Goal: Task Accomplishment & Management: Manage account settings

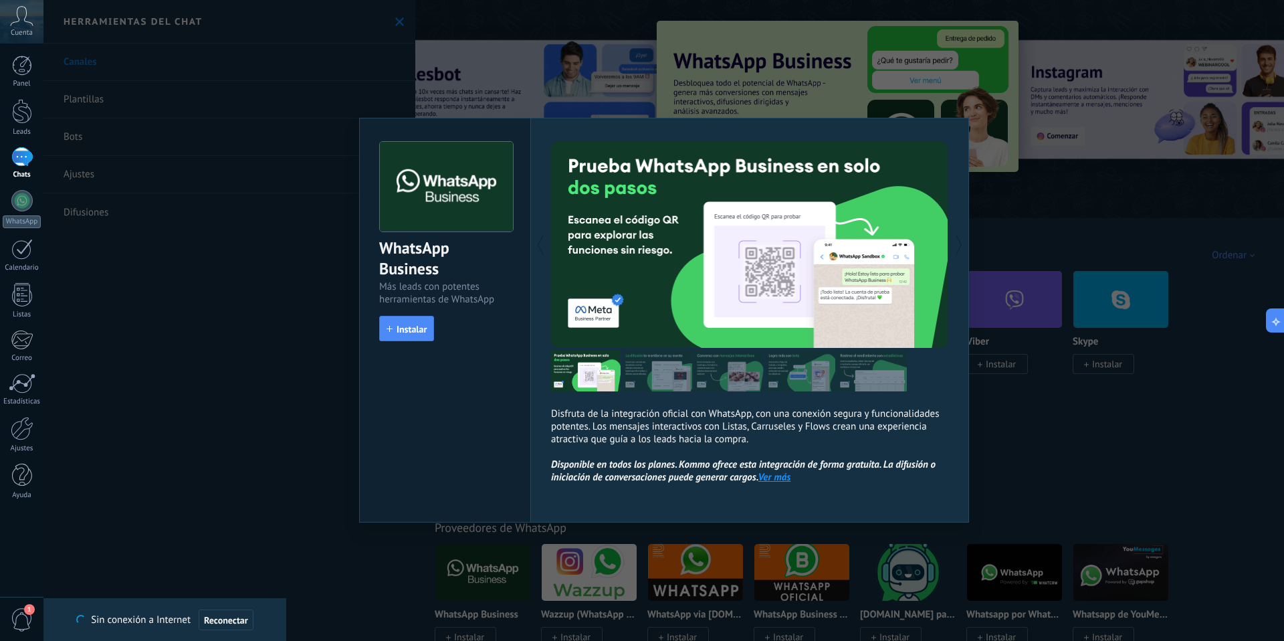
click at [396, 181] on img at bounding box center [446, 187] width 133 height 90
click at [339, 121] on div "WhatsApp Business Más leads con potentes herramientas de WhatsApp install Insta…" at bounding box center [663, 320] width 1241 height 641
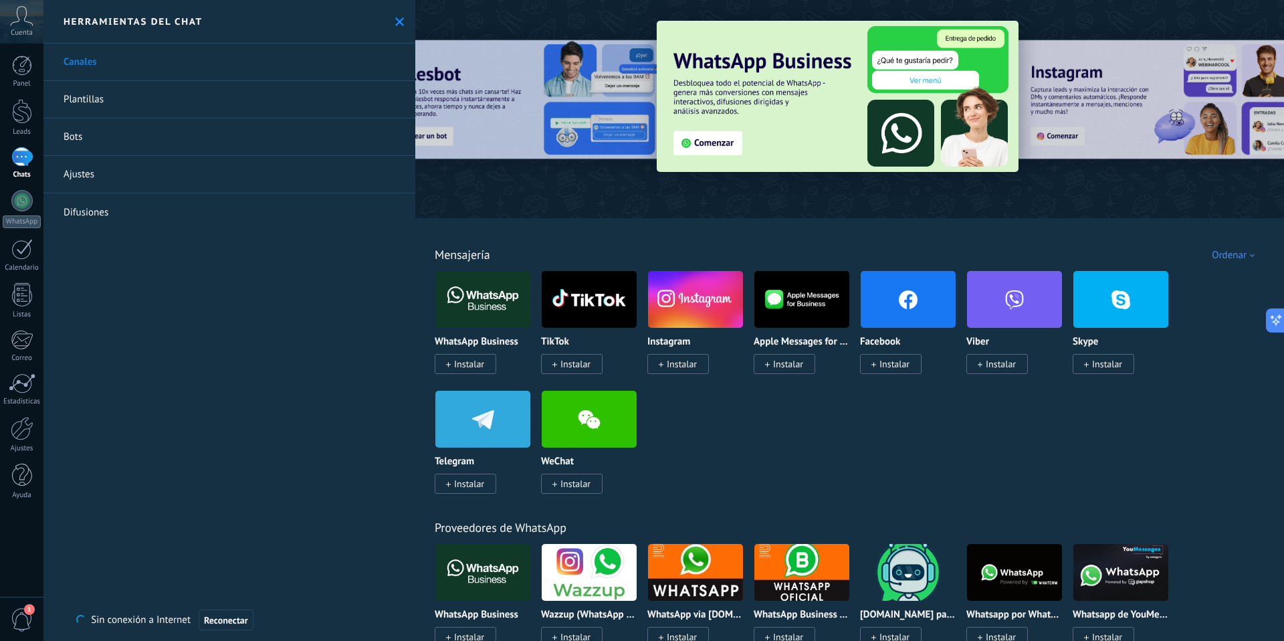
click at [394, 26] on button at bounding box center [399, 21] width 11 height 11
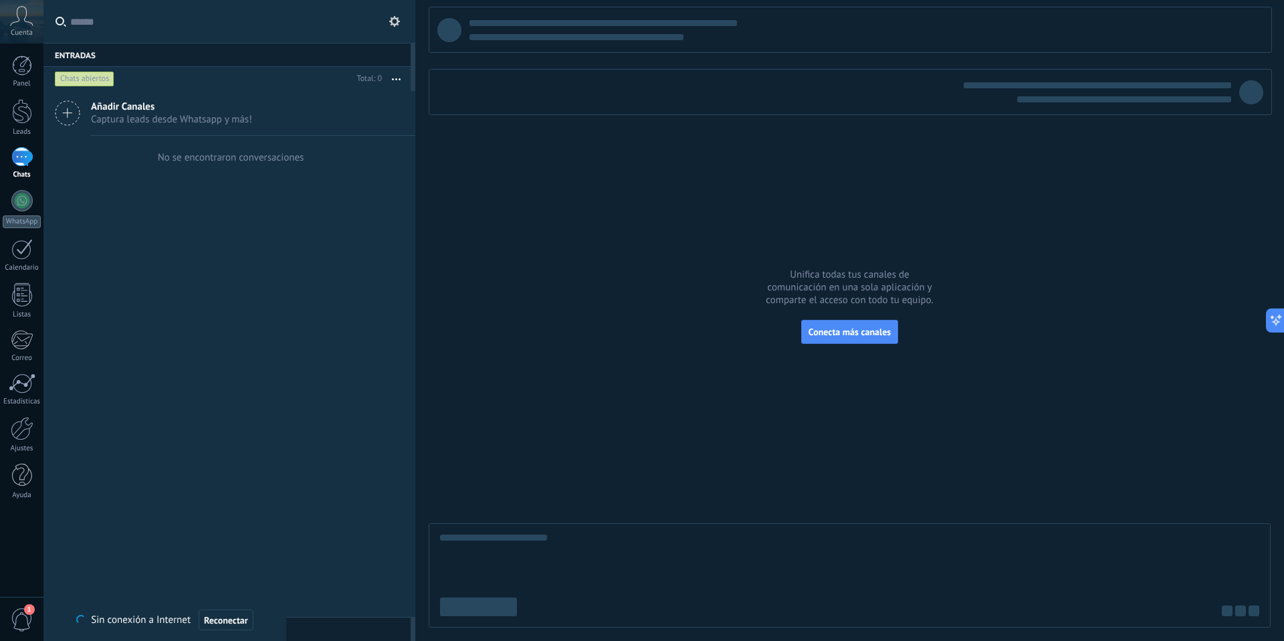
click at [24, 158] on div at bounding box center [21, 156] width 21 height 19
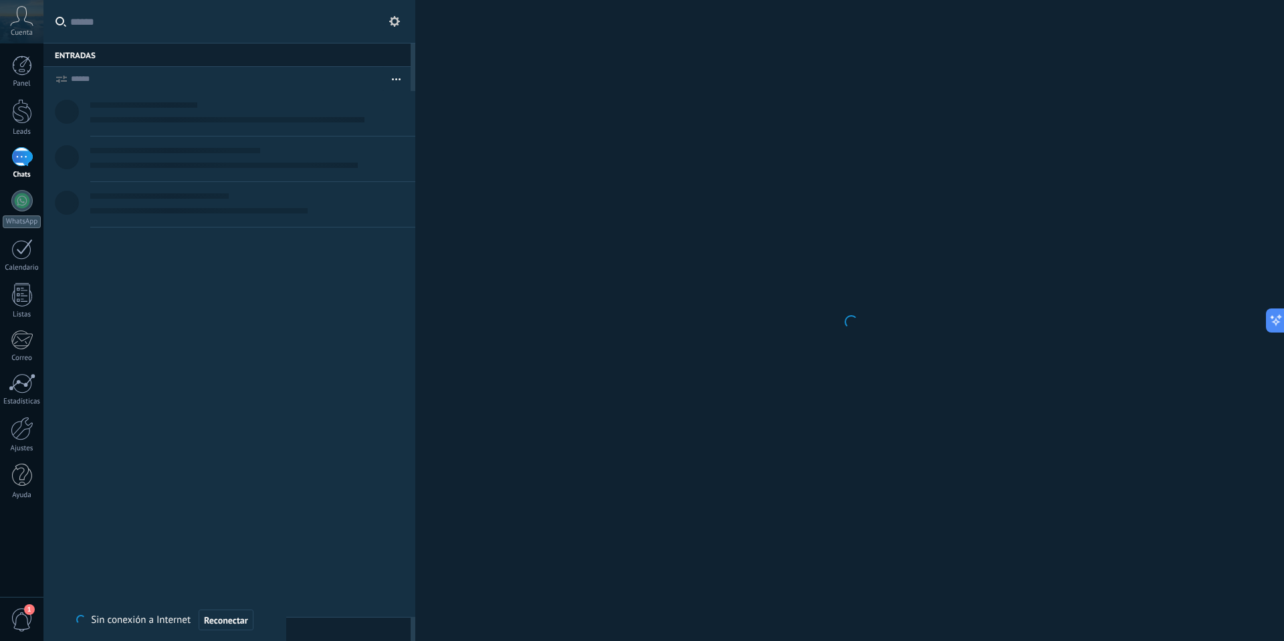
click at [14, 155] on div at bounding box center [21, 156] width 21 height 19
click at [27, 110] on div at bounding box center [22, 111] width 20 height 25
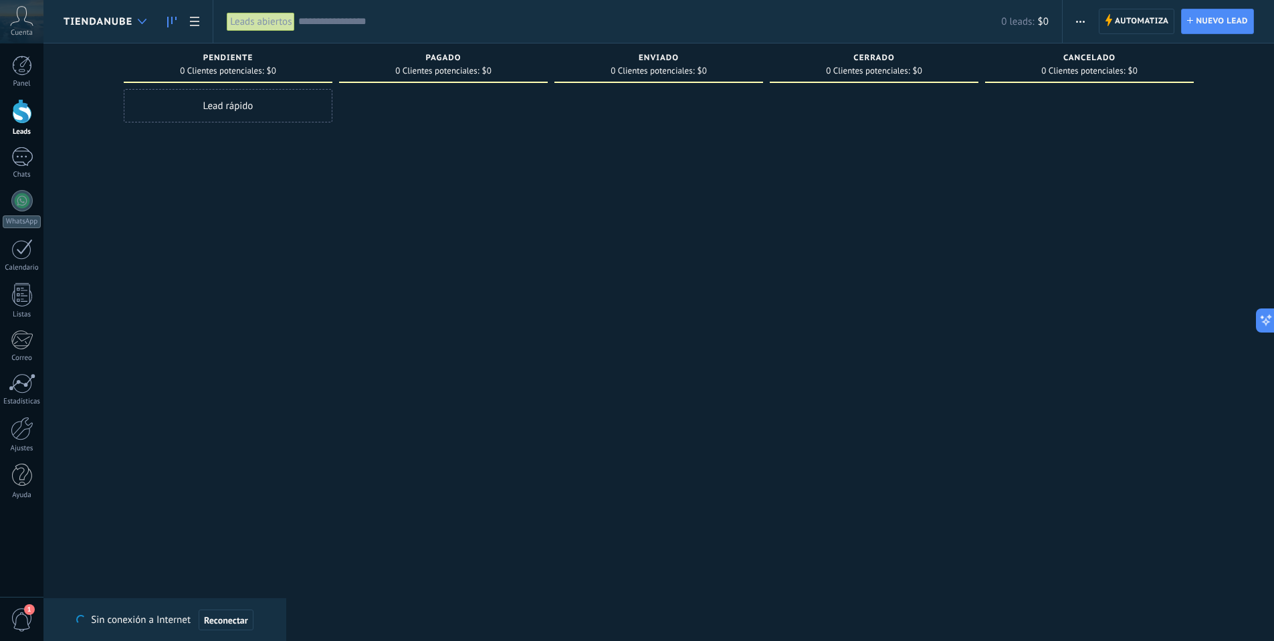
click at [140, 25] on div at bounding box center [142, 22] width 22 height 26
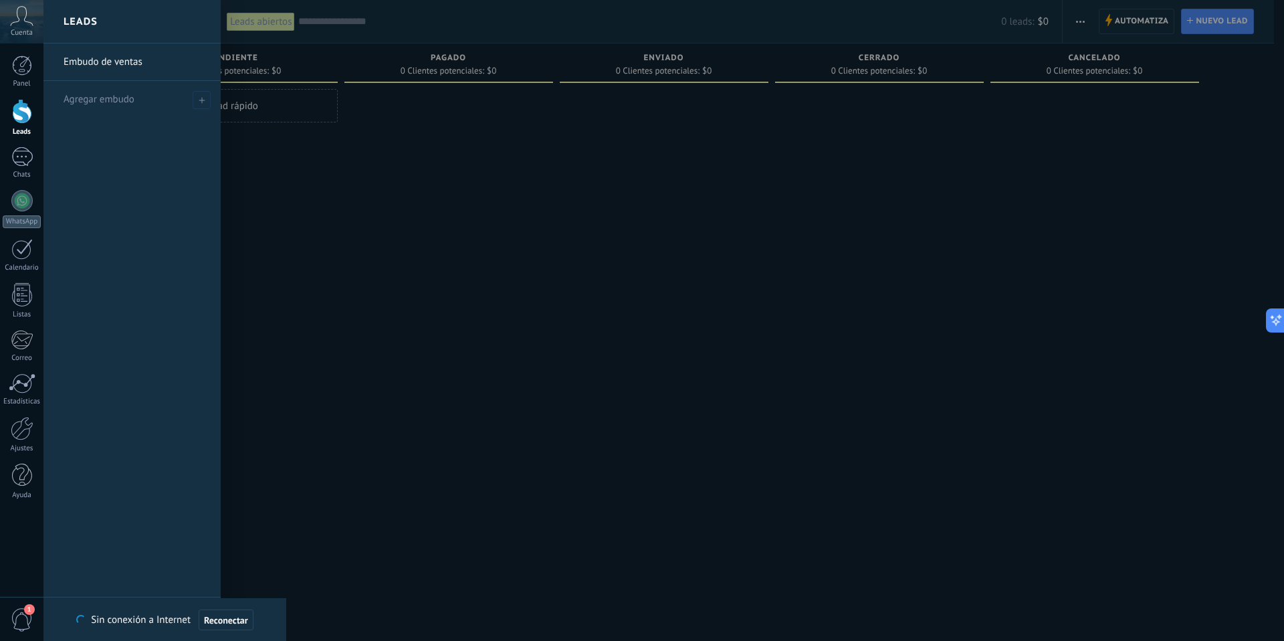
click at [123, 68] on link "Embudo de ventas" at bounding box center [136, 61] width 144 height 37
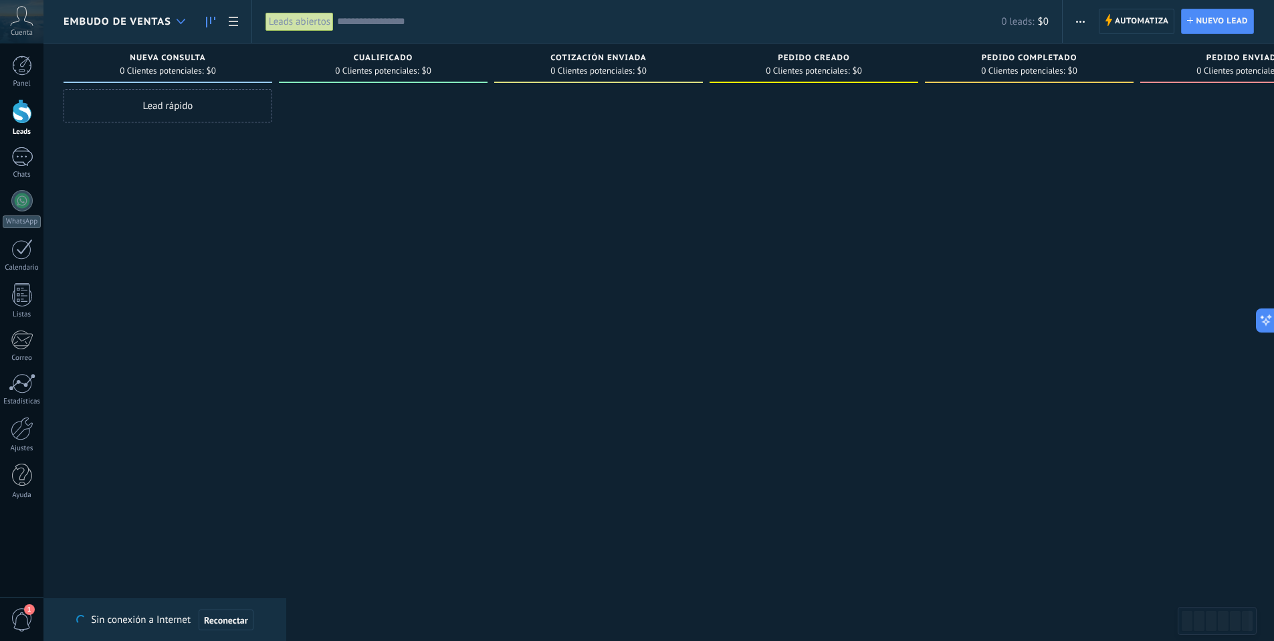
click at [178, 21] on use at bounding box center [181, 21] width 9 height 5
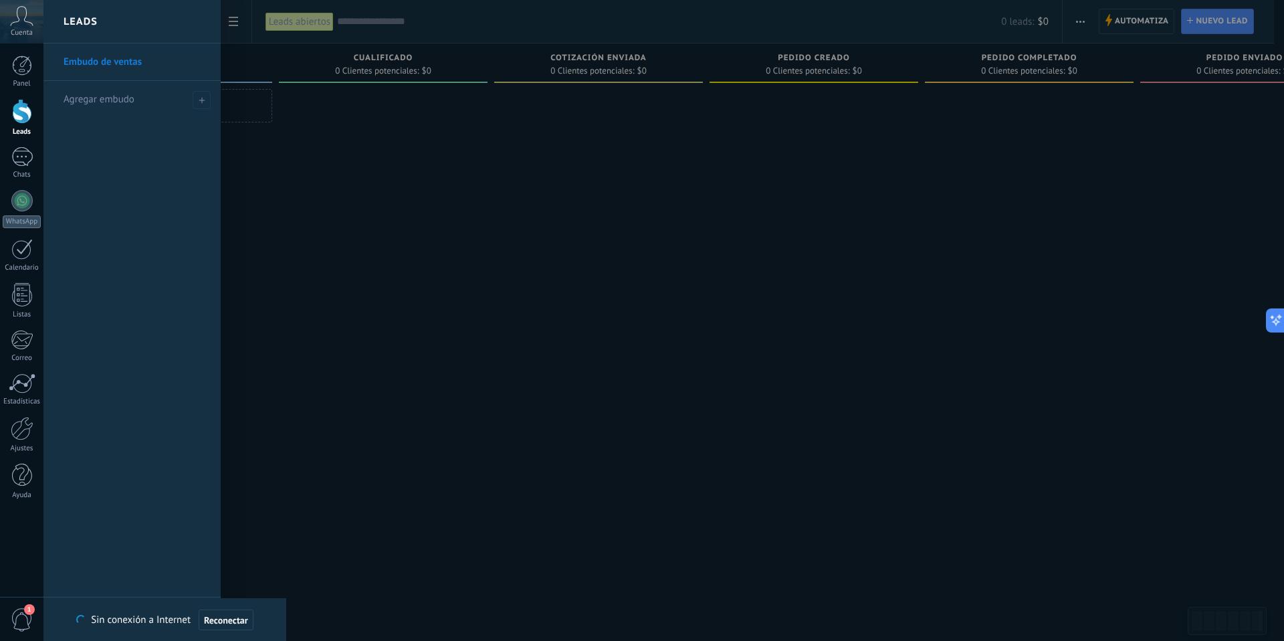
click at [348, 165] on div at bounding box center [685, 320] width 1284 height 641
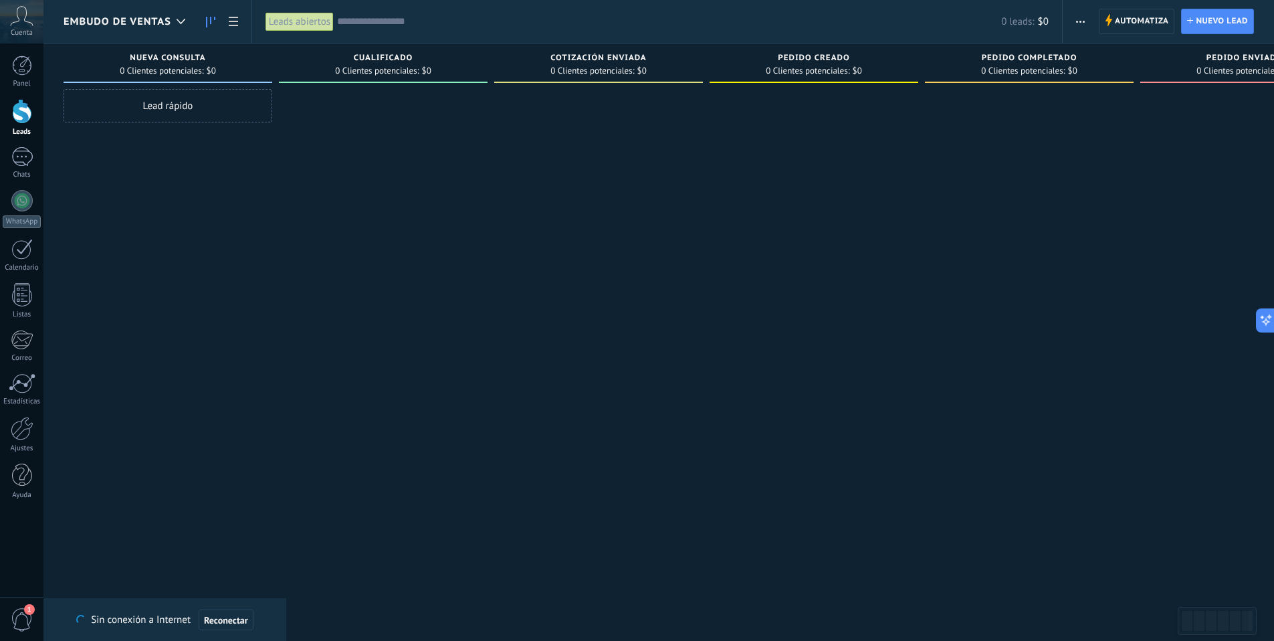
click at [159, 21] on span "Embudo de ventas" at bounding box center [118, 21] width 108 height 13
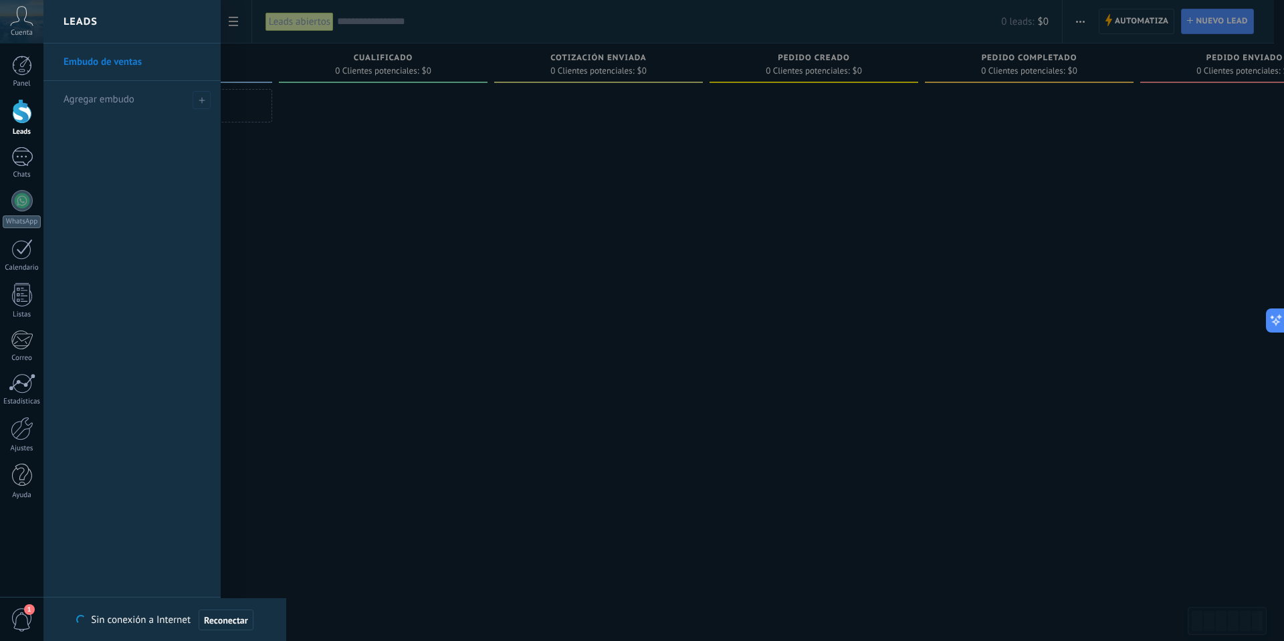
click at [132, 59] on link "Embudo de ventas" at bounding box center [136, 61] width 144 height 37
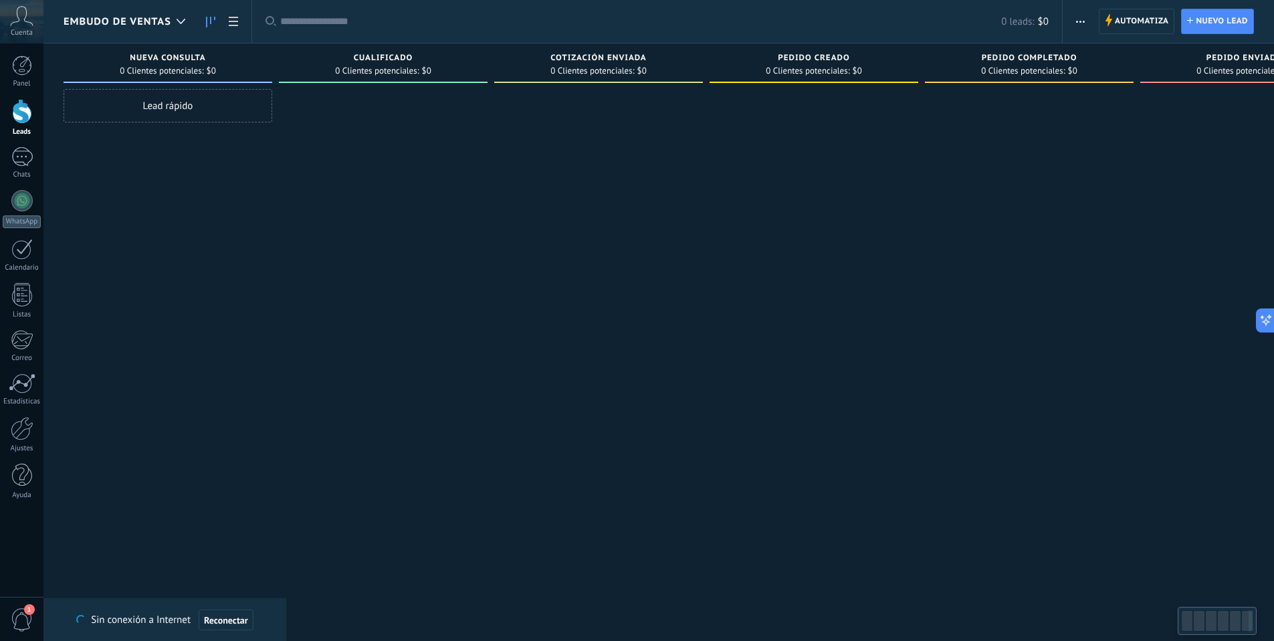
click at [137, 19] on span "Embudo de ventas" at bounding box center [118, 21] width 108 height 13
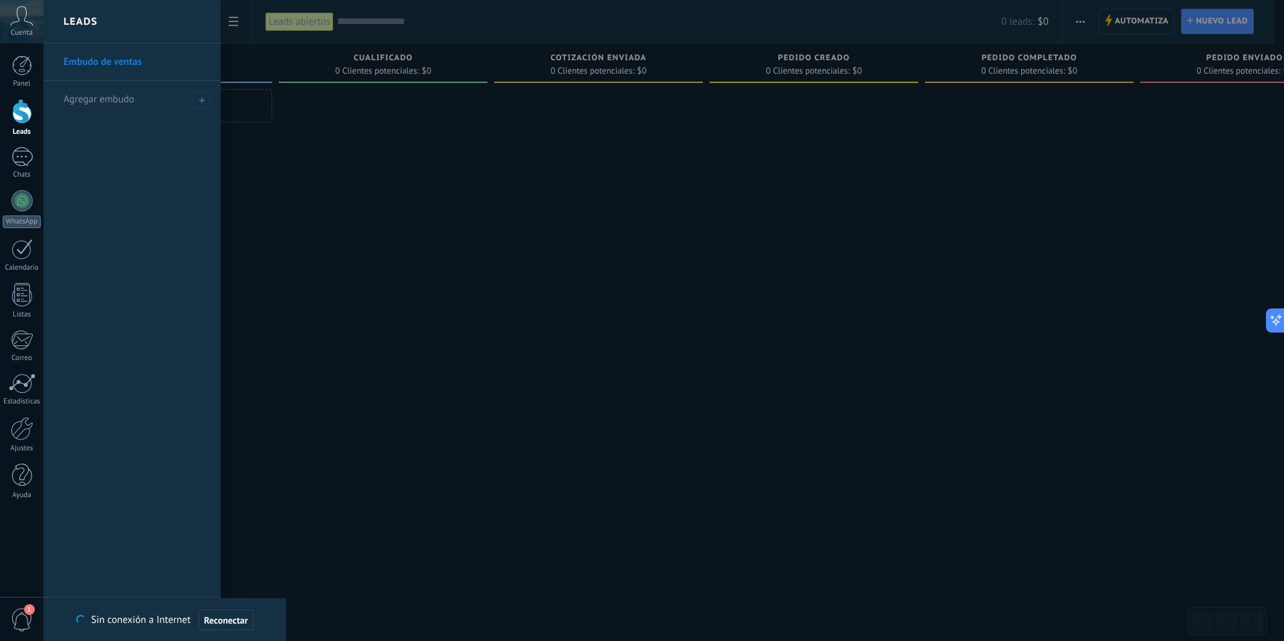
click at [138, 19] on div "Leads" at bounding box center [131, 21] width 177 height 43
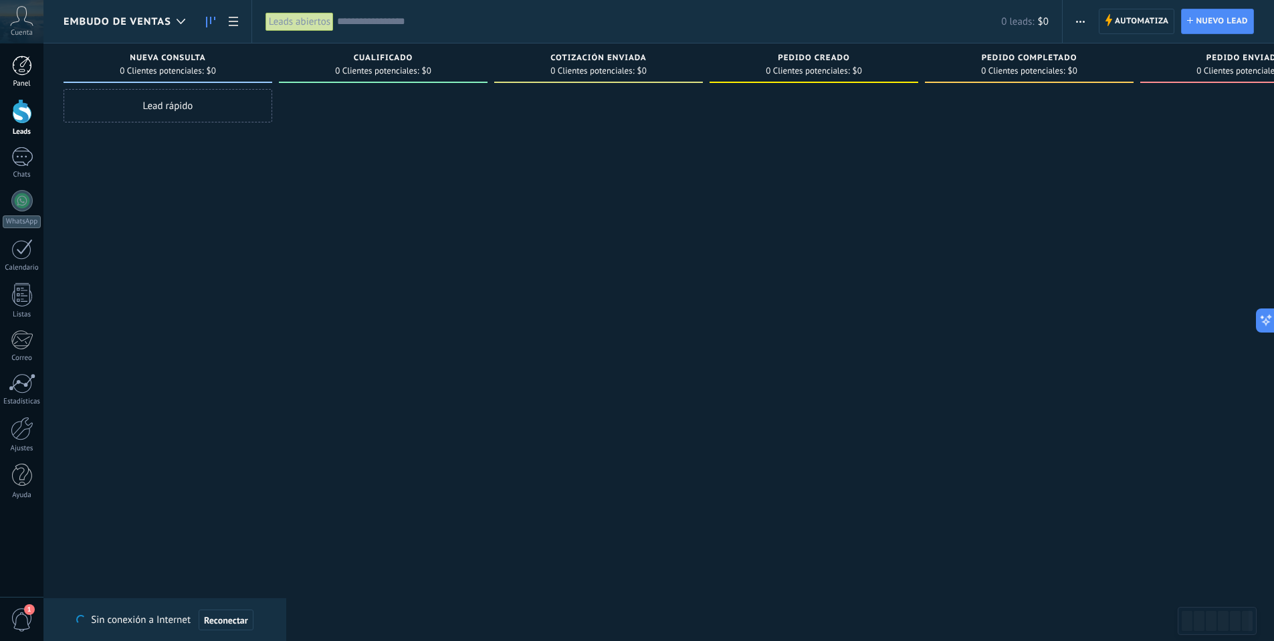
click at [32, 68] on link "Panel" at bounding box center [21, 72] width 43 height 33
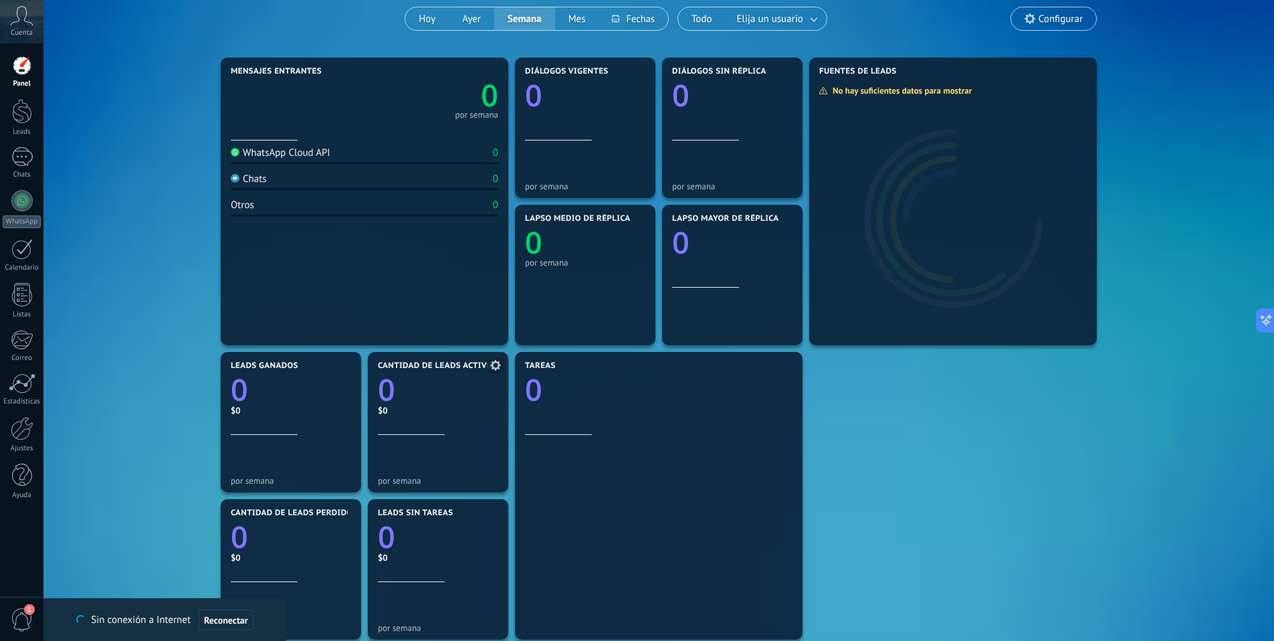
scroll to position [121, 0]
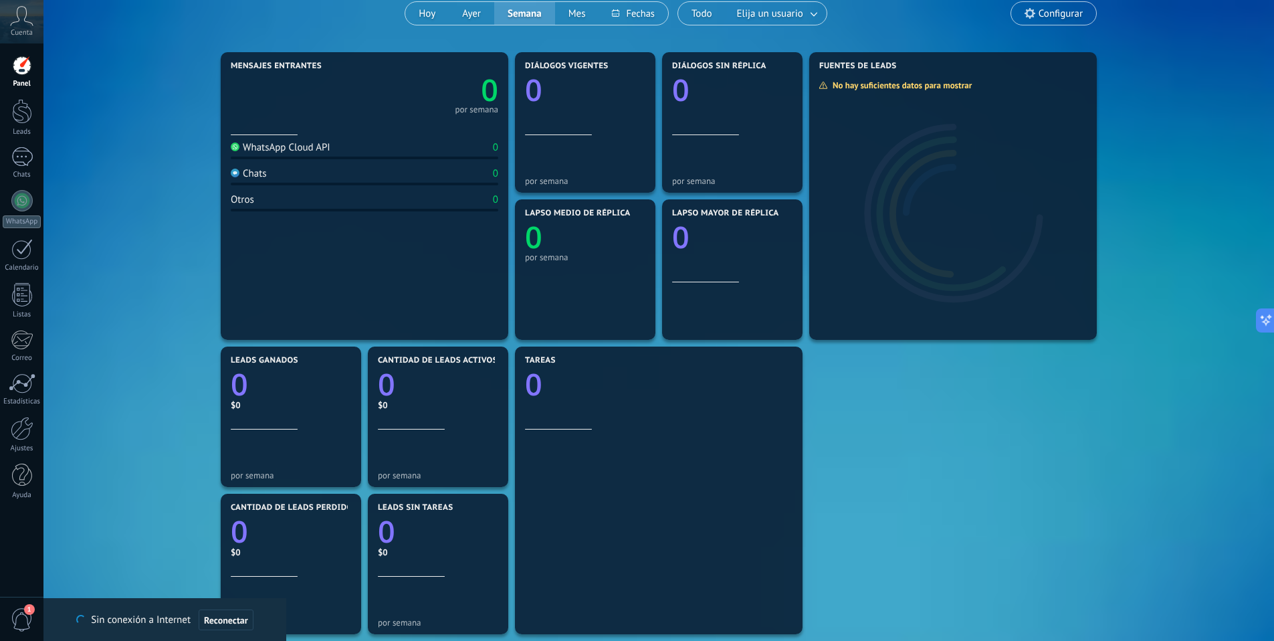
click at [279, 169] on div "Chats 0" at bounding box center [365, 176] width 268 height 18
click at [252, 176] on div "Chats" at bounding box center [249, 173] width 36 height 13
click at [17, 211] on link "WhatsApp" at bounding box center [21, 209] width 43 height 38
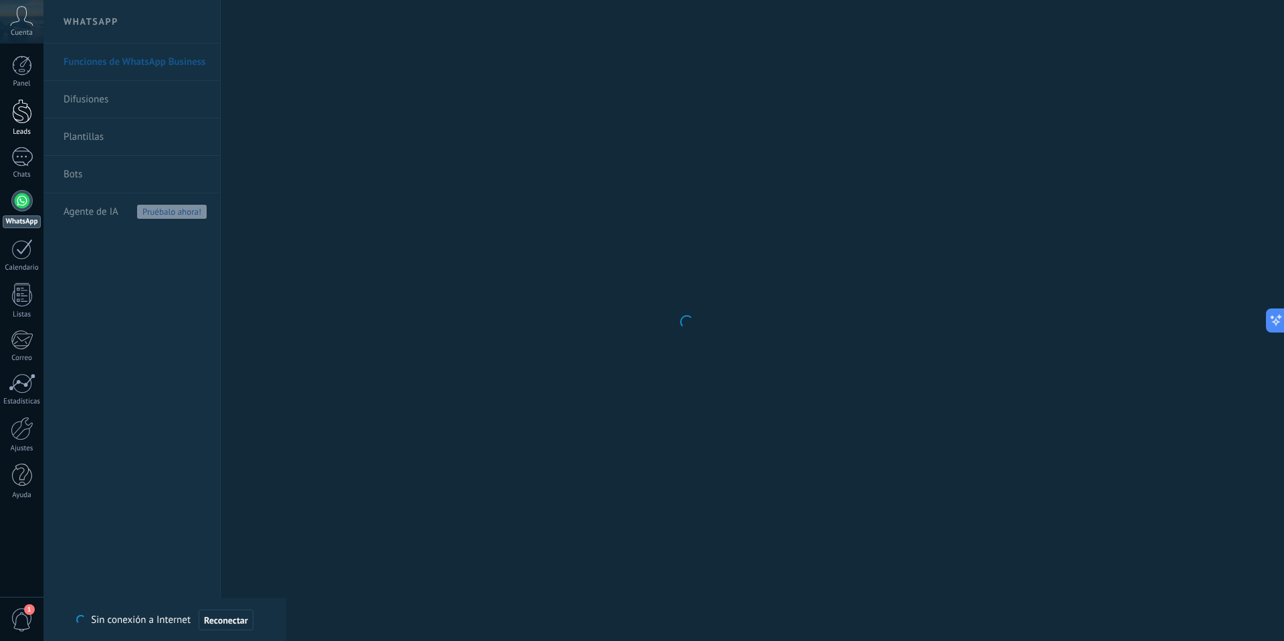
click at [24, 116] on div at bounding box center [22, 111] width 20 height 25
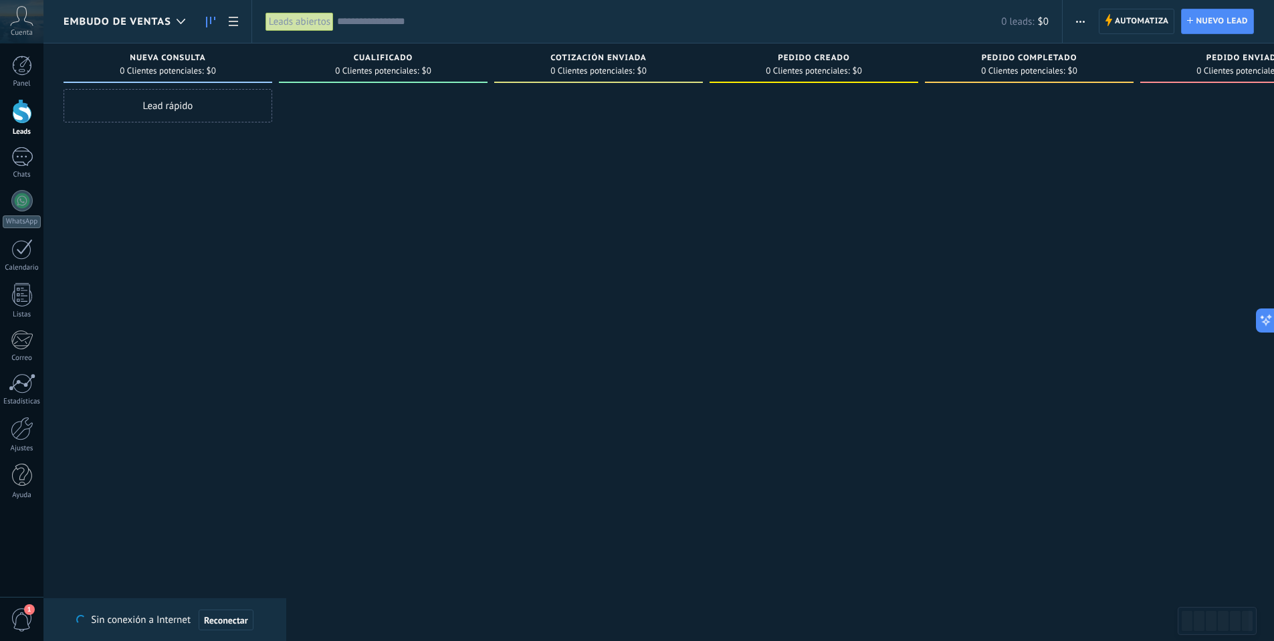
click at [165, 20] on span "Embudo de ventas" at bounding box center [118, 21] width 108 height 13
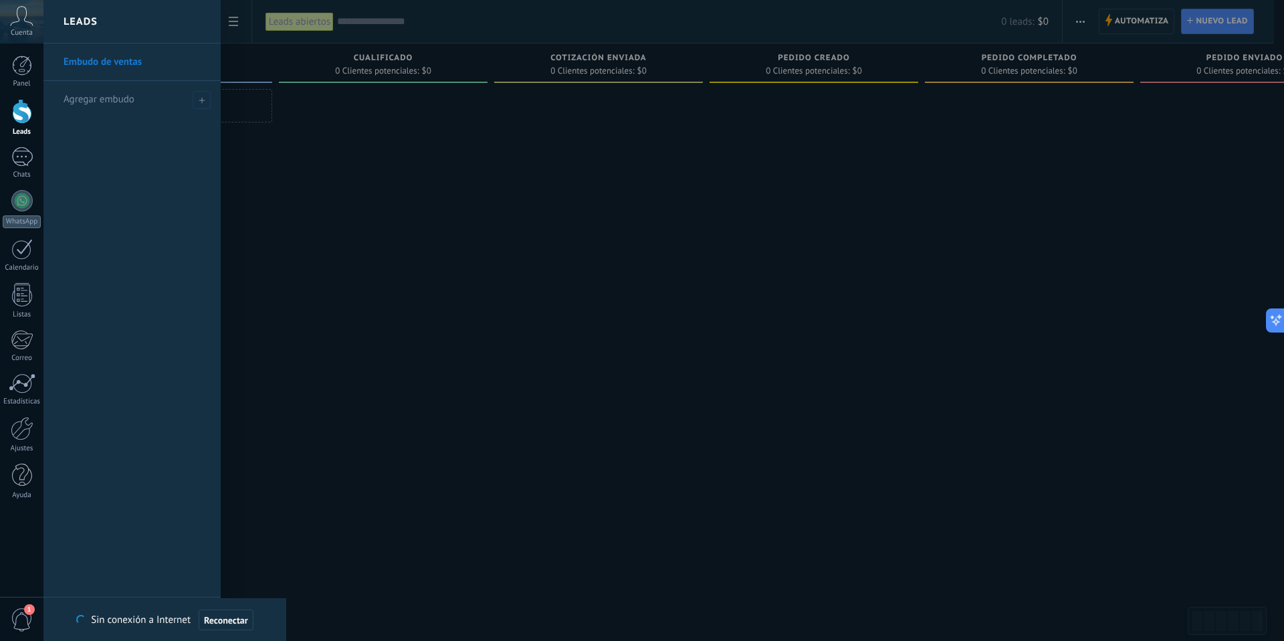
click at [179, 19] on div "Leads" at bounding box center [131, 21] width 177 height 43
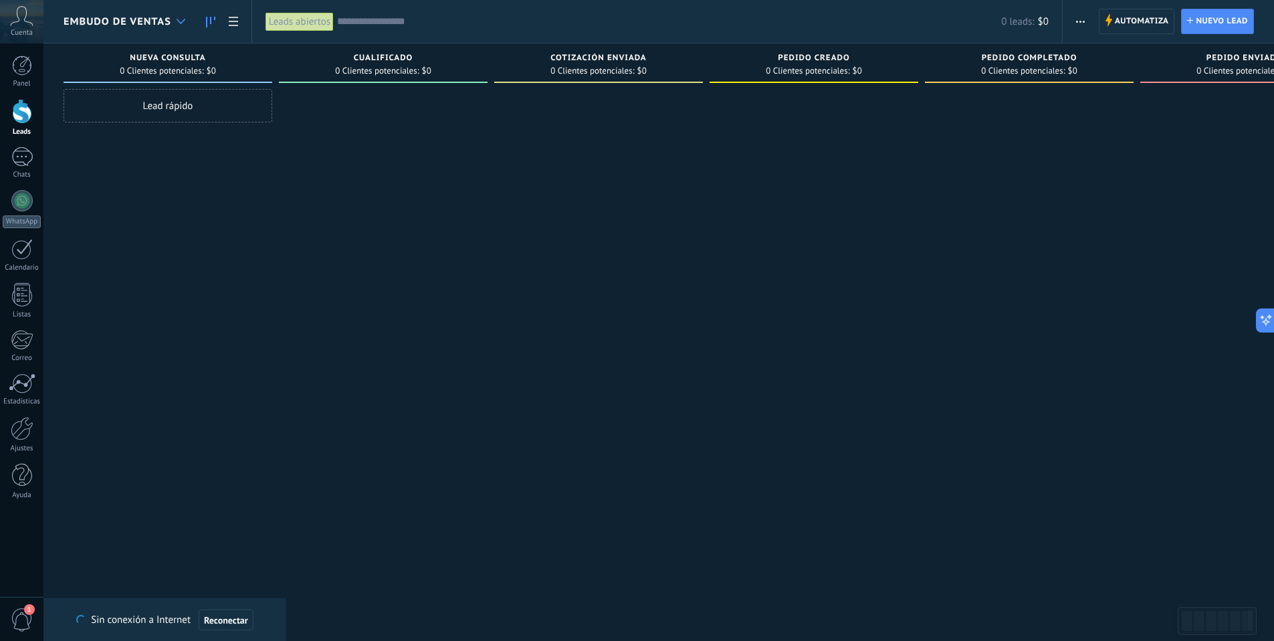
click at [180, 19] on icon at bounding box center [181, 21] width 9 height 5
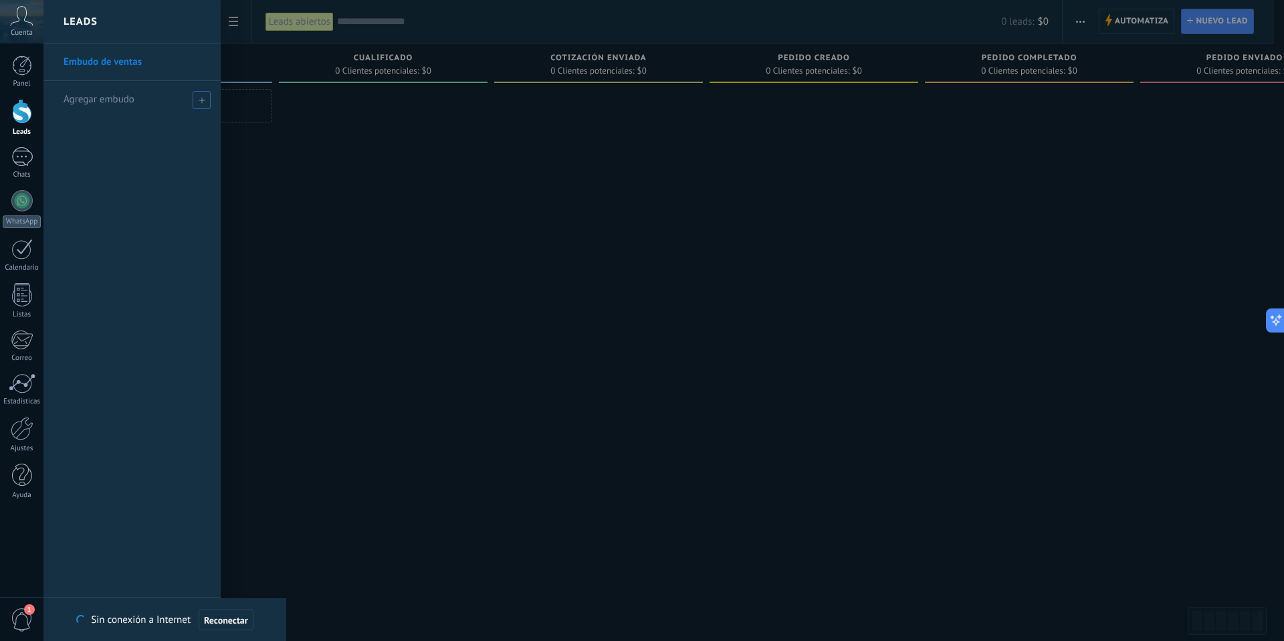
click at [145, 100] on div "Agregar embudo" at bounding box center [136, 99] width 144 height 37
click at [142, 62] on link "Embudo de ventas" at bounding box center [136, 61] width 144 height 37
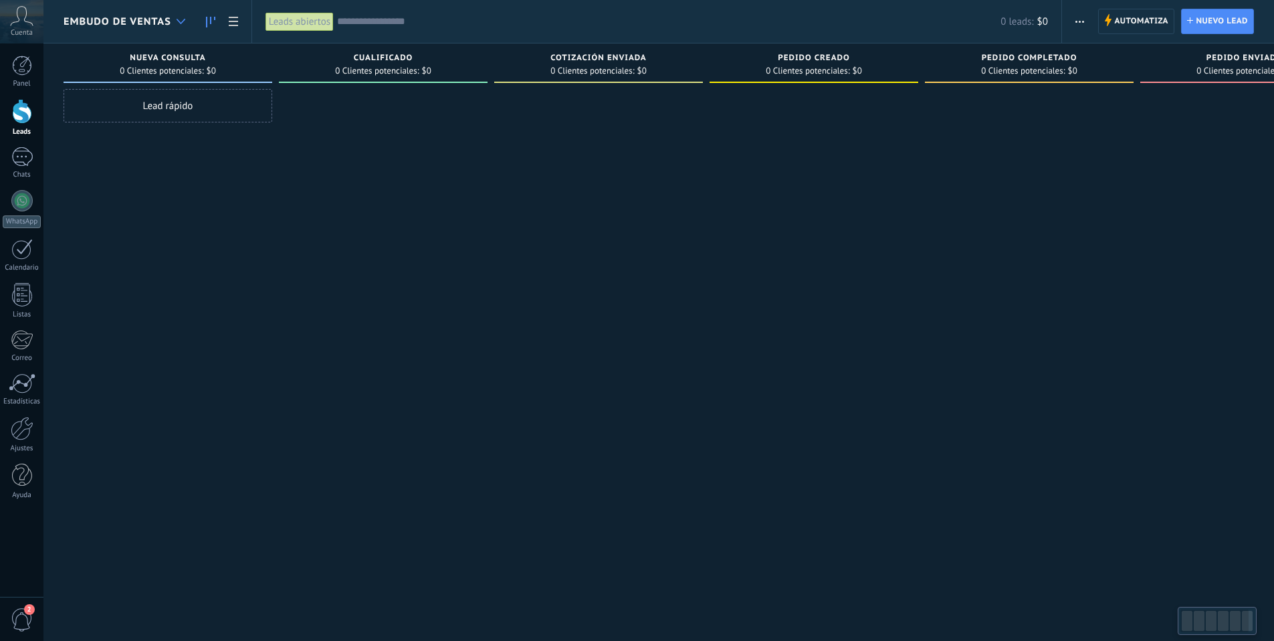
click at [183, 19] on use at bounding box center [181, 21] width 9 height 5
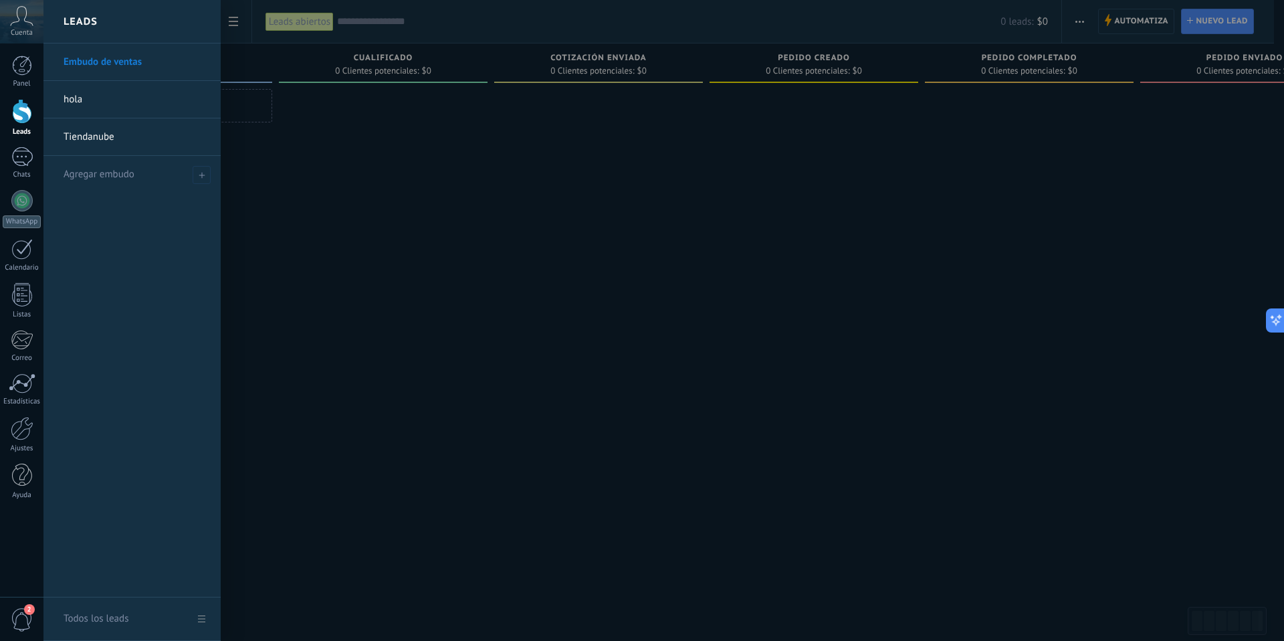
click at [91, 135] on link "Tiendanube" at bounding box center [136, 136] width 144 height 37
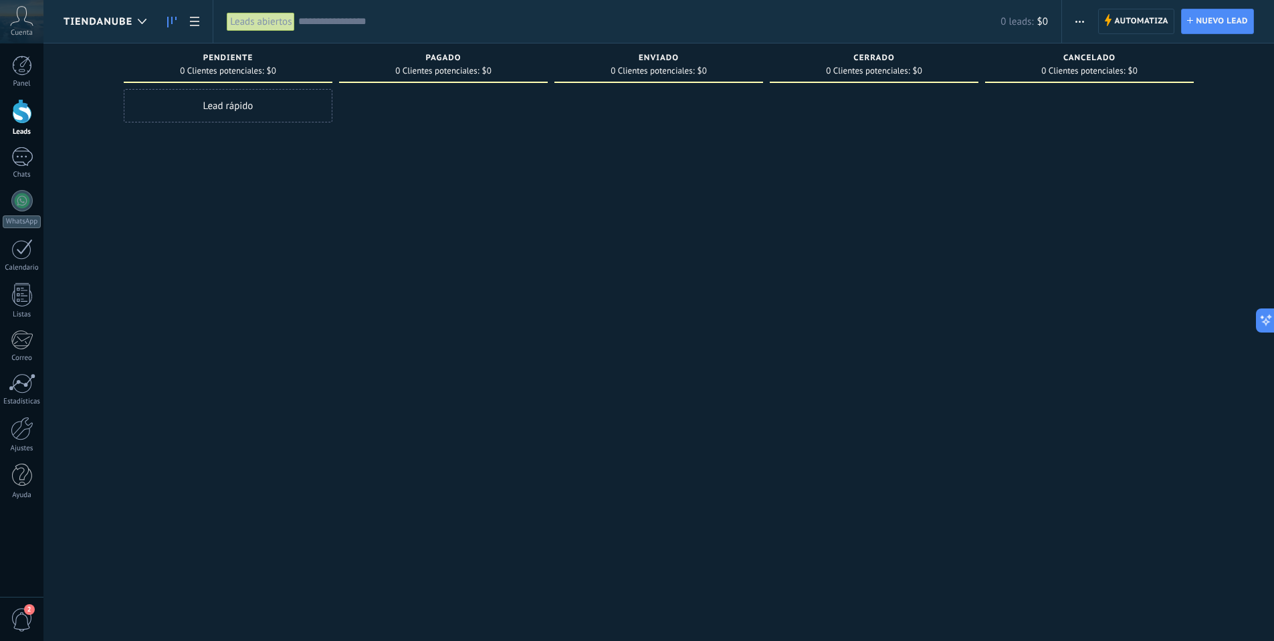
click at [23, 110] on div at bounding box center [22, 111] width 20 height 25
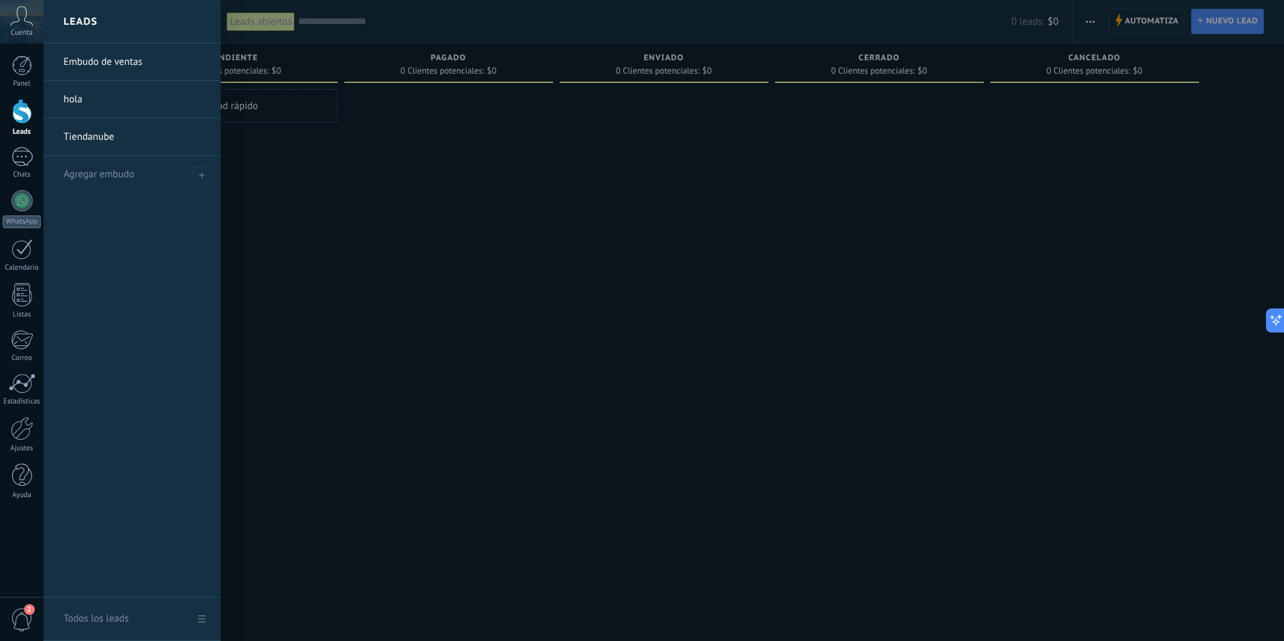
click at [98, 128] on link "Tiendanube" at bounding box center [136, 136] width 144 height 37
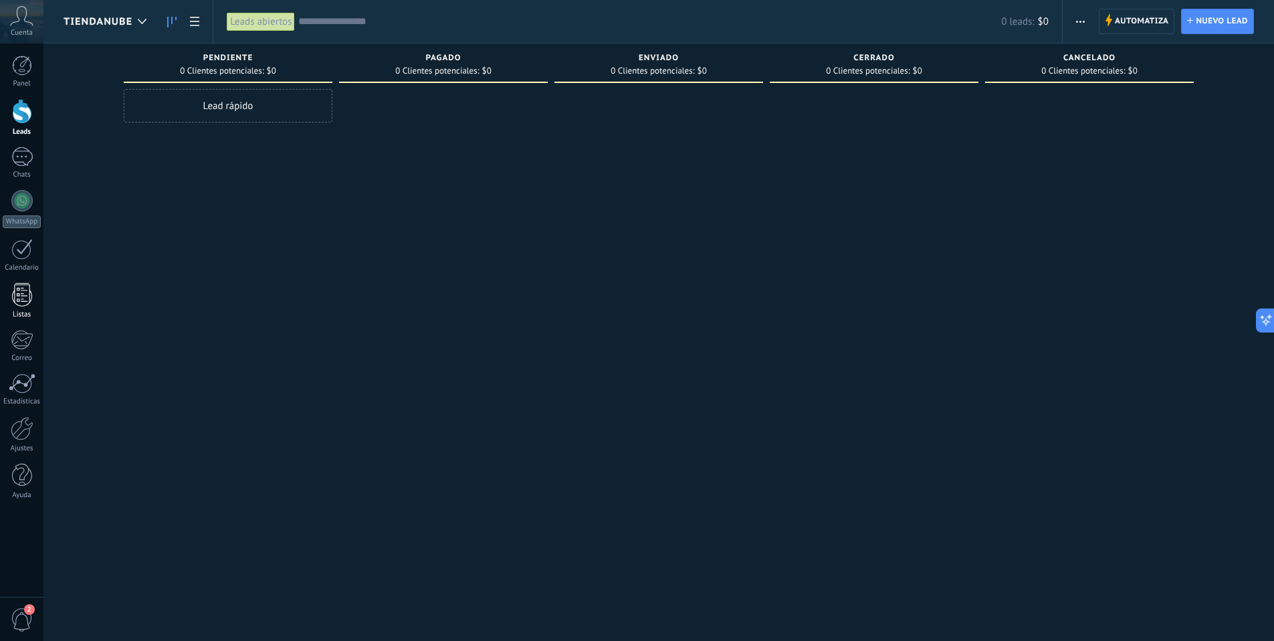
click at [17, 286] on div at bounding box center [22, 294] width 20 height 23
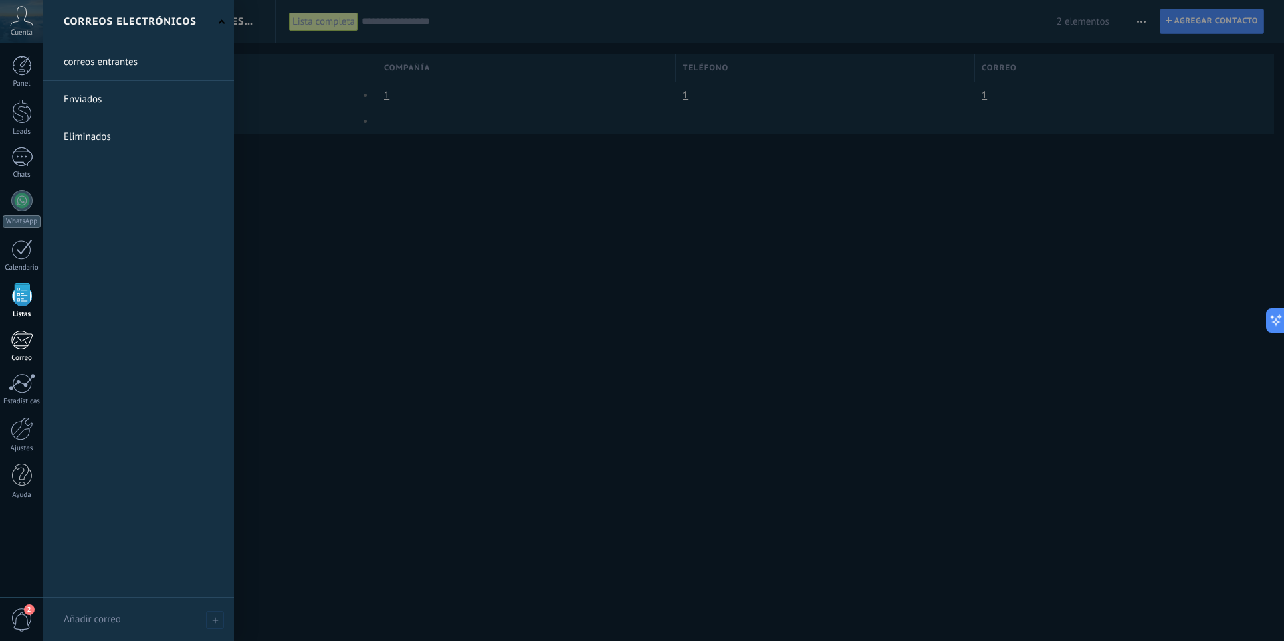
click at [17, 334] on div at bounding box center [22, 340] width 22 height 20
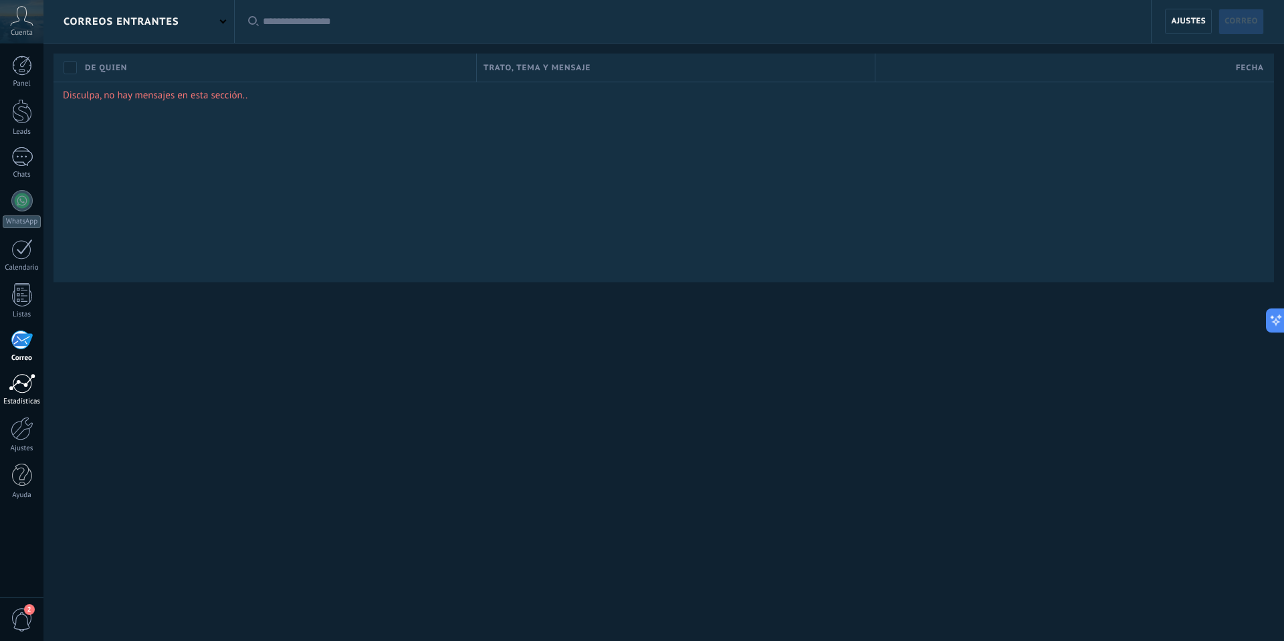
click at [16, 385] on div at bounding box center [22, 383] width 27 height 20
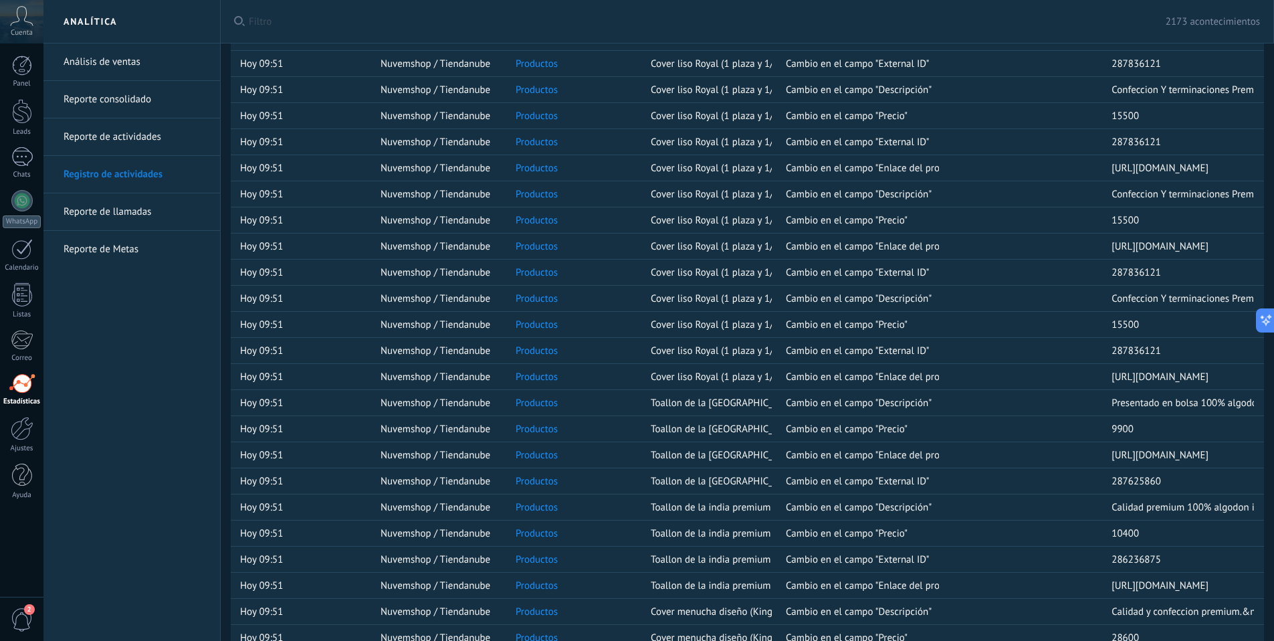
scroll to position [788, 0]
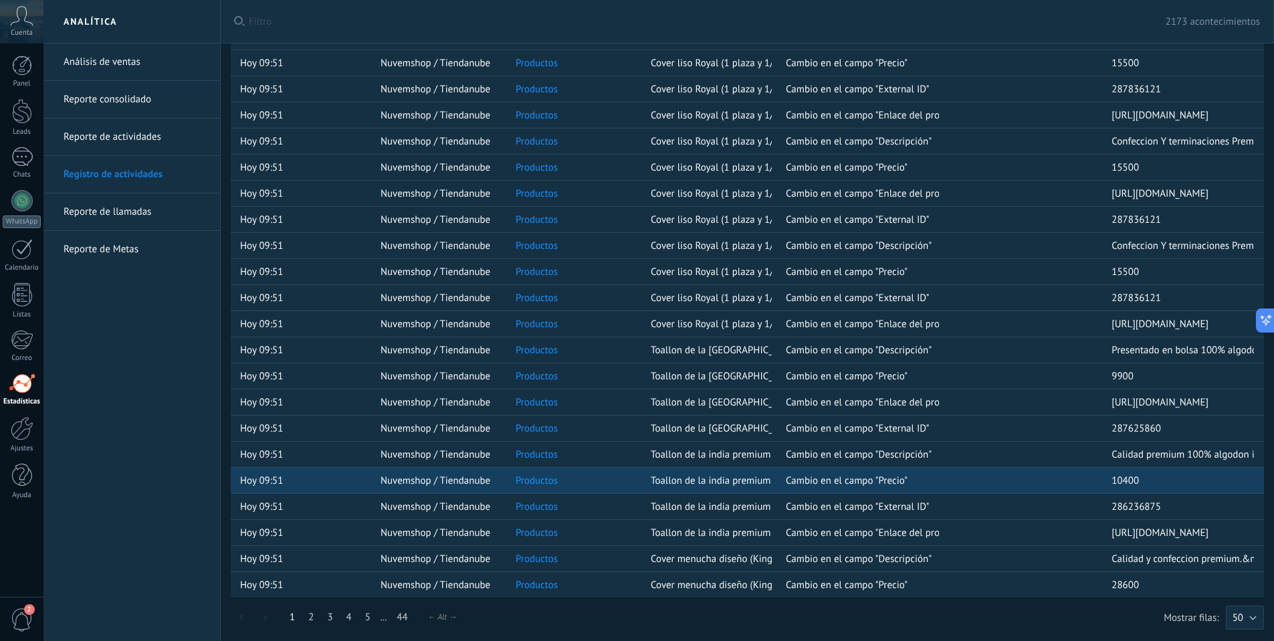
click at [1124, 479] on span "10400" at bounding box center [1124, 480] width 27 height 13
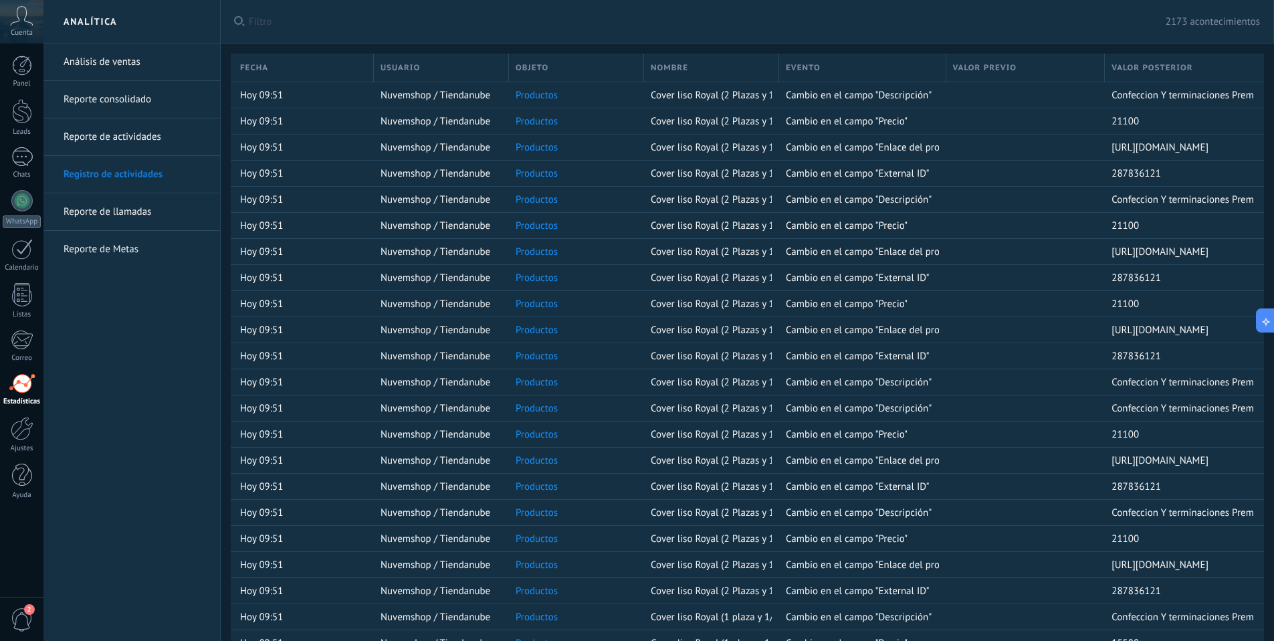
click at [104, 59] on link "Análisis de ventas" at bounding box center [135, 61] width 143 height 37
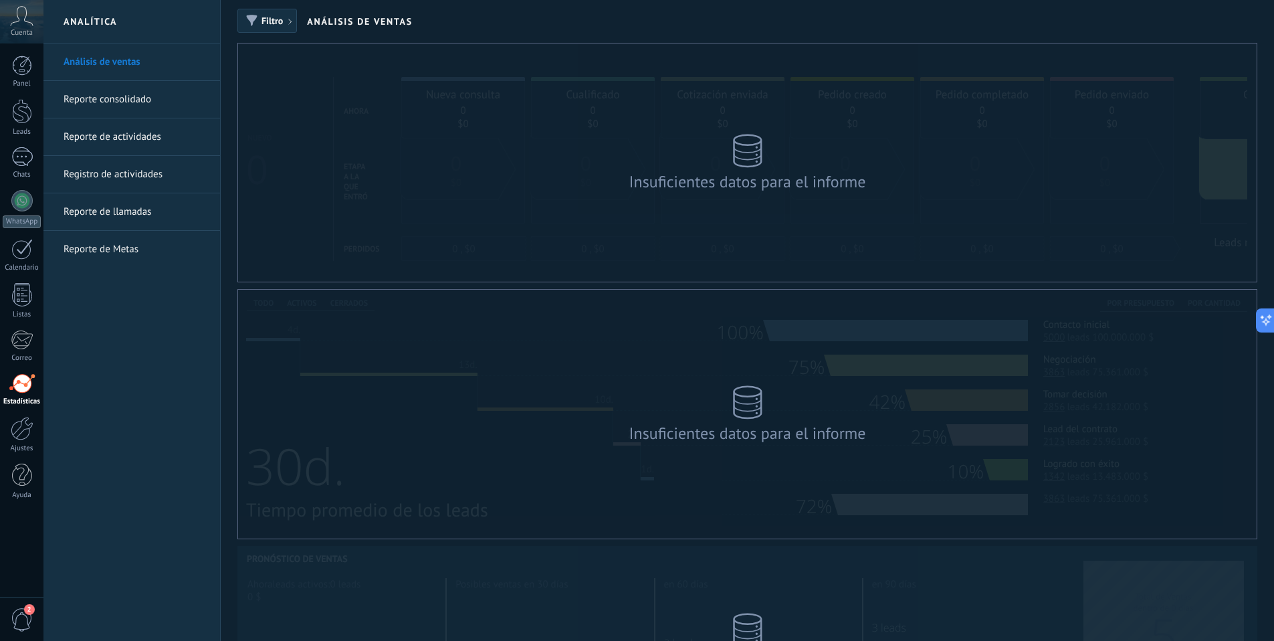
click at [85, 98] on link "Reporte consolidado" at bounding box center [135, 99] width 143 height 37
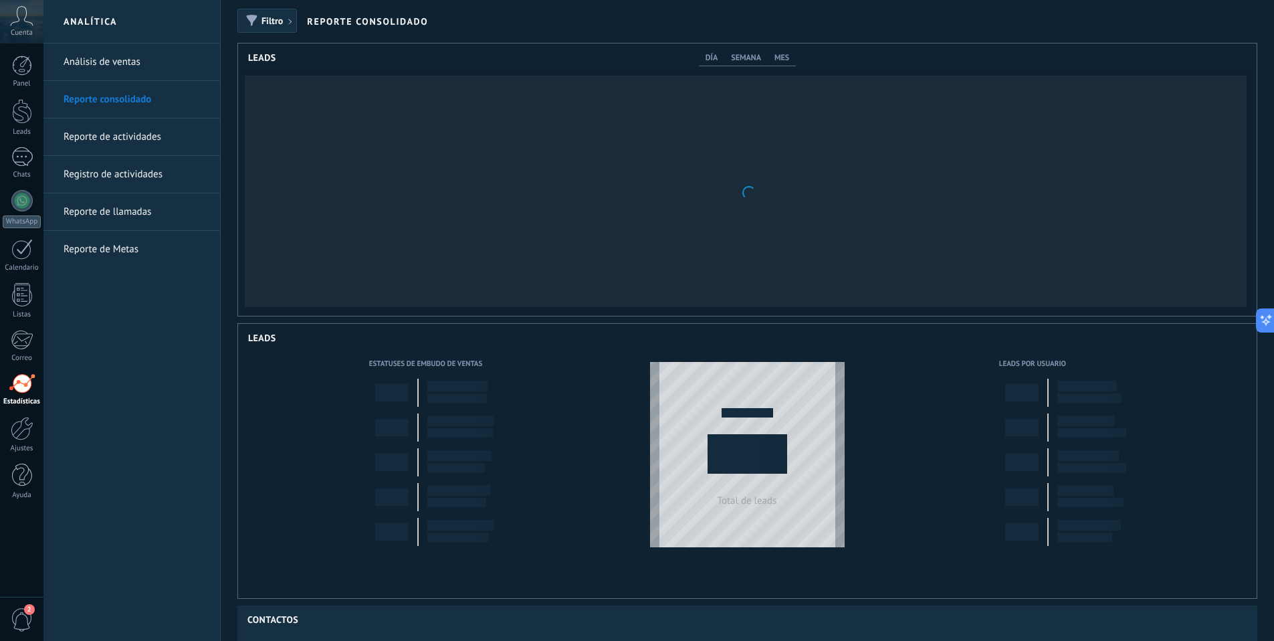
scroll to position [272, 1019]
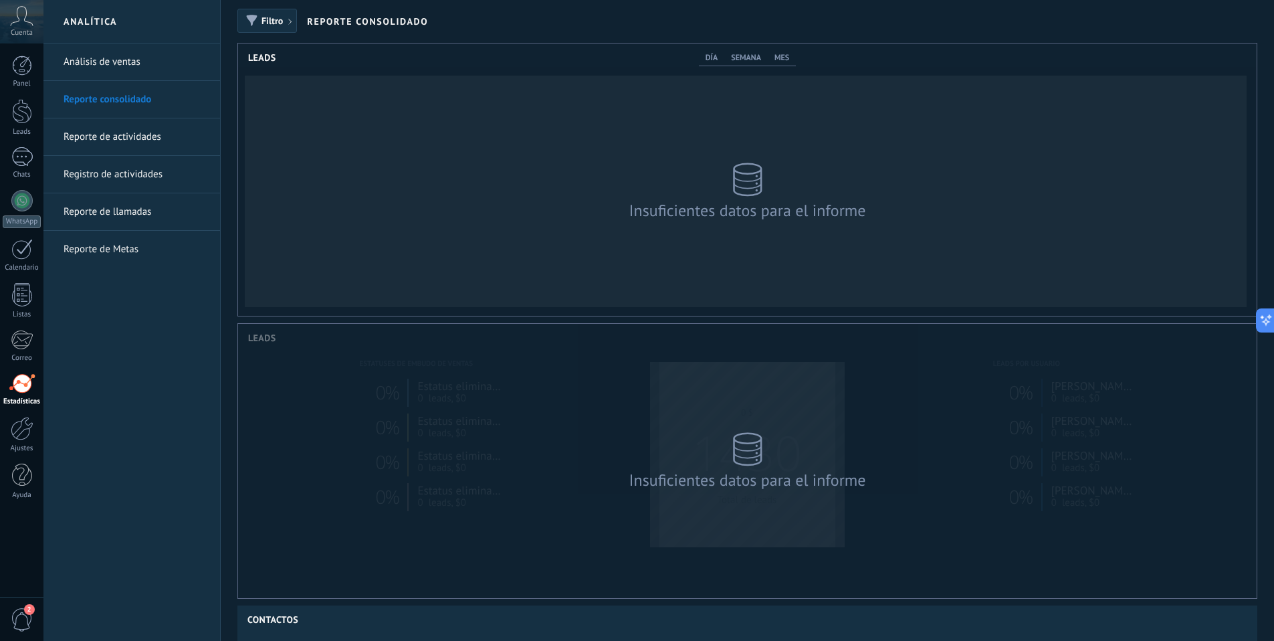
click at [92, 137] on link "Reporte de actividades" at bounding box center [135, 136] width 143 height 37
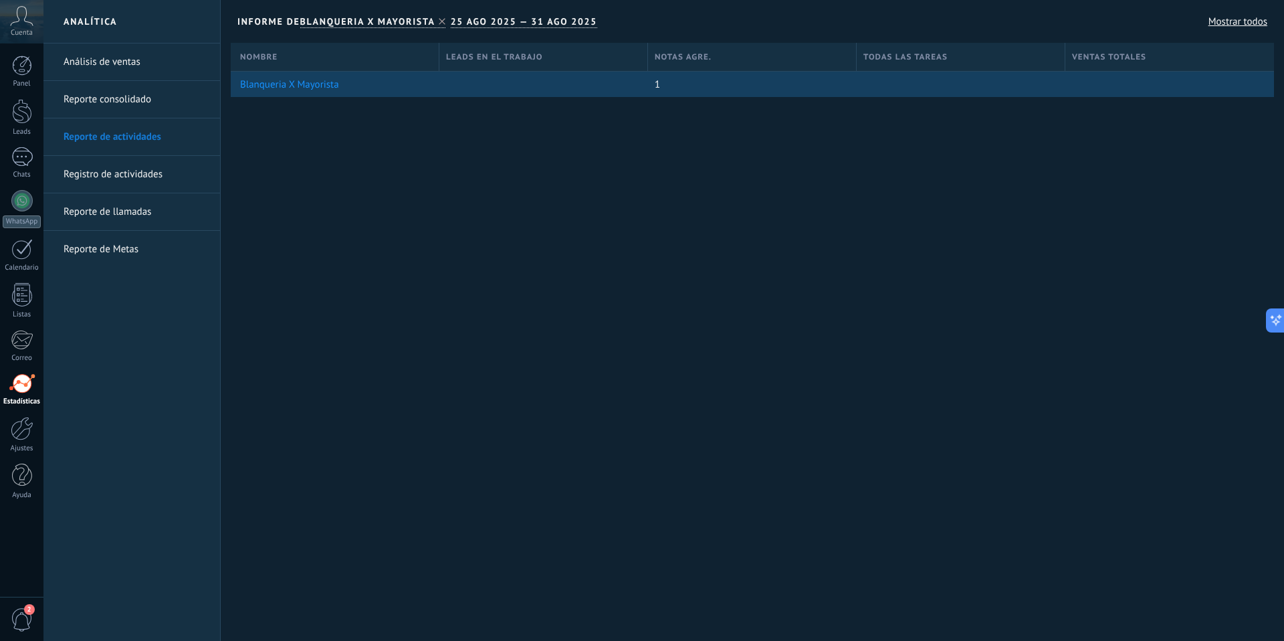
click at [332, 88] on link "Blanqueria X Mayorista" at bounding box center [289, 84] width 99 height 13
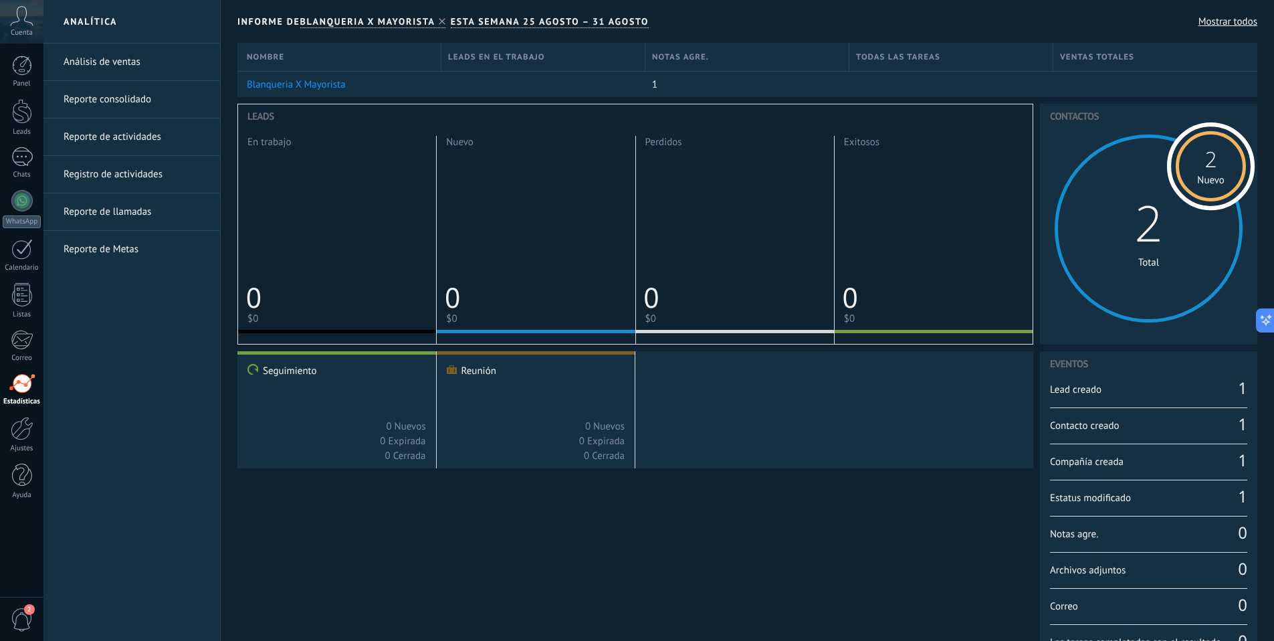
click at [1087, 387] on span "Lead creado" at bounding box center [1144, 389] width 188 height 13
click at [1109, 385] on span "Lead creado" at bounding box center [1144, 389] width 188 height 13
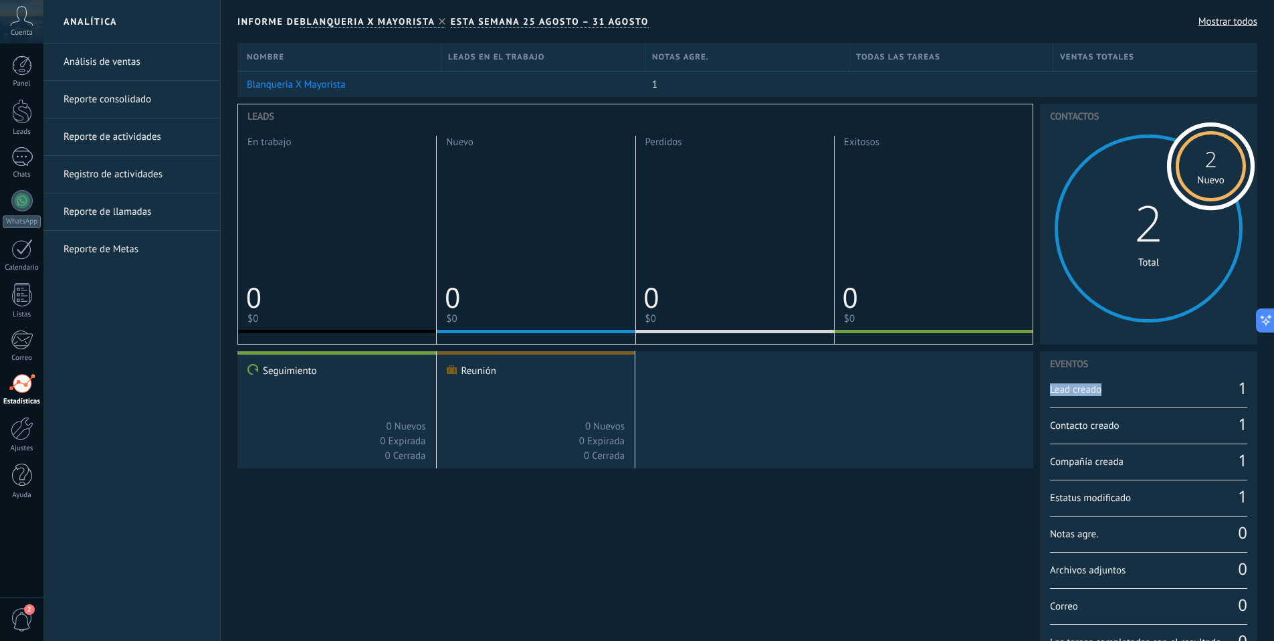
click at [1109, 385] on span "Lead creado" at bounding box center [1144, 389] width 188 height 13
click at [1111, 385] on span "Lead creado" at bounding box center [1144, 389] width 188 height 13
click at [1113, 384] on span "Lead creado" at bounding box center [1144, 389] width 188 height 13
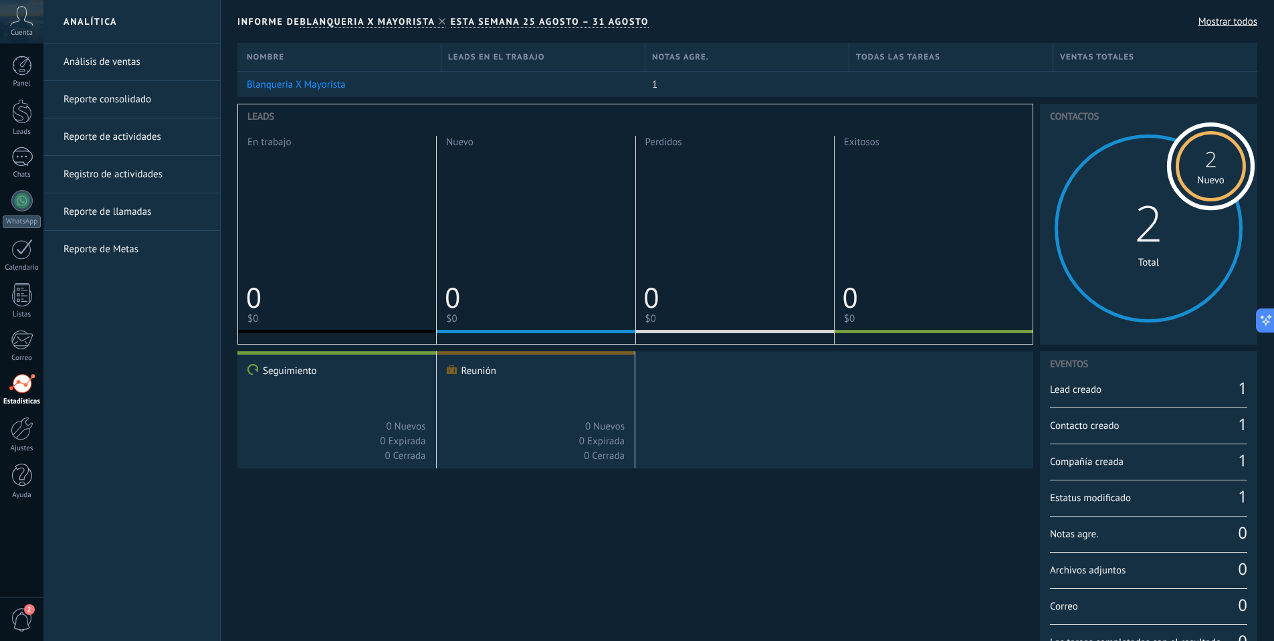
click at [1160, 229] on link "2" at bounding box center [1148, 223] width 28 height 68
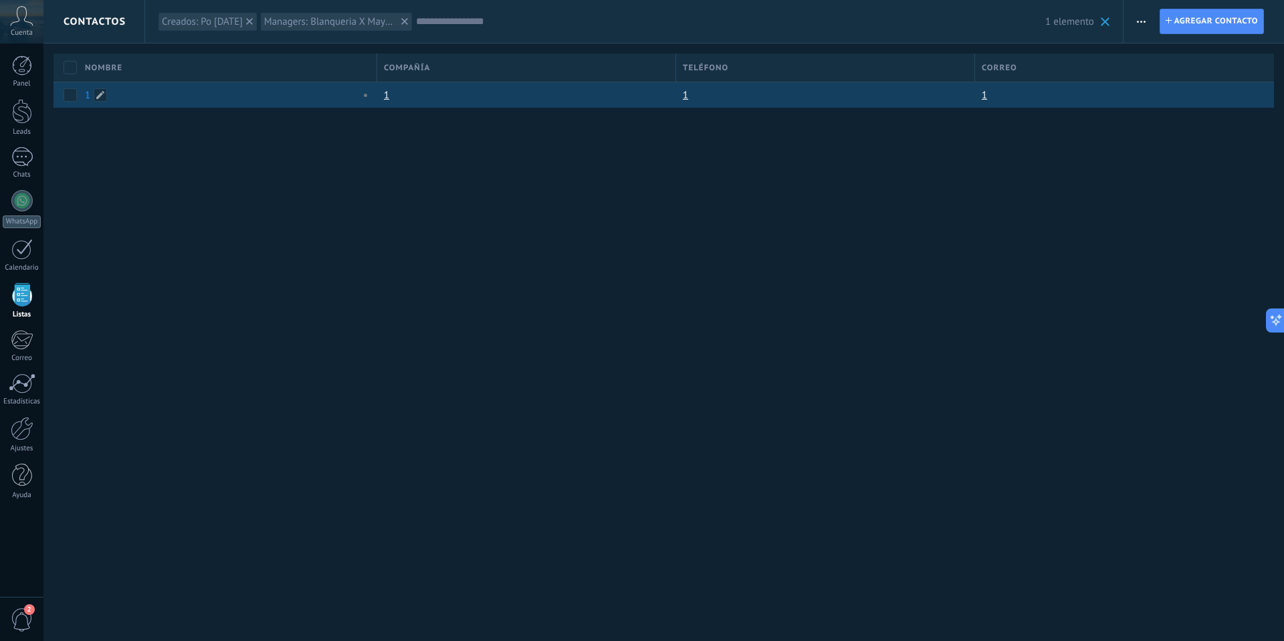
click at [85, 96] on link "1" at bounding box center [87, 95] width 5 height 13
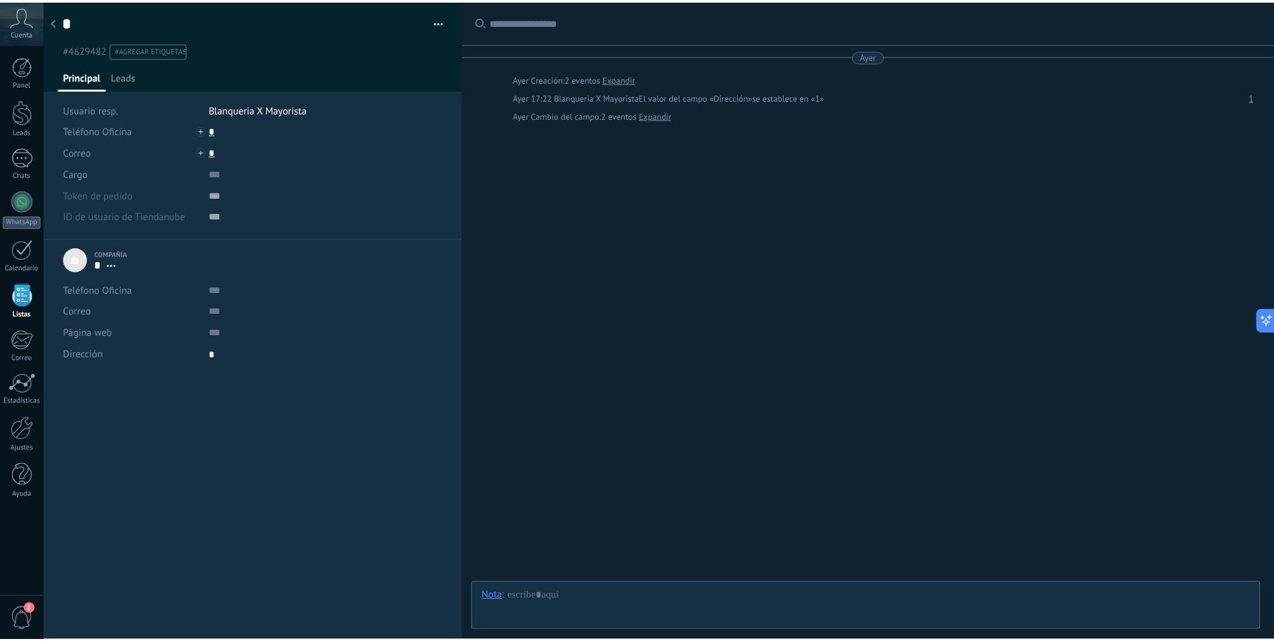
scroll to position [13, 0]
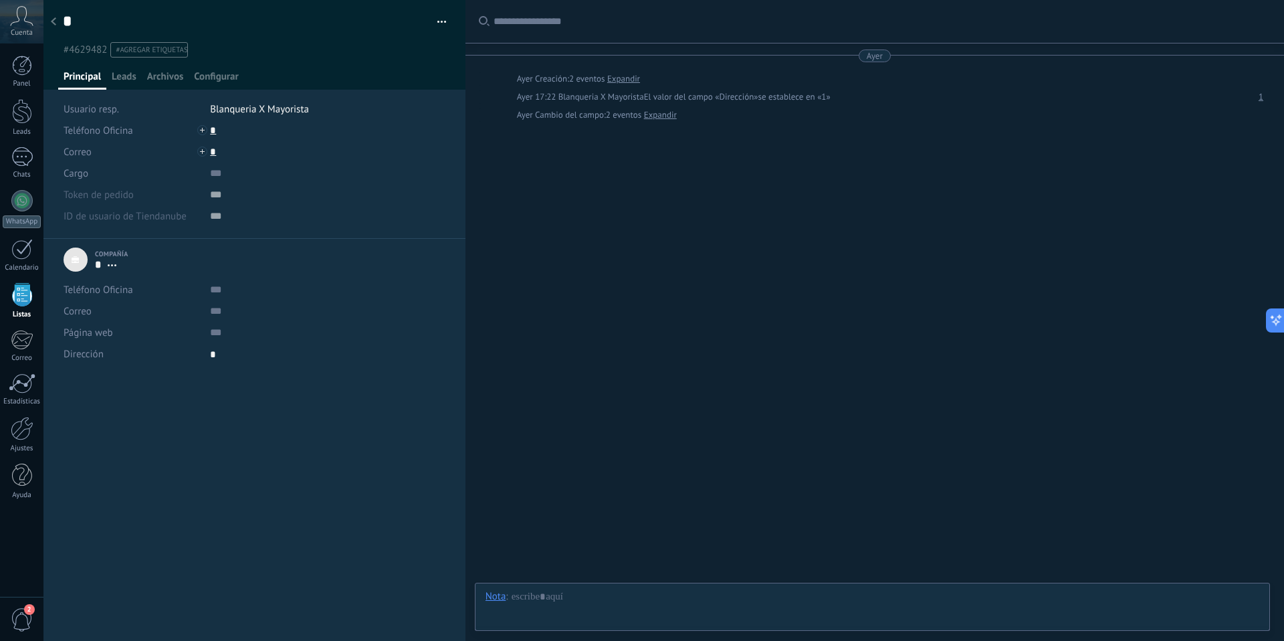
drag, startPoint x: 456, startPoint y: 19, endPoint x: 447, endPoint y: 22, distance: 9.7
click at [455, 19] on div "* 1 Apellido Copie el nombre Guardar y crear Imprimir Administrar etiquetas" at bounding box center [254, 29] width 423 height 58
click at [443, 24] on div "* 1 Apellido Copie el nombre Guardar y crear Imprimir Administrar etiquetas" at bounding box center [254, 29] width 423 height 58
click at [439, 25] on button "button" at bounding box center [436, 22] width 19 height 20
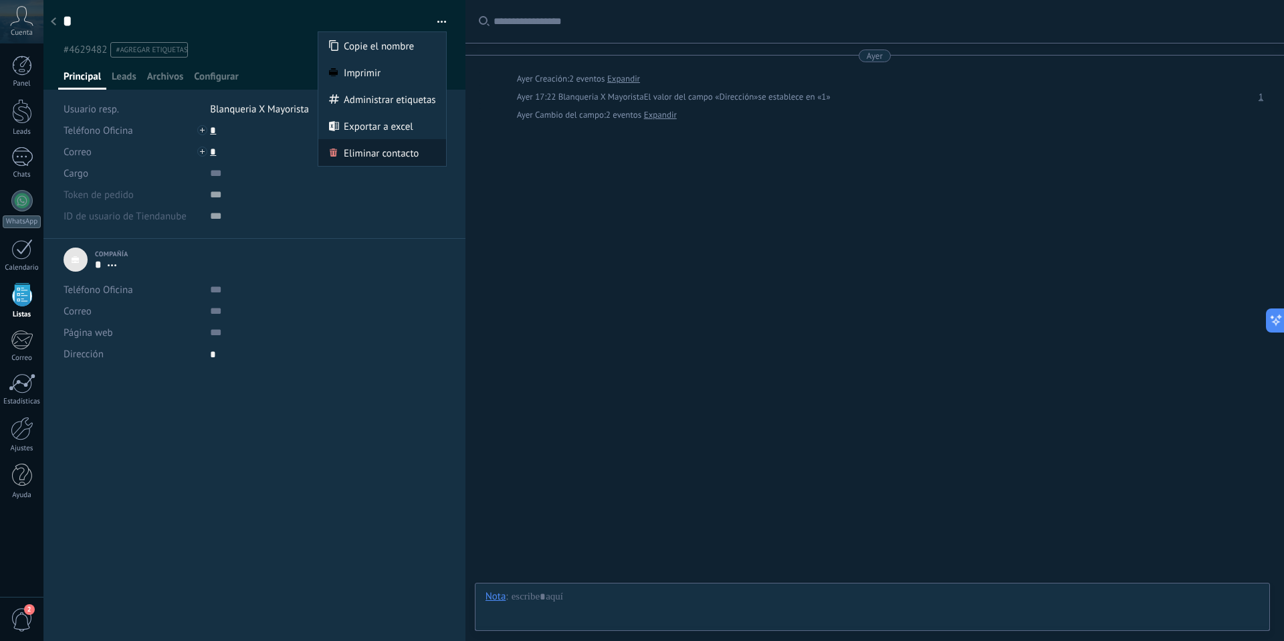
click at [381, 153] on span "Eliminar contacto" at bounding box center [381, 152] width 75 height 27
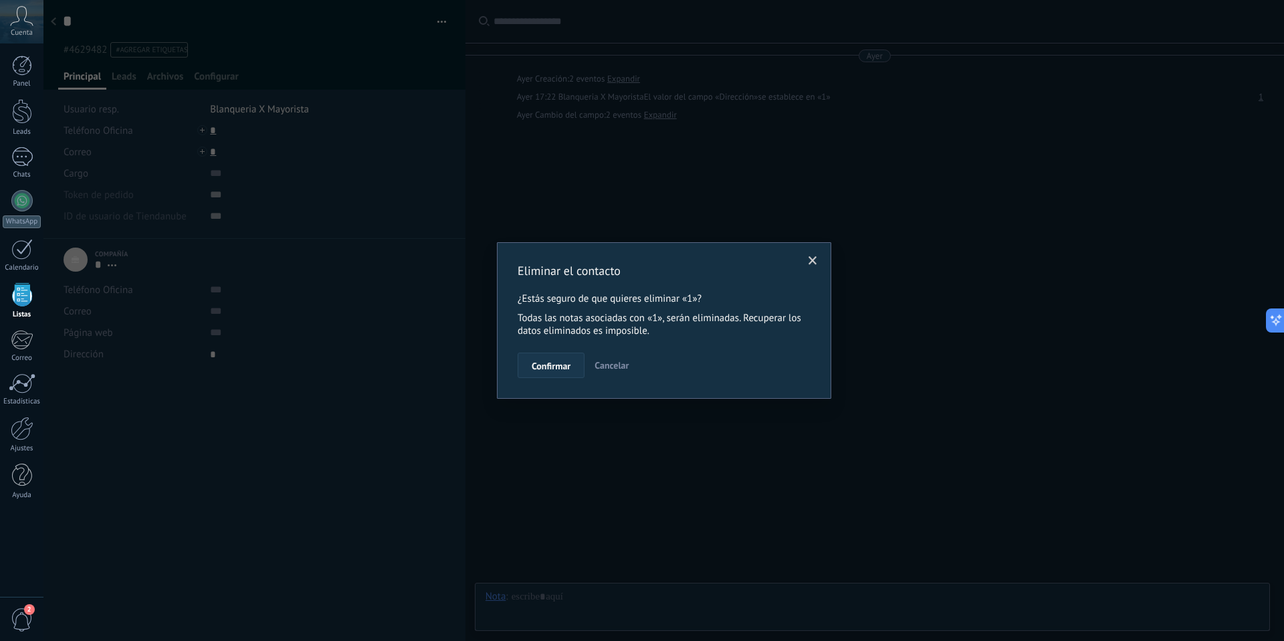
click at [556, 368] on span "Confirmar" at bounding box center [551, 365] width 39 height 9
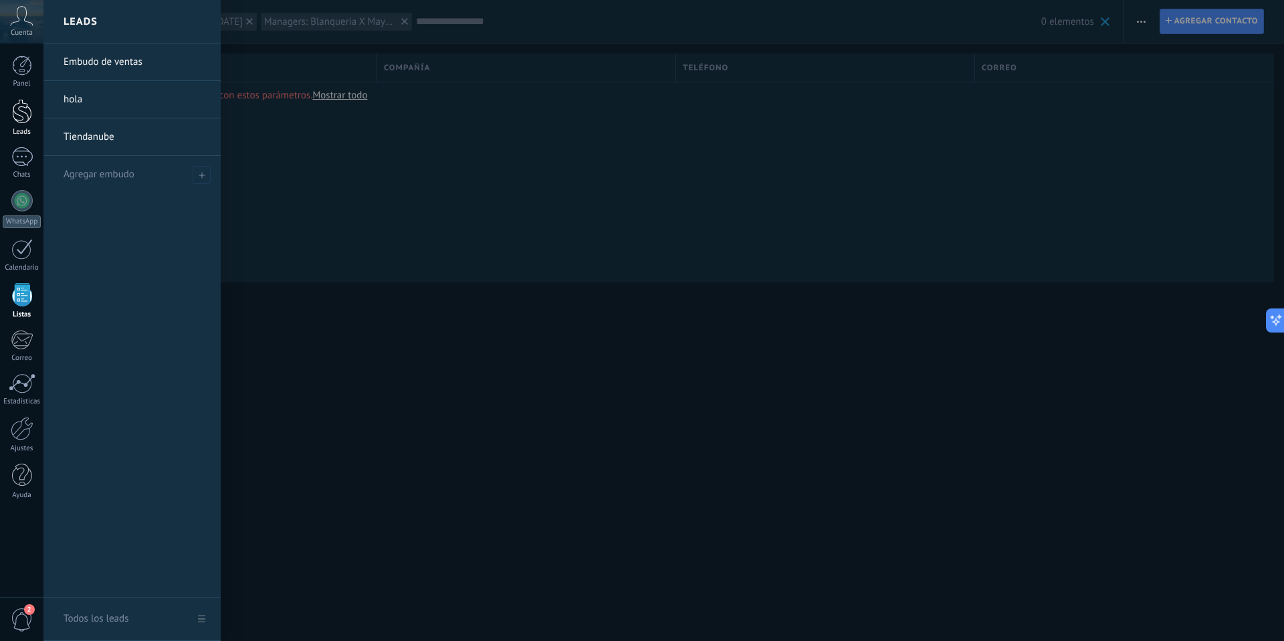
click at [23, 128] on div "Leads" at bounding box center [22, 132] width 39 height 9
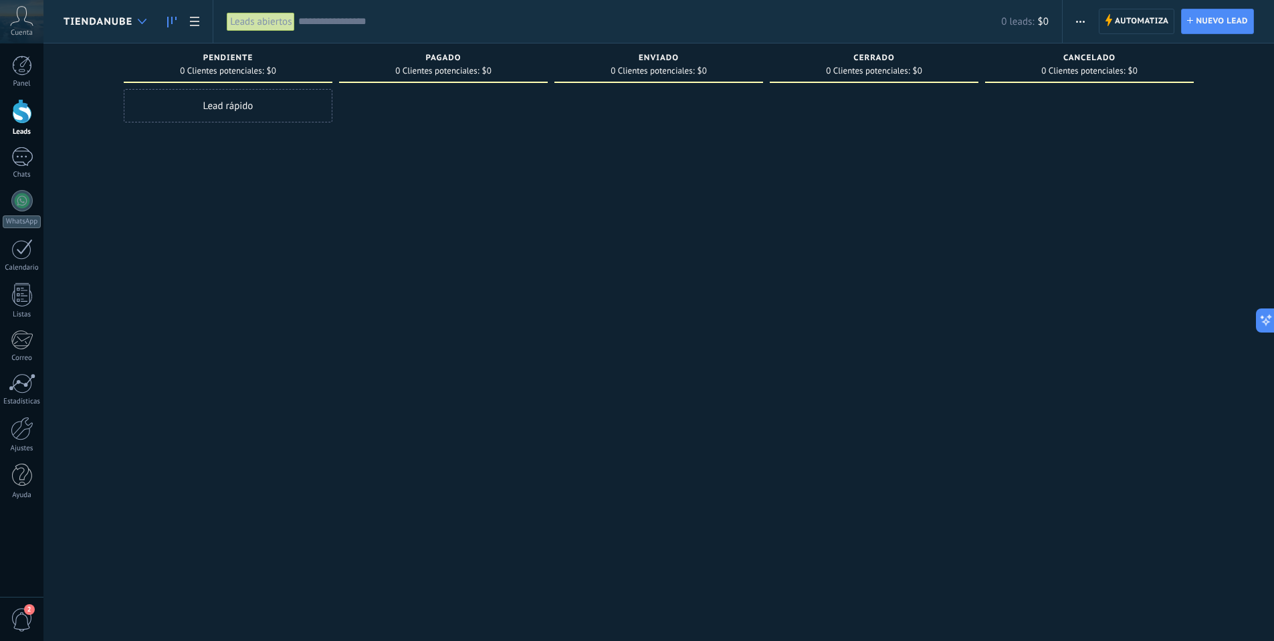
click at [138, 23] on icon at bounding box center [142, 21] width 9 height 5
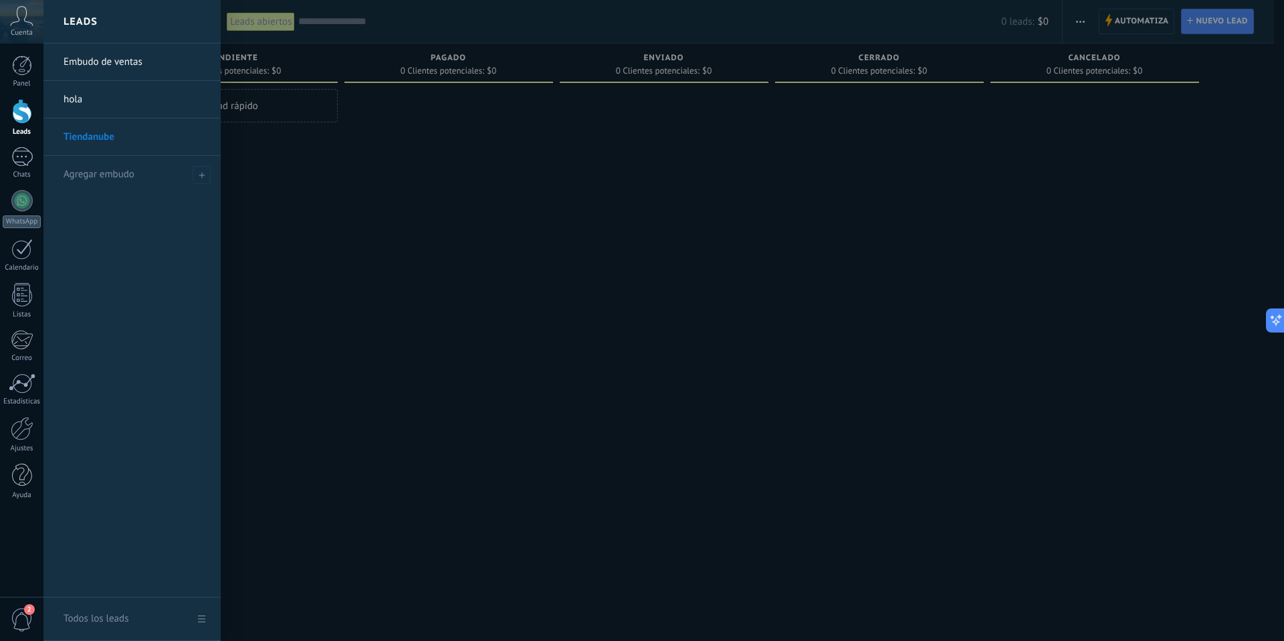
click at [78, 100] on link "hola" at bounding box center [136, 99] width 144 height 37
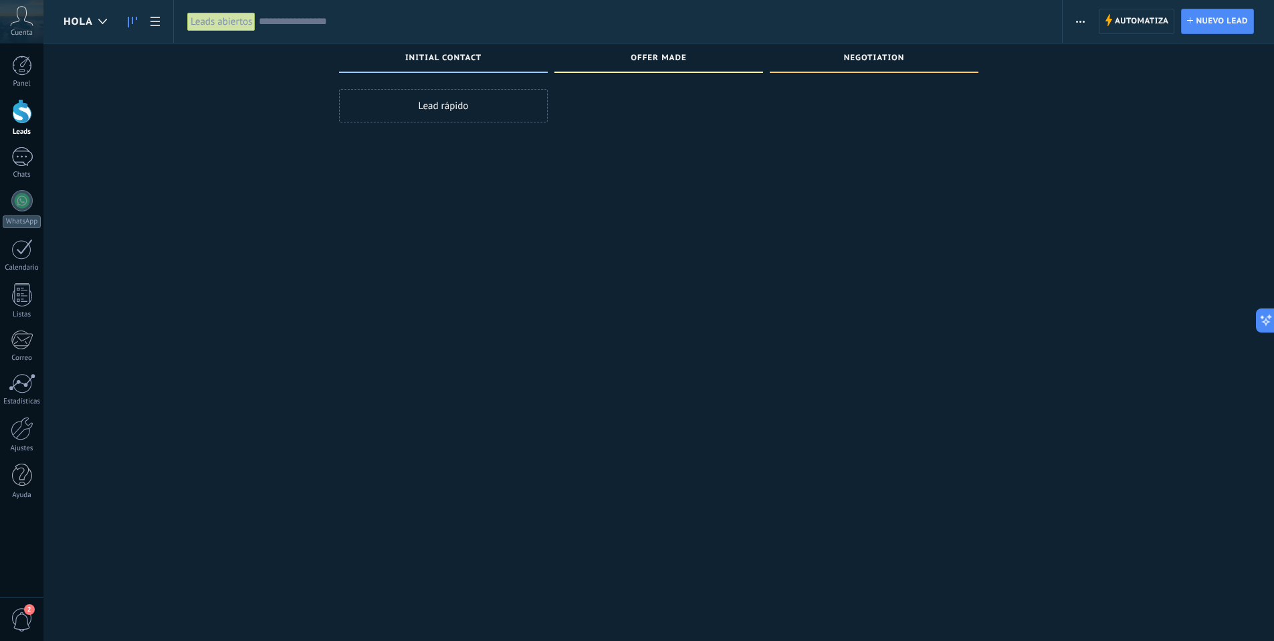
click at [1081, 21] on use "button" at bounding box center [1080, 22] width 9 height 2
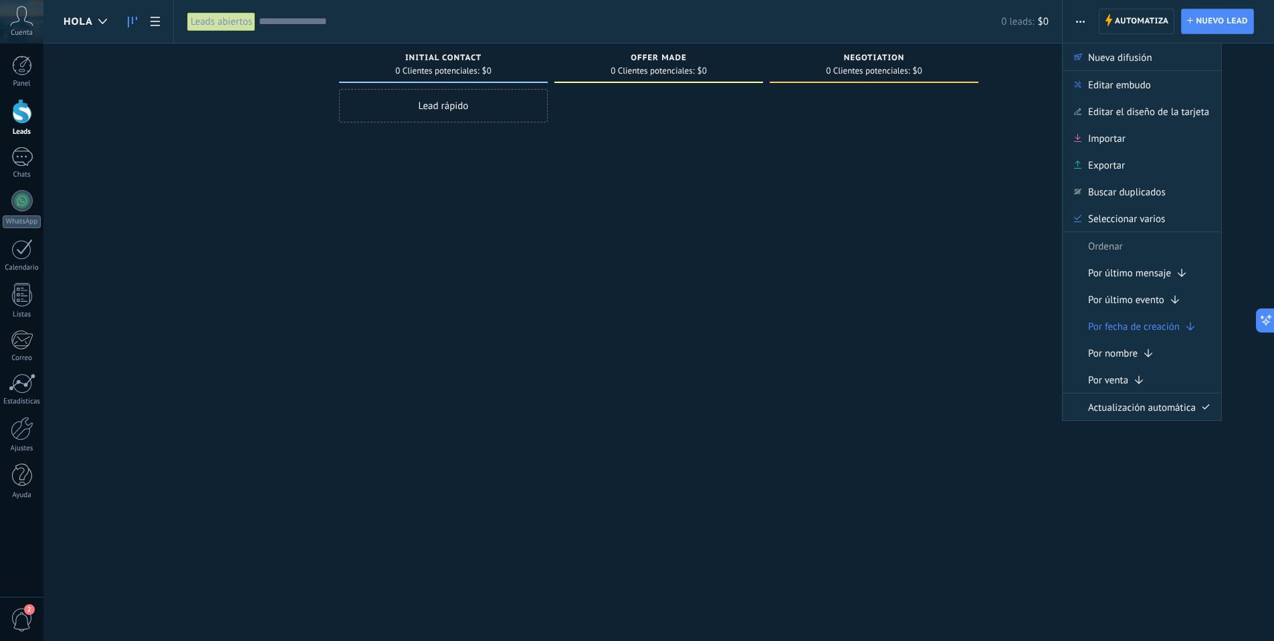
click at [1237, 151] on div "Leads Entrantes Solicitudes: 0 0 0 0 0 0 0 0 0 Initial Contact 0 Clientes poten…" at bounding box center [669, 299] width 1210 height 512
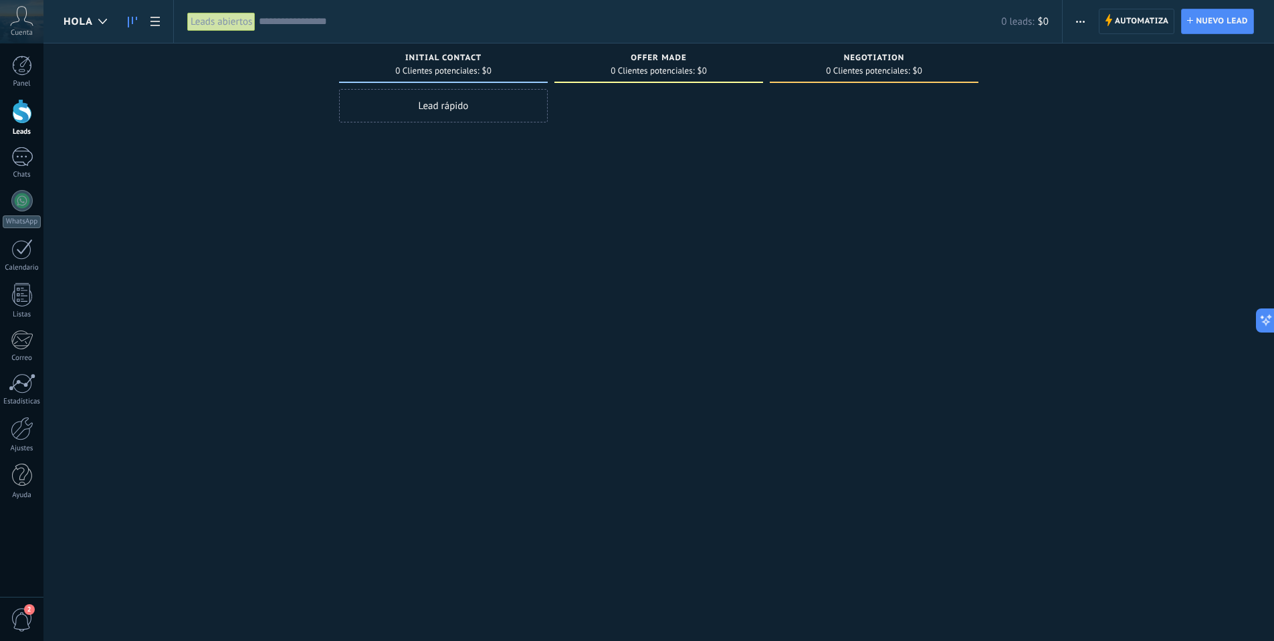
click at [1078, 23] on span "button" at bounding box center [1080, 21] width 9 height 25
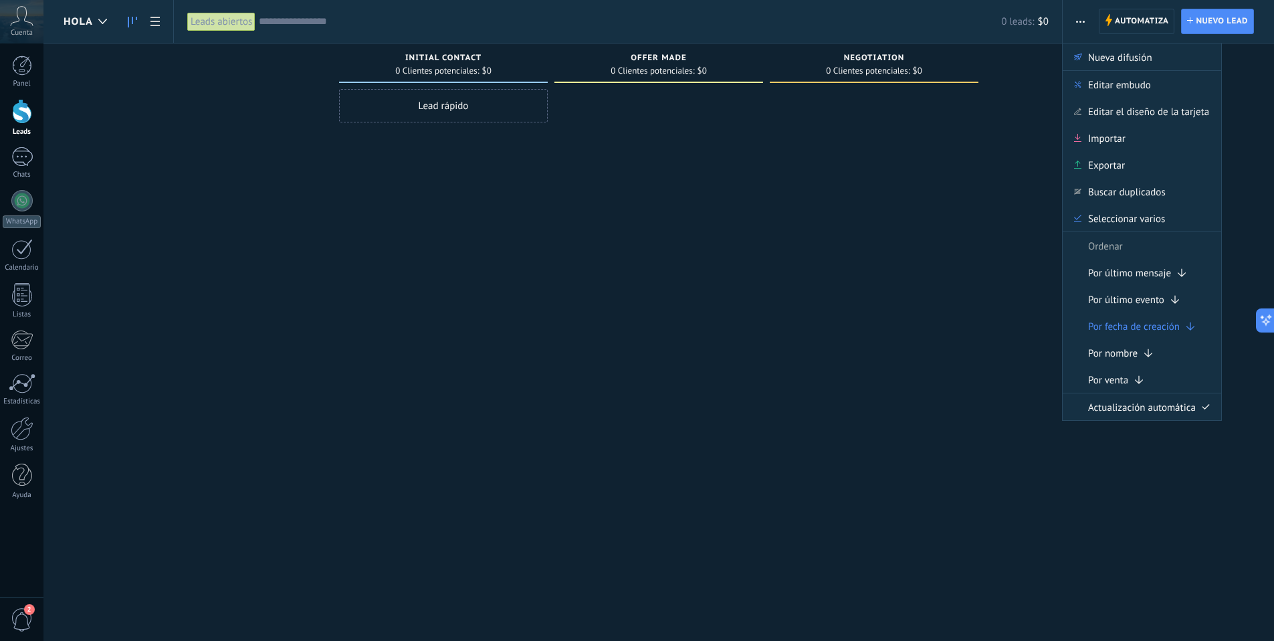
click at [1078, 23] on span "button" at bounding box center [1080, 21] width 9 height 25
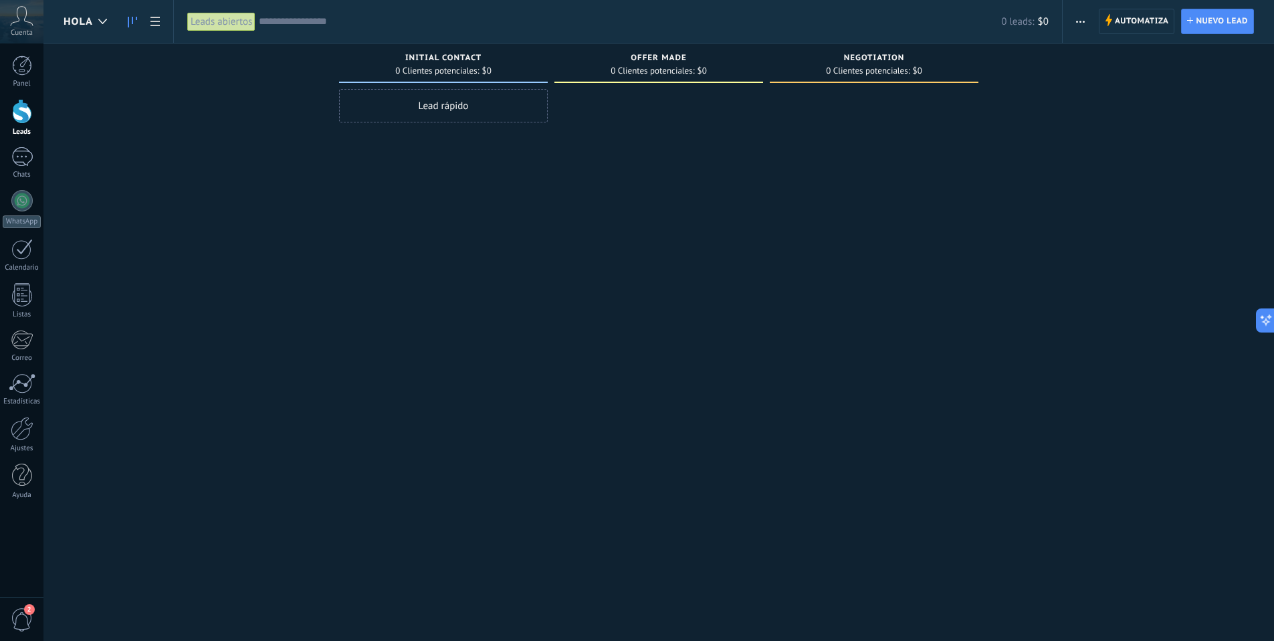
click at [1073, 21] on button "button" at bounding box center [1080, 21] width 19 height 25
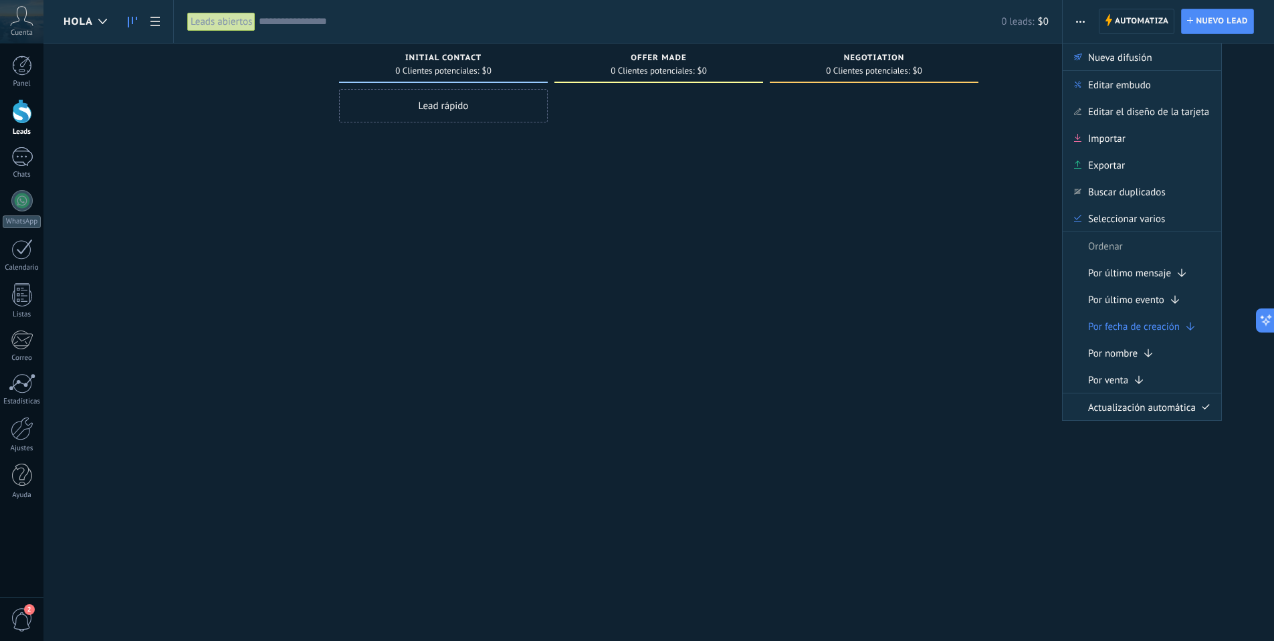
click at [1051, 134] on div "Leads Entrantes Solicitudes: 0 0 0 0 0 0 0 0 0 Initial Contact 0 Clientes poten…" at bounding box center [669, 299] width 1210 height 512
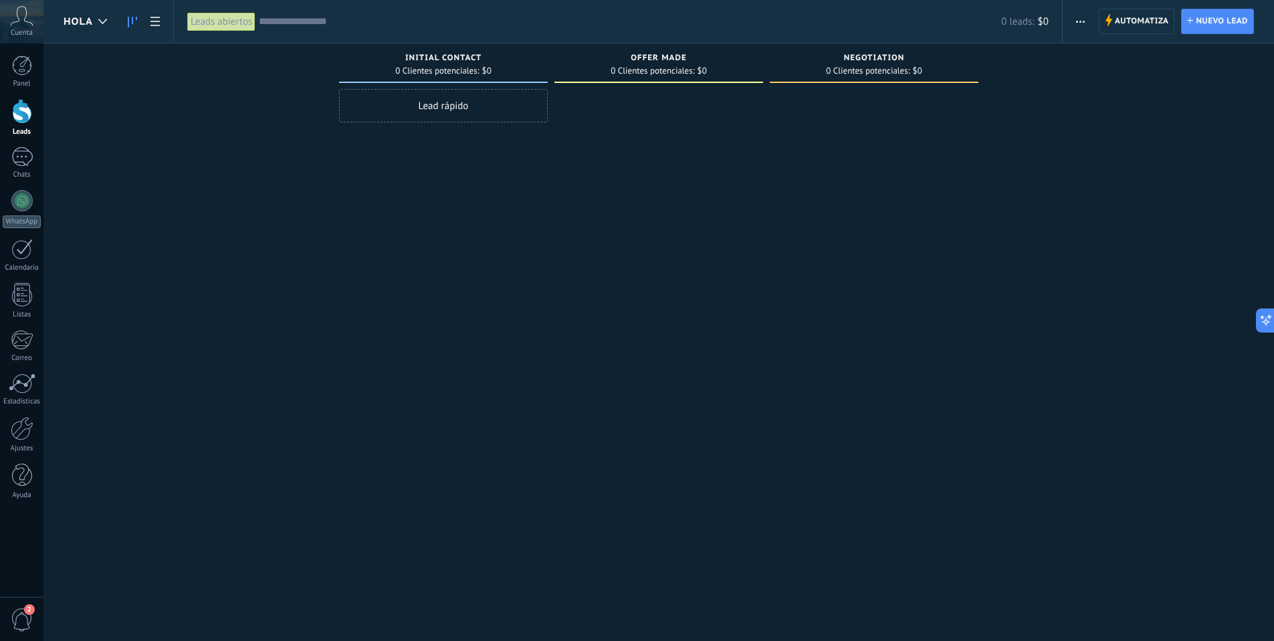
click at [1079, 23] on span "button" at bounding box center [1080, 21] width 9 height 25
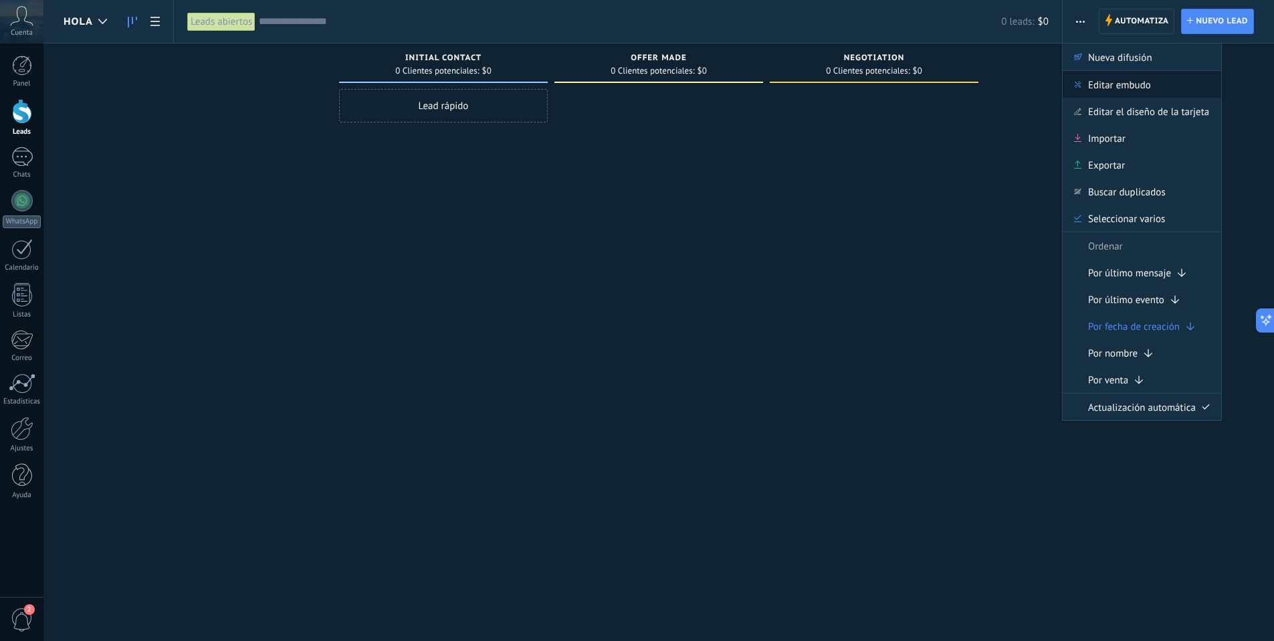
click at [1093, 89] on span "Editar embudo" at bounding box center [1119, 84] width 63 height 27
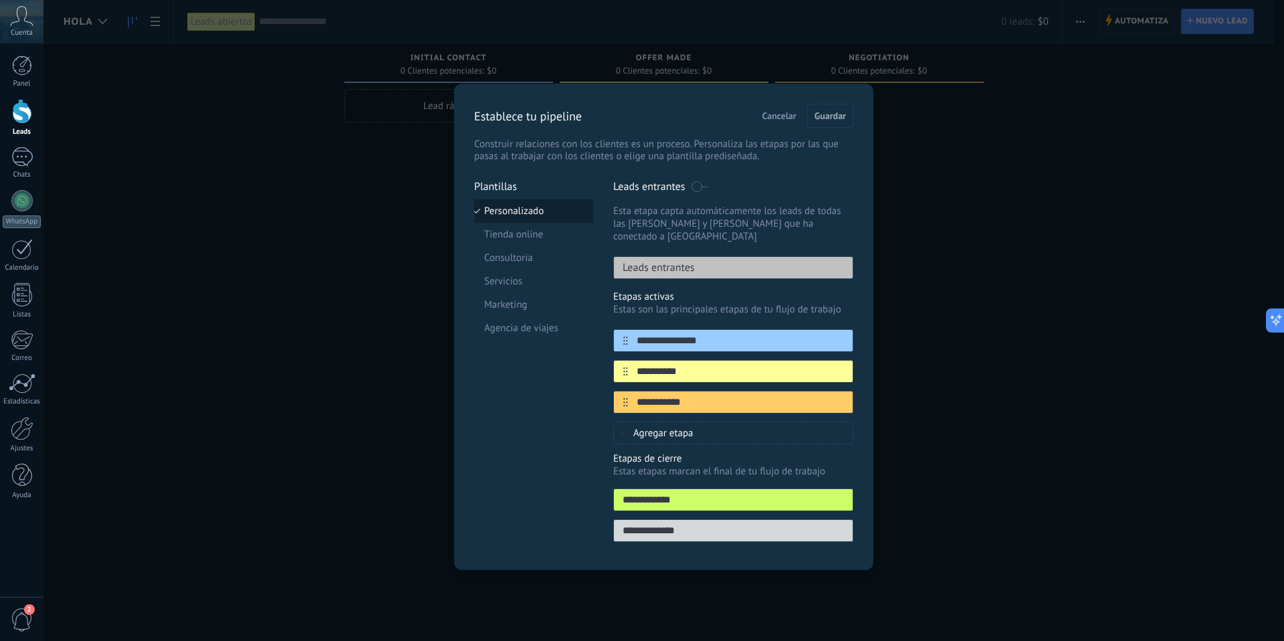
click at [516, 213] on li "Personalizado" at bounding box center [533, 210] width 119 height 23
click at [781, 116] on span "Cancelar" at bounding box center [779, 115] width 34 height 9
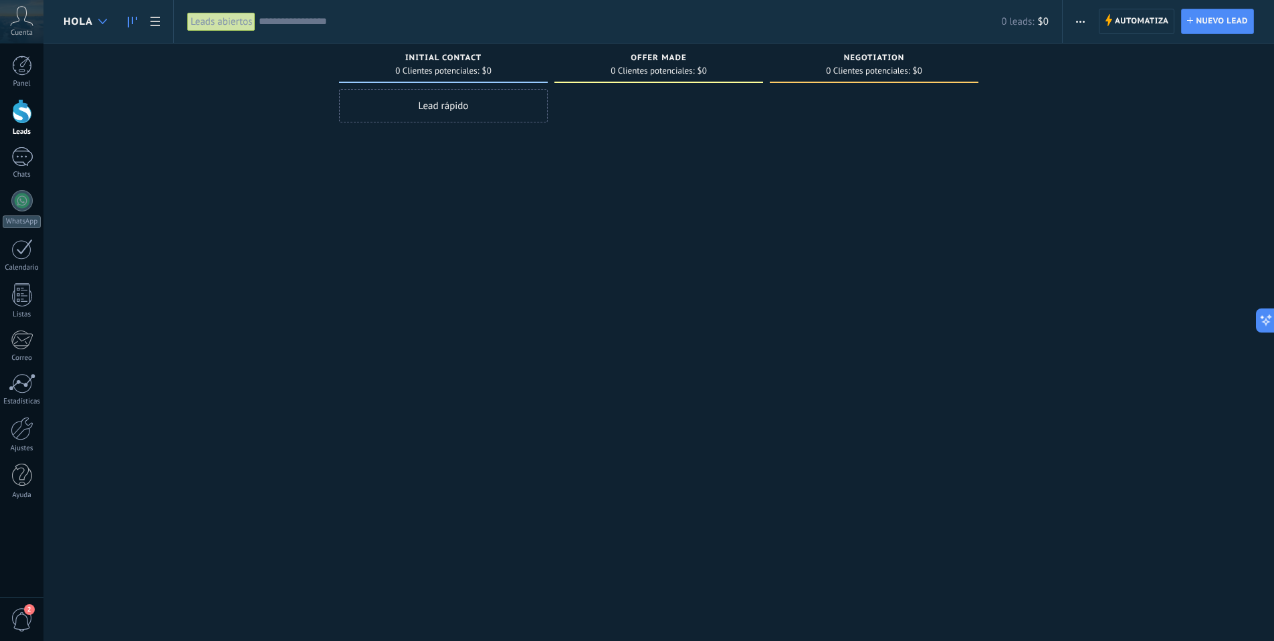
click at [102, 21] on use at bounding box center [102, 21] width 9 height 5
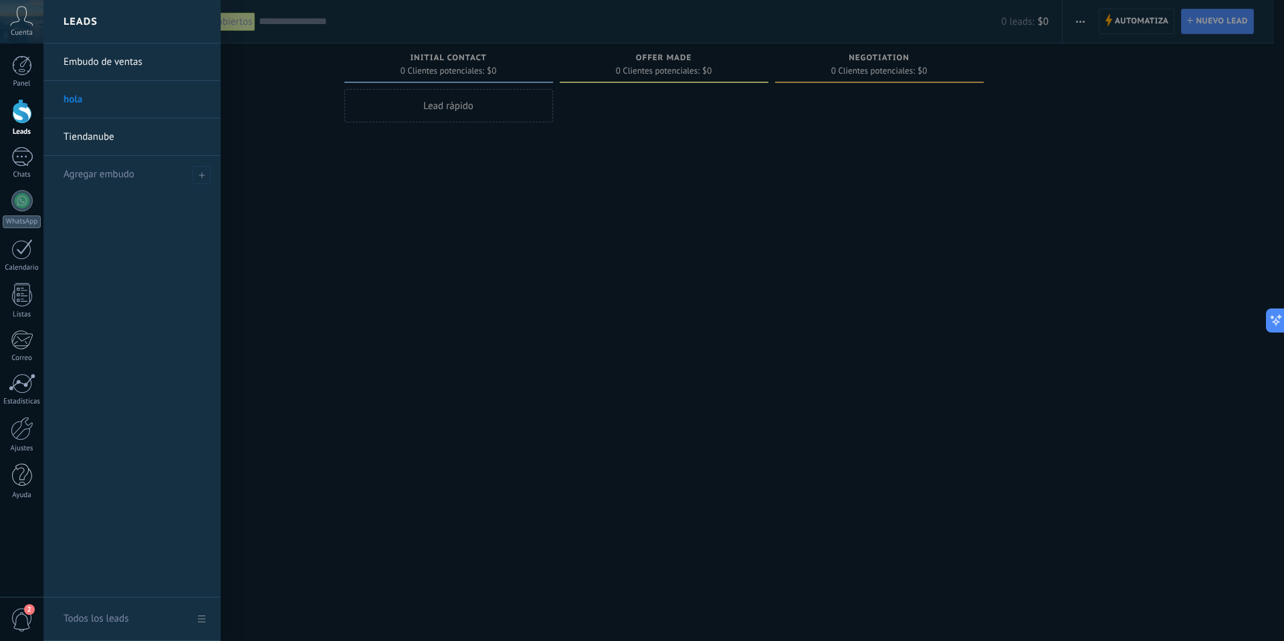
click at [120, 102] on link "hola" at bounding box center [136, 99] width 144 height 37
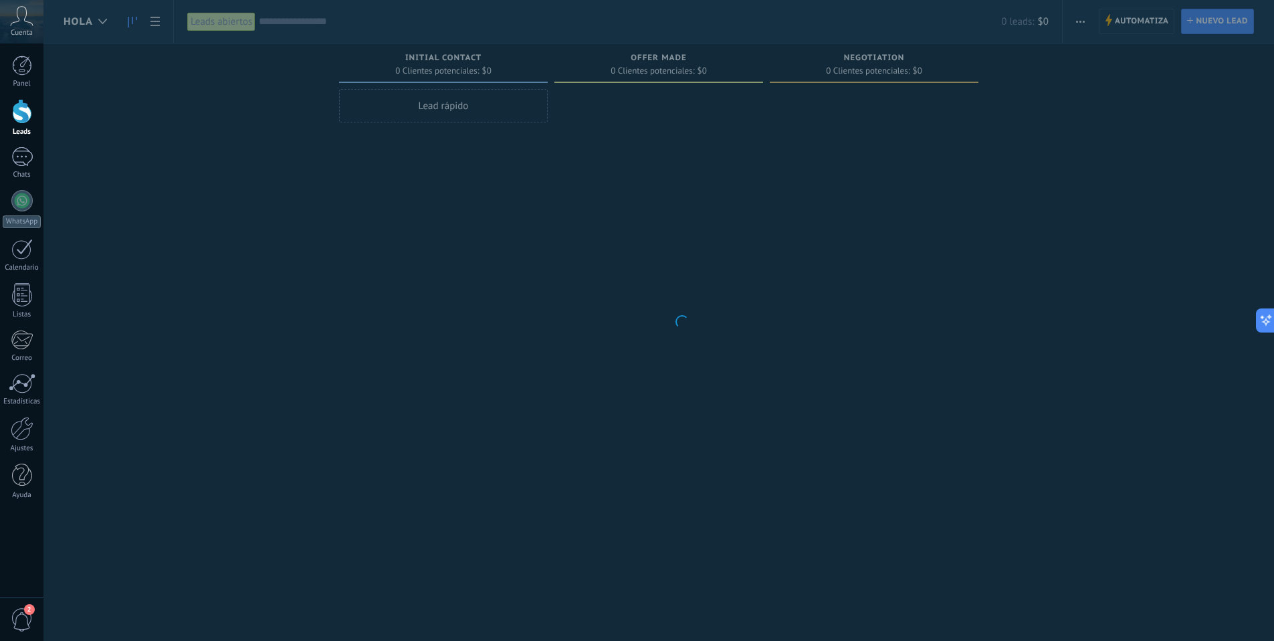
click at [120, 102] on body ".abccls-1,.abccls-2{fill-rule:evenodd}.abccls-2{fill:#fff} .abfcls-1{fill:none}…" at bounding box center [637, 320] width 1274 height 641
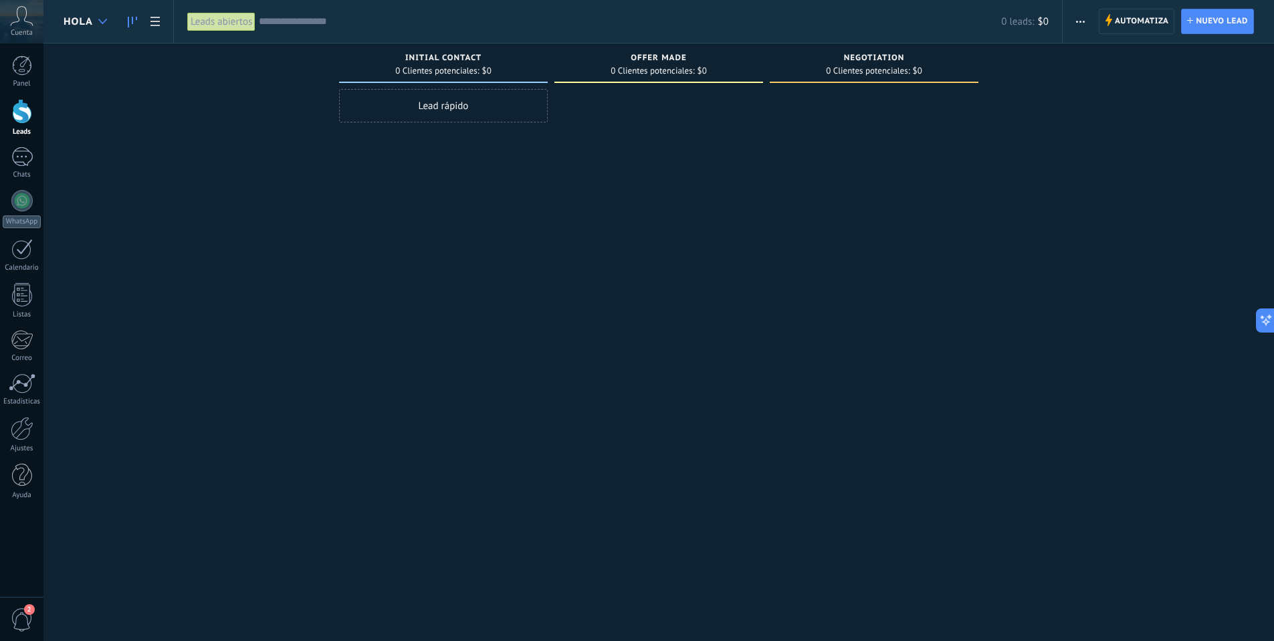
click at [105, 21] on icon at bounding box center [102, 21] width 9 height 5
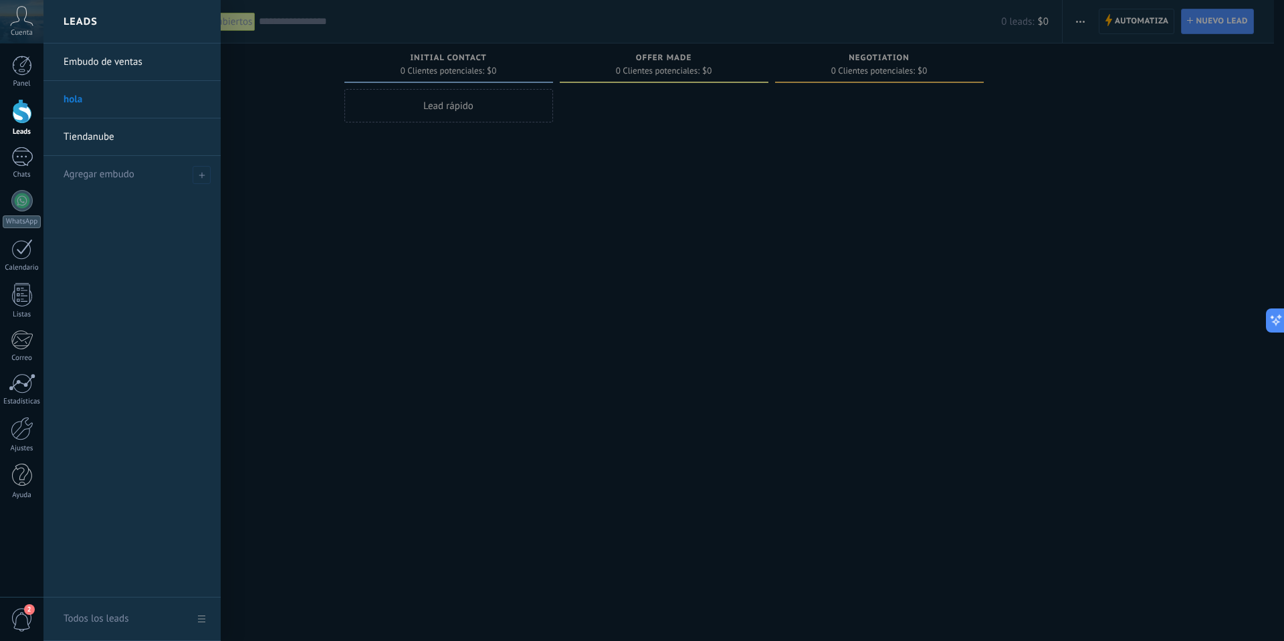
drag, startPoint x: 110, startPoint y: 221, endPoint x: 110, endPoint y: 234, distance: 13.4
click at [110, 222] on div "Embudo de ventas hola Tiendanube Agregar embudo" at bounding box center [131, 320] width 177 height 554
click at [203, 615] on link "Todos los leads" at bounding box center [131, 618] width 177 height 43
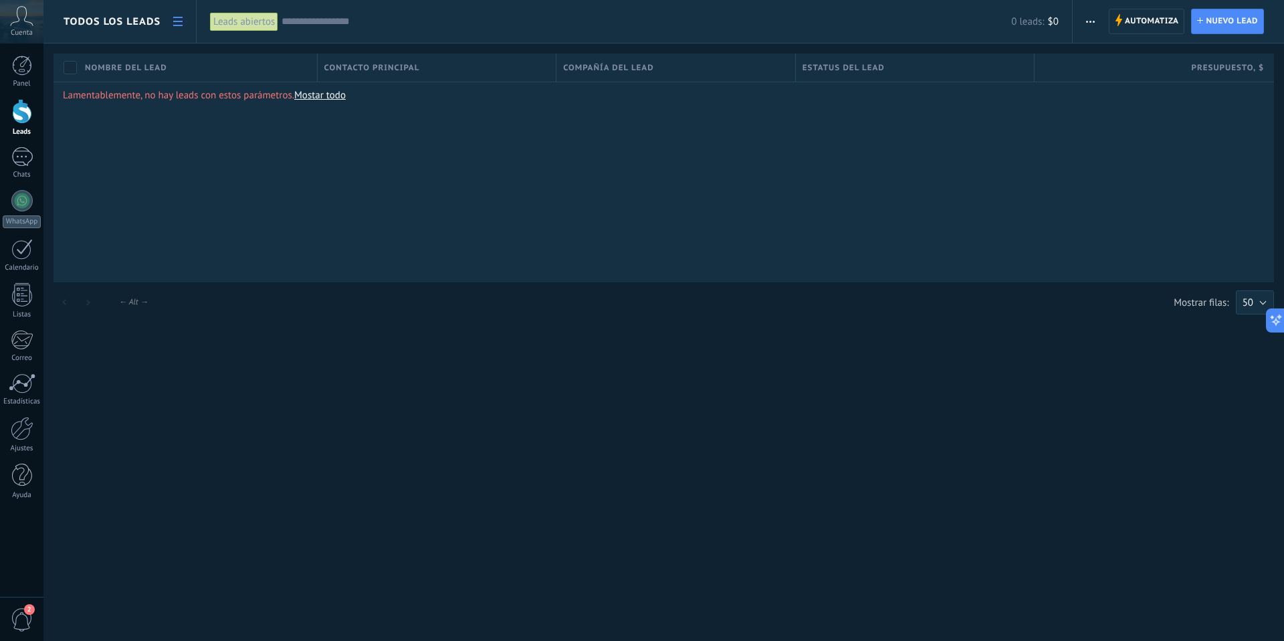
click at [136, 21] on span "Todos los leads" at bounding box center [112, 21] width 97 height 13
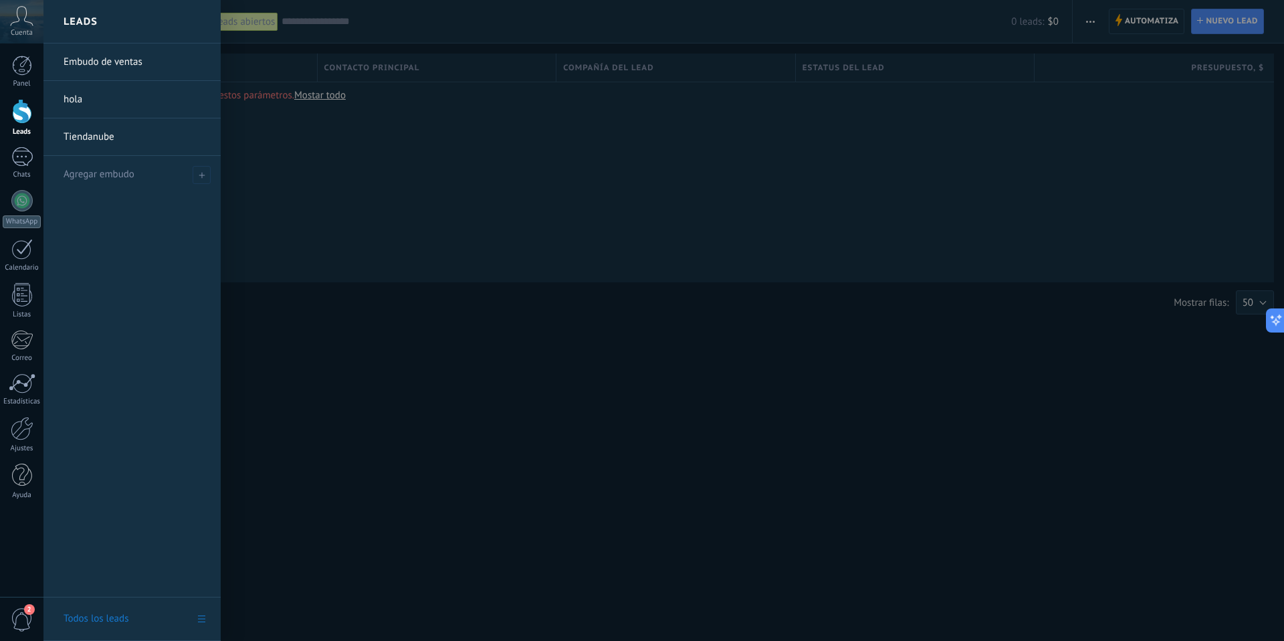
click at [136, 618] on link "Todos los leads" at bounding box center [131, 618] width 177 height 43
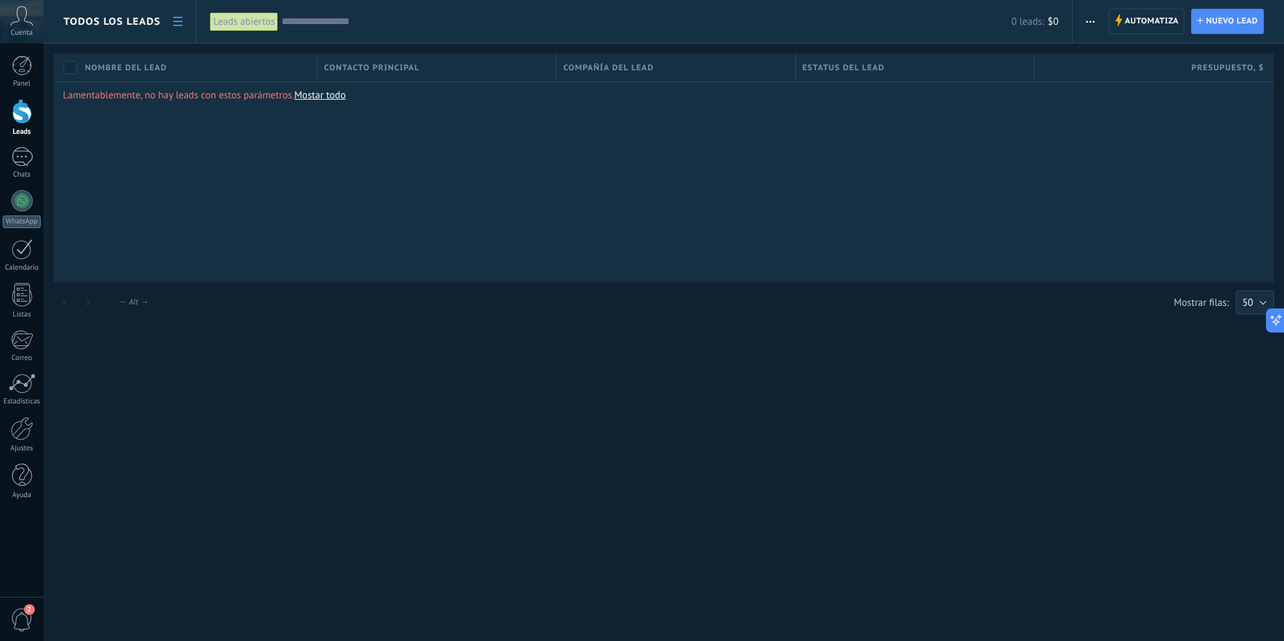
click at [126, 17] on span "Todos los leads" at bounding box center [112, 21] width 97 height 13
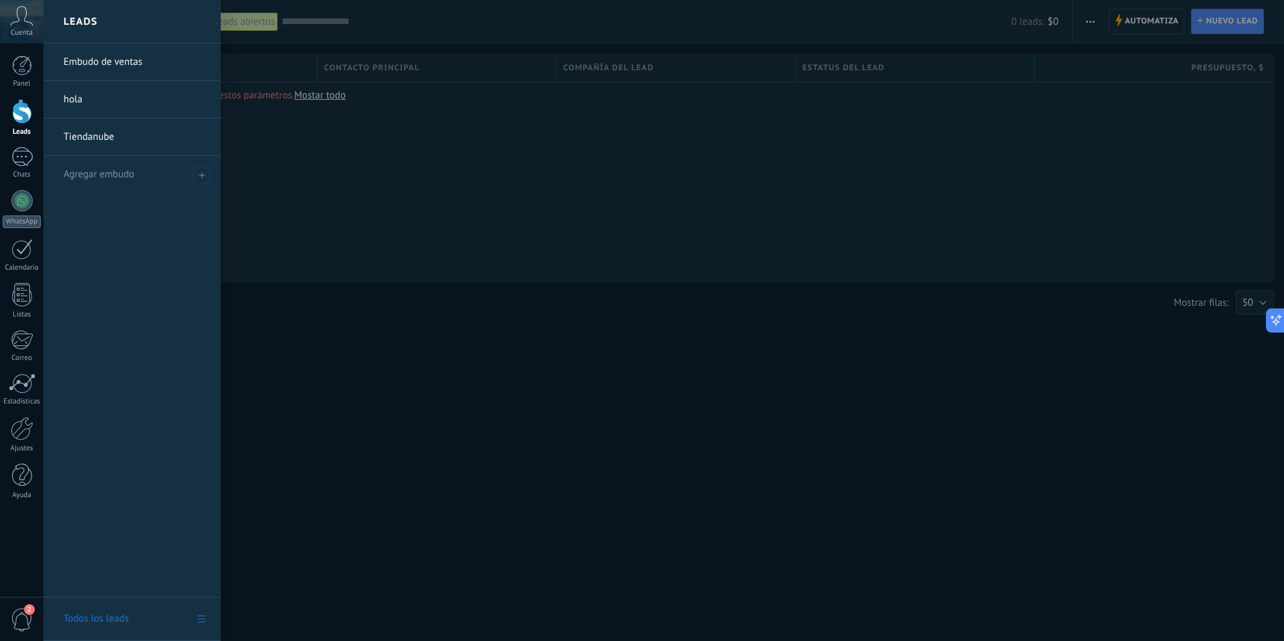
click at [78, 96] on link "hola" at bounding box center [136, 99] width 144 height 37
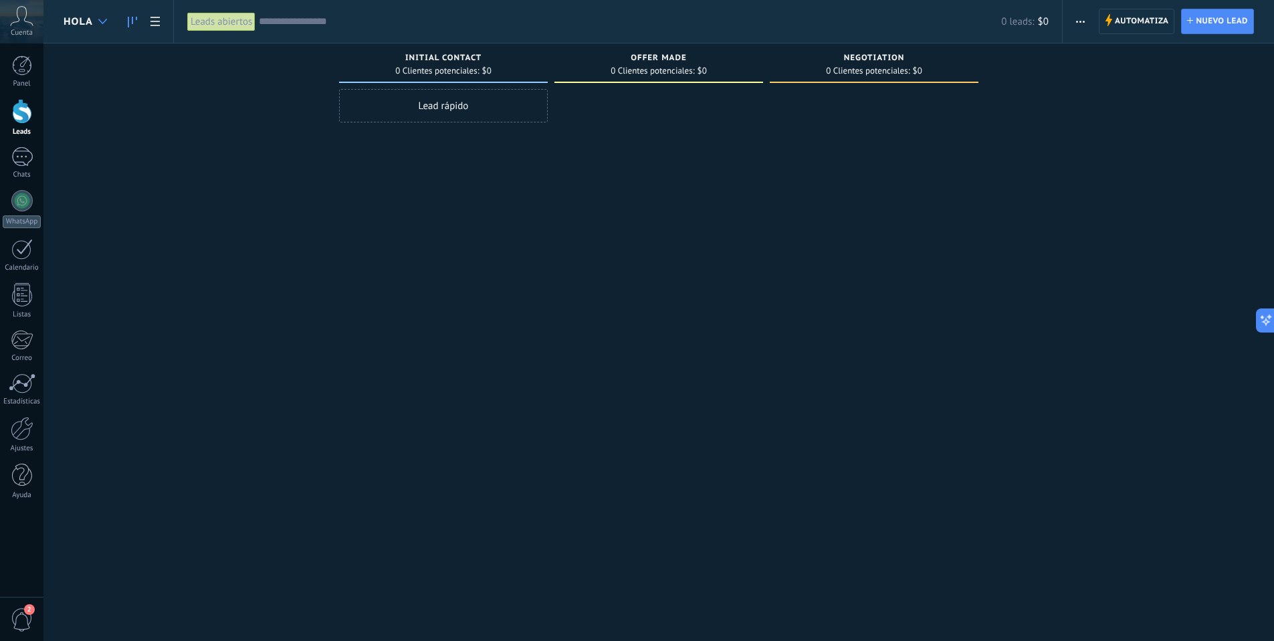
click at [98, 17] on div at bounding box center [103, 22] width 22 height 26
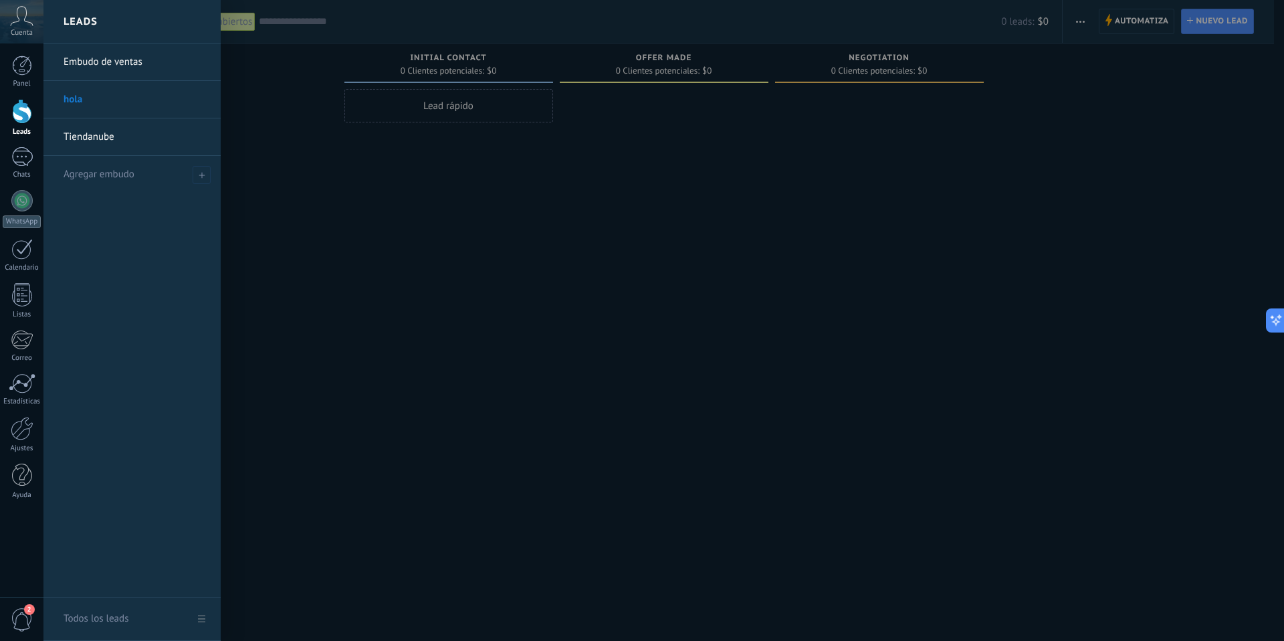
click at [87, 128] on link "Tiendanube" at bounding box center [136, 136] width 144 height 37
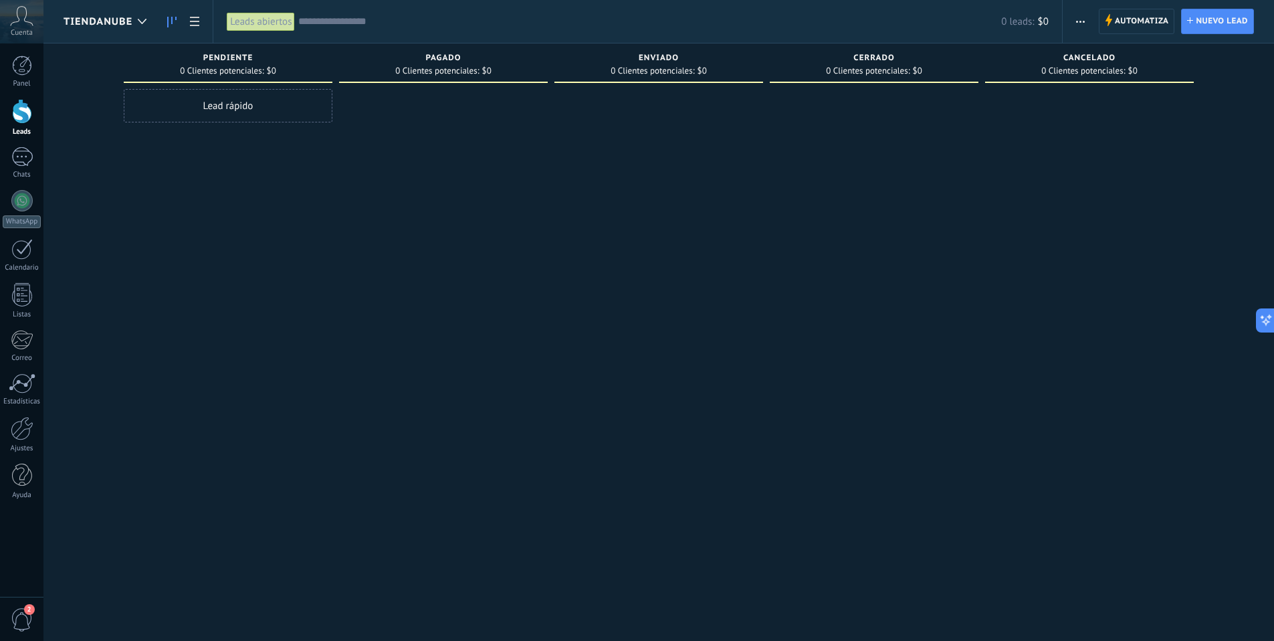
click at [23, 619] on span "2" at bounding box center [22, 619] width 23 height 23
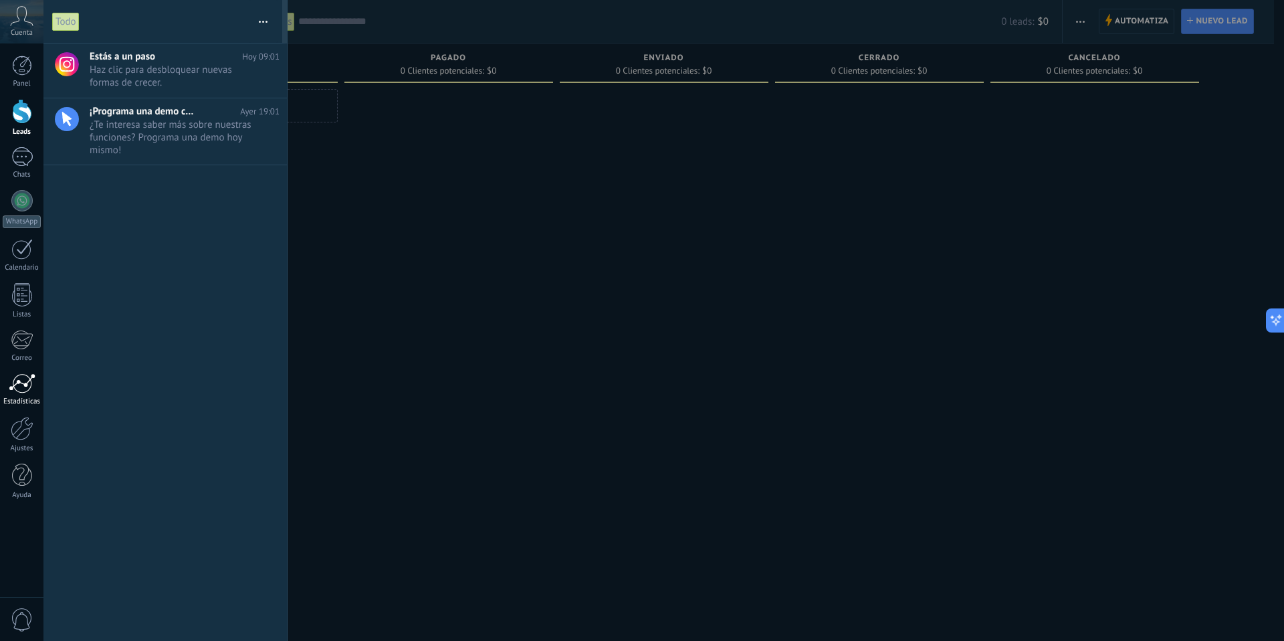
click at [19, 393] on div at bounding box center [22, 383] width 27 height 20
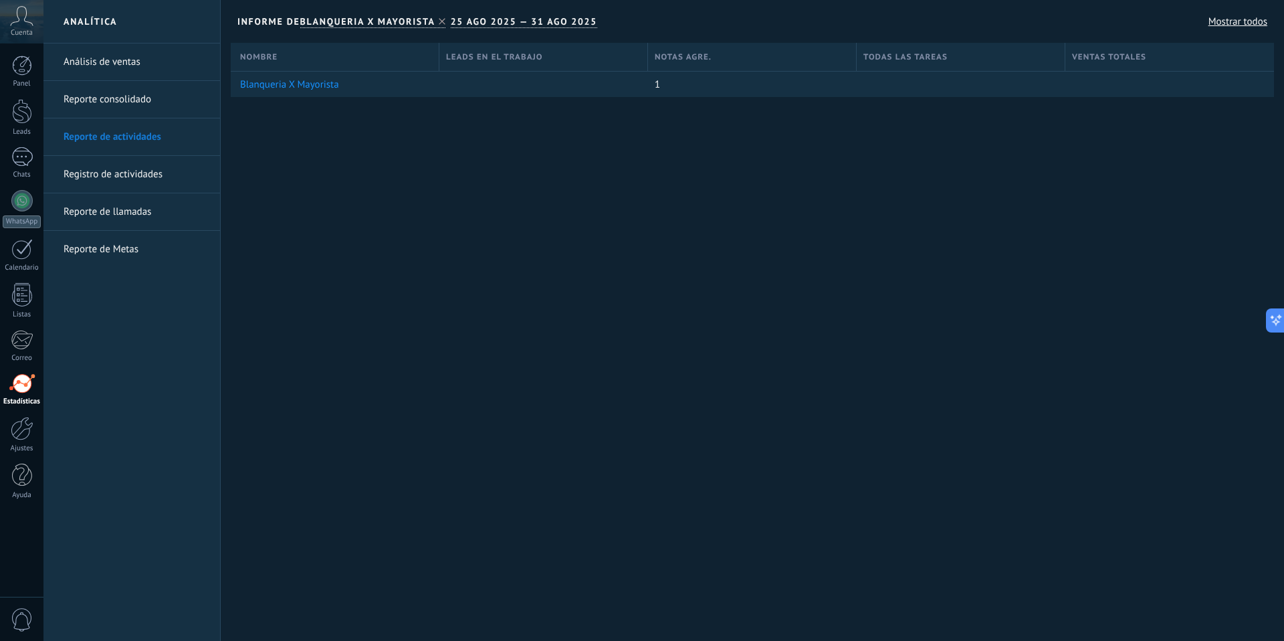
click at [108, 173] on link "Registro de actividades" at bounding box center [135, 174] width 143 height 37
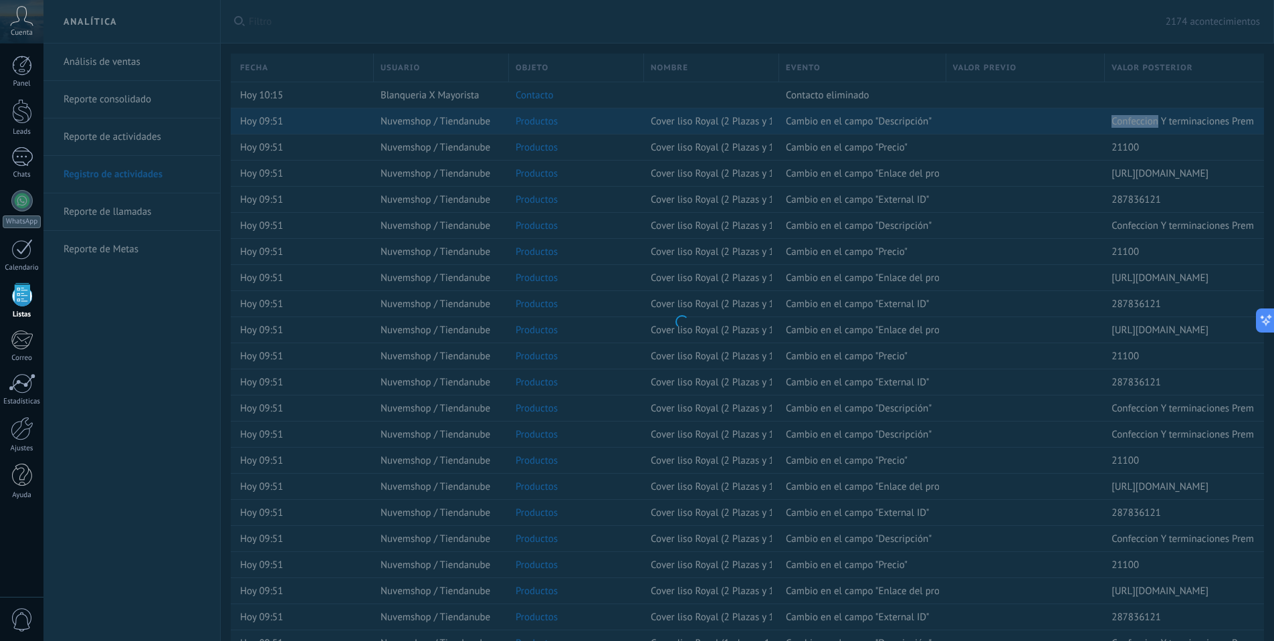
click at [1138, 123] on body ".abccls-1,.abccls-2{fill-rule:evenodd}.abccls-2{fill:#fff} .abfcls-1{fill:none}…" at bounding box center [637, 320] width 1274 height 641
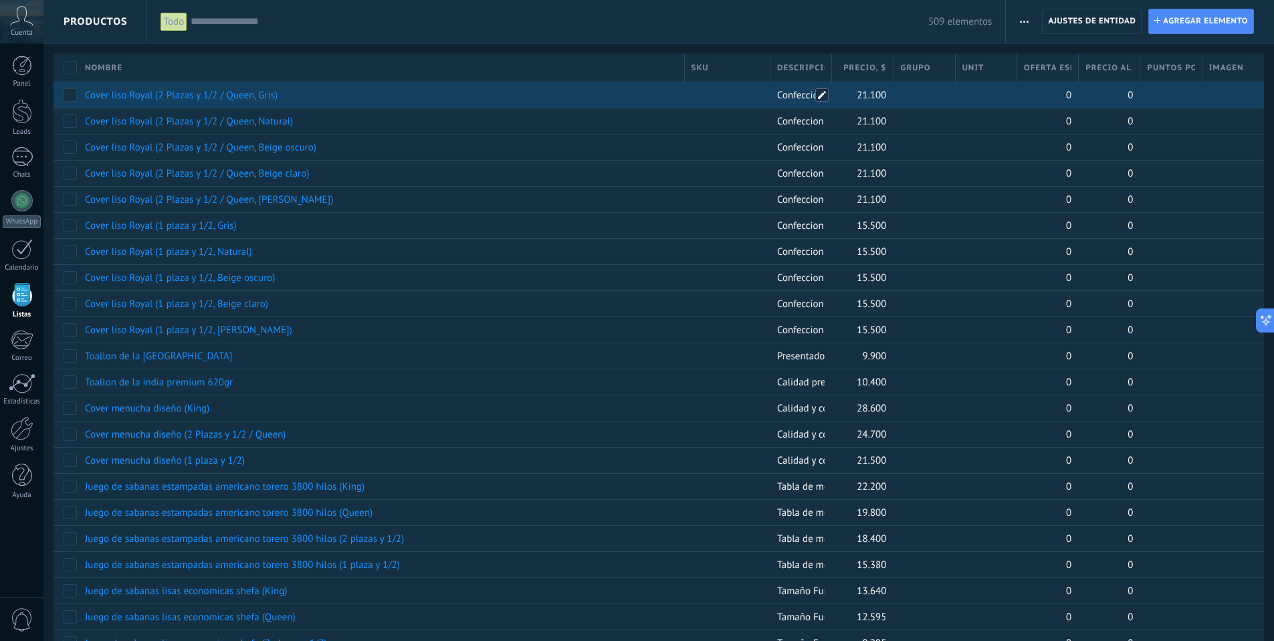
click at [819, 97] on span at bounding box center [821, 94] width 13 height 13
type textarea "**********"
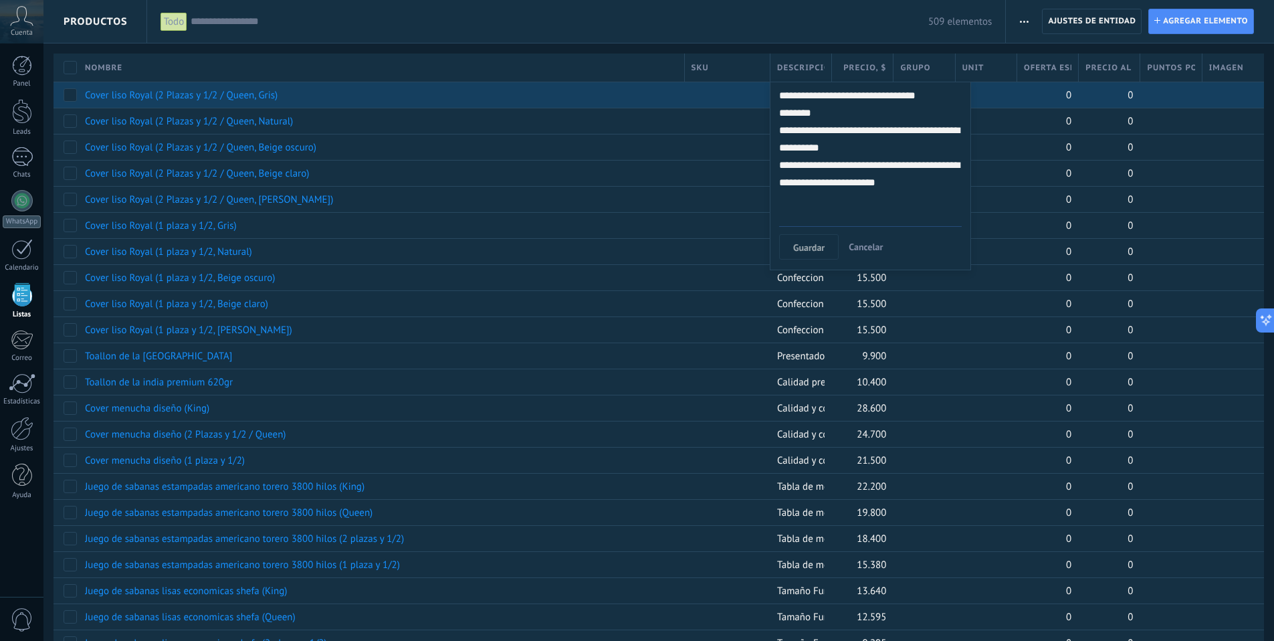
scroll to position [139, 0]
click at [860, 249] on span "Cancelar" at bounding box center [866, 247] width 34 height 12
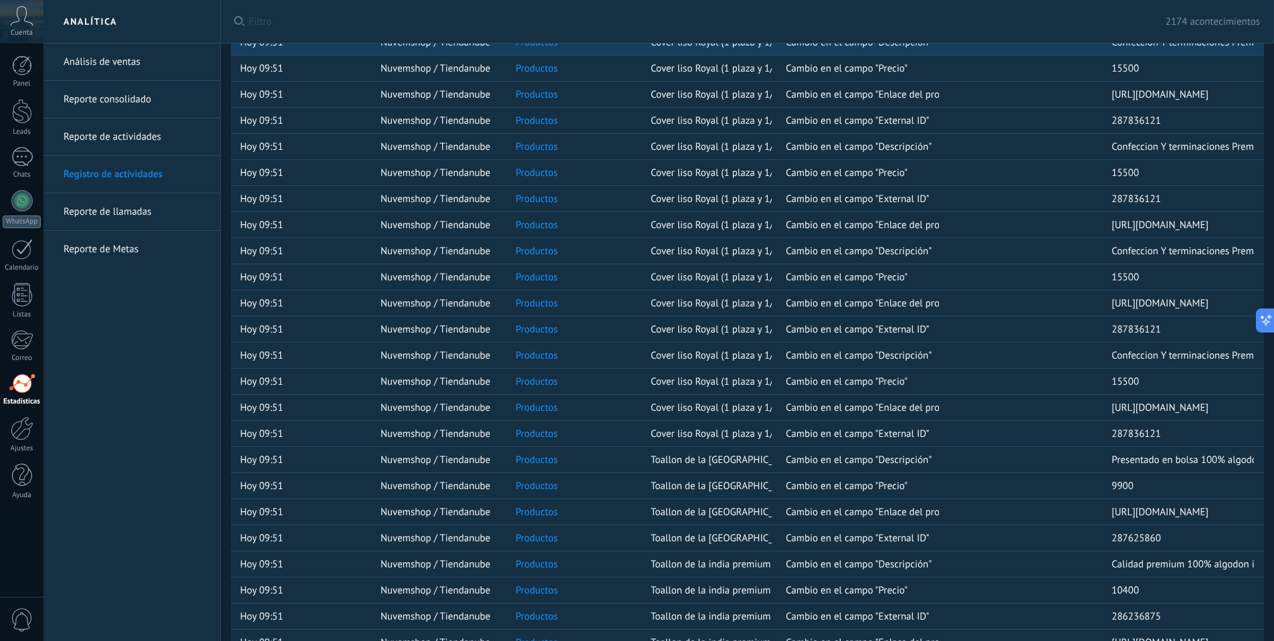
scroll to position [788, 0]
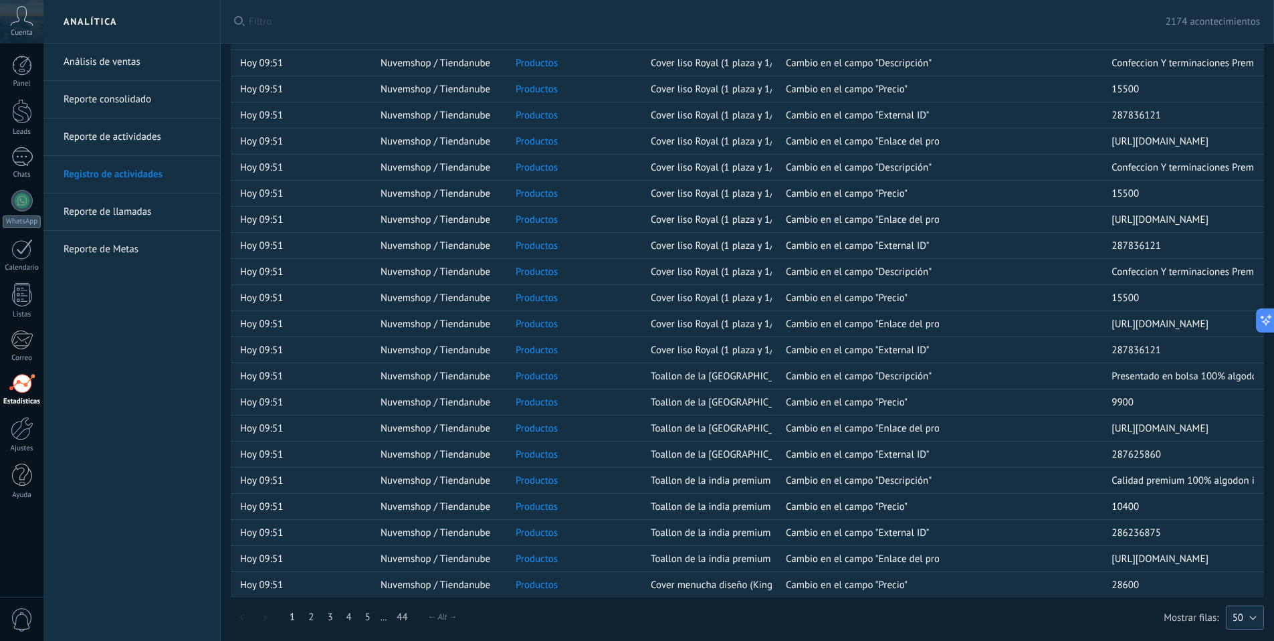
click at [1237, 612] on span "50" at bounding box center [1238, 617] width 11 height 13
click at [1239, 616] on span "200" at bounding box center [1238, 617] width 41 height 13
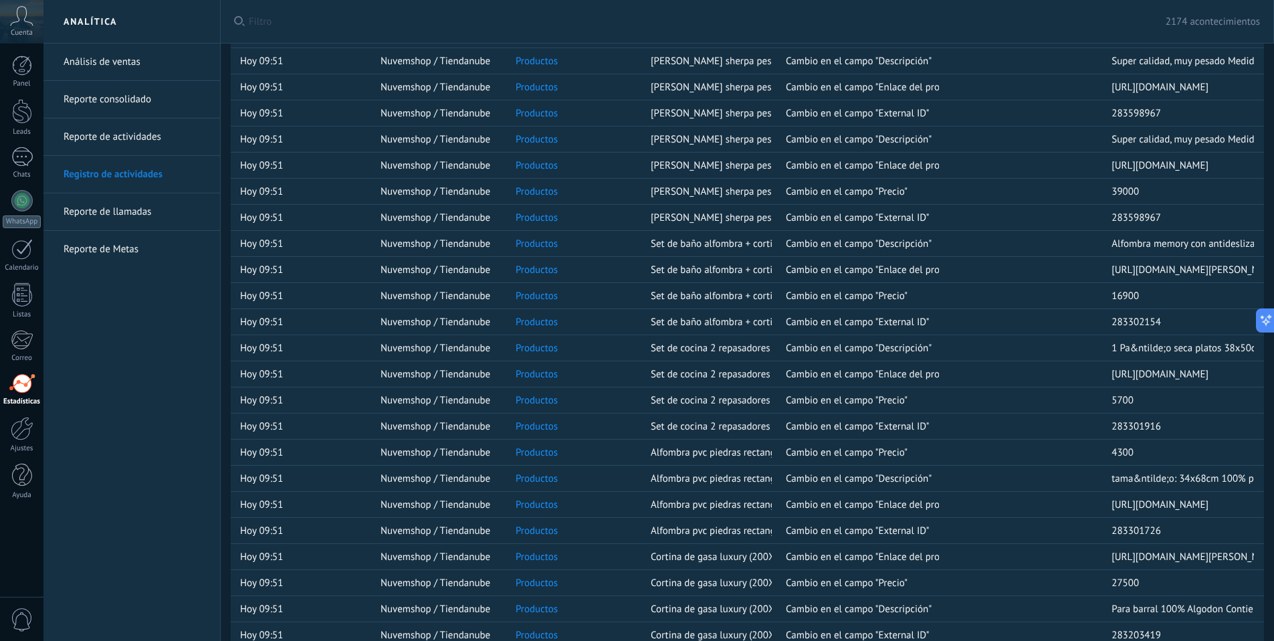
scroll to position [4701, 0]
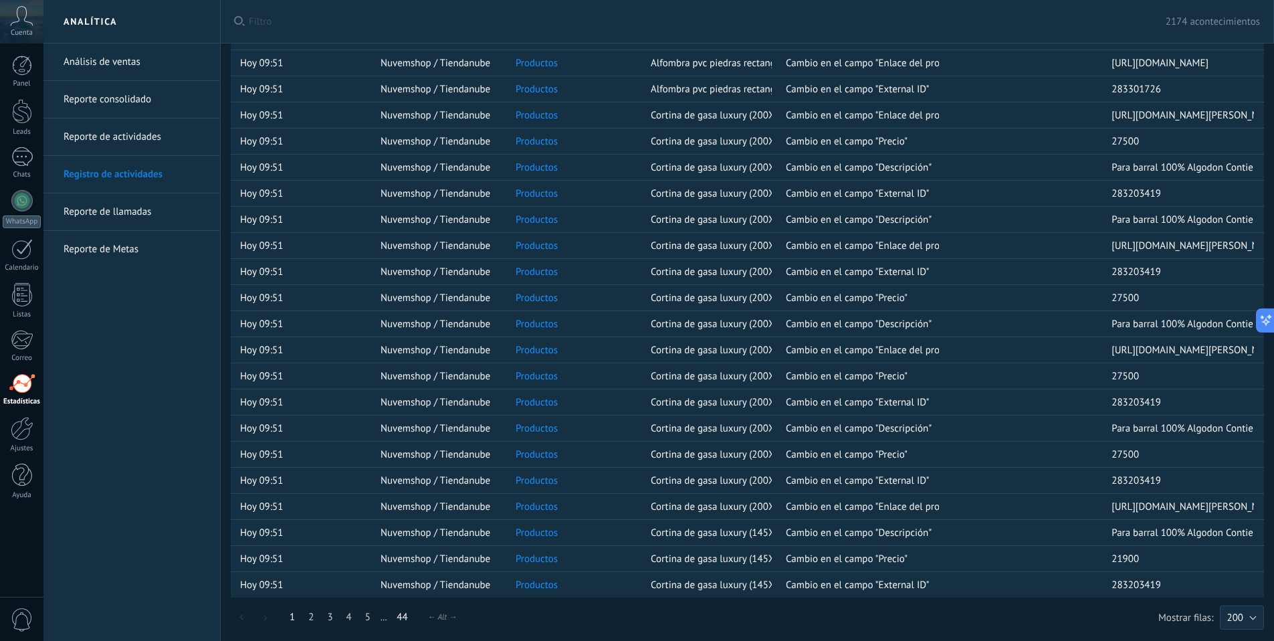
click at [403, 615] on link "44" at bounding box center [402, 617] width 24 height 26
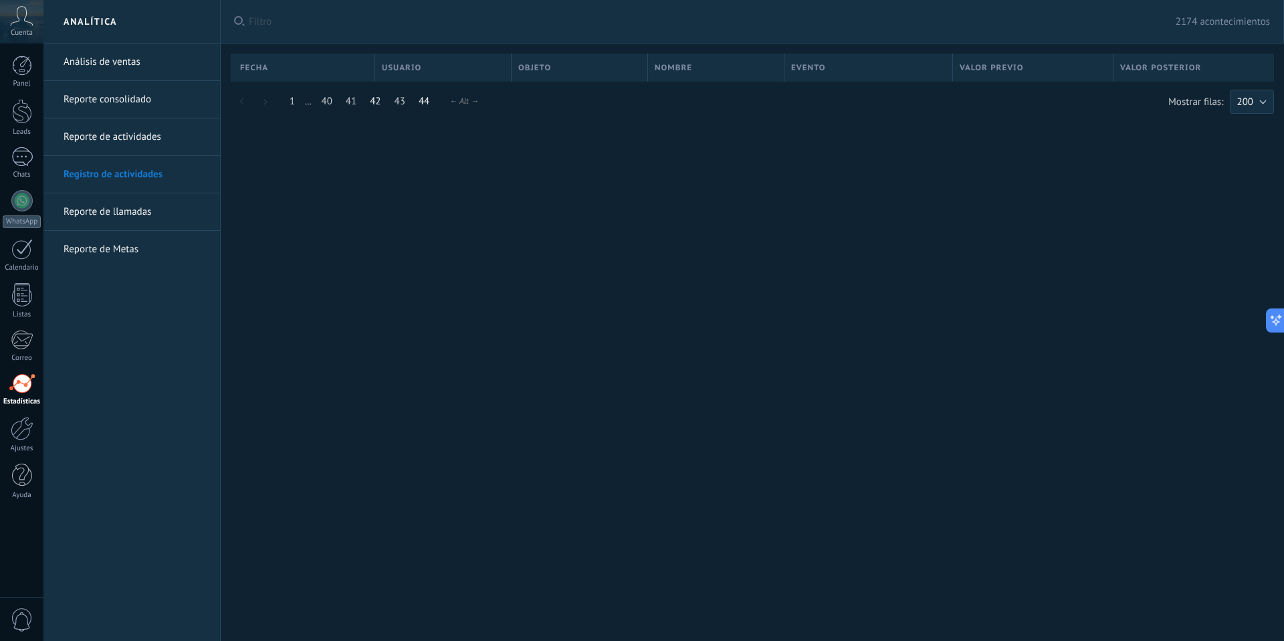
click at [379, 106] on link "42" at bounding box center [375, 101] width 24 height 26
click at [324, 100] on link "40" at bounding box center [326, 101] width 24 height 26
click at [308, 105] on span "..." at bounding box center [308, 102] width 6 height 10
click at [308, 104] on span "..." at bounding box center [308, 102] width 6 height 10
click at [294, 106] on link "1" at bounding box center [292, 101] width 19 height 26
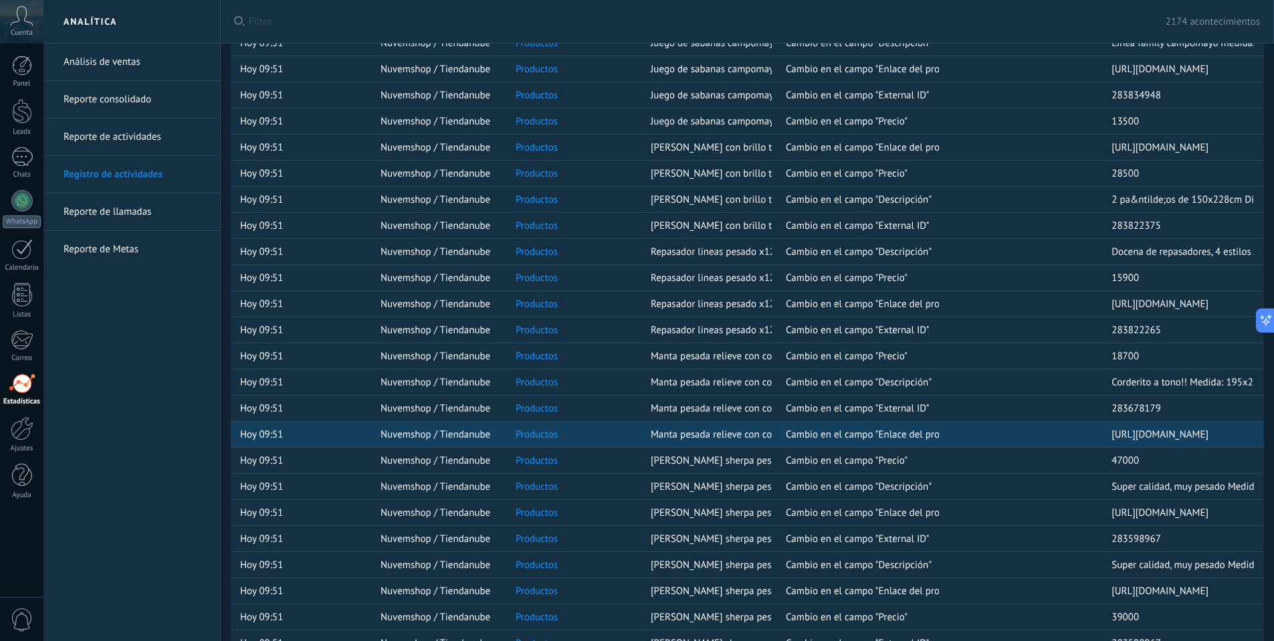
scroll to position [4701, 0]
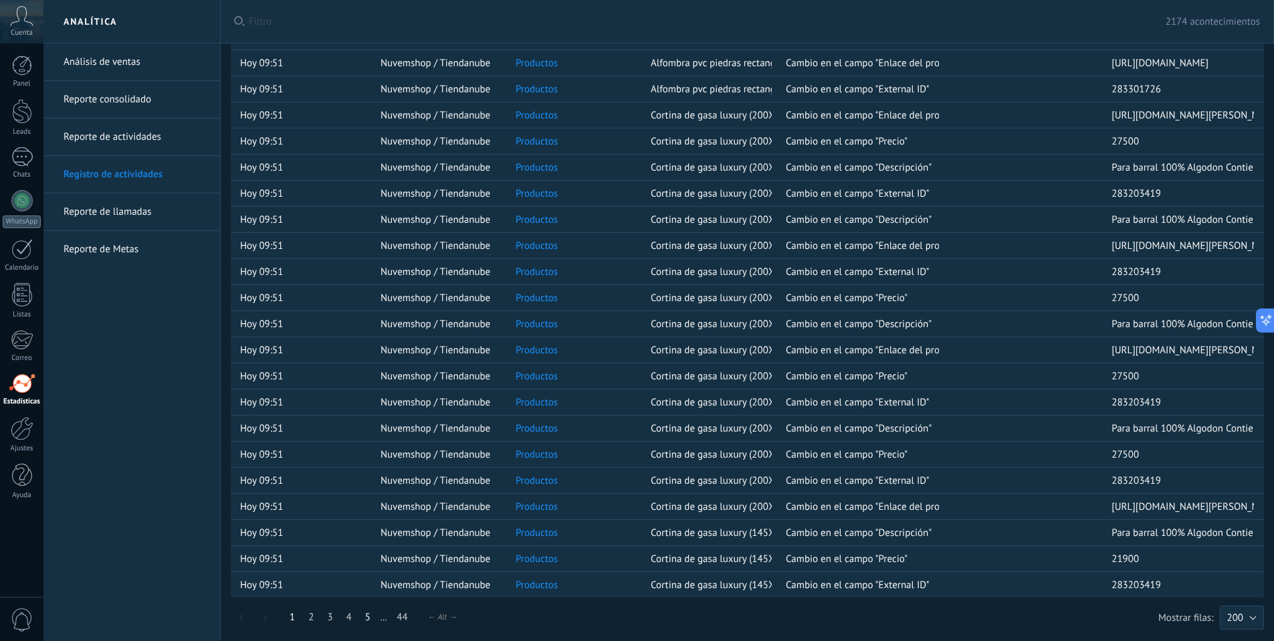
click at [363, 614] on link "5" at bounding box center [367, 617] width 19 height 26
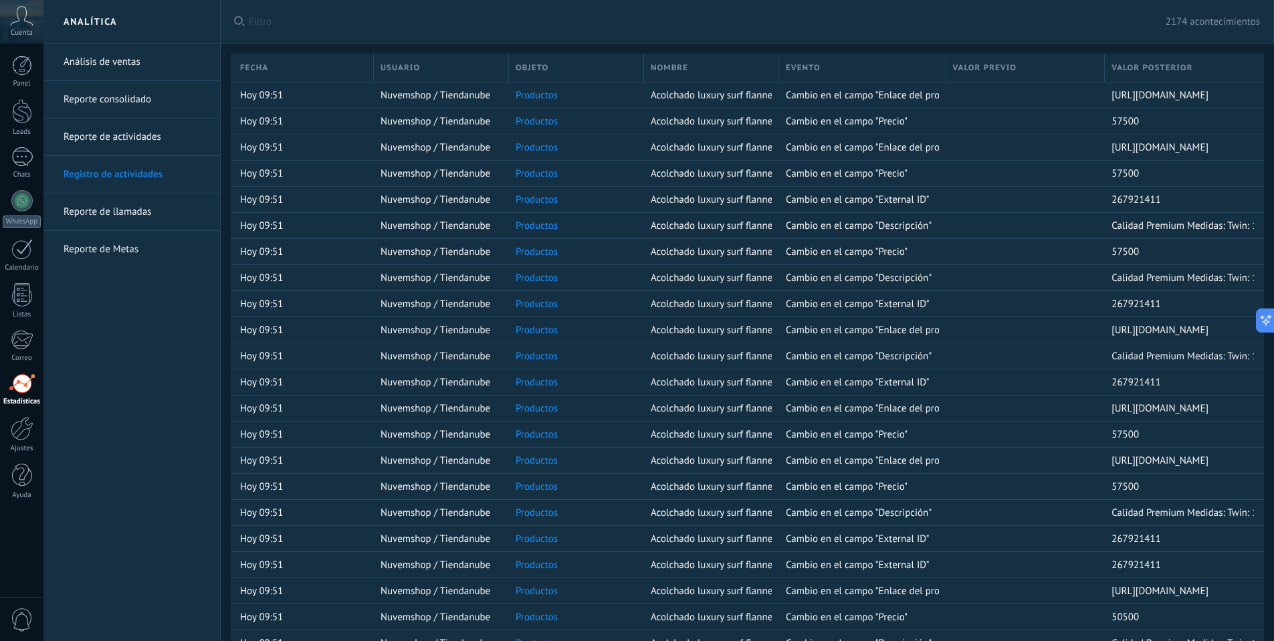
click at [102, 212] on link "Reporte de llamadas" at bounding box center [135, 211] width 143 height 37
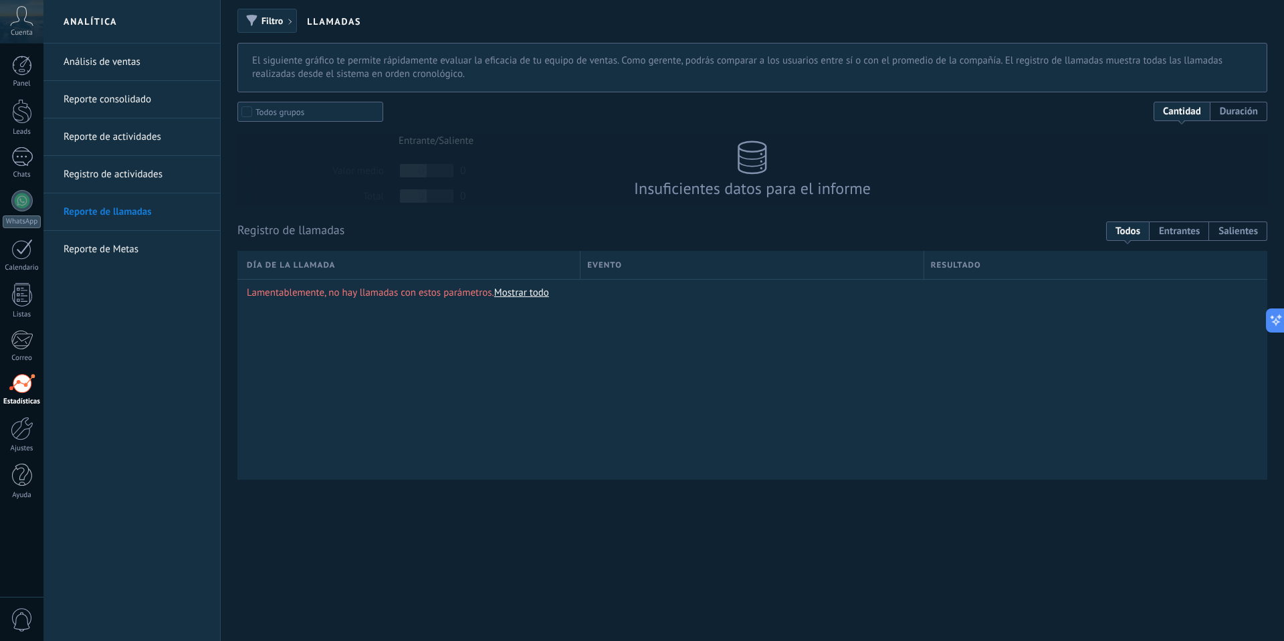
click at [110, 251] on link "Reporte de Metas" at bounding box center [135, 249] width 143 height 37
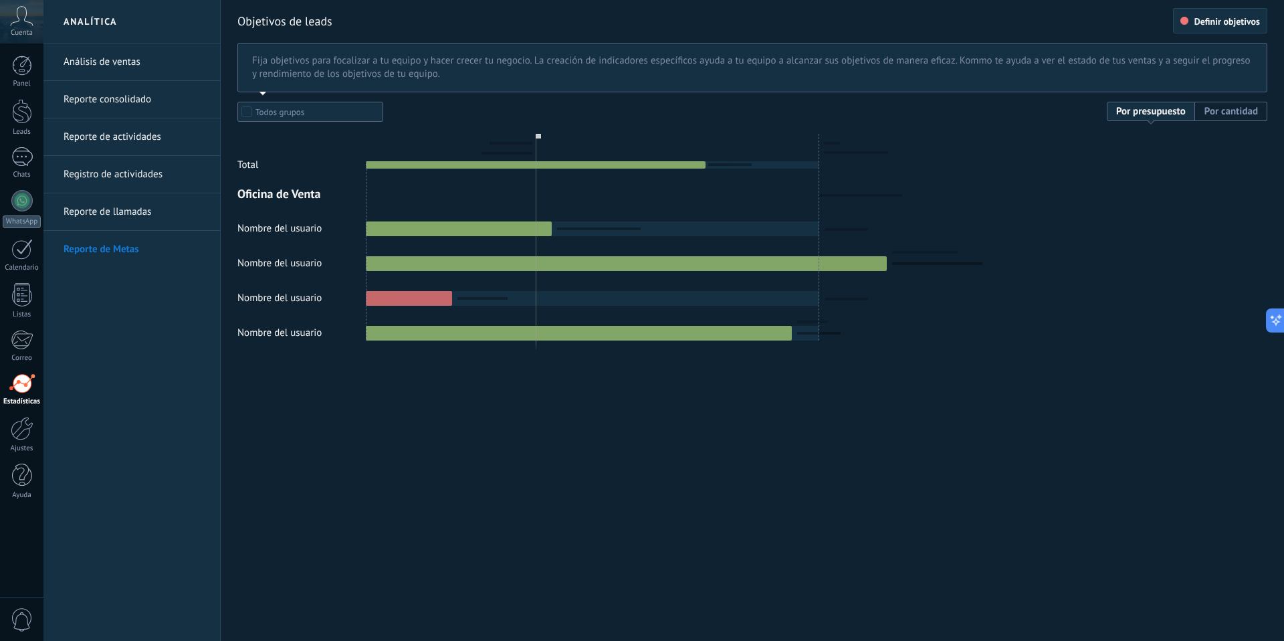
click at [484, 163] on div at bounding box center [752, 221] width 1030 height 239
click at [487, 271] on div at bounding box center [752, 221] width 1030 height 239
click at [31, 68] on div at bounding box center [22, 66] width 20 height 20
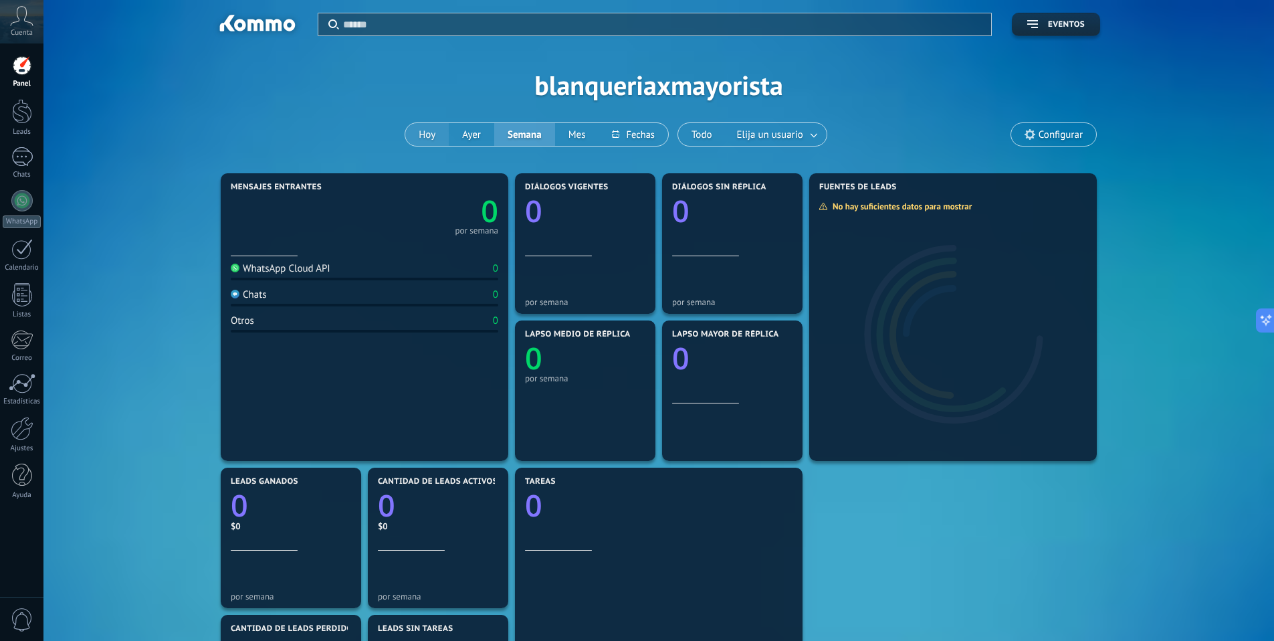
click at [443, 130] on button "Hoy" at bounding box center [426, 134] width 43 height 23
click at [791, 129] on span "Elija un usuario" at bounding box center [770, 135] width 72 height 18
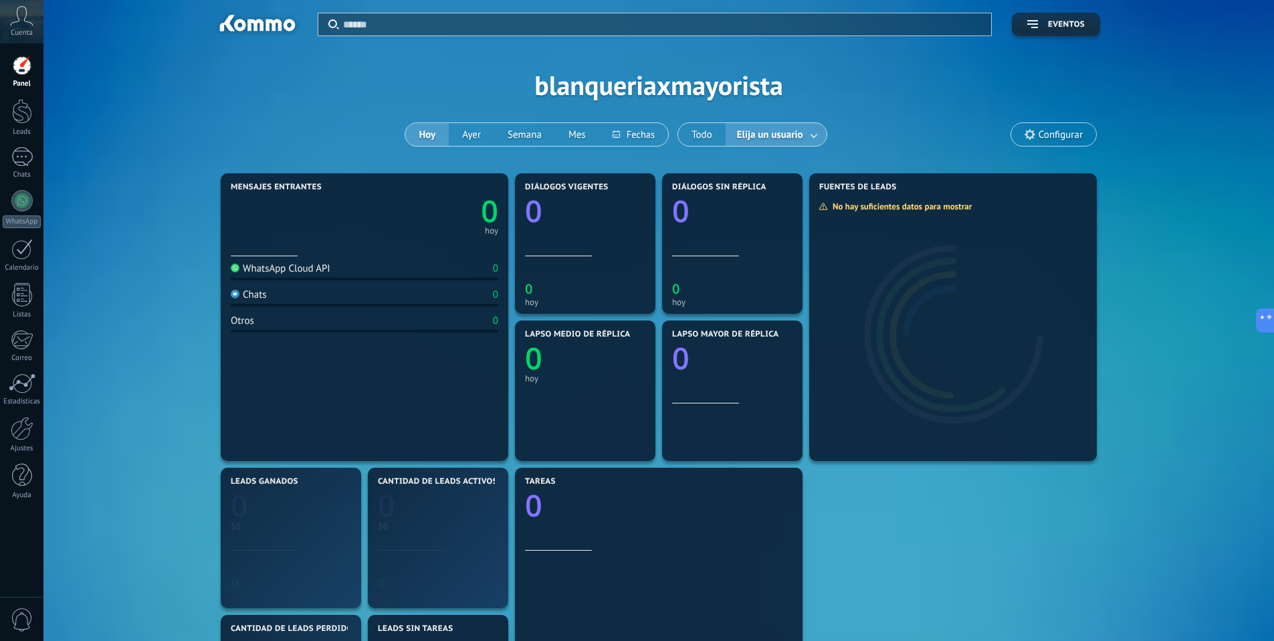
click at [816, 134] on link at bounding box center [815, 135] width 24 height 22
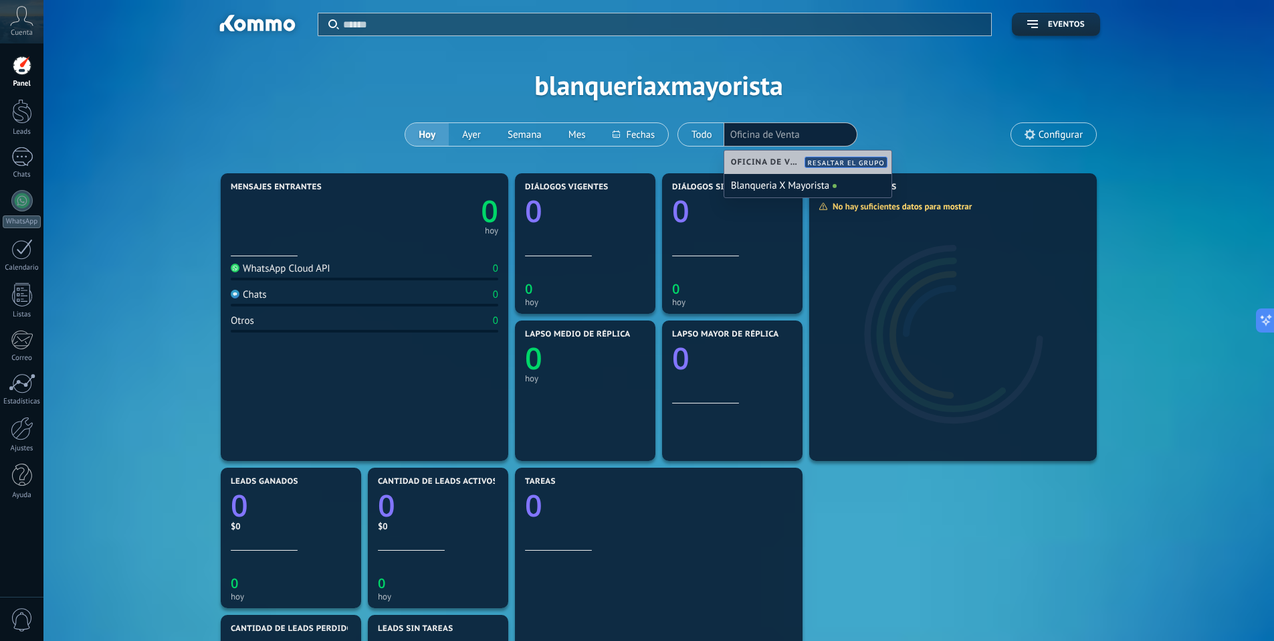
click at [894, 138] on div "Aplicar Eventos blanqueriaxmayorista Hoy Ayer Semana Mes Todo Elija un usuario …" at bounding box center [659, 85] width 1190 height 170
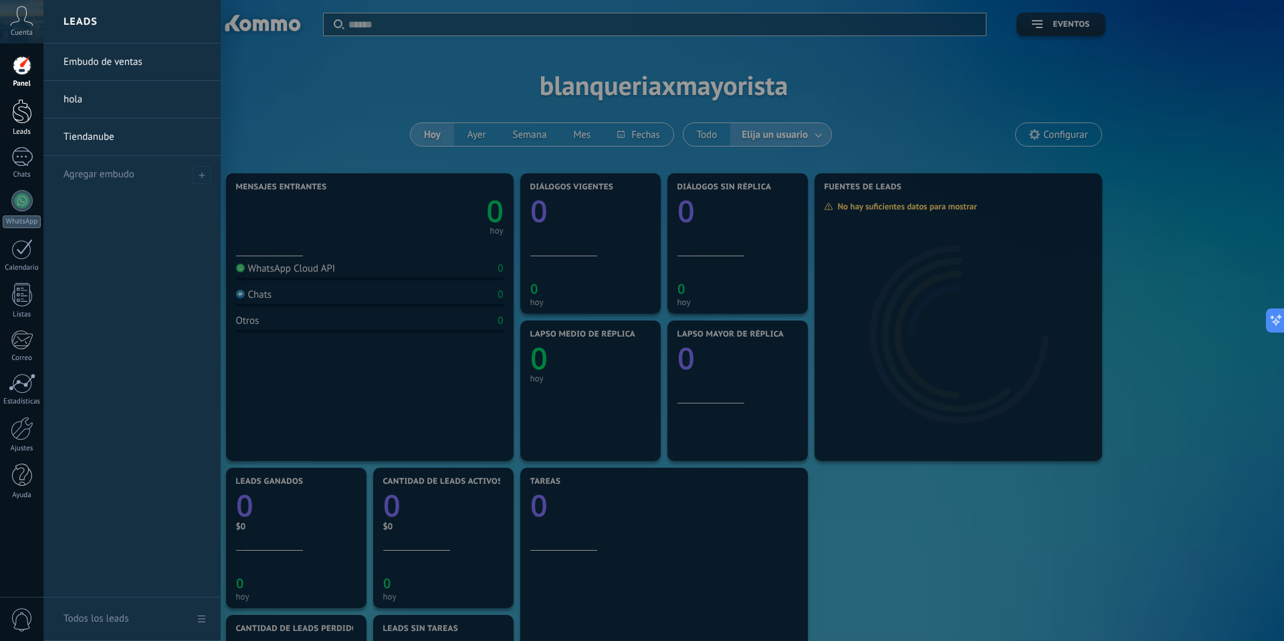
click at [29, 114] on div at bounding box center [22, 111] width 20 height 25
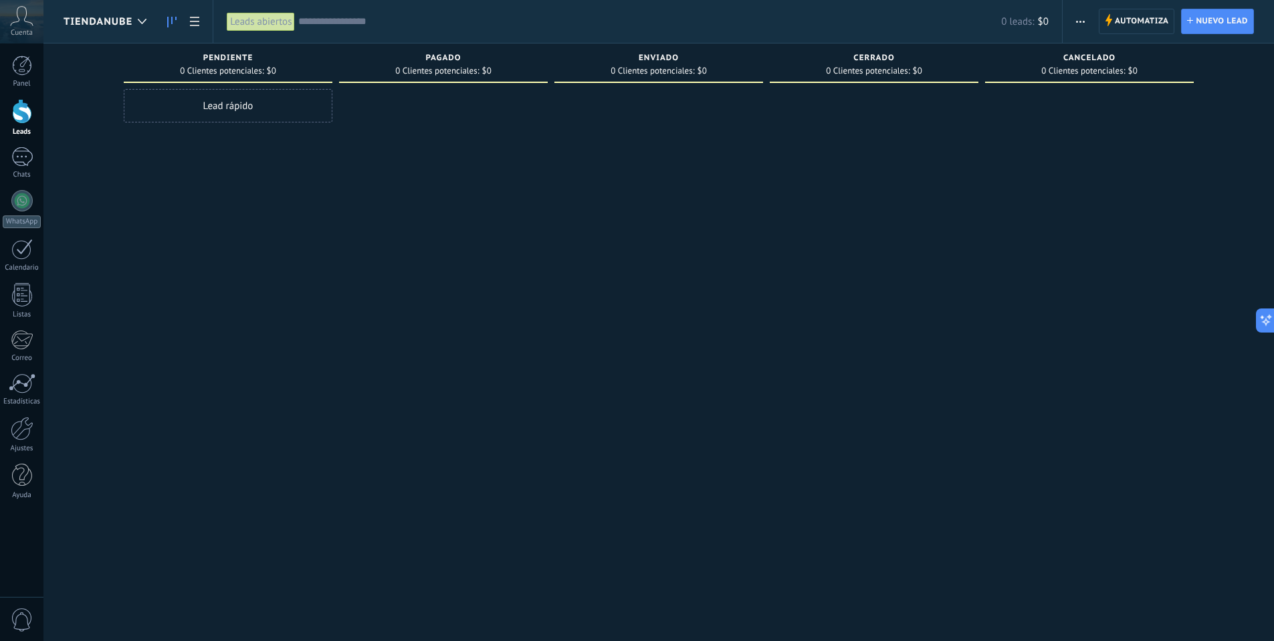
click at [1091, 25] on div "Automatiza Nueva difusión Editar embudo Editar el diseño de la tarjeta Importar…" at bounding box center [1080, 22] width 23 height 26
click at [1081, 21] on icon "button" at bounding box center [1080, 22] width 9 height 2
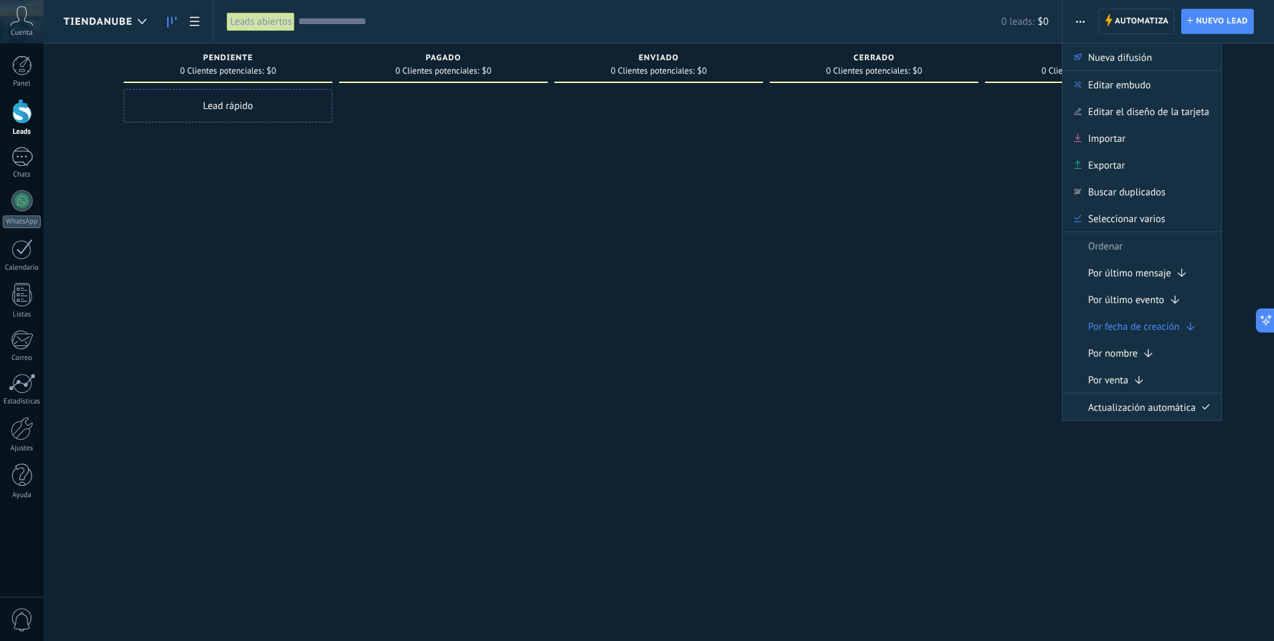
click at [1081, 21] on icon "button" at bounding box center [1080, 22] width 9 height 2
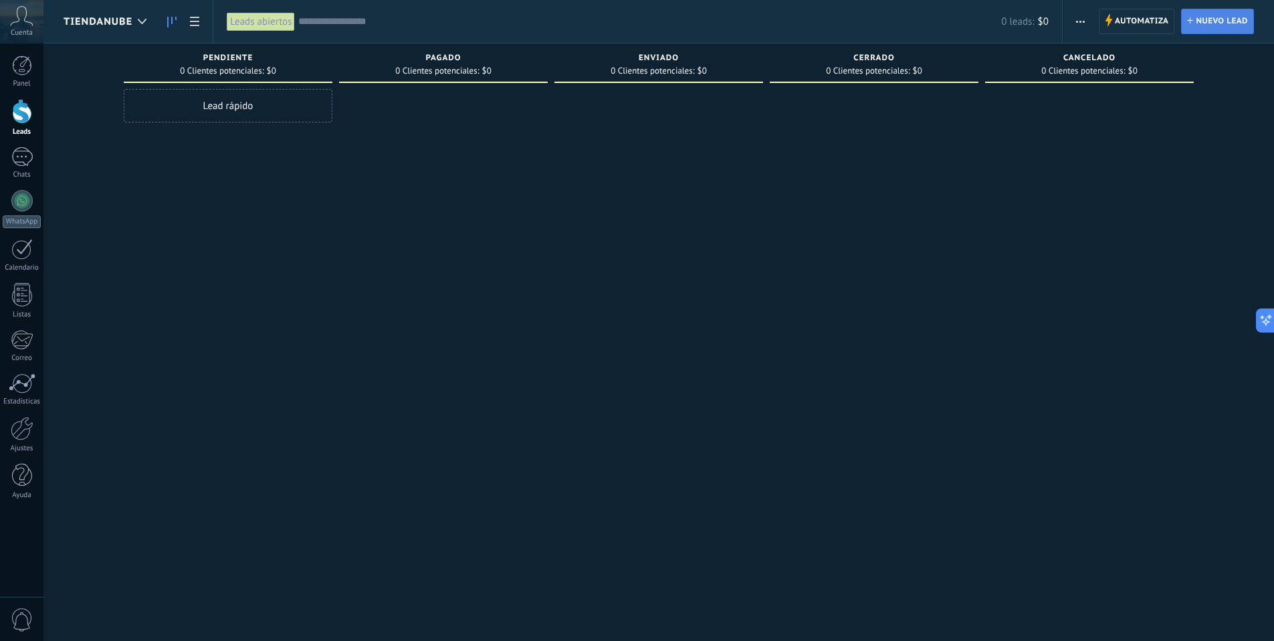
click at [1228, 21] on span "Nuevo lead" at bounding box center [1222, 21] width 52 height 24
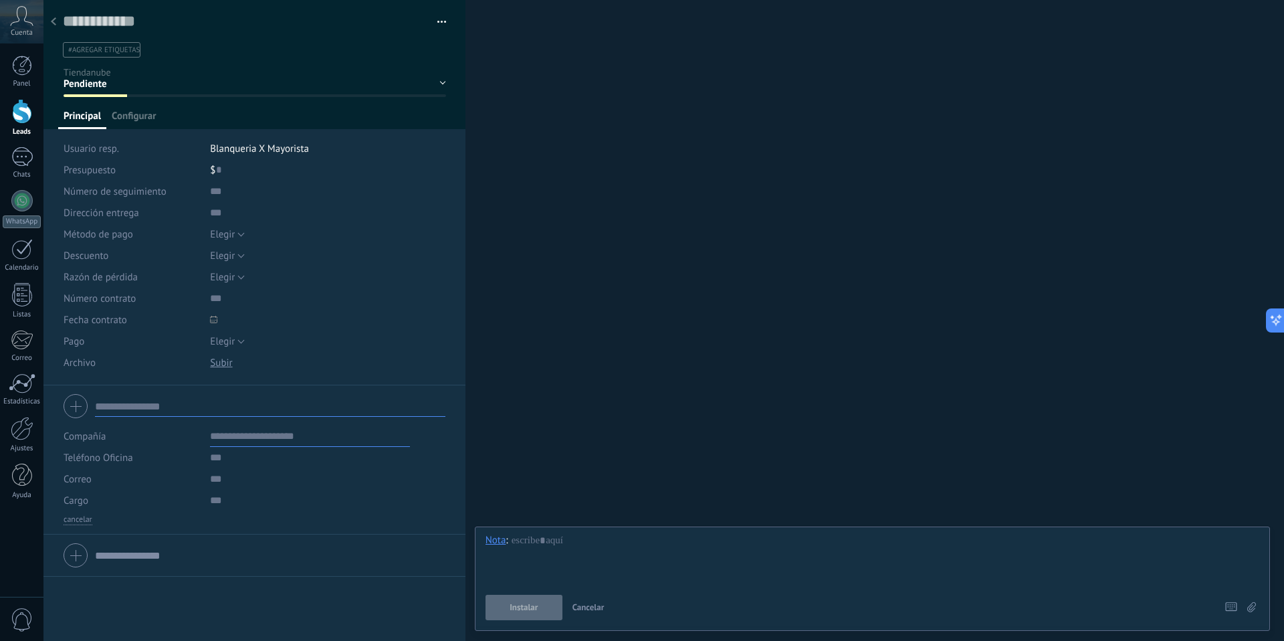
click at [54, 20] on icon at bounding box center [53, 21] width 5 height 8
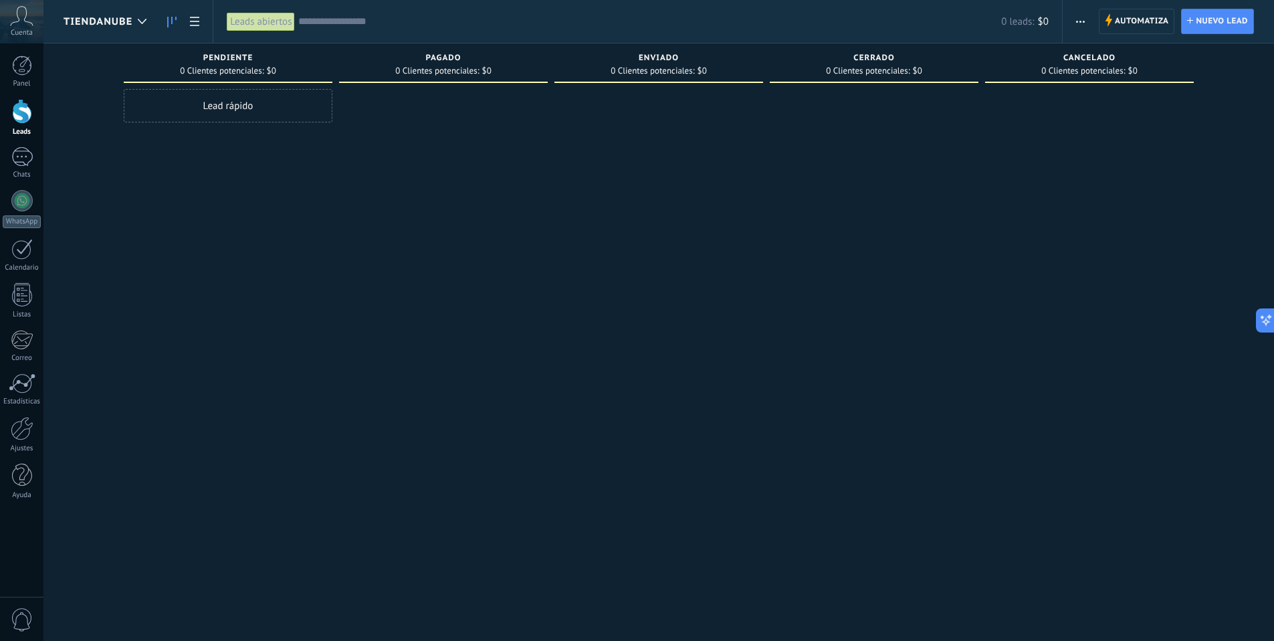
click at [239, 112] on div "Lead rápido" at bounding box center [228, 105] width 209 height 33
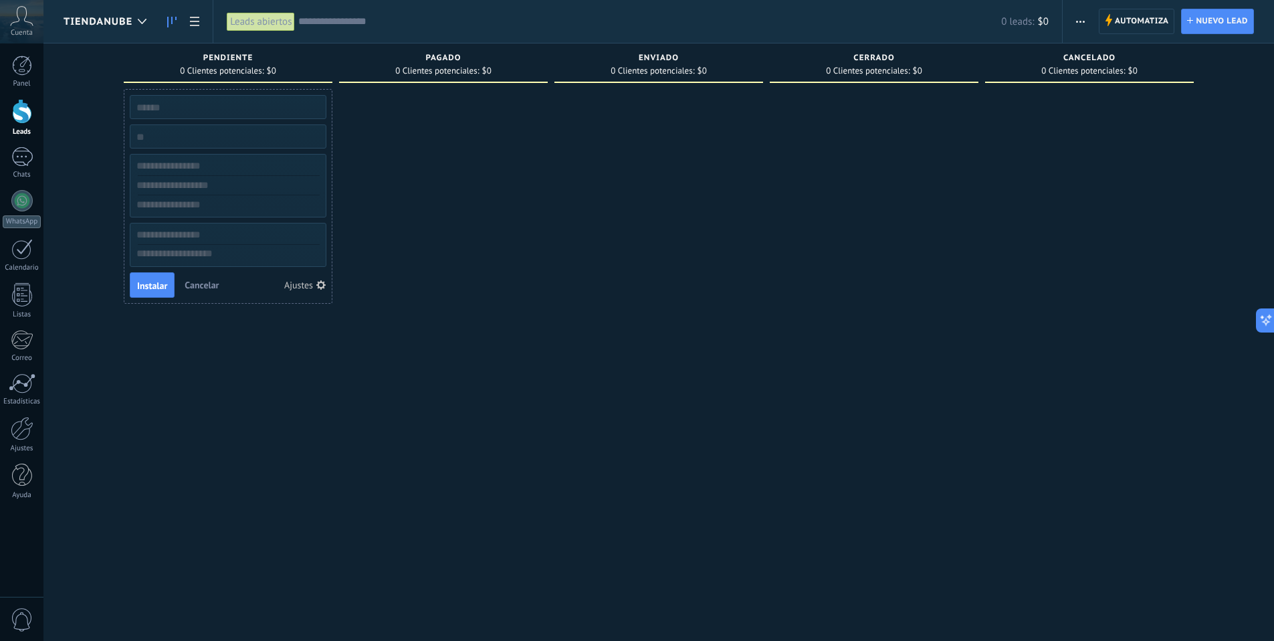
click at [199, 280] on span "Cancelar" at bounding box center [202, 285] width 34 height 12
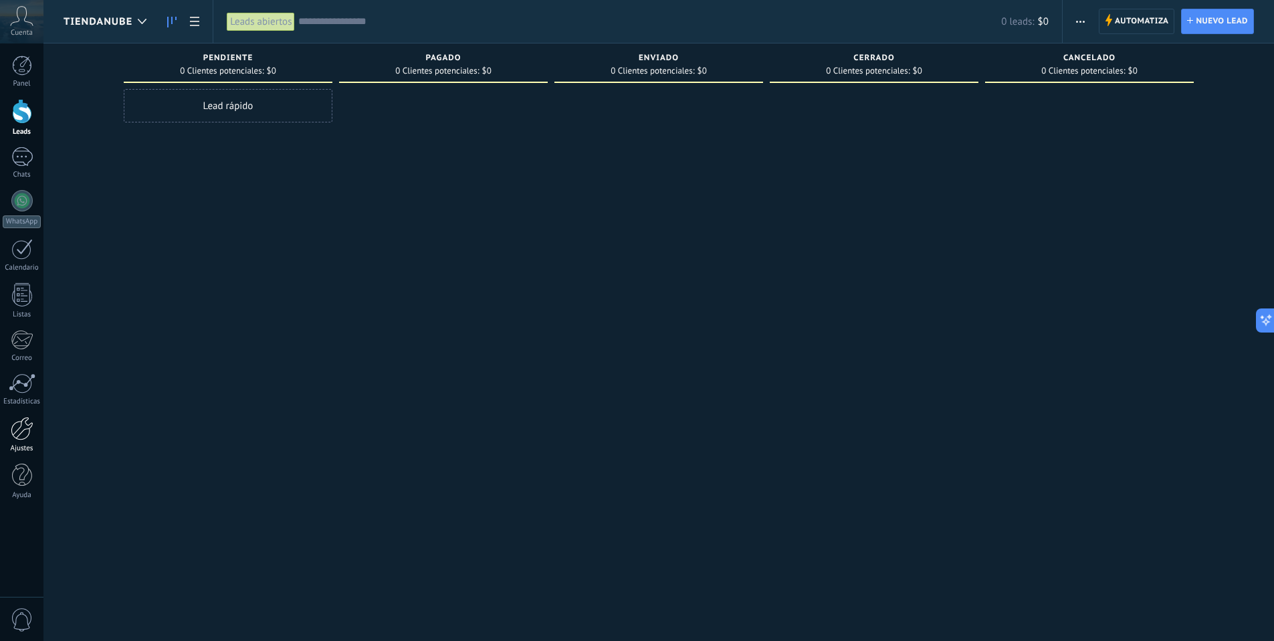
click at [19, 434] on div at bounding box center [22, 428] width 23 height 23
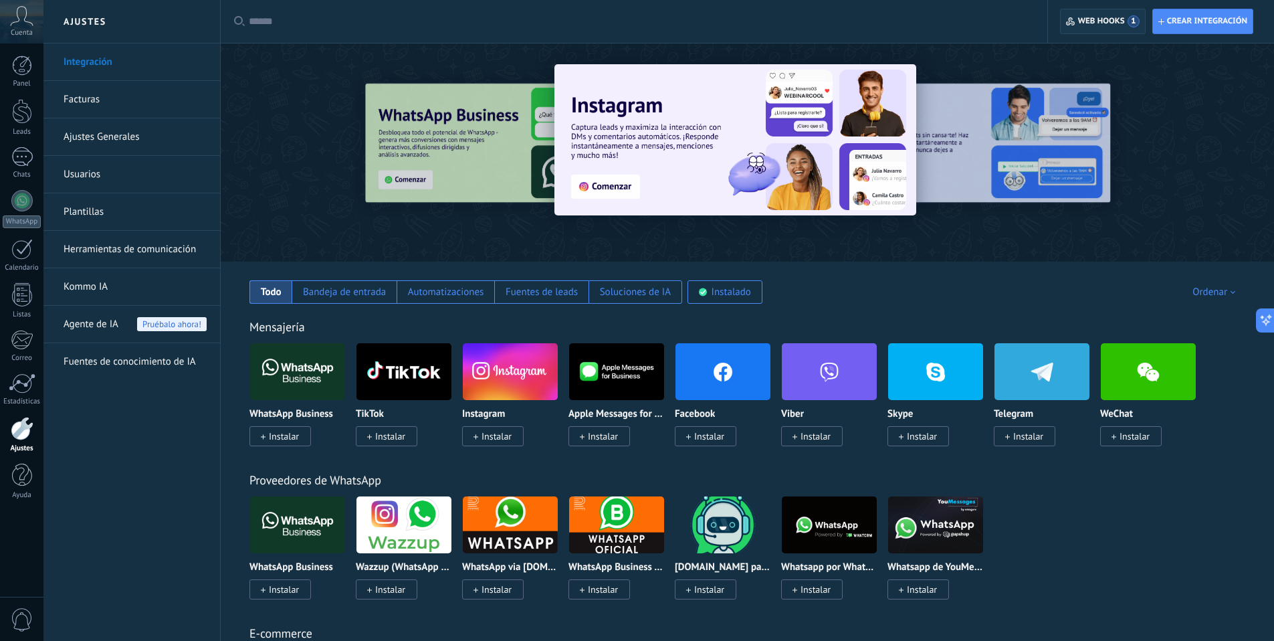
click at [1119, 24] on span "Web hooks 1" at bounding box center [1109, 21] width 62 height 12
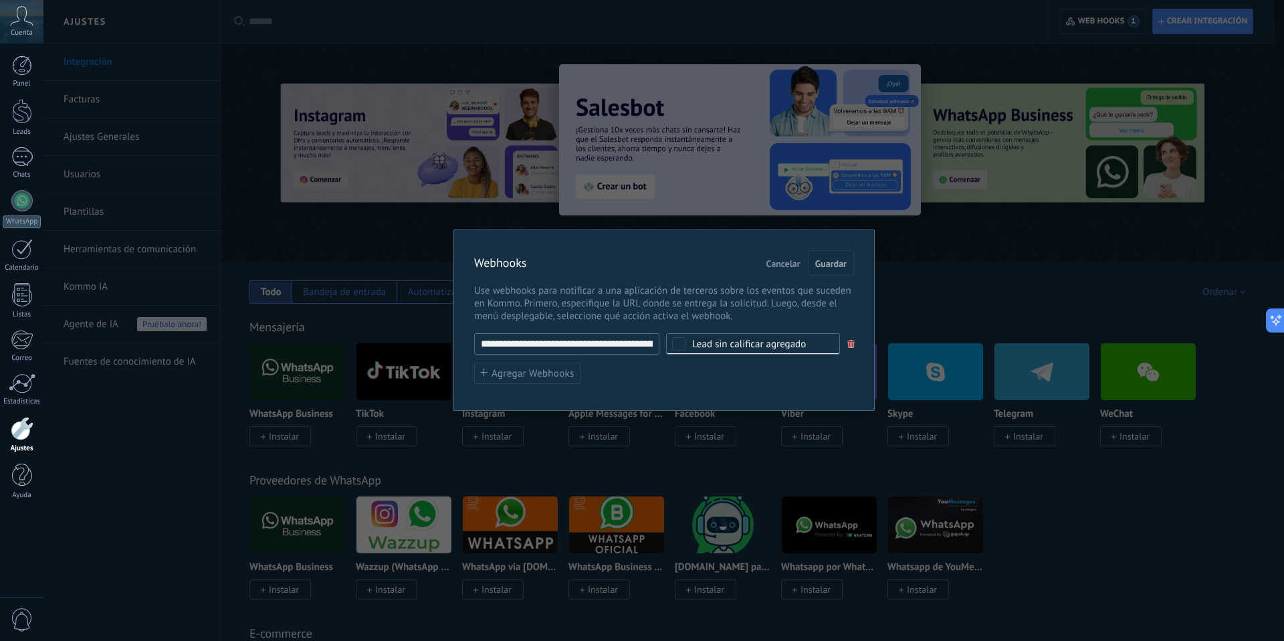
click at [458, 171] on div "**********" at bounding box center [663, 320] width 1241 height 641
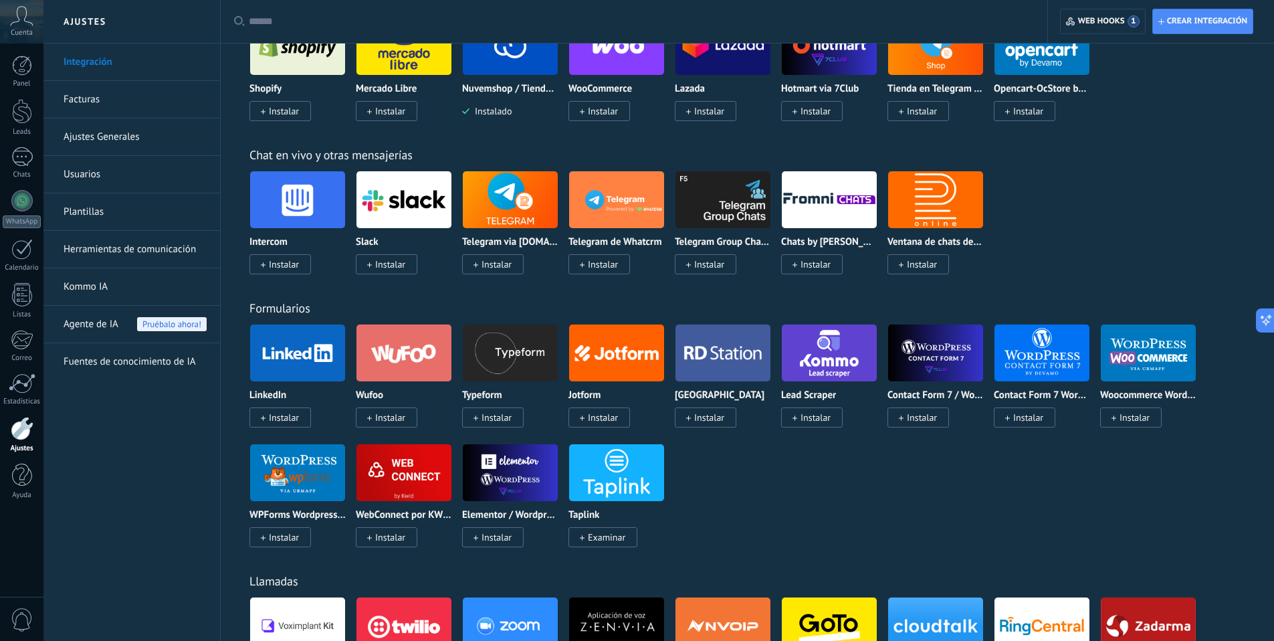
scroll to position [630, 0]
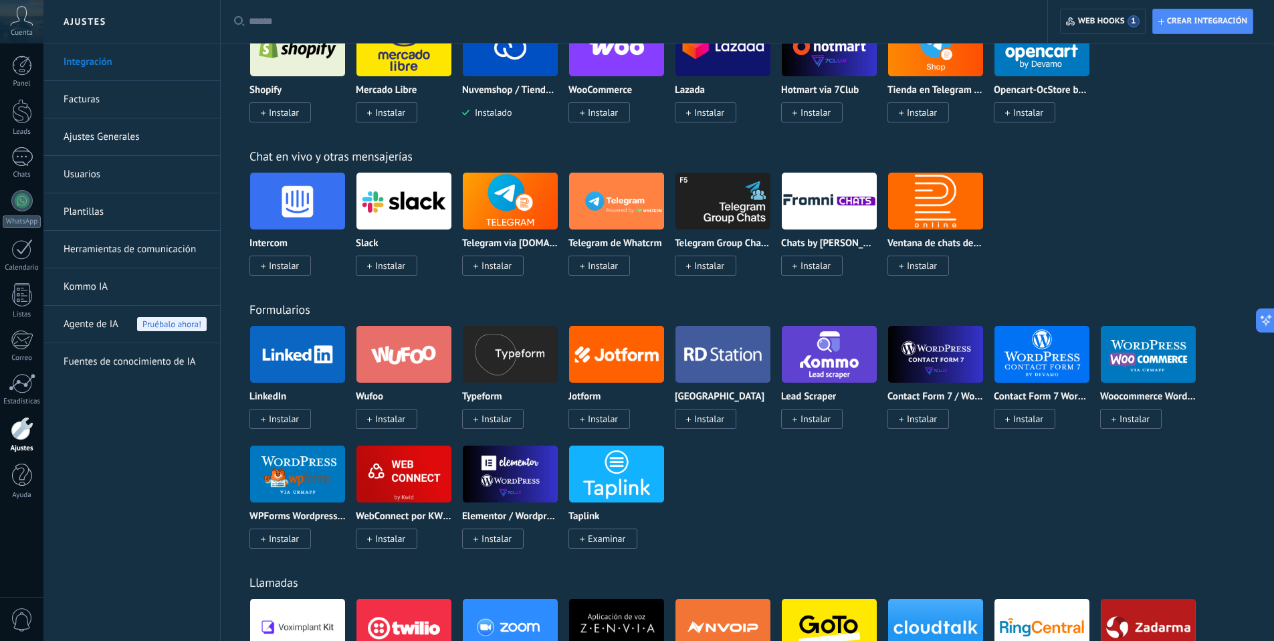
click at [85, 138] on link "Ajustes Generales" at bounding box center [135, 136] width 143 height 37
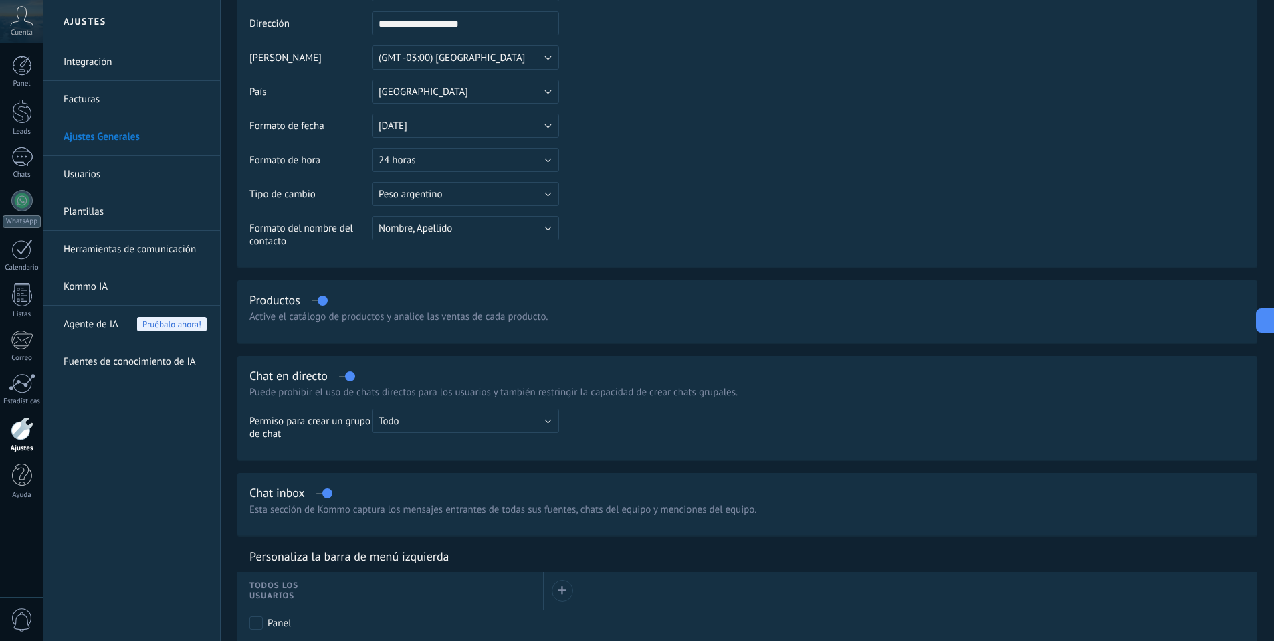
scroll to position [139, 0]
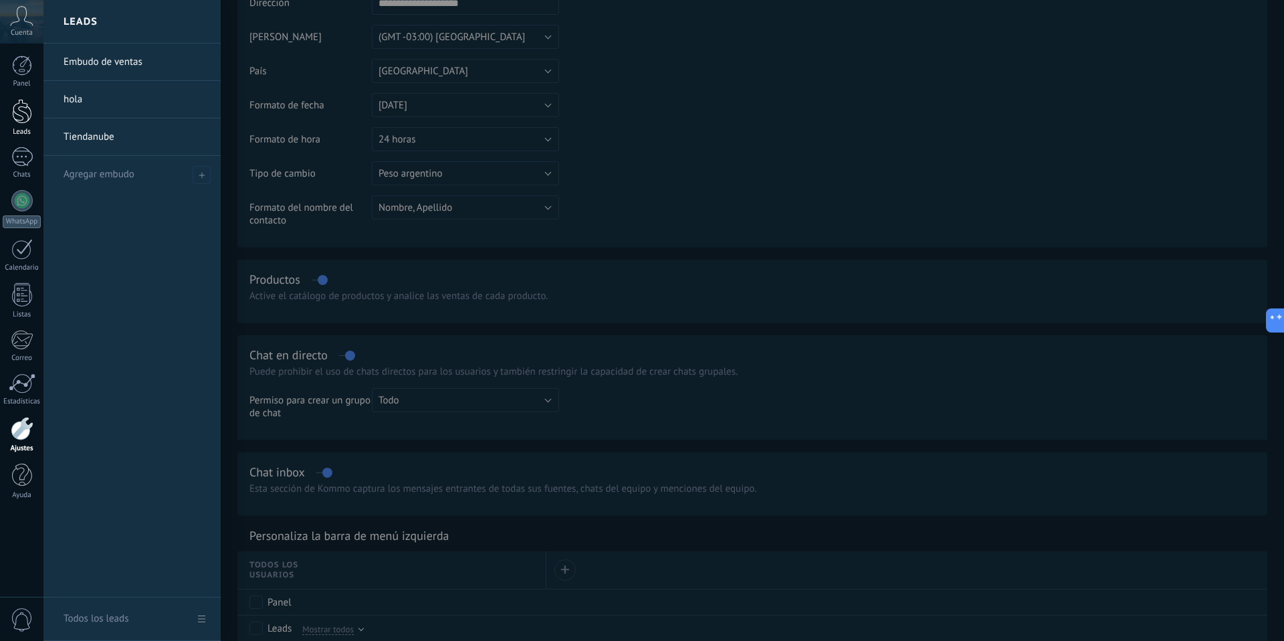
click at [23, 117] on div at bounding box center [22, 111] width 20 height 25
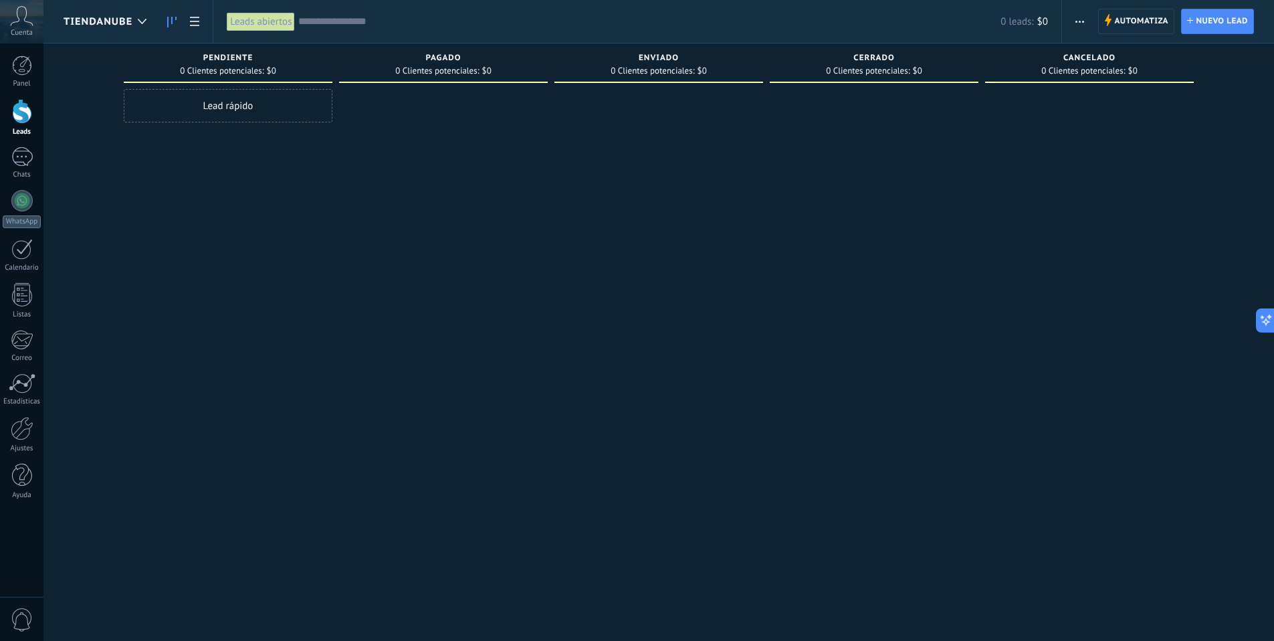
click at [444, 72] on span "0 Clientes potenciales:" at bounding box center [437, 71] width 84 height 8
click at [447, 59] on span "Pagado" at bounding box center [443, 58] width 35 height 9
click at [445, 68] on span "0 Clientes potenciales:" at bounding box center [437, 71] width 84 height 8
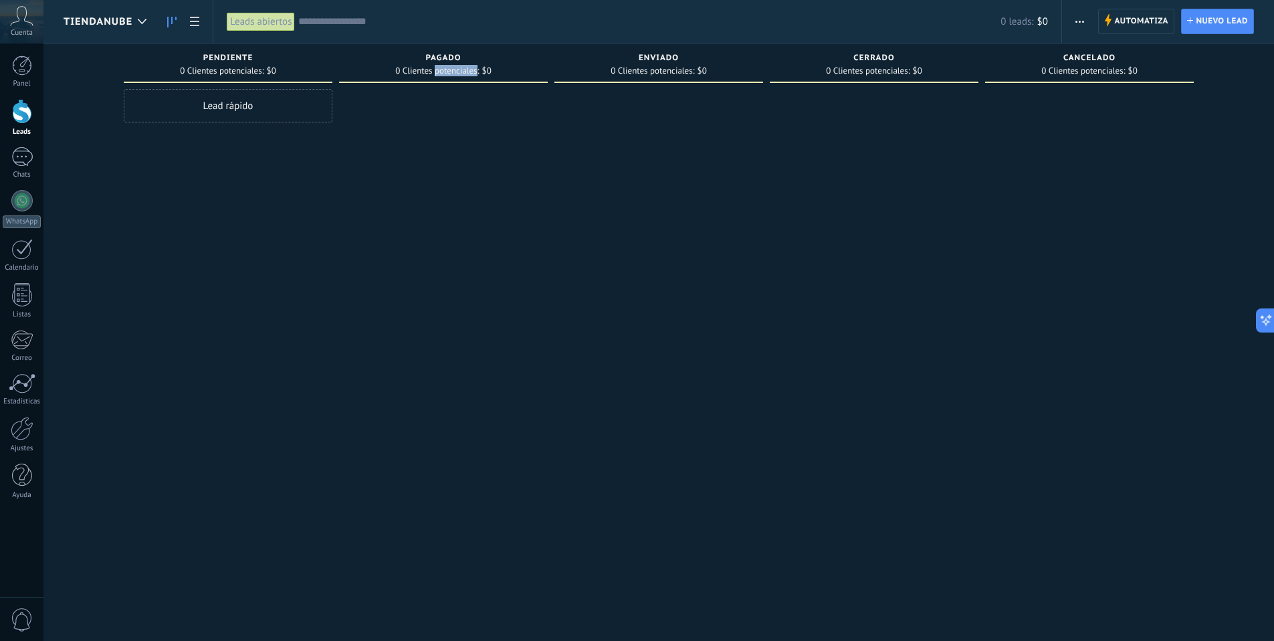
click at [445, 68] on span "0 Clientes potenciales:" at bounding box center [437, 71] width 84 height 8
click at [463, 67] on span "0 Clientes potenciales:" at bounding box center [437, 71] width 84 height 8
click at [470, 67] on span "0 Clientes potenciales:" at bounding box center [437, 71] width 84 height 8
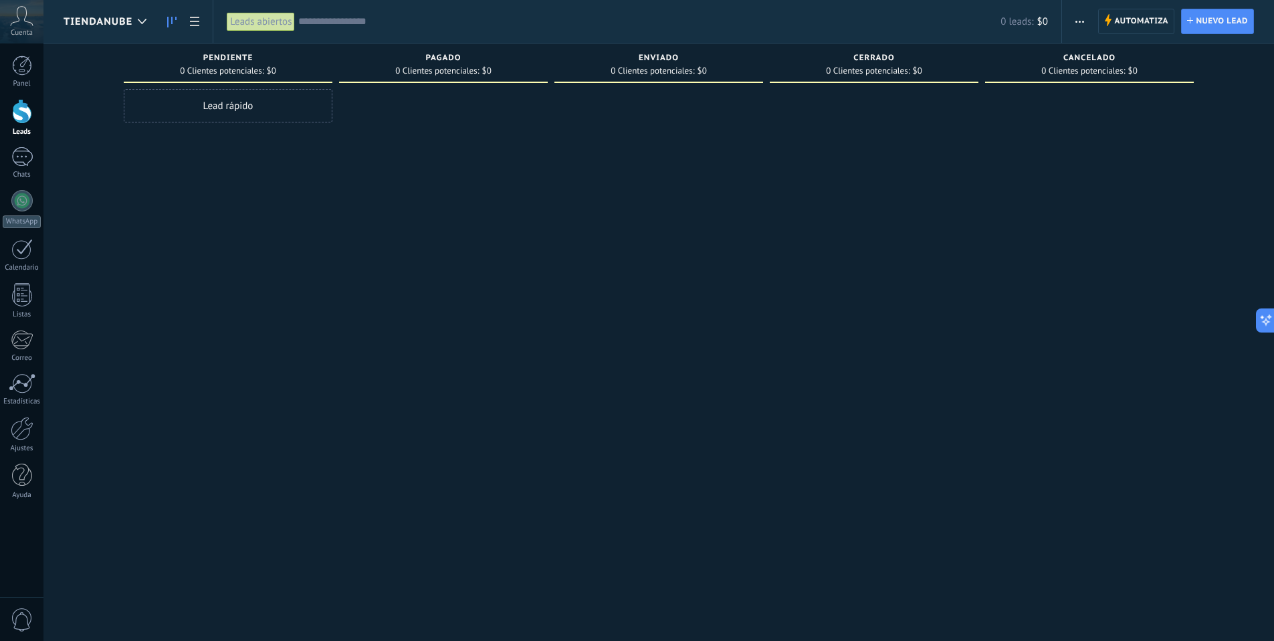
click at [241, 25] on div "Leads abiertos" at bounding box center [261, 21] width 68 height 19
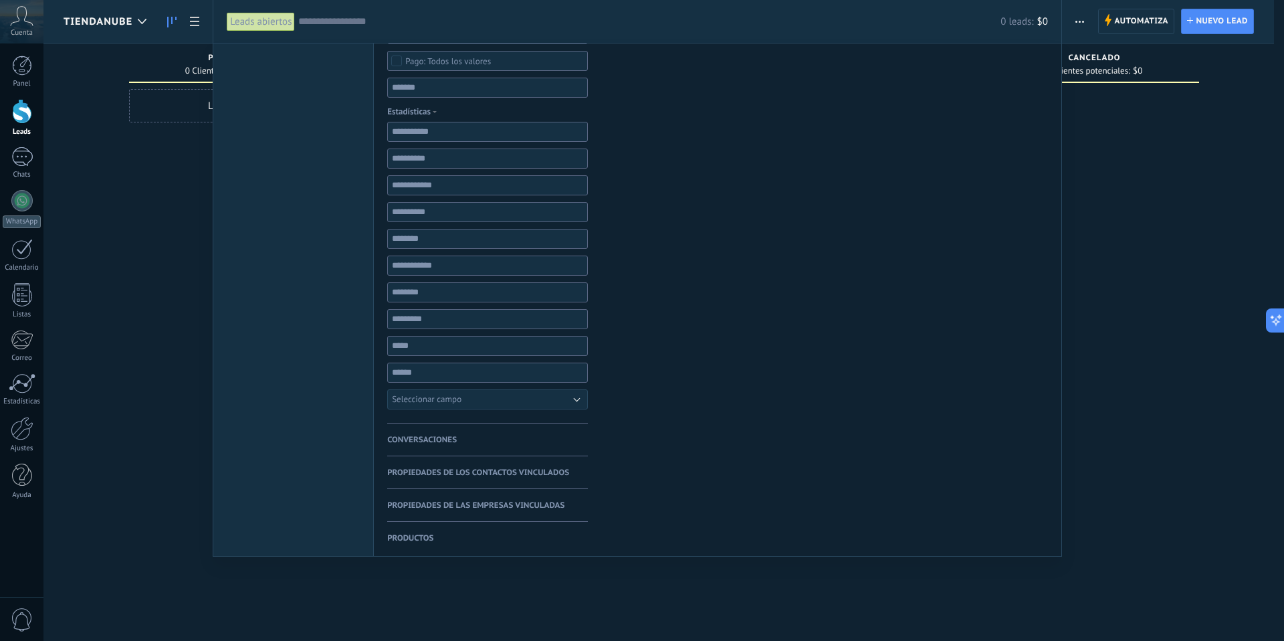
scroll to position [538, 0]
click at [422, 105] on span "Estadísticas" at bounding box center [414, 107] width 54 height 14
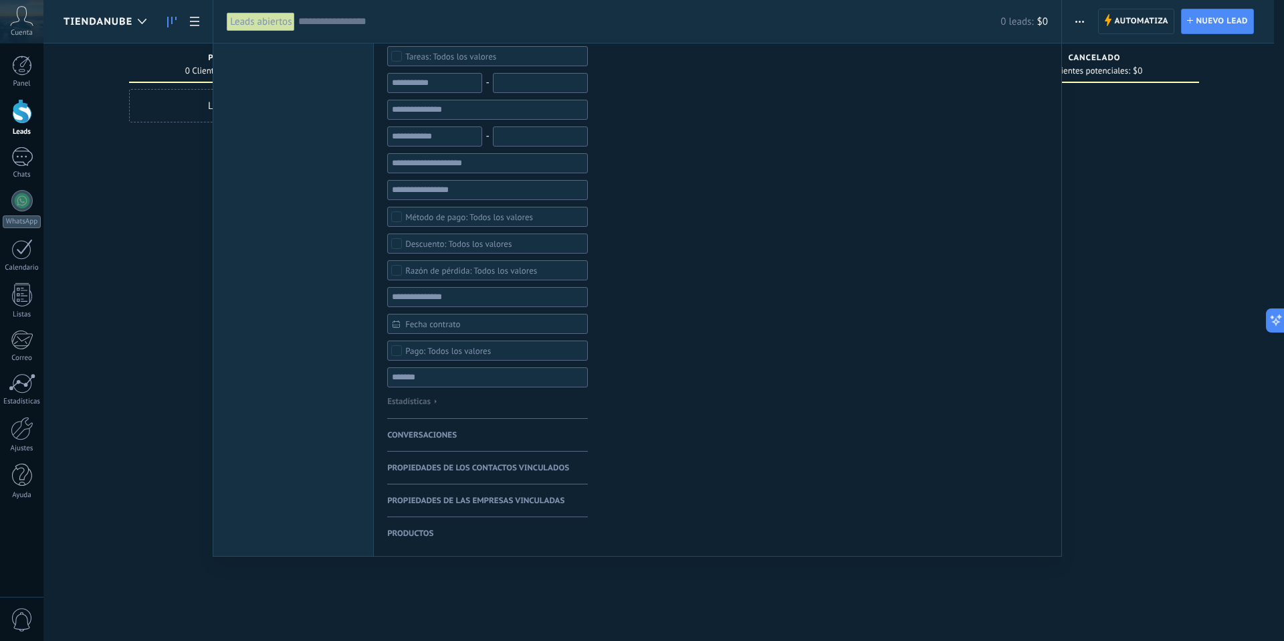
click at [411, 406] on span "Estadísticas" at bounding box center [414, 401] width 54 height 14
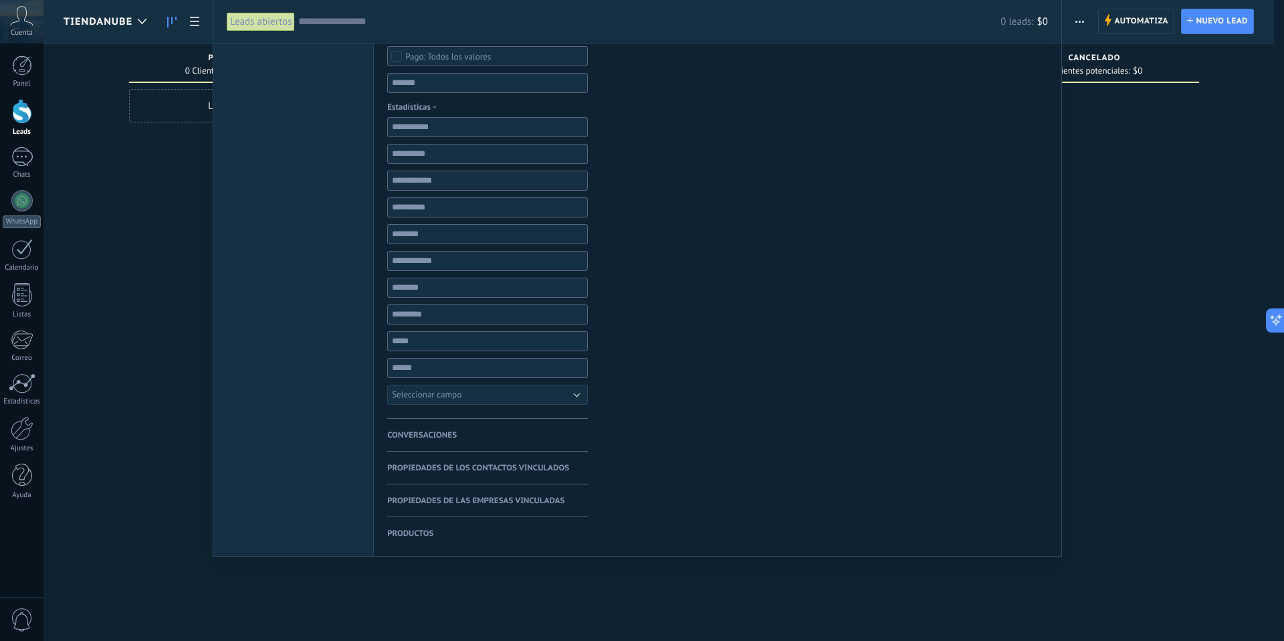
drag, startPoint x: 437, startPoint y: 539, endPoint x: 402, endPoint y: 439, distance: 106.4
click at [402, 439] on div "Propiedades de leads Todo el tiempo Todo el tiempo Hoy ** 30" at bounding box center [487, 31] width 201 height 1050
click at [417, 535] on span "Productos" at bounding box center [410, 533] width 46 height 33
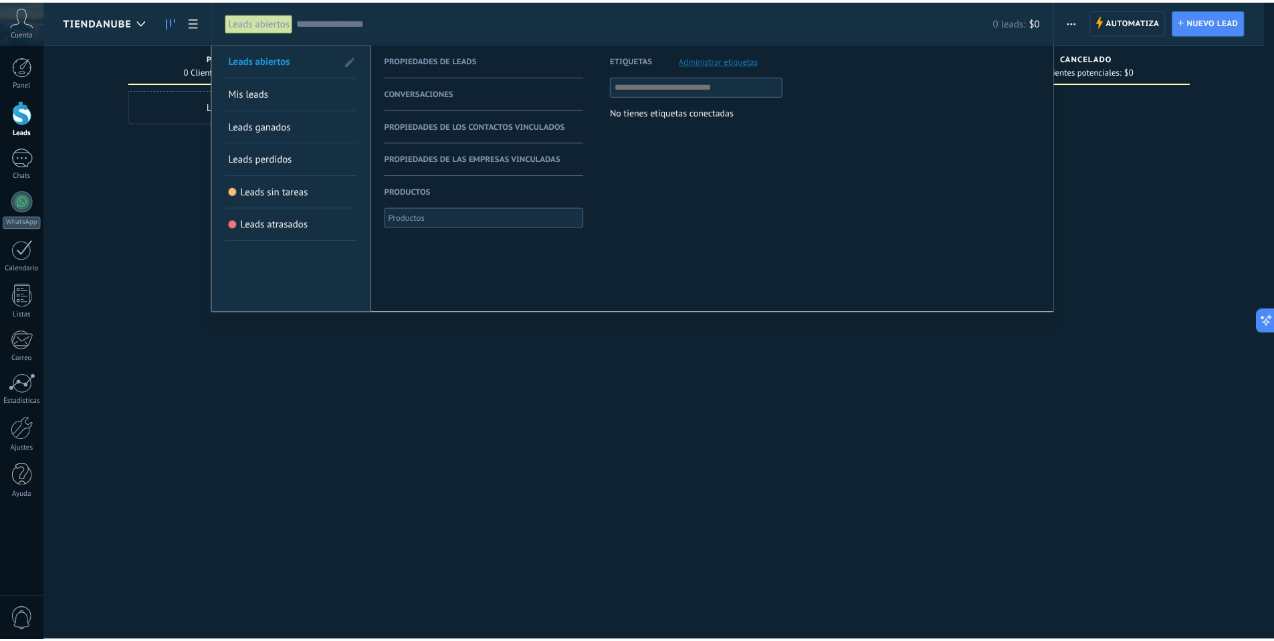
scroll to position [0, 0]
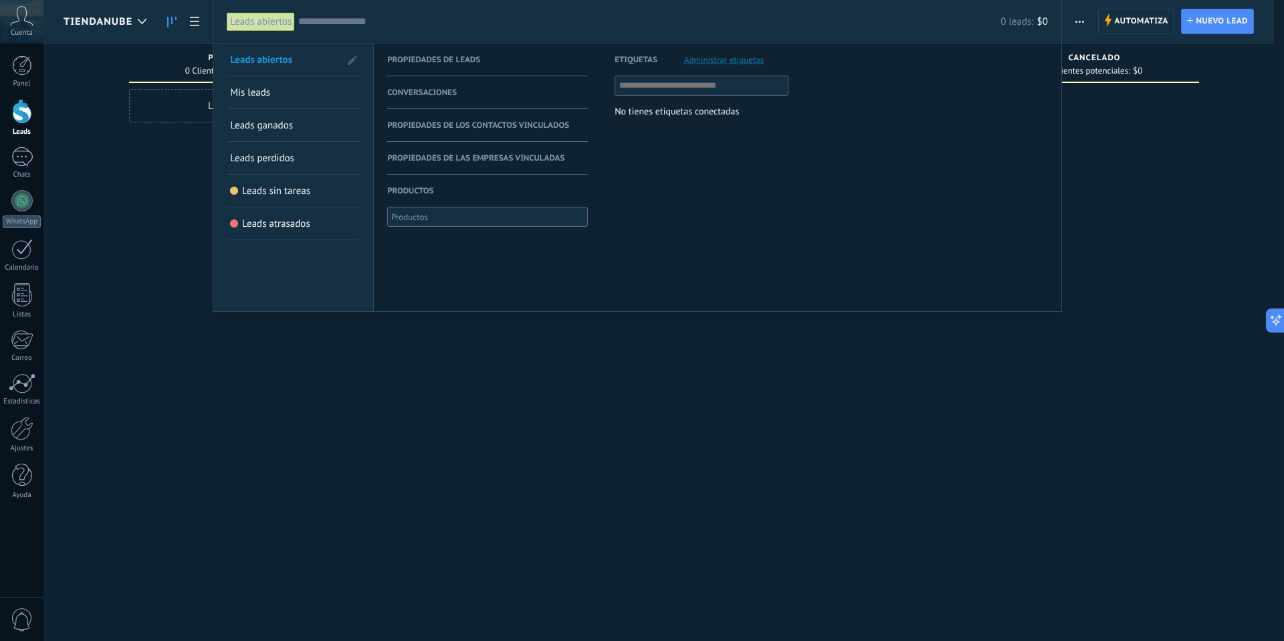
click at [580, 347] on div at bounding box center [642, 320] width 1284 height 641
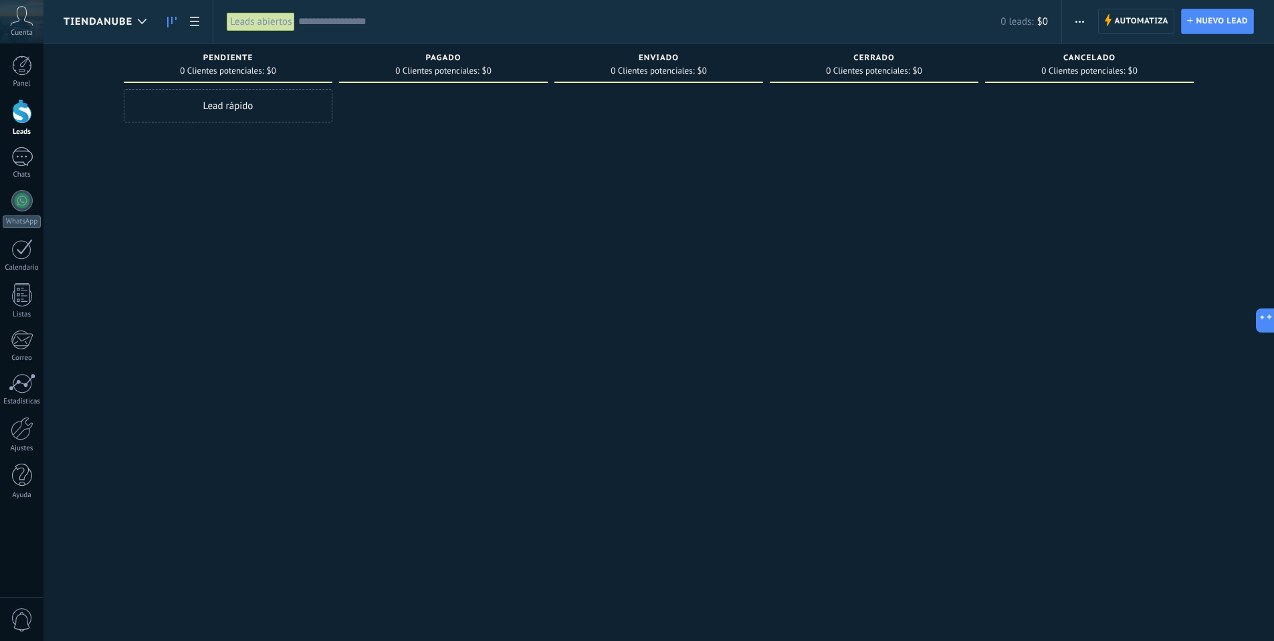
click at [1077, 23] on span "button" at bounding box center [1079, 21] width 9 height 25
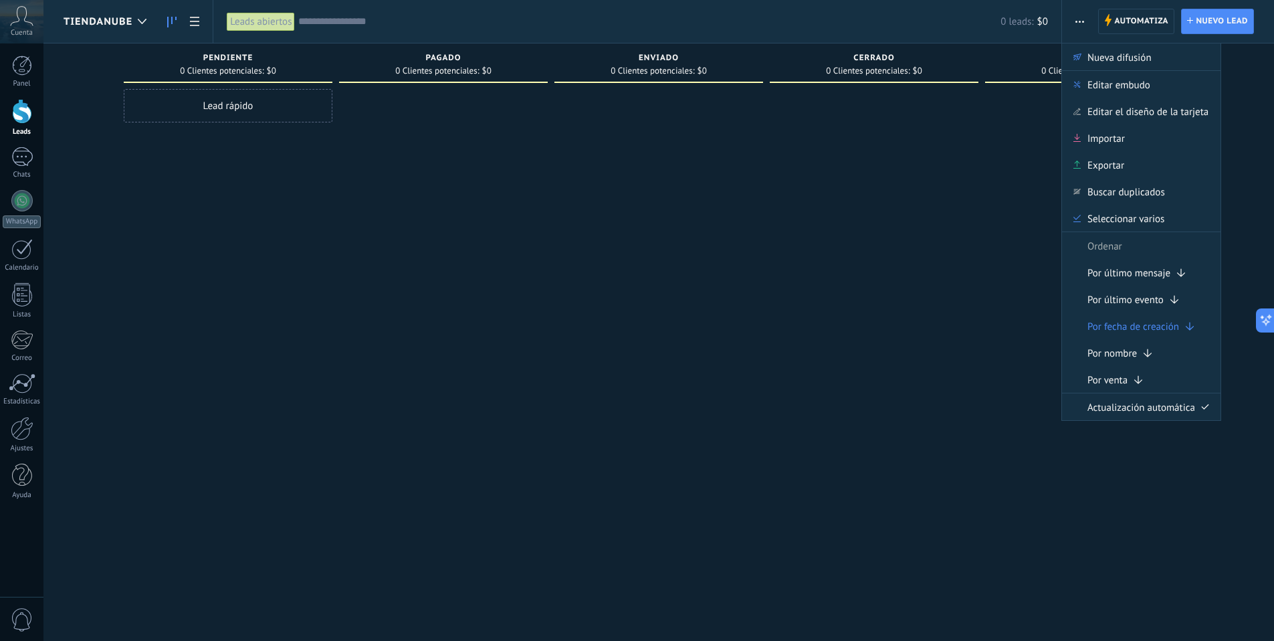
click at [1085, 23] on button "button" at bounding box center [1079, 21] width 19 height 25
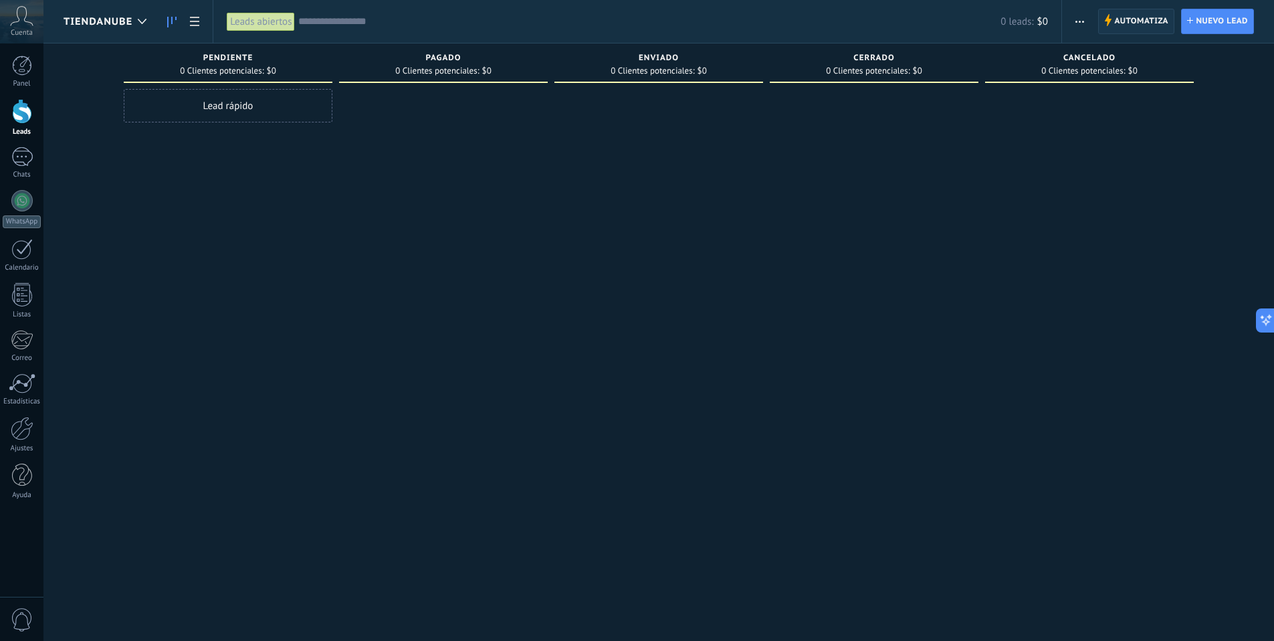
click at [1107, 21] on use at bounding box center [1108, 20] width 7 height 12
click at [122, 23] on span "Tiendanube" at bounding box center [98, 21] width 69 height 13
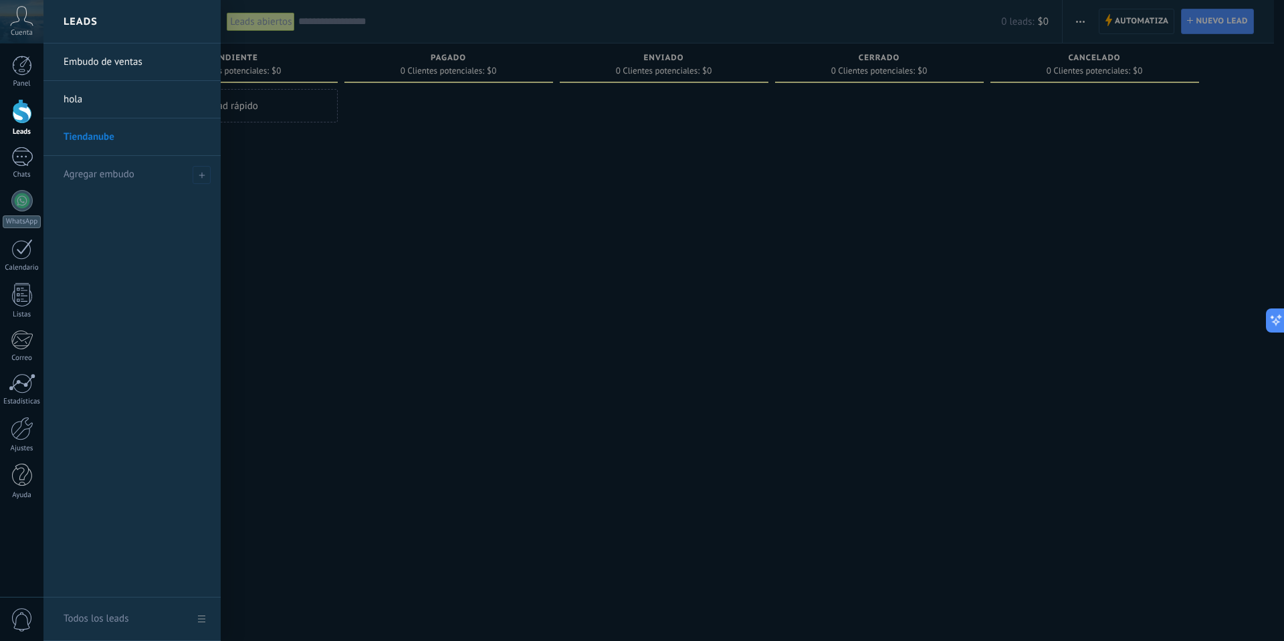
click at [73, 101] on link "hola" at bounding box center [136, 99] width 144 height 37
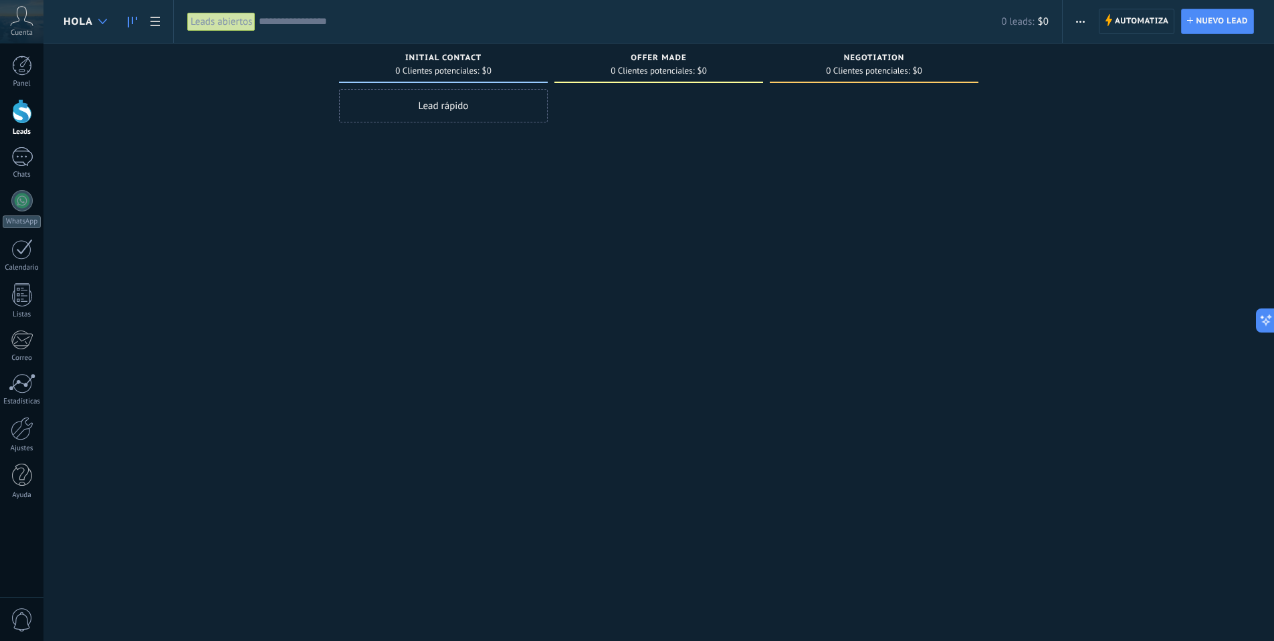
click at [92, 16] on div at bounding box center [103, 22] width 22 height 26
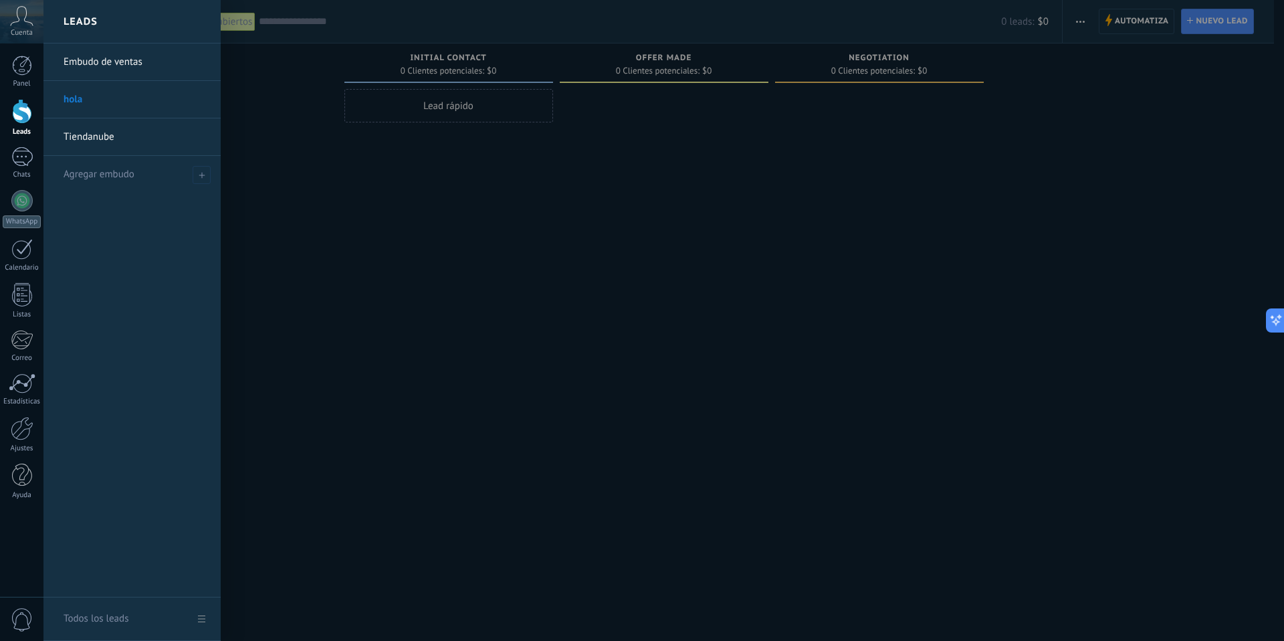
click at [86, 54] on link "Embudo de ventas" at bounding box center [136, 61] width 144 height 37
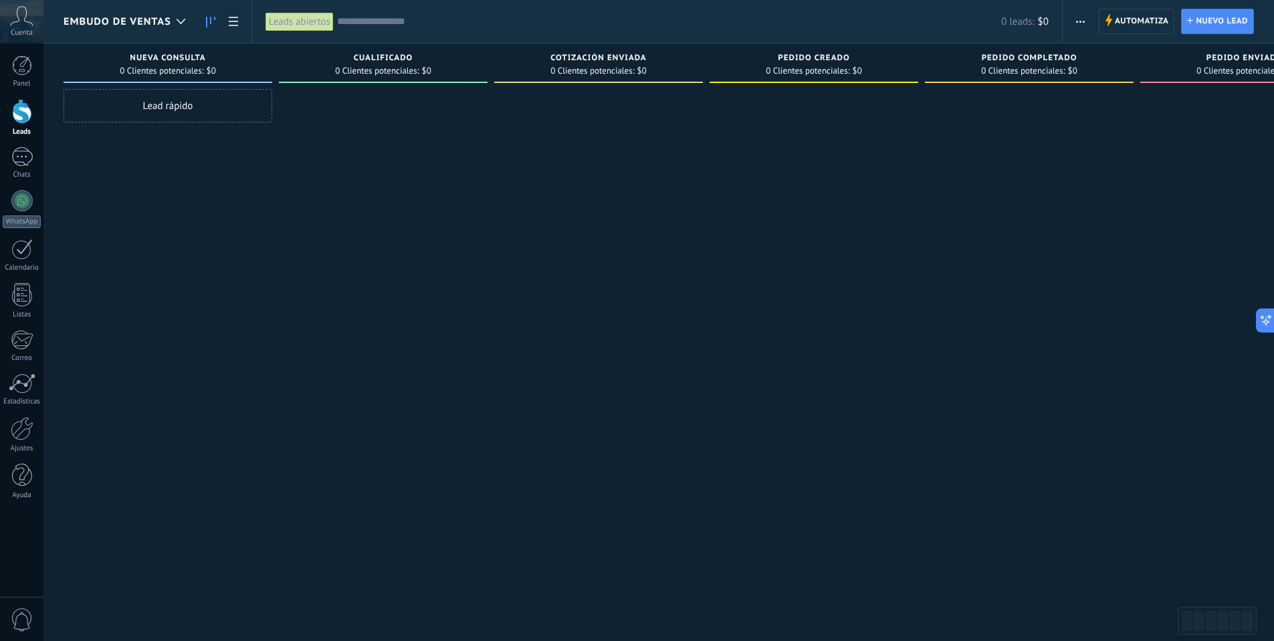
click at [1077, 21] on use "button" at bounding box center [1080, 22] width 9 height 2
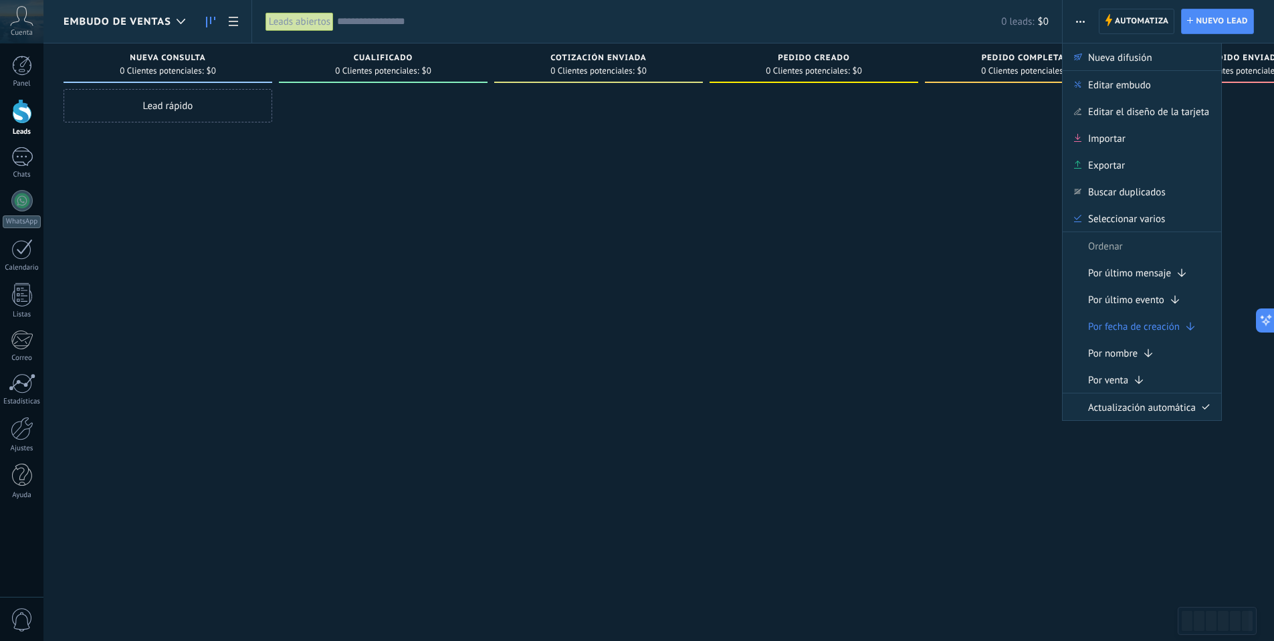
click at [1059, 272] on div at bounding box center [1029, 322] width 209 height 466
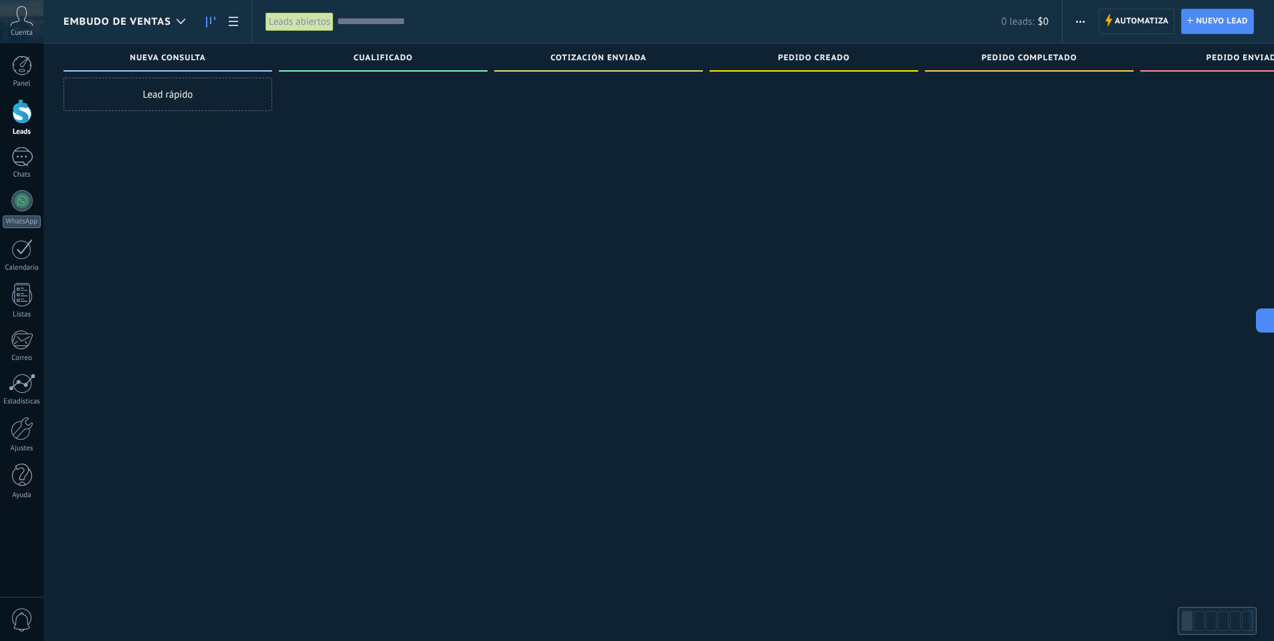
scroll to position [23, 0]
click at [1212, 619] on div at bounding box center [1214, 620] width 68 height 23
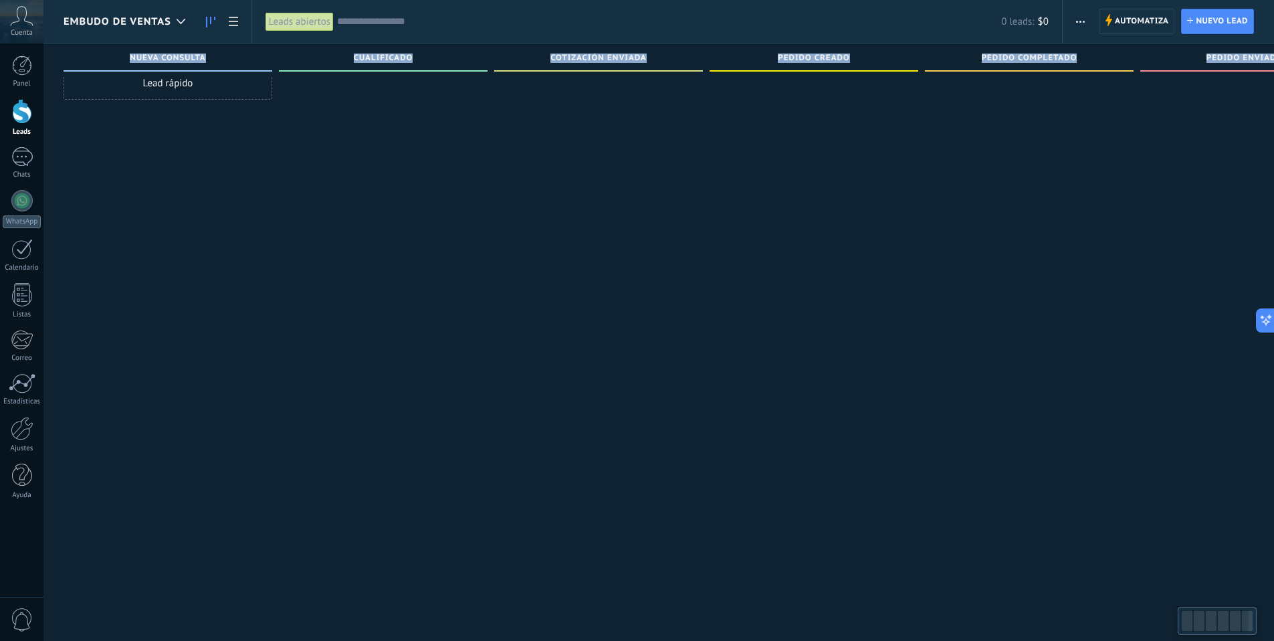
drag, startPoint x: 1251, startPoint y: 629, endPoint x: 1150, endPoint y: 606, distance: 103.5
click at [1146, 618] on body ".abccls-1,.abccls-2{fill-rule:evenodd}.abccls-2{fill:#fff} .abfcls-1{fill:none}…" at bounding box center [637, 297] width 1274 height 641
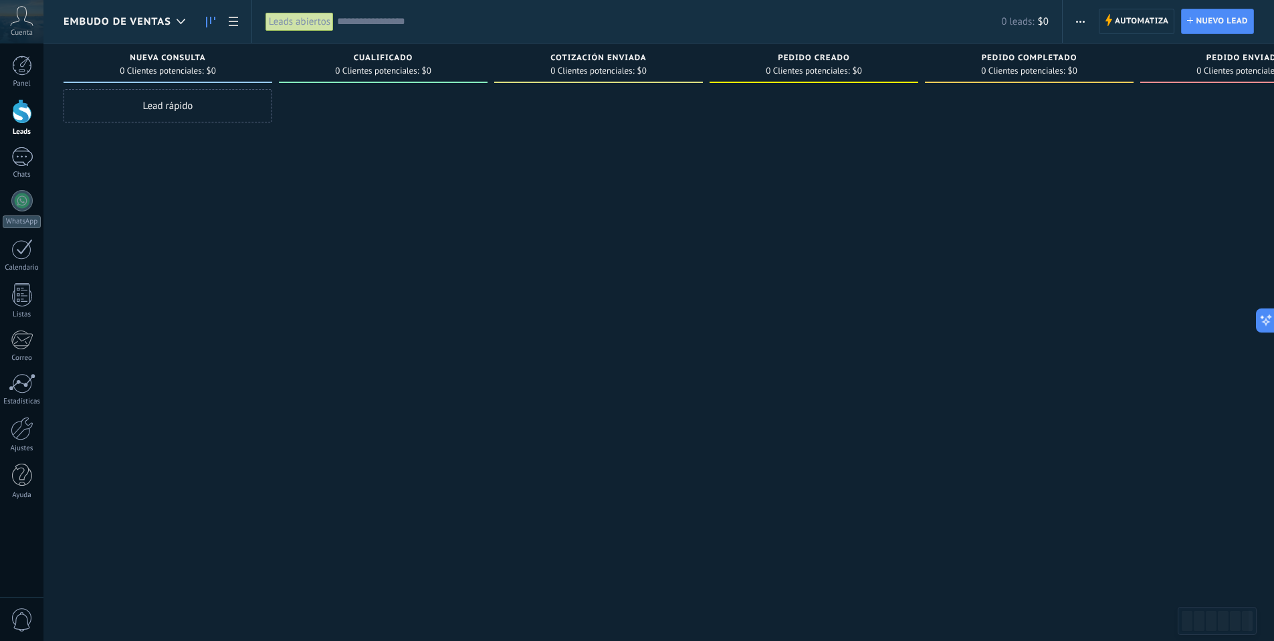
click at [1085, 21] on icon "button" at bounding box center [1080, 22] width 9 height 2
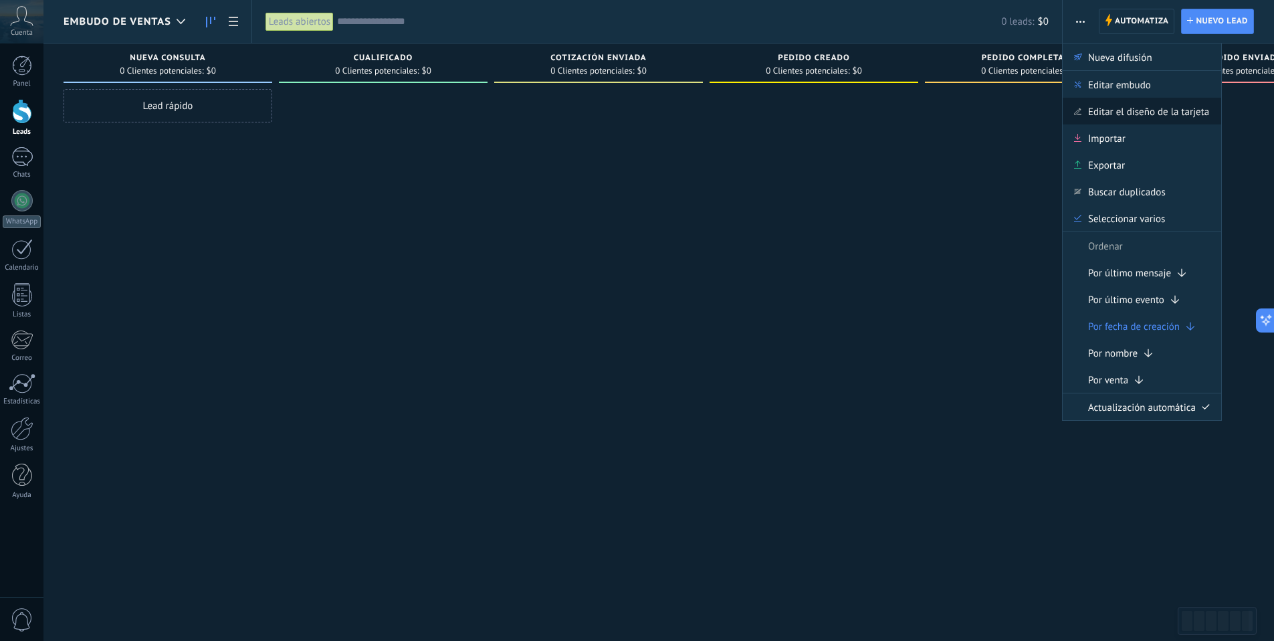
click at [1100, 112] on span "Editar el diseño de la tarjeta" at bounding box center [1148, 111] width 121 height 27
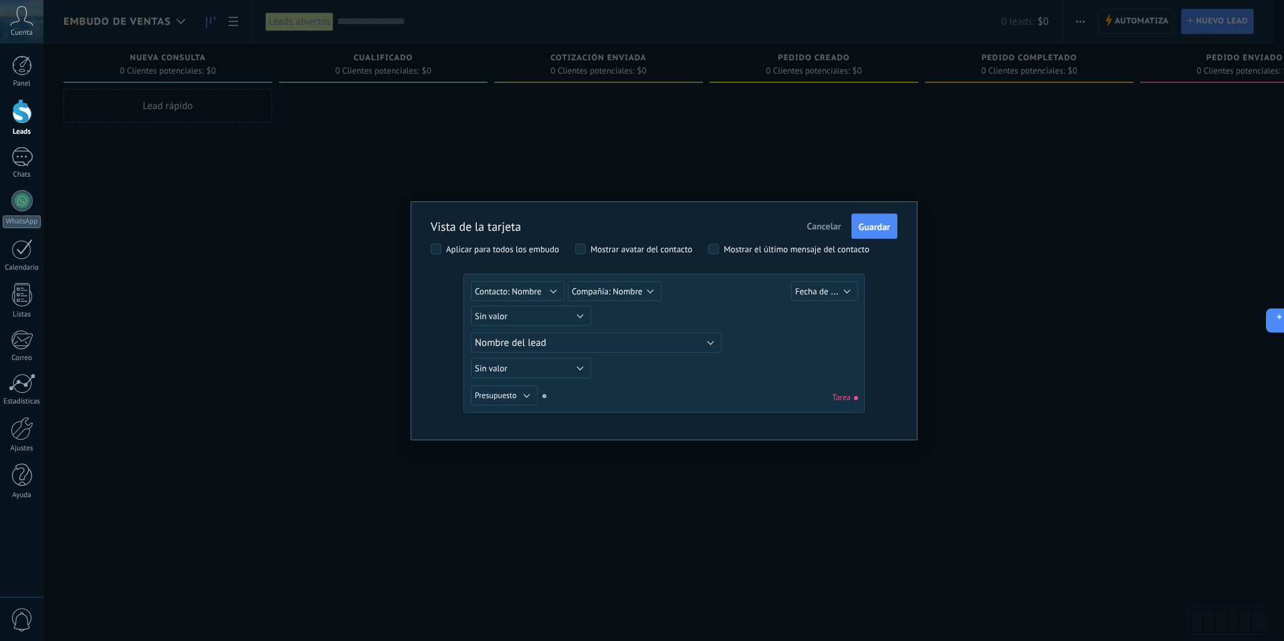
click at [819, 229] on span "Cancelar" at bounding box center [824, 226] width 34 height 12
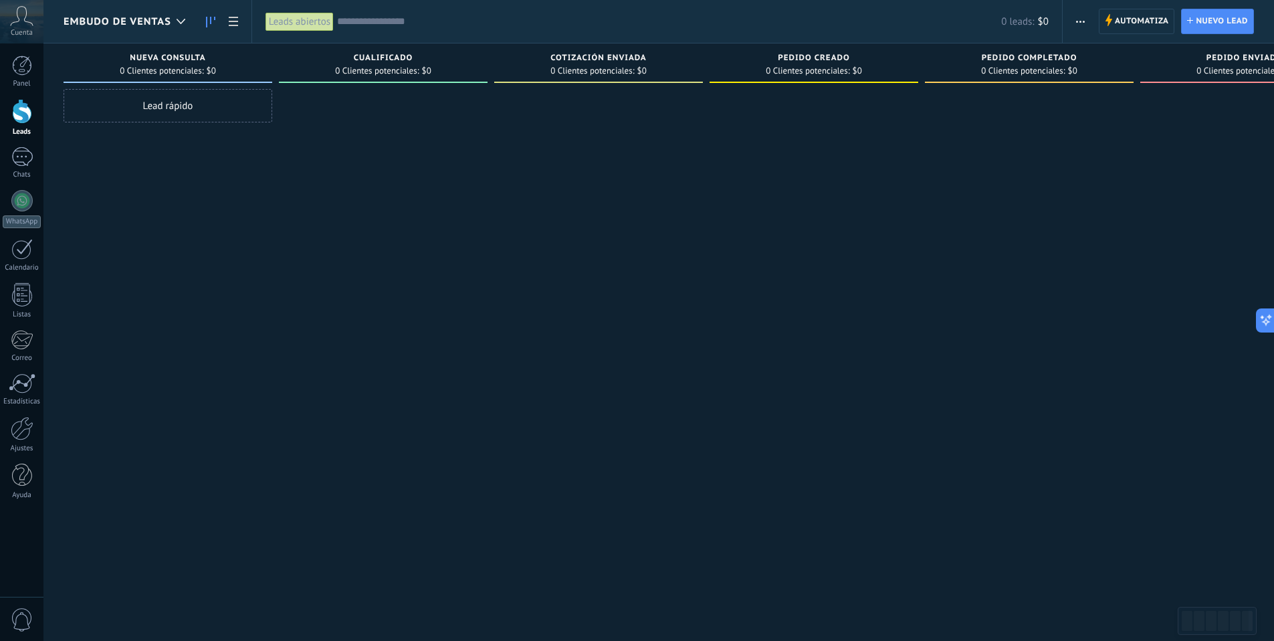
click at [148, 21] on span "Embudo de ventas" at bounding box center [118, 21] width 108 height 13
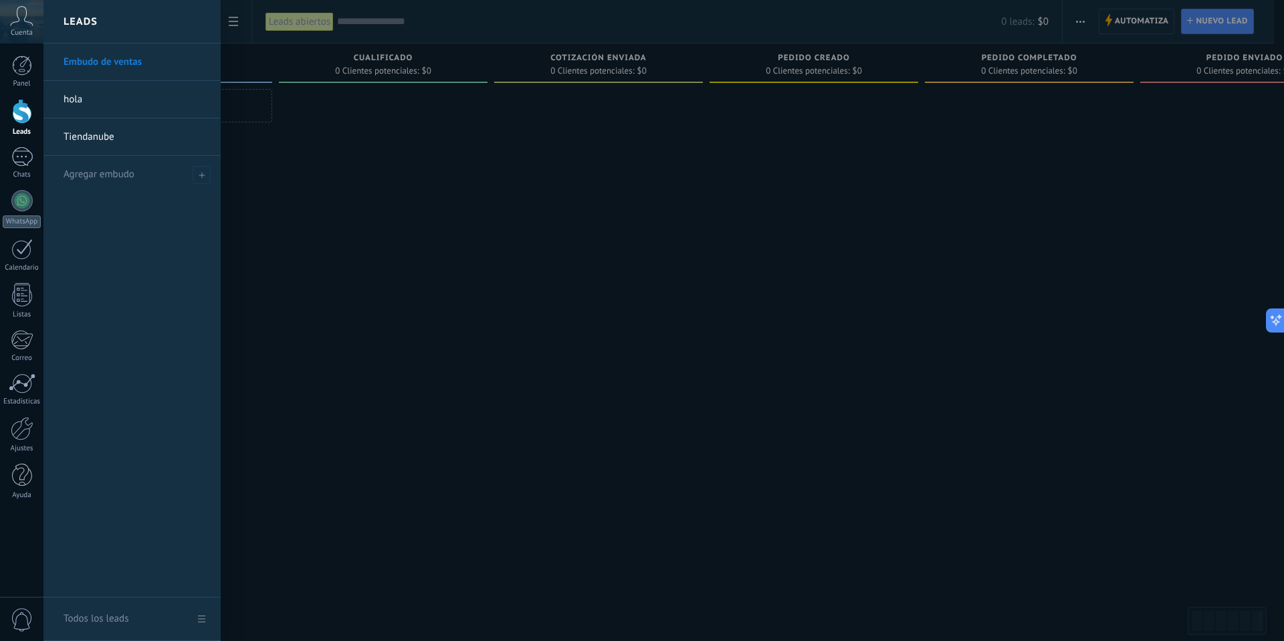
click at [84, 24] on h2 "Leads" at bounding box center [81, 22] width 34 height 42
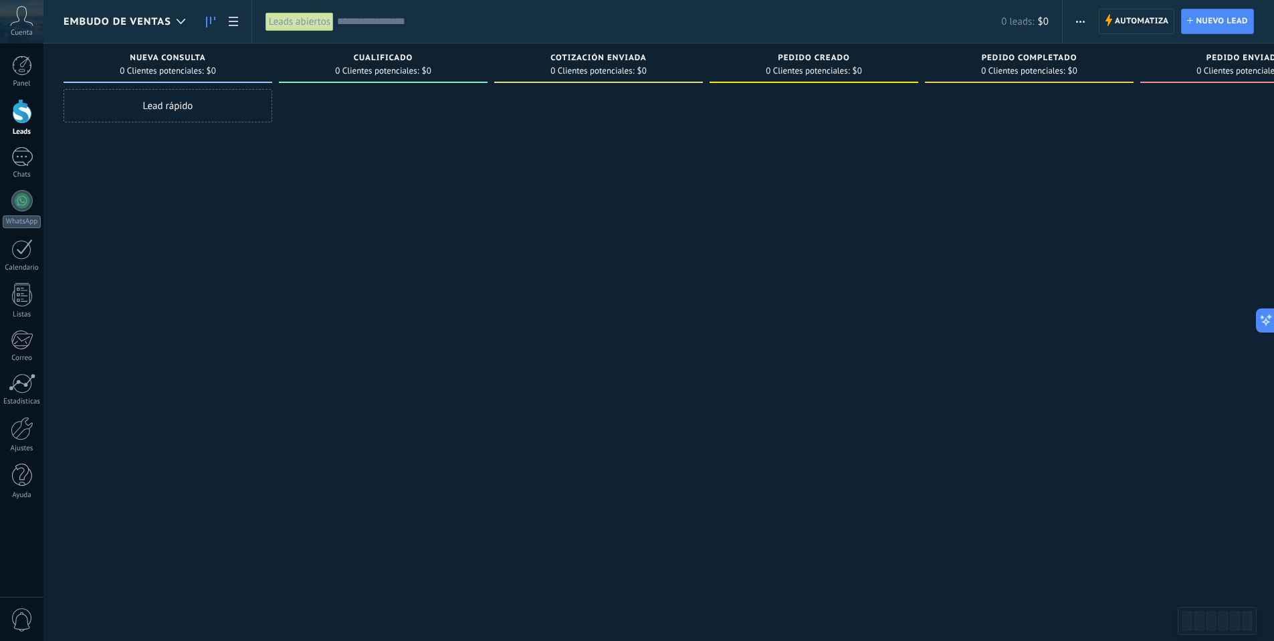
click at [84, 24] on span "Embudo de ventas" at bounding box center [118, 21] width 108 height 13
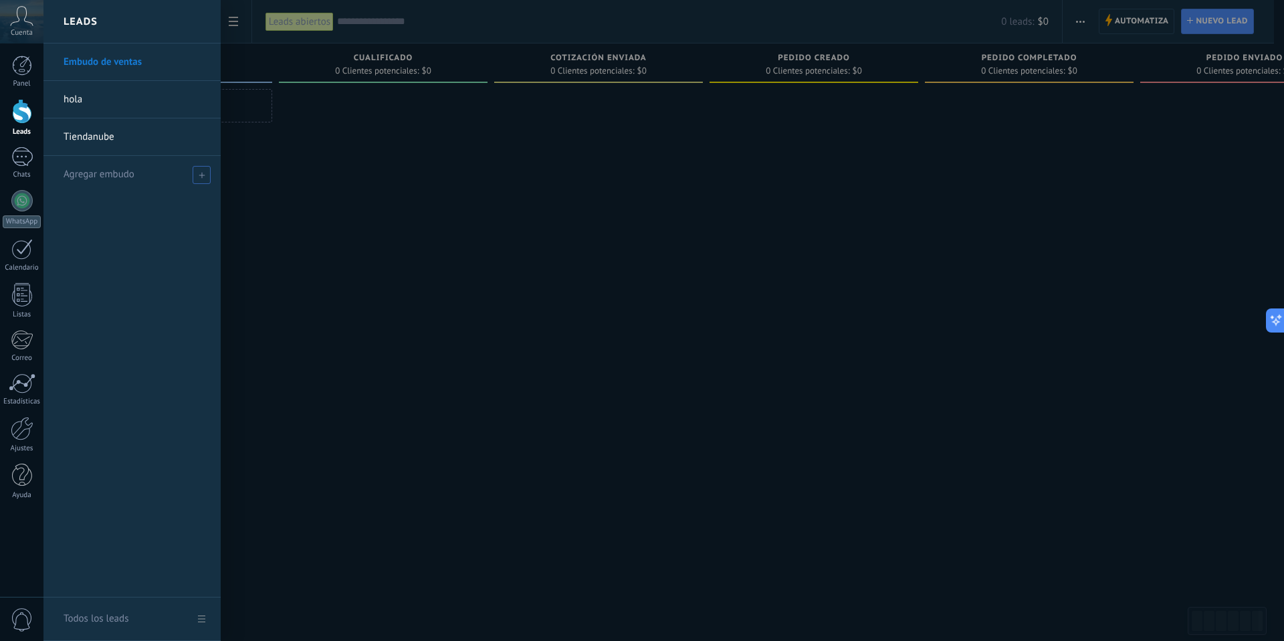
click at [104, 178] on span "Agregar embudo" at bounding box center [99, 174] width 71 height 13
click at [257, 228] on div at bounding box center [685, 320] width 1284 height 641
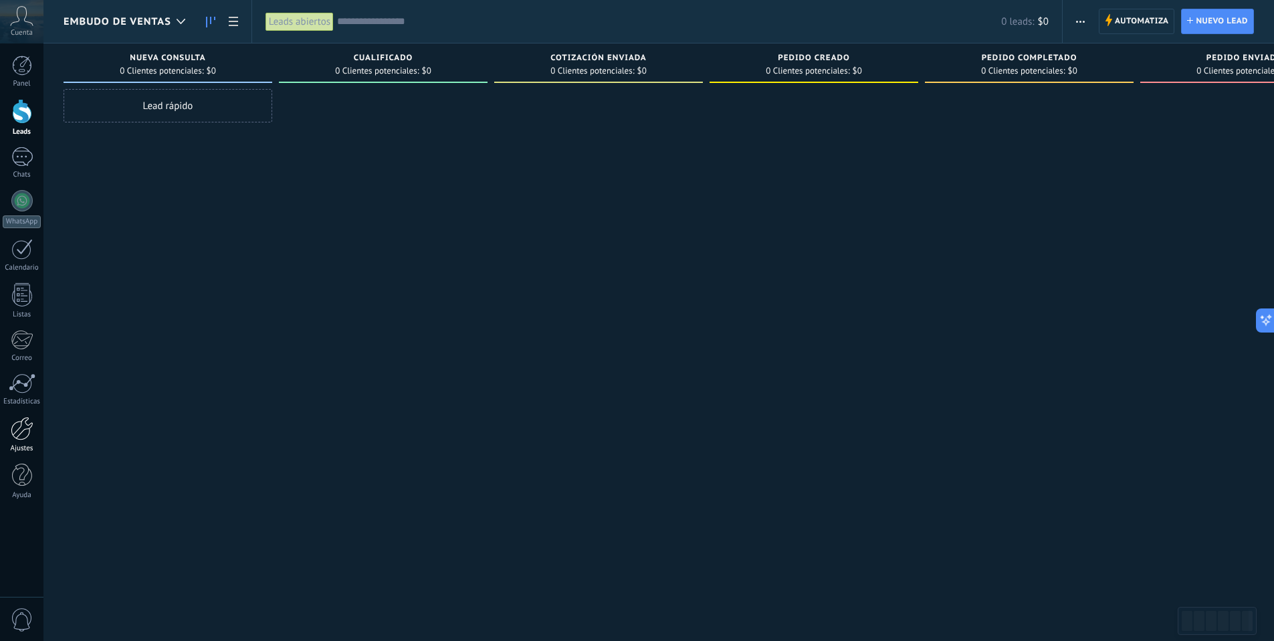
click at [27, 436] on div at bounding box center [22, 428] width 23 height 23
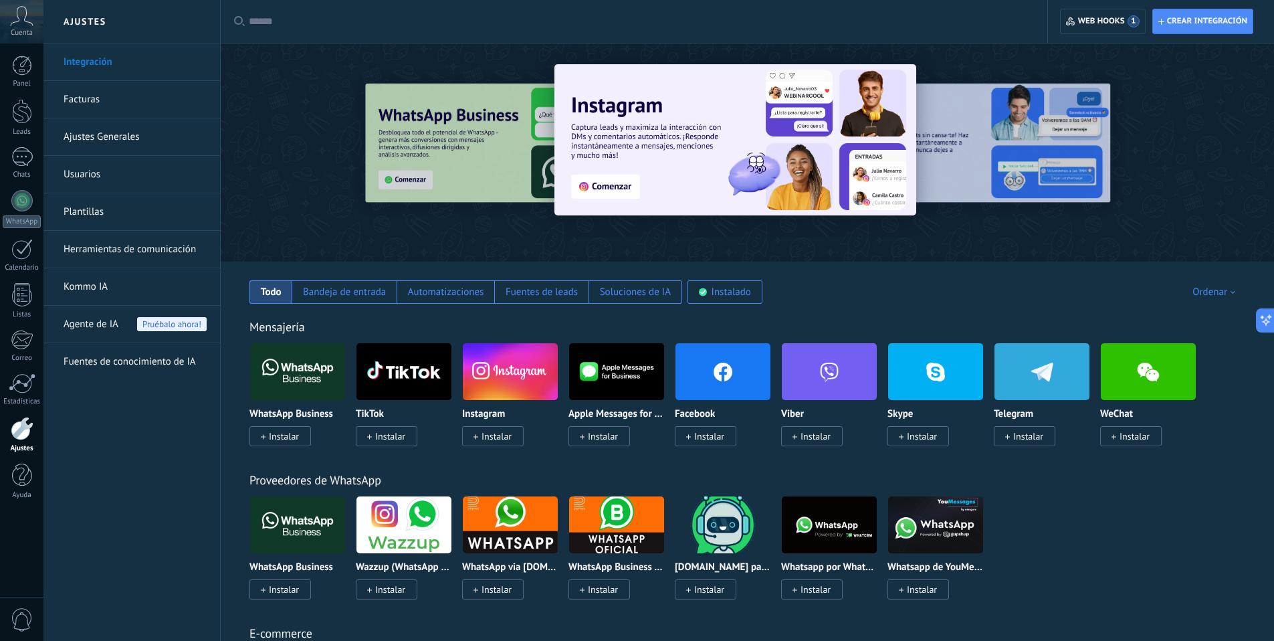
click at [85, 209] on link "Plantillas" at bounding box center [135, 211] width 143 height 37
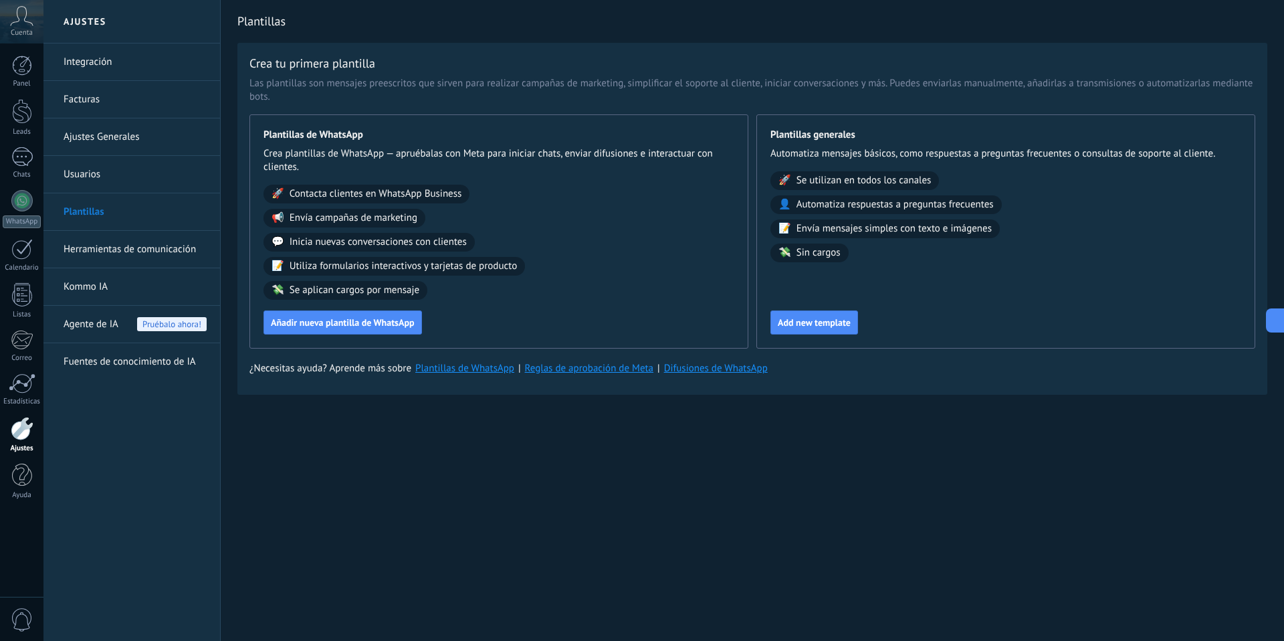
click at [81, 174] on link "Usuarios" at bounding box center [135, 174] width 143 height 37
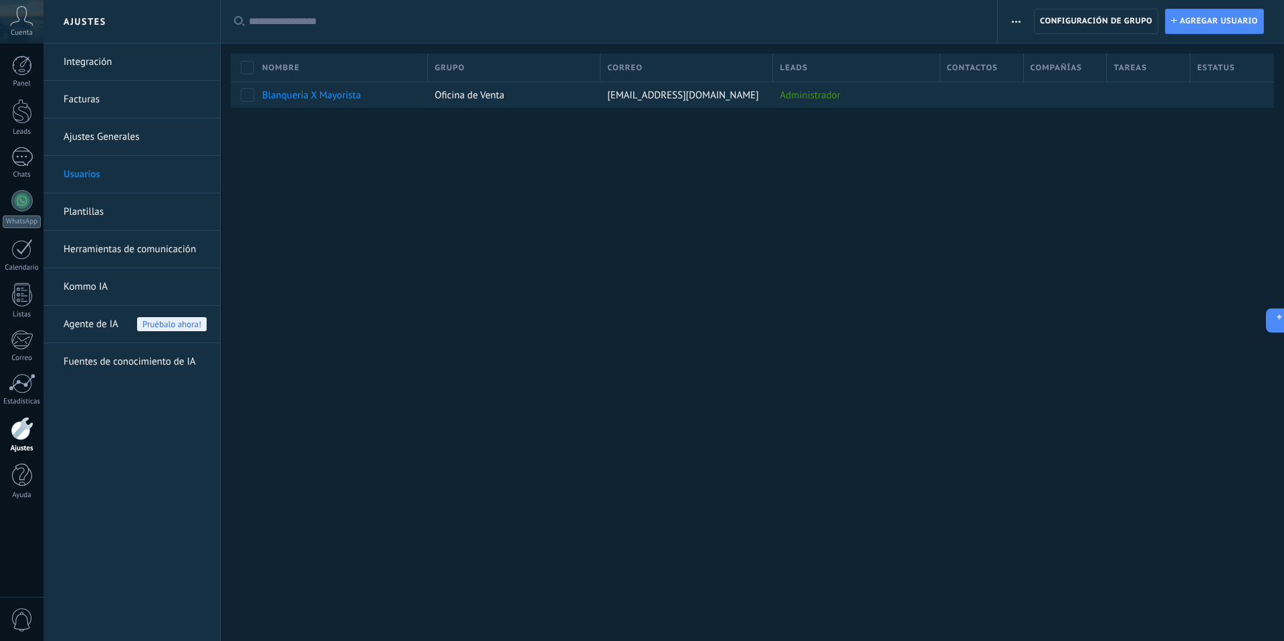
click at [15, 21] on icon at bounding box center [21, 16] width 23 height 20
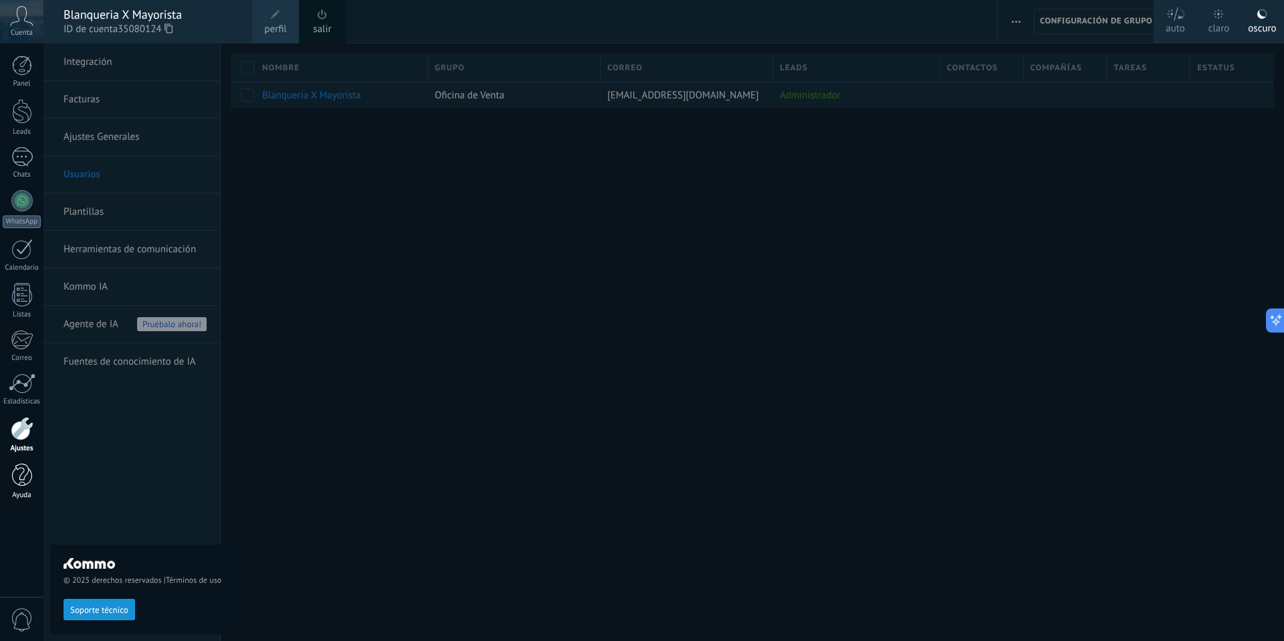
click at [27, 479] on div at bounding box center [22, 474] width 20 height 23
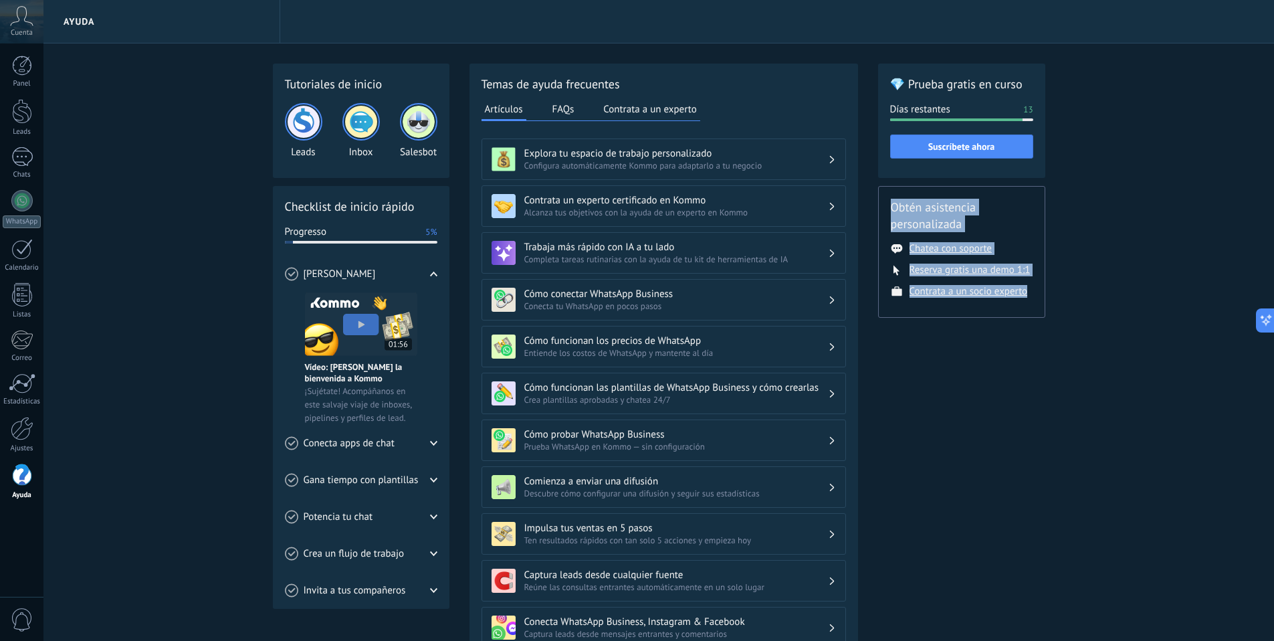
drag, startPoint x: 1033, startPoint y: 303, endPoint x: 883, endPoint y: 197, distance: 183.9
click at [883, 197] on div "Obtén asistencia personalizada Chatea con soporte Reserva gratis una demo 1:1 C…" at bounding box center [961, 252] width 167 height 132
drag, startPoint x: 889, startPoint y: 198, endPoint x: 1017, endPoint y: 319, distance: 176.0
click at [1019, 314] on div "Obtén asistencia personalizada Chatea con soporte Reserva gratis una demo 1:1 C…" at bounding box center [961, 252] width 167 height 132
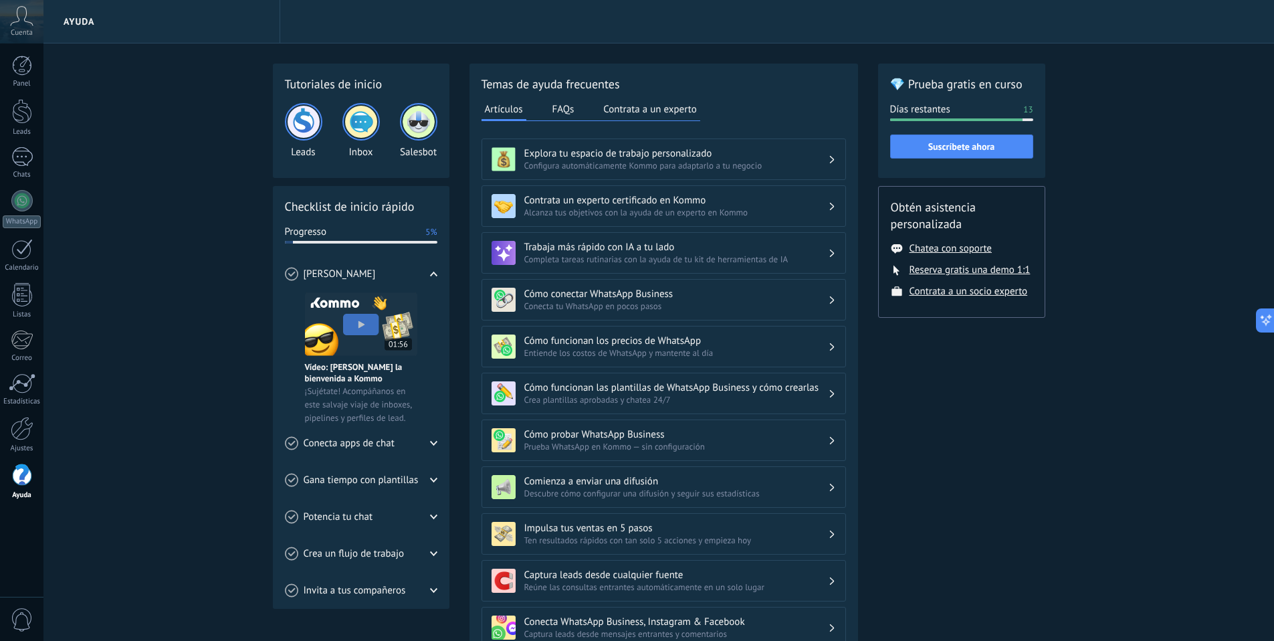
click at [1017, 340] on div "💎 Prueba gratis en curso Días restantes 13 Suscríbete ahora Obtén asistencia pe…" at bounding box center [961, 459] width 167 height 790
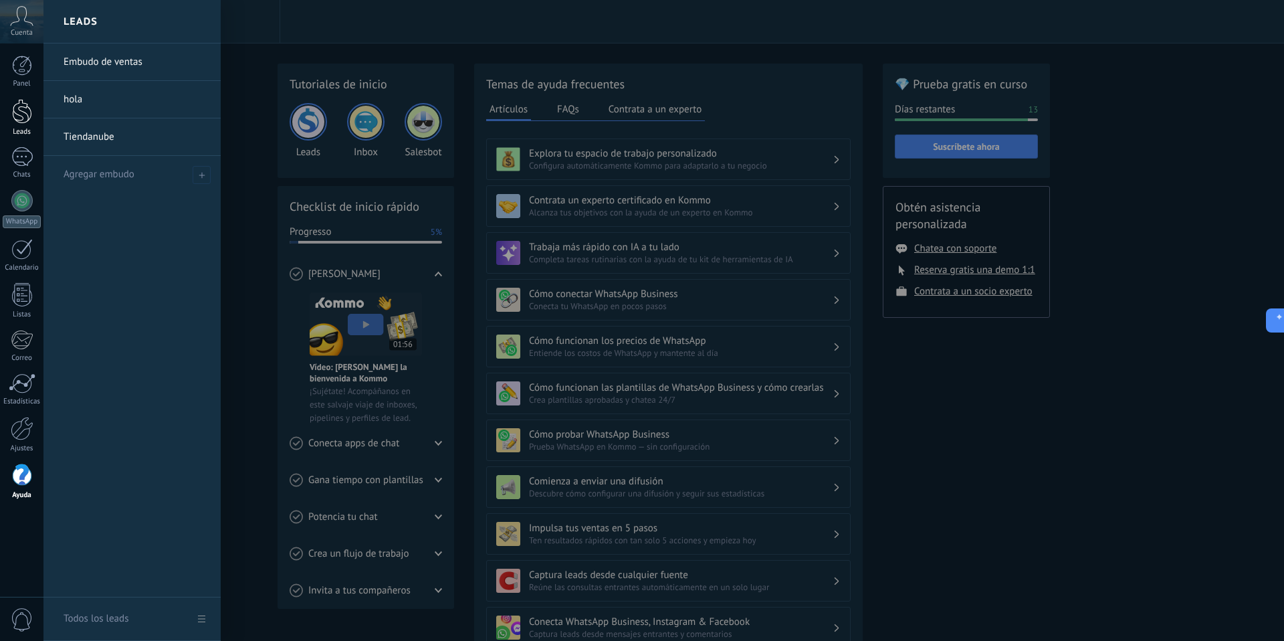
click at [26, 109] on div at bounding box center [22, 111] width 20 height 25
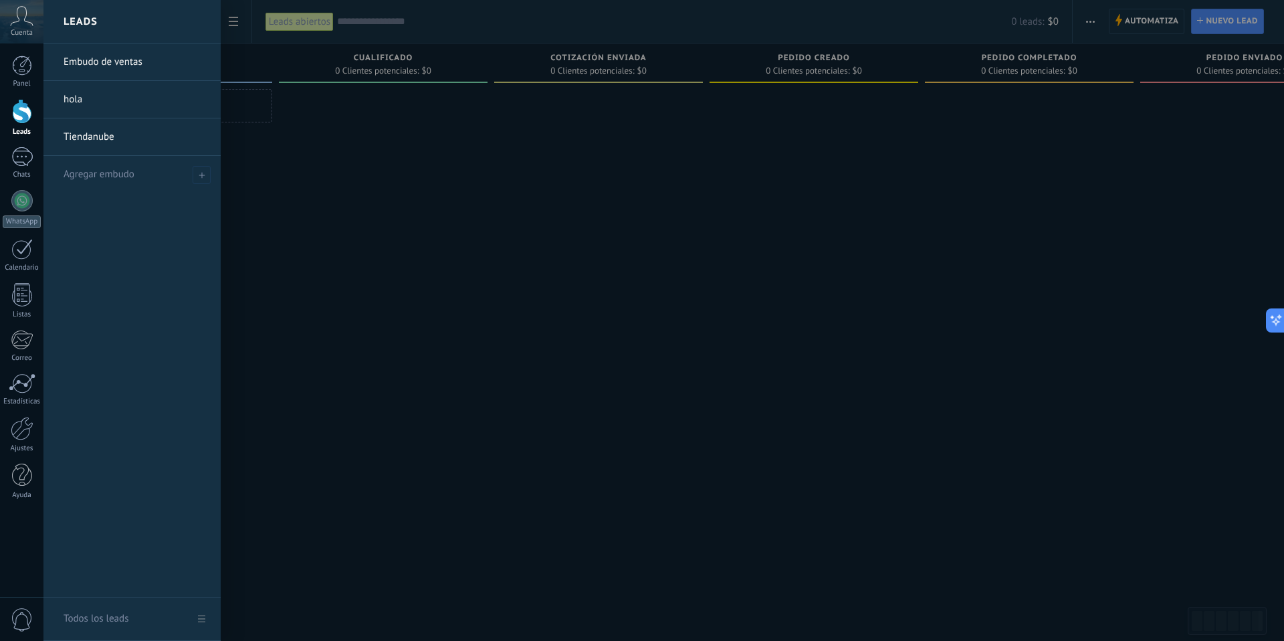
click at [79, 134] on link "Tiendanube" at bounding box center [136, 136] width 144 height 37
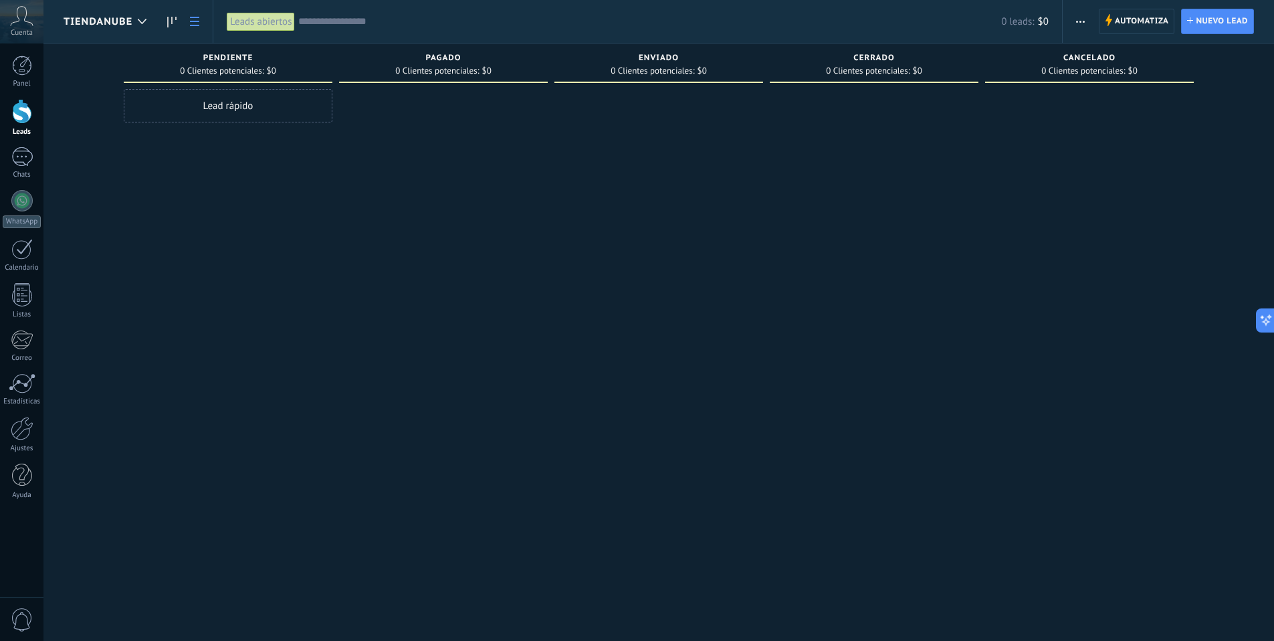
click at [197, 29] on link at bounding box center [194, 22] width 23 height 26
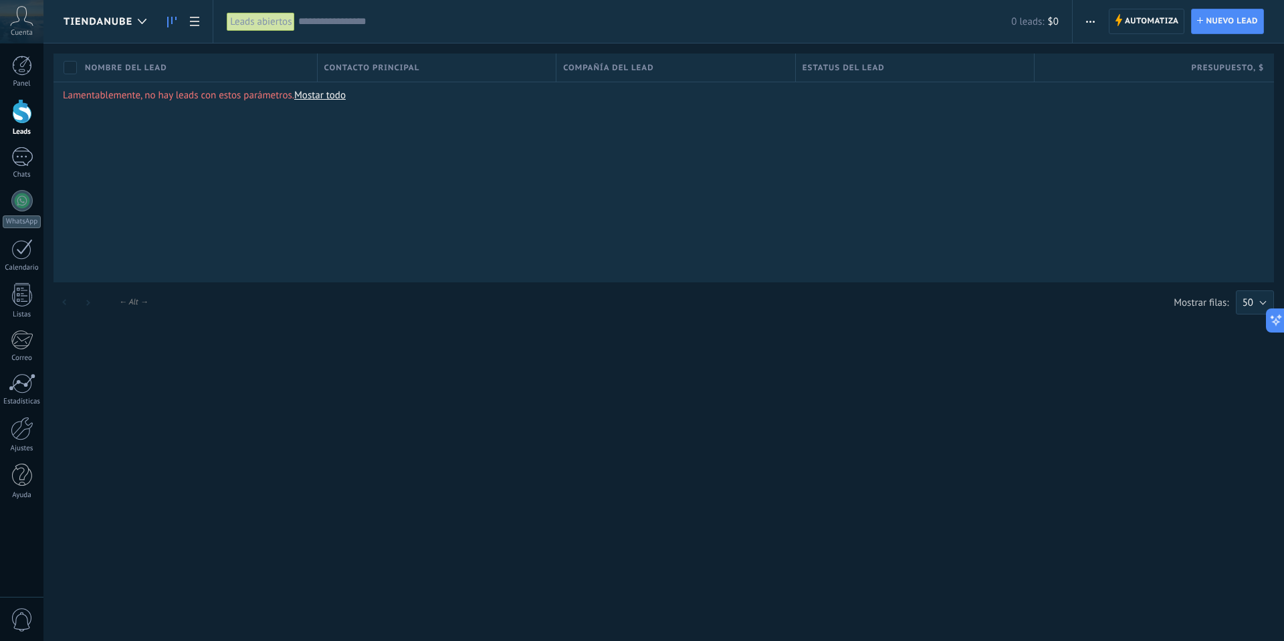
click at [171, 21] on icon at bounding box center [171, 22] width 9 height 11
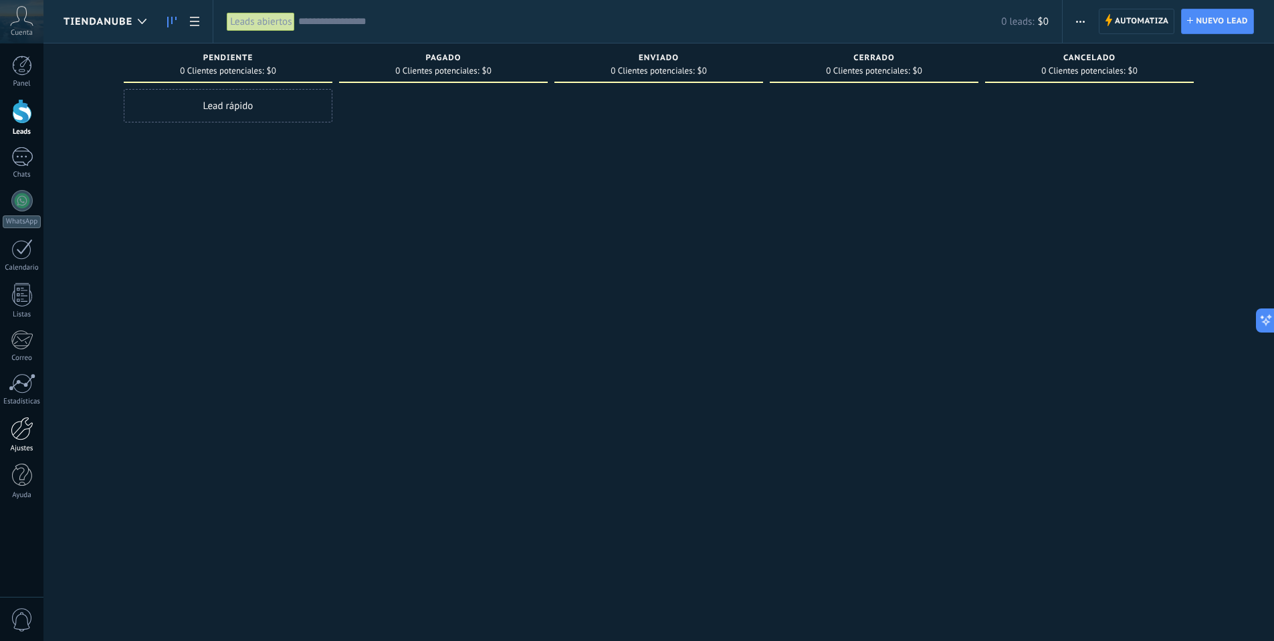
click at [21, 427] on div at bounding box center [22, 428] width 23 height 23
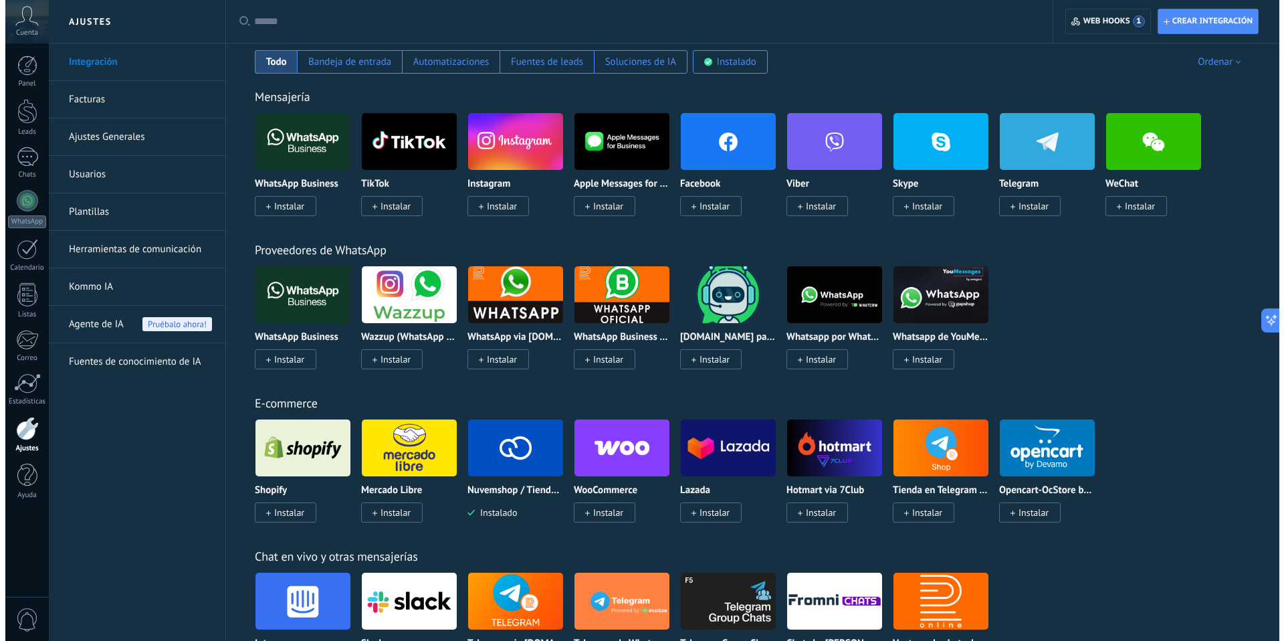
scroll to position [231, 0]
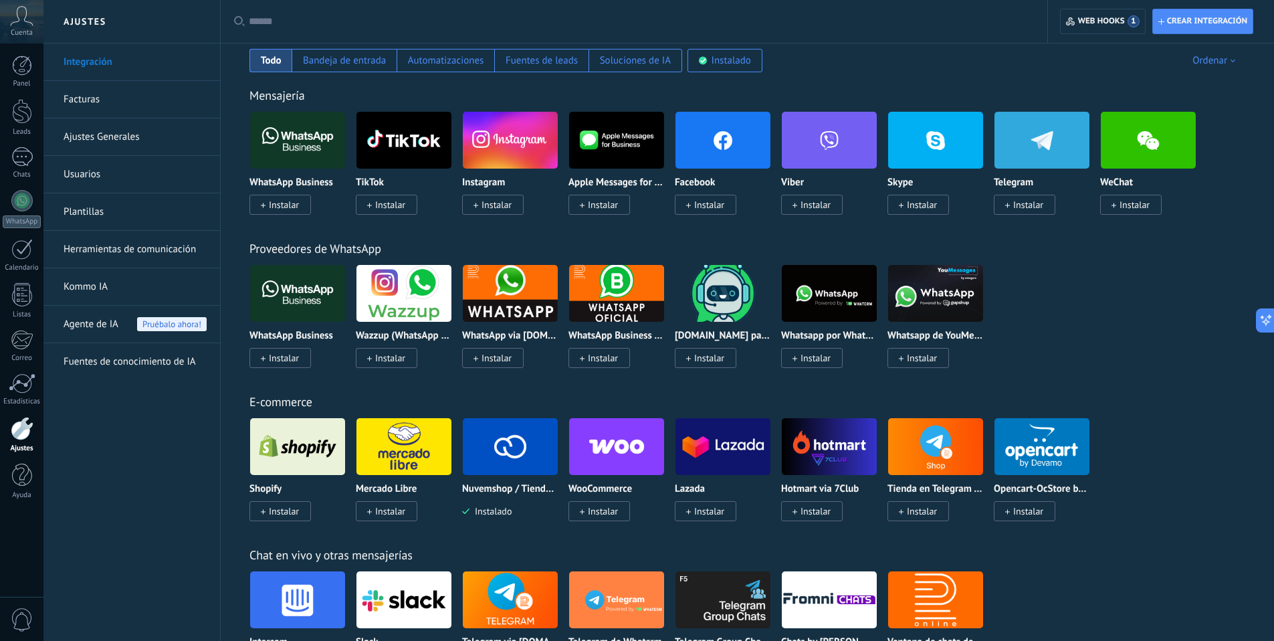
click at [508, 451] on img at bounding box center [510, 446] width 95 height 65
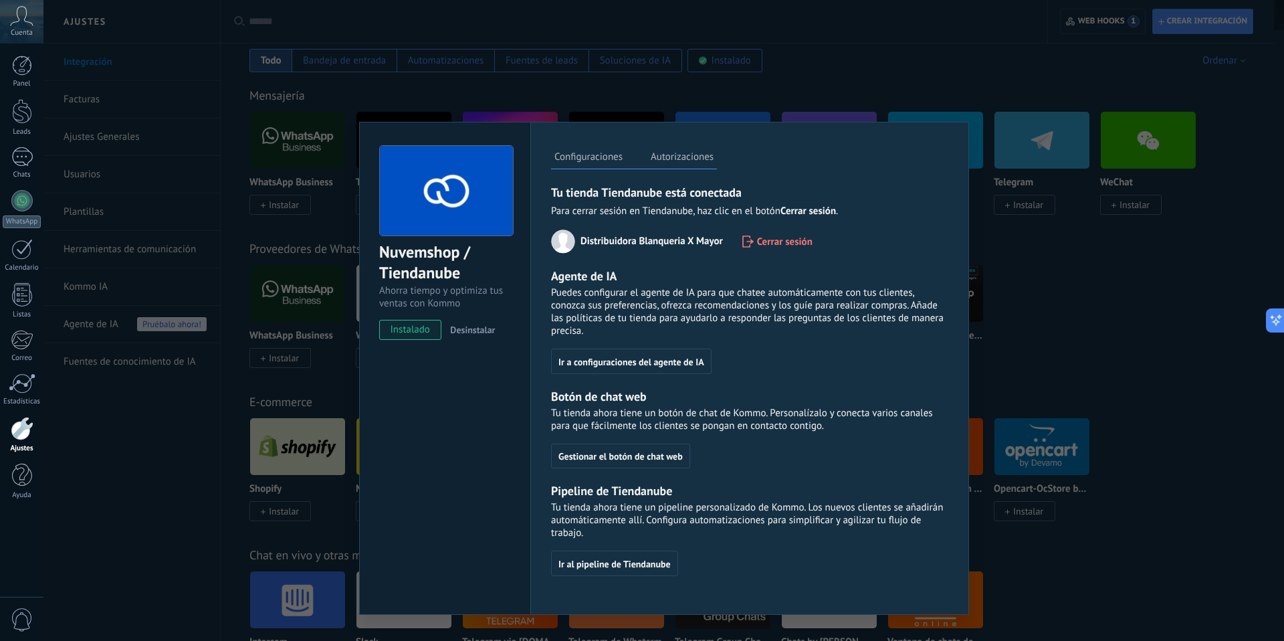
drag, startPoint x: 656, startPoint y: 161, endPoint x: 665, endPoint y: 159, distance: 8.9
click at [657, 161] on label "Autorizaciones" at bounding box center [682, 158] width 70 height 19
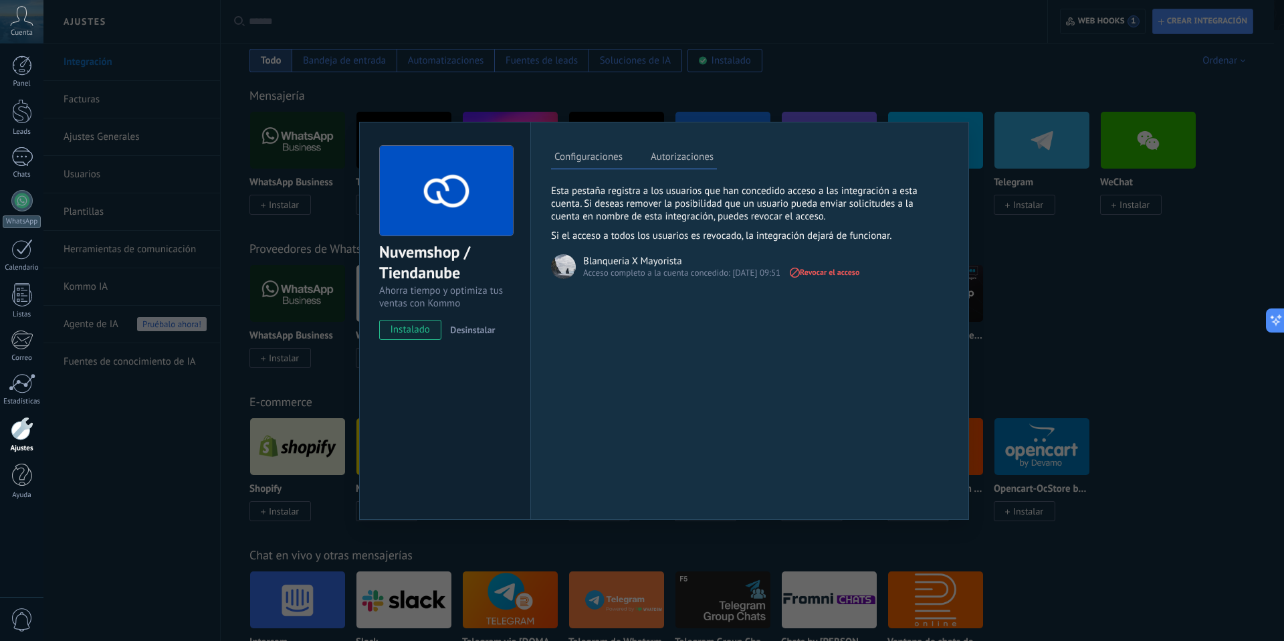
click at [100, 92] on div "Nuvemshop / Tiendanube Ahorra tiempo y optimiza tus ventas con Kommo instalado …" at bounding box center [663, 320] width 1241 height 641
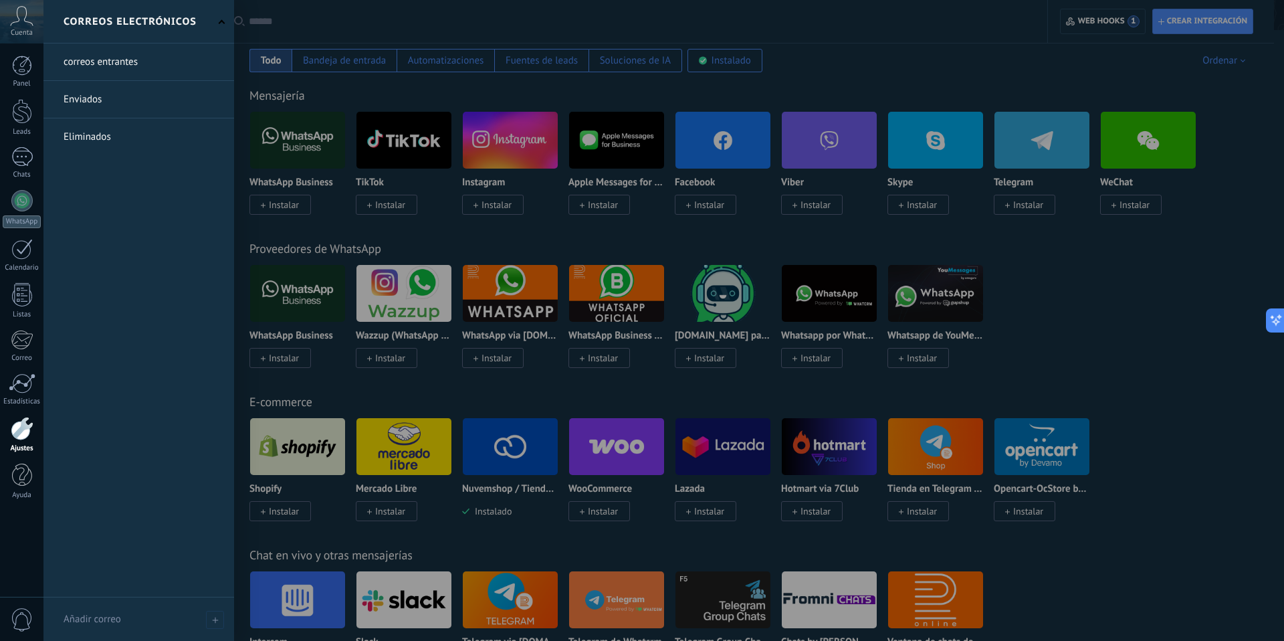
click at [20, 603] on div "0" at bounding box center [21, 619] width 43 height 44
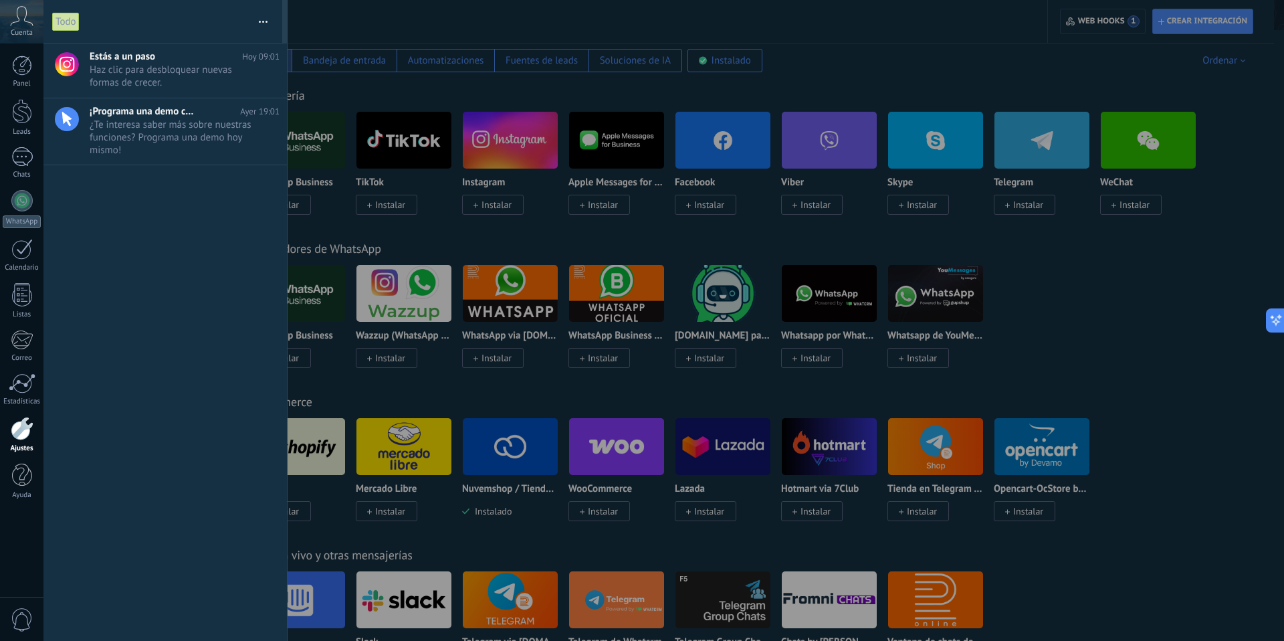
click at [503, 100] on div at bounding box center [642, 320] width 1284 height 641
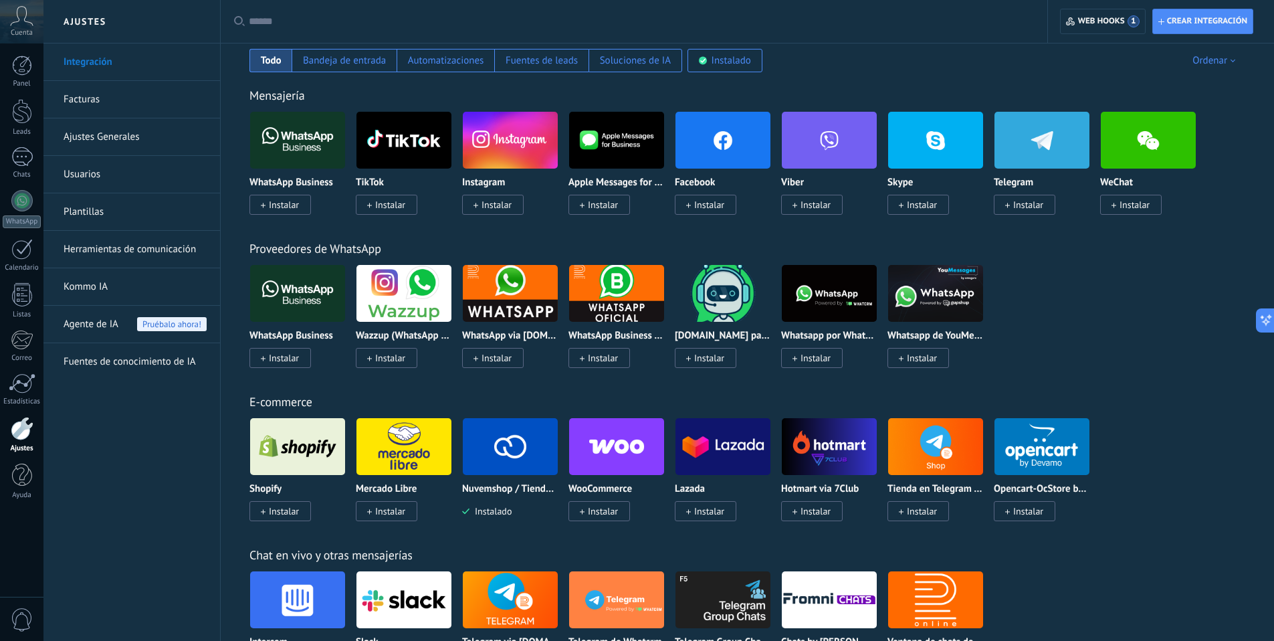
click at [28, 21] on use at bounding box center [22, 15] width 23 height 19
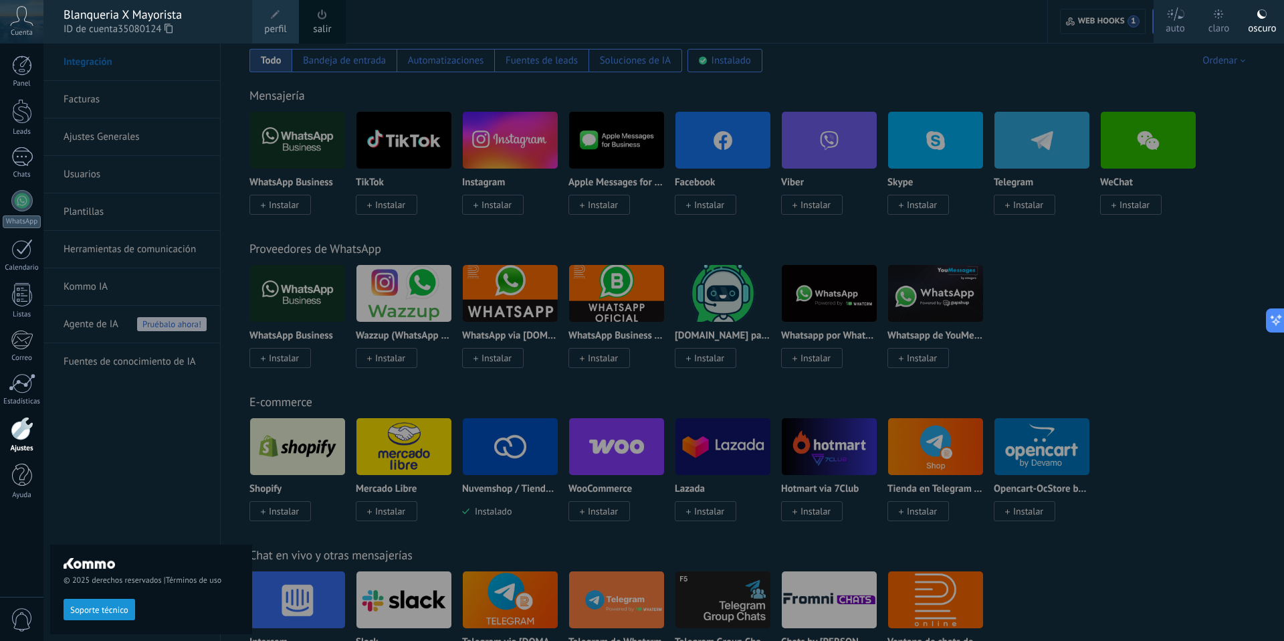
click at [123, 609] on span "Soporte técnico" at bounding box center [99, 609] width 58 height 9
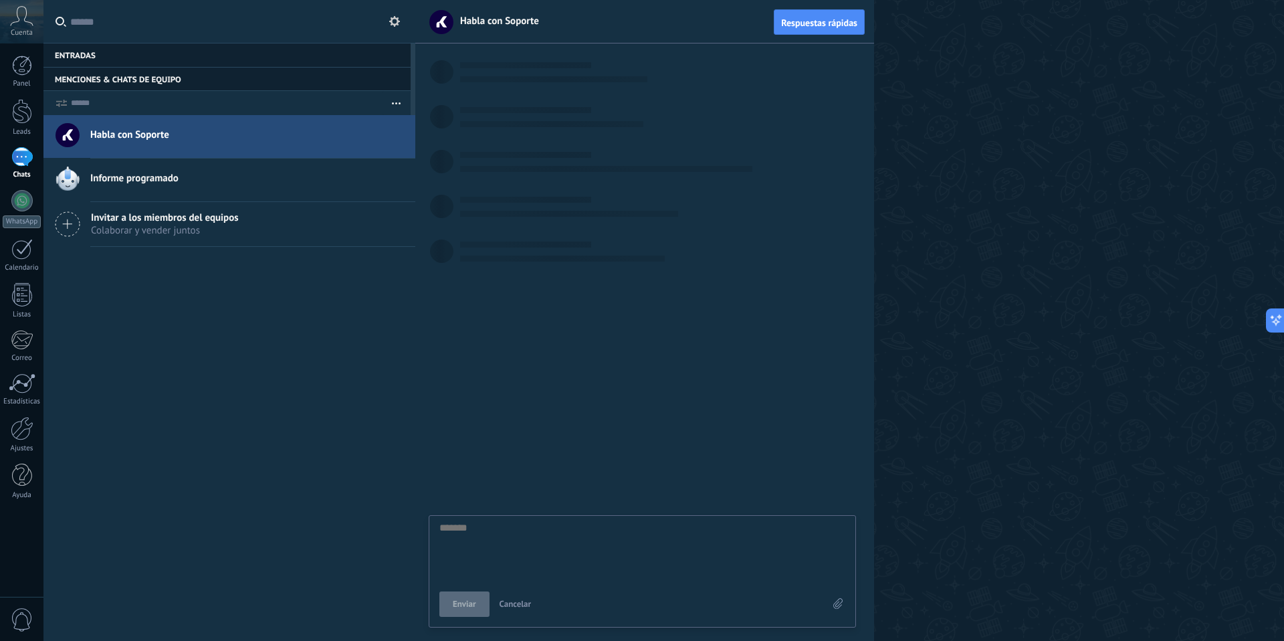
scroll to position [13, 0]
click at [520, 557] on textarea at bounding box center [642, 549] width 406 height 55
type textarea "*"
type textarea "**"
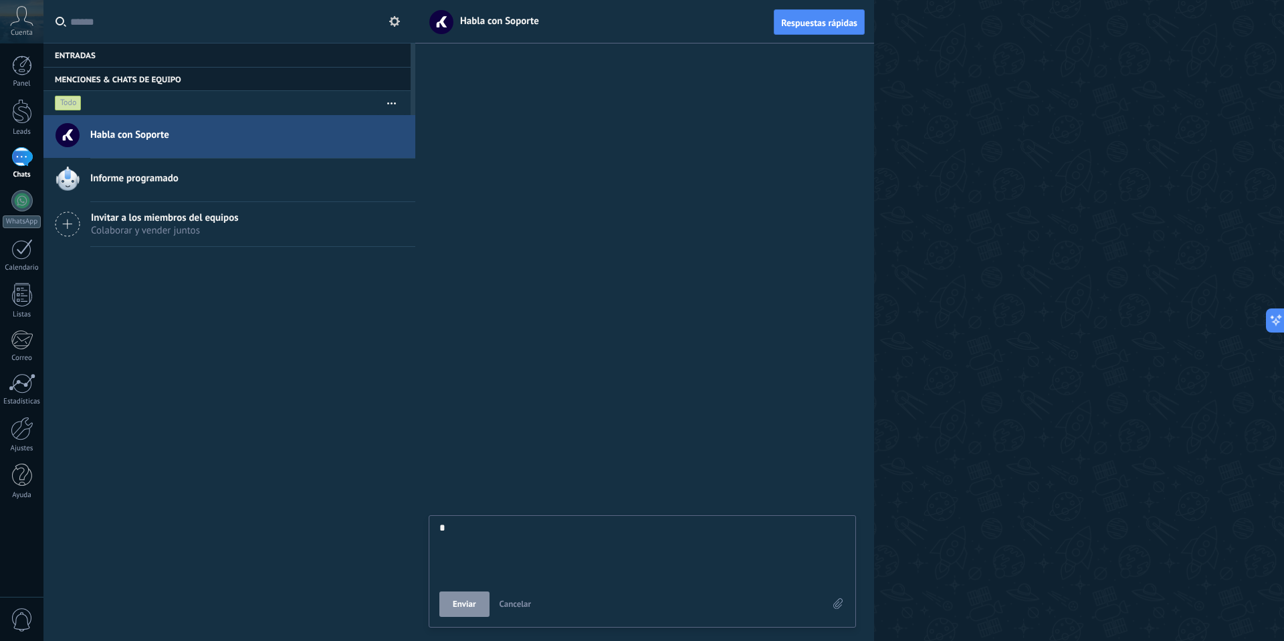
type textarea "**"
type textarea "***"
type textarea "****"
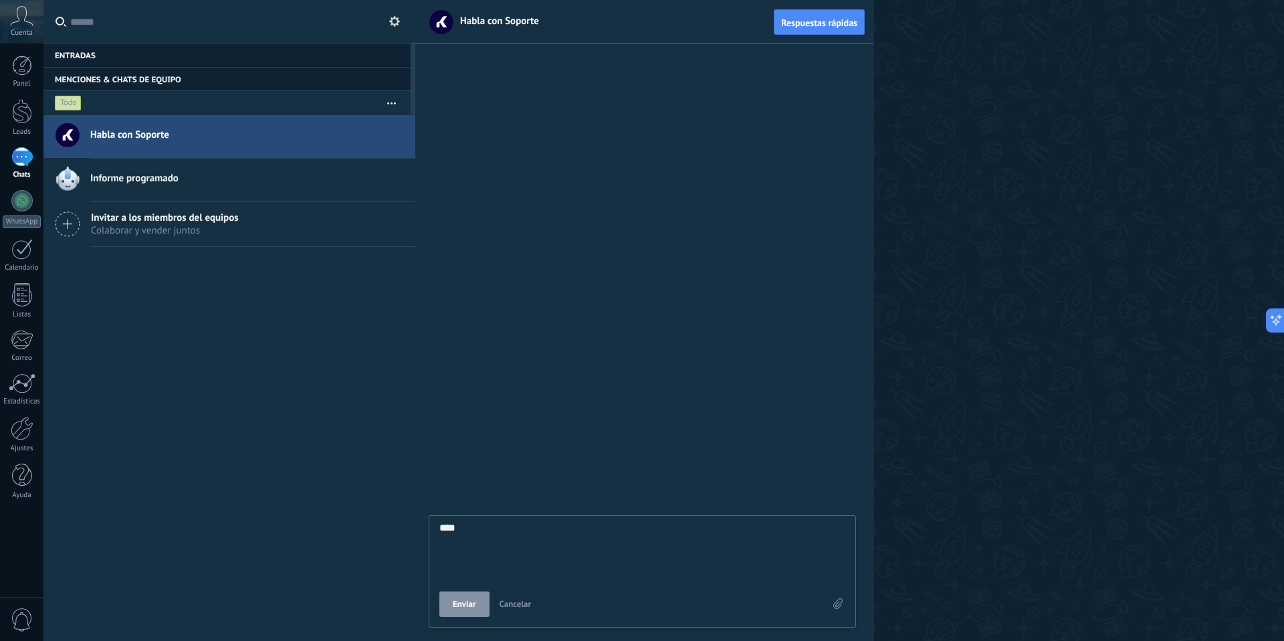
type textarea "****"
click at [467, 615] on button "Enviar" at bounding box center [464, 603] width 50 height 25
type textarea "*******"
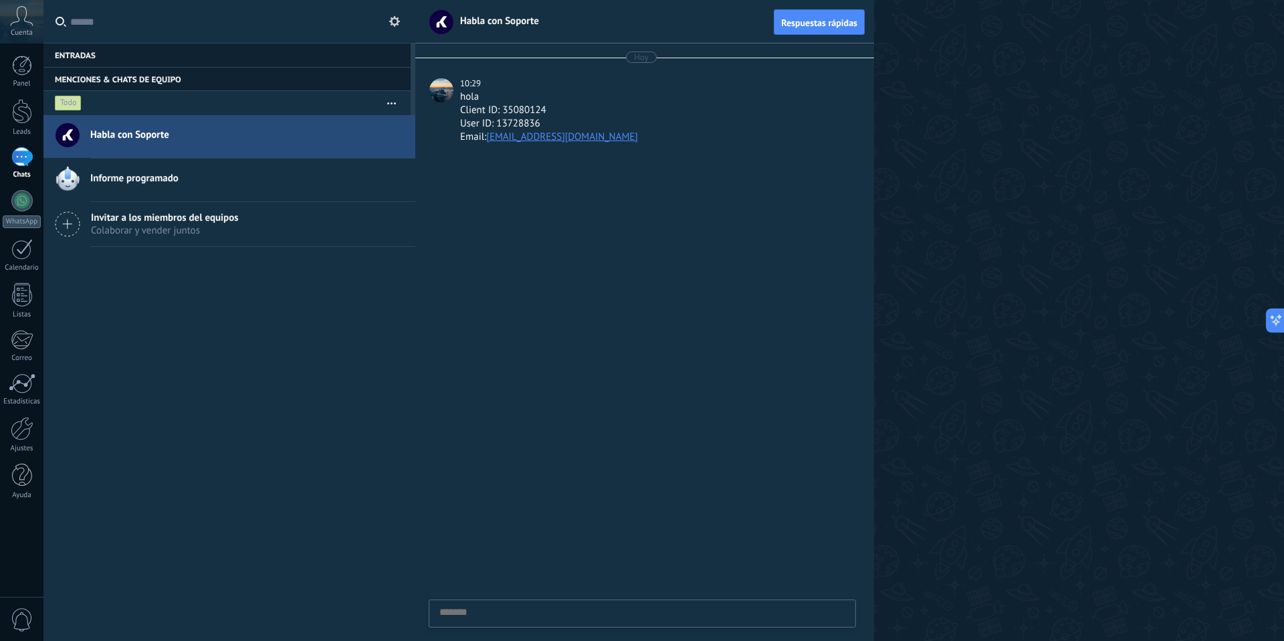
scroll to position [13, 0]
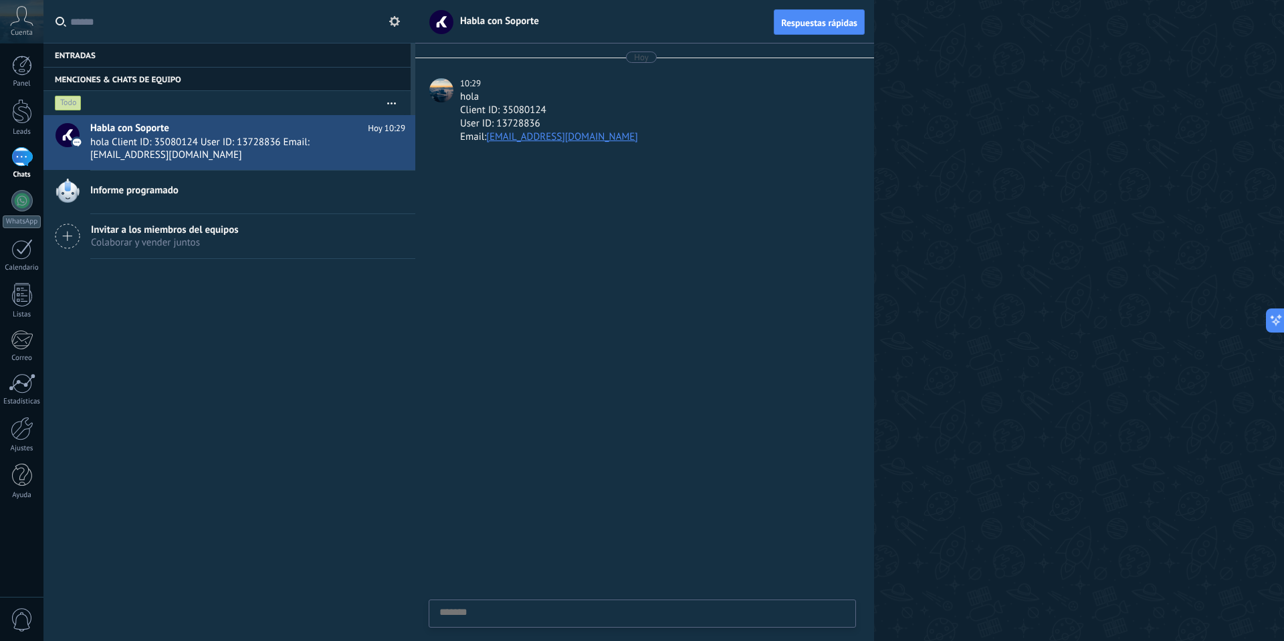
click at [516, 635] on div "Enviar Cancelar" at bounding box center [645, 619] width 432 height 41
click at [519, 609] on textarea at bounding box center [642, 634] width 406 height 55
type textarea "*"
type textarea "**"
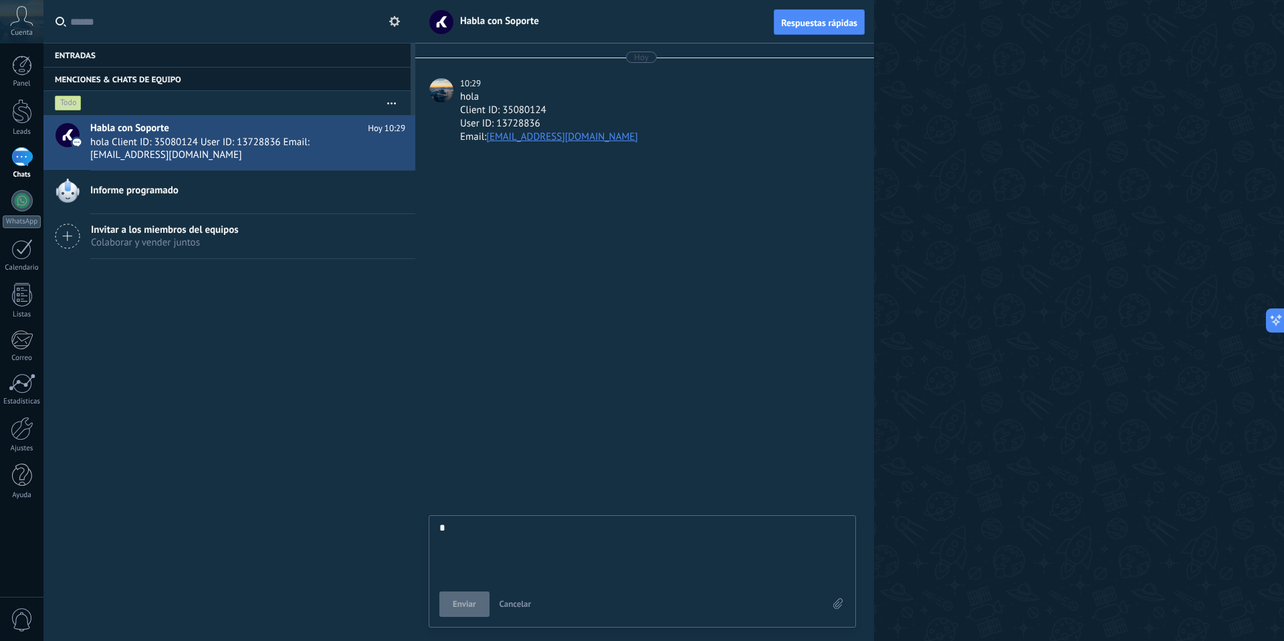
type textarea "**"
type textarea "****"
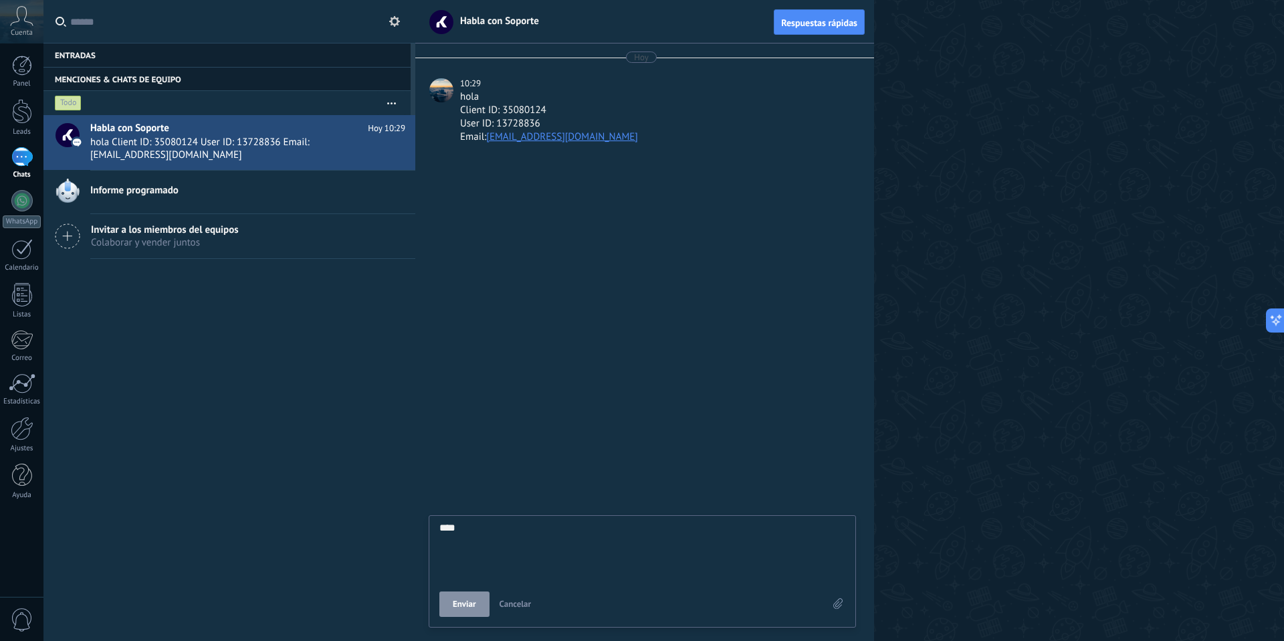
type textarea "*****"
type textarea "******"
type textarea "*******"
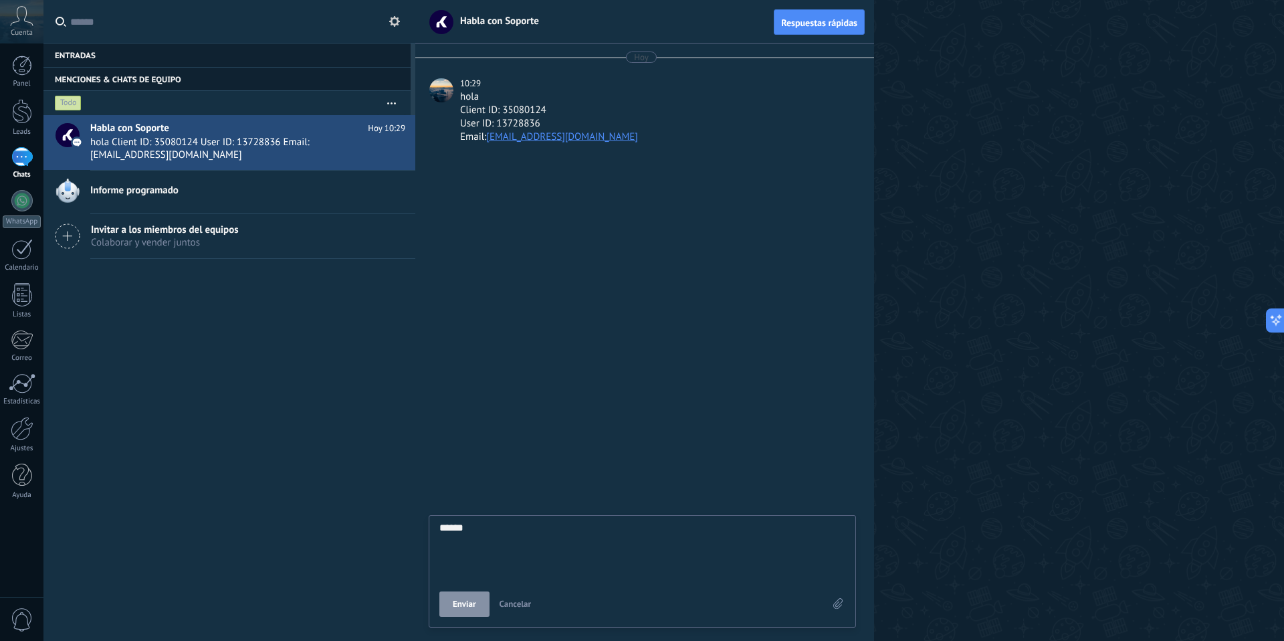
type textarea "*******"
type textarea "********"
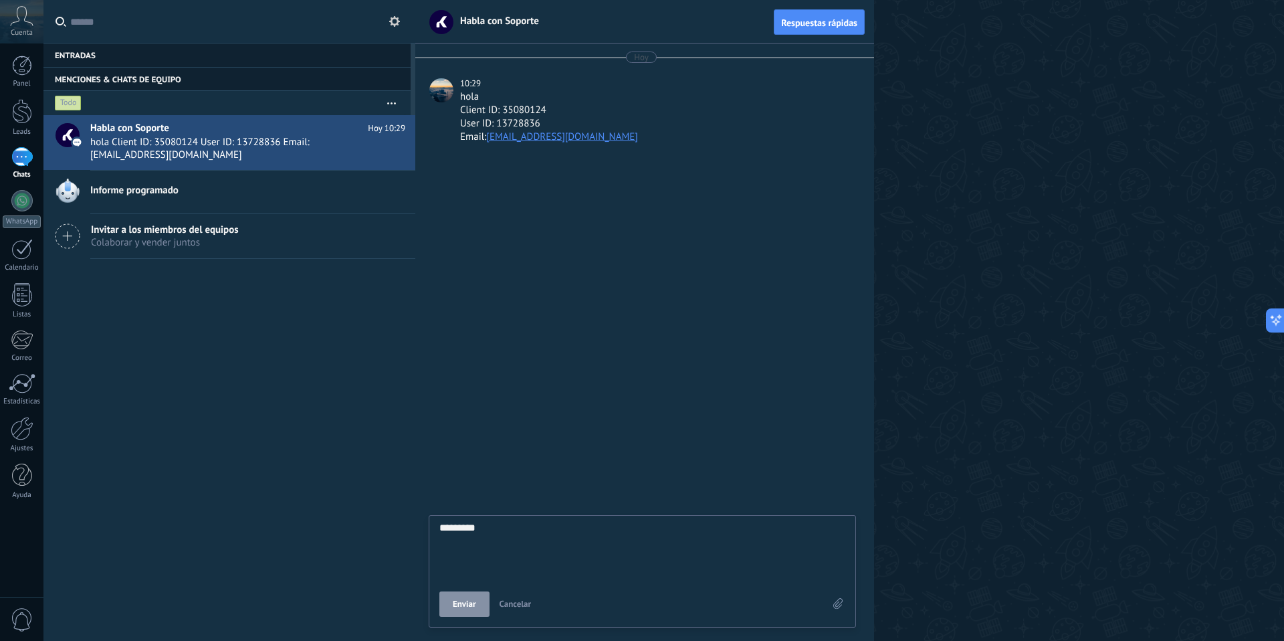
type textarea "**********"
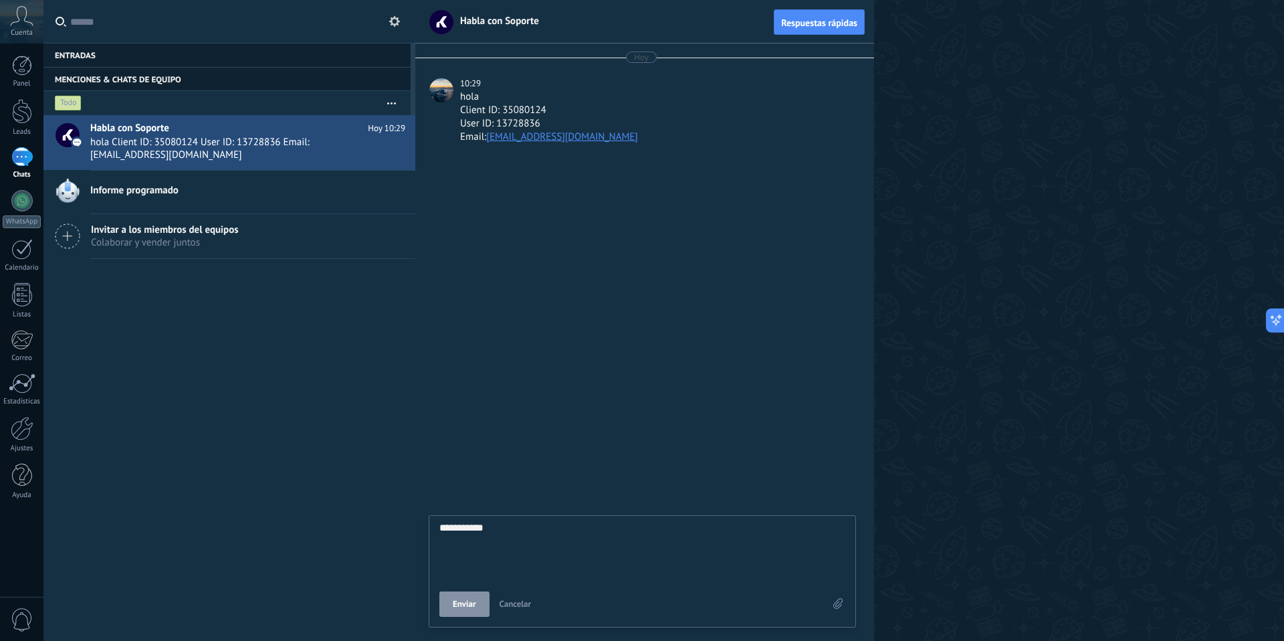
type textarea "**********"
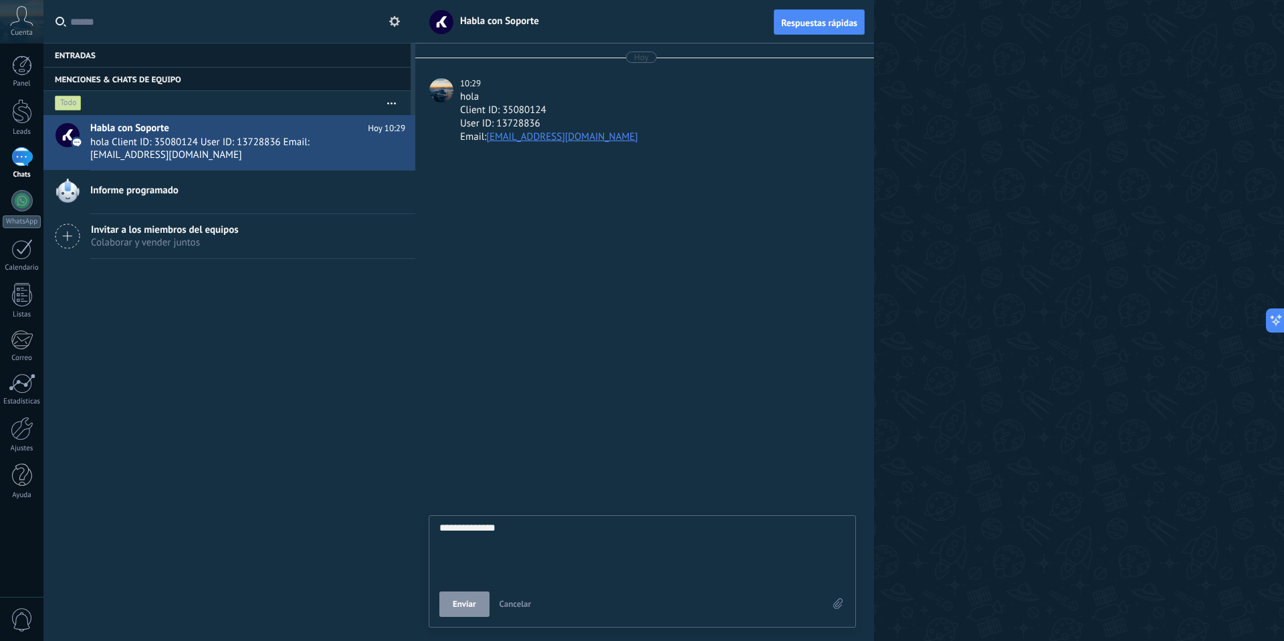
type textarea "**********"
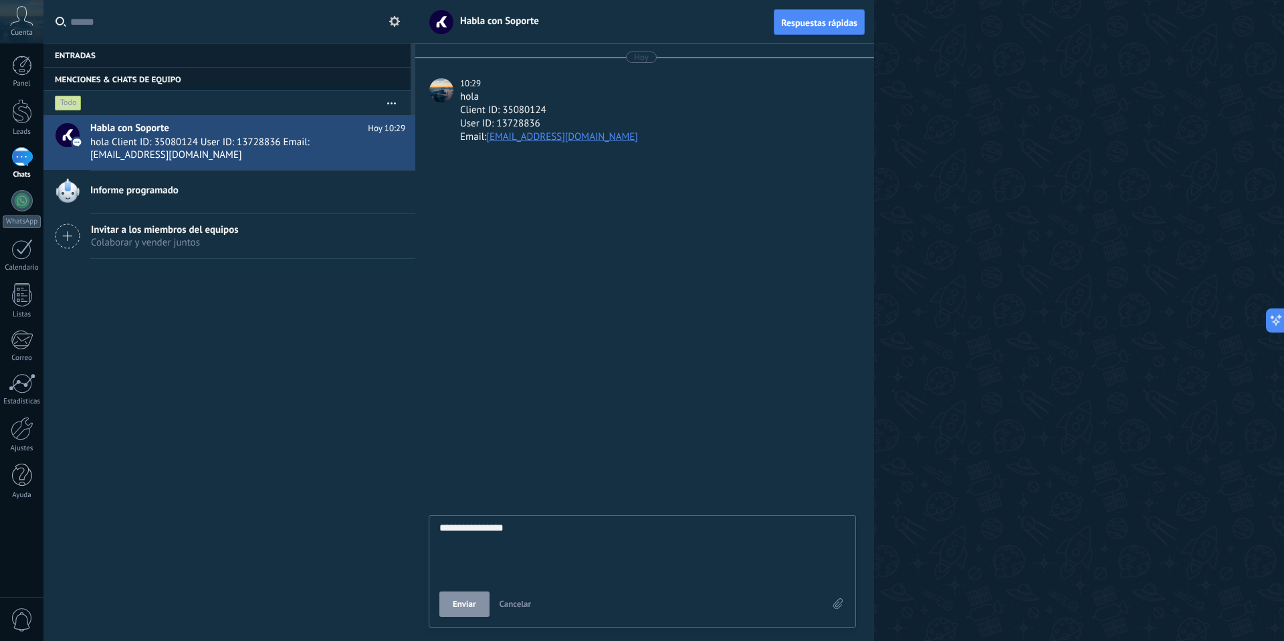
type textarea "**********"
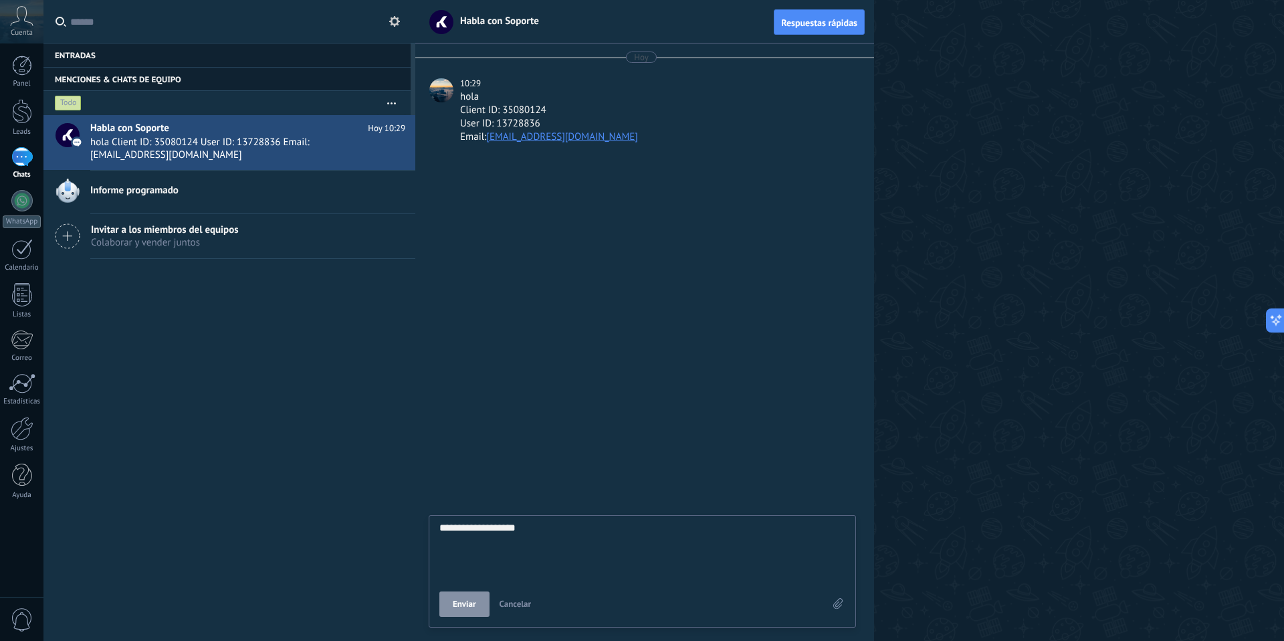
type textarea "**********"
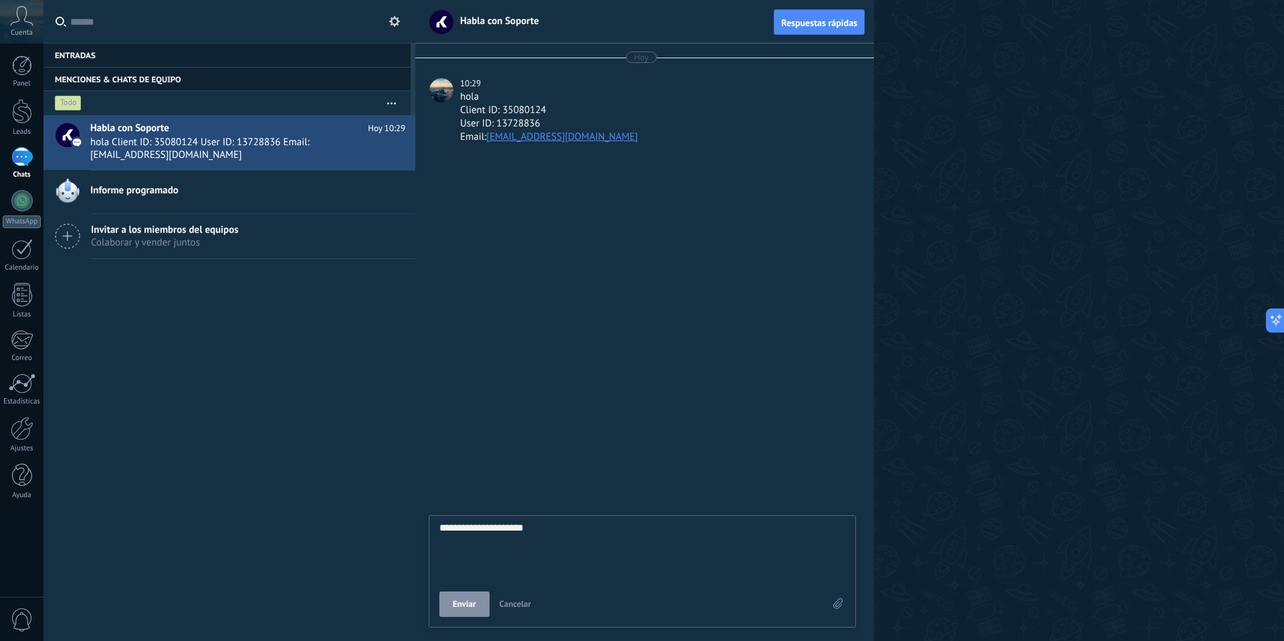
type textarea "**********"
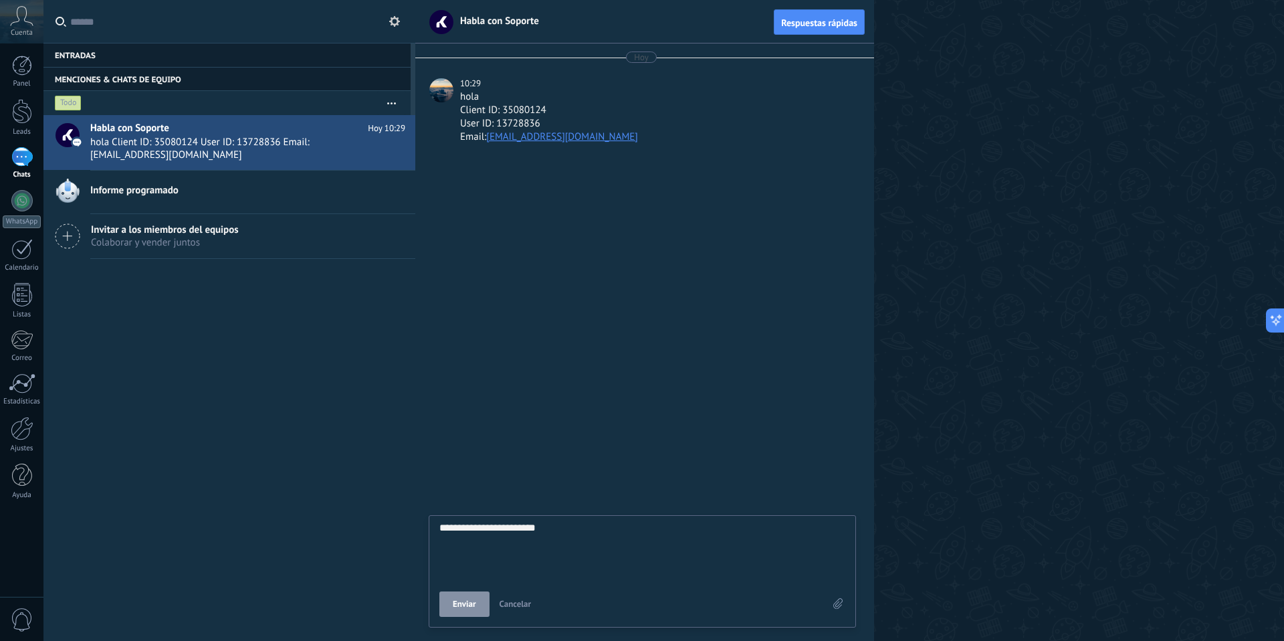
type textarea "**********"
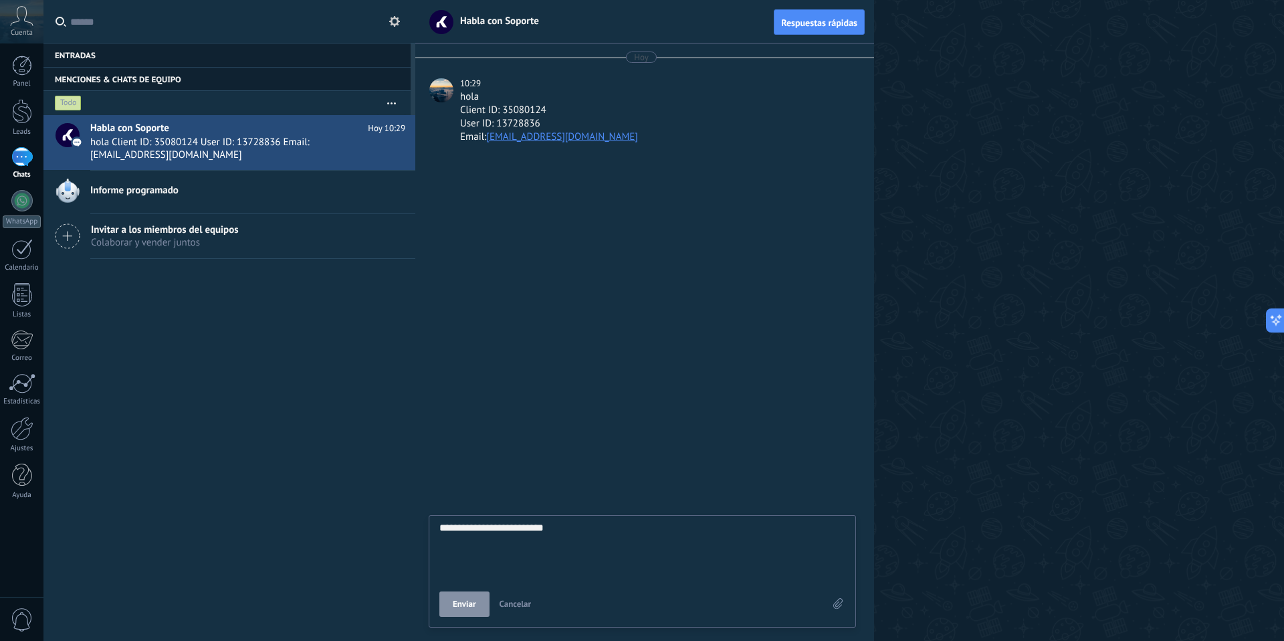
type textarea "**********"
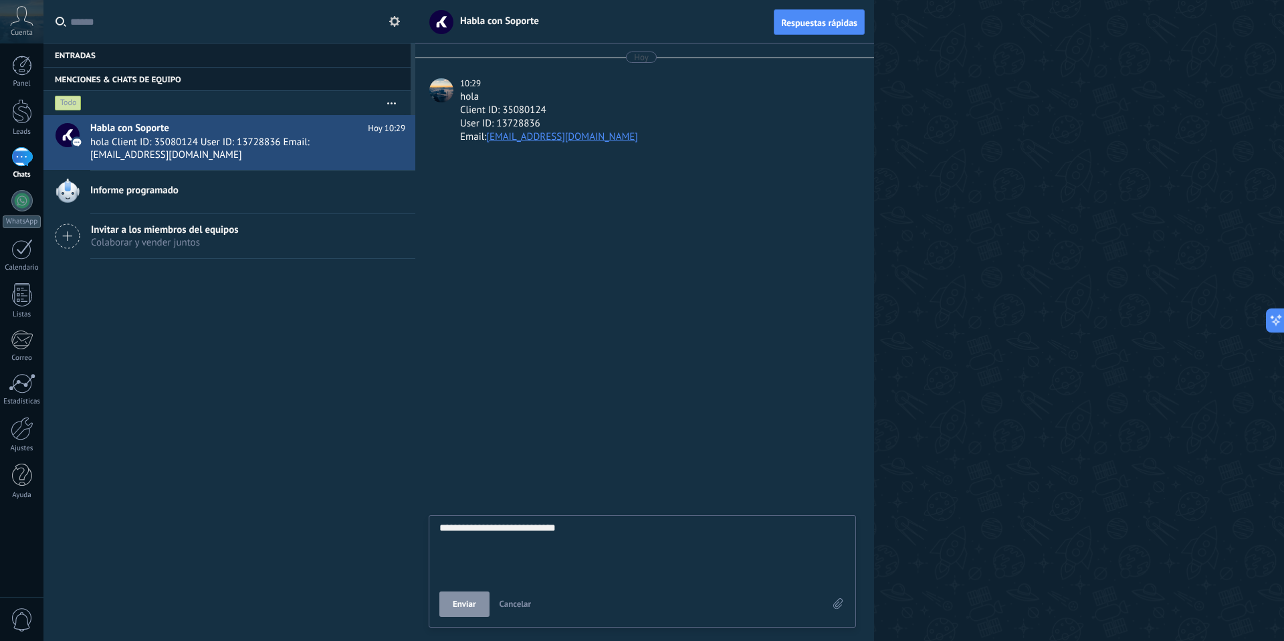
type textarea "**********"
click at [589, 525] on textarea "**********" at bounding box center [642, 549] width 406 height 55
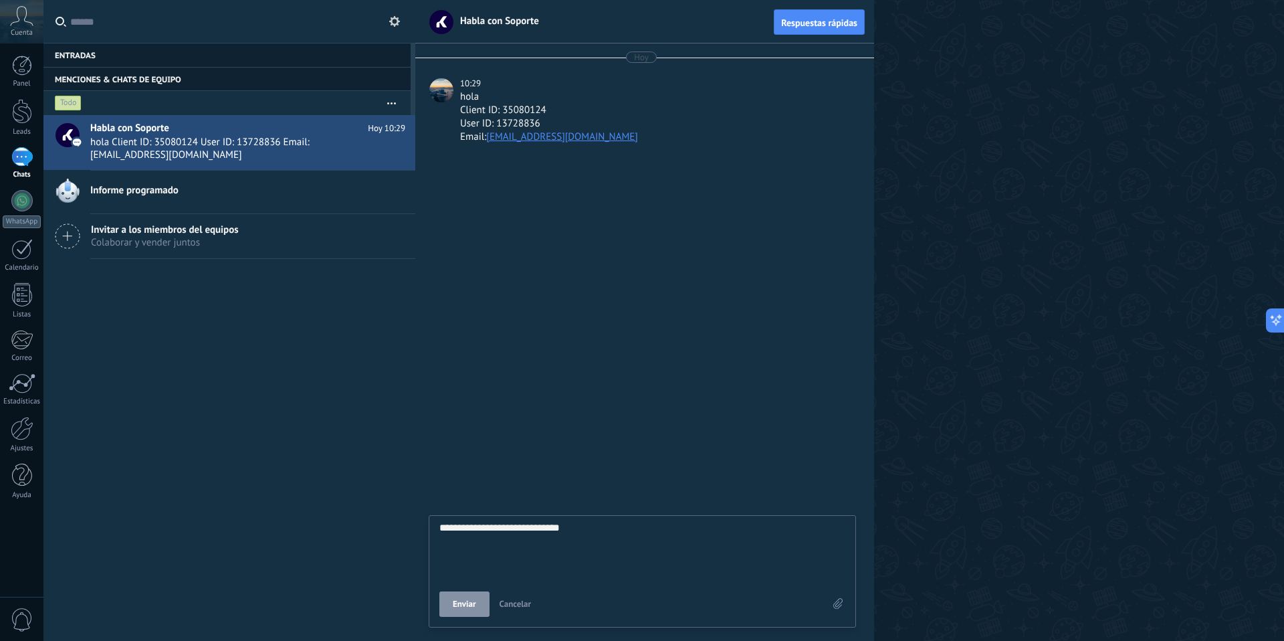
type textarea "**********"
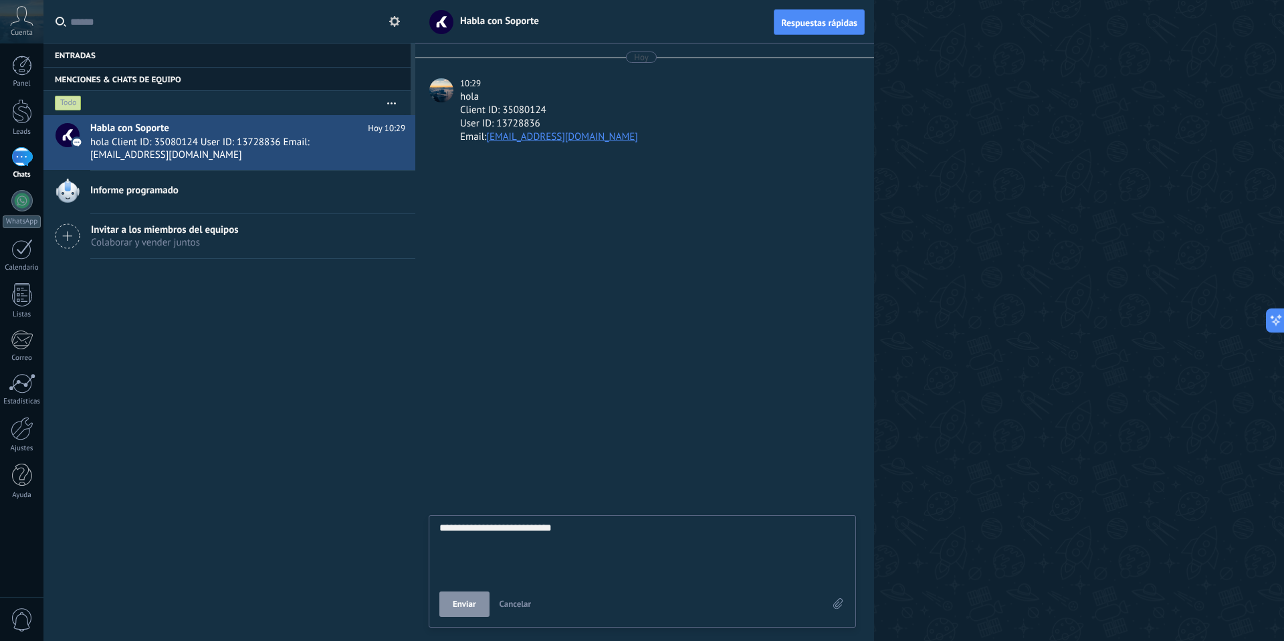
type textarea "**********"
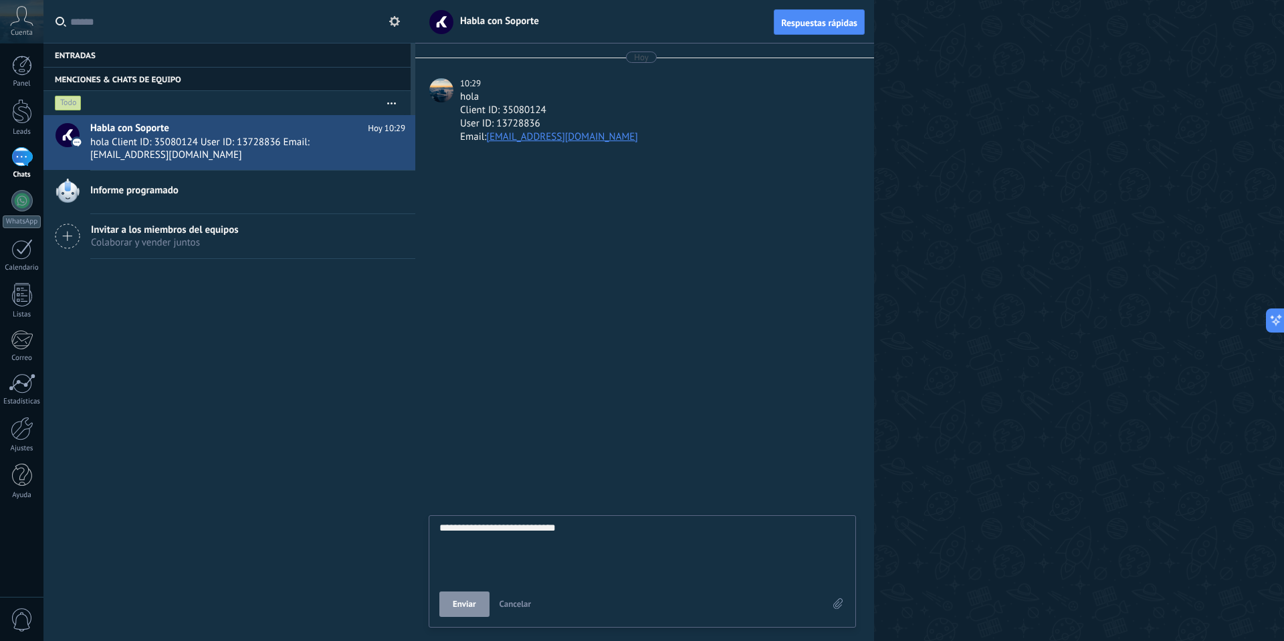
type textarea "**********"
click at [468, 605] on span "Enviar" at bounding box center [464, 603] width 23 height 9
type textarea "*******"
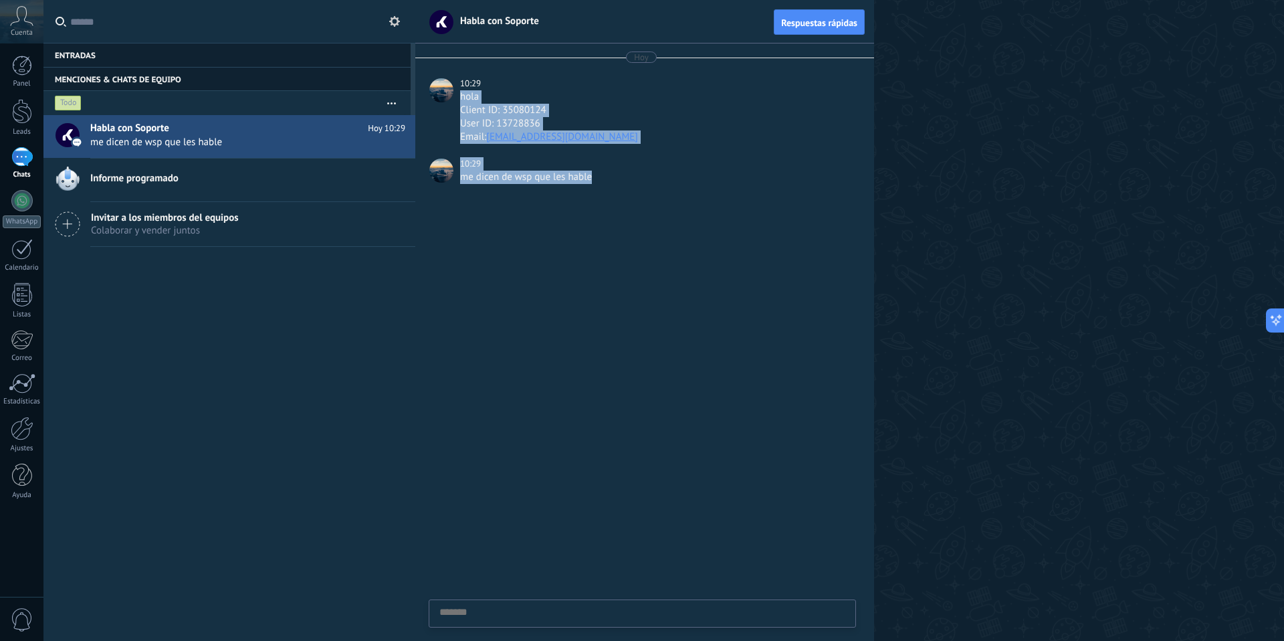
drag, startPoint x: 592, startPoint y: 198, endPoint x: 459, endPoint y: 94, distance: 168.2
click at [459, 94] on div "Hoy 10:29 hola Client ID: 35080124 User ID: 13728836 Email: blanqueriaxmayorist…" at bounding box center [644, 341] width 459 height 597
copy div "hola Client ID: 35080124 User ID: 13728836 Email: blanqueriaxmayorista@gmail.co…"
click at [517, 227] on div at bounding box center [644, 419] width 459 height 444
drag, startPoint x: 517, startPoint y: 227, endPoint x: 446, endPoint y: 73, distance: 169.4
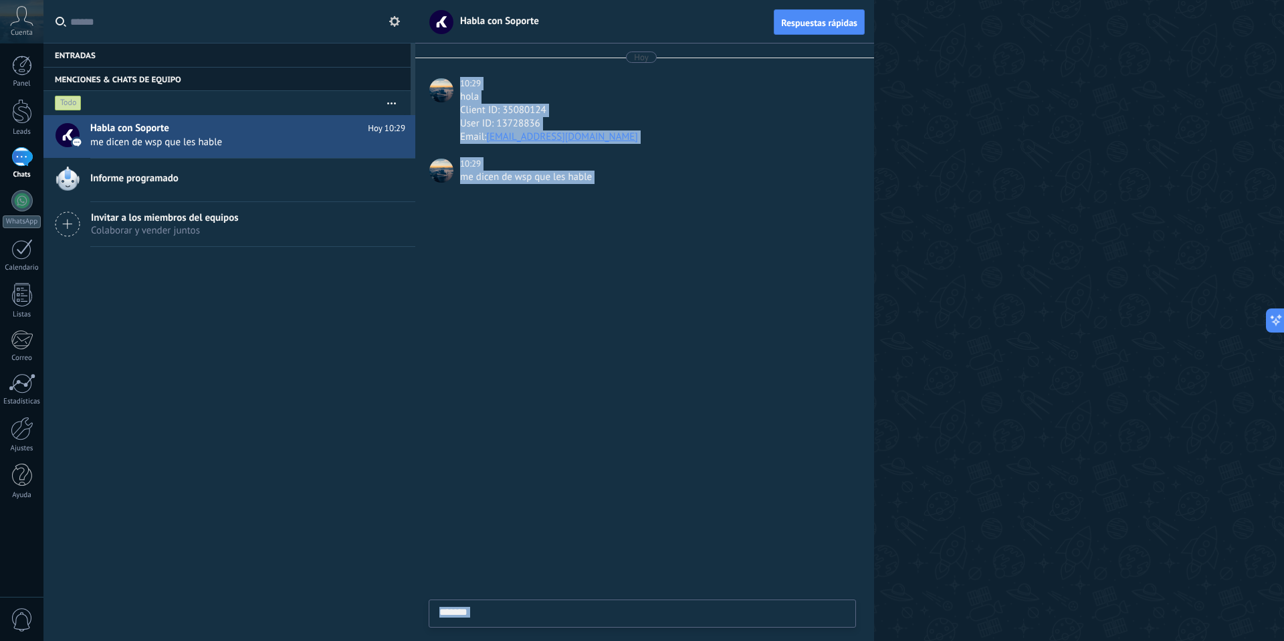
click at [446, 73] on div "Hoy 10:29 hola Client ID: 35080124 User ID: 13728836 Email: blanqueriaxmayorist…" at bounding box center [644, 341] width 459 height 597
click at [444, 79] on div at bounding box center [441, 90] width 24 height 24
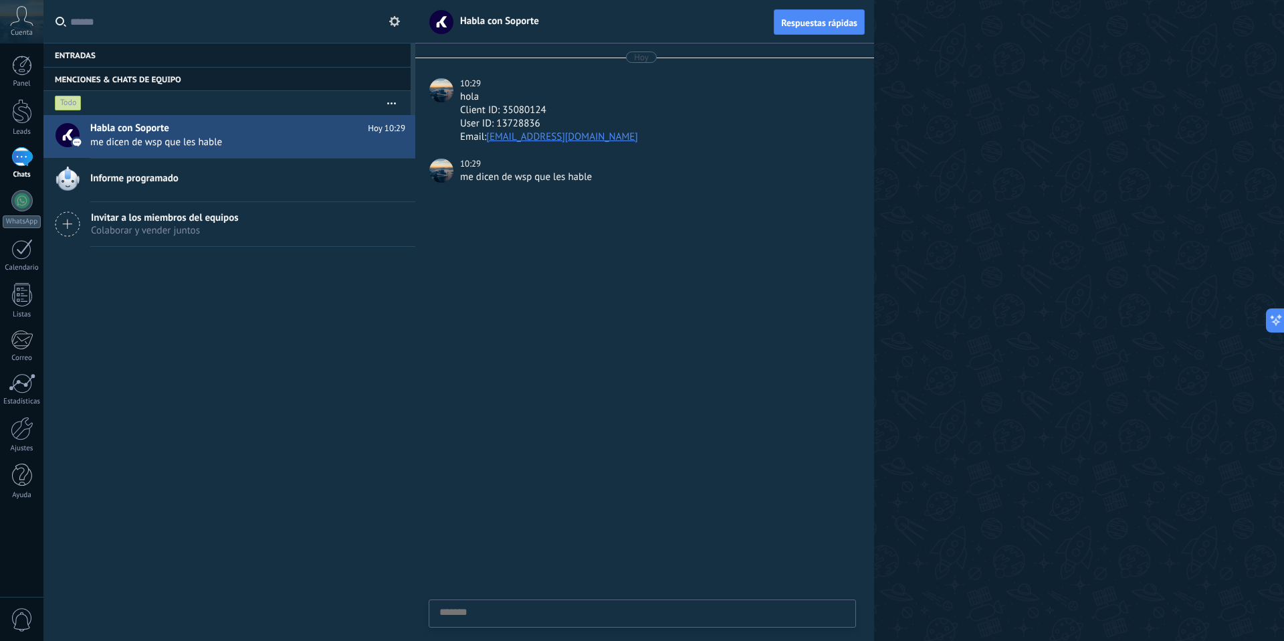
click at [440, 86] on div at bounding box center [441, 90] width 24 height 24
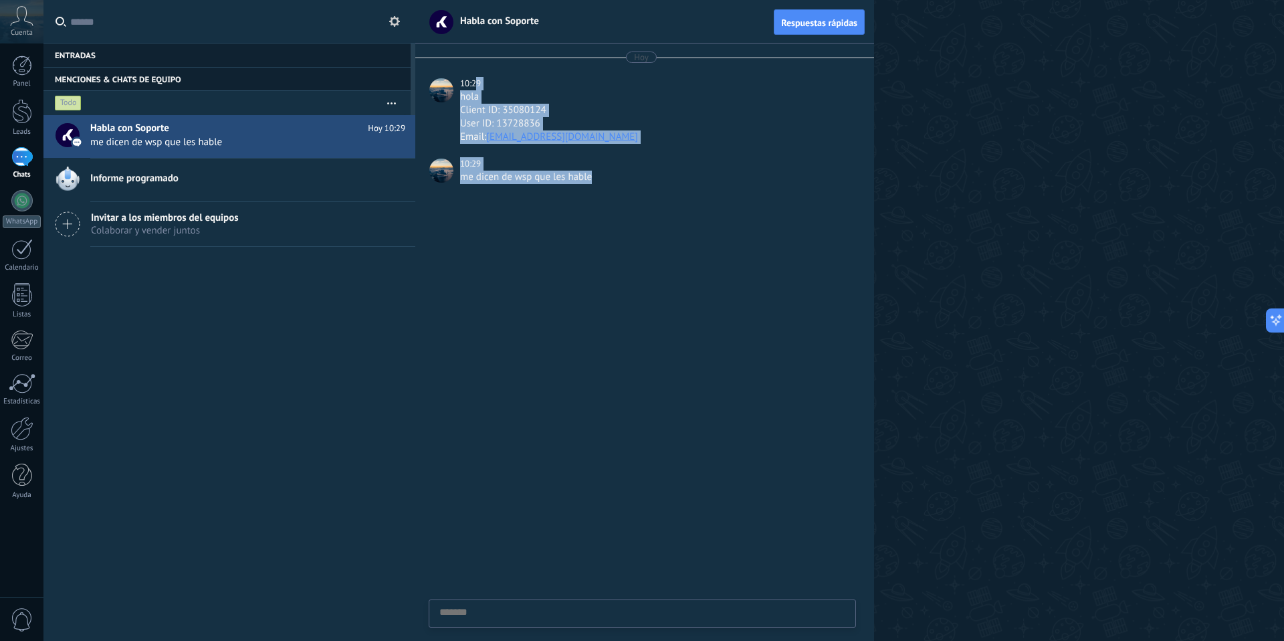
drag, startPoint x: 523, startPoint y: 154, endPoint x: 477, endPoint y: 78, distance: 89.1
click at [477, 78] on div "Hoy 10:29 hola Client ID: 35080124 User ID: 13728836 Email: blanqueriaxmayorist…" at bounding box center [644, 341] width 459 height 597
click at [477, 78] on div "10:29" at bounding box center [471, 83] width 23 height 13
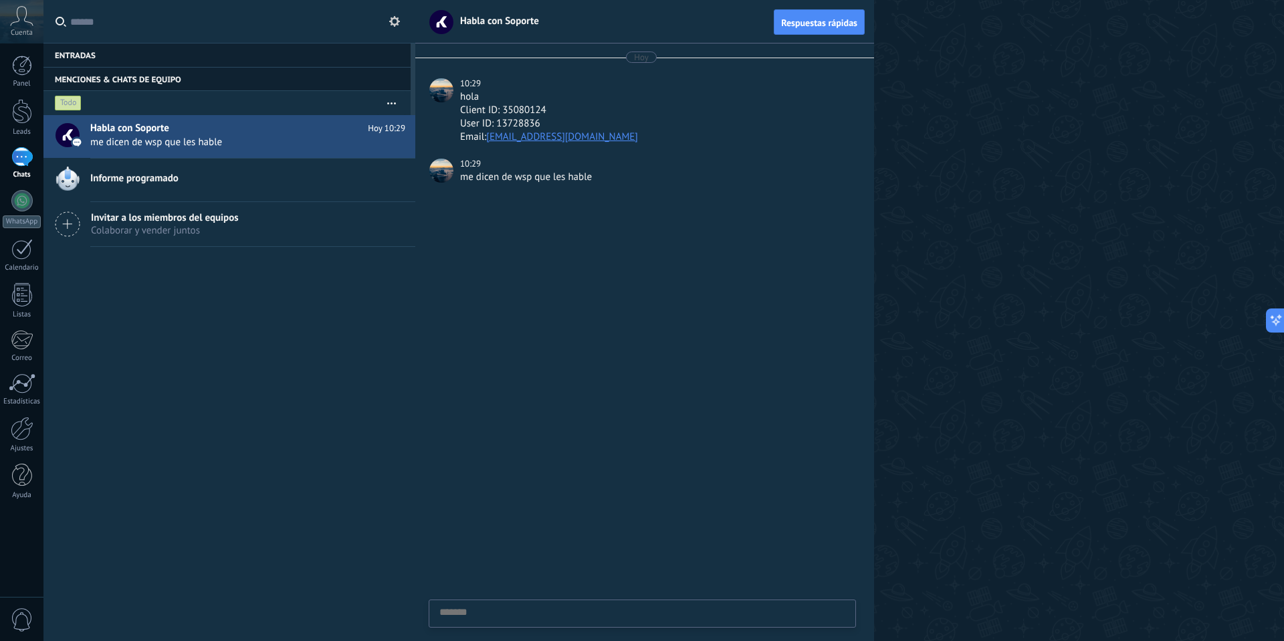
click at [148, 174] on span "Informe programado" at bounding box center [134, 178] width 88 height 13
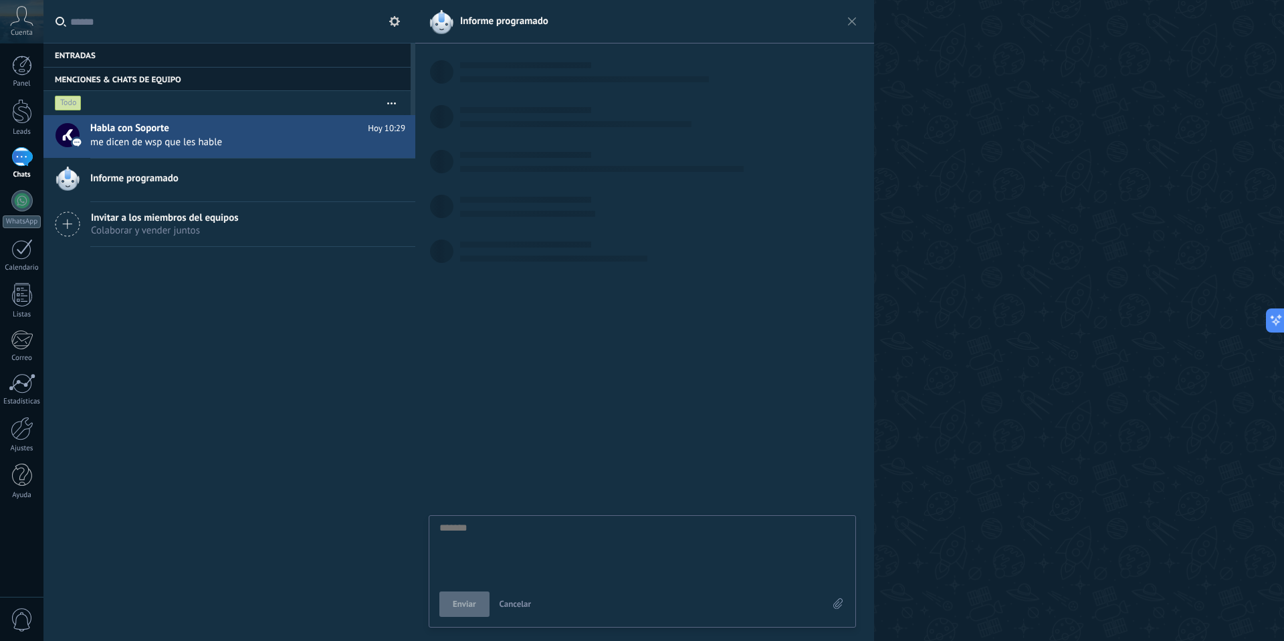
scroll to position [13, 0]
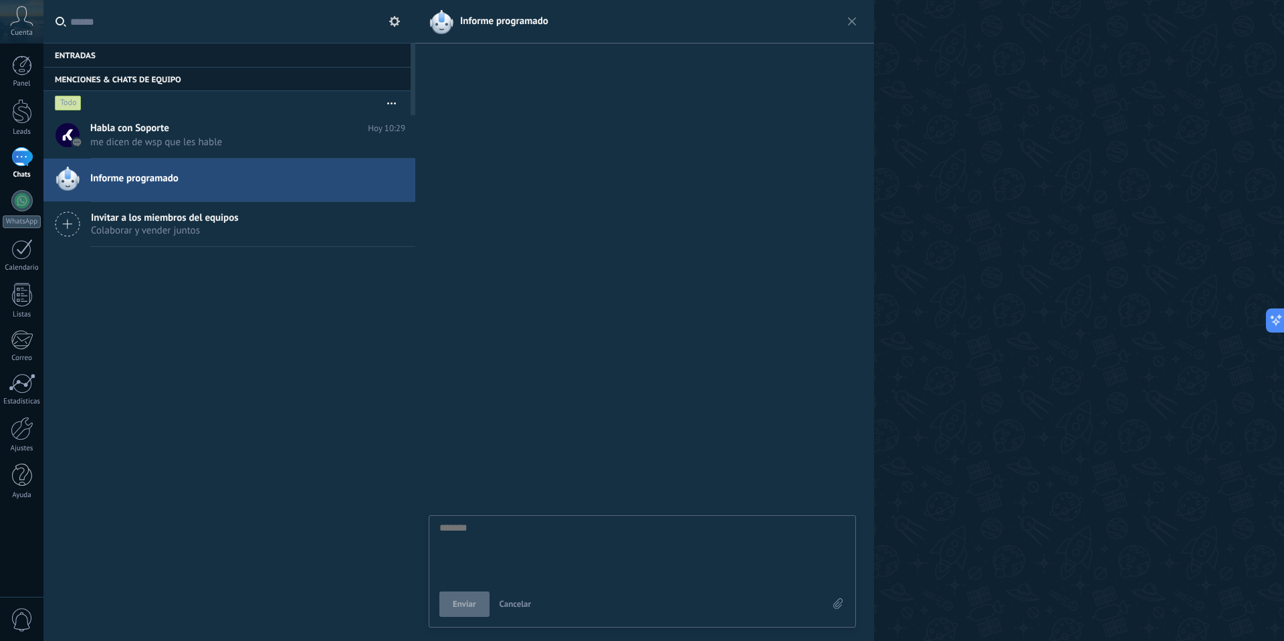
click at [507, 536] on textarea at bounding box center [642, 549] width 406 height 55
type textarea "*"
type textarea "**"
type textarea "***"
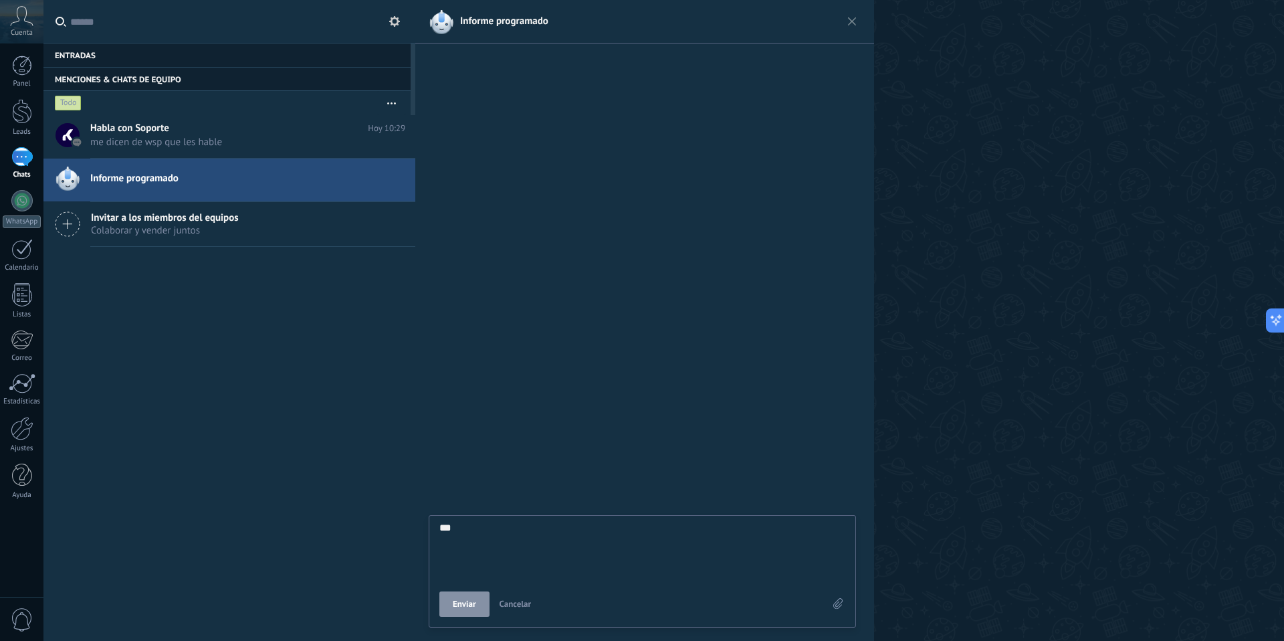
type textarea "****"
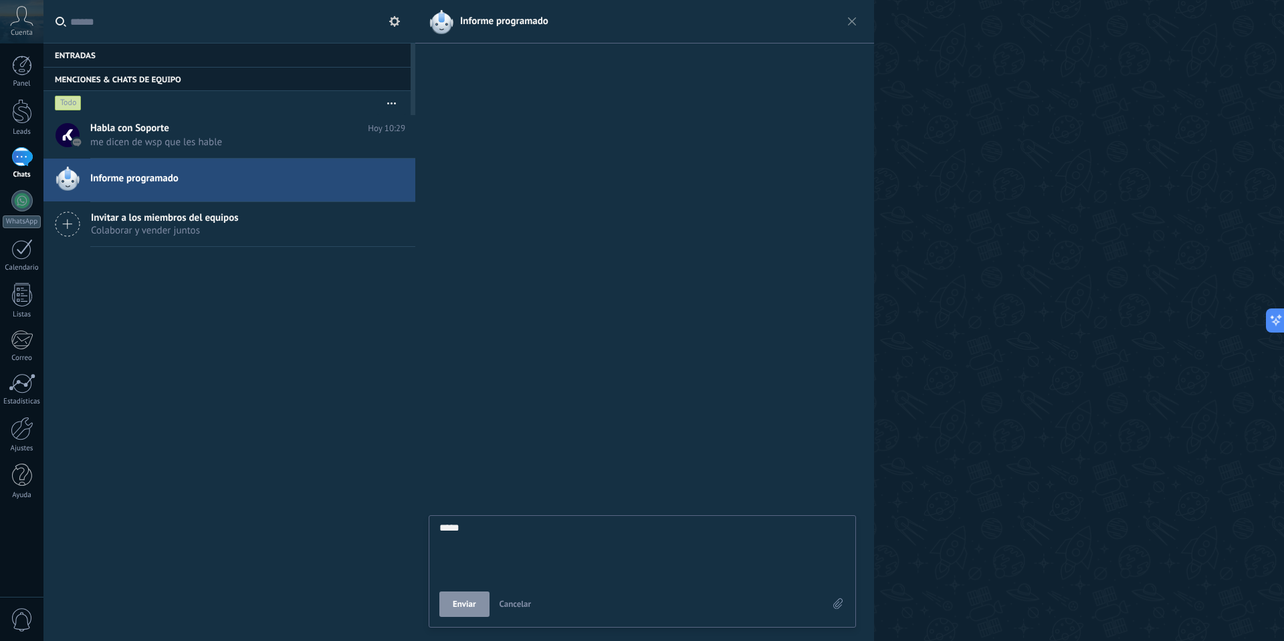
drag, startPoint x: 518, startPoint y: 477, endPoint x: 517, endPoint y: 504, distance: 26.8
click at [520, 477] on div at bounding box center [644, 345] width 459 height 589
click at [471, 619] on textarea "****" at bounding box center [642, 634] width 406 height 55
click at [473, 617] on div "**** Enviar Cancelar" at bounding box center [642, 571] width 427 height 112
click at [451, 615] on textarea "****" at bounding box center [642, 634] width 406 height 55
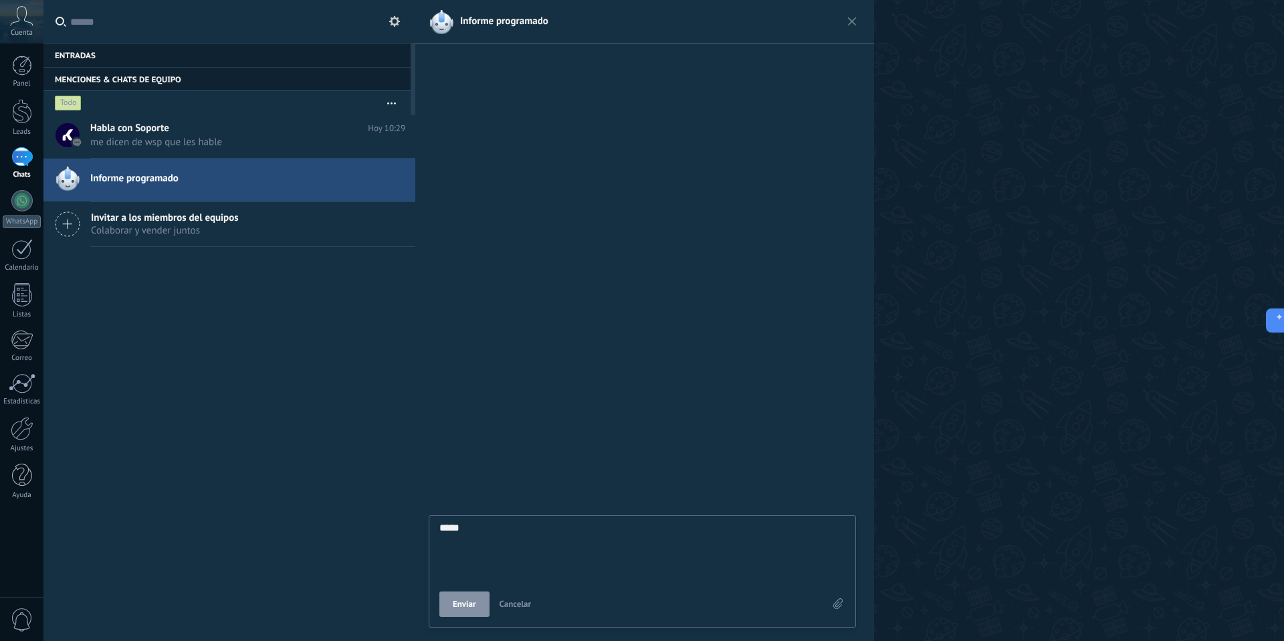
click at [453, 606] on span "Enviar" at bounding box center [464, 603] width 23 height 9
type textarea "*******"
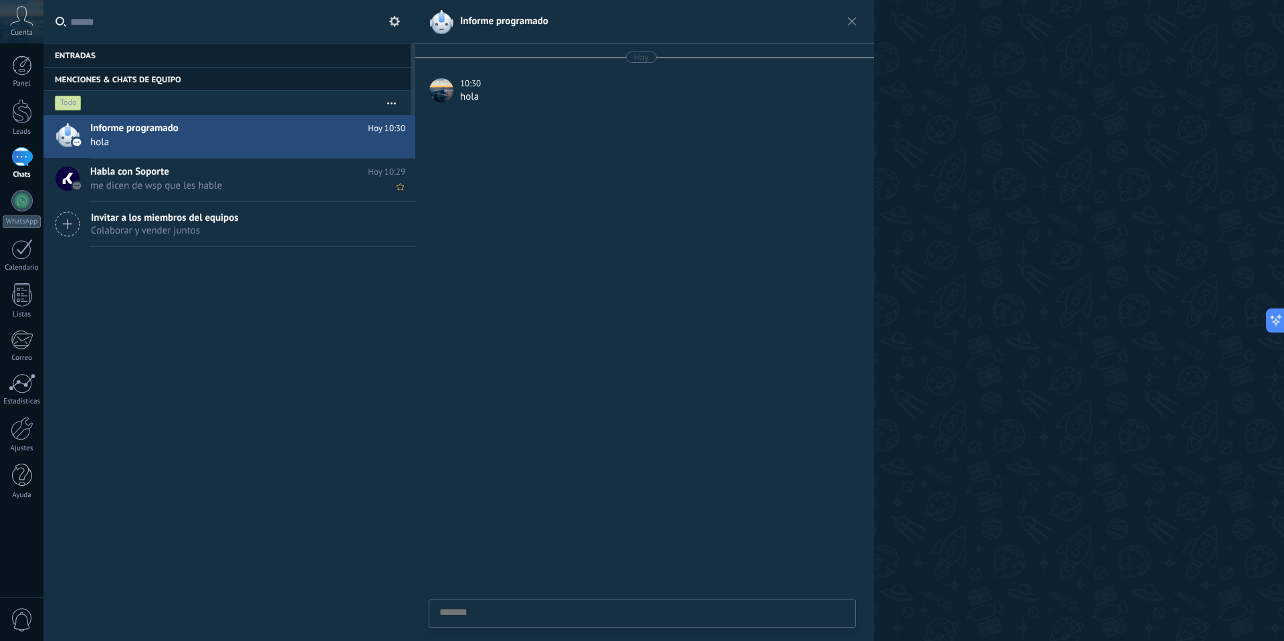
click at [152, 178] on span "Habla con Soporte" at bounding box center [129, 171] width 79 height 13
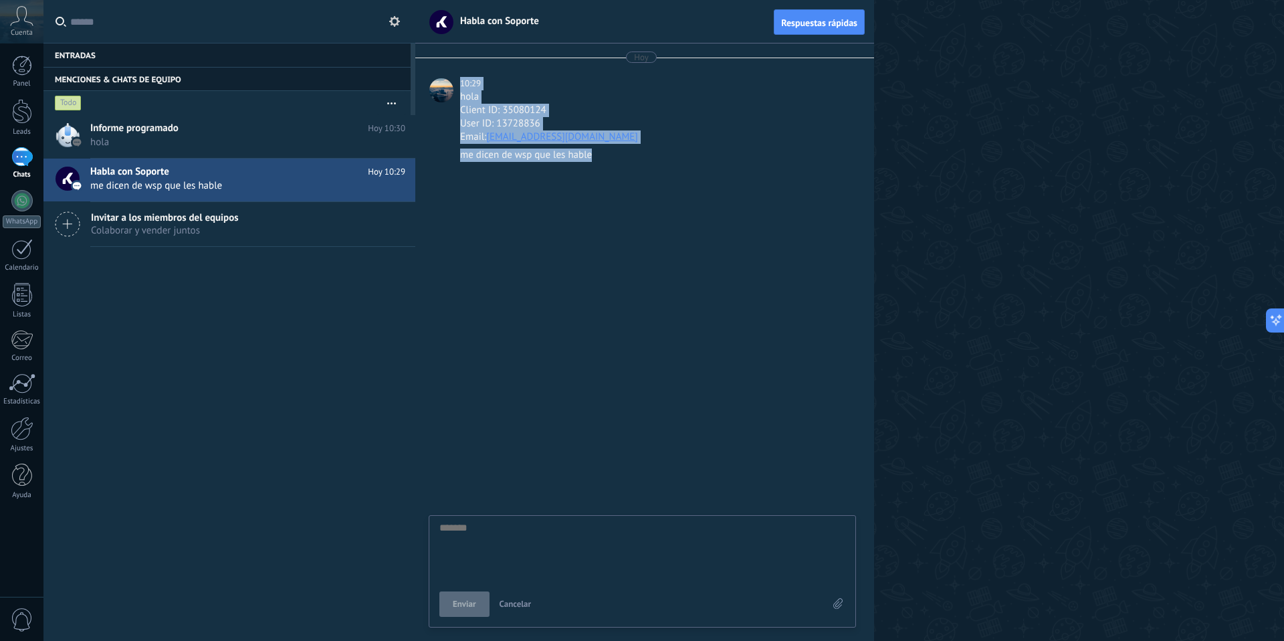
drag, startPoint x: 479, startPoint y: 169, endPoint x: 455, endPoint y: 87, distance: 85.3
click at [455, 87] on div "Hoy 10:29 hola Client ID: 35080124 User ID: 13728836 Email: blanqueriaxmayorist…" at bounding box center [644, 109] width 459 height 132
click at [443, 69] on div "Hoy 10:29 hola Client ID: 35080124 User ID: 13728836 Email: blanqueriaxmayorist…" at bounding box center [644, 109] width 459 height 132
drag, startPoint x: 443, startPoint y: 69, endPoint x: 590, endPoint y: 169, distance: 177.7
click at [590, 169] on div "Hoy 10:29 hola Client ID: 35080124 User ID: 13728836 Email: blanqueriaxmayorist…" at bounding box center [644, 109] width 459 height 132
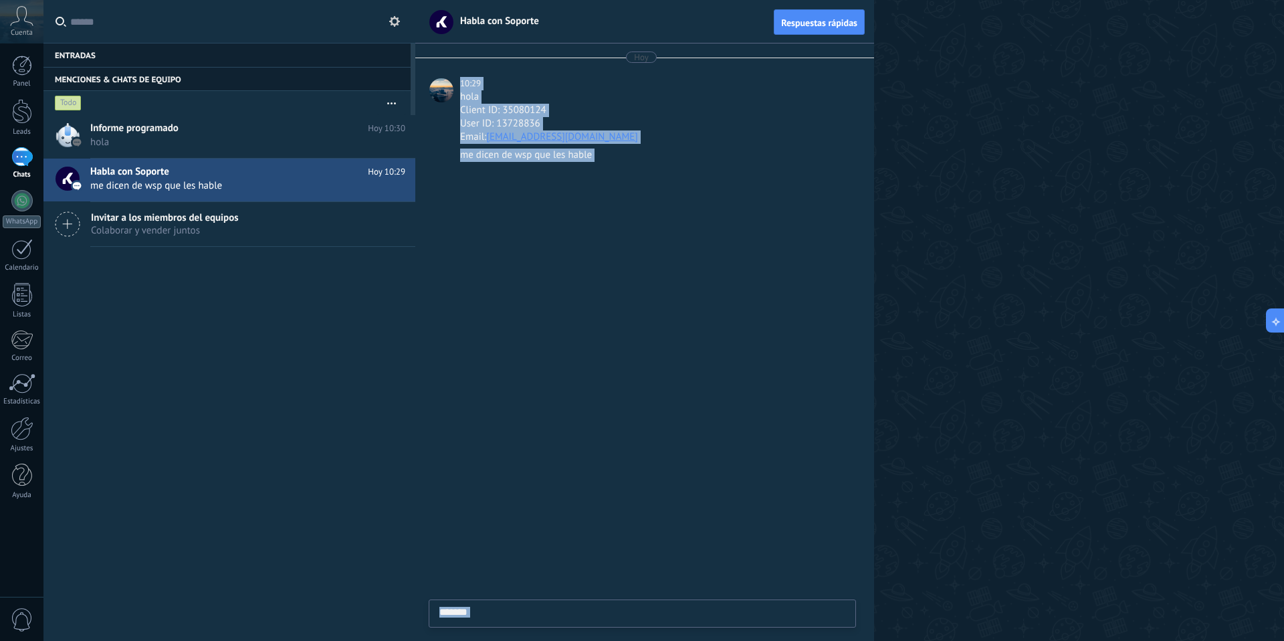
click at [590, 169] on div "me dicen de wsp que les hable" at bounding box center [656, 161] width 393 height 27
drag, startPoint x: 590, startPoint y: 169, endPoint x: 457, endPoint y: 81, distance: 159.1
click at [457, 81] on div "Hoy 10:29 hola Client ID: 35080124 User ID: 13728836 Email: blanqueriaxmayorist…" at bounding box center [644, 109] width 459 height 132
click at [457, 81] on div "10:29 hola Client ID: 35080124 User ID: 13728836 Email: blanqueriaxmayorista@gm…" at bounding box center [641, 110] width 437 height 67
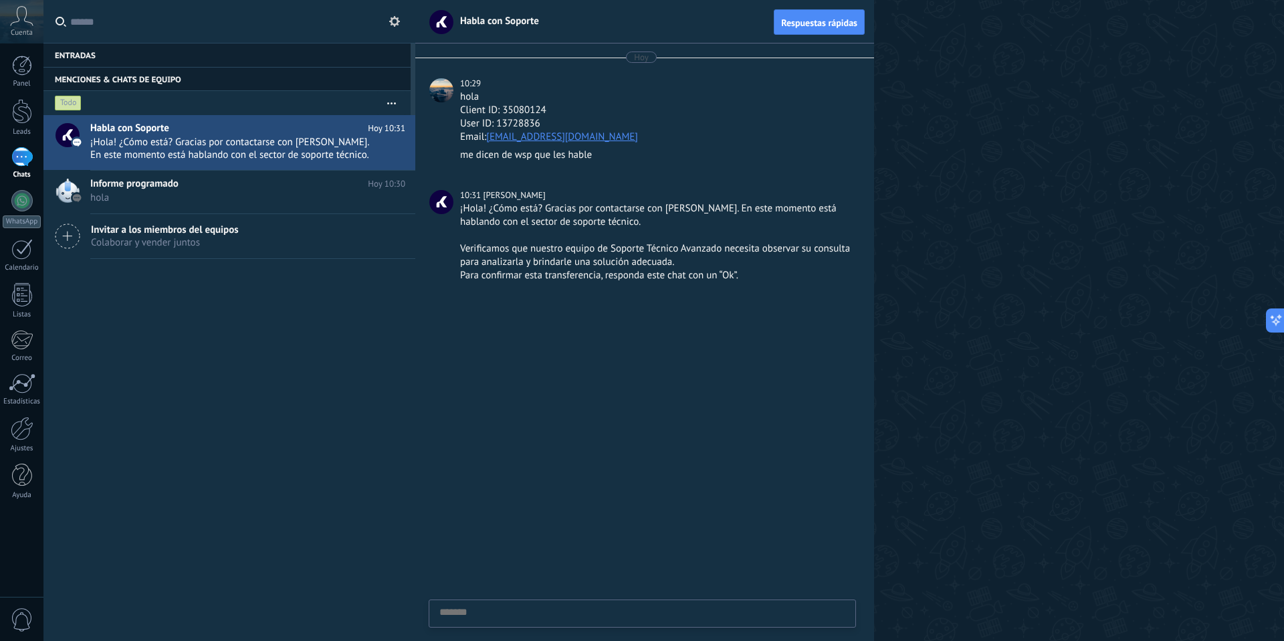
click at [558, 611] on textarea at bounding box center [642, 634] width 406 height 55
type textarea "*"
type textarea "**"
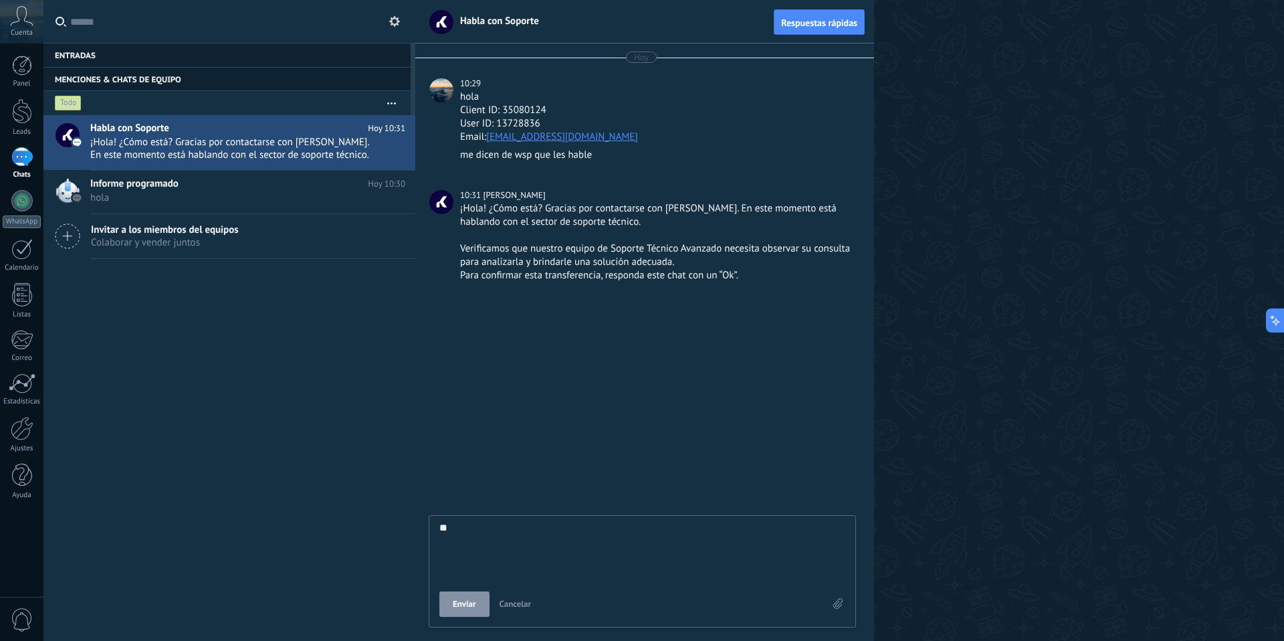
click at [494, 542] on textarea "**" at bounding box center [642, 549] width 406 height 55
type textarea "*"
type textarea "**"
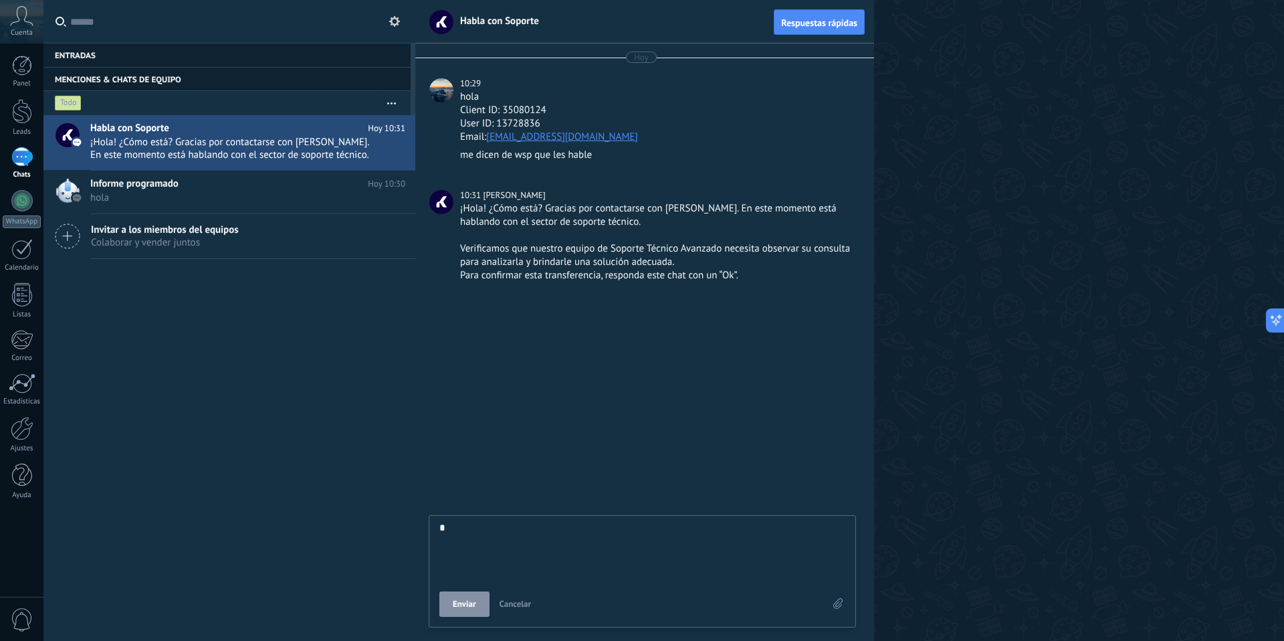
type textarea "**"
type textarea "*"
type textarea "**"
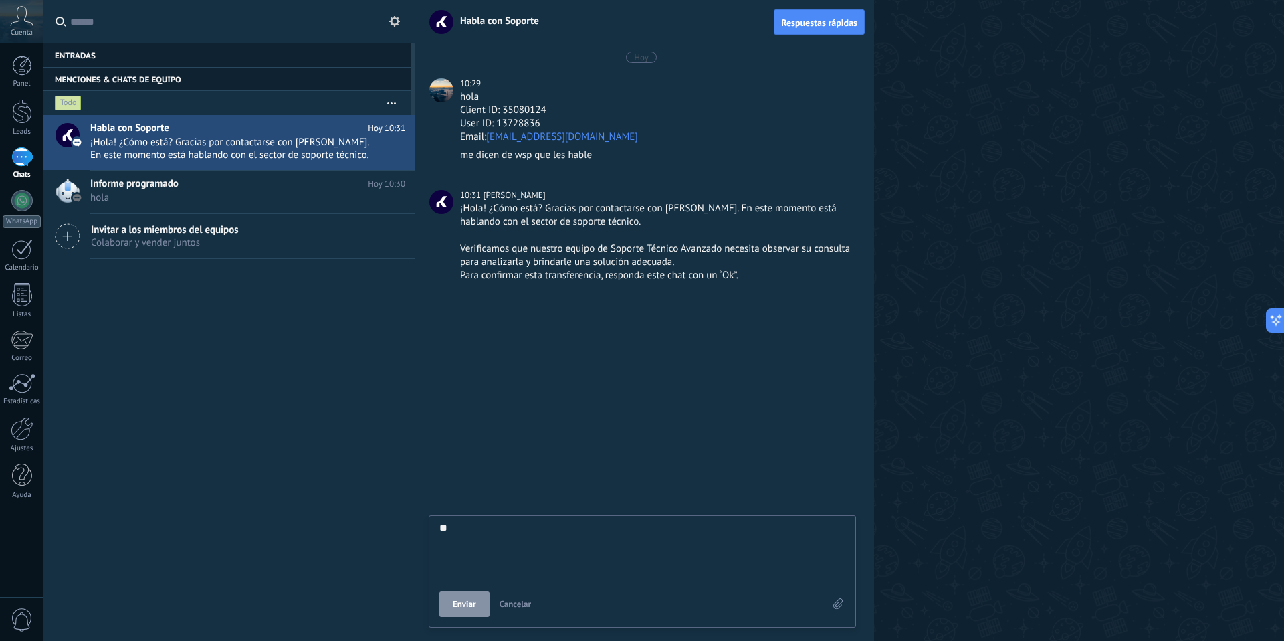
click at [457, 600] on span "Enviar" at bounding box center [464, 603] width 23 height 9
type textarea "*******"
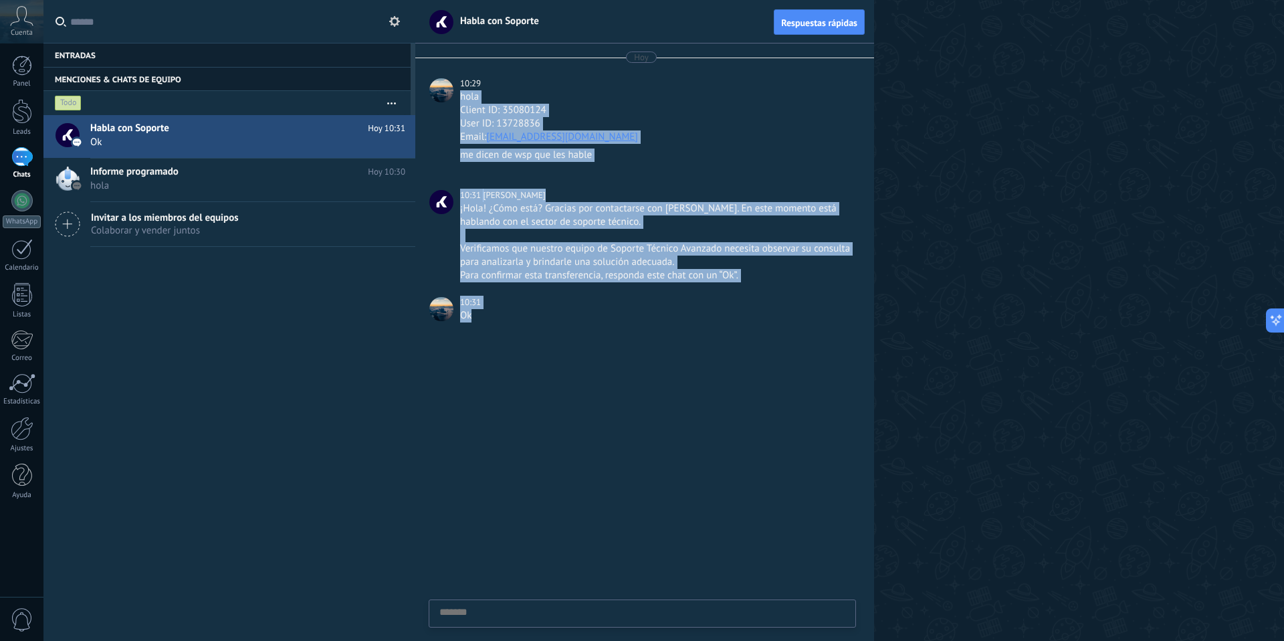
drag, startPoint x: 481, startPoint y: 329, endPoint x: 459, endPoint y: 92, distance: 237.8
click at [459, 92] on div "Hoy 10:29 hola Client ID: 35080124 User ID: 13728836 Email: blanqueriaxmayorist…" at bounding box center [644, 189] width 459 height 292
click at [459, 92] on div "10:29 hola Client ID: 35080124 User ID: 13728836 Email: blanqueriaxmayorista@gm…" at bounding box center [641, 110] width 437 height 67
drag, startPoint x: 479, startPoint y: 141, endPoint x: 483, endPoint y: 314, distance: 172.6
click at [483, 314] on div "Hoy 10:29 hola Client ID: 35080124 User ID: 13728836 Email: blanqueriaxmayorist…" at bounding box center [644, 189] width 459 height 292
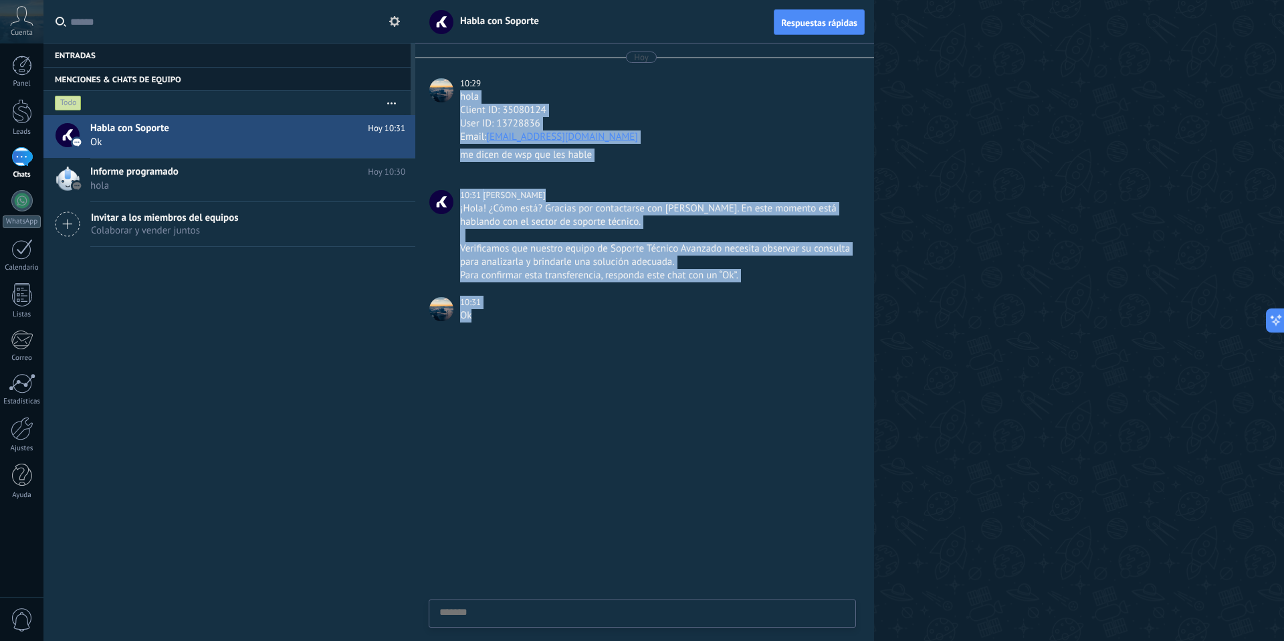
click at [483, 314] on div "Ok" at bounding box center [656, 315] width 393 height 13
drag, startPoint x: 481, startPoint y: 314, endPoint x: 459, endPoint y: 92, distance: 223.1
click at [459, 92] on div "Hoy 10:29 hola Client ID: 35080124 User ID: 13728836 Email: blanqueriaxmayorist…" at bounding box center [644, 189] width 459 height 292
click at [460, 92] on div "hola" at bounding box center [656, 96] width 393 height 13
drag, startPoint x: 459, startPoint y: 92, endPoint x: 484, endPoint y: 314, distance: 224.1
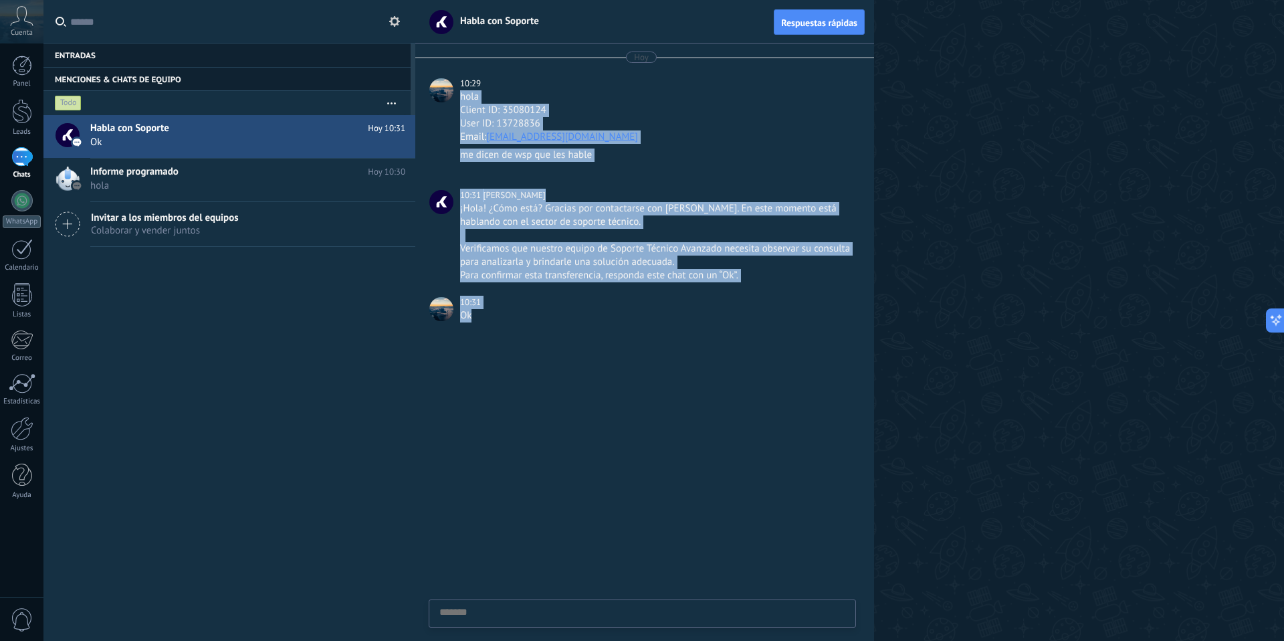
click at [484, 314] on div "Hoy 10:29 hola Client ID: 35080124 User ID: 13728836 Email: blanqueriaxmayorist…" at bounding box center [644, 189] width 459 height 292
click at [484, 314] on div "Ok" at bounding box center [656, 315] width 393 height 13
drag, startPoint x: 482, startPoint y: 310, endPoint x: 460, endPoint y: 97, distance: 214.4
click at [460, 97] on div "Hoy 10:29 hola Client ID: 35080124 User ID: 13728836 Email: blanqueriaxmayorist…" at bounding box center [644, 189] width 459 height 292
click at [460, 97] on div "hola" at bounding box center [656, 96] width 393 height 13
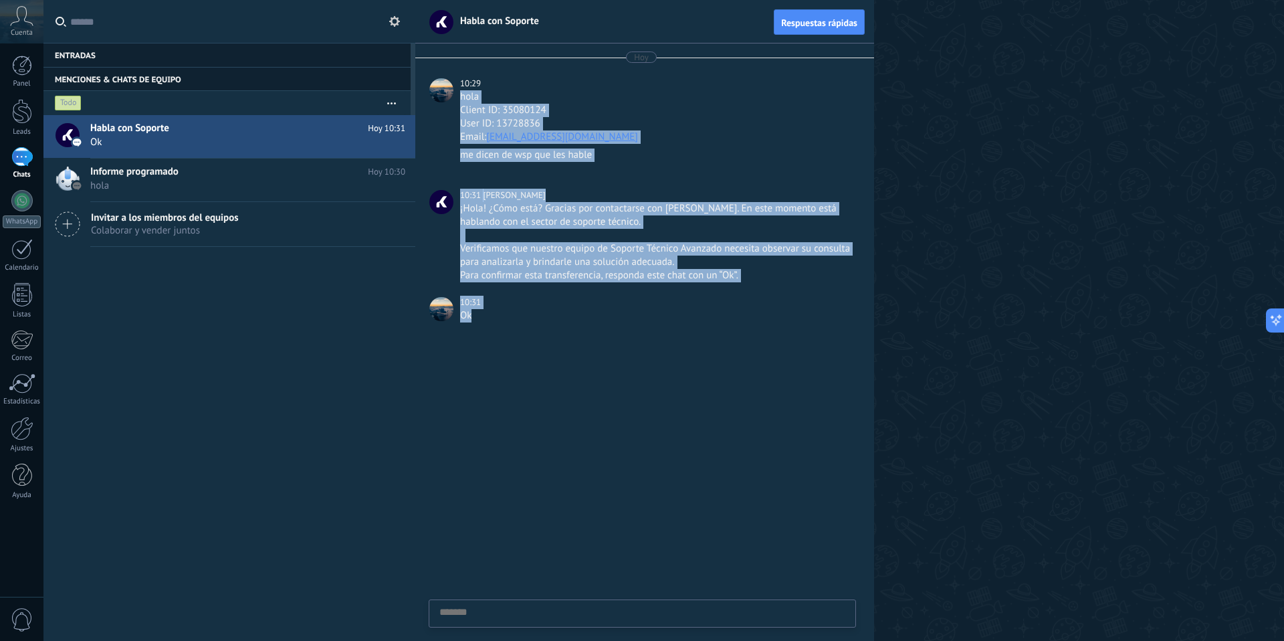
drag, startPoint x: 460, startPoint y: 97, endPoint x: 486, endPoint y: 315, distance: 219.6
click at [486, 315] on div "Hoy 10:29 hola Client ID: 35080124 User ID: 13728836 Email: blanqueriaxmayorist…" at bounding box center [644, 189] width 459 height 292
click at [485, 315] on div "Ok" at bounding box center [656, 315] width 393 height 13
drag, startPoint x: 485, startPoint y: 315, endPoint x: 461, endPoint y: 96, distance: 220.6
click at [461, 96] on div "Hoy 10:29 hola Client ID: 35080124 User ID: 13728836 Email: blanqueriaxmayorist…" at bounding box center [644, 189] width 459 height 292
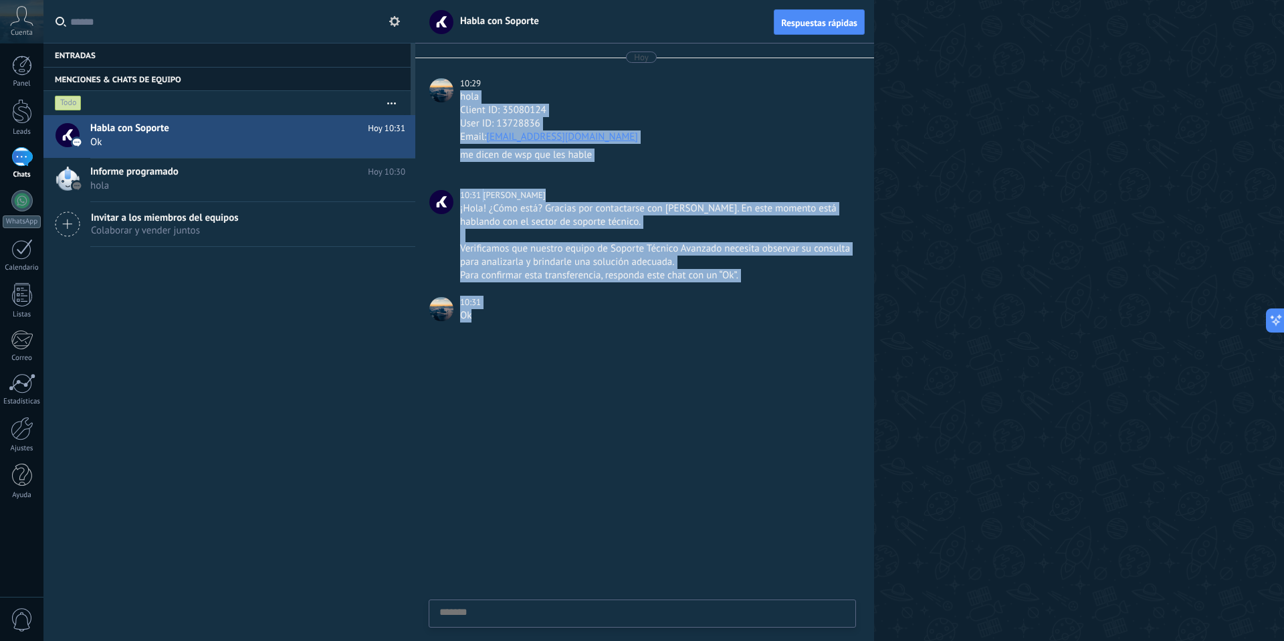
click at [461, 96] on div "hola" at bounding box center [656, 96] width 393 height 13
drag, startPoint x: 461, startPoint y: 96, endPoint x: 470, endPoint y: 317, distance: 221.5
click at [470, 317] on div "Hoy 10:29 hola Client ID: 35080124 User ID: 13728836 Email: blanqueriaxmayorist…" at bounding box center [644, 189] width 459 height 292
drag, startPoint x: 470, startPoint y: 317, endPoint x: 457, endPoint y: 96, distance: 221.7
click at [457, 96] on div "Hoy 10:29 hola Client ID: 35080124 User ID: 13728836 Email: blanqueriaxmayorist…" at bounding box center [644, 189] width 459 height 292
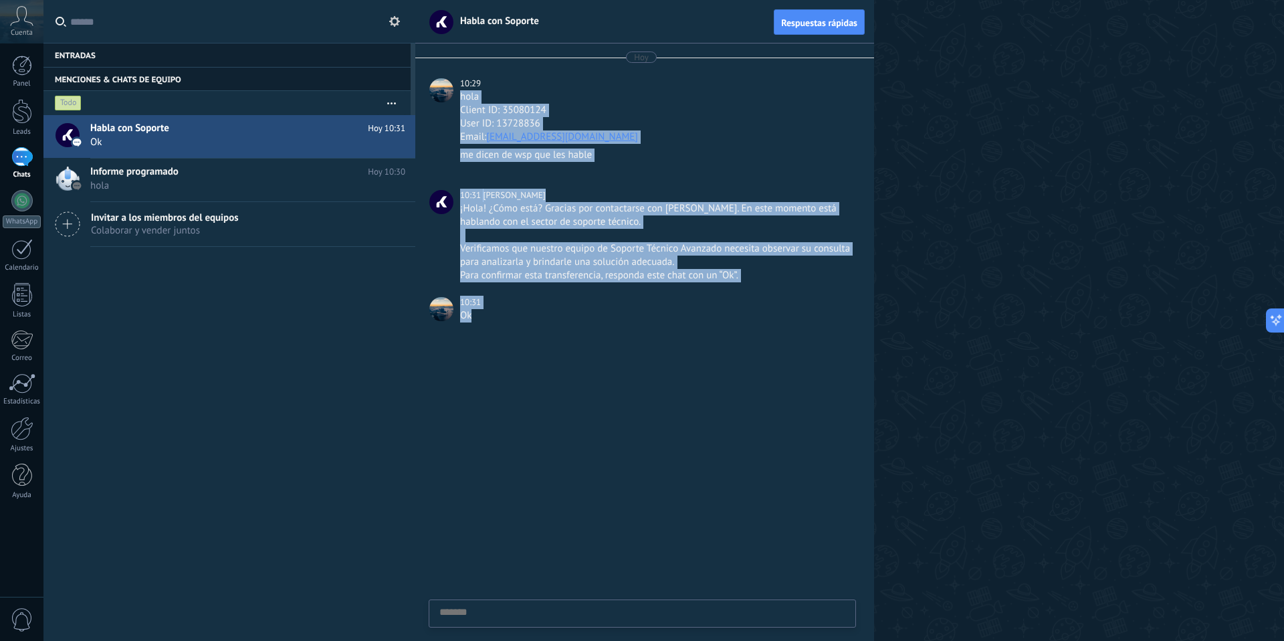
click at [457, 96] on div "10:29 hola Client ID: 35080124 User ID: 13728836 Email: blanqueriaxmayorista@gm…" at bounding box center [641, 110] width 437 height 67
drag, startPoint x: 465, startPoint y: 136, endPoint x: 478, endPoint y: 284, distance: 148.4
click at [478, 284] on div "Hoy 10:29 hola Client ID: 35080124 User ID: 13728836 Email: blanqueriaxmayorist…" at bounding box center [644, 189] width 459 height 292
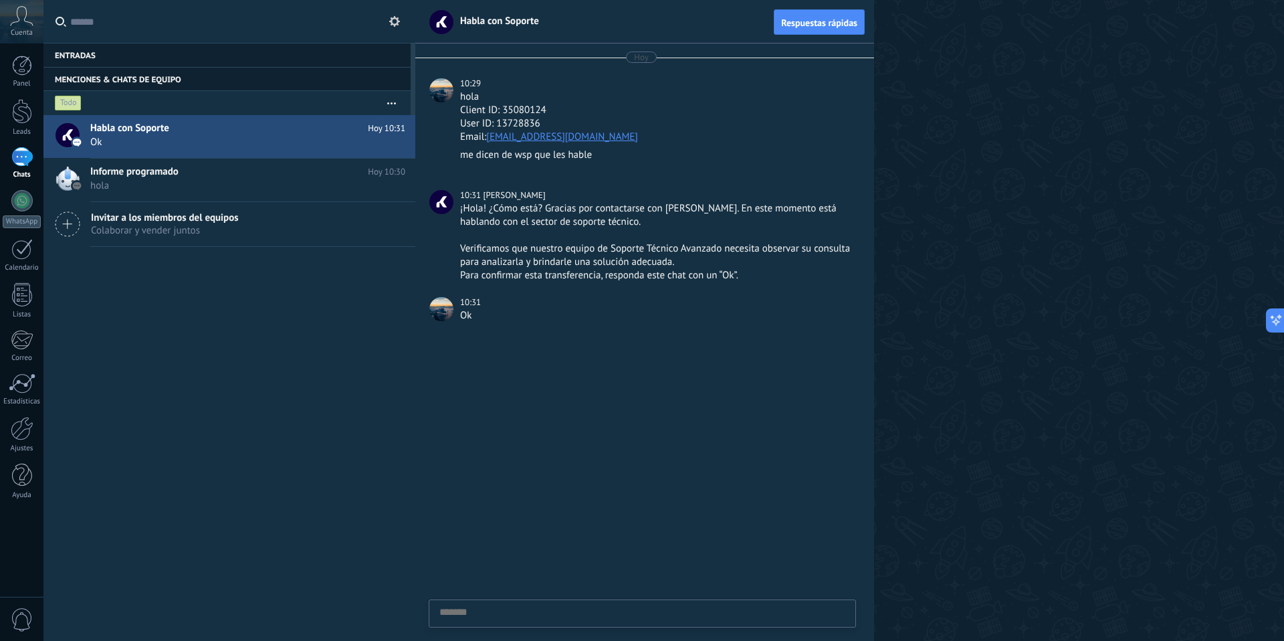
click at [486, 316] on div "Ok" at bounding box center [656, 315] width 393 height 13
click at [786, 469] on div at bounding box center [644, 488] width 459 height 306
drag, startPoint x: 689, startPoint y: 440, endPoint x: 544, endPoint y: 417, distance: 146.9
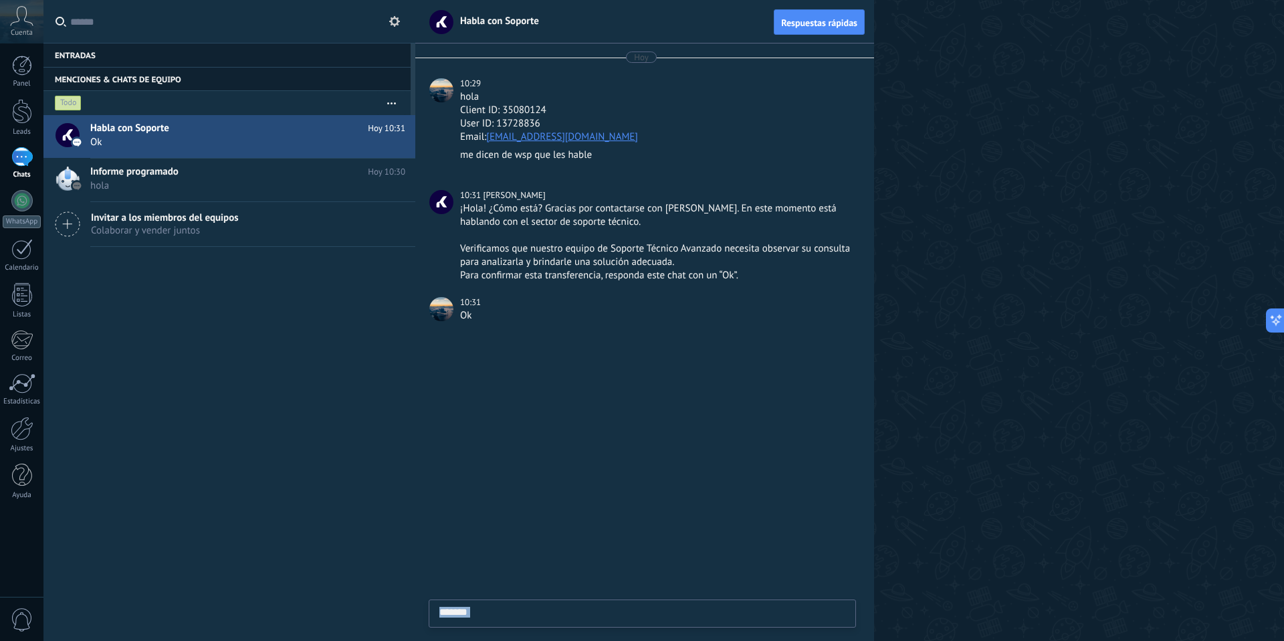
click at [684, 440] on div at bounding box center [644, 488] width 459 height 306
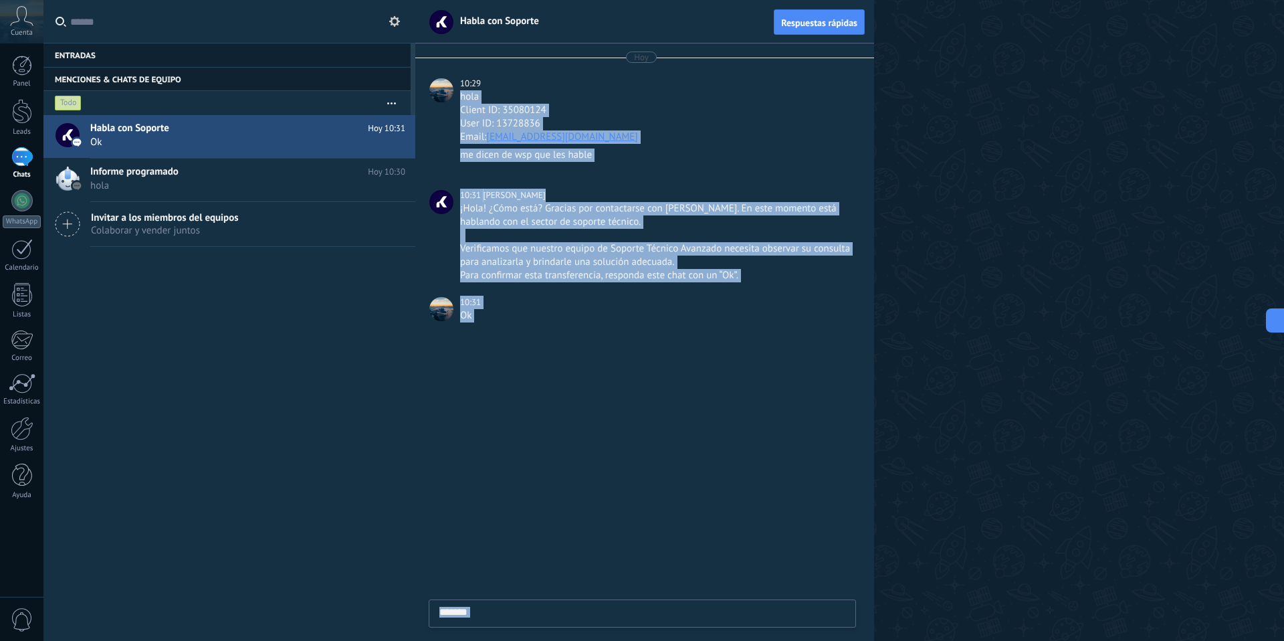
drag, startPoint x: 544, startPoint y: 417, endPoint x: 457, endPoint y: 97, distance: 331.9
click at [457, 97] on div "Hoy 10:29 hola Client ID: 35080124 User ID: 13728836 Email: blanqueriaxmayorist…" at bounding box center [644, 341] width 459 height 597
click at [457, 97] on div "10:29 hola Client ID: 35080124 User ID: 13728836 Email: blanqueriaxmayorista@gm…" at bounding box center [641, 110] width 437 height 67
drag, startPoint x: 457, startPoint y: 97, endPoint x: 482, endPoint y: 312, distance: 216.0
click at [482, 312] on div "Hoy 10:29 hola Client ID: 35080124 User ID: 13728836 Email: blanqueriaxmayorist…" at bounding box center [644, 189] width 459 height 292
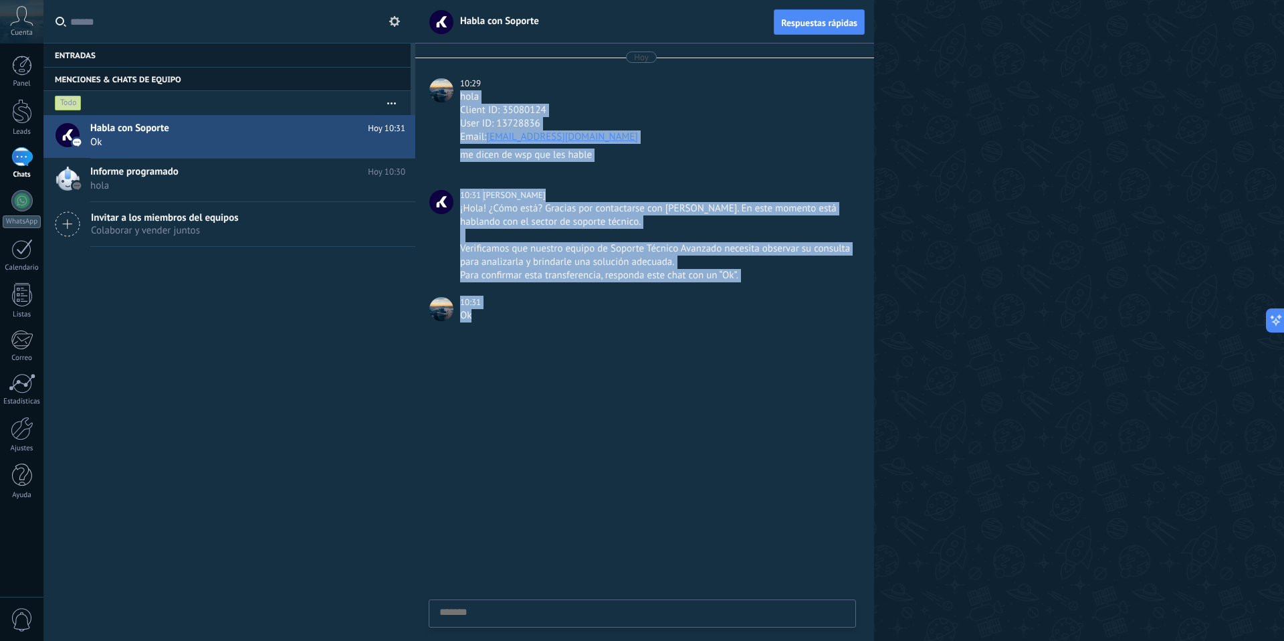
click at [482, 312] on div "Ok" at bounding box center [656, 315] width 393 height 13
click at [448, 70] on div "Hoy 10:29 hola Client ID: 35080124 User ID: 13728836 Email: blanqueriaxmayorist…" at bounding box center [644, 189] width 459 height 292
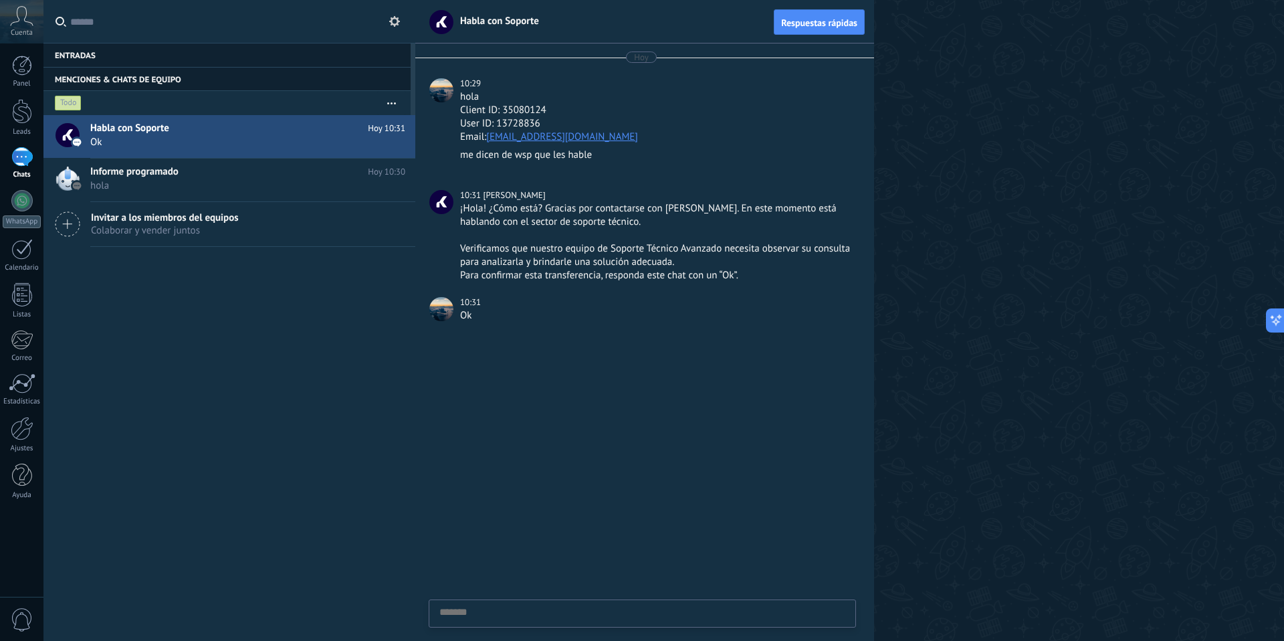
click at [448, 70] on div "Hoy 10:29 hola Client ID: 35080124 User ID: 13728836 Email: blanqueriaxmayorist…" at bounding box center [644, 189] width 459 height 292
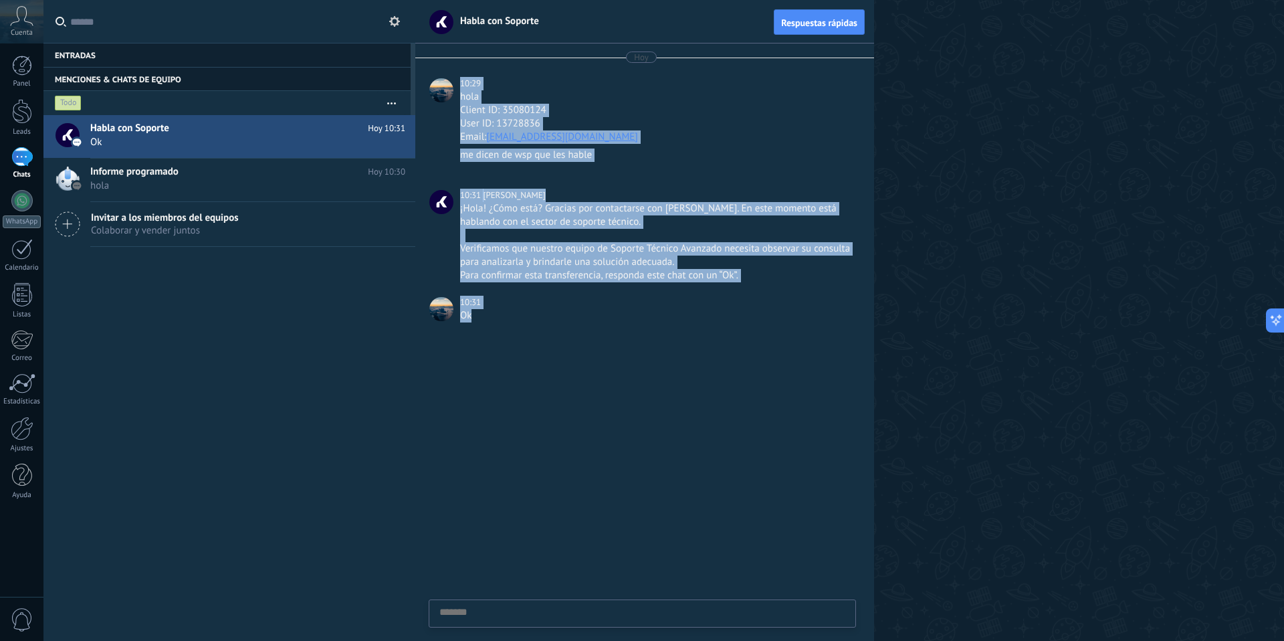
drag, startPoint x: 455, startPoint y: 108, endPoint x: 474, endPoint y: 317, distance: 210.2
click at [474, 317] on div "Hoy 10:29 hola Client ID: 35080124 User ID: 13728836 Email: blanqueriaxmayorist…" at bounding box center [644, 189] width 459 height 292
click at [474, 317] on div "Ok" at bounding box center [656, 315] width 393 height 13
drag, startPoint x: 474, startPoint y: 317, endPoint x: 462, endPoint y: 81, distance: 236.4
click at [462, 81] on div "Hoy 10:29 hola Client ID: 35080124 User ID: 13728836 Email: blanqueriaxmayorist…" at bounding box center [644, 189] width 459 height 292
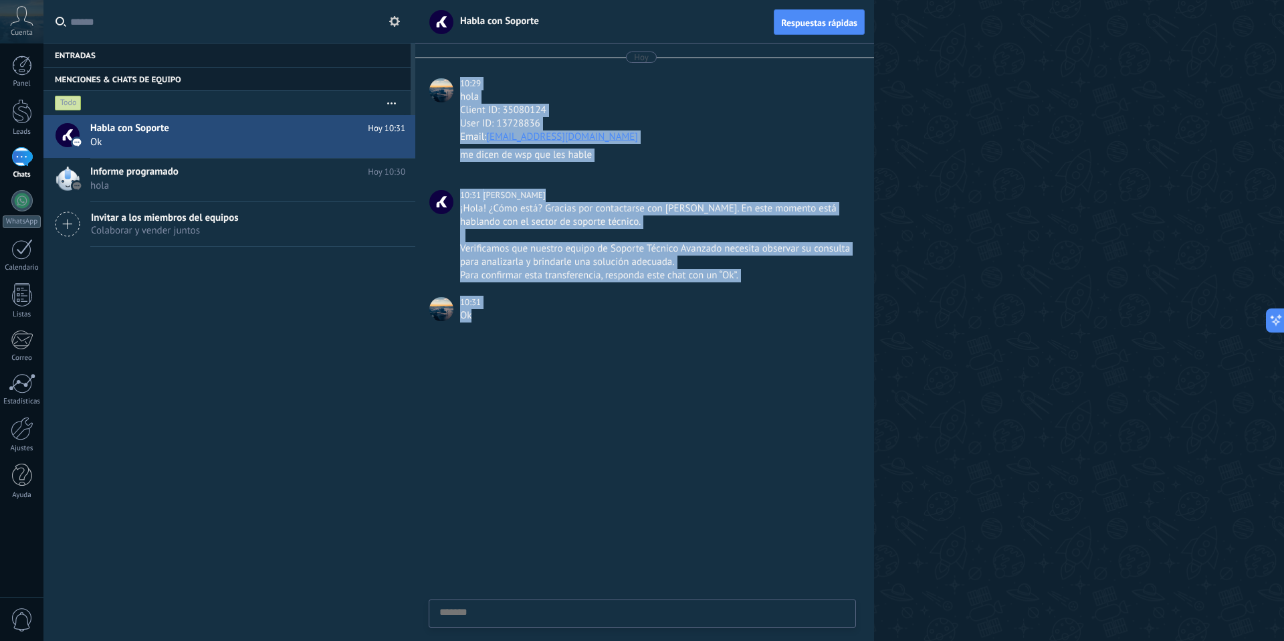
click at [462, 81] on div "10:29" at bounding box center [471, 83] width 23 height 13
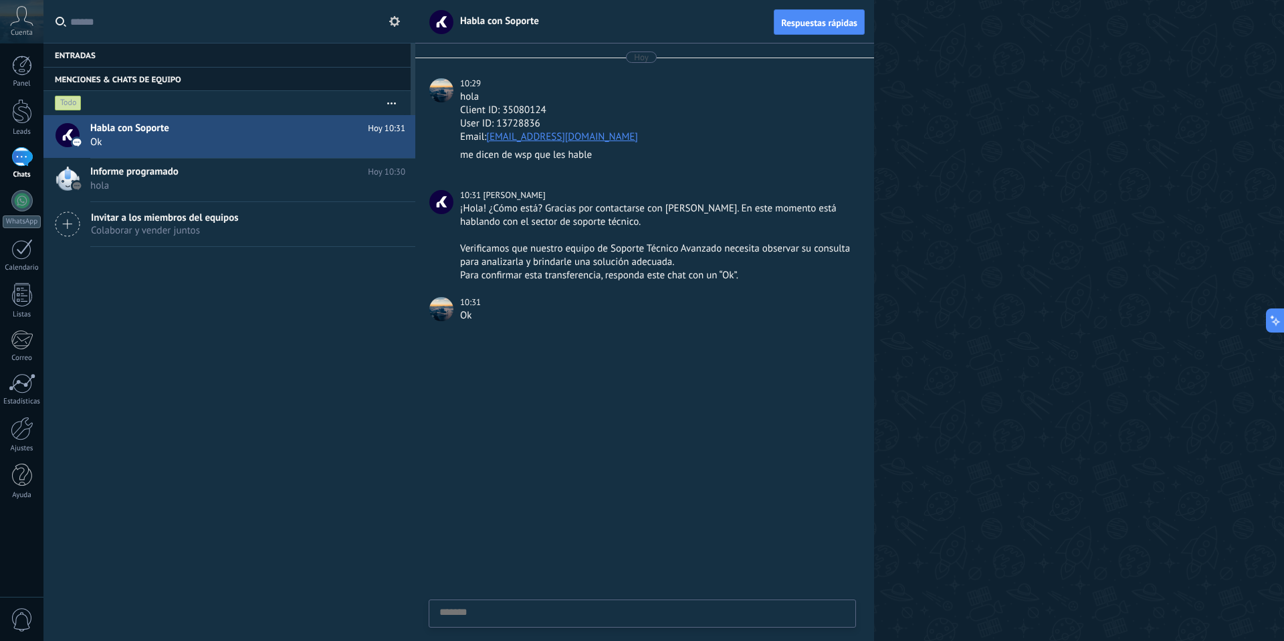
drag, startPoint x: 486, startPoint y: 221, endPoint x: 488, endPoint y: 336, distance: 115.1
click at [488, 336] on div "Hoy 10:29 hola Client ID: 35080124 User ID: 13728836 Email: blanqueriaxmayorist…" at bounding box center [644, 341] width 459 height 597
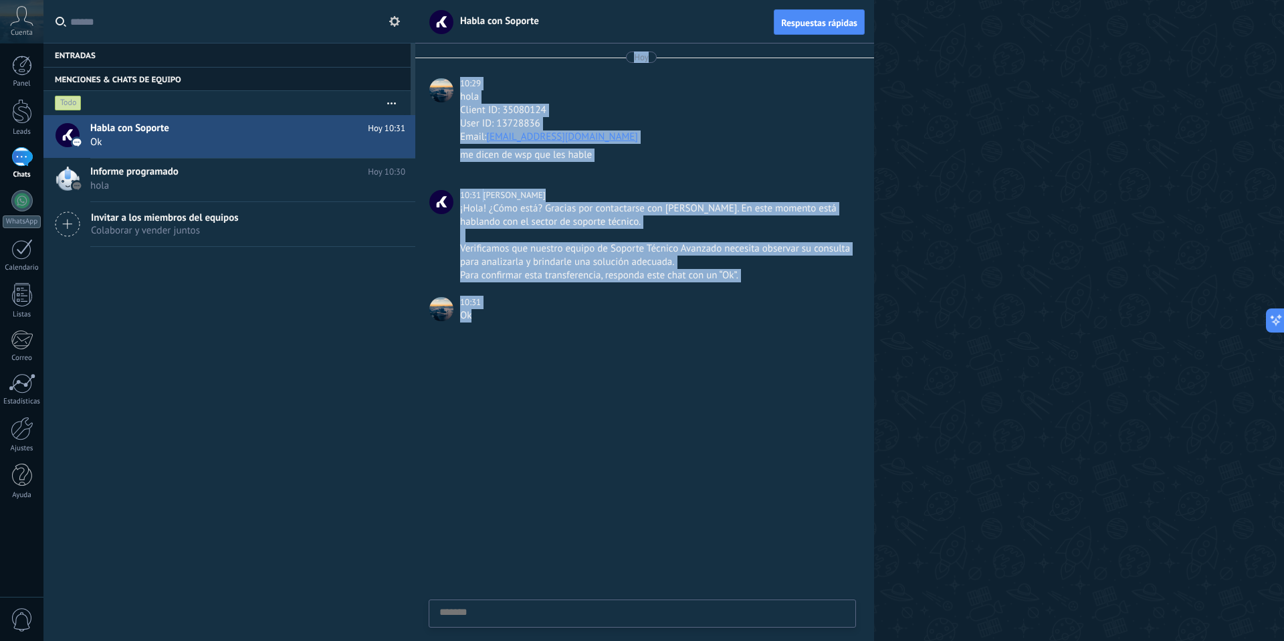
drag, startPoint x: 488, startPoint y: 336, endPoint x: 459, endPoint y: 62, distance: 275.7
click at [460, 51] on div "Hoy 10:29 hola Client ID: 35080124 User ID: 13728836 Email: blanqueriaxmayorist…" at bounding box center [644, 341] width 459 height 597
click at [459, 64] on div "Hoy 10:29 hola Client ID: 35080124 User ID: 13728836 Email: blanqueriaxmayorist…" at bounding box center [644, 189] width 459 height 292
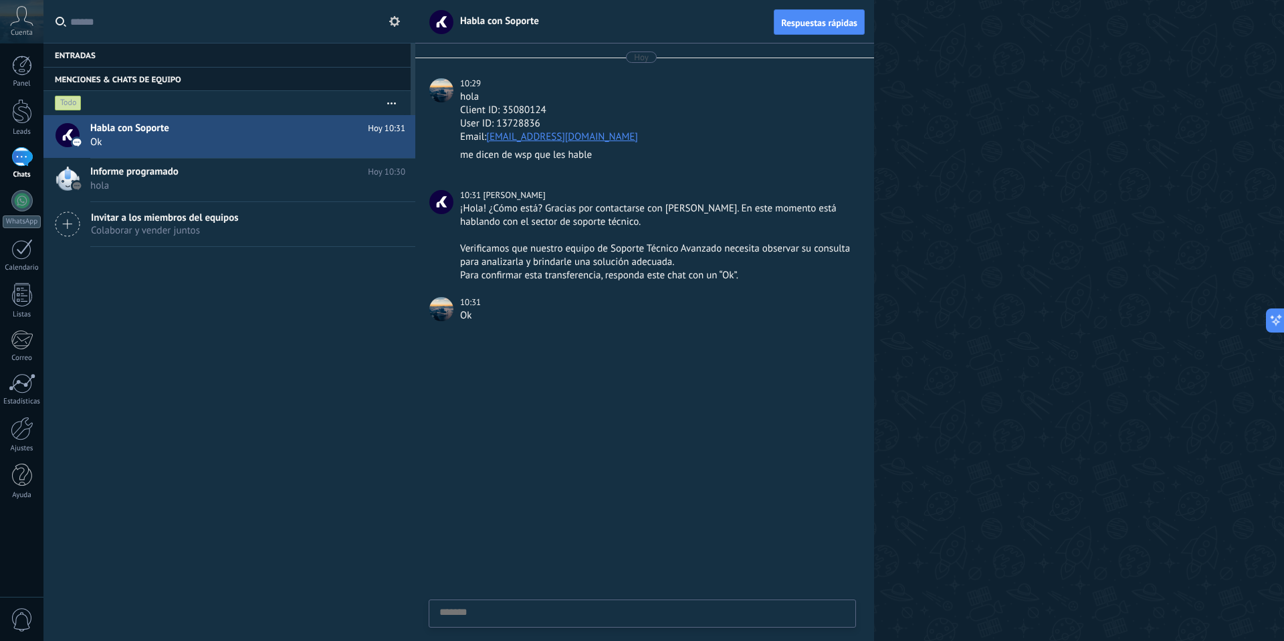
click at [465, 84] on div "10:29" at bounding box center [471, 83] width 23 height 13
click at [469, 84] on div "10:29" at bounding box center [471, 83] width 23 height 13
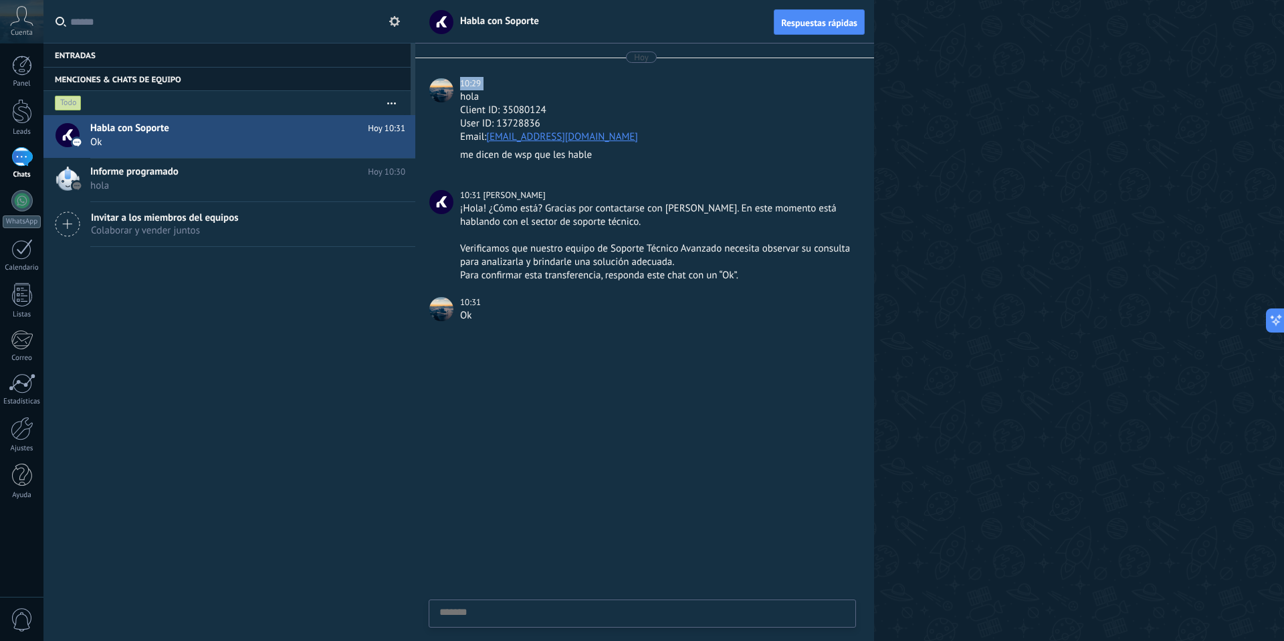
click at [469, 84] on div "10:29" at bounding box center [471, 83] width 23 height 13
click at [461, 95] on div "hola" at bounding box center [656, 96] width 393 height 13
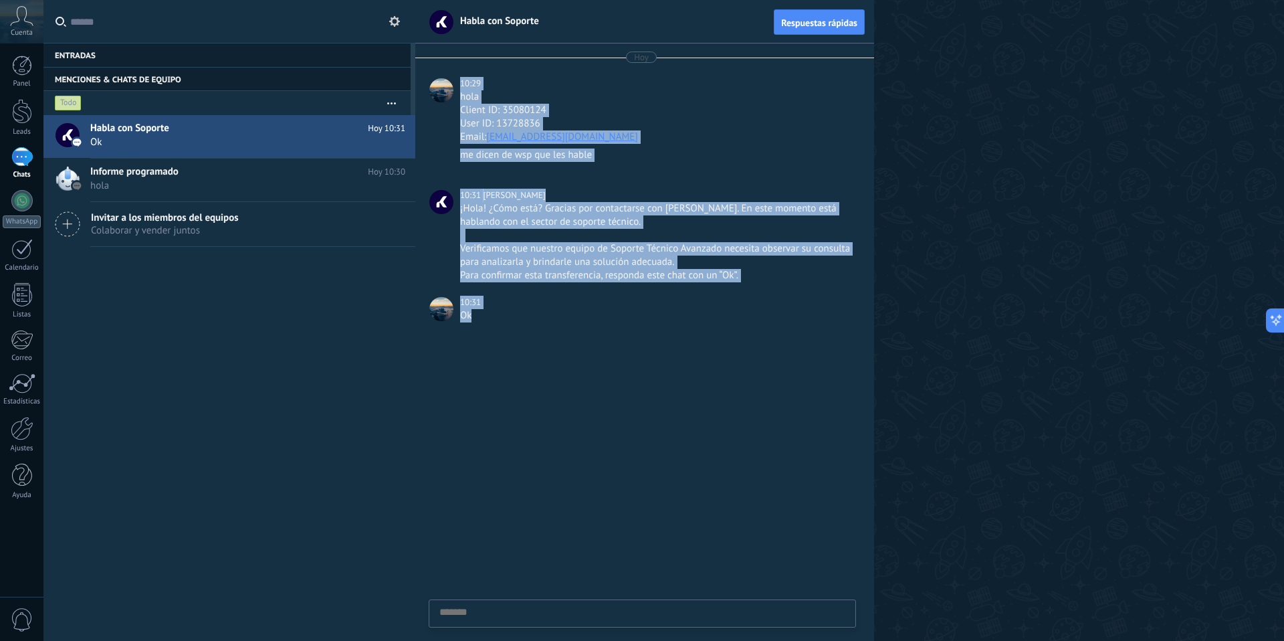
drag, startPoint x: 455, startPoint y: 100, endPoint x: 484, endPoint y: 329, distance: 231.1
click at [484, 329] on div "Hoy 10:29 hola Client ID: 35080124 User ID: 13728836 Email: blanqueriaxmayorist…" at bounding box center [644, 189] width 459 height 292
click at [484, 329] on div "Ok" at bounding box center [656, 322] width 393 height 26
drag, startPoint x: 482, startPoint y: 237, endPoint x: 460, endPoint y: 78, distance: 159.9
click at [460, 78] on div "Hoy 10:29 hola Client ID: 35080124 User ID: 13728836 Email: blanqueriaxmayorist…" at bounding box center [644, 189] width 459 height 292
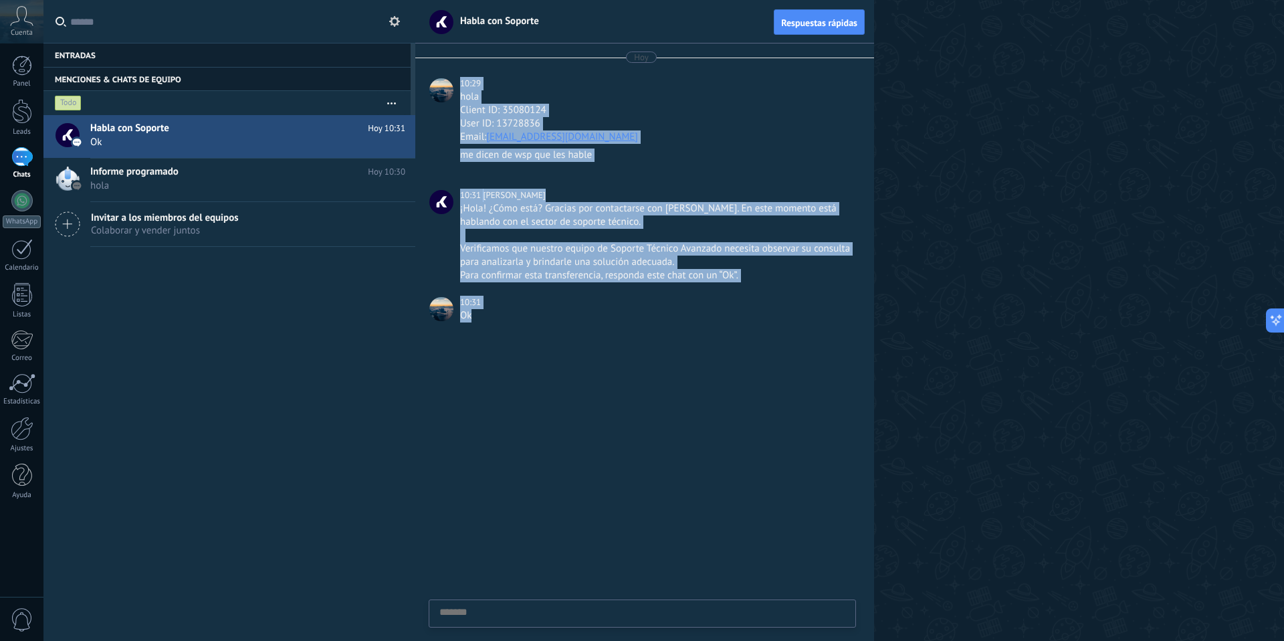
click at [460, 78] on div "10:29" at bounding box center [471, 83] width 23 height 13
drag, startPoint x: 460, startPoint y: 78, endPoint x: 477, endPoint y: 316, distance: 238.7
click at [479, 317] on div "Hoy 10:29 hola Client ID: 35080124 User ID: 13728836 Email: blanqueriaxmayorist…" at bounding box center [644, 189] width 459 height 292
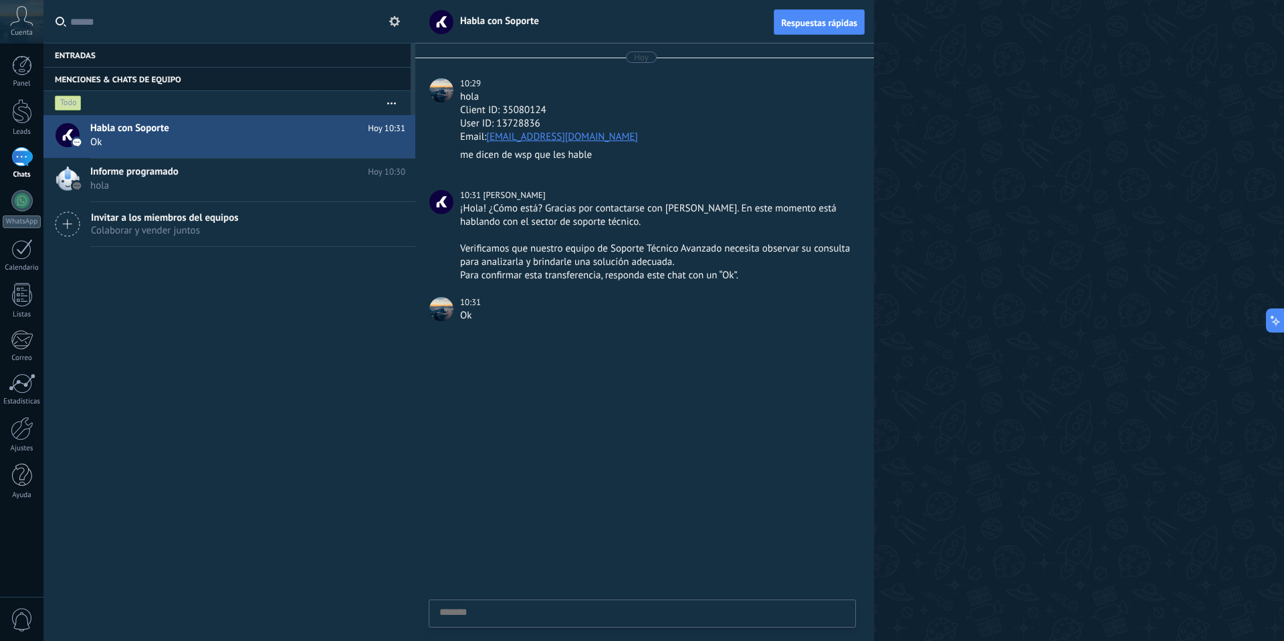
click at [475, 311] on div "Ok" at bounding box center [656, 315] width 393 height 13
click at [474, 311] on div "Ok" at bounding box center [656, 315] width 393 height 13
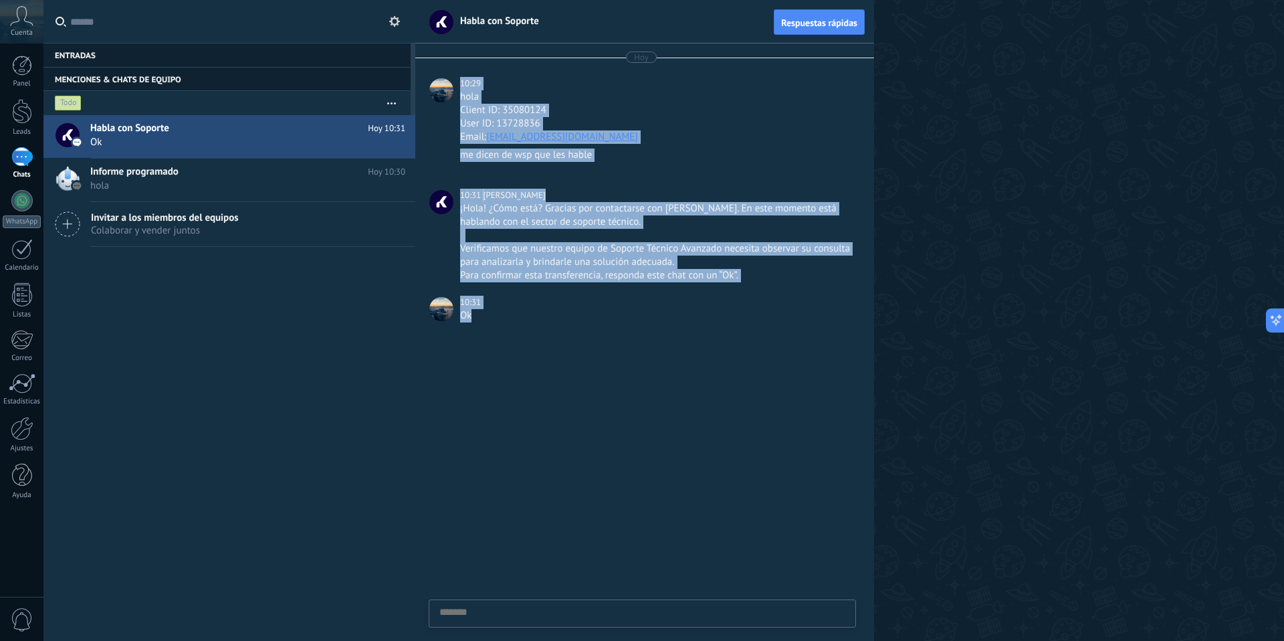
drag, startPoint x: 474, startPoint y: 312, endPoint x: 452, endPoint y: 78, distance: 235.1
click at [452, 78] on div "Hoy 10:29 hola Client ID: 35080124 User ID: 13728836 Email: blanqueriaxmayorist…" at bounding box center [644, 189] width 459 height 292
click at [452, 78] on div at bounding box center [441, 90] width 24 height 24
drag, startPoint x: 452, startPoint y: 78, endPoint x: 472, endPoint y: 310, distance: 232.9
click at [472, 310] on div "Hoy 10:29 hola Client ID: 35080124 User ID: 13728836 Email: blanqueriaxmayorist…" at bounding box center [644, 189] width 459 height 292
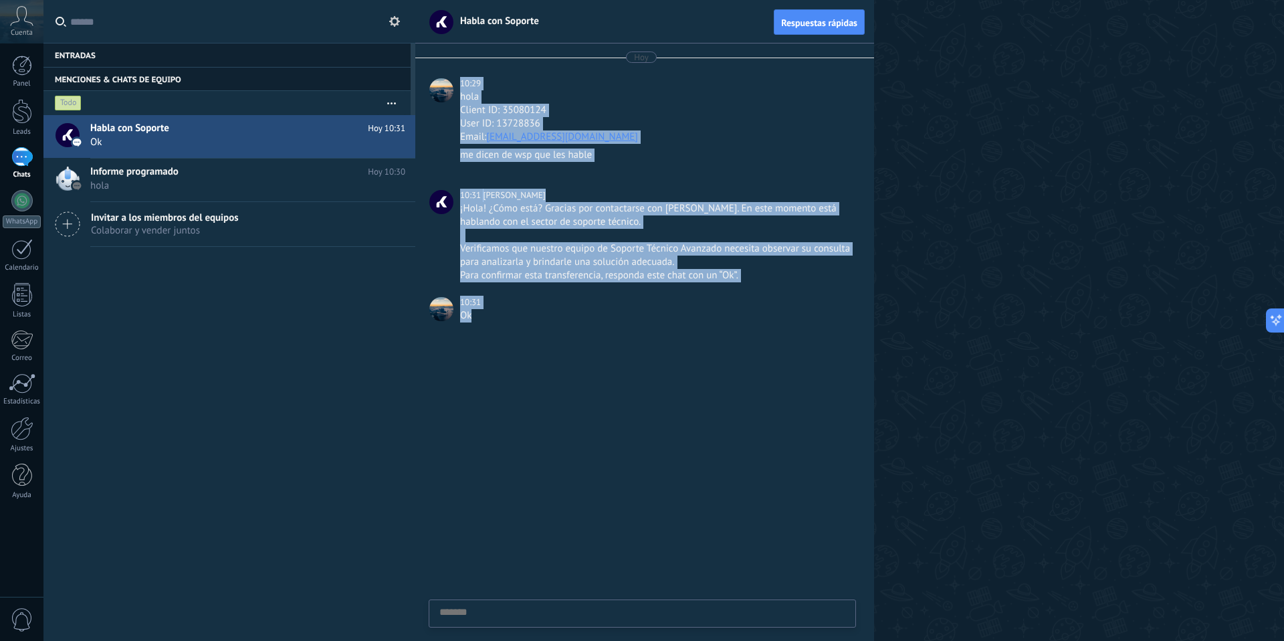
click at [472, 310] on div "Ok" at bounding box center [656, 315] width 393 height 13
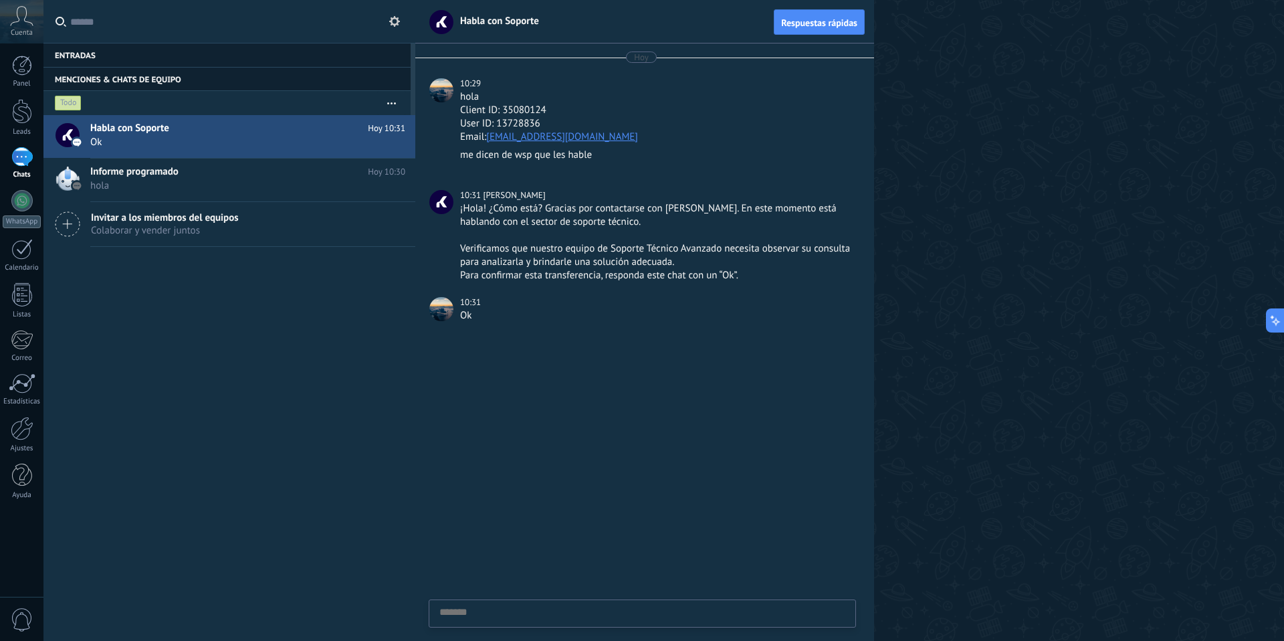
click at [472, 310] on div "Ok" at bounding box center [656, 315] width 393 height 13
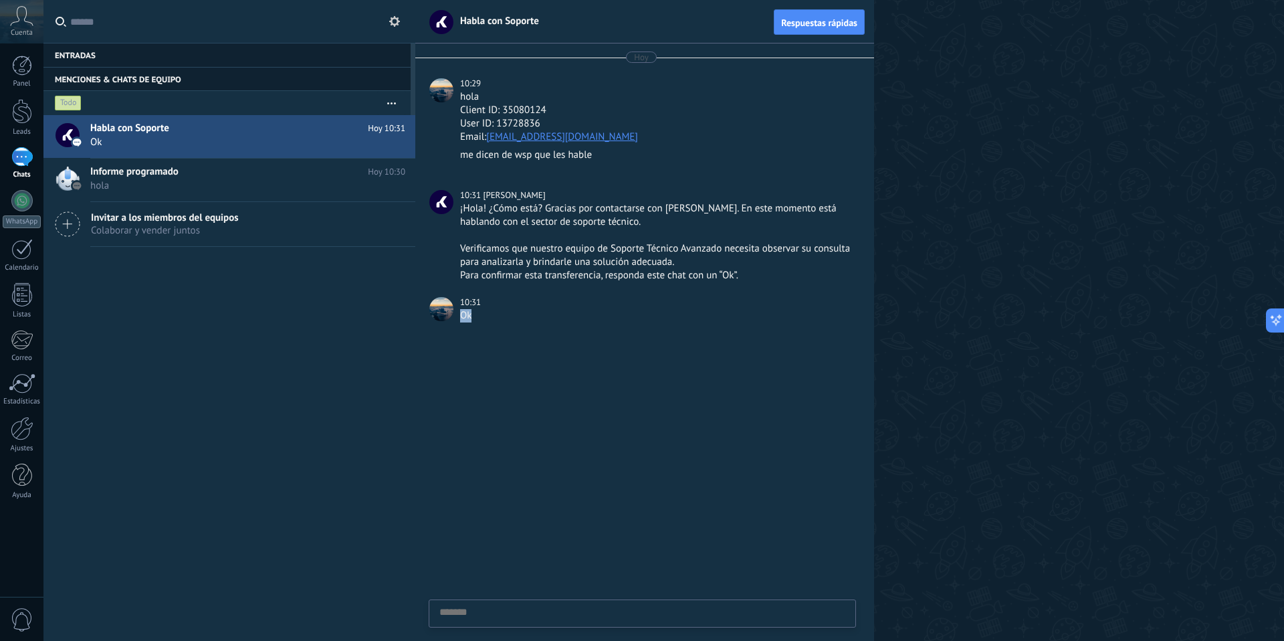
click at [472, 310] on div "Ok" at bounding box center [656, 315] width 393 height 13
click at [473, 312] on div "Ok" at bounding box center [656, 315] width 393 height 13
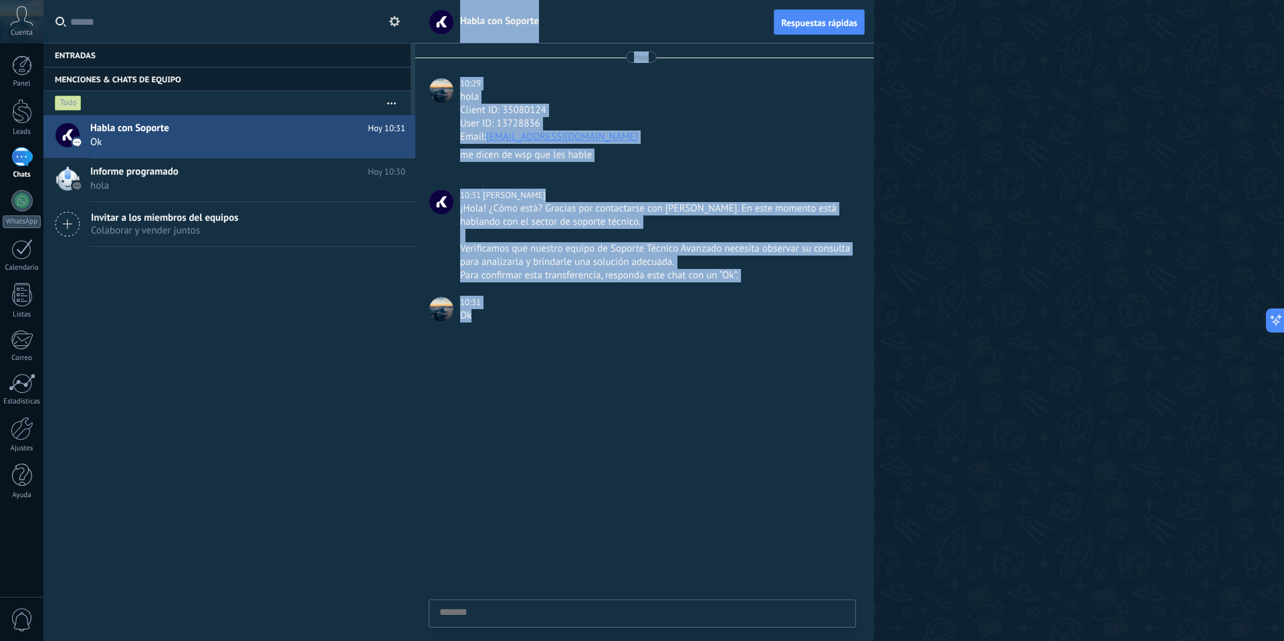
drag, startPoint x: 473, startPoint y: 312, endPoint x: 437, endPoint y: 15, distance: 299.1
click at [437, 15] on div "Habla con Soporte Respuestas rápidas Hoy 10:29 hola Client ID: 35080124 User ID…" at bounding box center [644, 320] width 459 height 641
click at [453, 77] on div "10:29 hola Client ID: 35080124 User ID: 13728836 Email: blanqueriaxmayorista@gm…" at bounding box center [641, 110] width 437 height 67
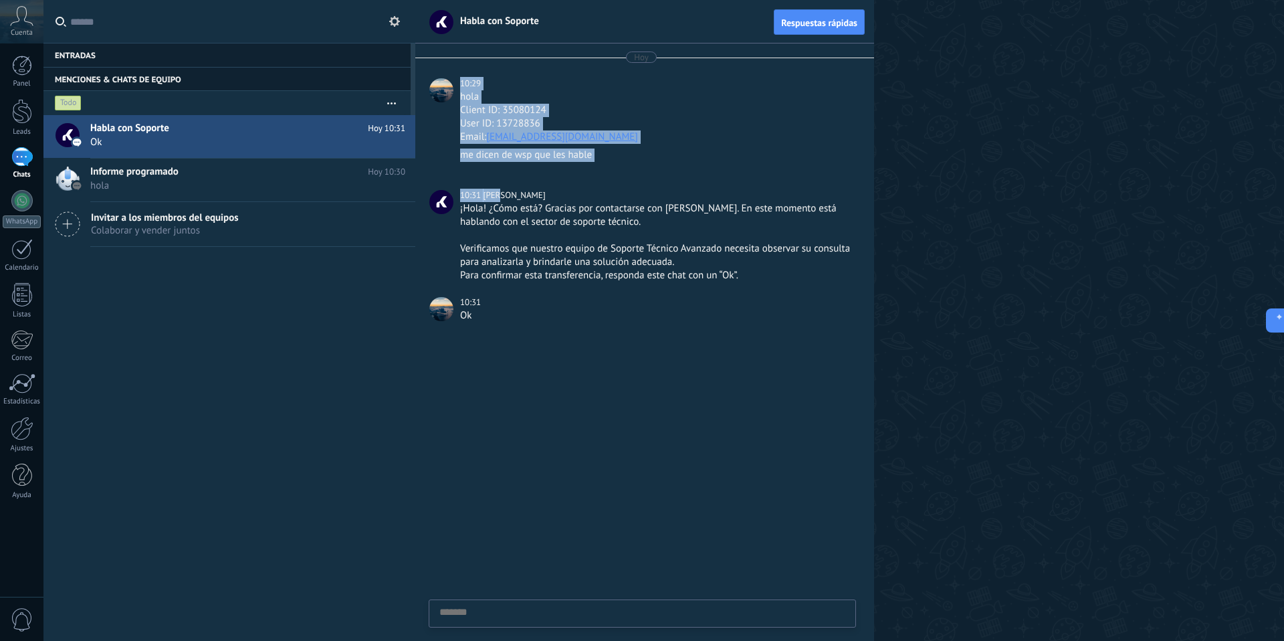
drag, startPoint x: 453, startPoint y: 76, endPoint x: 486, endPoint y: 187, distance: 115.6
click at [486, 187] on div "Hoy 10:29 hola Client ID: 35080124 User ID: 13728836 Email: blanqueriaxmayorist…" at bounding box center [644, 189] width 459 height 292
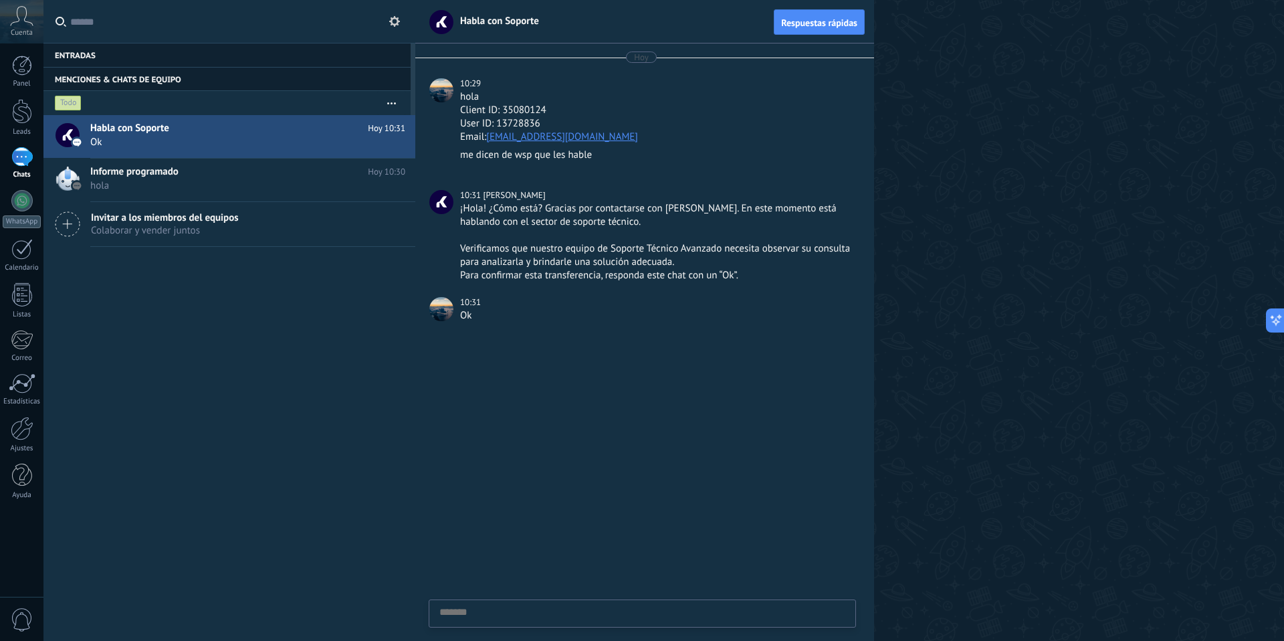
click at [500, 343] on div at bounding box center [644, 488] width 459 height 306
click at [530, 605] on div "Enviar Cancelar" at bounding box center [642, 613] width 426 height 27
click at [102, 80] on div "Menciones & Chats de equipo 0" at bounding box center [226, 79] width 367 height 24
click at [184, 229] on span "Colaborar y vender juntos" at bounding box center [165, 230] width 148 height 13
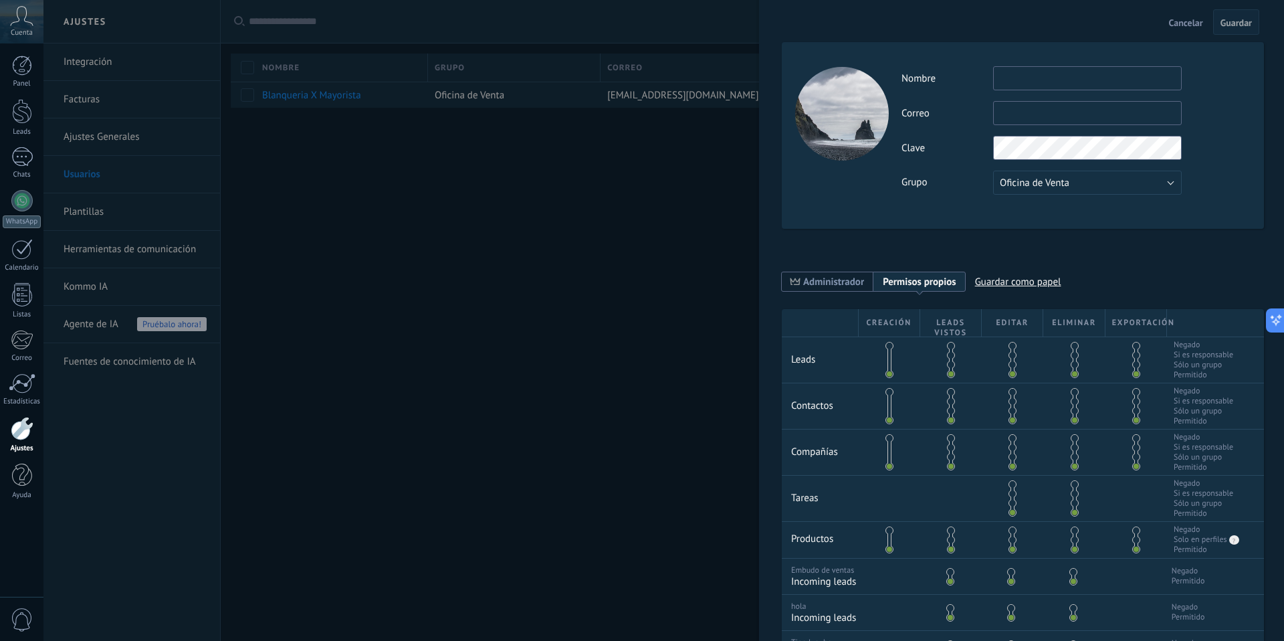
click at [615, 318] on div at bounding box center [642, 320] width 1284 height 641
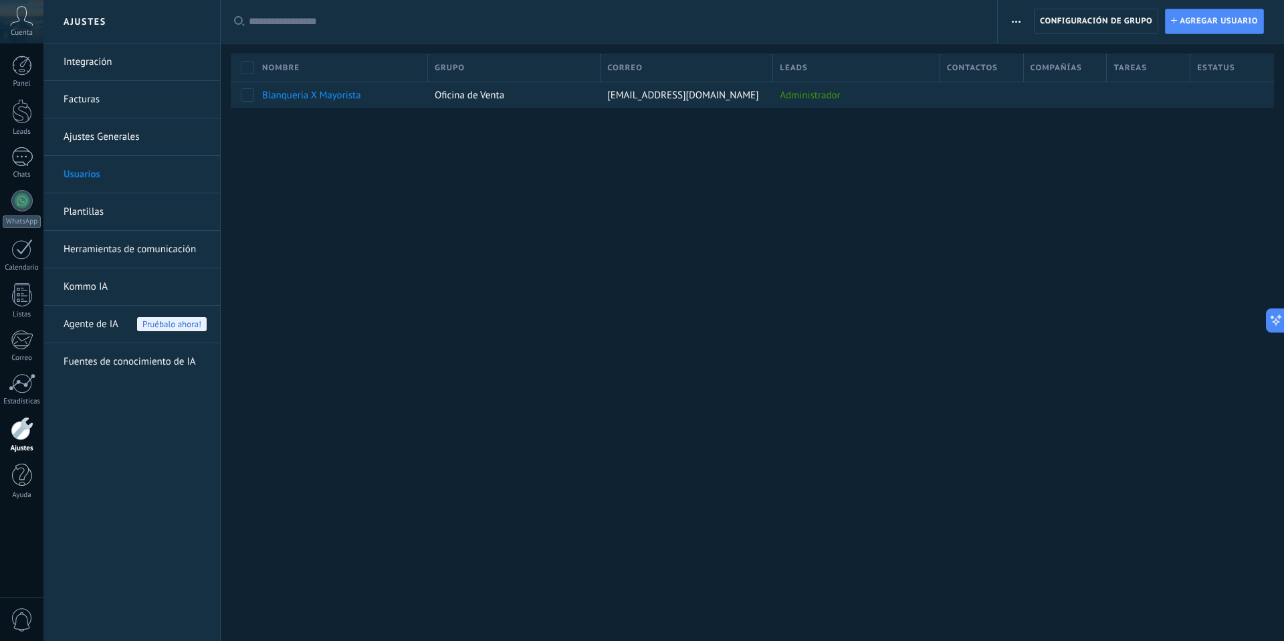
click at [21, 429] on div at bounding box center [22, 428] width 23 height 23
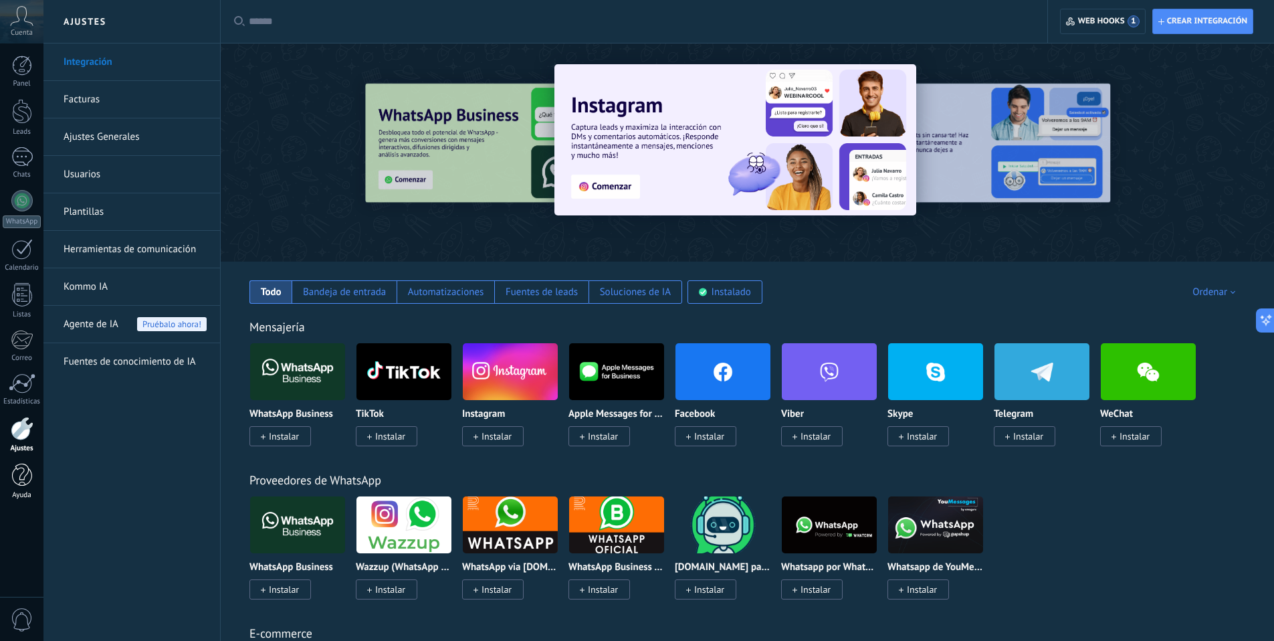
click at [25, 482] on div at bounding box center [22, 474] width 20 height 23
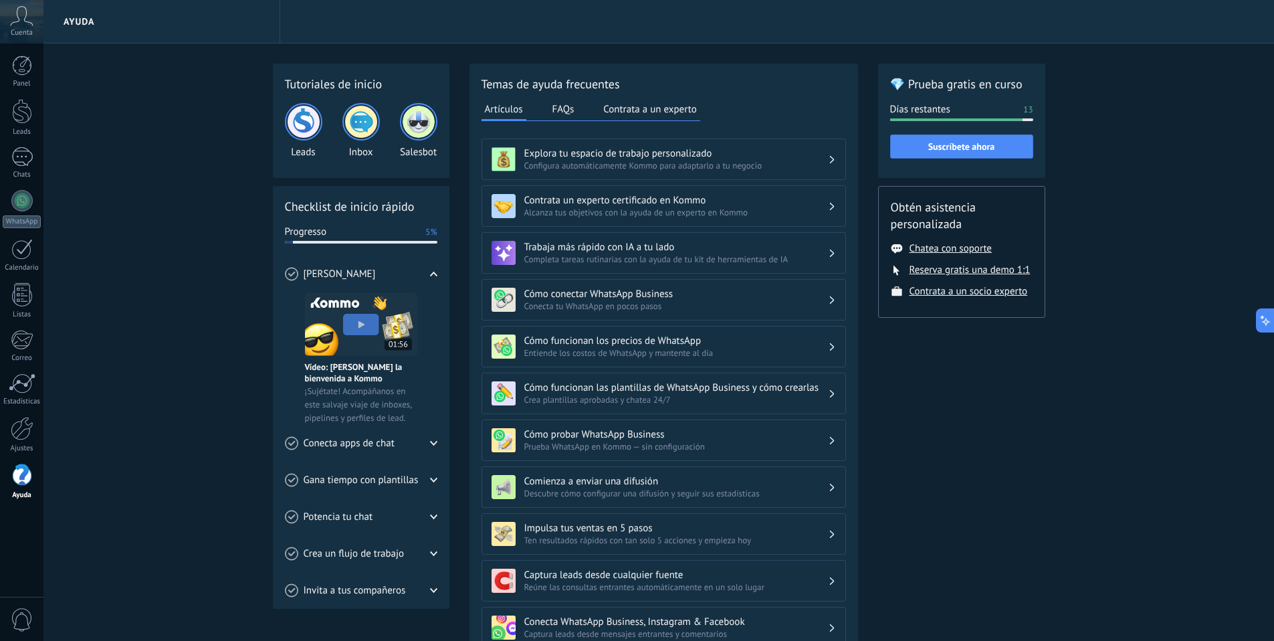
click at [306, 122] on img at bounding box center [304, 122] width 32 height 32
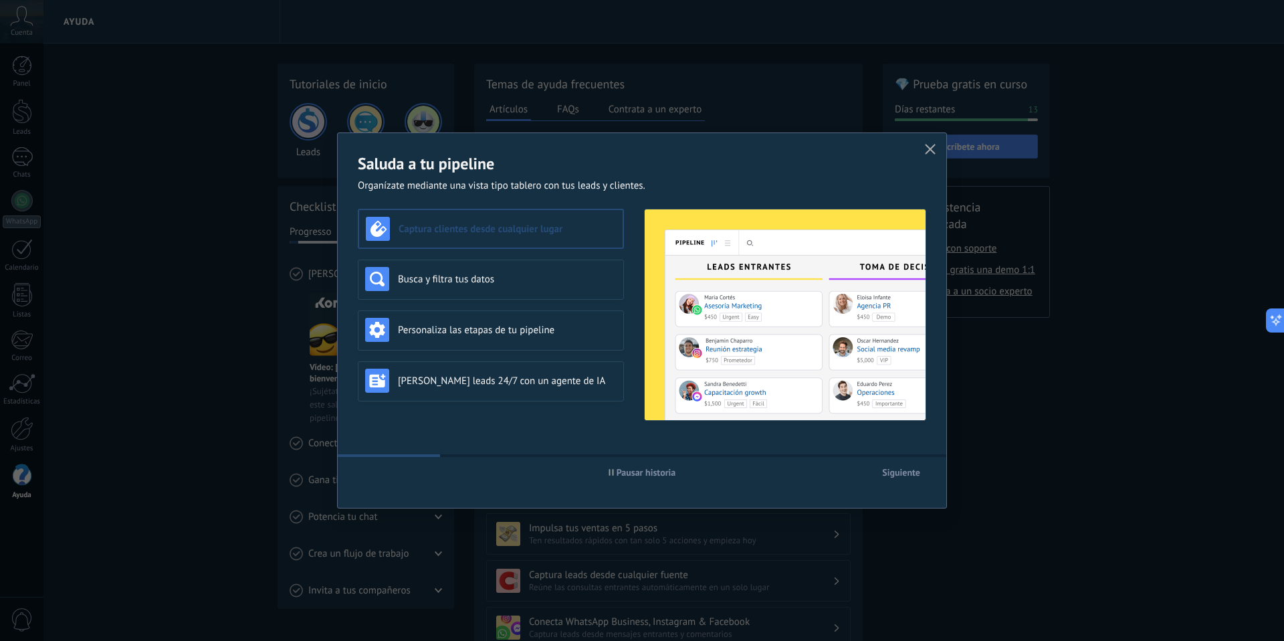
click at [259, 377] on div "Saluda a tu pipeline Organízate mediante una vista tipo tablero con tus leads y…" at bounding box center [642, 320] width 1284 height 641
click at [930, 151] on icon "button" at bounding box center [930, 149] width 11 height 11
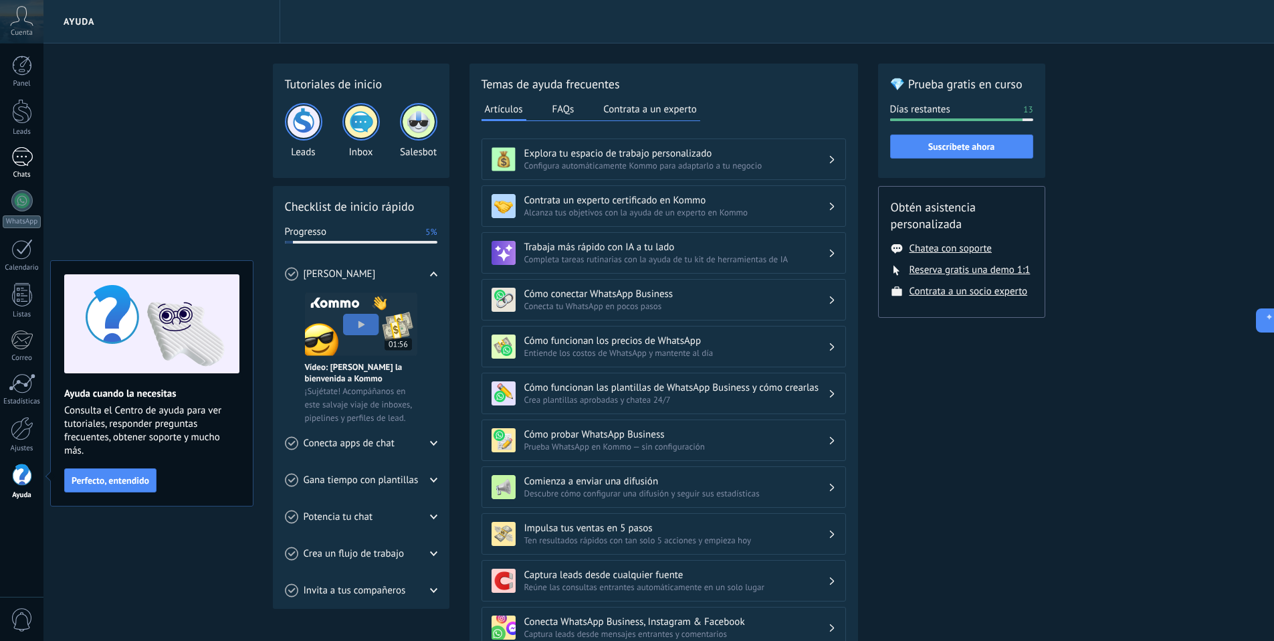
click at [21, 155] on div "1" at bounding box center [21, 156] width 21 height 19
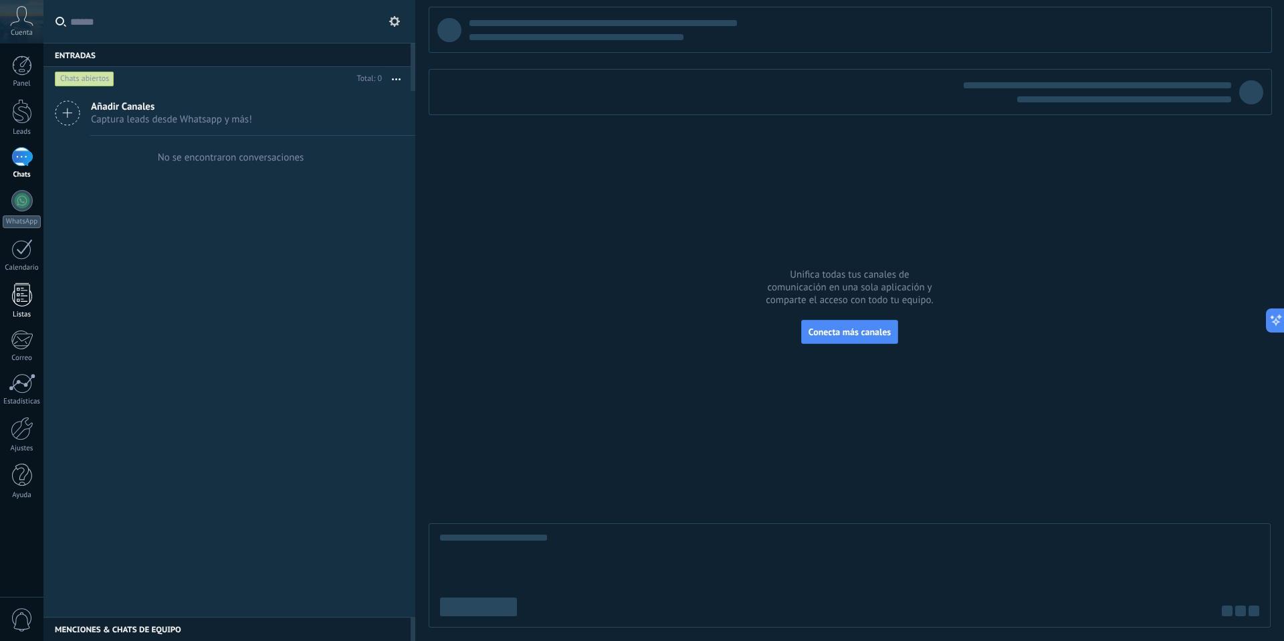
click at [20, 299] on div at bounding box center [22, 294] width 20 height 23
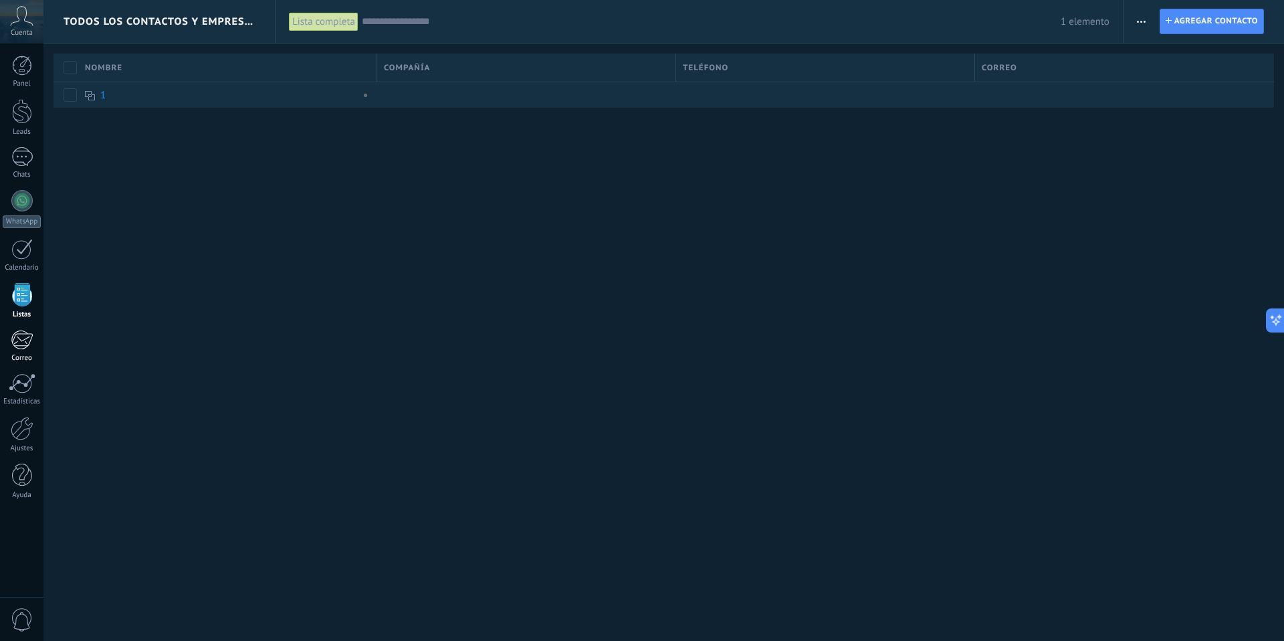
click at [27, 344] on div at bounding box center [22, 340] width 22 height 20
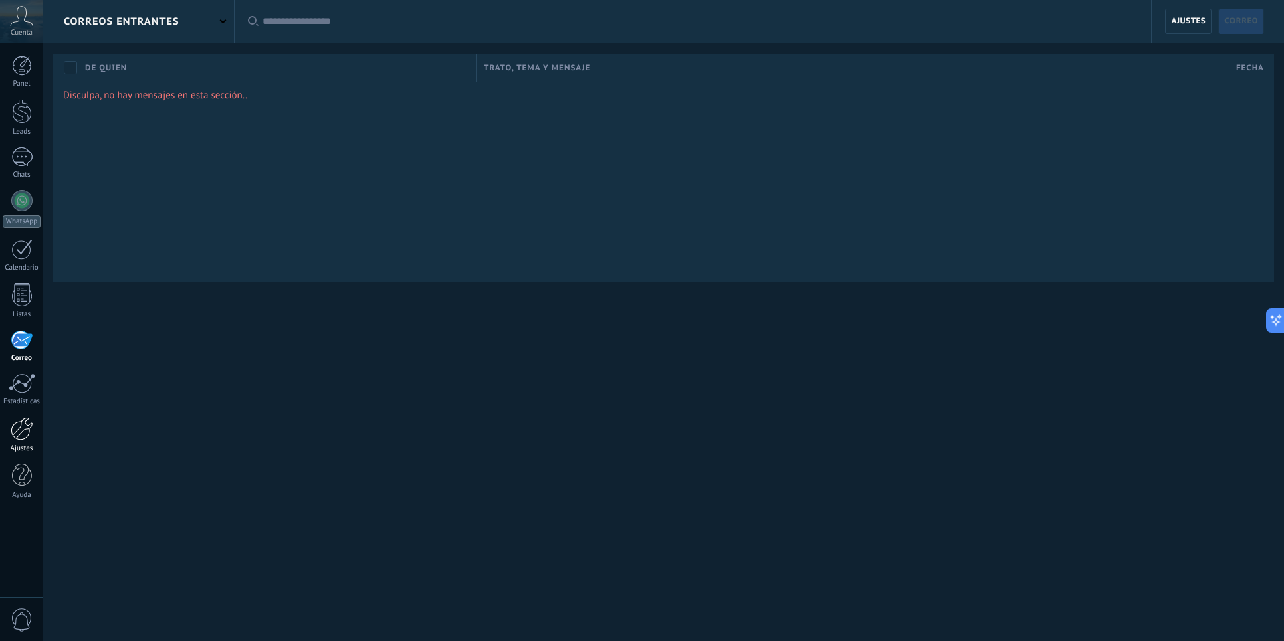
click at [25, 424] on div at bounding box center [22, 428] width 23 height 23
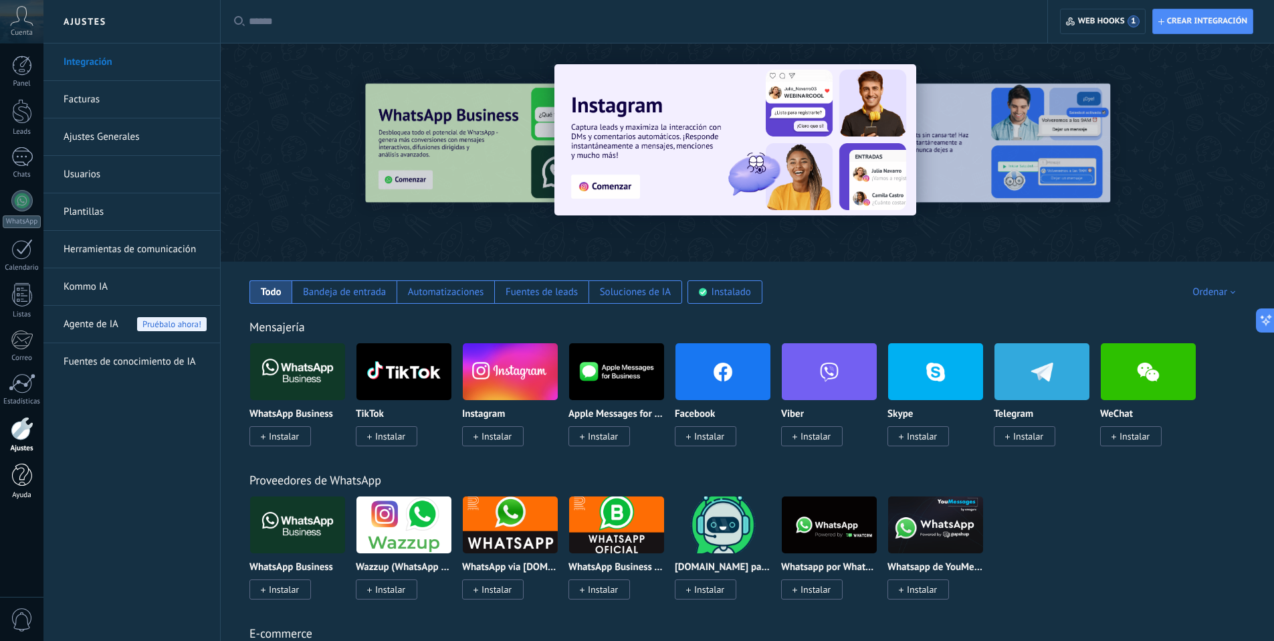
click at [22, 463] on div at bounding box center [22, 474] width 20 height 23
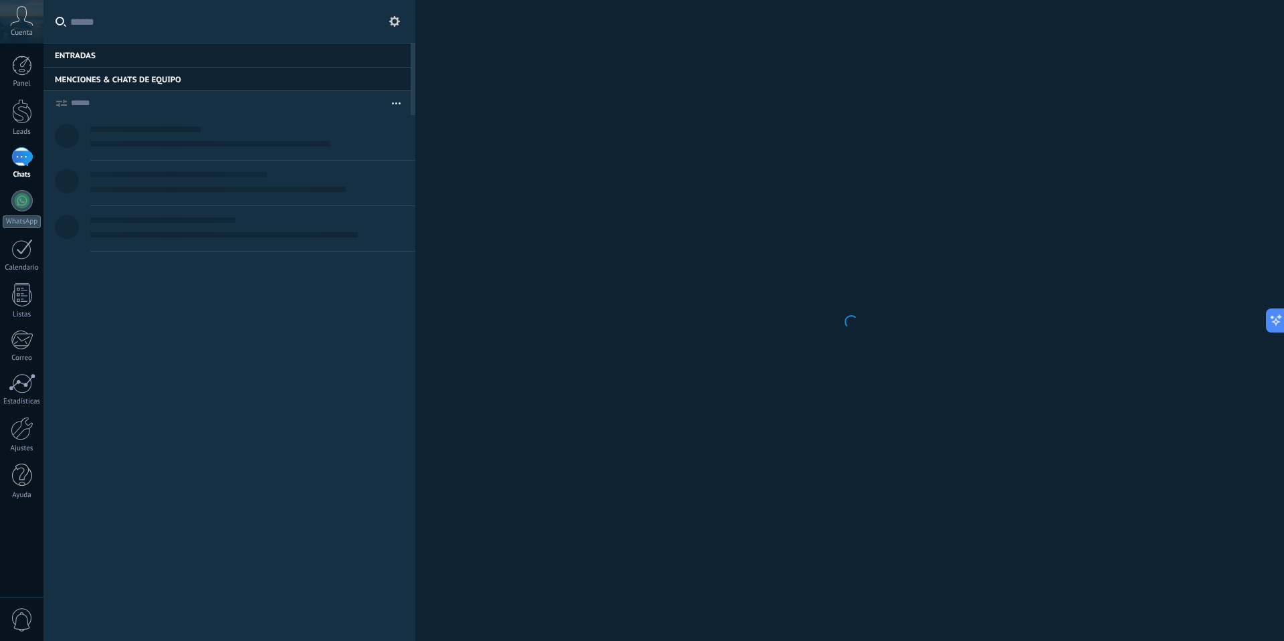
scroll to position [13, 0]
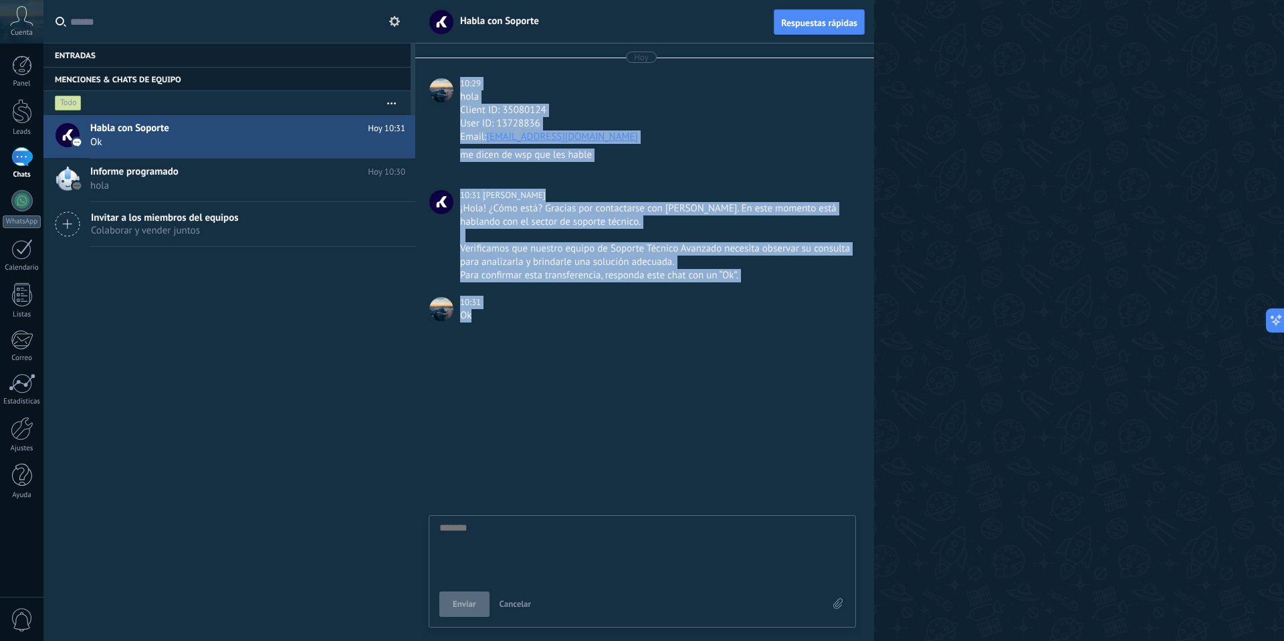
drag, startPoint x: 505, startPoint y: 330, endPoint x: 455, endPoint y: 81, distance: 253.7
click at [455, 81] on div "Hoy 10:29 hola Client ID: 35080124 User ID: 13728836 Email: blanqueriaxmayorist…" at bounding box center [644, 189] width 459 height 292
click at [457, 79] on div "10:29 hola Client ID: 35080124 User ID: 13728836 Email: blanqueriaxmayorista@gm…" at bounding box center [641, 110] width 437 height 67
drag, startPoint x: 457, startPoint y: 79, endPoint x: 484, endPoint y: 306, distance: 228.9
click at [484, 306] on div "Hoy 10:29 hola Client ID: 35080124 User ID: 13728836 Email: blanqueriaxmayorist…" at bounding box center [644, 189] width 459 height 292
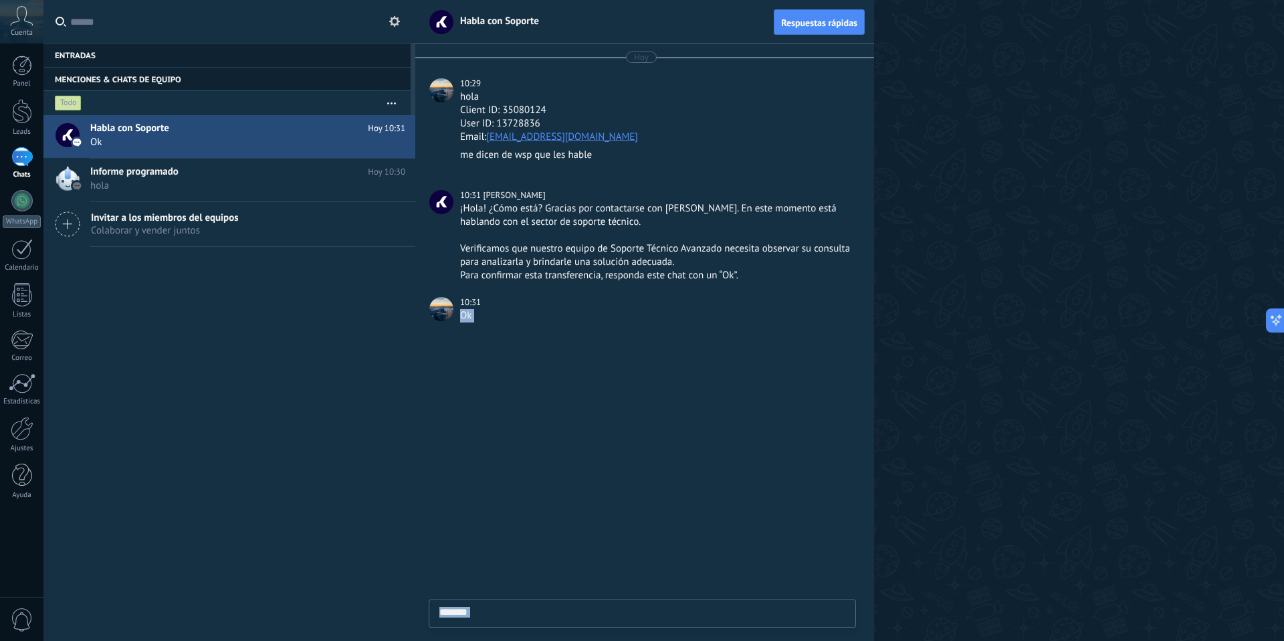
drag, startPoint x: 484, startPoint y: 306, endPoint x: 489, endPoint y: 327, distance: 21.4
click at [489, 327] on div "10:31 Ok" at bounding box center [656, 315] width 393 height 39
click at [489, 327] on div "Ok" at bounding box center [656, 322] width 393 height 26
click at [490, 327] on div "Ok" at bounding box center [656, 322] width 393 height 26
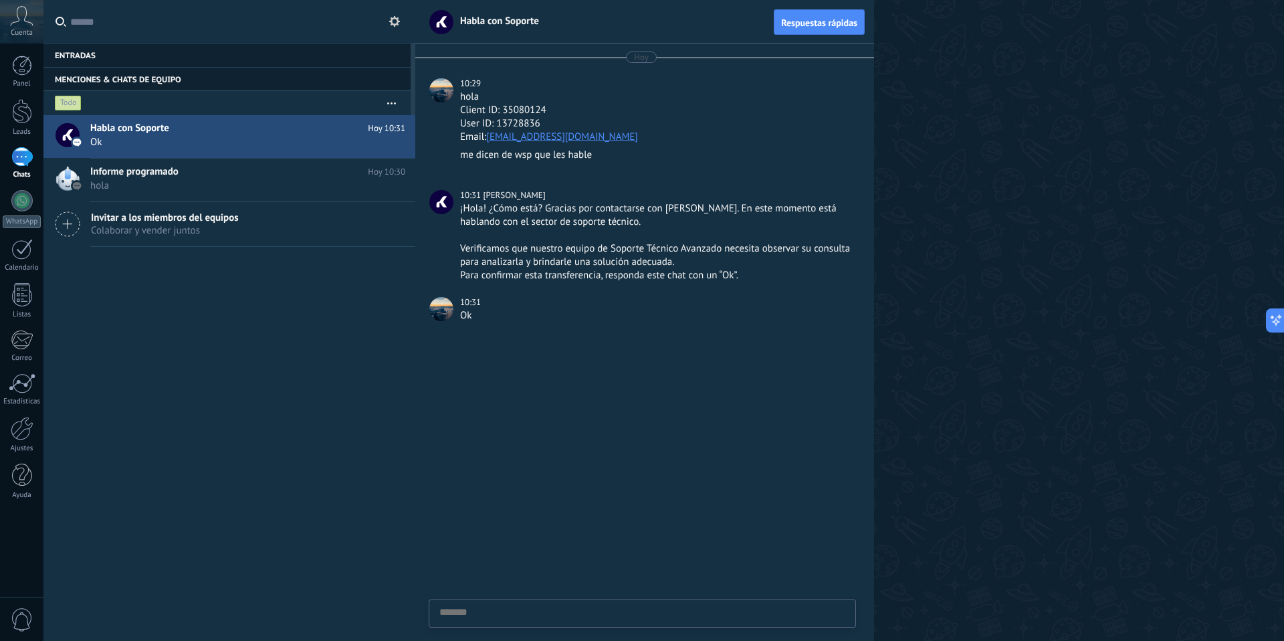
click at [494, 320] on div "Ok" at bounding box center [656, 315] width 393 height 13
click at [627, 278] on div "Para confirmar esta transferencia, responda este chat con un “Ok”." at bounding box center [656, 275] width 393 height 13
click at [619, 269] on div "Para confirmar esta transferencia, responda este chat con un “Ok”." at bounding box center [656, 275] width 393 height 13
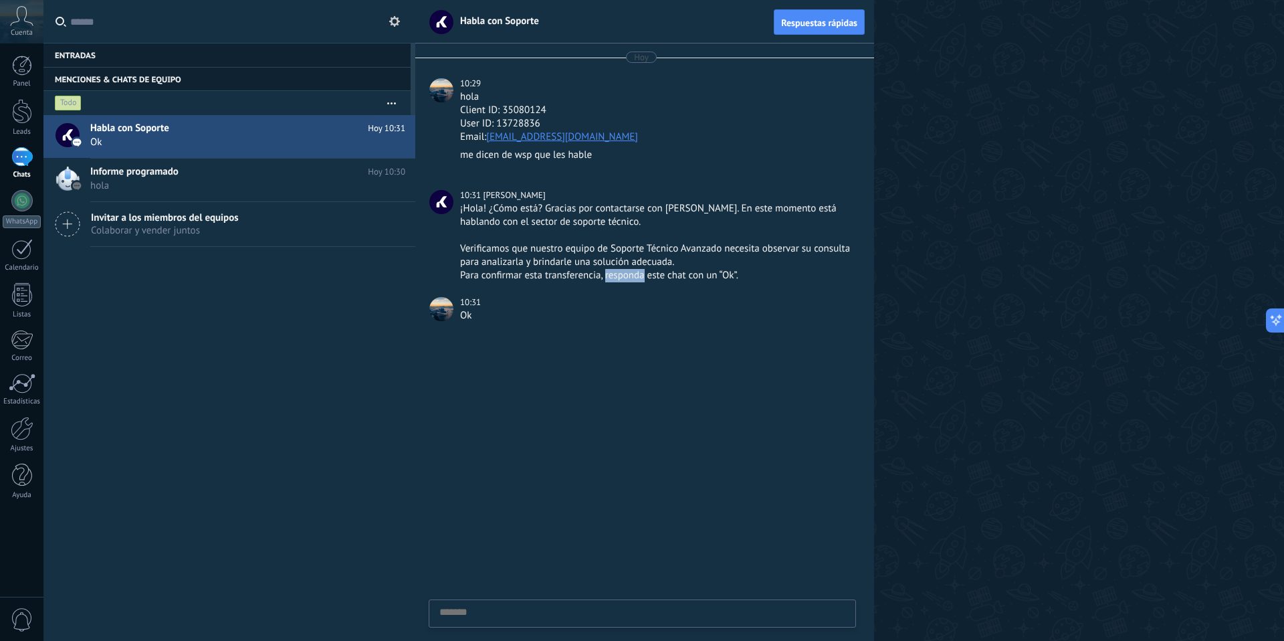
click at [619, 269] on div "Para confirmar esta transferencia, responda este chat con un “Ok”." at bounding box center [656, 275] width 393 height 13
click at [618, 269] on div "Para confirmar esta transferencia, responda este chat con un “Ok”." at bounding box center [656, 275] width 393 height 13
click at [620, 263] on div "Verificamos que nuestro equipo de Soporte Técnico Avanzado necesita observar su…" at bounding box center [656, 255] width 393 height 27
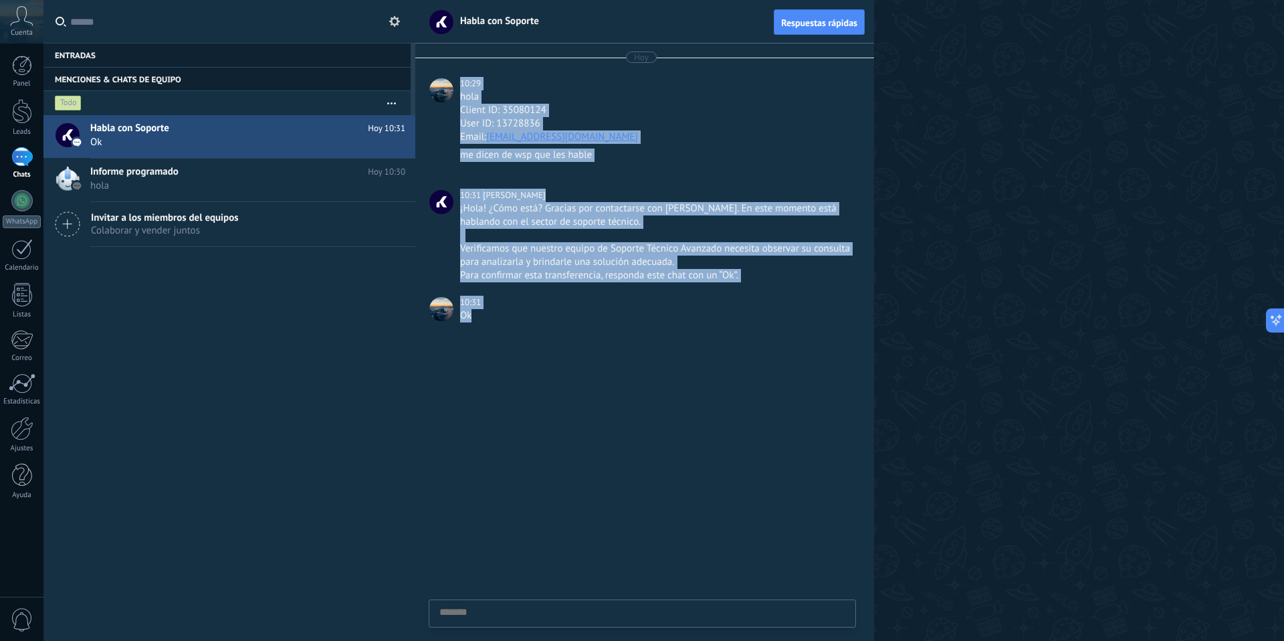
drag, startPoint x: 517, startPoint y: 326, endPoint x: 447, endPoint y: 81, distance: 255.3
click at [447, 81] on div "Hoy 10:29 hola Client ID: 35080124 User ID: 13728836 Email: blanqueriaxmayorist…" at bounding box center [644, 341] width 459 height 597
click at [448, 67] on div "Hoy 10:29 hola Client ID: 35080124 User ID: 13728836 Email: blanqueriaxmayorist…" at bounding box center [644, 189] width 459 height 292
drag, startPoint x: 448, startPoint y: 67, endPoint x: 467, endPoint y: 328, distance: 261.5
click at [467, 328] on div "Hoy 10:29 hola Client ID: 35080124 User ID: 13728836 Email: blanqueriaxmayorist…" at bounding box center [644, 189] width 459 height 292
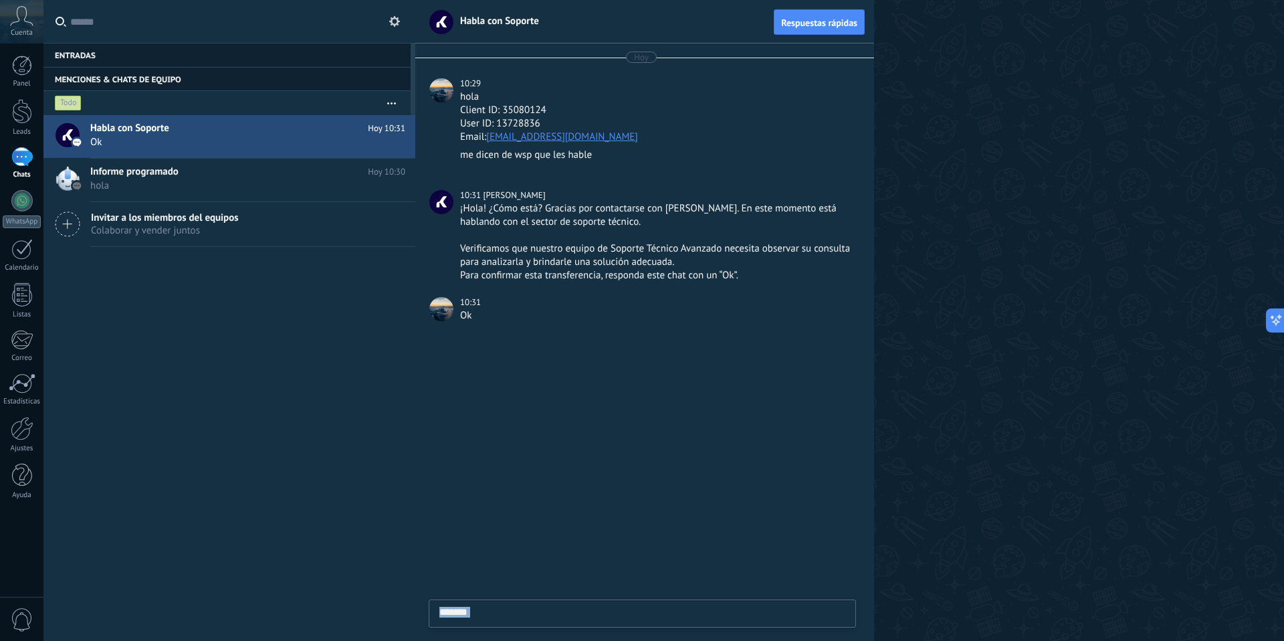
drag, startPoint x: 467, startPoint y: 328, endPoint x: 510, endPoint y: 603, distance: 278.9
click at [510, 639] on div "Habla con Soporte Respuestas rápidas Hoy 10:29 hola Client ID: 35080124 User ID…" at bounding box center [644, 320] width 459 height 641
drag, startPoint x: 510, startPoint y: 603, endPoint x: 449, endPoint y: 190, distance: 417.7
click at [449, 190] on div "Habla con Soporte Respuestas rápidas Hoy 10:29 hola Client ID: 35080124 User ID…" at bounding box center [644, 320] width 459 height 641
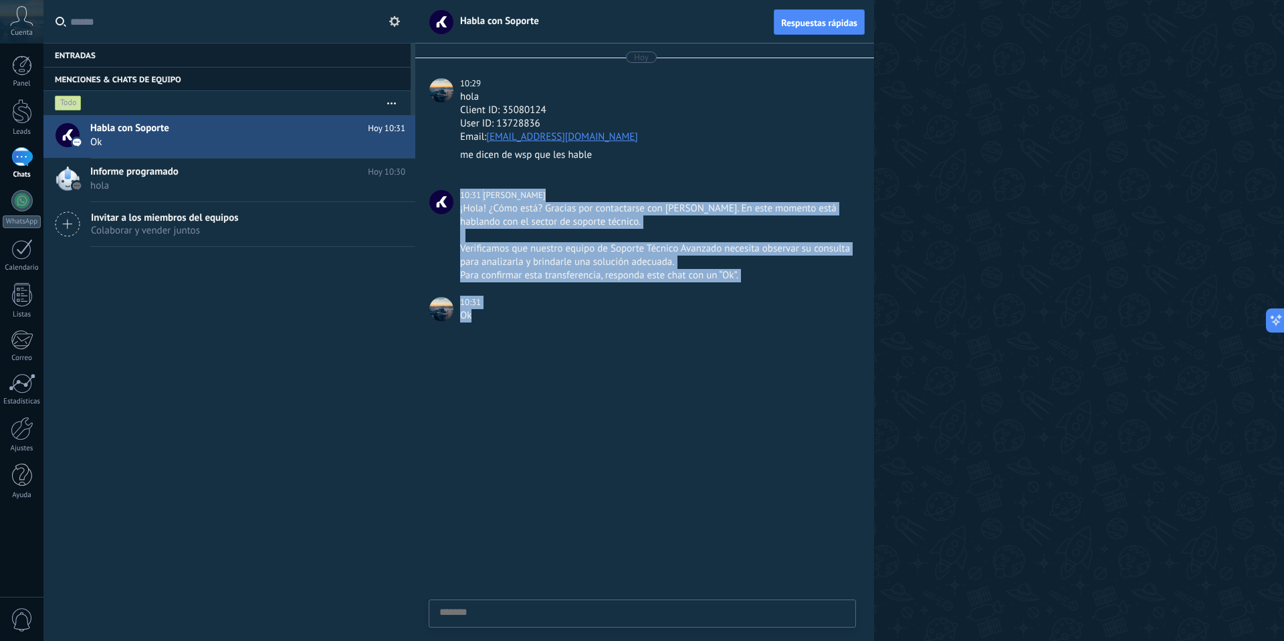
drag, startPoint x: 449, startPoint y: 190, endPoint x: 471, endPoint y: 353, distance: 164.6
click at [471, 353] on div "Hoy 10:29 hola Client ID: 35080124 User ID: 13728836 Email: blanqueriaxmayorist…" at bounding box center [644, 341] width 459 height 597
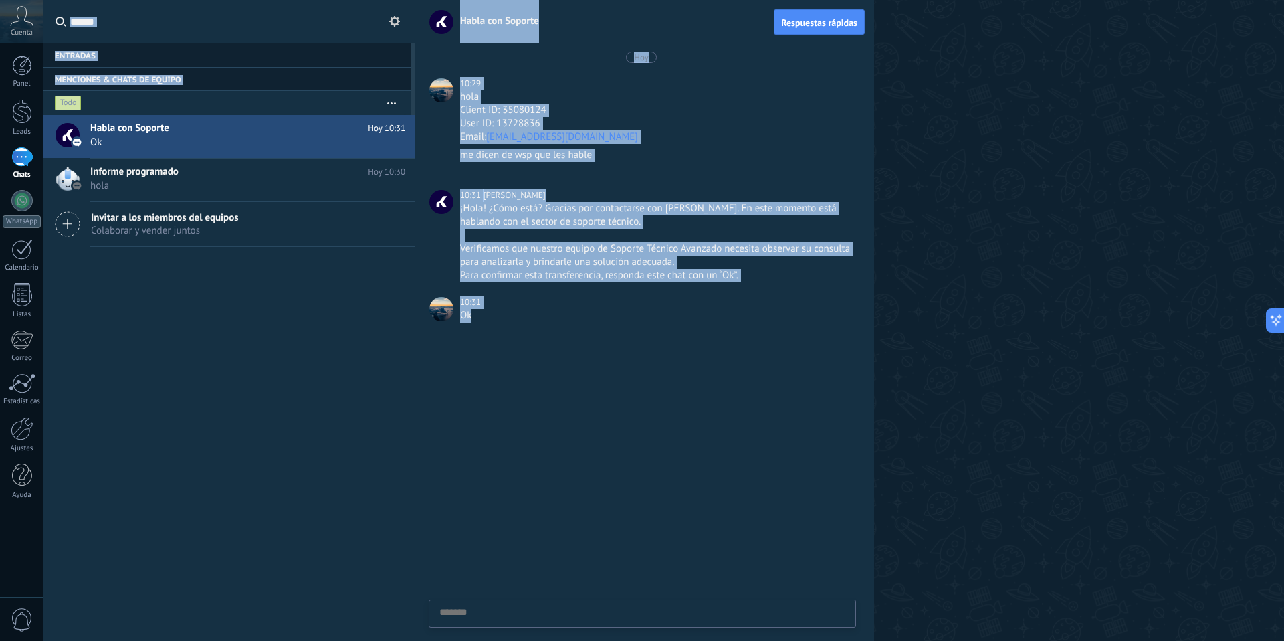
drag, startPoint x: 471, startPoint y: 353, endPoint x: 471, endPoint y: -4, distance: 357.1
click at [471, 0] on html ".abccls-1,.abccls-2{fill-rule:evenodd}.abccls-2{fill:#fff} .abfcls-1{fill:none}…" at bounding box center [642, 320] width 1284 height 641
click at [390, 103] on icon "button" at bounding box center [391, 103] width 9 height 2
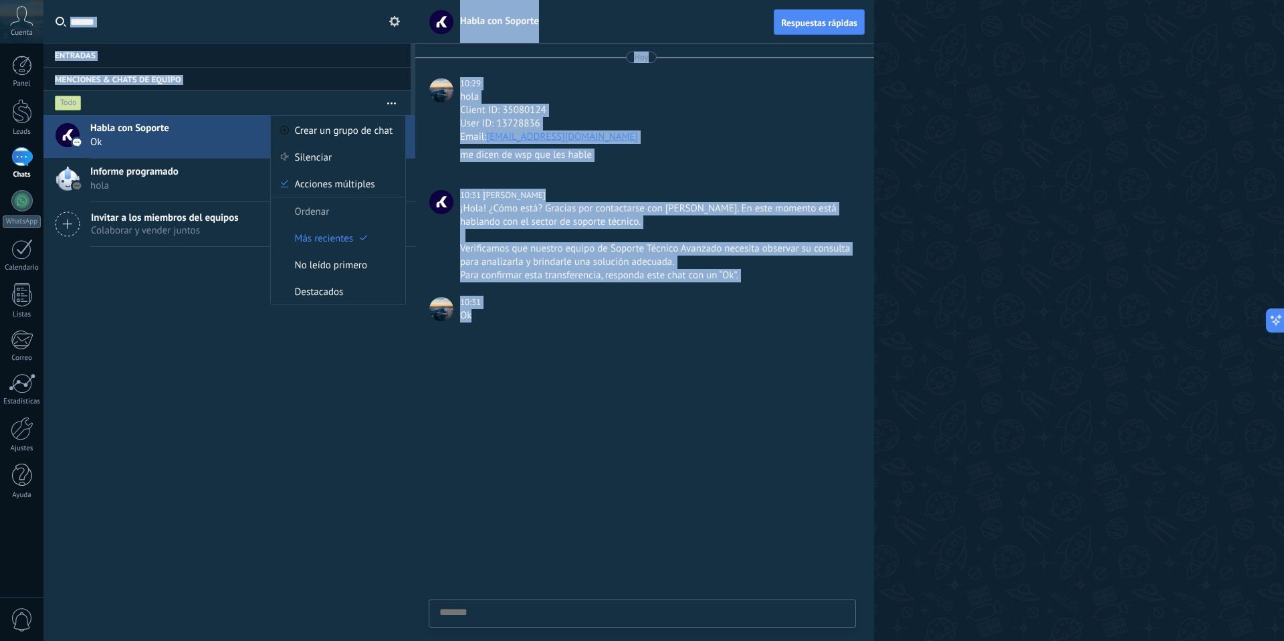
click at [415, 122] on div "Hoy 10:29 hola Client ID: 35080124 User ID: 13728836 Email: blanqueriaxmayorist…" at bounding box center [644, 189] width 459 height 292
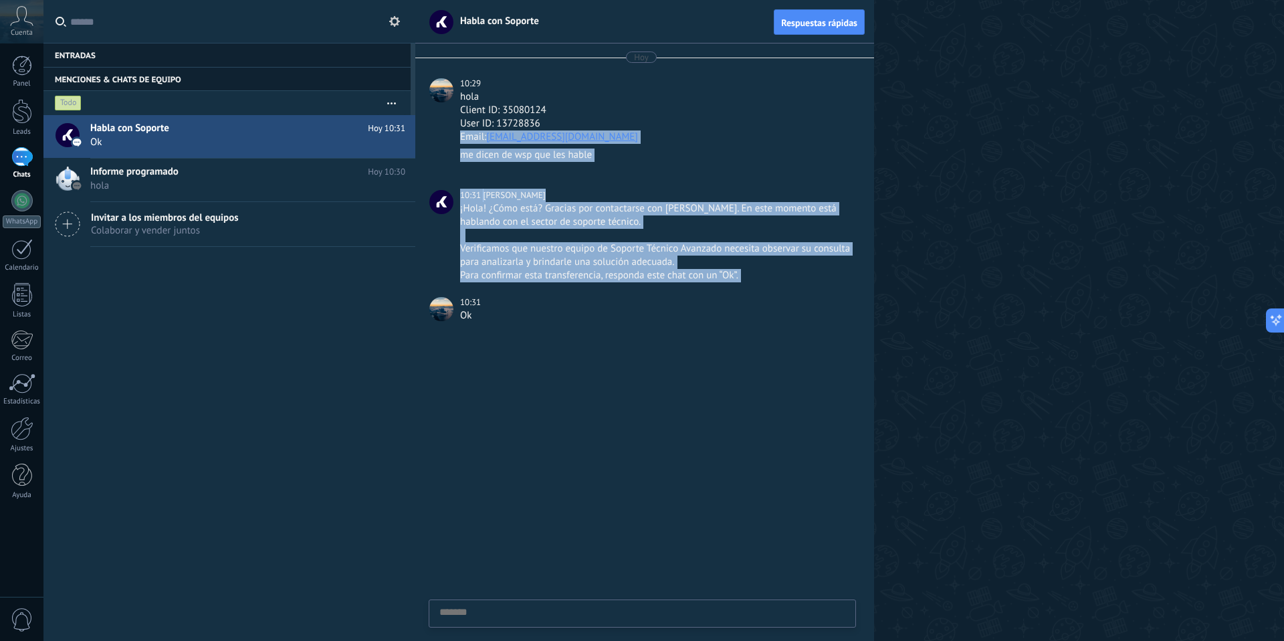
drag, startPoint x: 436, startPoint y: 156, endPoint x: 500, endPoint y: 312, distance: 168.5
click at [488, 286] on div "Hoy 10:29 hola Client ID: 35080124 User ID: 13728836 Email: blanqueriaxmayorist…" at bounding box center [644, 189] width 459 height 292
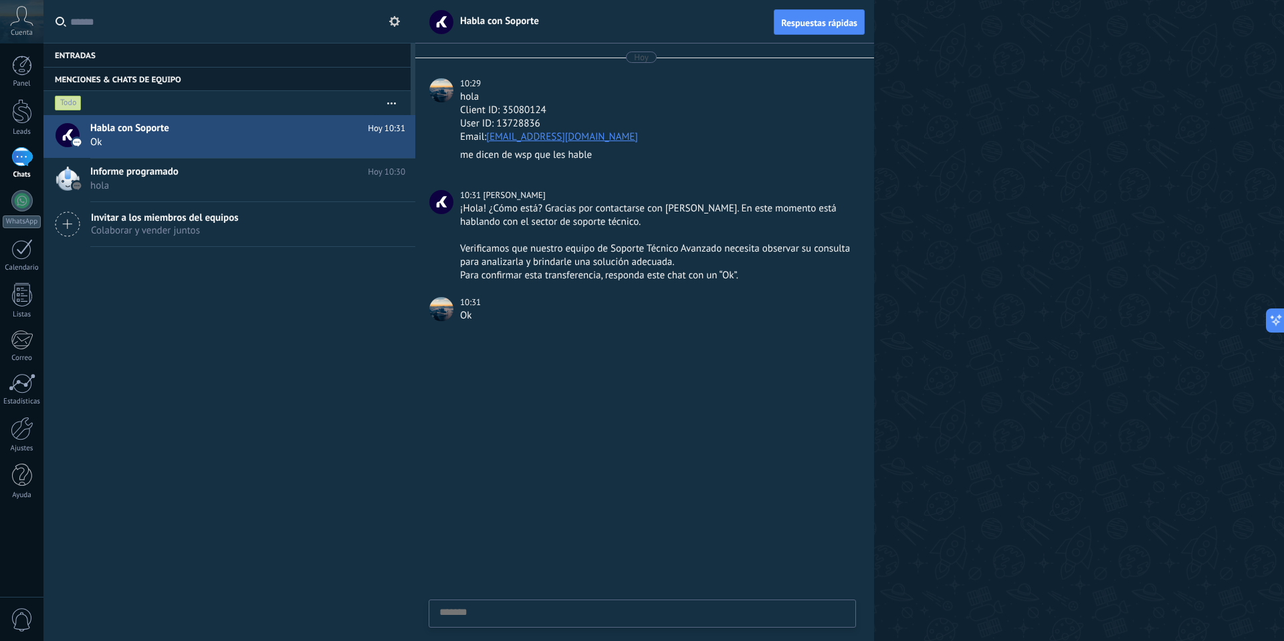
click at [500, 312] on div "Ok" at bounding box center [656, 315] width 393 height 13
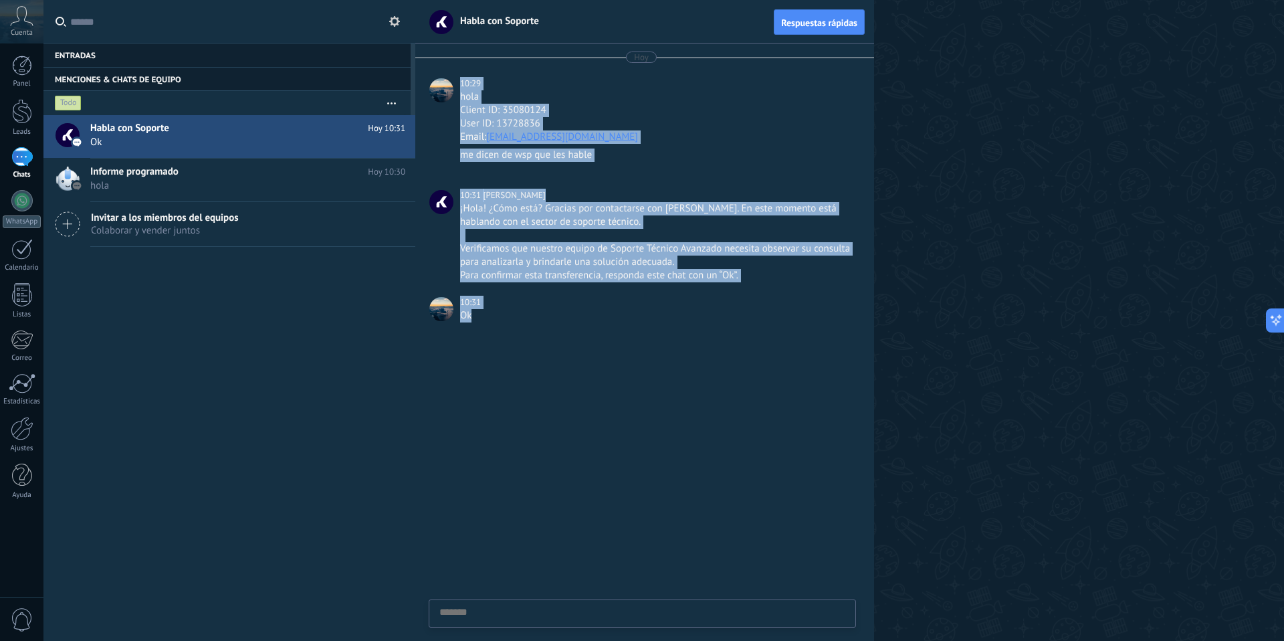
drag, startPoint x: 498, startPoint y: 316, endPoint x: 428, endPoint y: 72, distance: 254.0
click at [428, 72] on div "Hoy 10:29 hola Client ID: 35080124 User ID: 13728836 Email: blanqueriaxmayorist…" at bounding box center [644, 189] width 459 height 292
click at [455, 68] on div "Hoy 10:29 hola Client ID: 35080124 User ID: 13728836 Email: blanqueriaxmayorist…" at bounding box center [644, 189] width 459 height 292
drag, startPoint x: 455, startPoint y: 68, endPoint x: 496, endPoint y: 338, distance: 273.1
click at [496, 338] on div "Hoy 10:29 hola Client ID: 35080124 User ID: 13728836 Email: blanqueriaxmayorist…" at bounding box center [644, 341] width 459 height 597
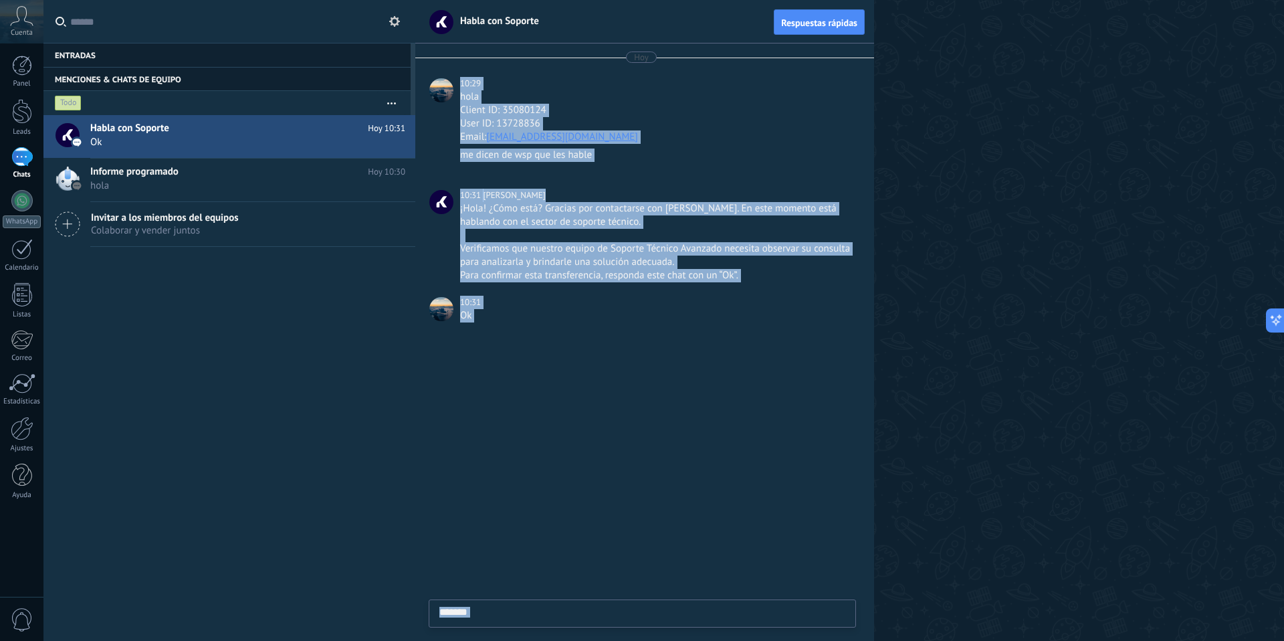
click at [496, 338] on div at bounding box center [644, 488] width 459 height 306
drag, startPoint x: 492, startPoint y: 186, endPoint x: 455, endPoint y: 70, distance: 121.8
click at [455, 70] on div "Hoy 10:29 hola Client ID: 35080124 User ID: 13728836 Email: blanqueriaxmayorist…" at bounding box center [644, 189] width 459 height 292
drag, startPoint x: 455, startPoint y: 70, endPoint x: 487, endPoint y: 312, distance: 244.1
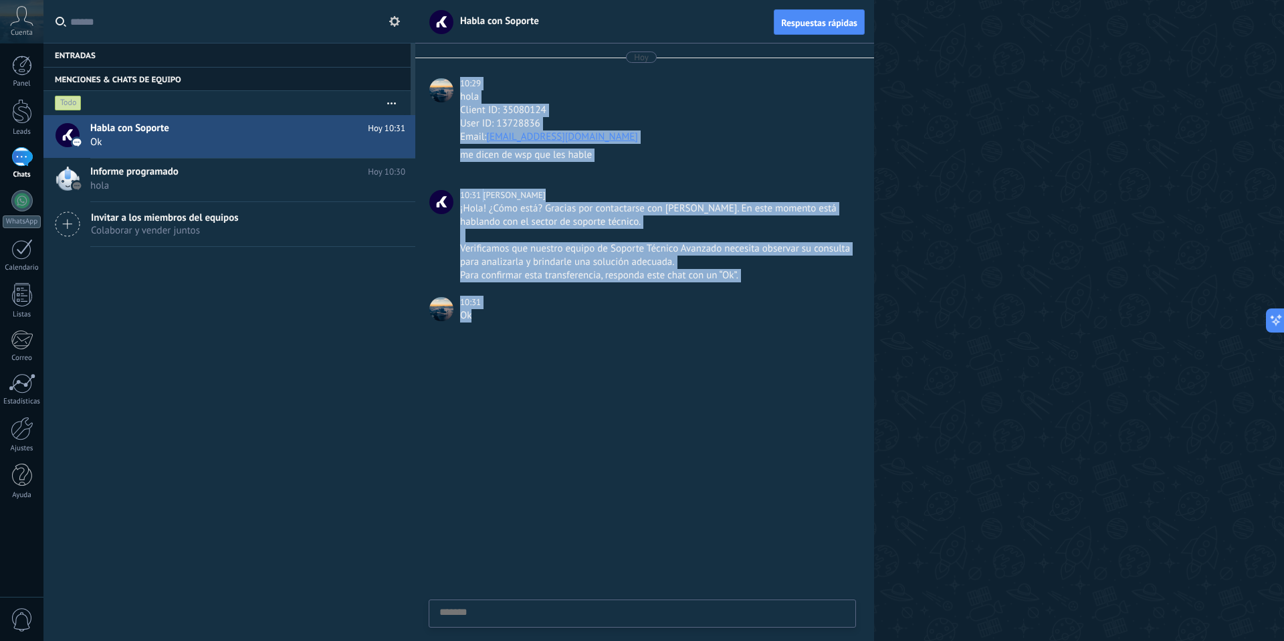
click at [487, 312] on div "Hoy 10:29 hola Client ID: 35080124 User ID: 13728836 Email: blanqueriaxmayorist…" at bounding box center [644, 189] width 459 height 292
click at [487, 312] on div "Ok" at bounding box center [656, 315] width 393 height 13
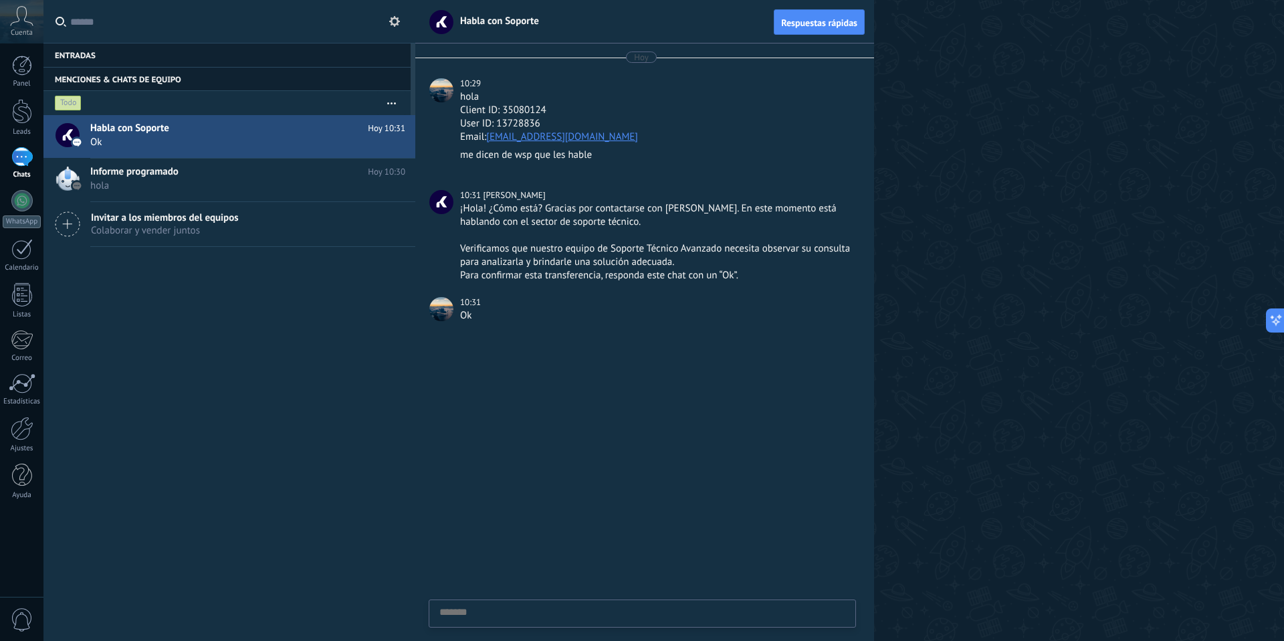
click at [487, 312] on div "Ok" at bounding box center [656, 315] width 393 height 13
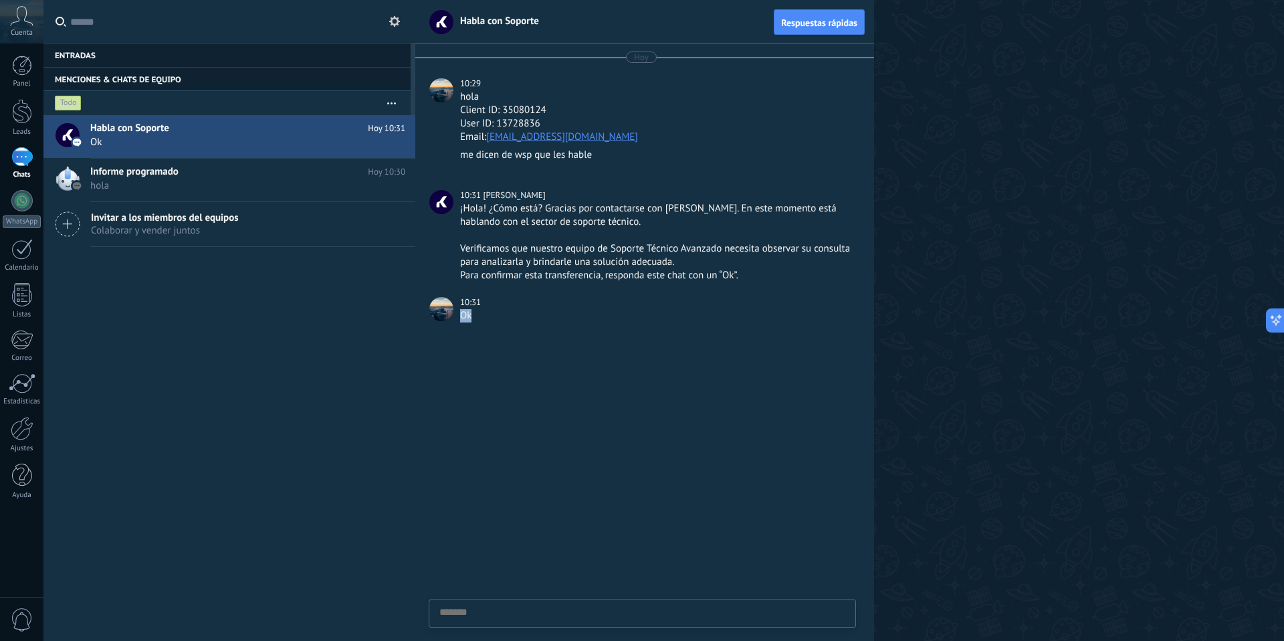
click at [489, 315] on div "Ok" at bounding box center [656, 315] width 393 height 13
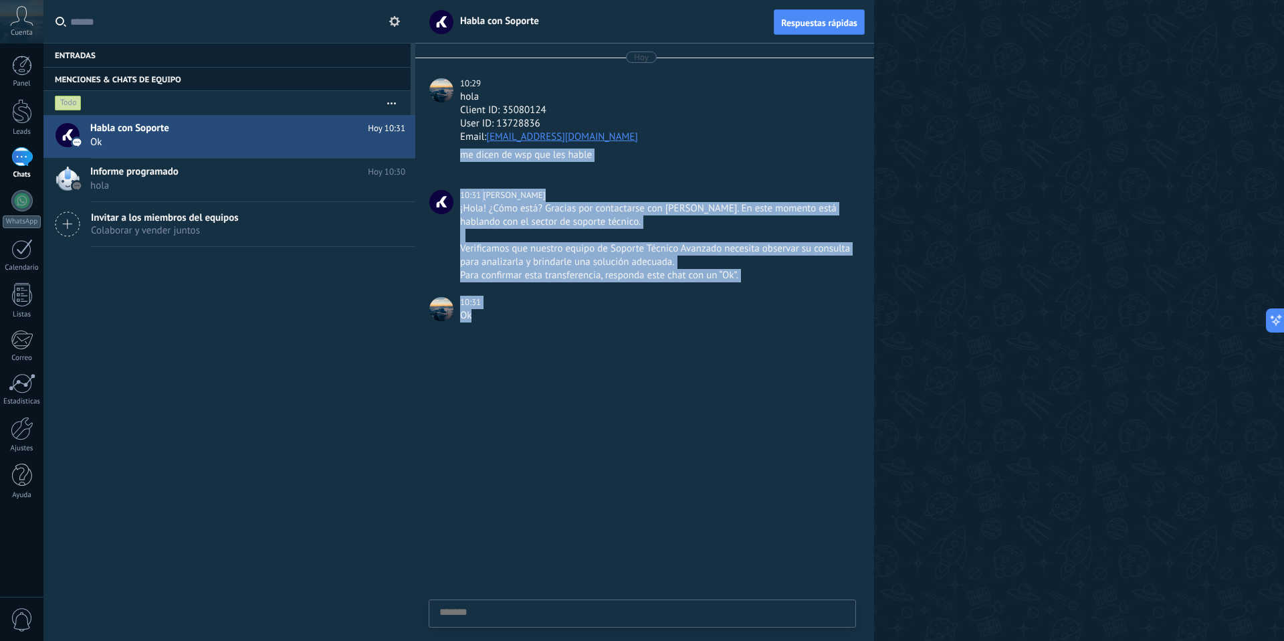
drag, startPoint x: 489, startPoint y: 315, endPoint x: 459, endPoint y: 179, distance: 138.9
click at [459, 175] on div "Hoy 10:29 hola Client ID: 35080124 User ID: 13728836 Email: blanqueriaxmayorist…" at bounding box center [644, 189] width 459 height 292
click at [461, 183] on div "Hoy 10:29 hola Client ID: 35080124 User ID: 13728836 Email: blanqueriaxmayorist…" at bounding box center [644, 189] width 459 height 292
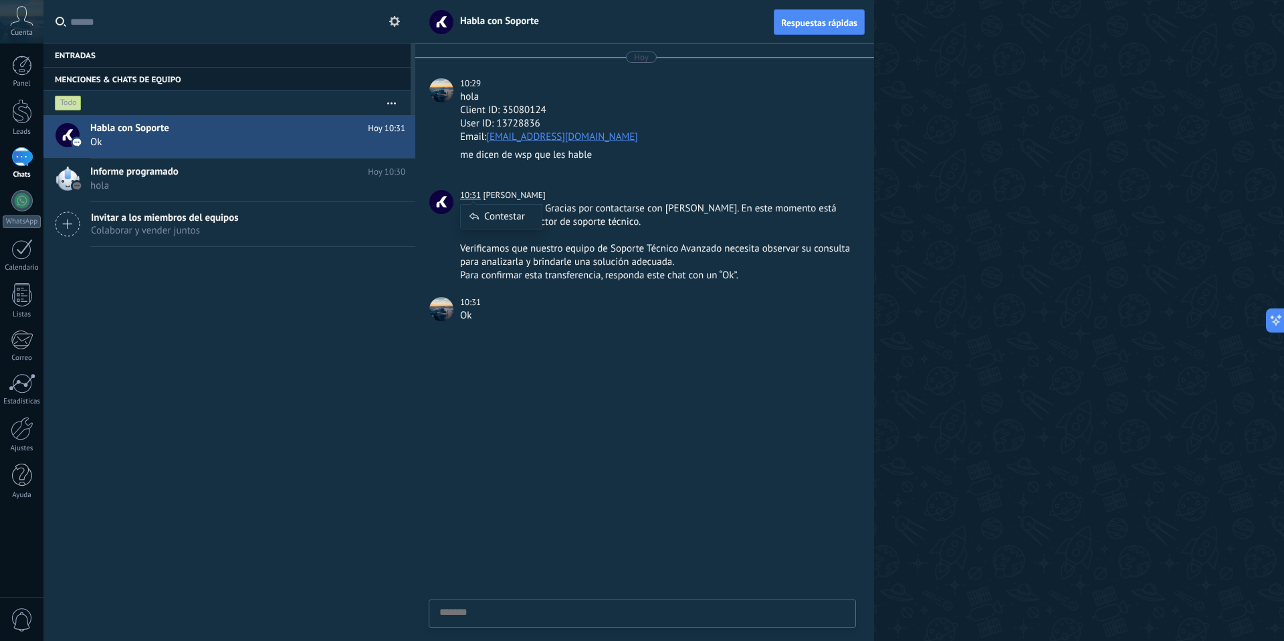
click at [465, 191] on div "Contestar" at bounding box center [501, 210] width 82 height 52
click at [481, 218] on div "Contestar" at bounding box center [501, 217] width 81 height 24
click at [832, 496] on icon at bounding box center [835, 496] width 8 height 8
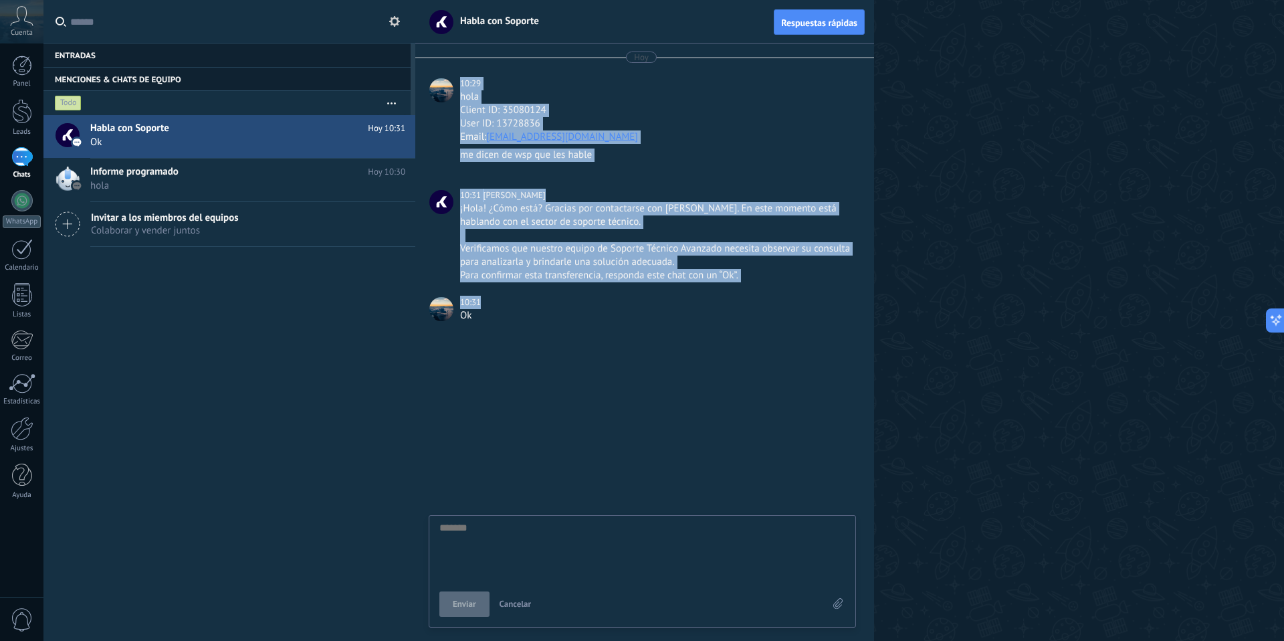
drag, startPoint x: 510, startPoint y: 308, endPoint x: 459, endPoint y: 86, distance: 227.8
click at [459, 86] on div "Hoy 10:29 hola Client ID: 35080124 User ID: 13728836 Email: blanqueriaxmayorist…" at bounding box center [644, 189] width 459 height 292
click at [460, 86] on div "10:29" at bounding box center [471, 83] width 23 height 13
drag, startPoint x: 453, startPoint y: 75, endPoint x: 498, endPoint y: 312, distance: 241.6
click at [498, 312] on div "Hoy 10:29 hola Client ID: 35080124 User ID: 13728836 Email: blanqueriaxmayorist…" at bounding box center [644, 189] width 459 height 292
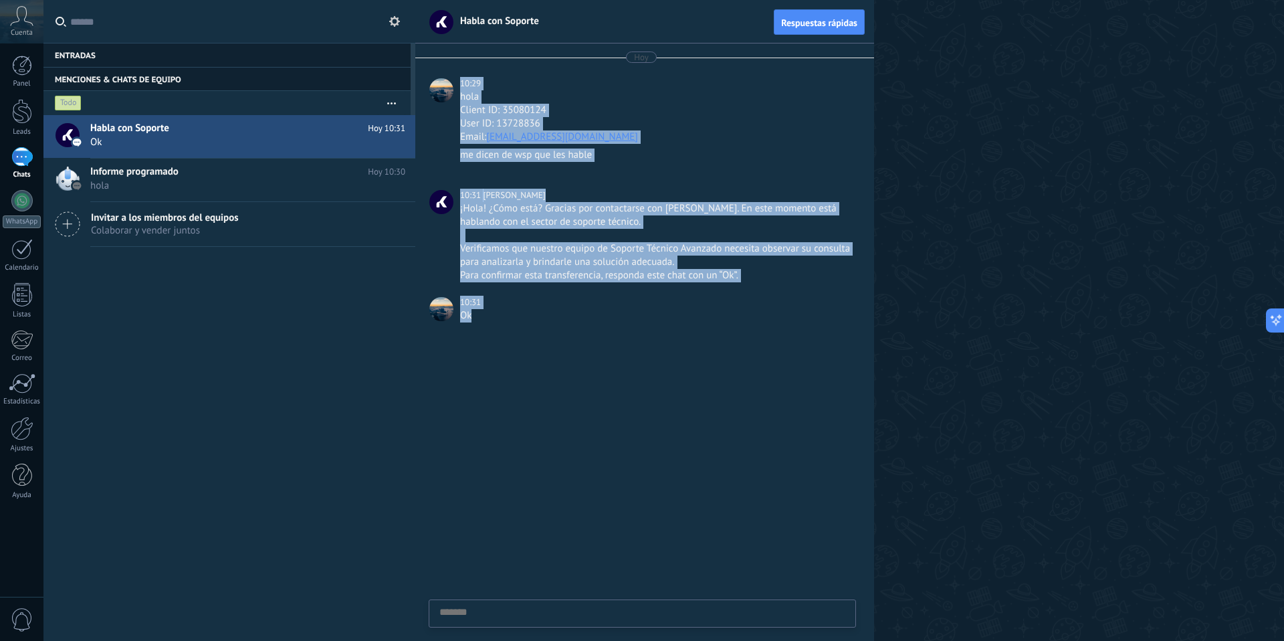
click at [508, 300] on div "10:31" at bounding box center [656, 302] width 393 height 13
drag, startPoint x: 492, startPoint y: 304, endPoint x: 481, endPoint y: 76, distance: 227.6
click at [481, 76] on div "Hoy 10:29 hola Client ID: 35080124 User ID: 13728836 Email: blanqueriaxmayorist…" at bounding box center [644, 189] width 459 height 292
drag, startPoint x: 486, startPoint y: 83, endPoint x: 502, endPoint y: 314, distance: 231.2
click at [502, 314] on div "Hoy 10:29 hola Client ID: 35080124 User ID: 13728836 Email: blanqueriaxmayorist…" at bounding box center [644, 189] width 459 height 292
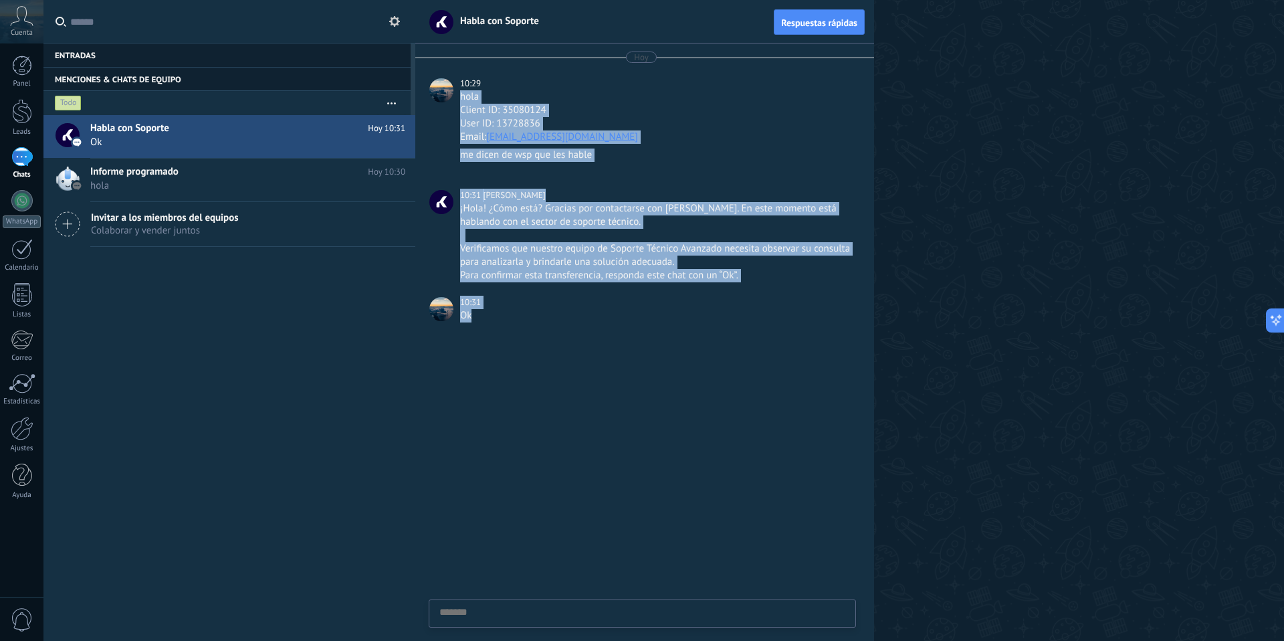
click at [502, 314] on div "Ok" at bounding box center [656, 315] width 393 height 13
drag, startPoint x: 492, startPoint y: 312, endPoint x: 486, endPoint y: 76, distance: 235.5
click at [486, 76] on div "Hoy 10:29 hola Client ID: 35080124 User ID: 13728836 Email: blanqueriaxmayorist…" at bounding box center [644, 189] width 459 height 292
drag, startPoint x: 486, startPoint y: 79, endPoint x: 485, endPoint y: 312, distance: 232.7
click at [485, 312] on div "Hoy 10:29 hola Client ID: 35080124 User ID: 13728836 Email: blanqueriaxmayorist…" at bounding box center [644, 189] width 459 height 292
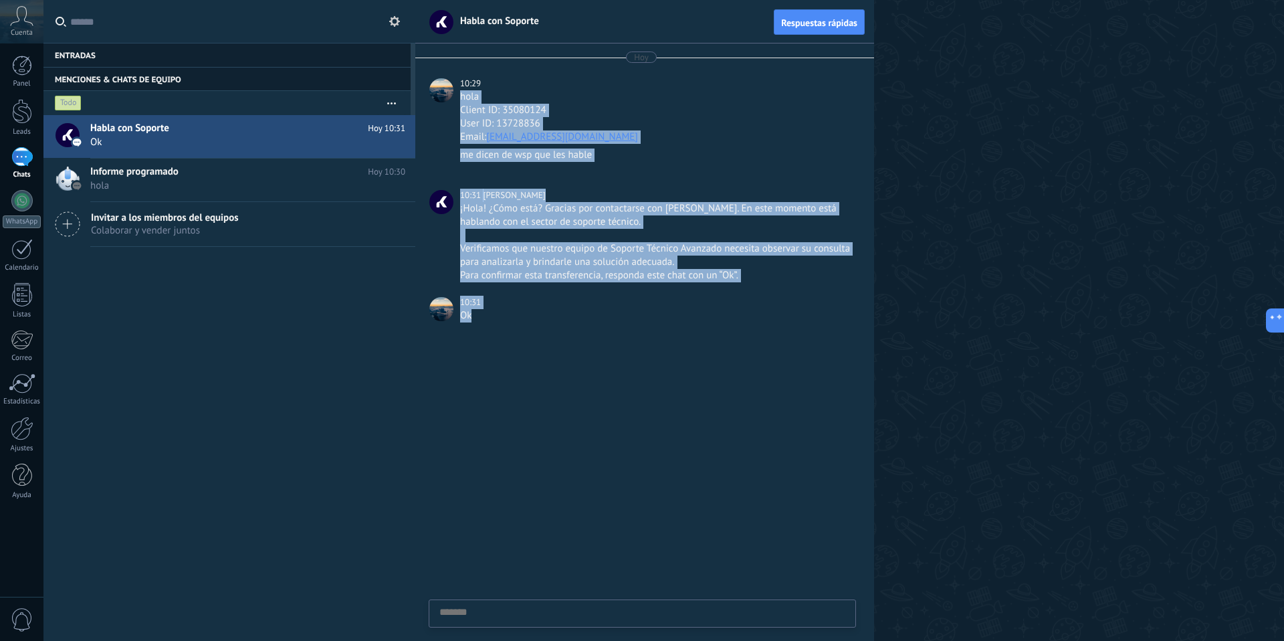
click at [484, 315] on div "Ok" at bounding box center [656, 315] width 393 height 13
drag, startPoint x: 484, startPoint y: 315, endPoint x: 459, endPoint y: 78, distance: 238.0
click at [459, 78] on div "Hoy 10:29 hola Client ID: 35080124 User ID: 13728836 Email: blanqueriaxmayorist…" at bounding box center [644, 189] width 459 height 292
click at [460, 78] on div "10:29" at bounding box center [471, 83] width 23 height 13
drag, startPoint x: 459, startPoint y: 78, endPoint x: 479, endPoint y: 318, distance: 240.2
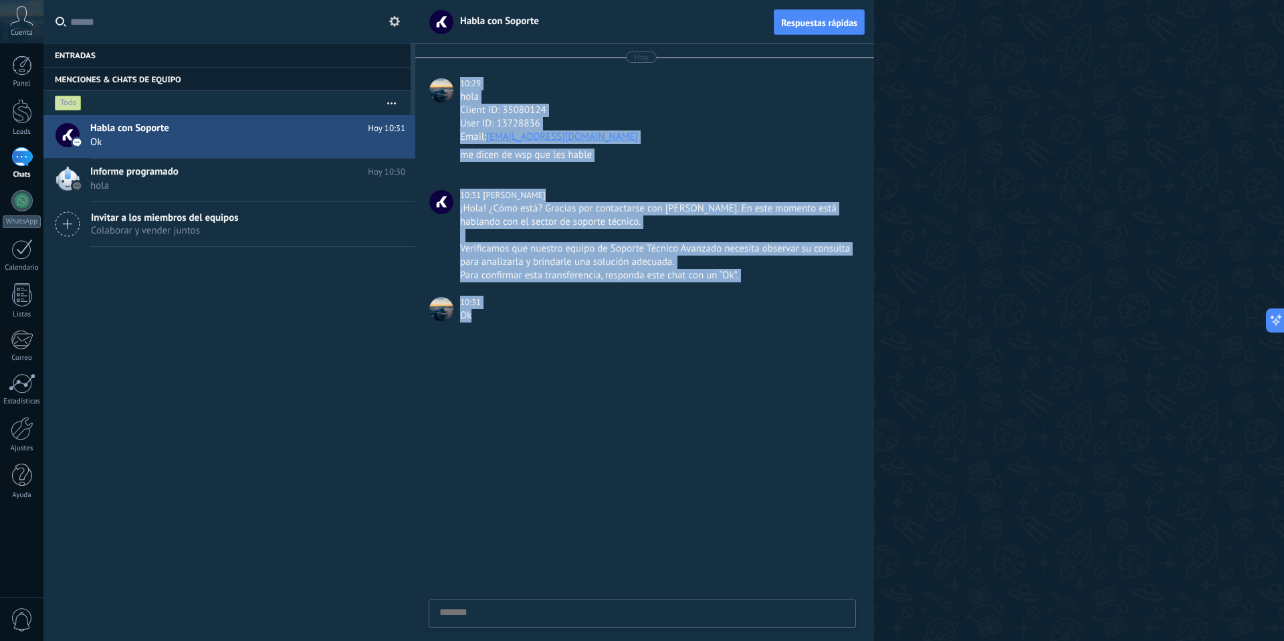
click at [479, 318] on div "Hoy 10:29 hola Client ID: 35080124 User ID: 13728836 Email: blanqueriaxmayorist…" at bounding box center [644, 189] width 459 height 292
click at [479, 318] on div "Ok" at bounding box center [656, 315] width 393 height 13
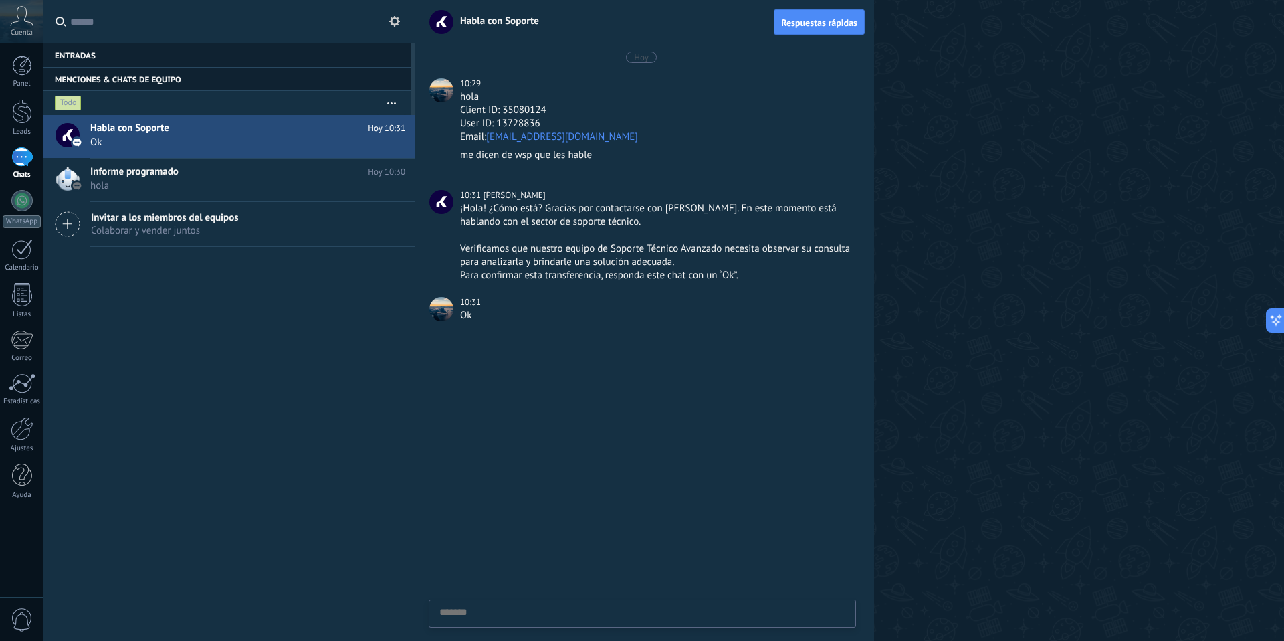
click at [478, 308] on div "10:31" at bounding box center [471, 302] width 23 height 13
click at [478, 304] on div "10:31" at bounding box center [471, 302] width 23 height 13
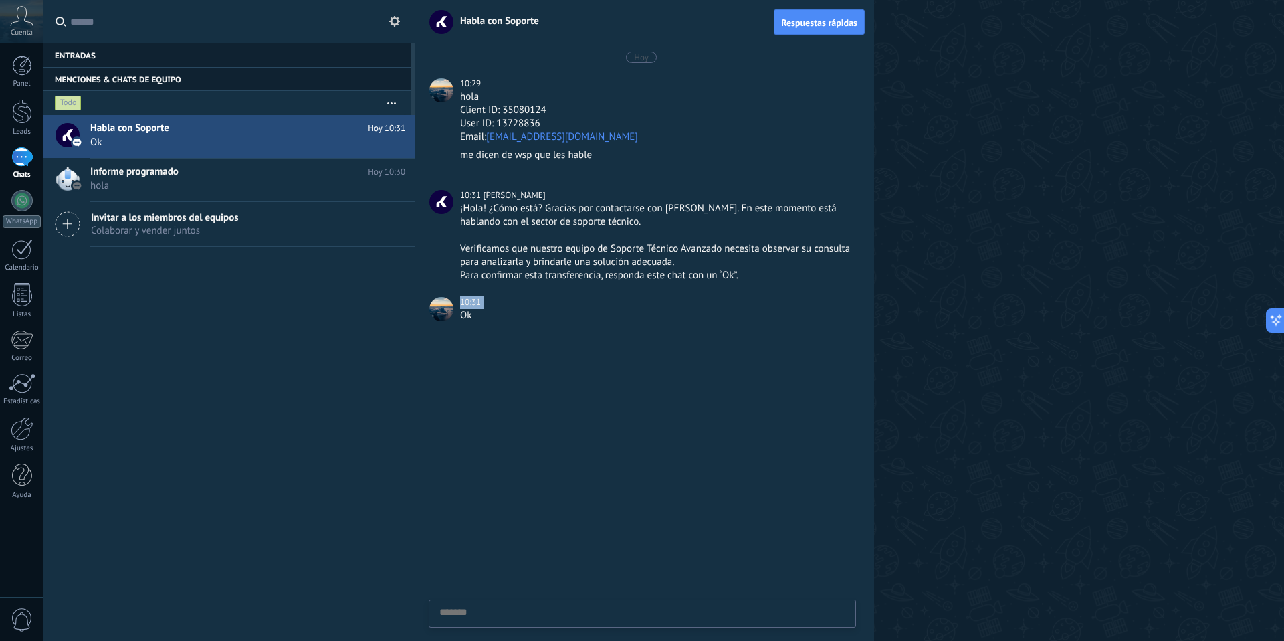
click at [481, 288] on div "Hoy 10:29 hola Client ID: 35080124 User ID: 13728836 Email: blanqueriaxmayorist…" at bounding box center [644, 189] width 459 height 292
click at [483, 283] on div "Hoy 10:29 hola Client ID: 35080124 User ID: 13728836 Email: blanqueriaxmayorist…" at bounding box center [644, 189] width 459 height 292
click at [483, 282] on div "Hoy 10:29 hola Client ID: 35080124 User ID: 13728836 Email: blanqueriaxmayorist…" at bounding box center [644, 189] width 459 height 292
click at [487, 265] on div "Verificamos que nuestro equipo de Soporte Técnico Avanzado necesita observar su…" at bounding box center [656, 255] width 393 height 27
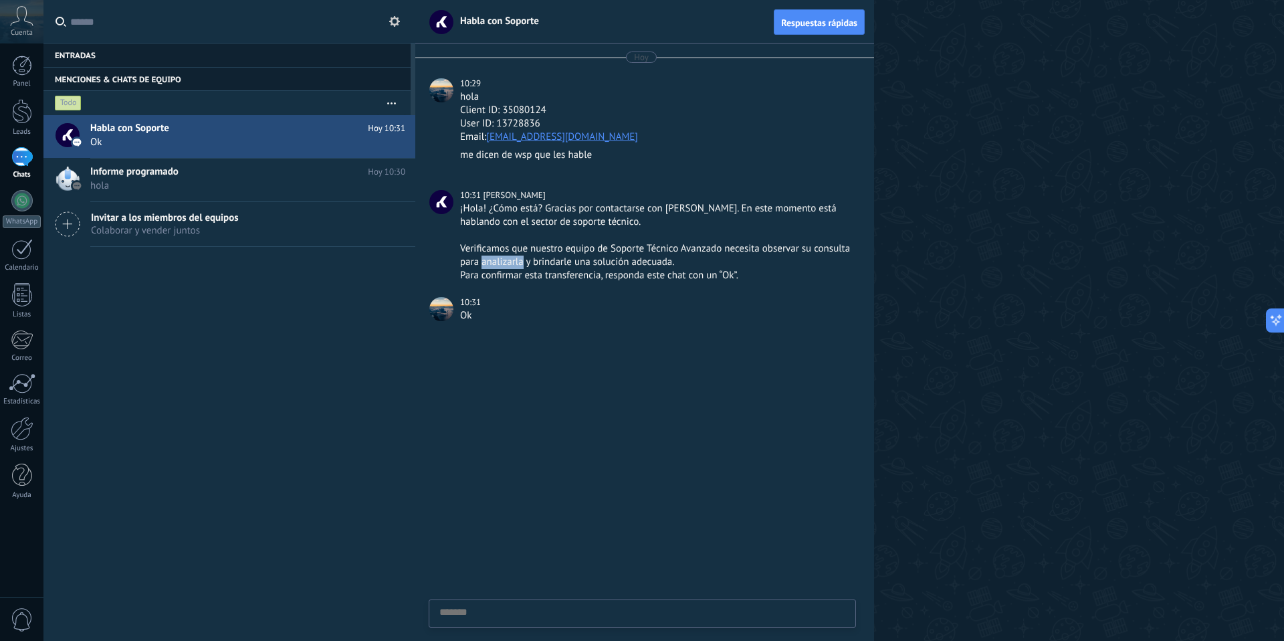
click at [487, 265] on div "Verificamos que nuestro equipo de Soporte Técnico Avanzado necesita observar su…" at bounding box center [656, 255] width 393 height 27
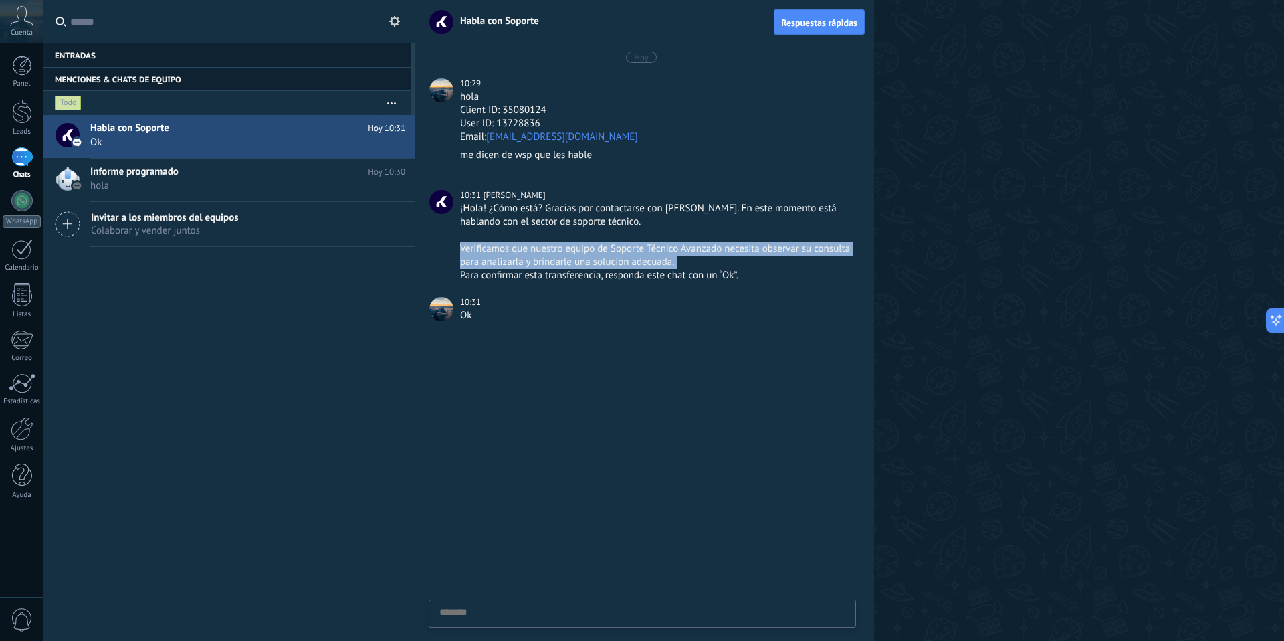
click at [487, 265] on div "Verificamos que nuestro equipo de Soporte Técnico Avanzado necesita observar su…" at bounding box center [656, 255] width 393 height 27
click at [490, 255] on div "Verificamos que nuestro equipo de Soporte Técnico Avanzado necesita observar su…" at bounding box center [656, 255] width 393 height 27
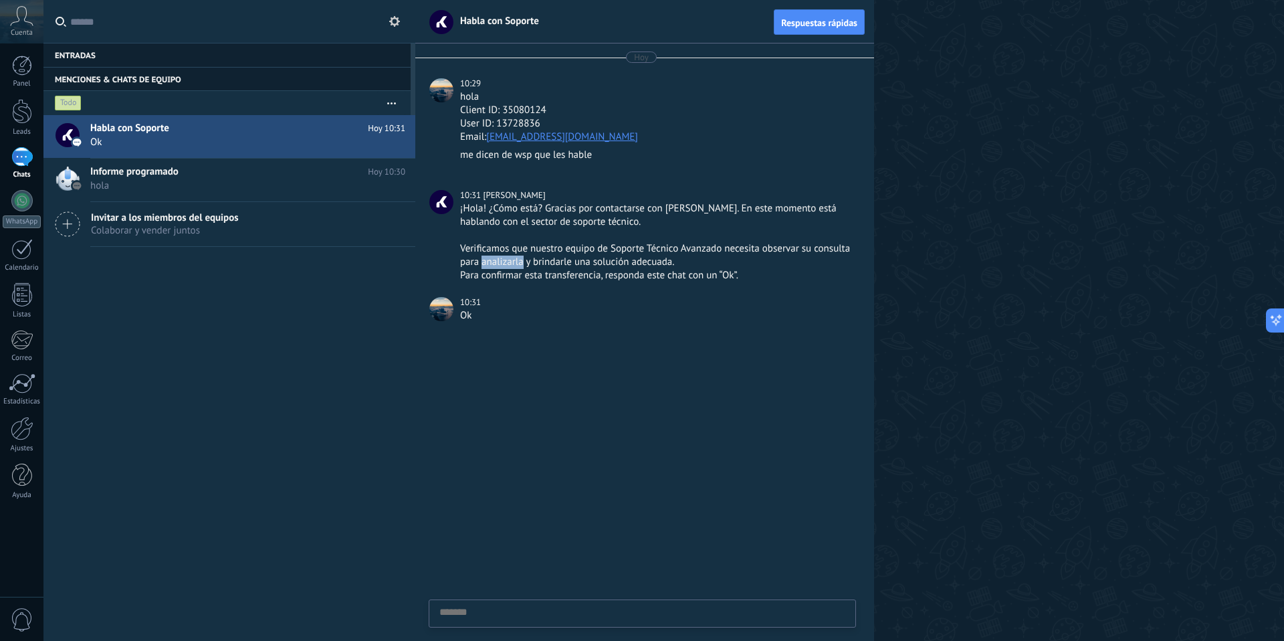
click at [490, 255] on div "Verificamos que nuestro equipo de Soporte Técnico Avanzado necesita observar su…" at bounding box center [656, 255] width 393 height 27
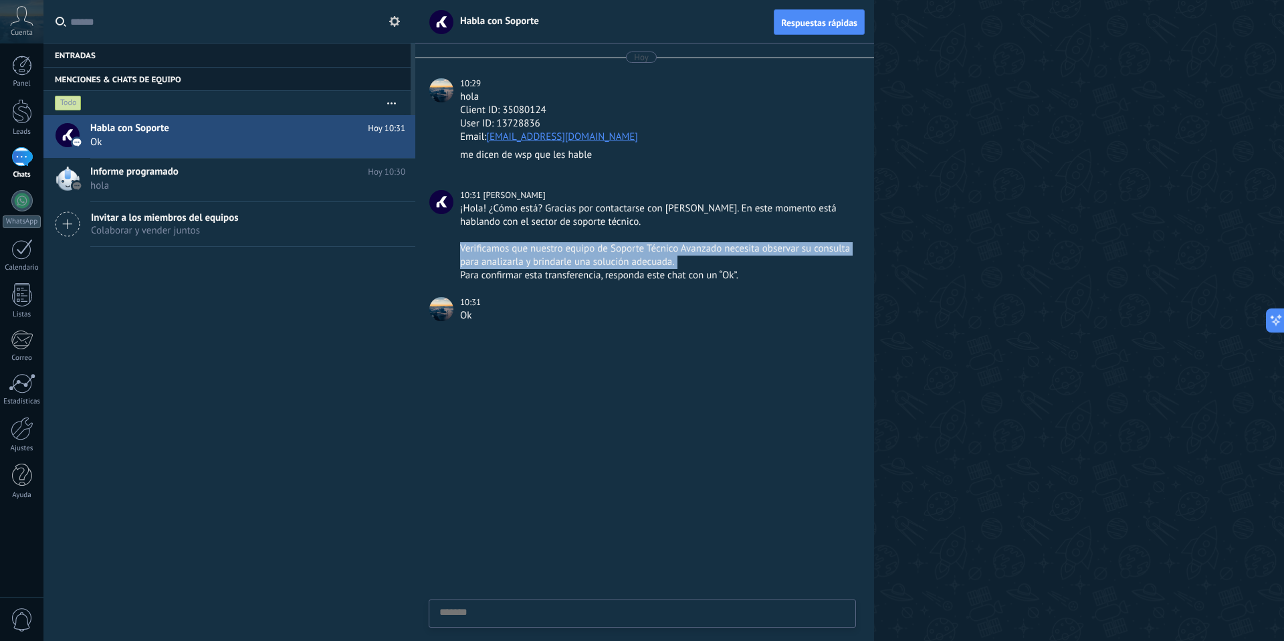
click at [490, 255] on div "Verificamos que nuestro equipo de Soporte Técnico Avanzado necesita observar su…" at bounding box center [656, 255] width 393 height 27
click at [490, 265] on div "Verificamos que nuestro equipo de Soporte Técnico Avanzado necesita observar su…" at bounding box center [656, 255] width 393 height 27
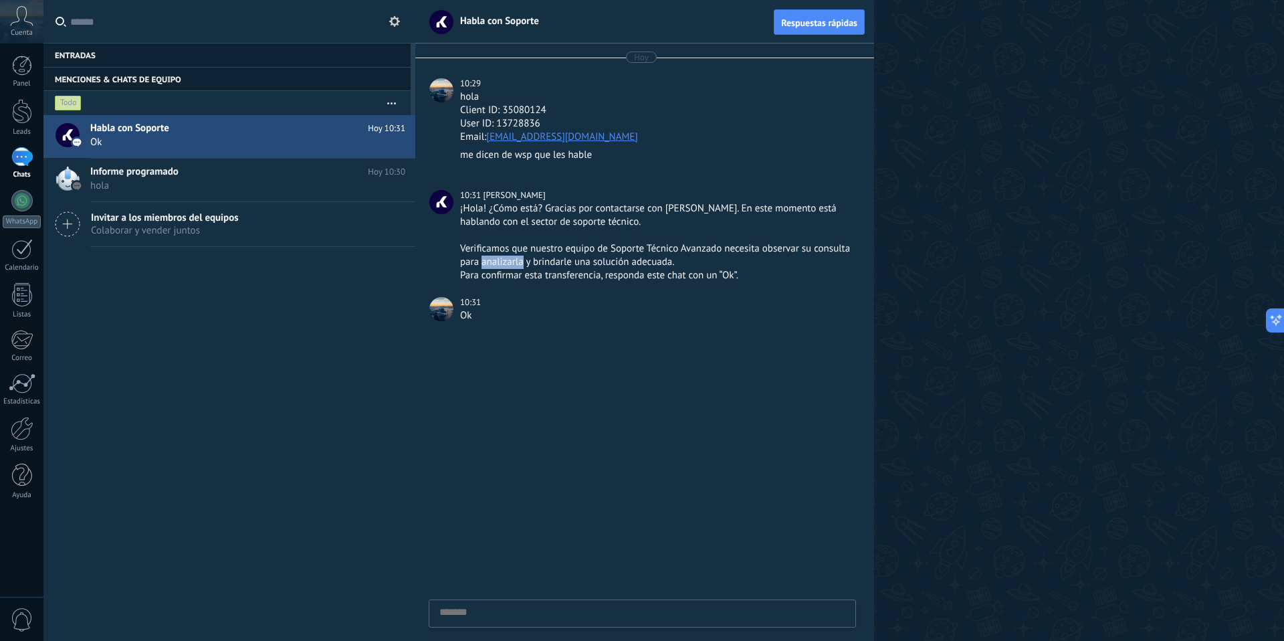
click at [490, 265] on div "Verificamos que nuestro equipo de Soporte Técnico Avanzado necesita observar su…" at bounding box center [656, 255] width 393 height 27
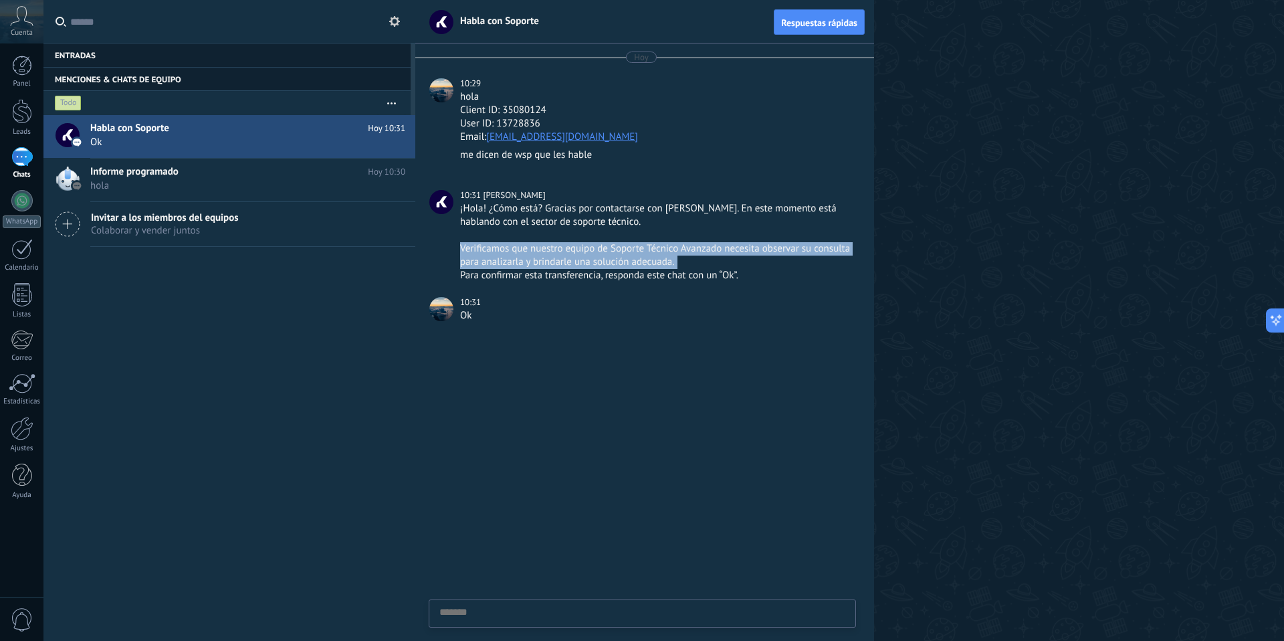
click at [490, 265] on div "Verificamos que nuestro equipo de Soporte Técnico Avanzado necesita observar su…" at bounding box center [656, 255] width 393 height 27
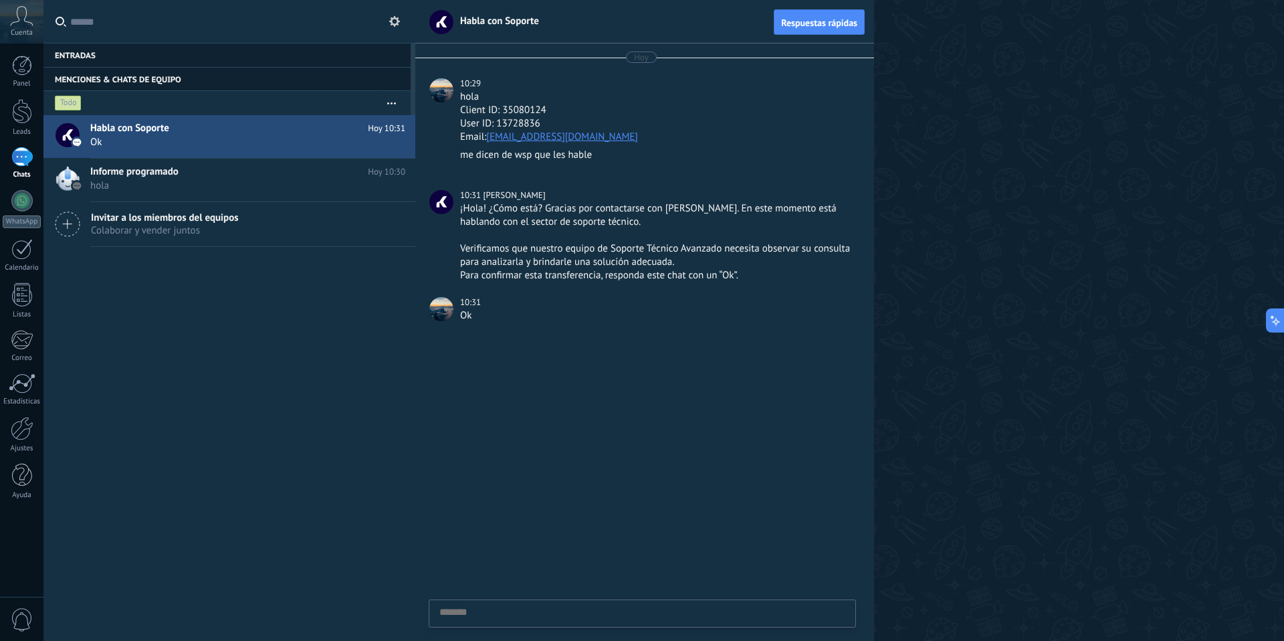
click at [770, 283] on div "Hoy 10:29 hola Client ID: 35080124 User ID: 13728836 Email: blanqueriaxmayorist…" at bounding box center [644, 189] width 459 height 292
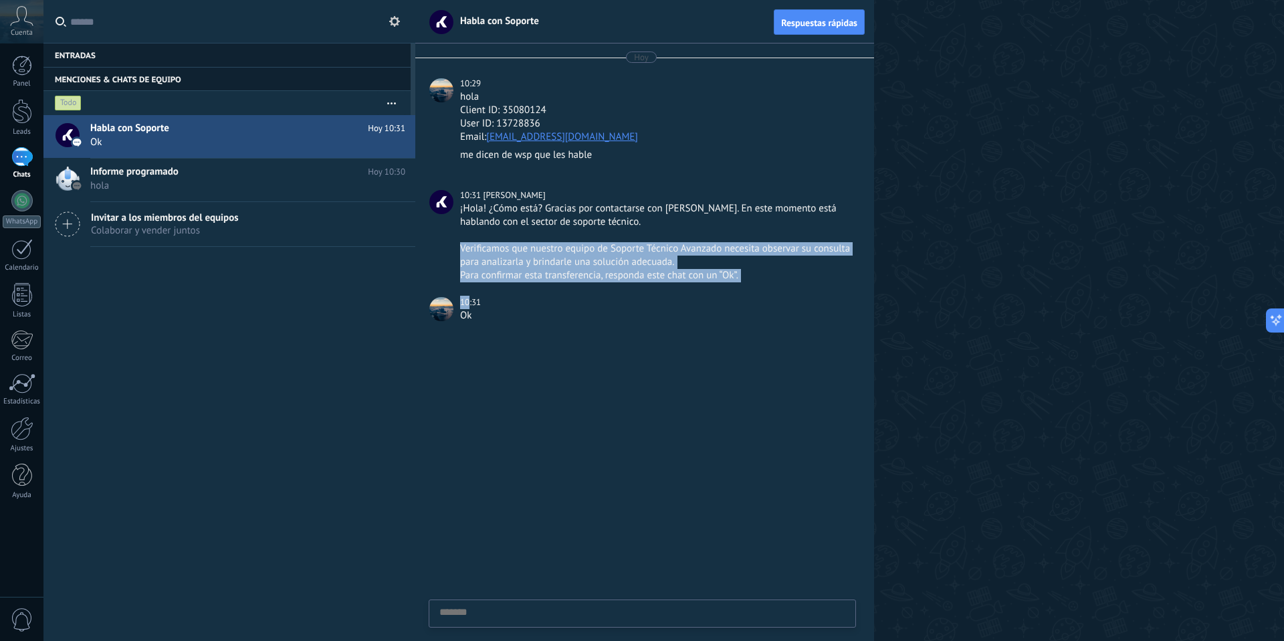
drag, startPoint x: 770, startPoint y: 283, endPoint x: 754, endPoint y: 238, distance: 47.4
click at [754, 238] on div "Hoy 10:29 hola Client ID: 35080124 User ID: 13728836 Email: blanqueriaxmayorist…" at bounding box center [644, 189] width 459 height 292
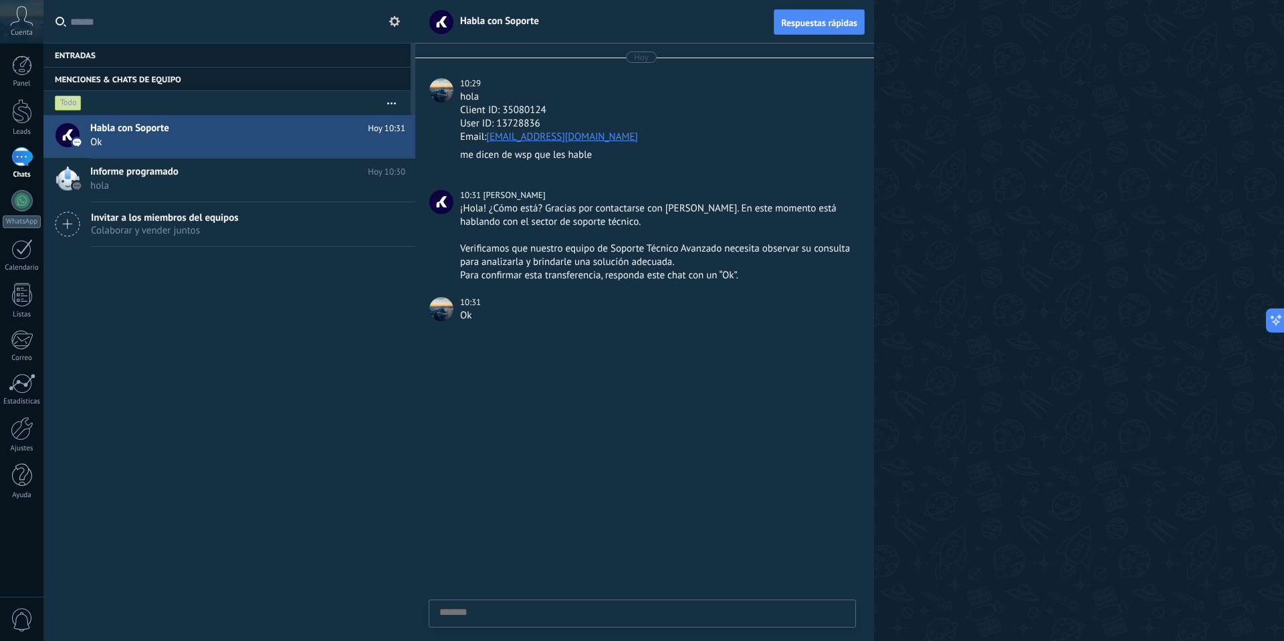
click at [581, 225] on div "¡Hola! ¿Cómo está? Gracias por contactarse con Kommo. En este momento está habl…" at bounding box center [656, 215] width 393 height 27
drag, startPoint x: 461, startPoint y: 205, endPoint x: 742, endPoint y: 284, distance: 291.3
click at [742, 284] on div "Hoy 10:29 hola Client ID: 35080124 User ID: 13728836 Email: blanqueriaxmayorist…" at bounding box center [644, 189] width 459 height 292
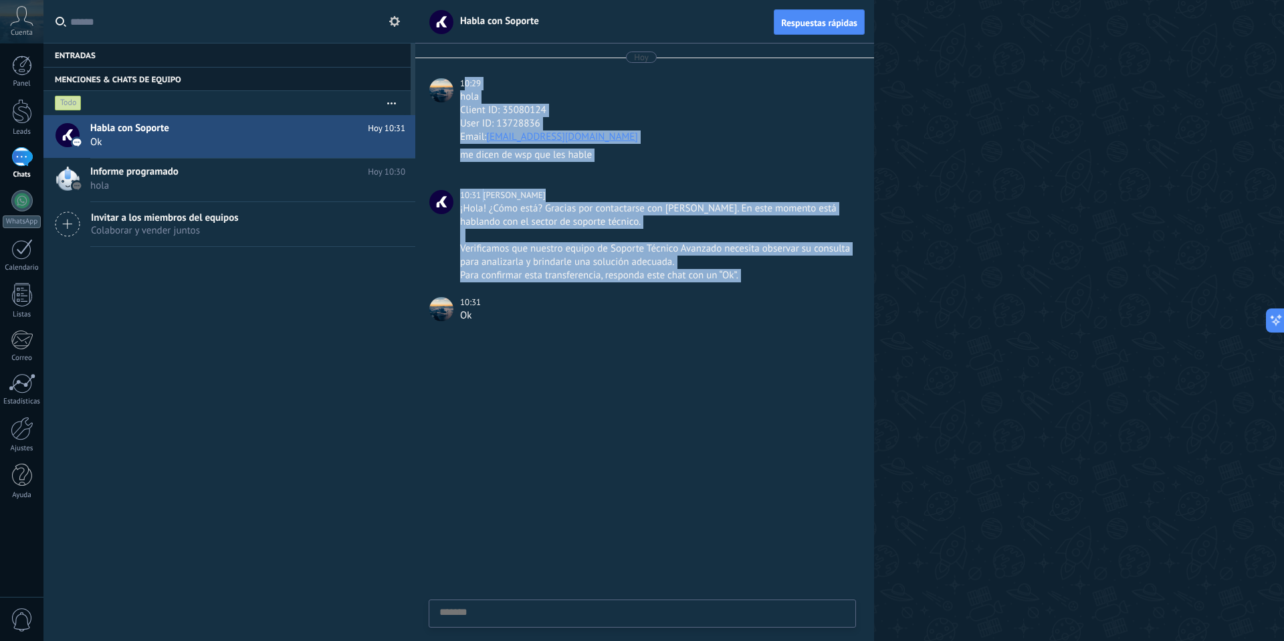
drag, startPoint x: 741, startPoint y: 279, endPoint x: 463, endPoint y: 86, distance: 337.8
click at [463, 86] on div "Hoy 10:29 hola Client ID: 35080124 User ID: 13728836 Email: blanqueriaxmayorist…" at bounding box center [644, 189] width 459 height 292
click at [463, 86] on div "10:29" at bounding box center [471, 83] width 23 height 13
drag, startPoint x: 458, startPoint y: 83, endPoint x: 504, endPoint y: 313, distance: 234.5
click at [504, 313] on div "Hoy 10:29 hola Client ID: 35080124 User ID: 13728836 Email: blanqueriaxmayorist…" at bounding box center [644, 189] width 459 height 292
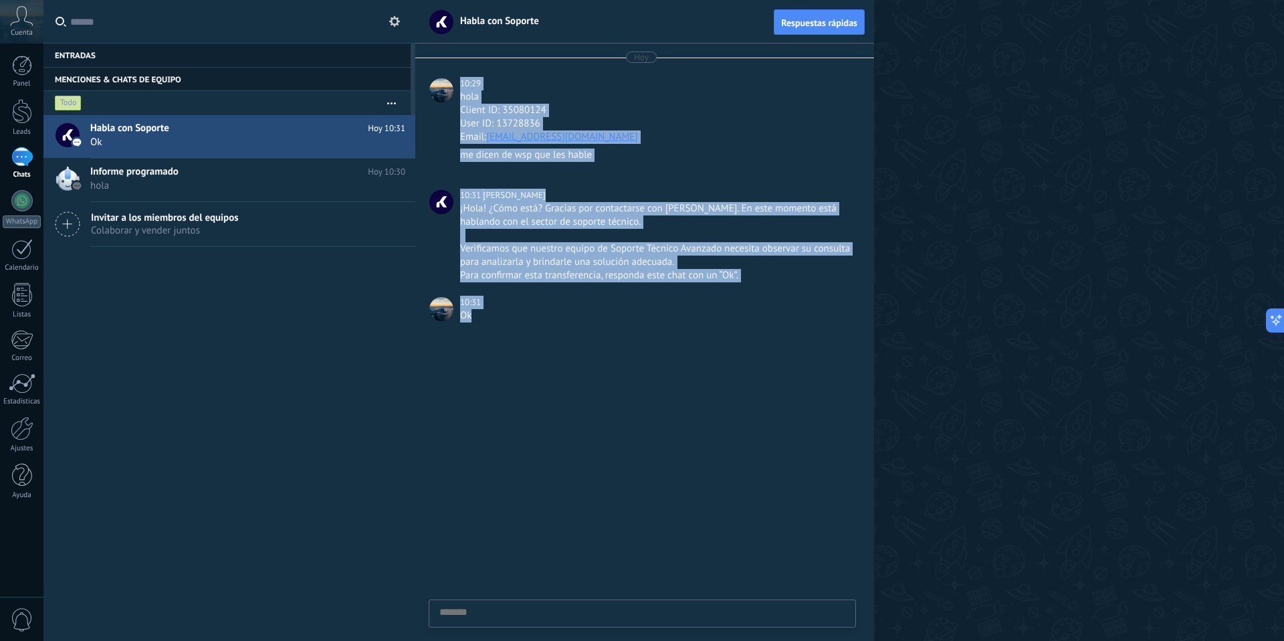
click at [504, 313] on div "Ok" at bounding box center [656, 315] width 393 height 13
drag, startPoint x: 504, startPoint y: 313, endPoint x: 463, endPoint y: 84, distance: 232.3
click at [463, 84] on div "Hoy 10:29 hola Client ID: 35080124 User ID: 13728836 Email: blanqueriaxmayorist…" at bounding box center [644, 189] width 459 height 292
click at [463, 84] on div "10:29" at bounding box center [471, 83] width 23 height 13
drag, startPoint x: 463, startPoint y: 84, endPoint x: 474, endPoint y: 324, distance: 239.7
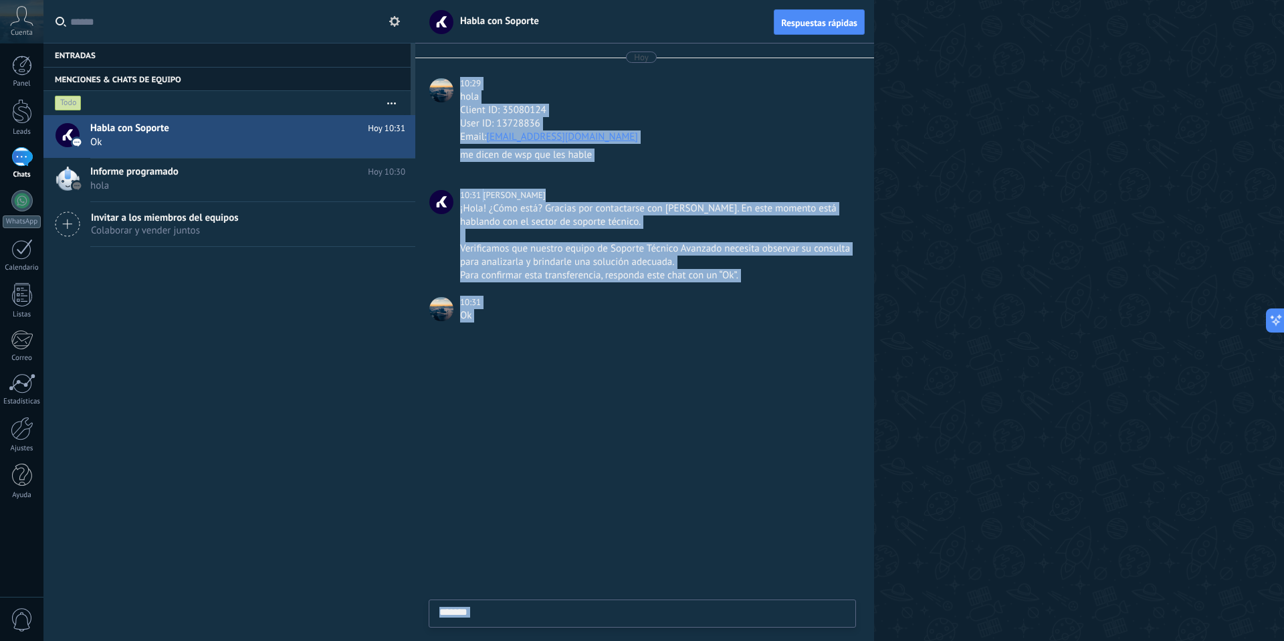
click at [474, 324] on div "Hoy 10:29 hola Client ID: 35080124 User ID: 13728836 Email: blanqueriaxmayorist…" at bounding box center [644, 189] width 459 height 292
click at [474, 324] on div "Ok" at bounding box center [656, 322] width 393 height 26
drag, startPoint x: 474, startPoint y: 324, endPoint x: 455, endPoint y: 85, distance: 239.5
click at [455, 87] on div "Hoy 10:29 hola Client ID: 35080124 User ID: 13728836 Email: blanqueriaxmayorist…" at bounding box center [644, 189] width 459 height 292
click at [460, 76] on div "Hoy 10:29 hola Client ID: 35080124 User ID: 13728836 Email: blanqueriaxmayorist…" at bounding box center [644, 189] width 459 height 292
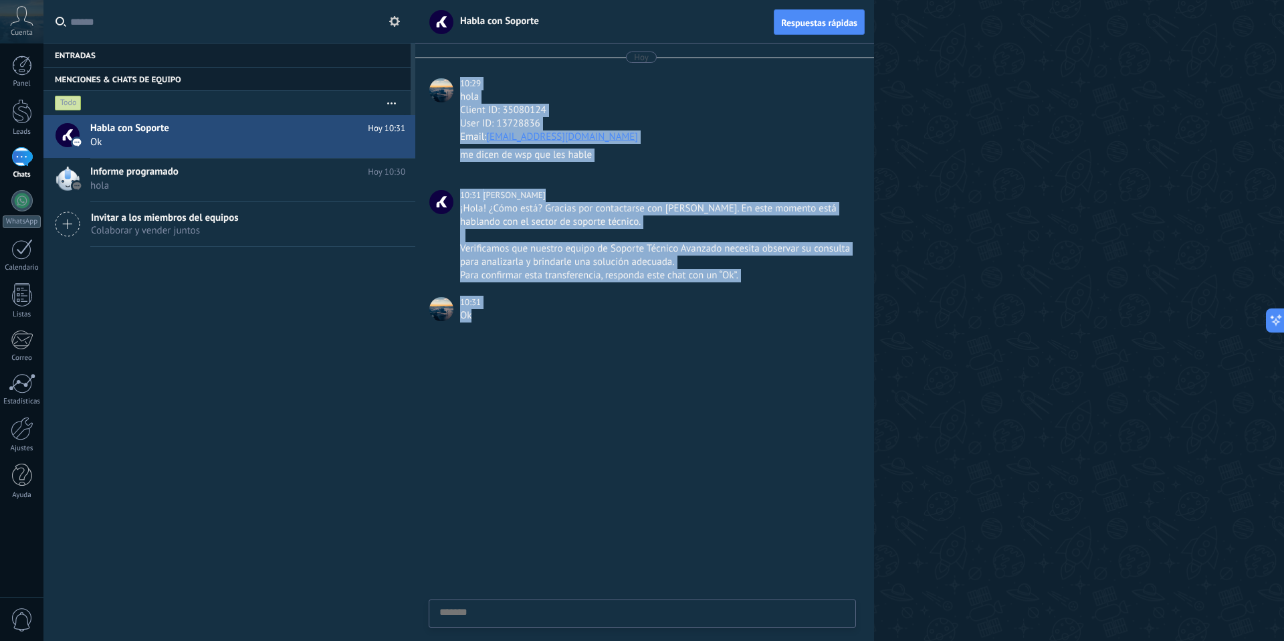
drag, startPoint x: 460, startPoint y: 76, endPoint x: 477, endPoint y: 318, distance: 242.7
click at [477, 318] on div "Hoy 10:29 hola Client ID: 35080124 User ID: 13728836 Email: blanqueriaxmayorist…" at bounding box center [644, 189] width 459 height 292
click at [475, 318] on div "Ok" at bounding box center [656, 315] width 393 height 13
drag, startPoint x: 475, startPoint y: 318, endPoint x: 459, endPoint y: 81, distance: 237.2
click at [459, 81] on div "Hoy 10:29 hola Client ID: 35080124 User ID: 13728836 Email: blanqueriaxmayorist…" at bounding box center [644, 189] width 459 height 292
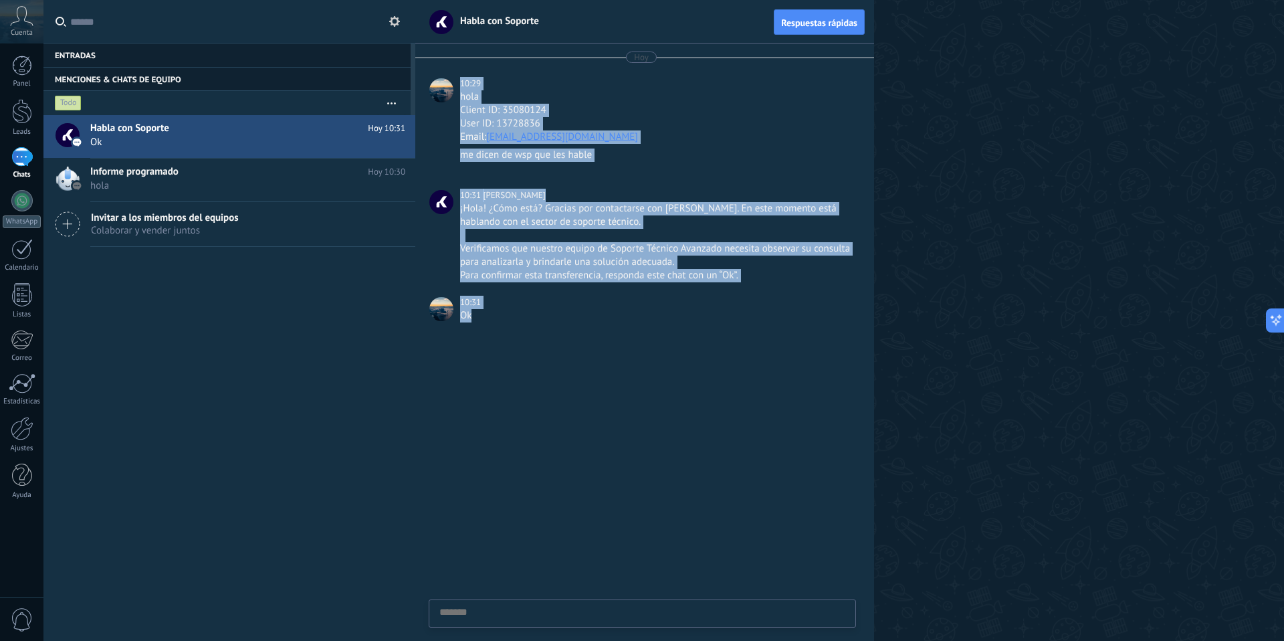
click at [460, 81] on div "10:29" at bounding box center [471, 83] width 23 height 13
drag, startPoint x: 459, startPoint y: 81, endPoint x: 496, endPoint y: 326, distance: 247.4
click at [496, 326] on div "Hoy 10:29 hola Client ID: 35080124 User ID: 13728836 Email: blanqueriaxmayorist…" at bounding box center [644, 189] width 459 height 292
click at [496, 326] on div "Ok" at bounding box center [656, 322] width 393 height 26
drag, startPoint x: 496, startPoint y: 326, endPoint x: 482, endPoint y: 119, distance: 207.1
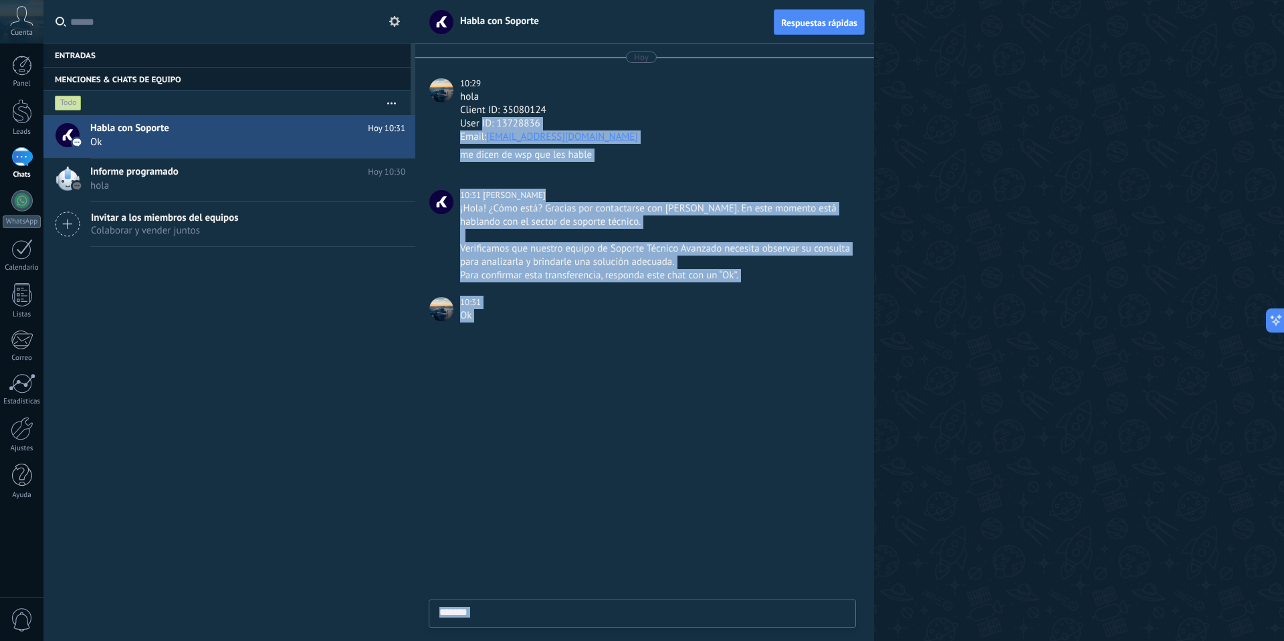
click at [482, 119] on div "Hoy 10:29 hola Client ID: 35080124 User ID: 13728836 Email: blanqueriaxmayorist…" at bounding box center [644, 189] width 459 height 292
click at [506, 276] on div "Para confirmar esta transferencia, responda este chat con un “Ok”." at bounding box center [656, 275] width 393 height 13
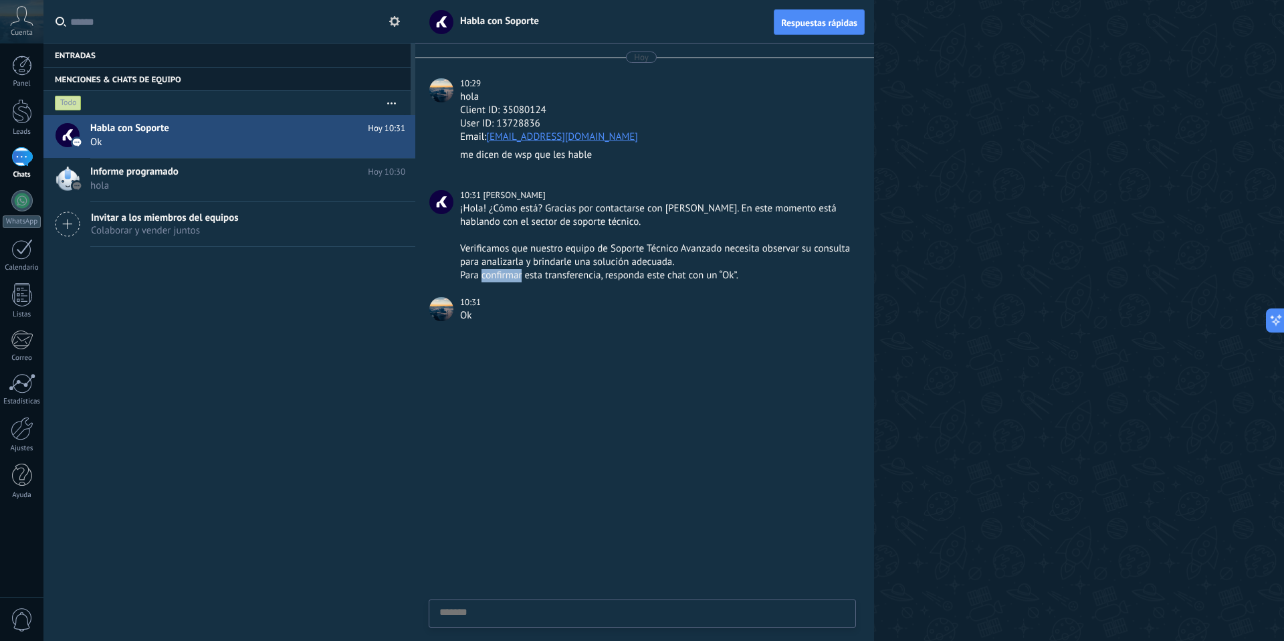
click at [506, 276] on div "Para confirmar esta transferencia, responda este chat con un “Ok”." at bounding box center [656, 275] width 393 height 13
click at [524, 234] on div at bounding box center [656, 235] width 393 height 13
click at [528, 267] on div "Verificamos que nuestro equipo de Soporte Técnico Avanzado necesita observar su…" at bounding box center [656, 255] width 393 height 27
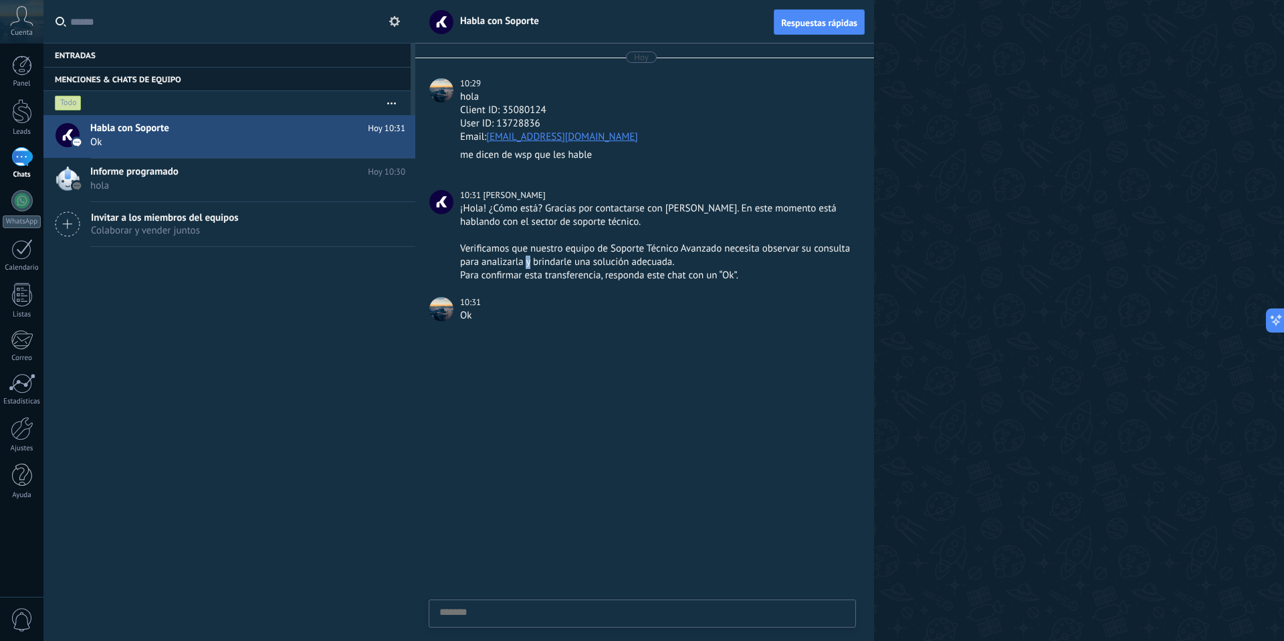
click at [528, 267] on div "Verificamos que nuestro equipo de Soporte Técnico Avanzado necesita observar su…" at bounding box center [656, 255] width 393 height 27
click at [529, 276] on div "Para confirmar esta transferencia, responda este chat con un “Ok”." at bounding box center [656, 275] width 393 height 13
click at [541, 278] on div "Para confirmar esta transferencia, responda este chat con un “Ok”." at bounding box center [656, 275] width 393 height 13
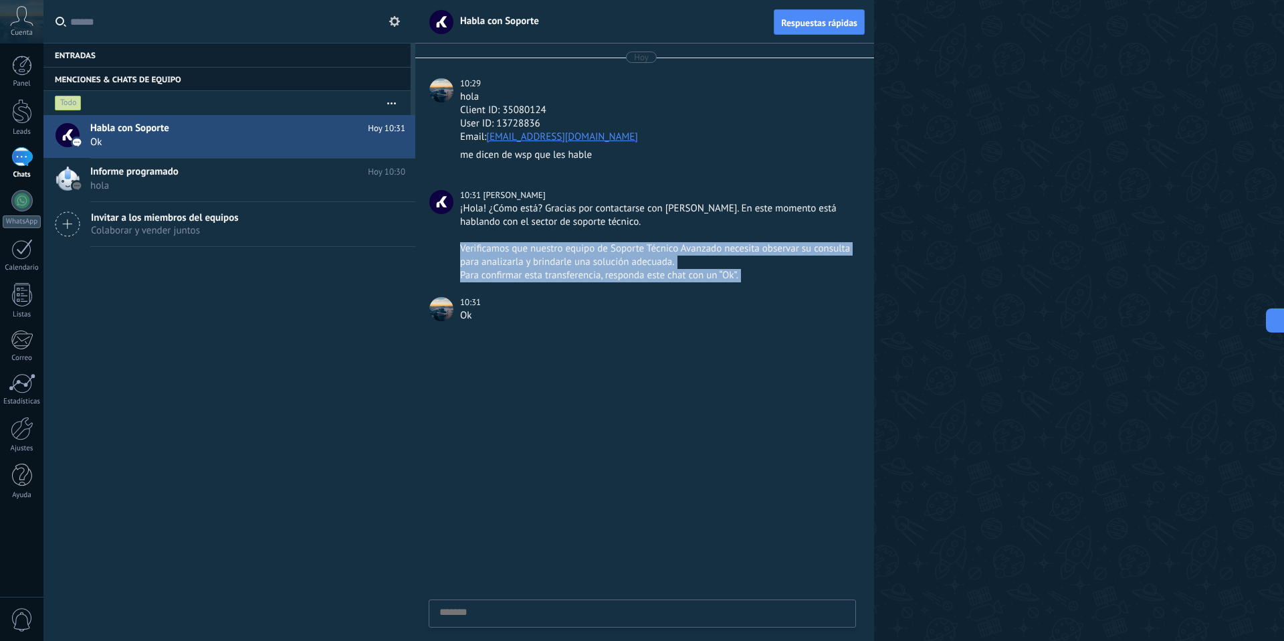
drag, startPoint x: 639, startPoint y: 288, endPoint x: 623, endPoint y: 237, distance: 53.3
click at [623, 237] on div "Hoy 10:29 hola Client ID: 35080124 User ID: 13728836 Email: blanqueriaxmayorist…" at bounding box center [644, 189] width 459 height 292
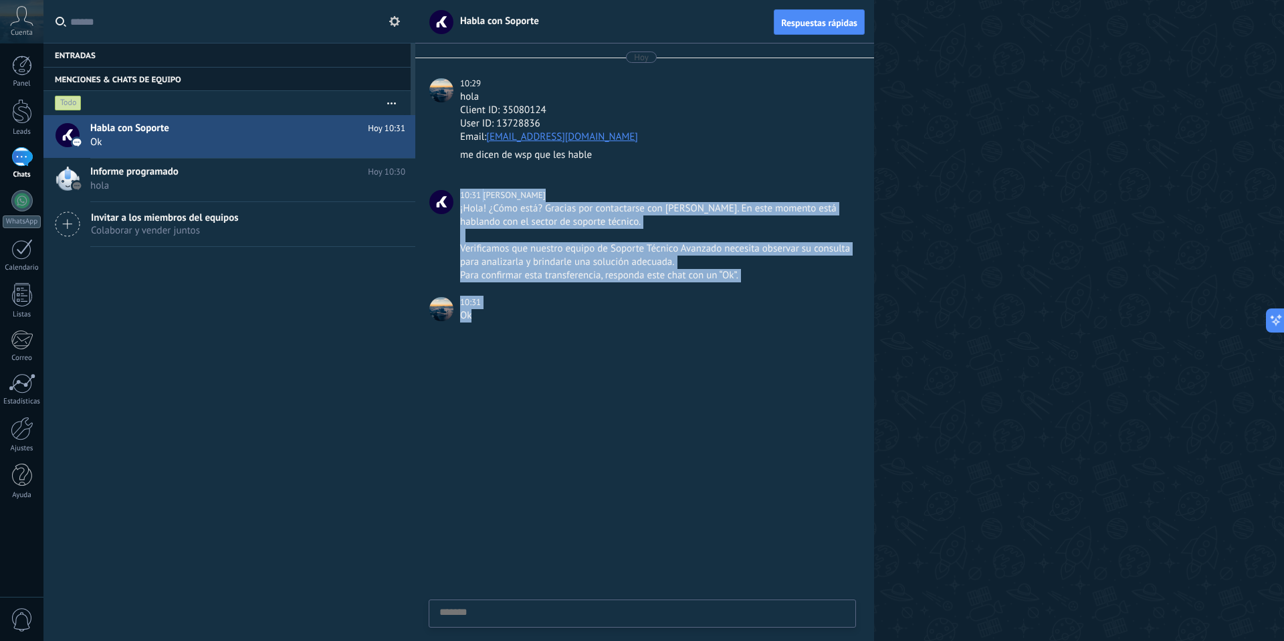
drag, startPoint x: 537, startPoint y: 173, endPoint x: 568, endPoint y: 334, distance: 164.2
click at [568, 334] on div "Hoy 10:29 hola Client ID: 35080124 User ID: 13728836 Email: blanqueriaxmayorist…" at bounding box center [644, 189] width 459 height 292
click at [568, 334] on div "Ok" at bounding box center [656, 322] width 393 height 26
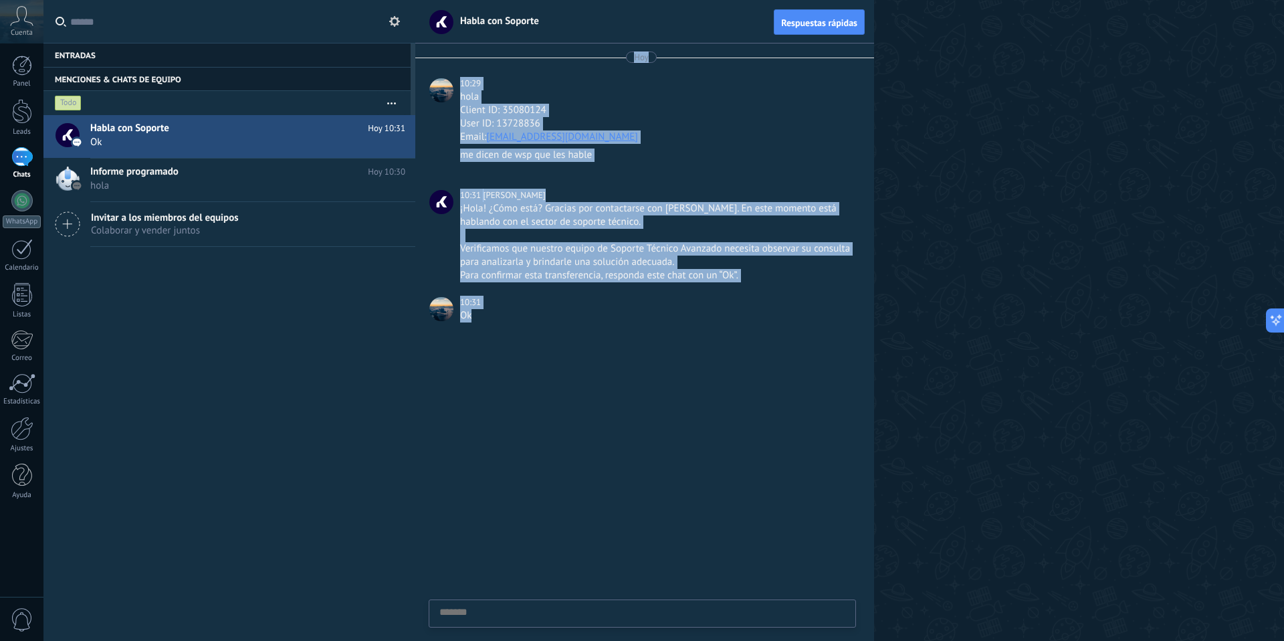
drag, startPoint x: 511, startPoint y: 76, endPoint x: 505, endPoint y: 61, distance: 15.9
click at [505, 61] on div "Hoy 10:29 hola Client ID: 35080124 User ID: 13728836 Email: blanqueriaxmayorist…" at bounding box center [644, 189] width 459 height 292
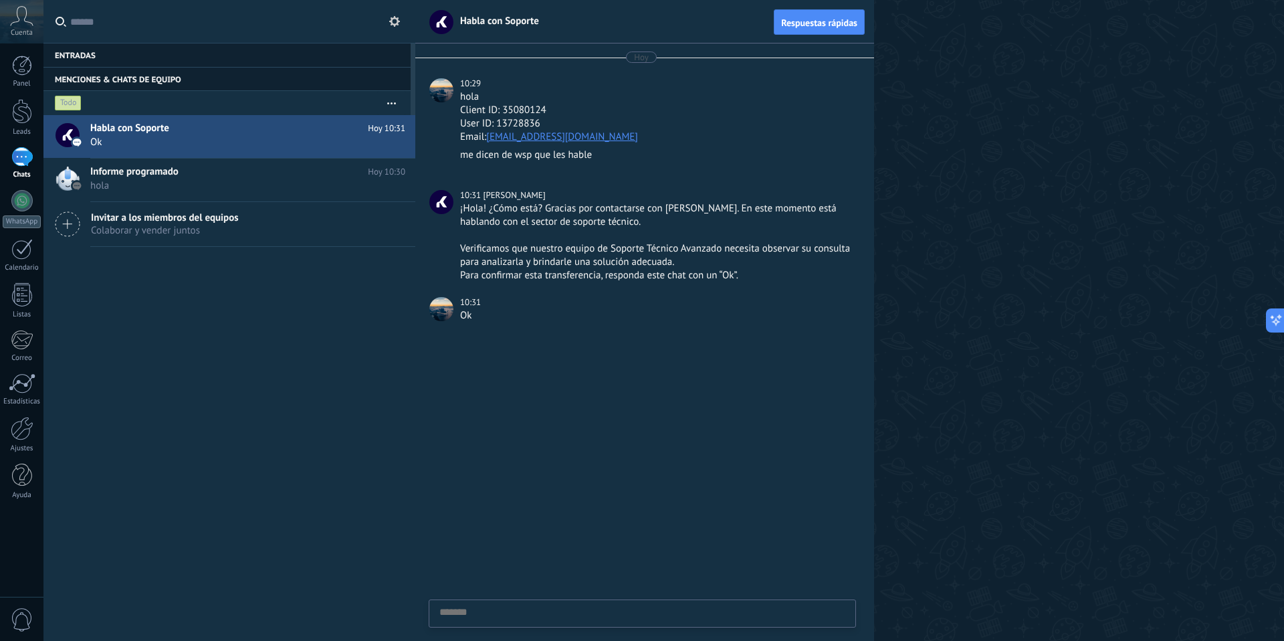
click at [486, 70] on div "Hoy 10:29 hola Client ID: 35080124 User ID: 13728836 Email: blanqueriaxmayorist…" at bounding box center [644, 189] width 459 height 292
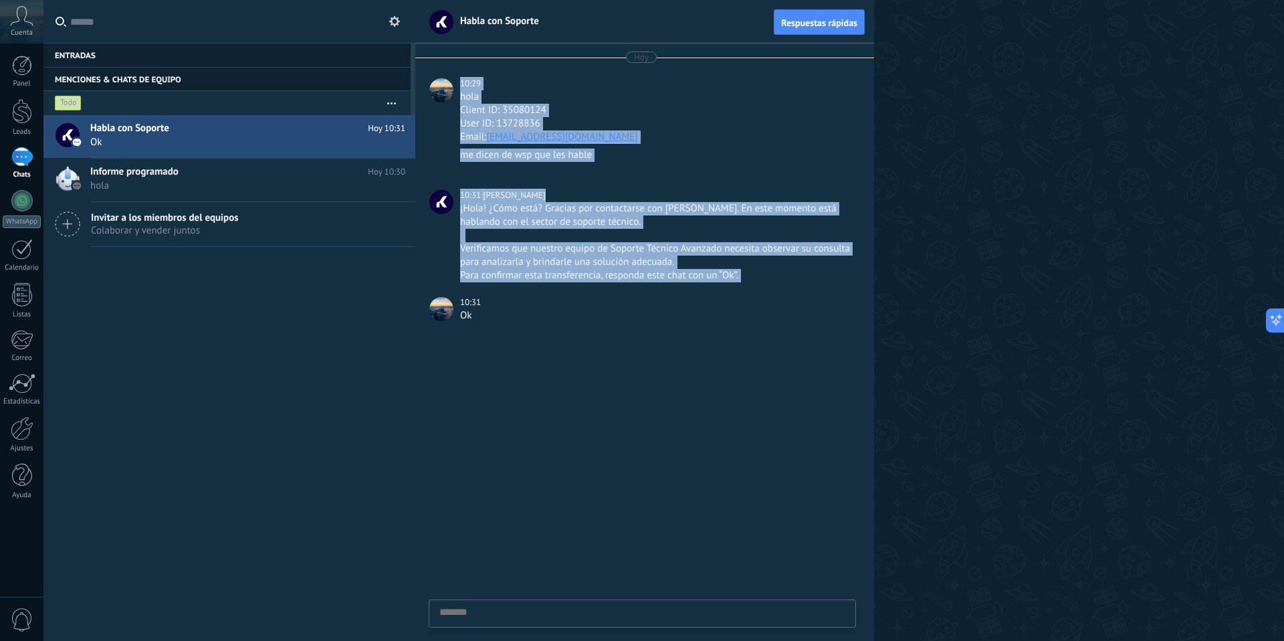
drag, startPoint x: 475, startPoint y: 102, endPoint x: 502, endPoint y: 293, distance: 193.2
click at [502, 293] on div "Hoy 10:29 hola Client ID: 35080124 User ID: 13728836 Email: blanqueriaxmayorist…" at bounding box center [644, 189] width 459 height 292
click at [504, 296] on div "10:31" at bounding box center [656, 302] width 393 height 13
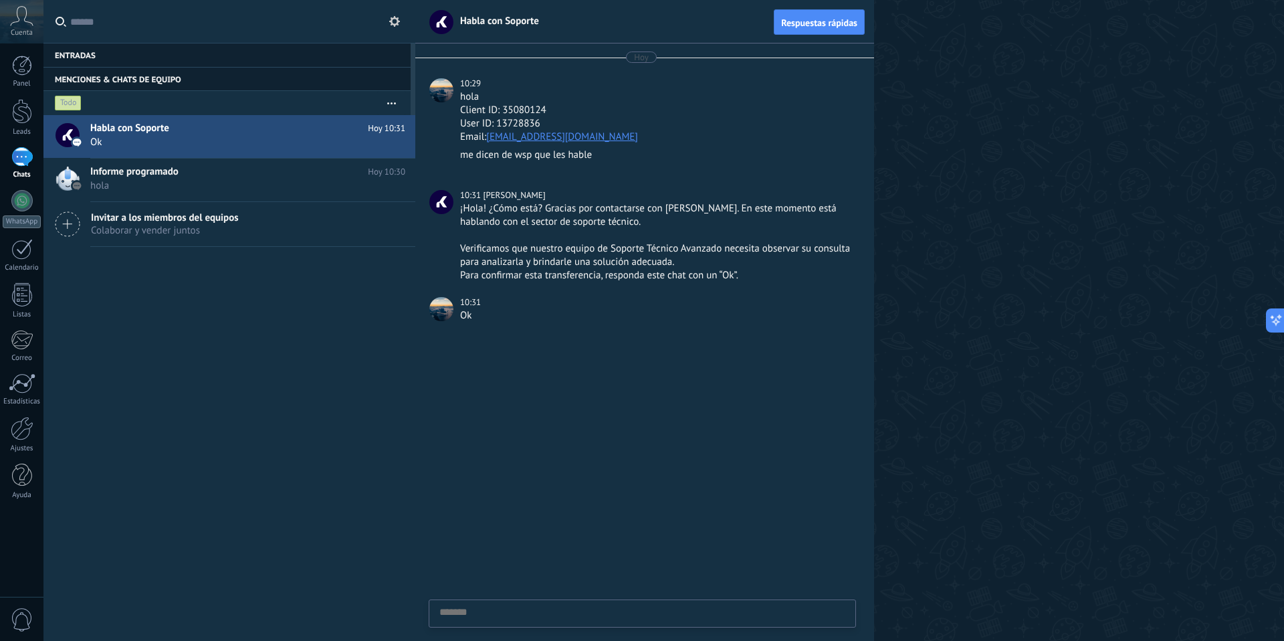
click at [478, 612] on textarea at bounding box center [642, 634] width 406 height 55
type textarea "*"
type textarea "**"
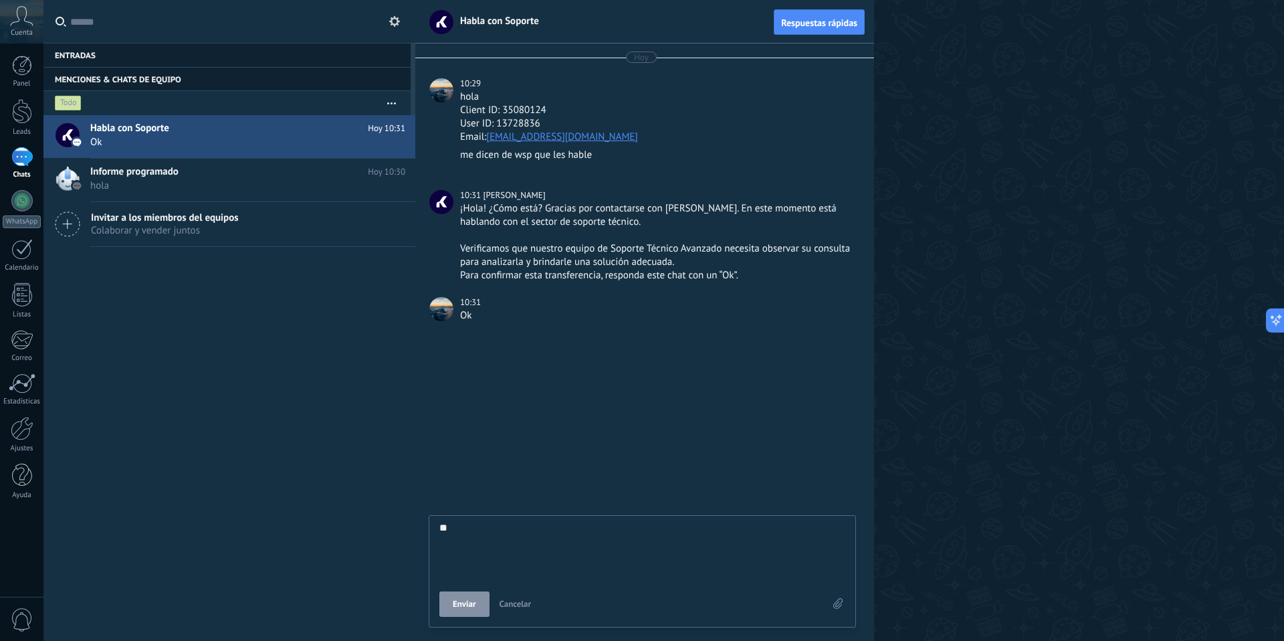
type textarea "***"
type textarea "**"
type textarea "***"
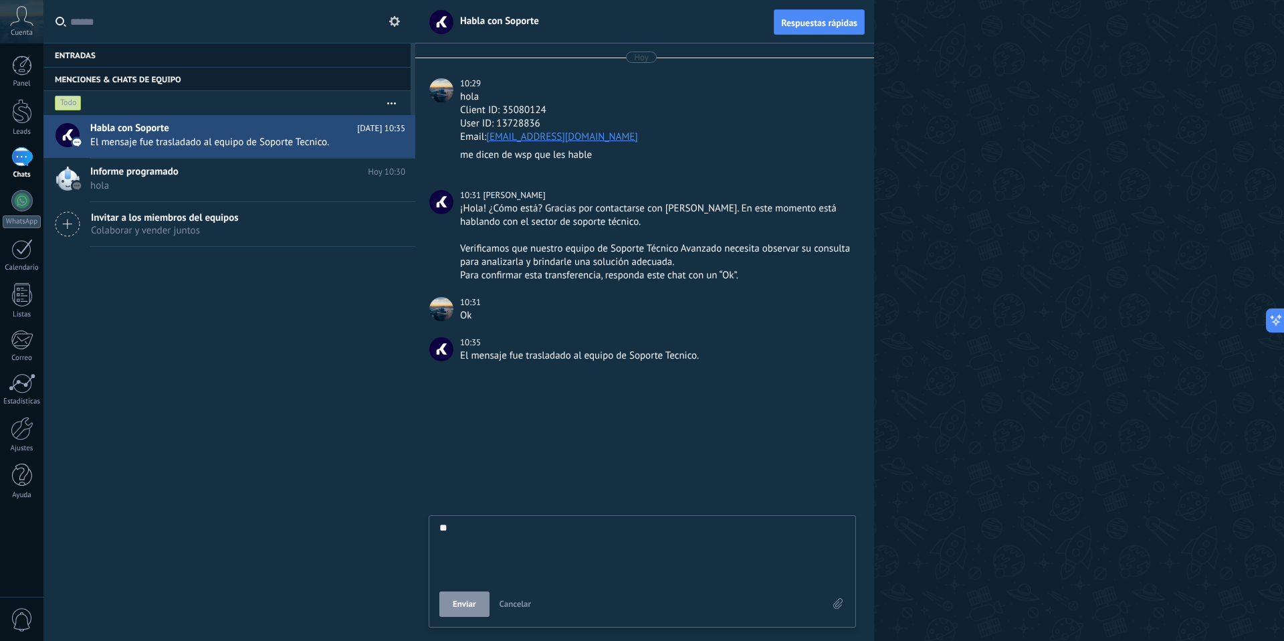
type textarea "***"
type textarea "****"
click at [463, 609] on button "Enviar" at bounding box center [464, 603] width 50 height 25
type textarea "*******"
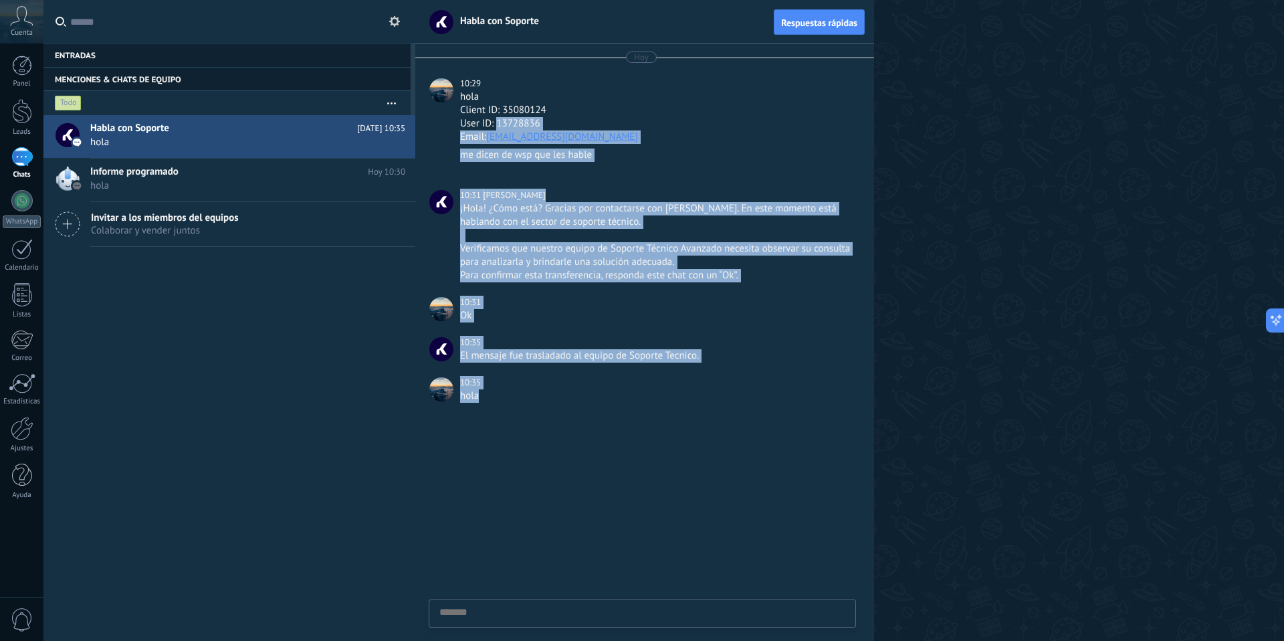
drag, startPoint x: 514, startPoint y: 307, endPoint x: 496, endPoint y: 120, distance: 188.2
click at [496, 120] on div "Hoy 10:29 hola Client ID: 35080124 User ID: 13728836 Email: blanqueriaxmayorist…" at bounding box center [644, 229] width 459 height 372
click at [530, 360] on div "El mensaje fue trasladado al equipo de Soporte Tecnico." at bounding box center [656, 355] width 393 height 13
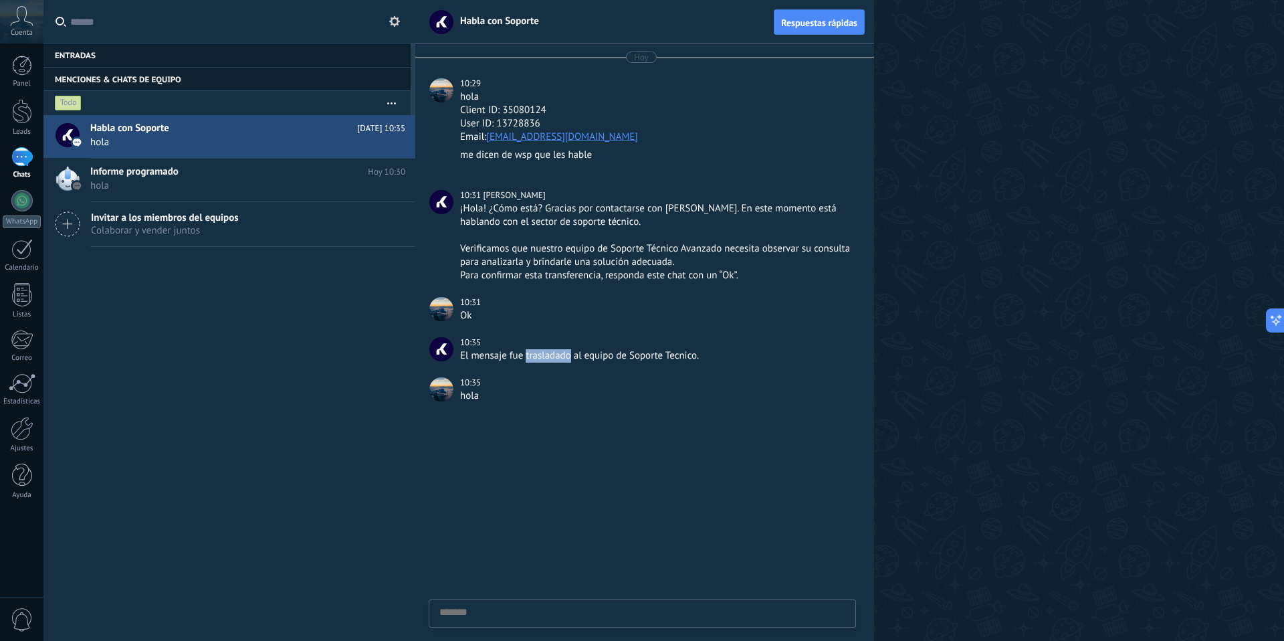
click at [530, 360] on div "El mensaje fue trasladado al equipo de Soporte Tecnico." at bounding box center [656, 355] width 393 height 13
click at [539, 359] on div "El mensaje fue trasladado al equipo de Soporte Tecnico." at bounding box center [656, 355] width 393 height 13
click at [539, 617] on textarea at bounding box center [642, 634] width 406 height 55
type textarea "*"
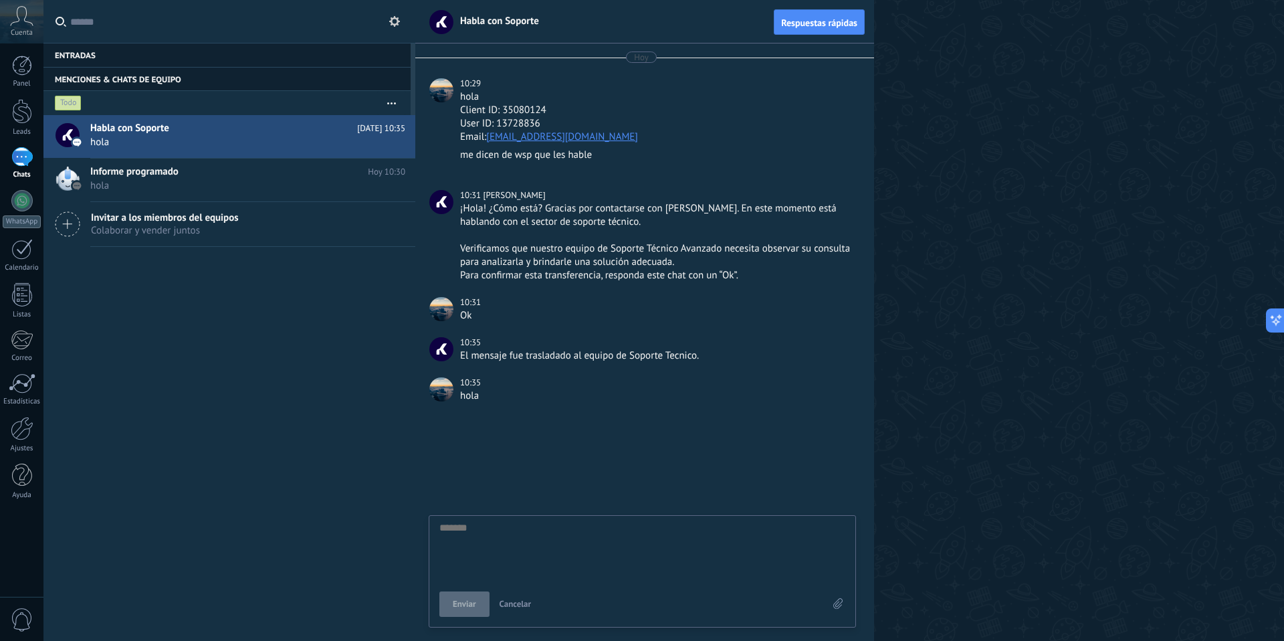
type textarea "*"
type textarea "**"
click at [544, 617] on div "** Enviar Cancelar" at bounding box center [642, 571] width 427 height 112
click at [544, 577] on textarea "**" at bounding box center [642, 549] width 406 height 55
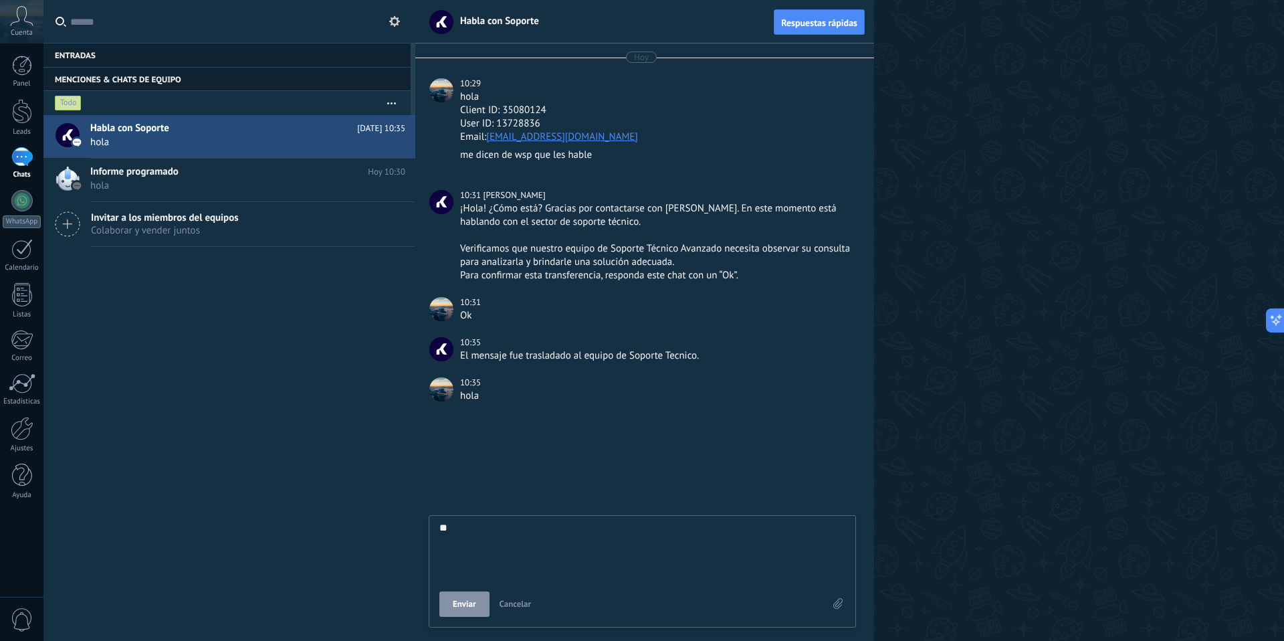
click at [520, 557] on textarea "**" at bounding box center [642, 549] width 406 height 55
type textarea "*******"
click at [840, 604] on icon at bounding box center [837, 603] width 9 height 11
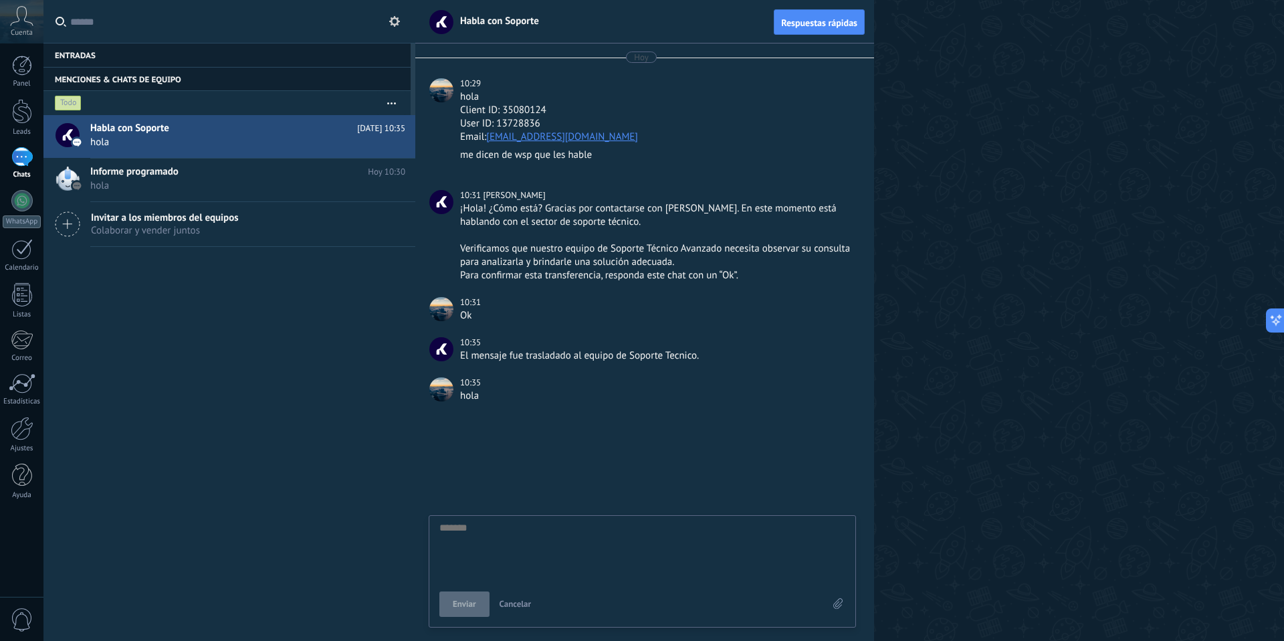
click at [0, 0] on input "file" at bounding box center [0, 0] width 0 height 0
click at [504, 603] on span "Cancelar" at bounding box center [516, 603] width 32 height 11
click at [726, 163] on div "me dicen de wsp que les hable" at bounding box center [656, 161] width 393 height 27
click at [643, 154] on div "me dicen de wsp que les hable" at bounding box center [656, 154] width 393 height 13
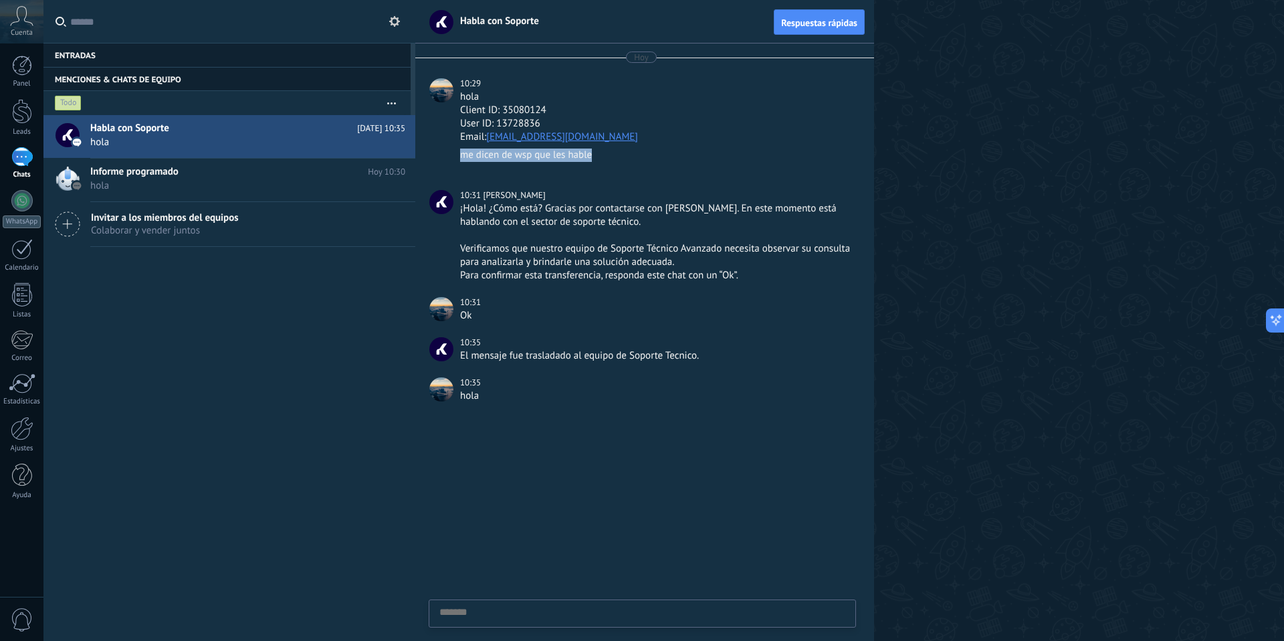
click at [643, 154] on div "me dicen de wsp que les hable" at bounding box center [656, 154] width 393 height 13
click at [641, 139] on div "Email: blanqueriaxmayorista@gmail.com" at bounding box center [656, 136] width 393 height 13
click at [640, 137] on div "Email: blanqueriaxmayorista@gmail.com" at bounding box center [656, 136] width 393 height 13
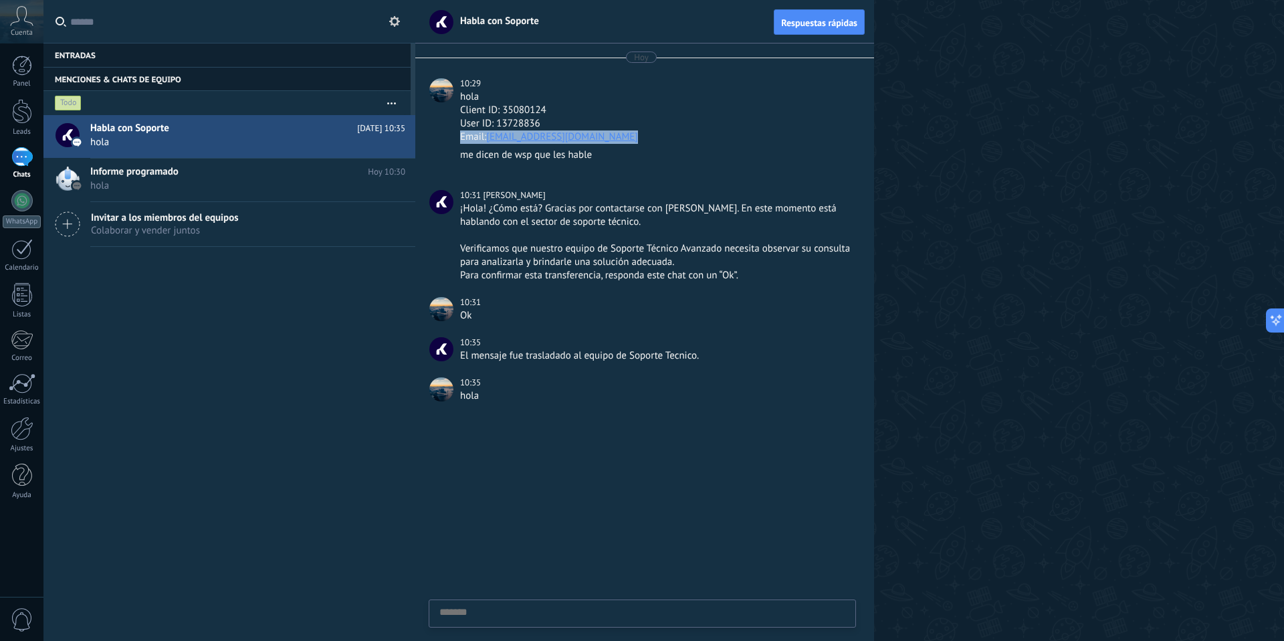
click at [640, 137] on div "Email: blanqueriaxmayorista@gmail.com" at bounding box center [656, 136] width 393 height 13
click at [637, 137] on div "Email: blanqueriaxmayorista@gmail.com" at bounding box center [656, 136] width 393 height 13
click at [571, 135] on link "blanqueriaxmayorista@gmail.com" at bounding box center [562, 136] width 152 height 13
drag, startPoint x: 568, startPoint y: 180, endPoint x: 445, endPoint y: 64, distance: 168.9
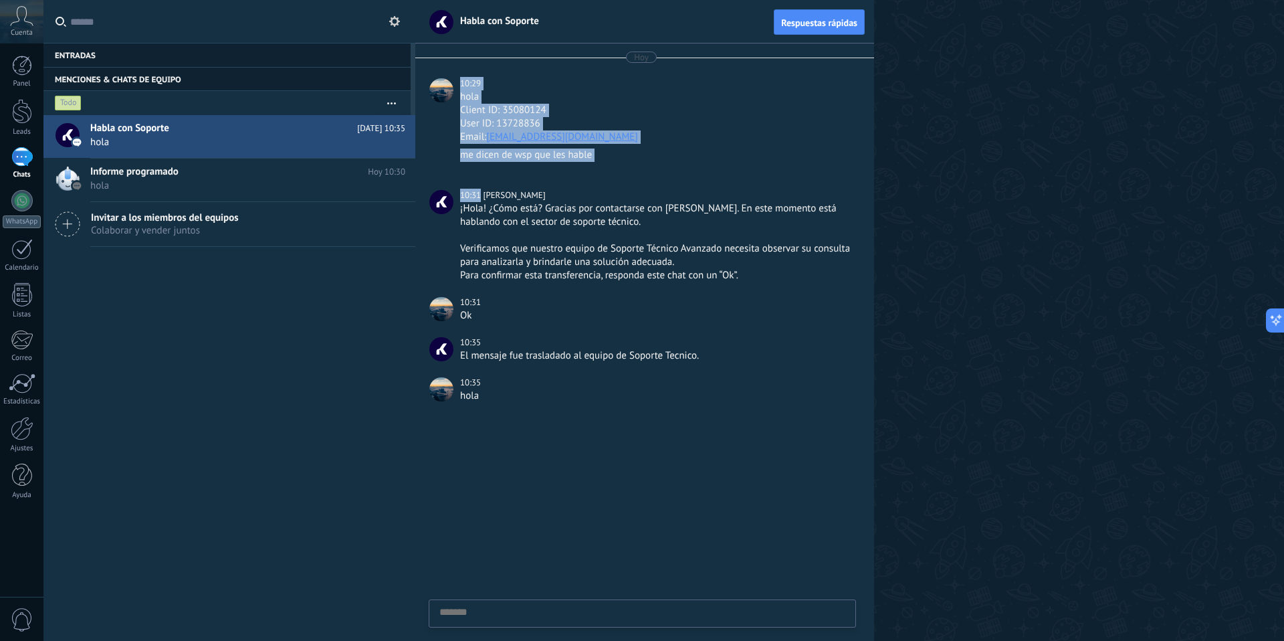
click at [445, 64] on div "Hoy 10:29 hola Client ID: 35080124 User ID: 13728836 Email: blanqueriaxmayorist…" at bounding box center [644, 229] width 459 height 372
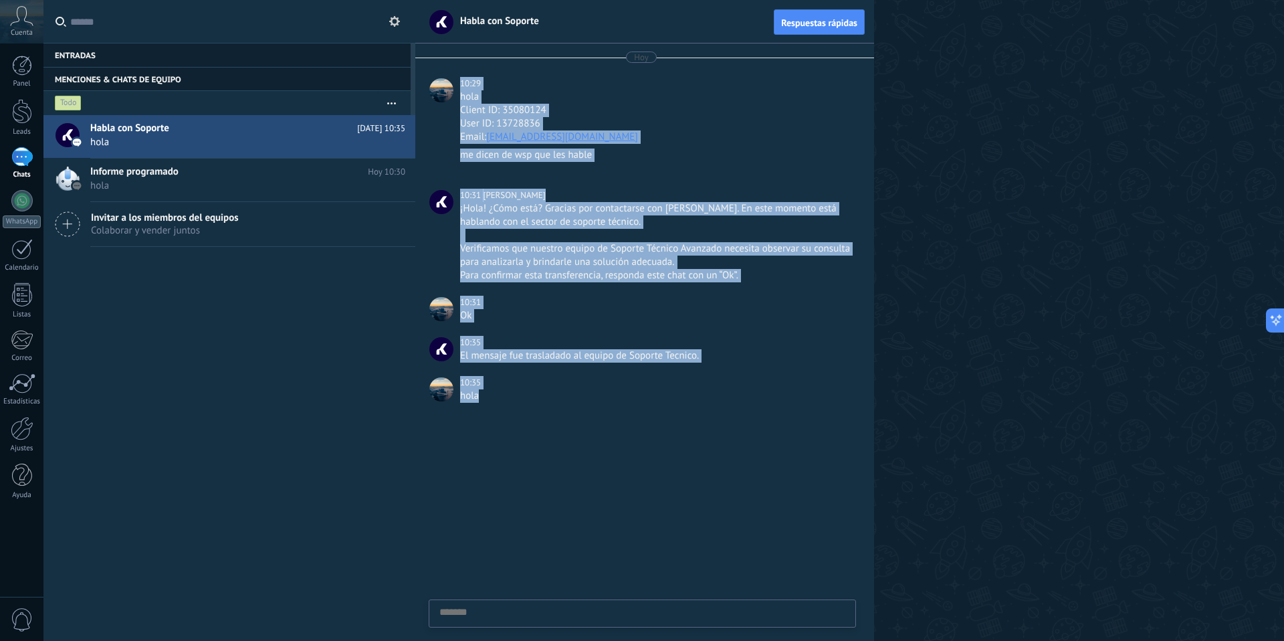
drag, startPoint x: 473, startPoint y: 159, endPoint x: 490, endPoint y: 389, distance: 230.6
click at [490, 389] on div "Hoy 10:29 hola Client ID: 35080124 User ID: 13728836 Email: blanqueriaxmayorist…" at bounding box center [644, 229] width 459 height 372
click at [490, 389] on div "hola" at bounding box center [656, 395] width 393 height 13
drag, startPoint x: 490, startPoint y: 395, endPoint x: 449, endPoint y: 80, distance: 316.9
click at [449, 80] on div "Hoy 10:29 hola Client ID: 35080124 User ID: 13728836 Email: blanqueriaxmayorist…" at bounding box center [644, 229] width 459 height 372
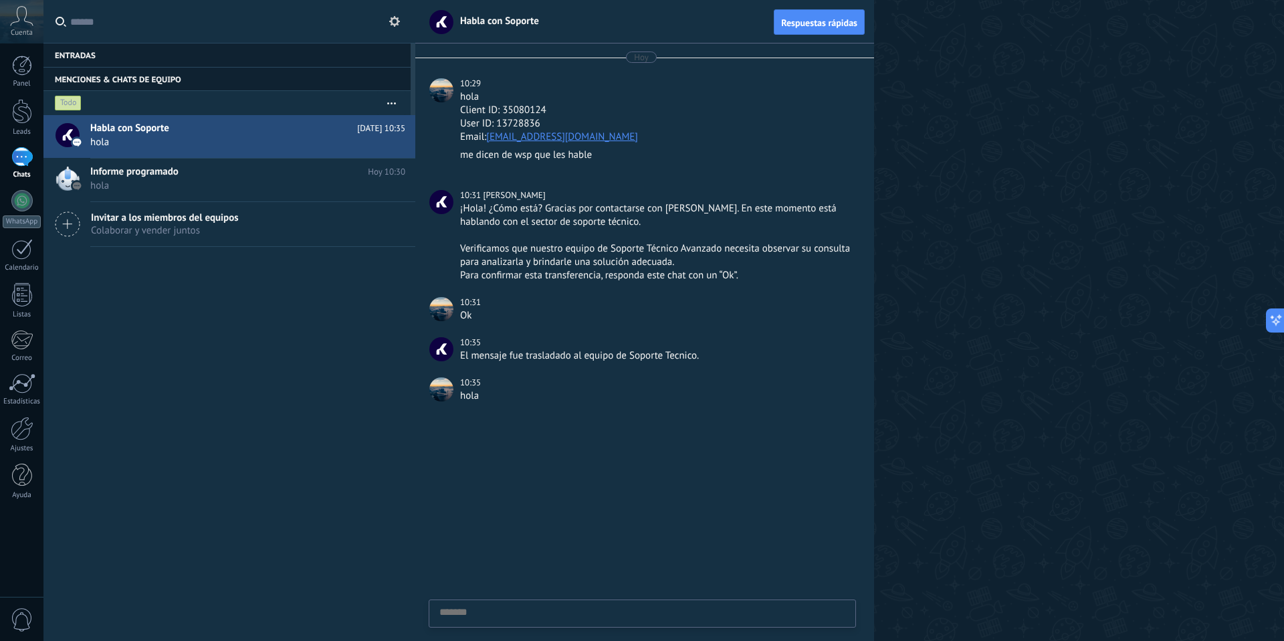
click at [450, 78] on div at bounding box center [441, 90] width 24 height 24
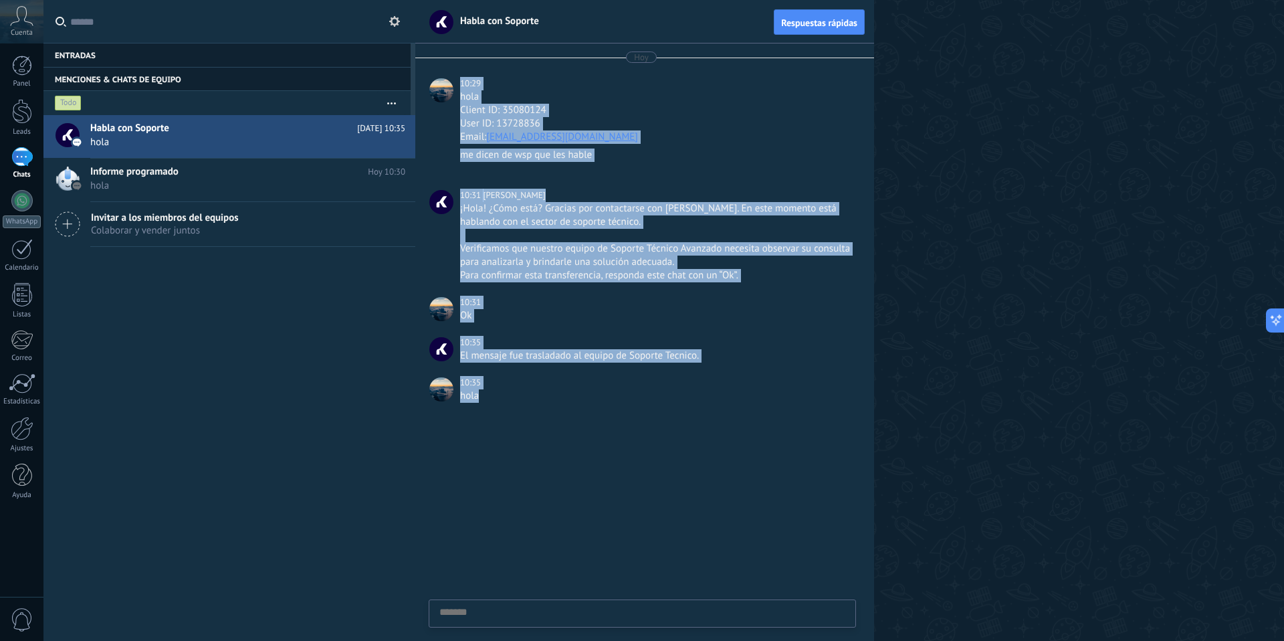
drag, startPoint x: 459, startPoint y: 89, endPoint x: 495, endPoint y: 411, distance: 323.6
click at [495, 411] on div "Hoy 10:29 hola Client ID: 35080124 User ID: 13728836 Email: blanqueriaxmayorist…" at bounding box center [644, 229] width 459 height 372
click at [495, 411] on div "hola" at bounding box center [656, 402] width 393 height 26
drag, startPoint x: 495, startPoint y: 400, endPoint x: 451, endPoint y: 82, distance: 320.7
click at [451, 82] on div "Hoy 10:29 hola Client ID: 35080124 User ID: 13728836 Email: blanqueriaxmayorist…" at bounding box center [644, 229] width 459 height 372
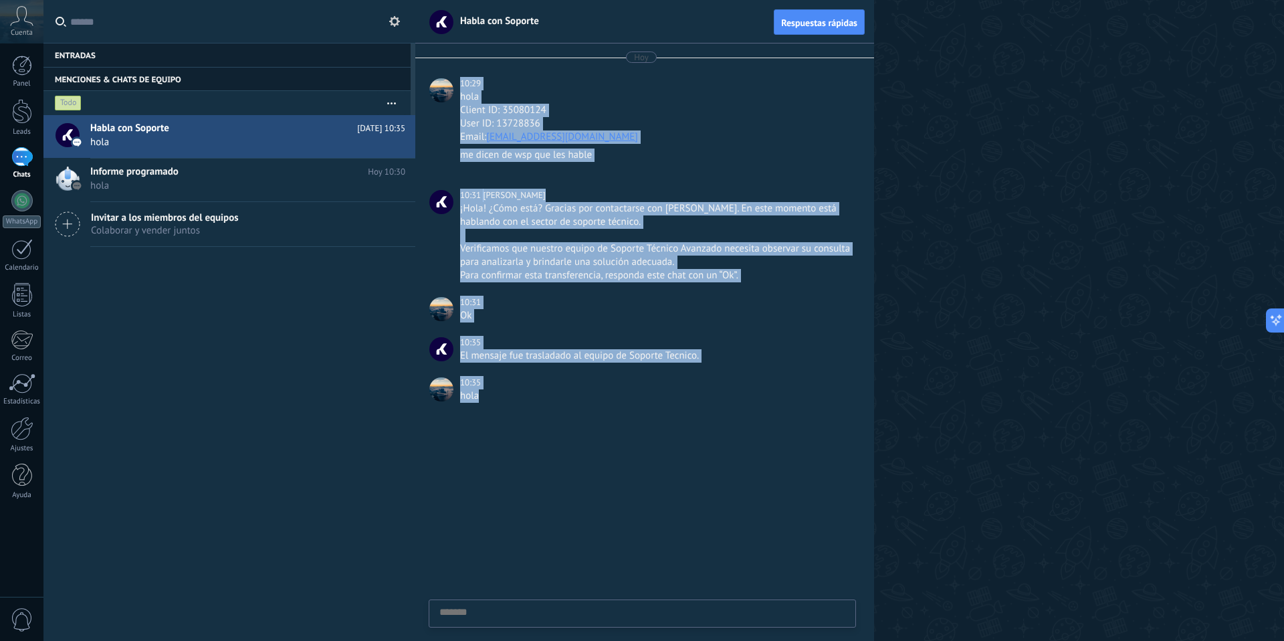
click at [452, 80] on div at bounding box center [441, 90] width 24 height 24
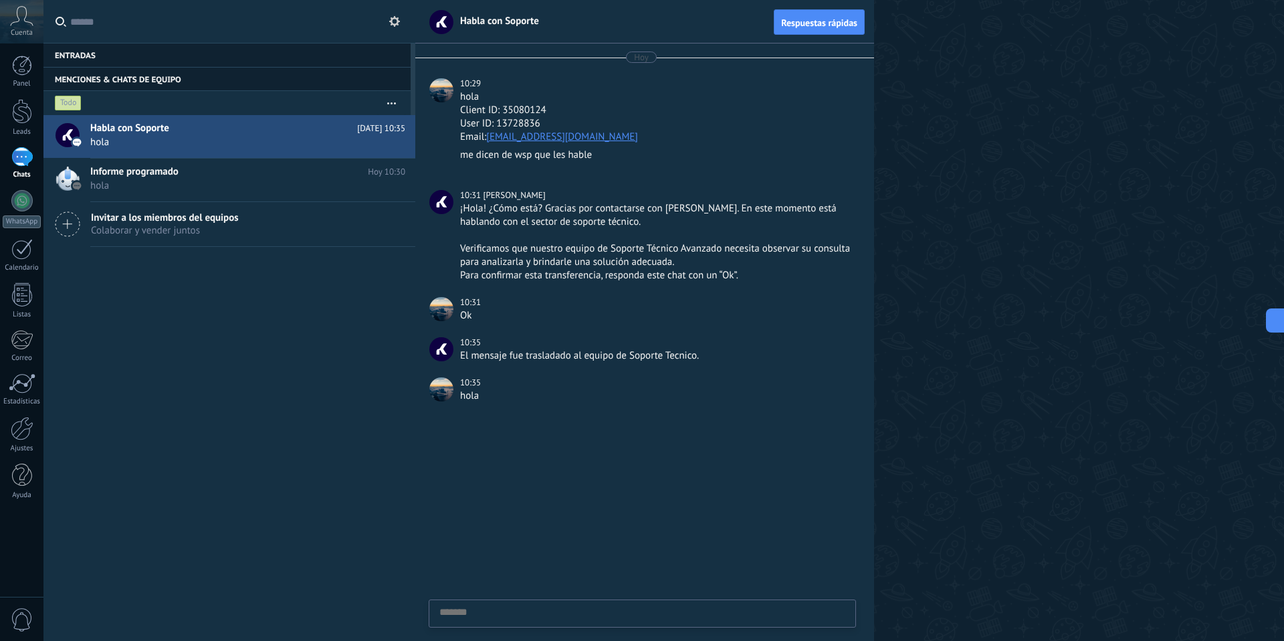
click at [444, 92] on div at bounding box center [441, 90] width 24 height 24
click at [443, 102] on div at bounding box center [441, 90] width 24 height 24
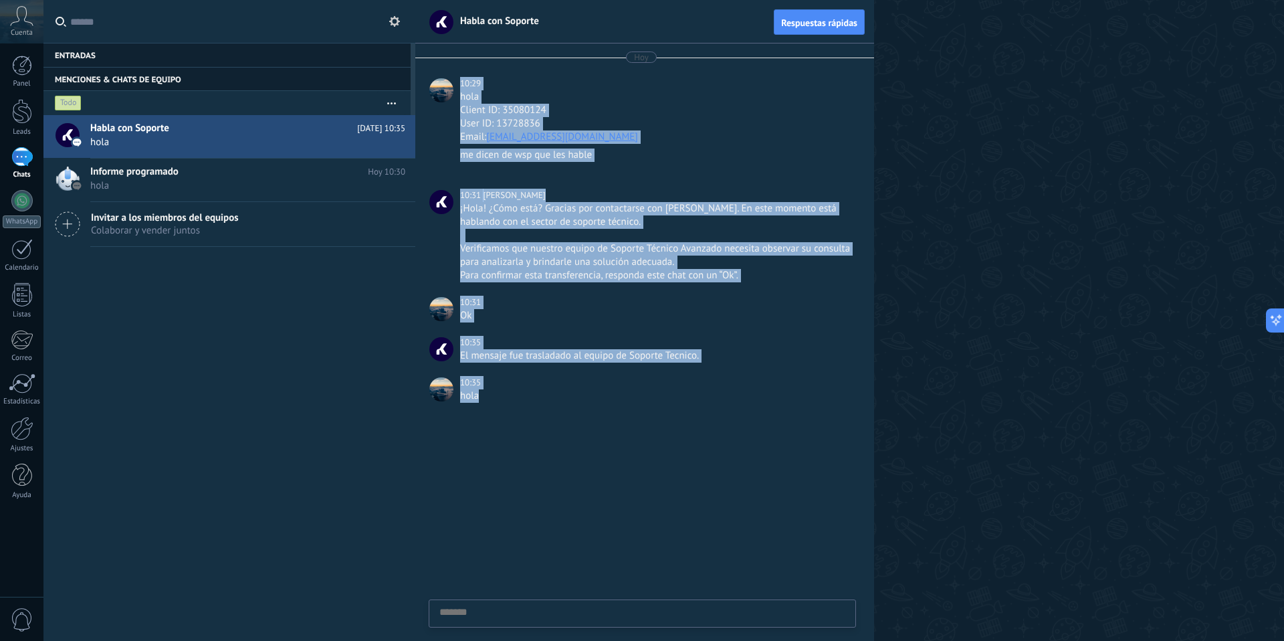
drag, startPoint x: 479, startPoint y: 161, endPoint x: 516, endPoint y: 393, distance: 235.7
click at [516, 393] on div "Hoy 10:29 hola Client ID: 35080124 User ID: 13728836 Email: blanqueriaxmayorist…" at bounding box center [644, 229] width 459 height 372
click at [516, 394] on div "hola" at bounding box center [656, 395] width 393 height 13
drag, startPoint x: 508, startPoint y: 391, endPoint x: 451, endPoint y: 80, distance: 316.0
click at [451, 80] on div "Hoy 10:29 hola Client ID: 35080124 User ID: 13728836 Email: blanqueriaxmayorist…" at bounding box center [644, 229] width 459 height 372
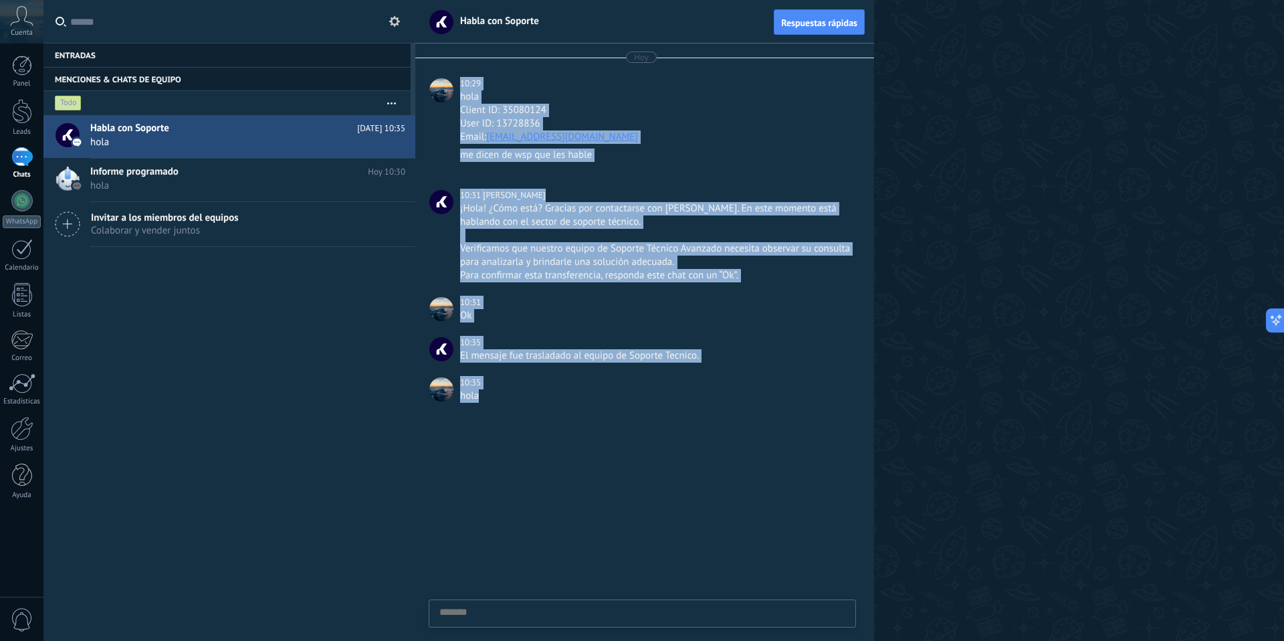
click at [450, 74] on div "Hoy 10:29 hola Client ID: 35080124 User ID: 13728836 Email: blanqueriaxmayorist…" at bounding box center [644, 229] width 459 height 372
drag, startPoint x: 450, startPoint y: 74, endPoint x: 494, endPoint y: 397, distance: 325.3
click at [494, 397] on div "Hoy 10:29 hola Client ID: 35080124 User ID: 13728836 Email: blanqueriaxmayorist…" at bounding box center [644, 229] width 459 height 372
click at [494, 397] on div "hola" at bounding box center [656, 395] width 393 height 13
drag, startPoint x: 494, startPoint y: 397, endPoint x: 453, endPoint y: 29, distance: 370.1
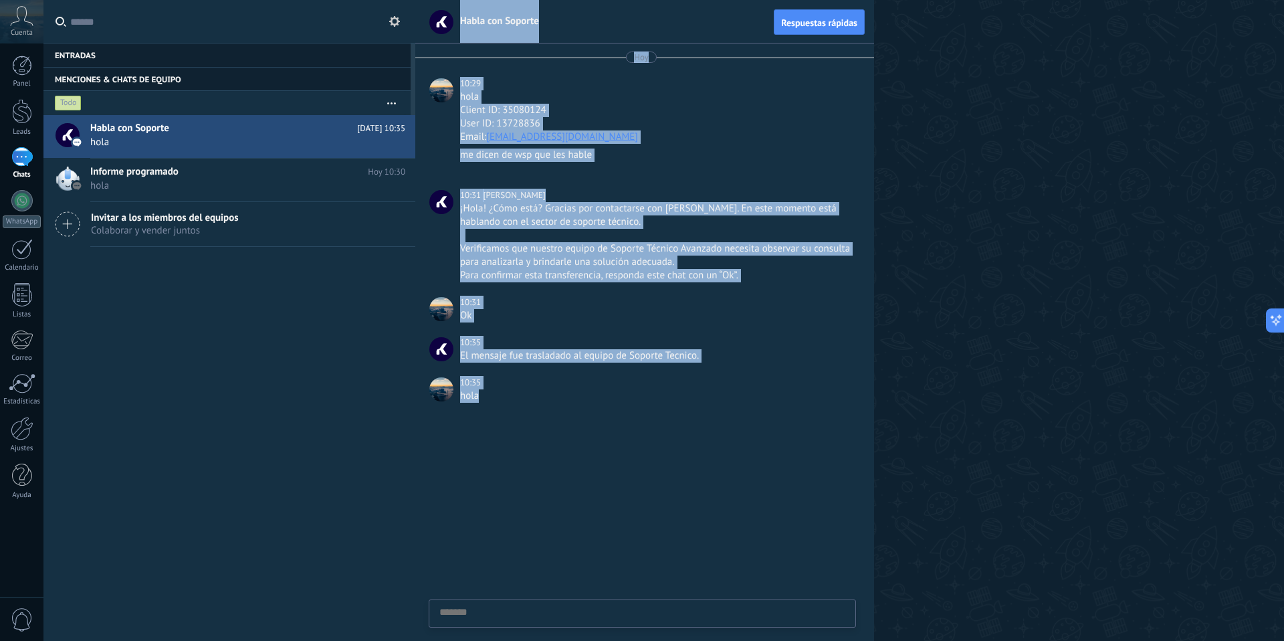
click at [453, 29] on div "Habla con Soporte Respuestas rápidas Hoy 10:29 hola Client ID: 35080124 User ID…" at bounding box center [644, 320] width 459 height 641
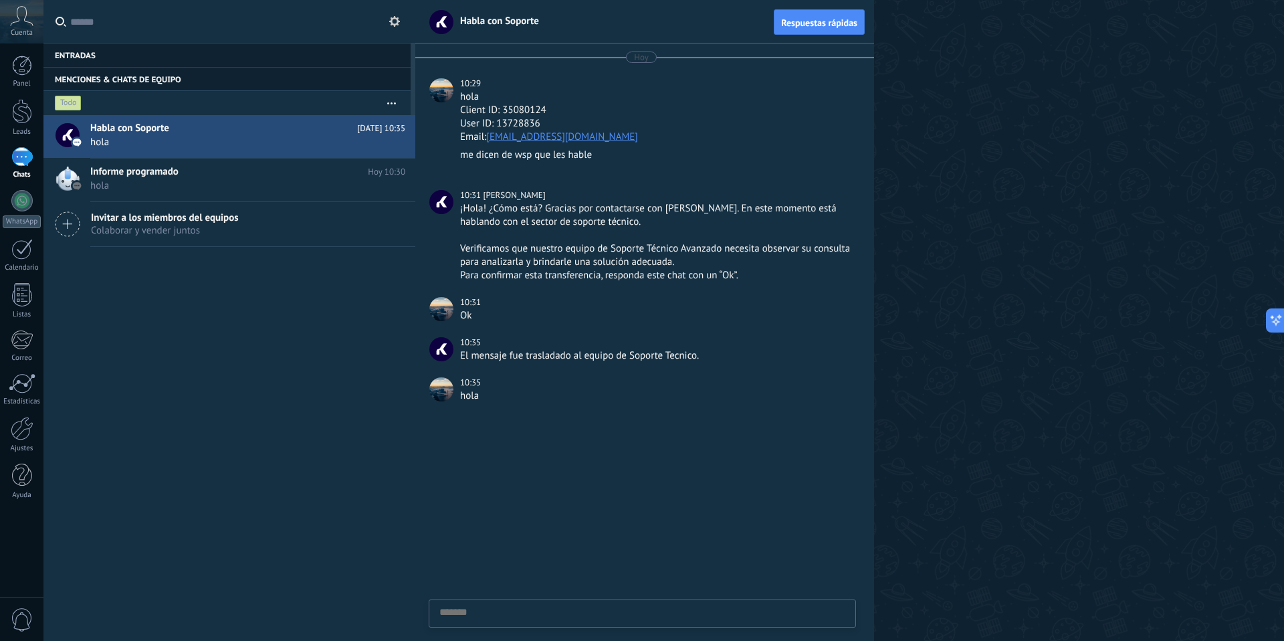
click at [449, 70] on div "Hoy 10:29 hola Client ID: 35080124 User ID: 13728836 Email: blanqueriaxmayorist…" at bounding box center [644, 229] width 459 height 372
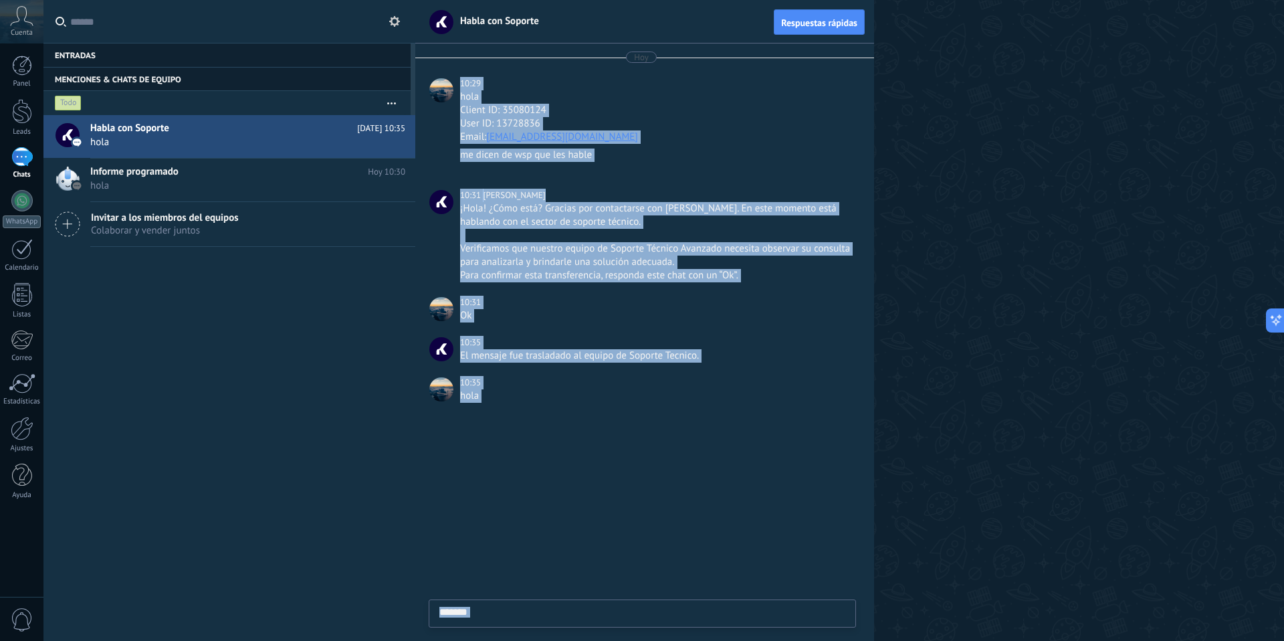
drag, startPoint x: 461, startPoint y: 143, endPoint x: 486, endPoint y: 405, distance: 263.3
click at [486, 405] on div "Hoy 10:29 hola Client ID: 35080124 User ID: 13728836 Email: blanqueriaxmayorist…" at bounding box center [644, 229] width 459 height 372
click at [486, 405] on div "hola" at bounding box center [656, 402] width 393 height 26
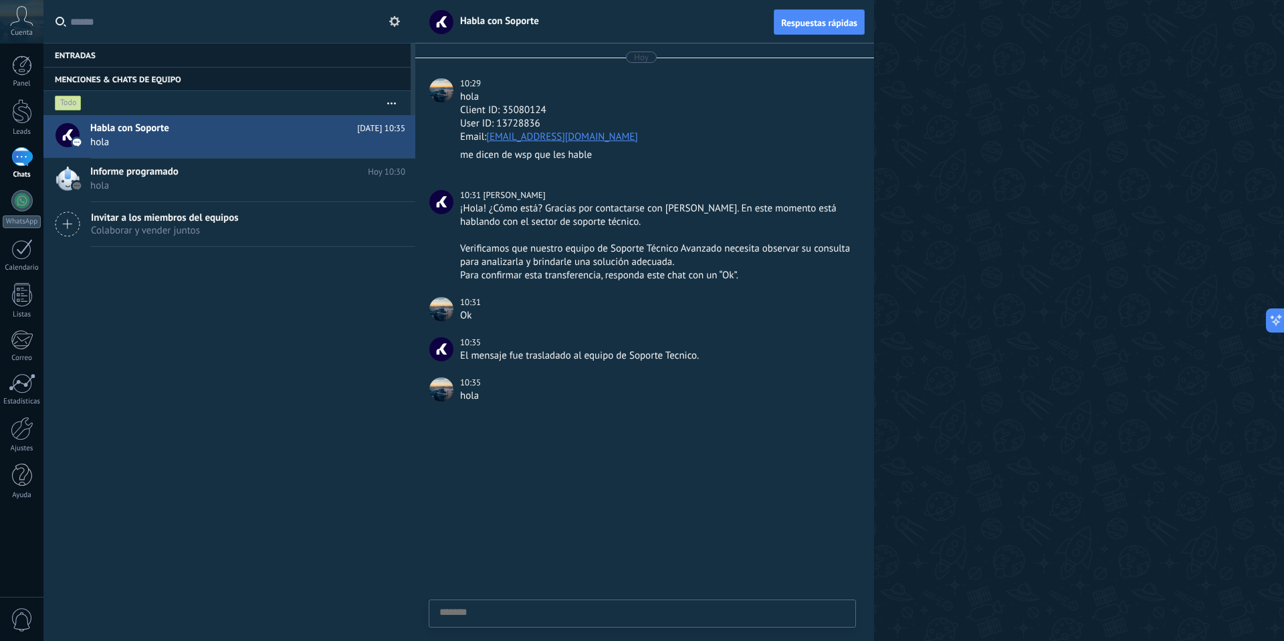
drag, startPoint x: 482, startPoint y: 621, endPoint x: 458, endPoint y: 354, distance: 267.2
click at [458, 354] on div "Habla con Soporte Respuestas rápidas Hoy 10:29 hola Client ID: 35080124 User ID…" at bounding box center [644, 320] width 459 height 641
drag, startPoint x: 439, startPoint y: 613, endPoint x: 510, endPoint y: 621, distance: 71.3
click at [522, 626] on textarea at bounding box center [642, 634] width 406 height 55
click at [522, 603] on span "Cancelar" at bounding box center [516, 603] width 32 height 11
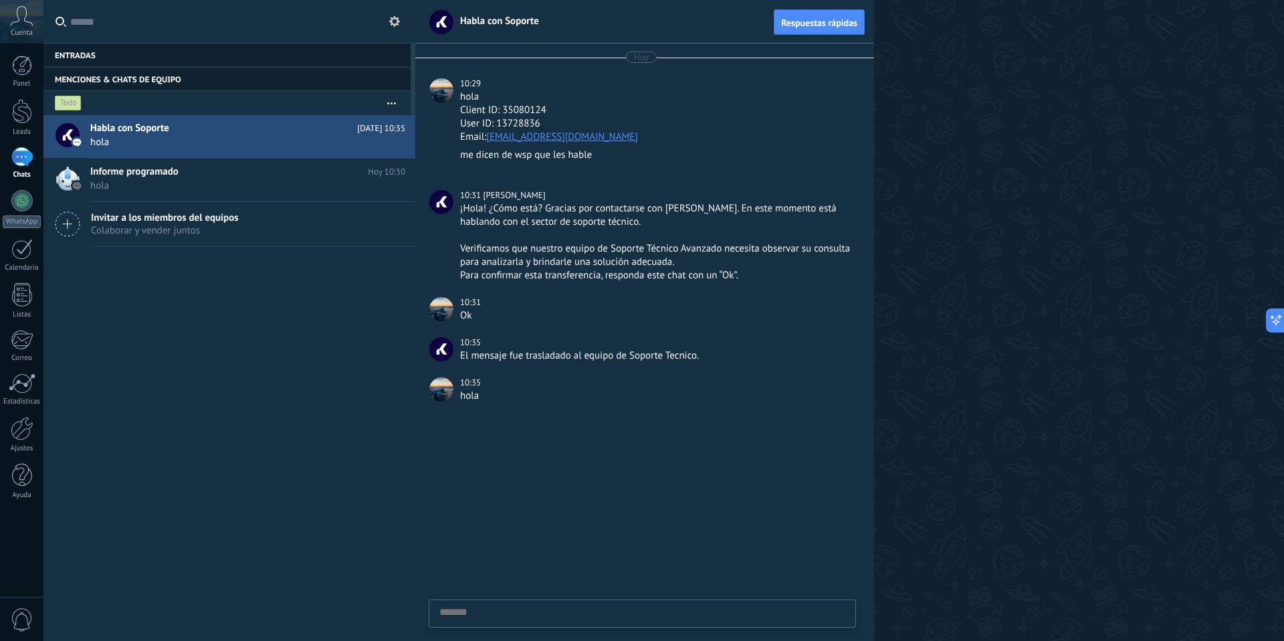
drag, startPoint x: 502, startPoint y: 610, endPoint x: 468, endPoint y: 96, distance: 514.7
click at [469, 96] on div "Habla con Soporte Respuestas rápidas Hoy 10:29 hola Client ID: 35080124 User ID…" at bounding box center [644, 320] width 459 height 641
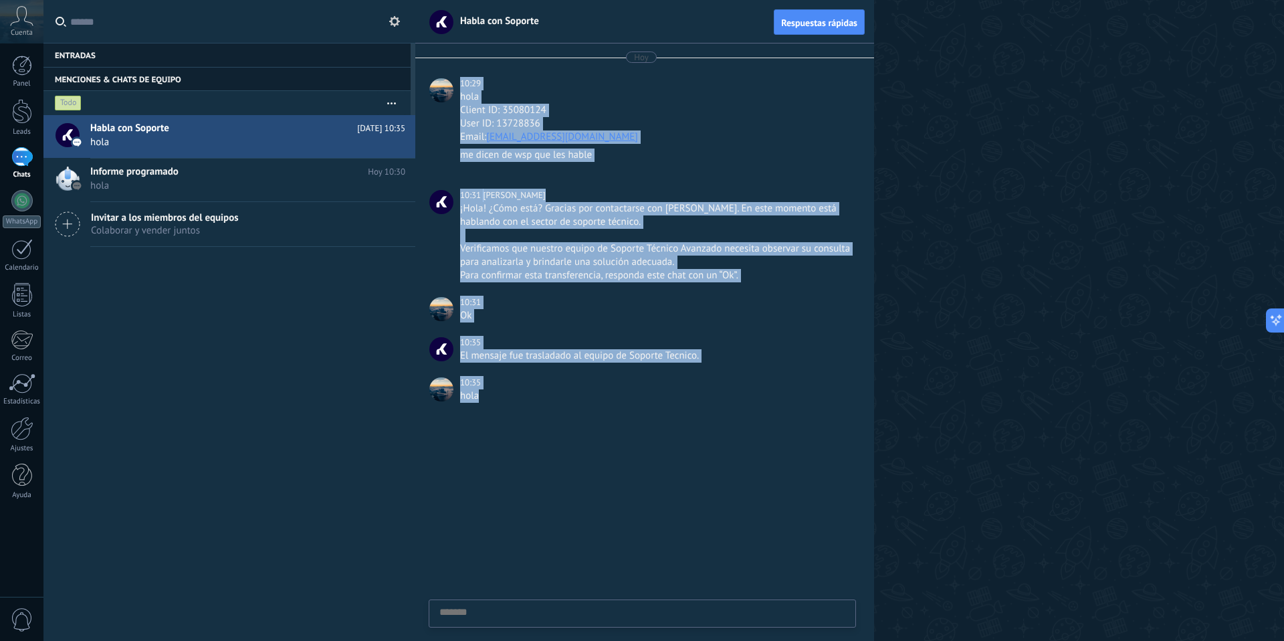
drag, startPoint x: 459, startPoint y: 99, endPoint x: 526, endPoint y: 405, distance: 313.4
click at [526, 405] on div "Hoy 10:29 hola Client ID: 35080124 User ID: 13728836 Email: blanqueriaxmayorist…" at bounding box center [644, 229] width 459 height 372
click at [525, 406] on div "hola" at bounding box center [656, 402] width 393 height 26
drag, startPoint x: 507, startPoint y: 276, endPoint x: 463, endPoint y: 71, distance: 209.2
click at [464, 72] on div "Hoy 10:29 hola Client ID: 35080124 User ID: 13728836 Email: blanqueriaxmayorist…" at bounding box center [644, 229] width 459 height 372
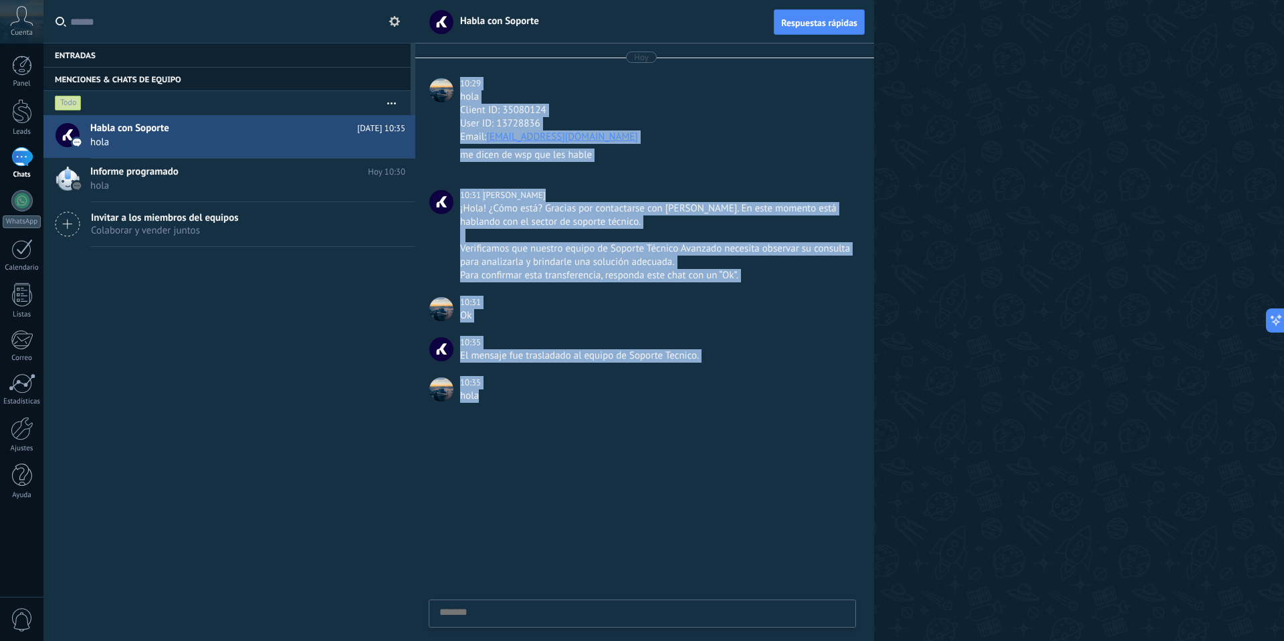
click at [463, 71] on div "Hoy 10:29 hola Client ID: 35080124 User ID: 13728836 Email: blanqueriaxmayorist…" at bounding box center [644, 229] width 459 height 372
drag, startPoint x: 465, startPoint y: 156, endPoint x: 490, endPoint y: 396, distance: 240.8
click at [490, 396] on div "Hoy 10:29 hola Client ID: 35080124 User ID: 13728836 Email: blanqueriaxmayorist…" at bounding box center [644, 229] width 459 height 372
click at [490, 396] on div "hola" at bounding box center [656, 395] width 393 height 13
drag, startPoint x: 490, startPoint y: 396, endPoint x: 460, endPoint y: 80, distance: 317.1
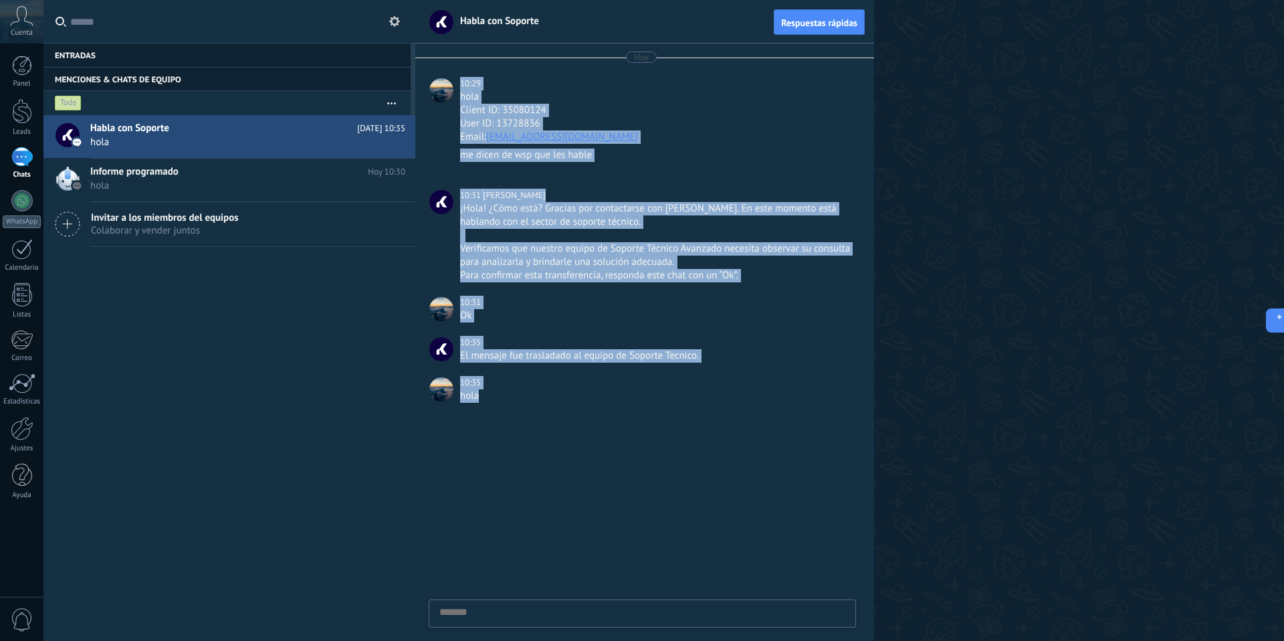
click at [460, 80] on div "Hoy 10:29 hola Client ID: 35080124 User ID: 13728836 Email: blanqueriaxmayorist…" at bounding box center [644, 229] width 459 height 372
click at [460, 80] on div "10:29" at bounding box center [471, 83] width 23 height 13
drag, startPoint x: 460, startPoint y: 80, endPoint x: 492, endPoint y: 397, distance: 317.9
click at [492, 397] on div "Hoy 10:29 hola Client ID: 35080124 User ID: 13728836 Email: blanqueriaxmayorist…" at bounding box center [644, 229] width 459 height 372
click at [492, 397] on div "hola" at bounding box center [656, 395] width 393 height 13
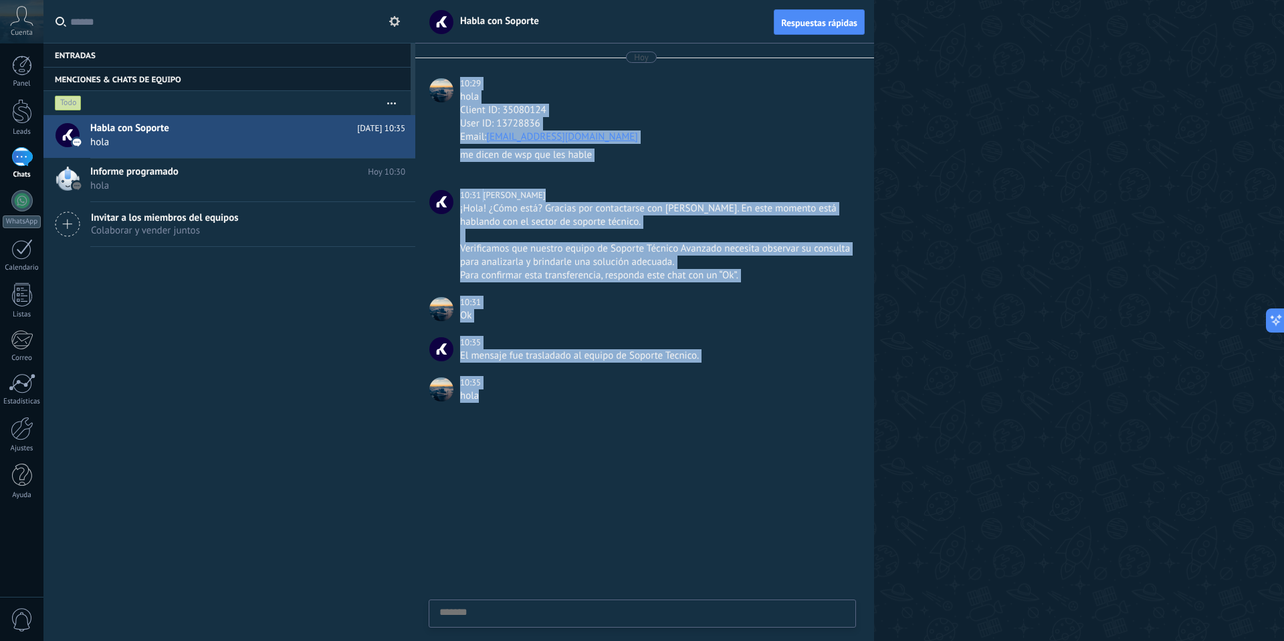
drag, startPoint x: 492, startPoint y: 397, endPoint x: 456, endPoint y: 76, distance: 322.4
click at [456, 76] on div "Hoy 10:29 hola Client ID: 35080124 User ID: 13728836 Email: blanqueriaxmayorist…" at bounding box center [644, 229] width 459 height 372
click at [456, 79] on div "10:29 hola Client ID: 35080124 User ID: 13728836 Email: blanqueriaxmayorista@gm…" at bounding box center [641, 110] width 437 height 67
drag, startPoint x: 476, startPoint y: 199, endPoint x: 479, endPoint y: 392, distance: 193.3
click at [479, 392] on div "Hoy 10:29 hola Client ID: 35080124 User ID: 13728836 Email: blanqueriaxmayorist…" at bounding box center [644, 229] width 459 height 372
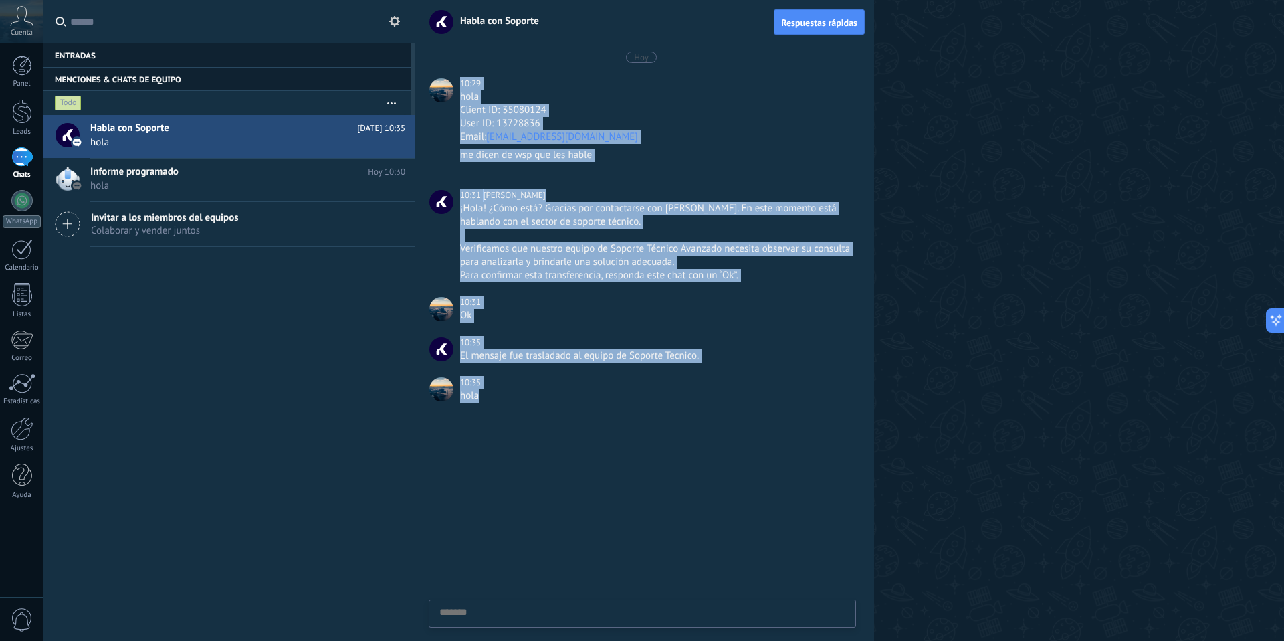
click at [479, 392] on div "hola" at bounding box center [656, 395] width 393 height 13
drag, startPoint x: 488, startPoint y: 398, endPoint x: 464, endPoint y: 79, distance: 319.9
click at [464, 78] on div "Hoy 10:29 hola Client ID: 35080124 User ID: 13728836 Email: blanqueriaxmayorist…" at bounding box center [644, 229] width 459 height 372
click at [464, 79] on div "10:29" at bounding box center [471, 83] width 23 height 13
drag, startPoint x: 457, startPoint y: 78, endPoint x: 488, endPoint y: 397, distance: 320.5
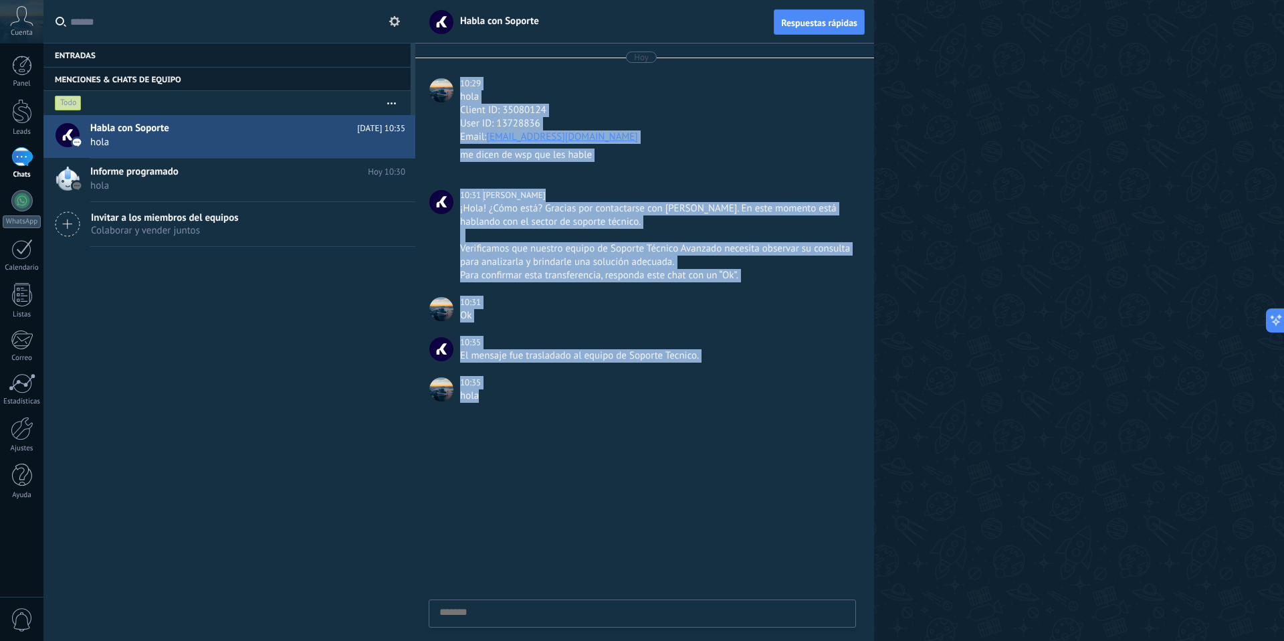
click at [488, 397] on div "Hoy 10:29 hola Client ID: 35080124 User ID: 13728836 Email: blanqueriaxmayorist…" at bounding box center [644, 229] width 459 height 372
click at [488, 397] on div "hola" at bounding box center [656, 395] width 393 height 13
drag, startPoint x: 488, startPoint y: 397, endPoint x: 461, endPoint y: 70, distance: 328.7
click at [461, 69] on div "Hoy 10:29 hola Client ID: 35080124 User ID: 13728836 Email: blanqueriaxmayorist…" at bounding box center [644, 229] width 459 height 372
click at [461, 70] on div "Hoy 10:29 hola Client ID: 35080124 User ID: 13728836 Email: blanqueriaxmayorist…" at bounding box center [644, 229] width 459 height 372
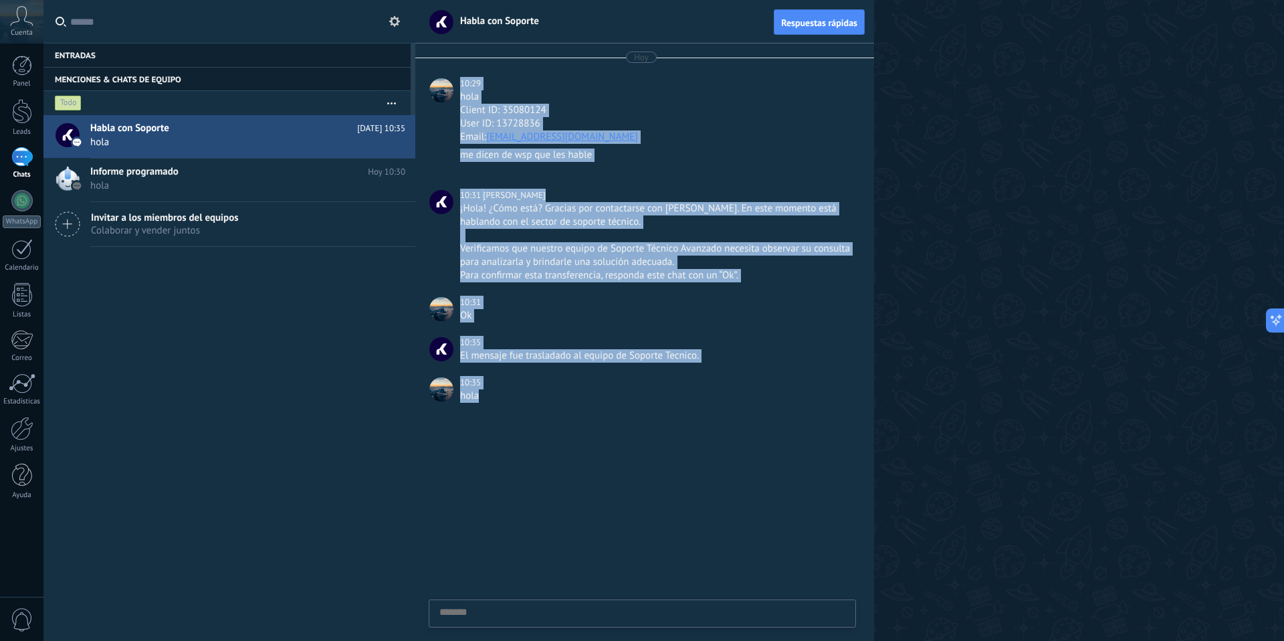
drag, startPoint x: 467, startPoint y: 117, endPoint x: 495, endPoint y: 398, distance: 282.2
click at [495, 398] on div "Hoy 10:29 hola Client ID: 35080124 User ID: 13728836 Email: blanqueriaxmayorist…" at bounding box center [644, 229] width 459 height 372
click at [495, 398] on div "hola" at bounding box center [656, 395] width 393 height 13
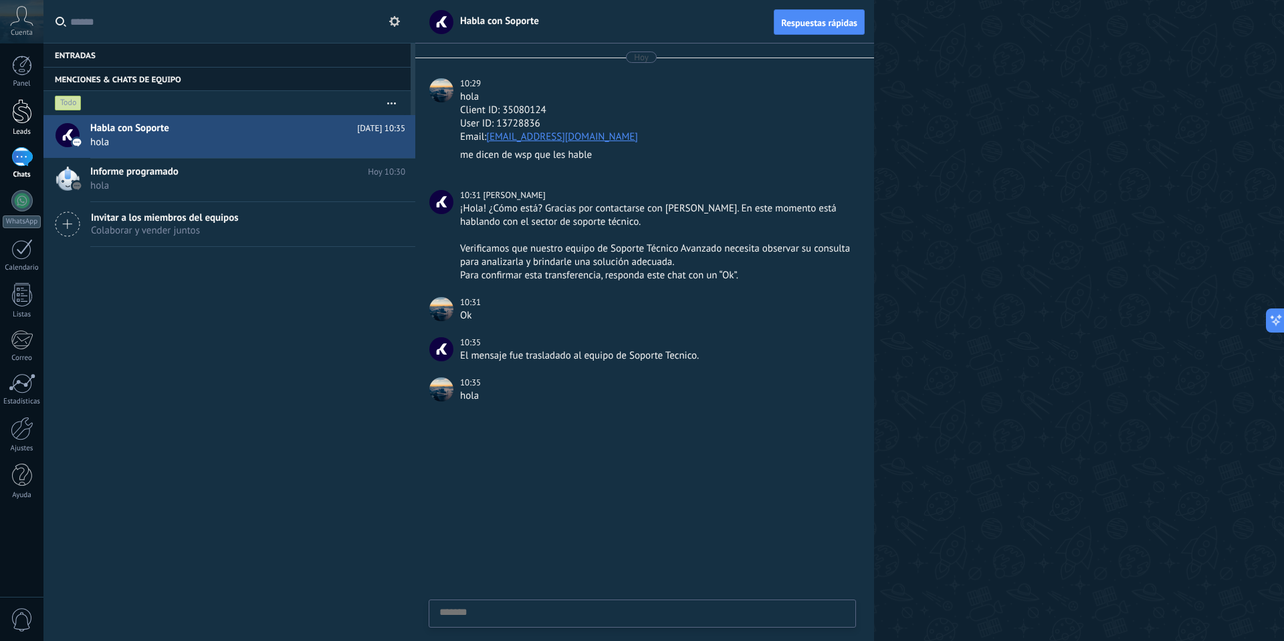
click at [25, 108] on div at bounding box center [22, 111] width 20 height 25
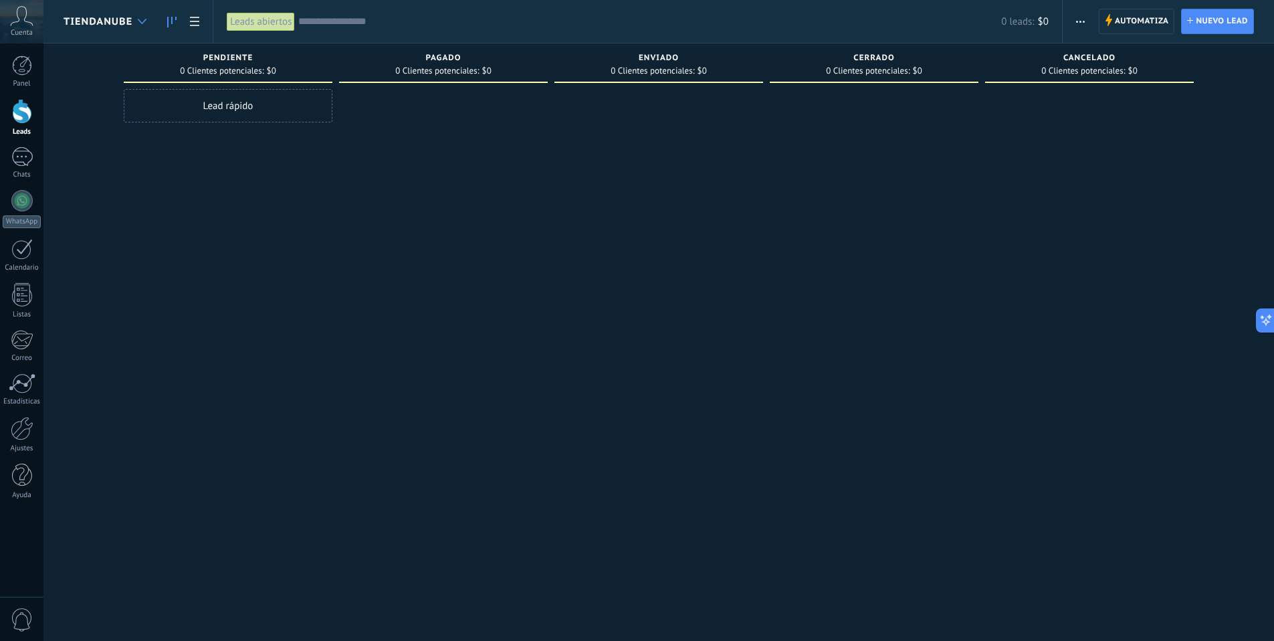
click at [134, 21] on div at bounding box center [142, 22] width 22 height 26
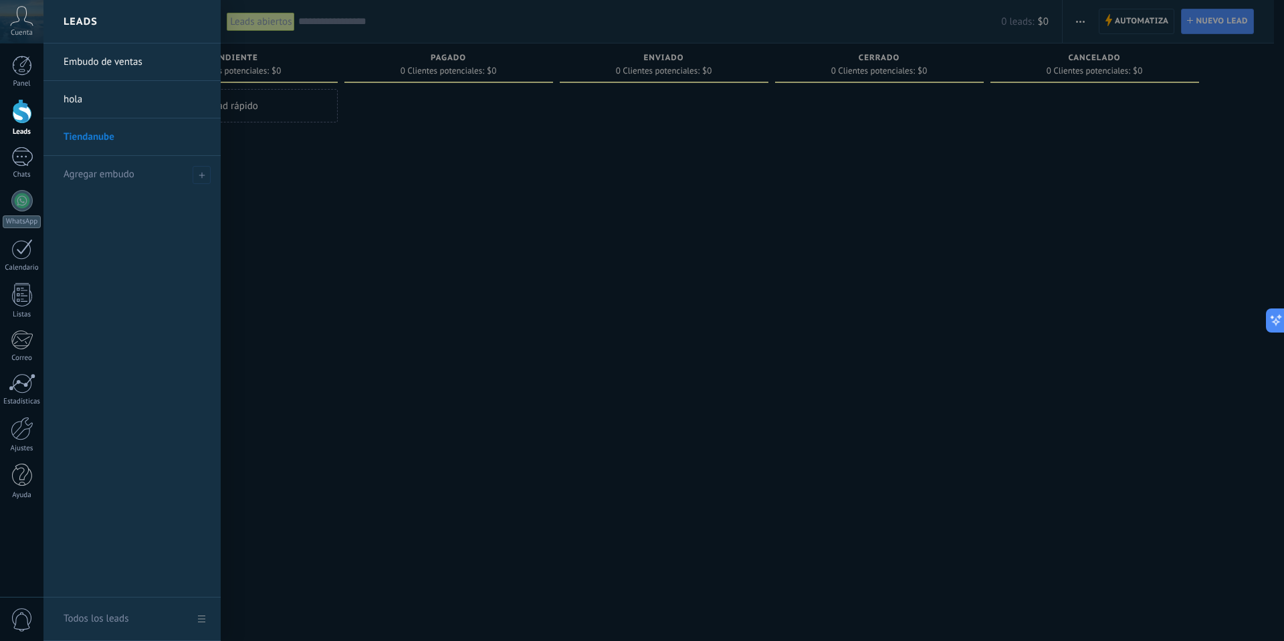
click at [134, 21] on div "Leads" at bounding box center [131, 21] width 177 height 43
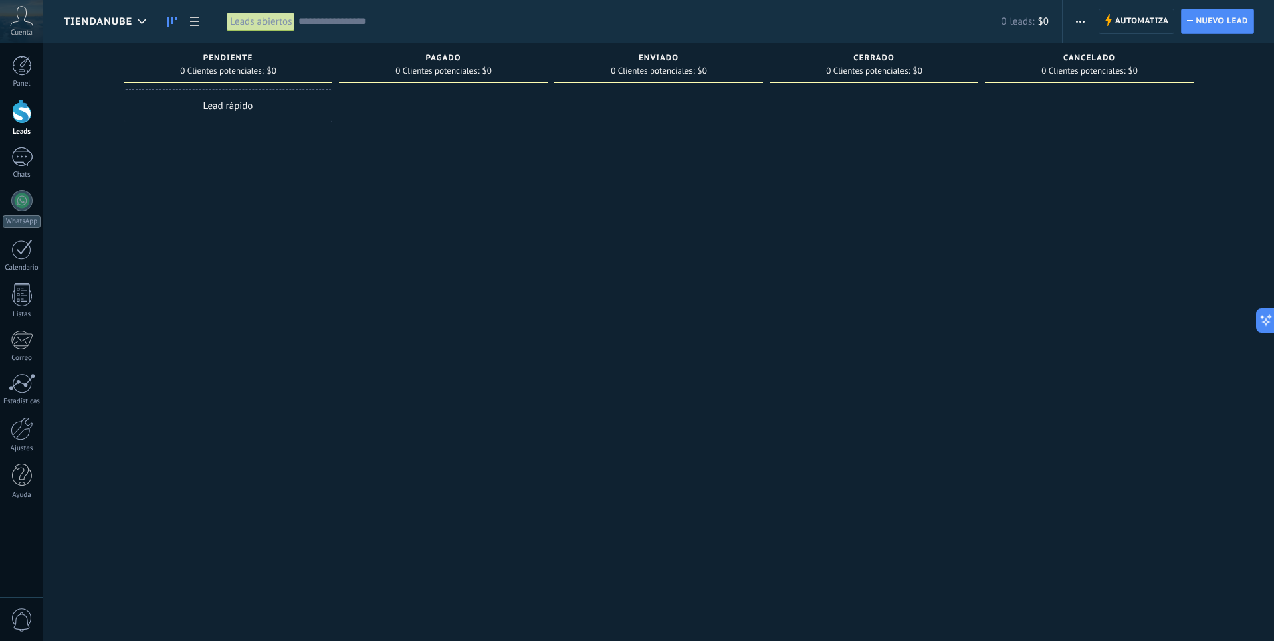
drag, startPoint x: 527, startPoint y: 72, endPoint x: 394, endPoint y: 52, distance: 134.6
click at [394, 52] on div "Pagado 0 Clientes potenciales: $0" at bounding box center [443, 62] width 209 height 39
drag, startPoint x: 413, startPoint y: 54, endPoint x: 482, endPoint y: 86, distance: 76.0
click at [482, 85] on div "Pagado 0 Clientes potenciales: $0" at bounding box center [443, 65] width 209 height 45
click at [486, 123] on div at bounding box center [443, 322] width 209 height 466
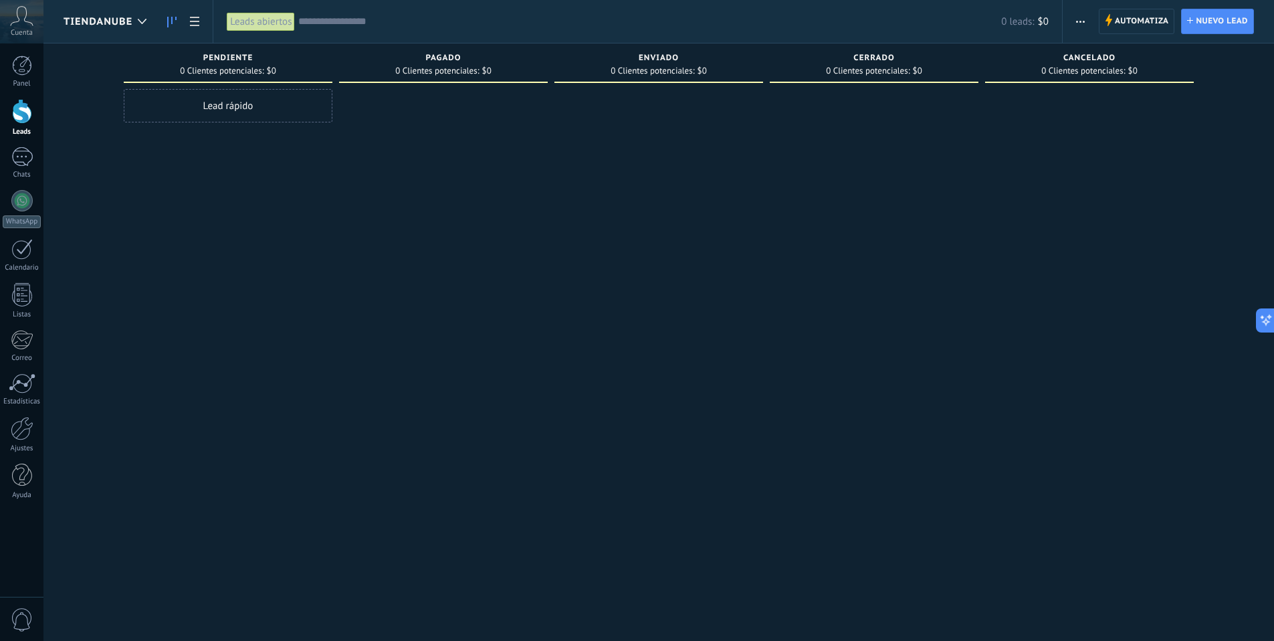
drag, startPoint x: 125, startPoint y: 62, endPoint x: 423, endPoint y: 191, distance: 324.7
click at [371, 180] on div "Leads Entrantes Solicitudes: 0 0 0 0 0 0 0 0 0 Pendiente 0 Clientes potenciales…" at bounding box center [669, 299] width 1210 height 512
drag, startPoint x: 840, startPoint y: 62, endPoint x: 893, endPoint y: 74, distance: 54.2
click at [892, 74] on div "Cerrado 0 Clientes potenciales: $0" at bounding box center [874, 62] width 209 height 39
click at [891, 68] on span "0 Clientes potenciales:" at bounding box center [868, 71] width 84 height 8
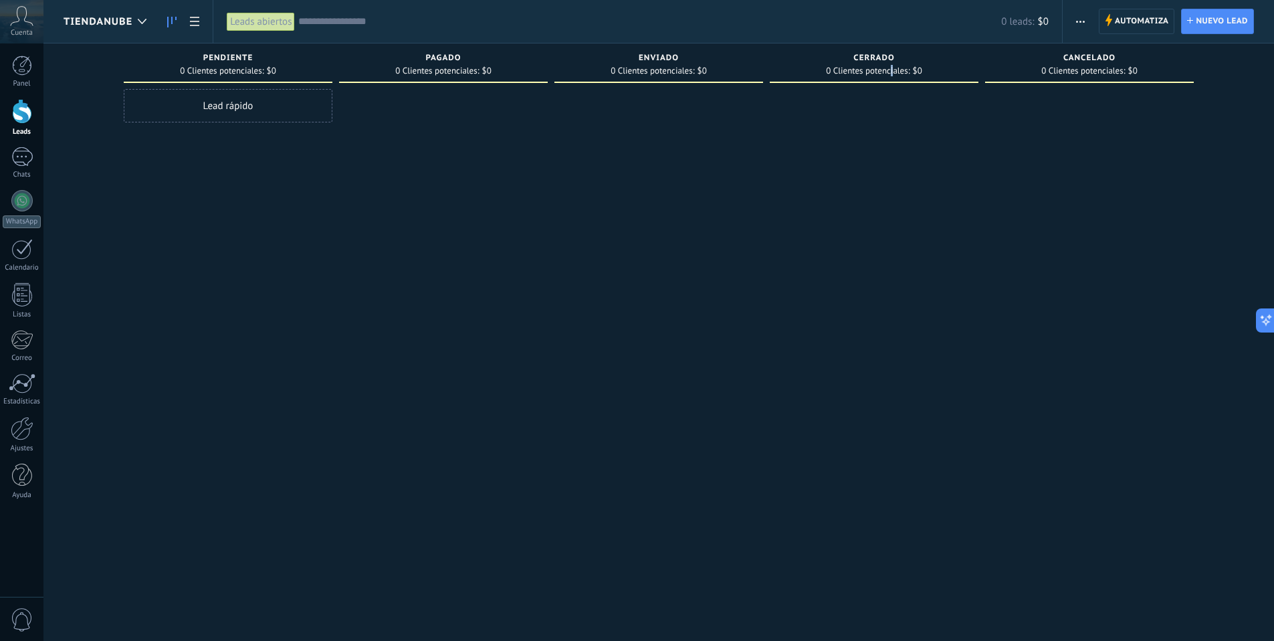
click at [891, 68] on span "0 Clientes potenciales:" at bounding box center [868, 71] width 84 height 8
click at [922, 70] on span "$0" at bounding box center [917, 71] width 9 height 8
drag, startPoint x: 922, startPoint y: 70, endPoint x: 756, endPoint y: 58, distance: 165.6
click at [857, 55] on div "Cerrado 0 Clientes potenciales: $0" at bounding box center [874, 62] width 209 height 39
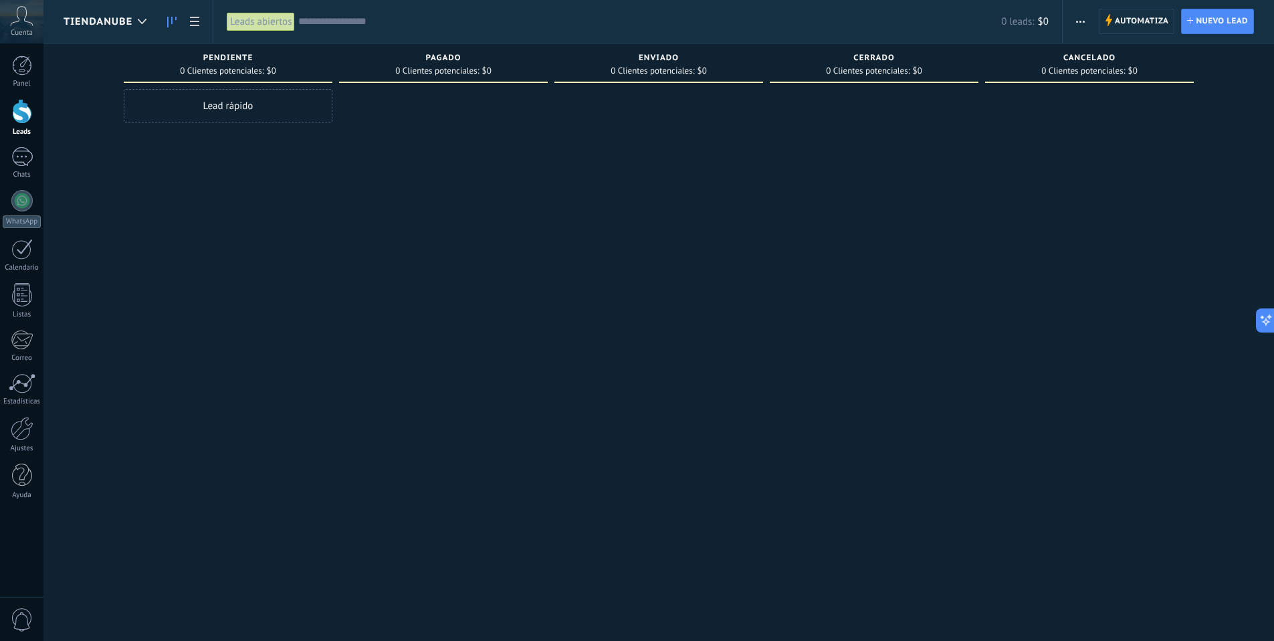
drag, startPoint x: 205, startPoint y: 59, endPoint x: 934, endPoint y: 65, distance: 729.0
click at [934, 65] on div "Leads Entrantes Solicitudes: 0 0 0 0 0 0 0 0 0 Pendiente 0 Clientes potenciales…" at bounding box center [669, 299] width 1210 height 512
drag, startPoint x: 201, startPoint y: 56, endPoint x: 245, endPoint y: 67, distance: 44.8
click at [245, 67] on div "Pendiente 0 Clientes potenciales: $0" at bounding box center [228, 62] width 209 height 39
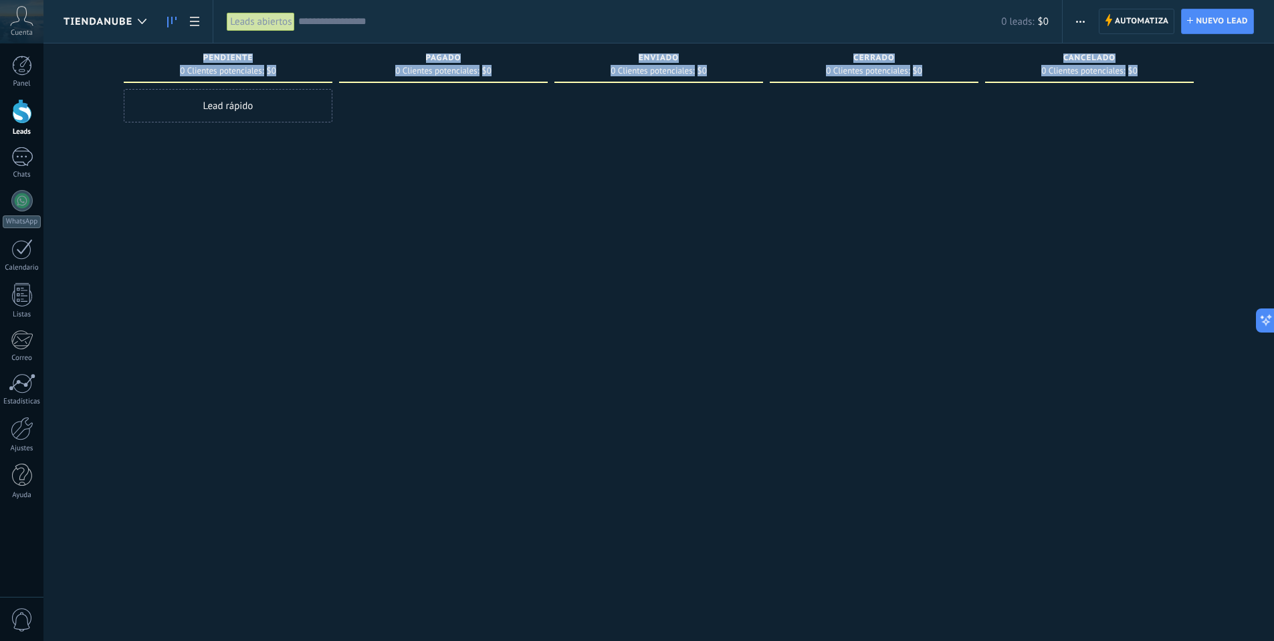
drag, startPoint x: 203, startPoint y: 56, endPoint x: 1168, endPoint y: 170, distance: 971.0
click at [1168, 170] on div "Leads Entrantes Solicitudes: 0 0 0 0 0 0 0 0 0 Pendiente 0 Clientes potenciales…" at bounding box center [669, 299] width 1210 height 512
click at [1164, 193] on div at bounding box center [1089, 322] width 209 height 466
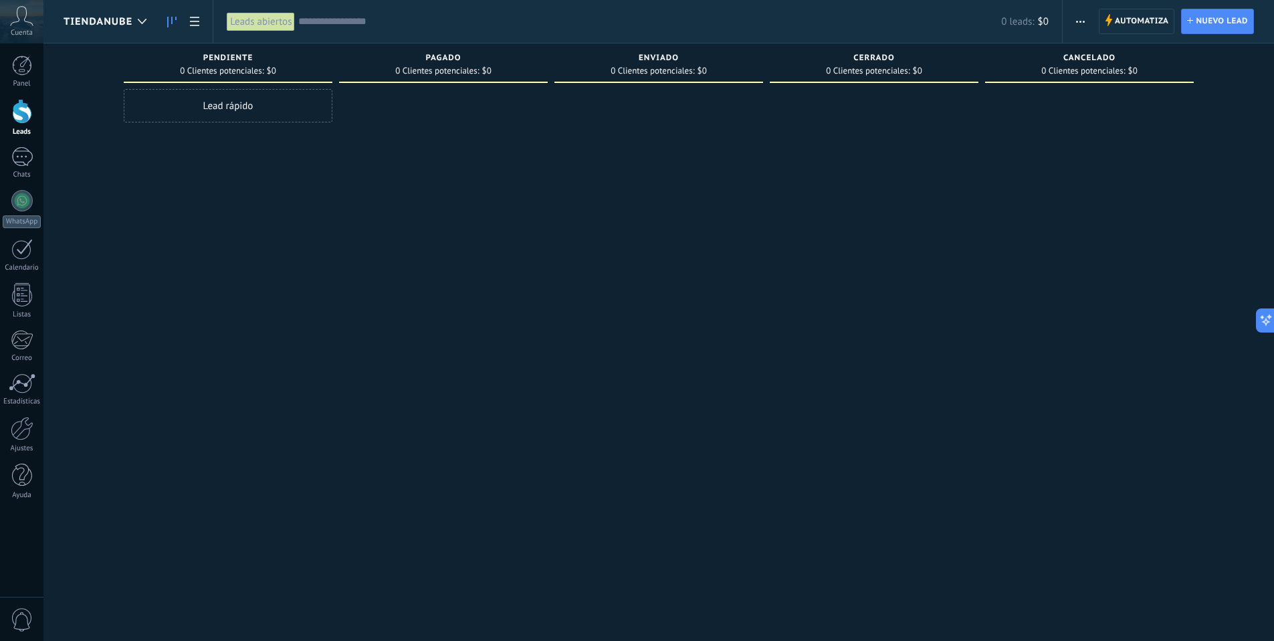
drag, startPoint x: 255, startPoint y: 128, endPoint x: 193, endPoint y: 51, distance: 98.4
click at [176, 54] on div "Leads Entrantes Solicitudes: 0 0 0 0 0 0 0 0 0 Pendiente 0 Clientes potenciales…" at bounding box center [669, 299] width 1210 height 512
drag, startPoint x: 203, startPoint y: 54, endPoint x: 228, endPoint y: 62, distance: 26.6
click at [228, 62] on div "Pendiente" at bounding box center [227, 59] width 195 height 11
drag, startPoint x: 203, startPoint y: 56, endPoint x: 258, endPoint y: 70, distance: 57.3
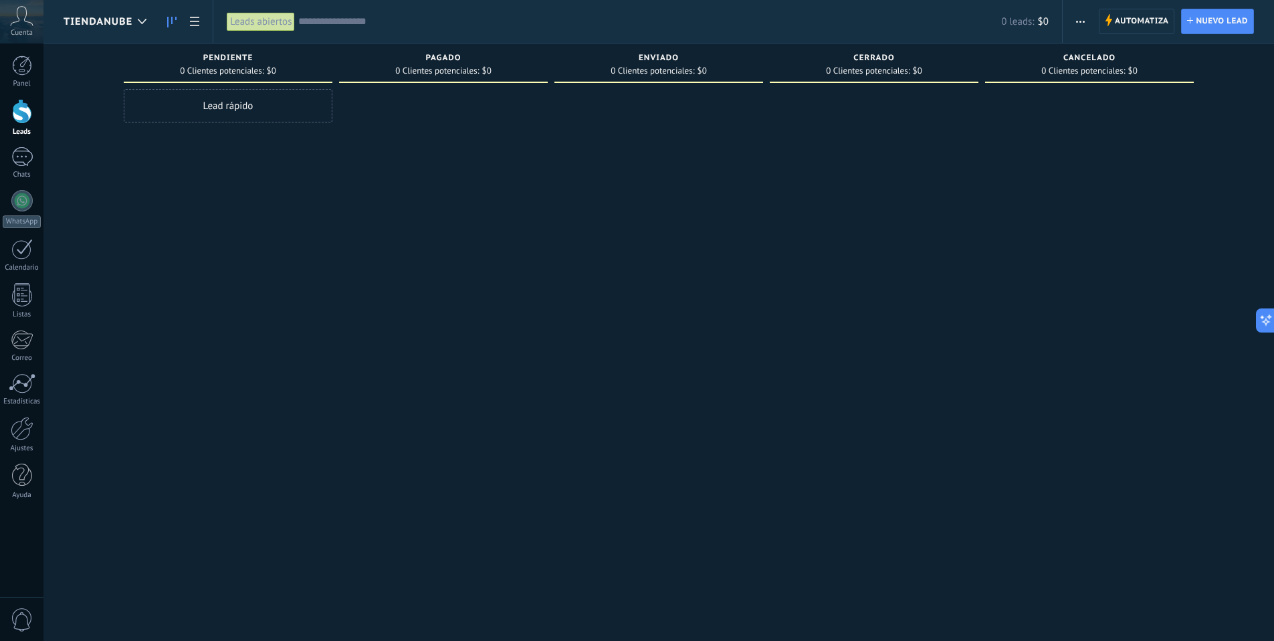
click at [253, 69] on div "Pendiente 0 Clientes potenciales: $0" at bounding box center [228, 62] width 209 height 39
drag, startPoint x: 273, startPoint y: 70, endPoint x: 199, endPoint y: 54, distance: 76.1
click at [199, 54] on div "Pendiente 0 Clientes potenciales: $0" at bounding box center [228, 62] width 209 height 39
click at [203, 51] on div "Pendiente 0 Clientes potenciales: $0" at bounding box center [228, 62] width 209 height 39
drag, startPoint x: 215, startPoint y: 55, endPoint x: 242, endPoint y: 60, distance: 27.3
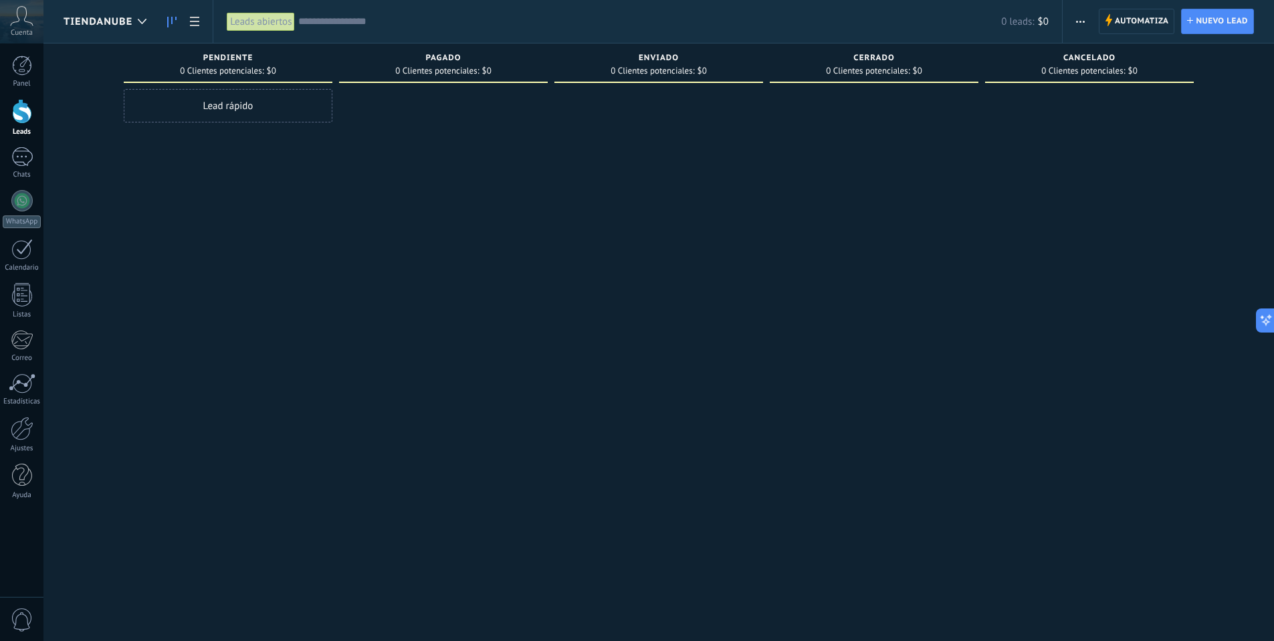
click at [246, 60] on div "Pendiente 0 Clientes potenciales: $0" at bounding box center [228, 62] width 209 height 39
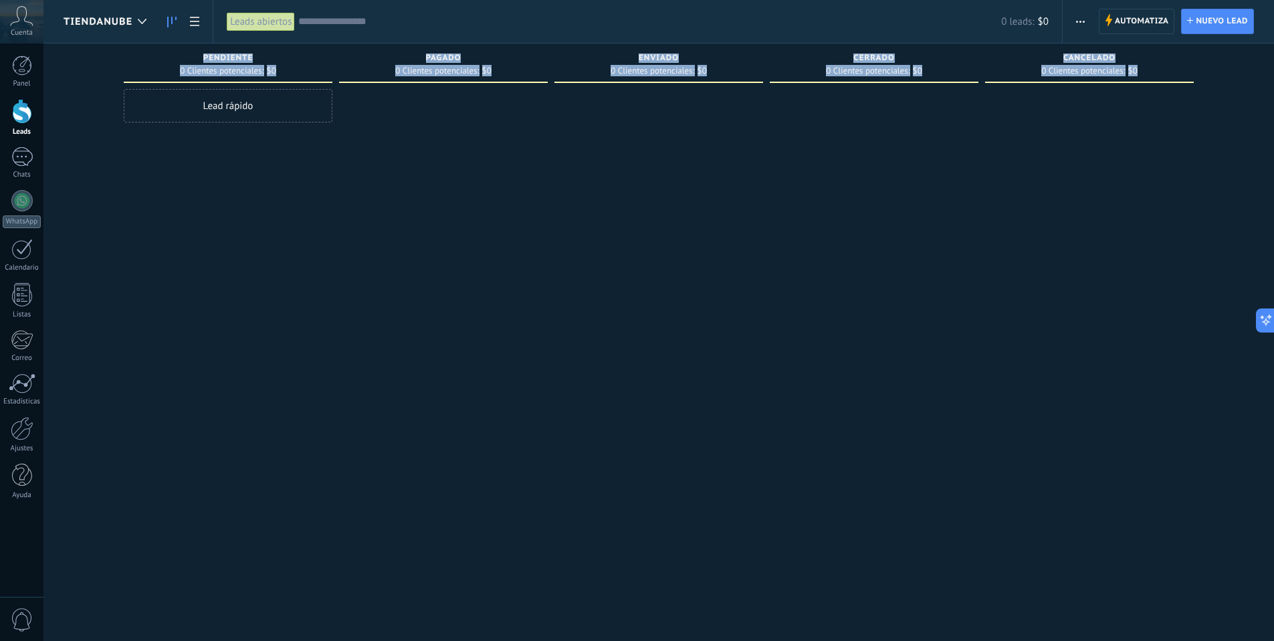
drag, startPoint x: 212, startPoint y: 63, endPoint x: 1147, endPoint y: 74, distance: 935.0
click at [1147, 74] on div "Leads Entrantes Solicitudes: 0 0 0 0 0 0 0 0 0 Pendiente 0 Clientes potenciales…" at bounding box center [669, 299] width 1210 height 512
click at [1145, 88] on div "Cancelado 0 Clientes potenciales: $0" at bounding box center [1089, 65] width 209 height 45
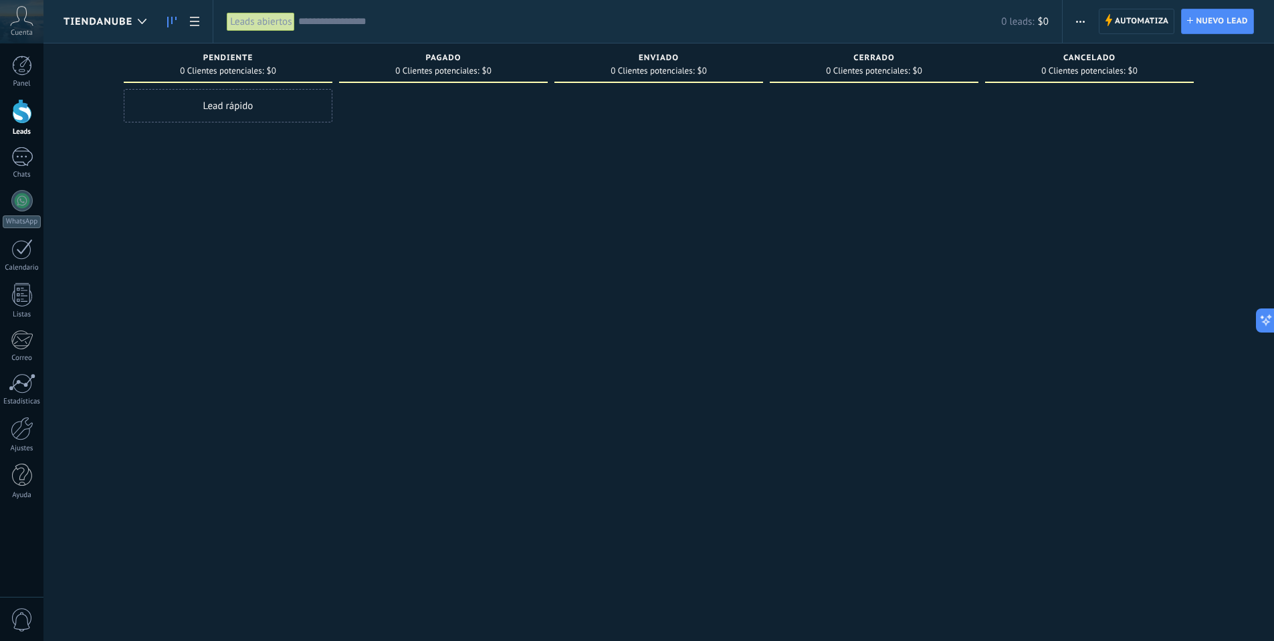
drag, startPoint x: 1145, startPoint y: 88, endPoint x: 1119, endPoint y: 59, distance: 38.4
click at [1119, 59] on div "Cancelado 0 Clientes potenciales: $0" at bounding box center [1089, 65] width 209 height 45
drag, startPoint x: 1140, startPoint y: 77, endPoint x: 1126, endPoint y: 70, distance: 15.0
click at [1126, 70] on div "Cancelado 0 Clientes potenciales: $0" at bounding box center [1089, 62] width 209 height 39
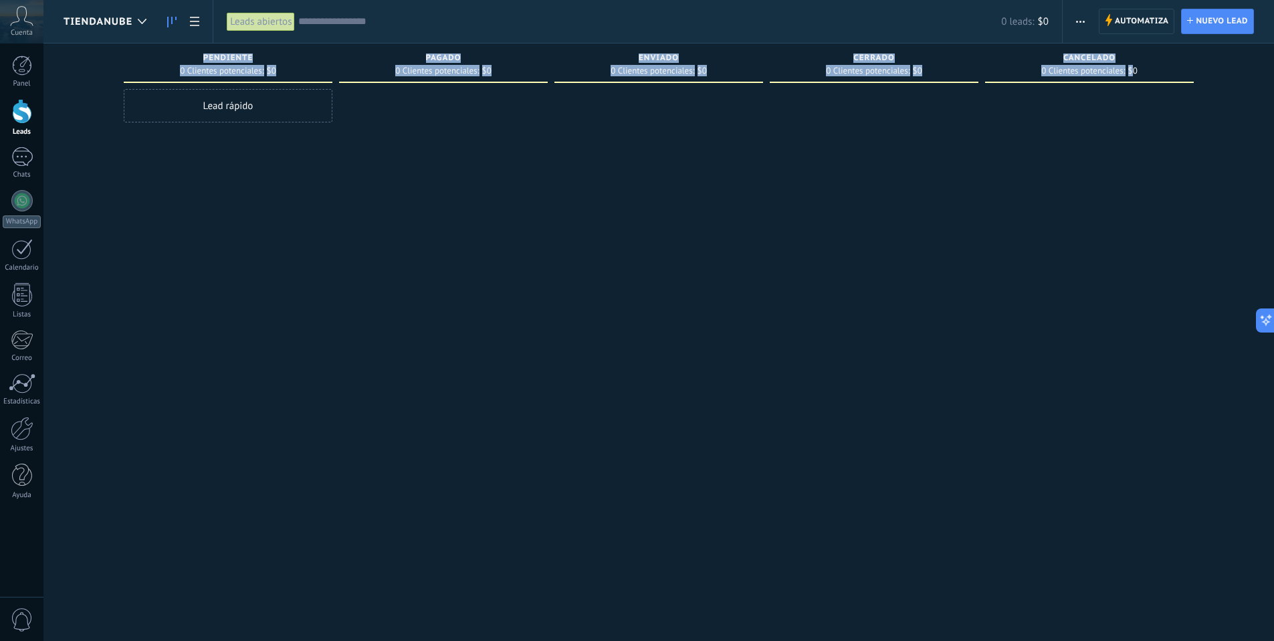
drag, startPoint x: 1134, startPoint y: 72, endPoint x: 199, endPoint y: 64, distance: 934.9
click at [199, 64] on div "Leads Entrantes Solicitudes: 0 0 0 0 0 0 0 0 0 Pendiente 0 Clientes potenciales…" at bounding box center [669, 299] width 1210 height 512
click at [200, 64] on div "Pendiente 0 Clientes potenciales: $0" at bounding box center [228, 62] width 209 height 39
drag, startPoint x: 203, startPoint y: 57, endPoint x: 1172, endPoint y: 70, distance: 968.4
click at [1192, 74] on div "Leads Entrantes Solicitudes: 0 0 0 0 0 0 0 0 0 Pendiente 0 Clientes potenciales…" at bounding box center [669, 299] width 1210 height 512
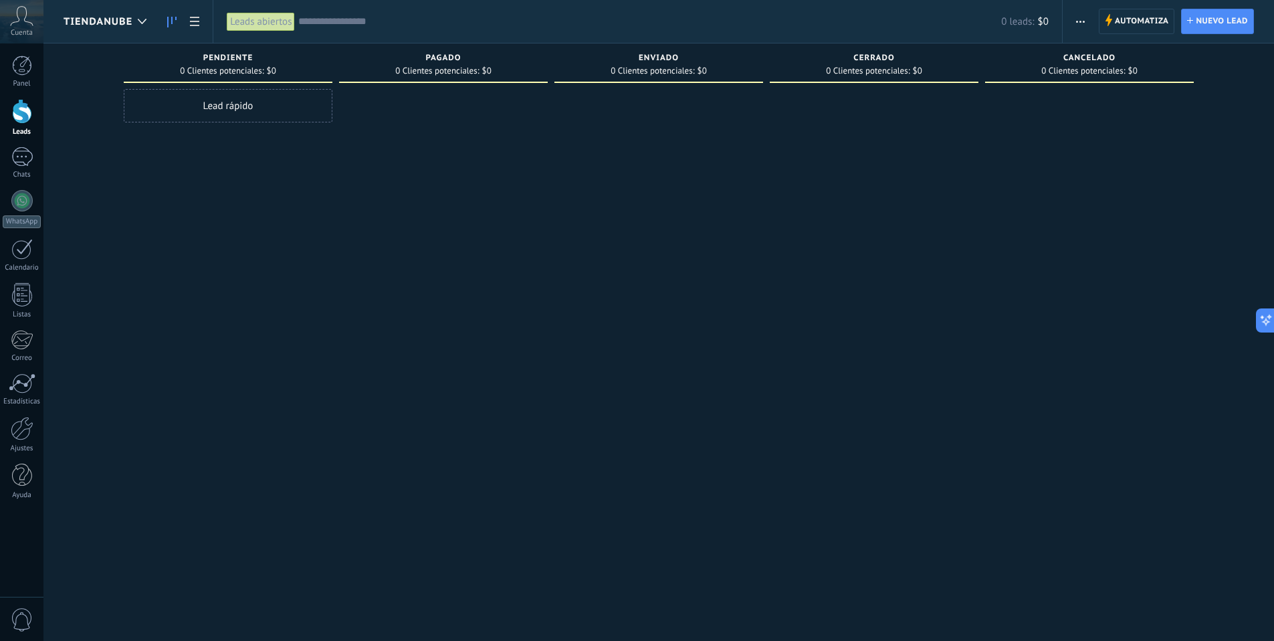
click at [1023, 25] on span "0 leads:" at bounding box center [1017, 21] width 33 height 13
click at [1033, 41] on span "Crear un widget de panel" at bounding box center [1054, 38] width 104 height 14
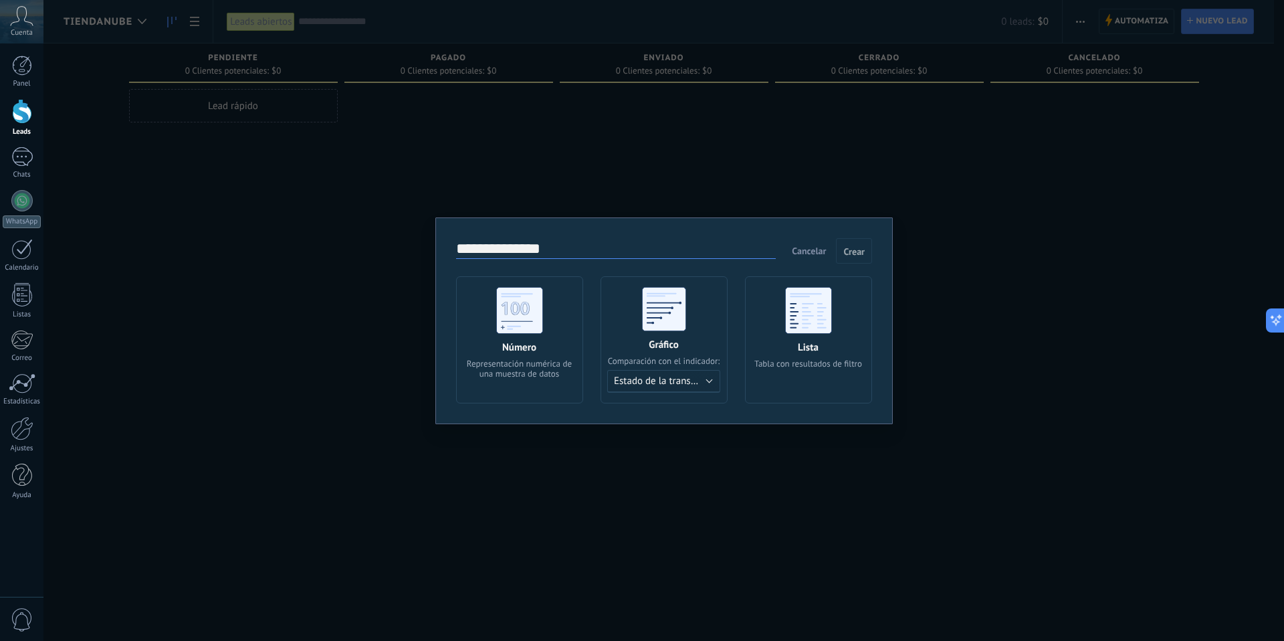
click at [528, 252] on input "**********" at bounding box center [616, 249] width 320 height 19
click at [541, 485] on div "**********" at bounding box center [663, 320] width 1241 height 641
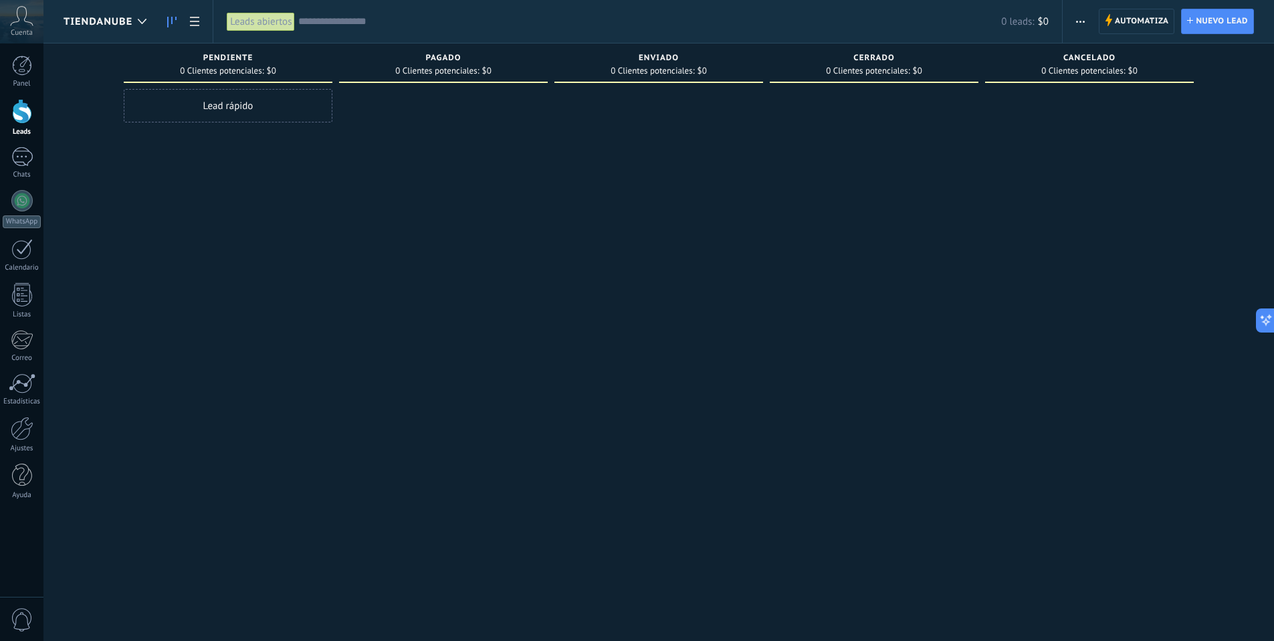
type textarea "*******"
click at [411, 257] on div at bounding box center [443, 322] width 209 height 466
click at [142, 19] on icon at bounding box center [142, 21] width 9 height 5
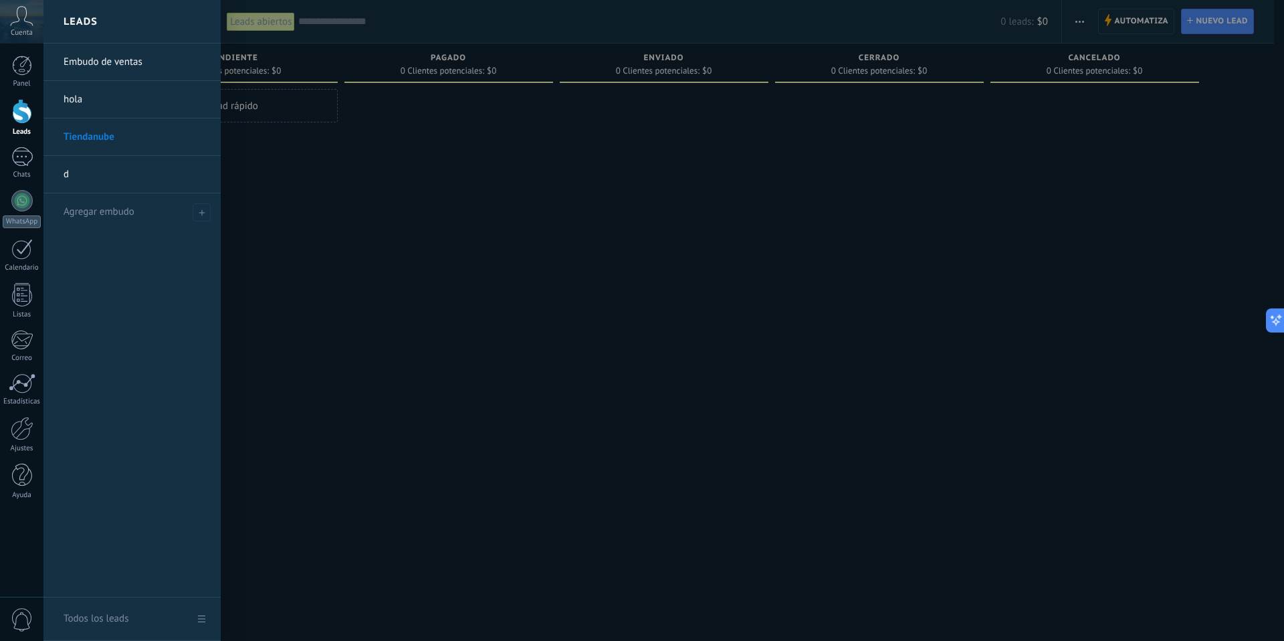
click at [201, 614] on link "Todos los leads" at bounding box center [131, 618] width 177 height 43
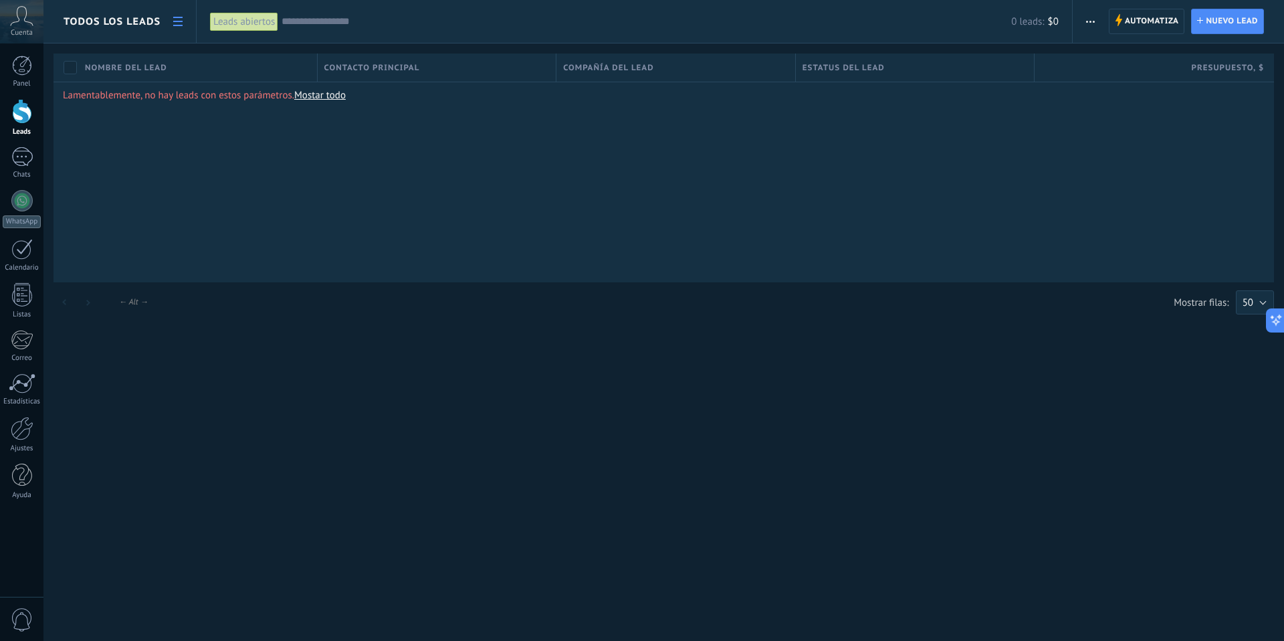
click at [320, 98] on link "Mostar todo" at bounding box center [319, 95] width 51 height 13
click at [1248, 307] on span "50" at bounding box center [1248, 302] width 11 height 13
click at [1248, 308] on span "200" at bounding box center [1248, 302] width 41 height 13
click at [124, 19] on span "Todos los leads" at bounding box center [112, 21] width 97 height 13
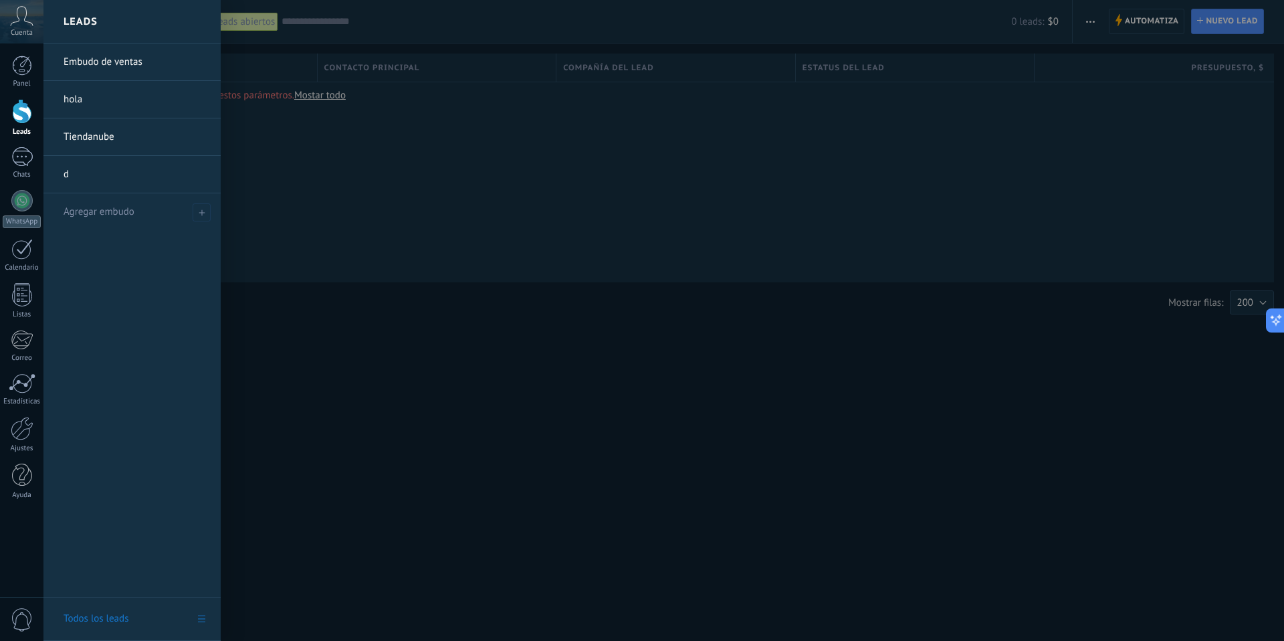
click at [84, 134] on link "Tiendanube" at bounding box center [136, 136] width 144 height 37
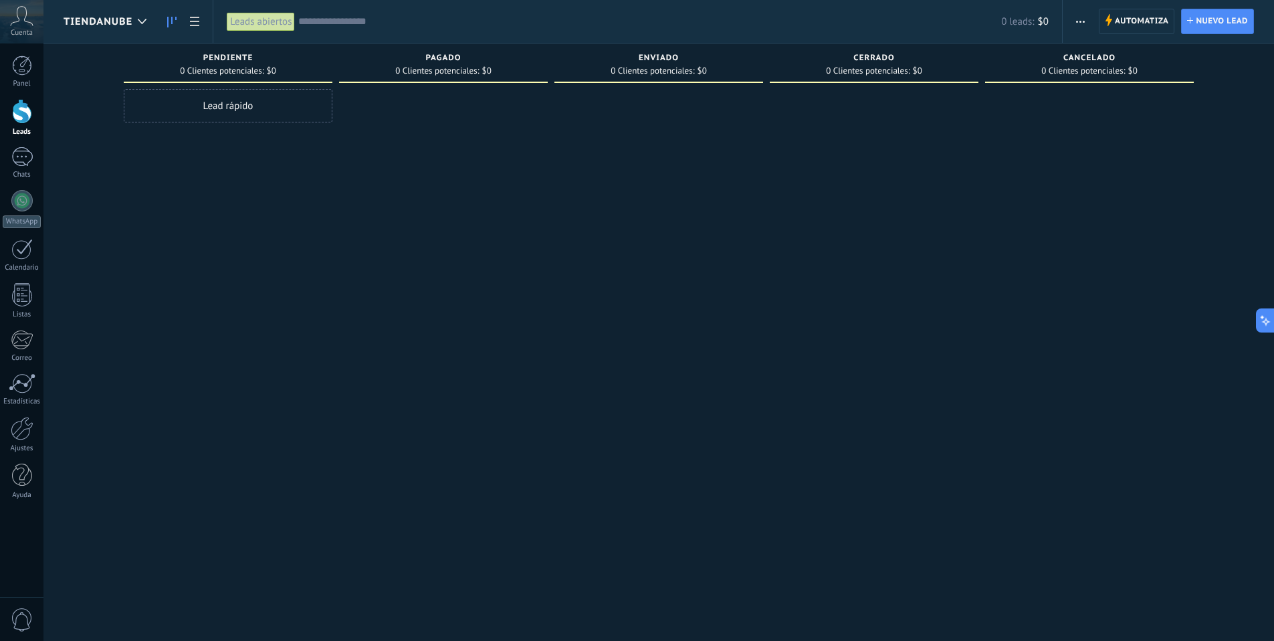
click at [300, 21] on input "text" at bounding box center [649, 22] width 703 height 14
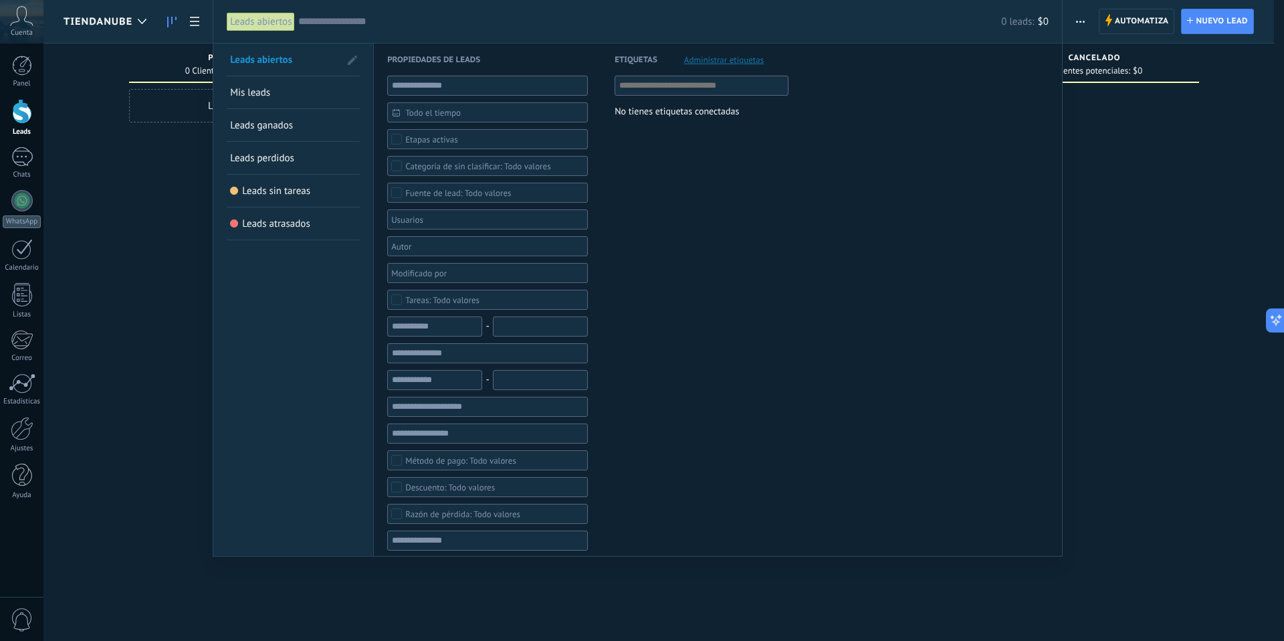
click at [270, 28] on div "Leads abiertos" at bounding box center [261, 21] width 68 height 19
click at [150, 163] on div at bounding box center [642, 320] width 1284 height 641
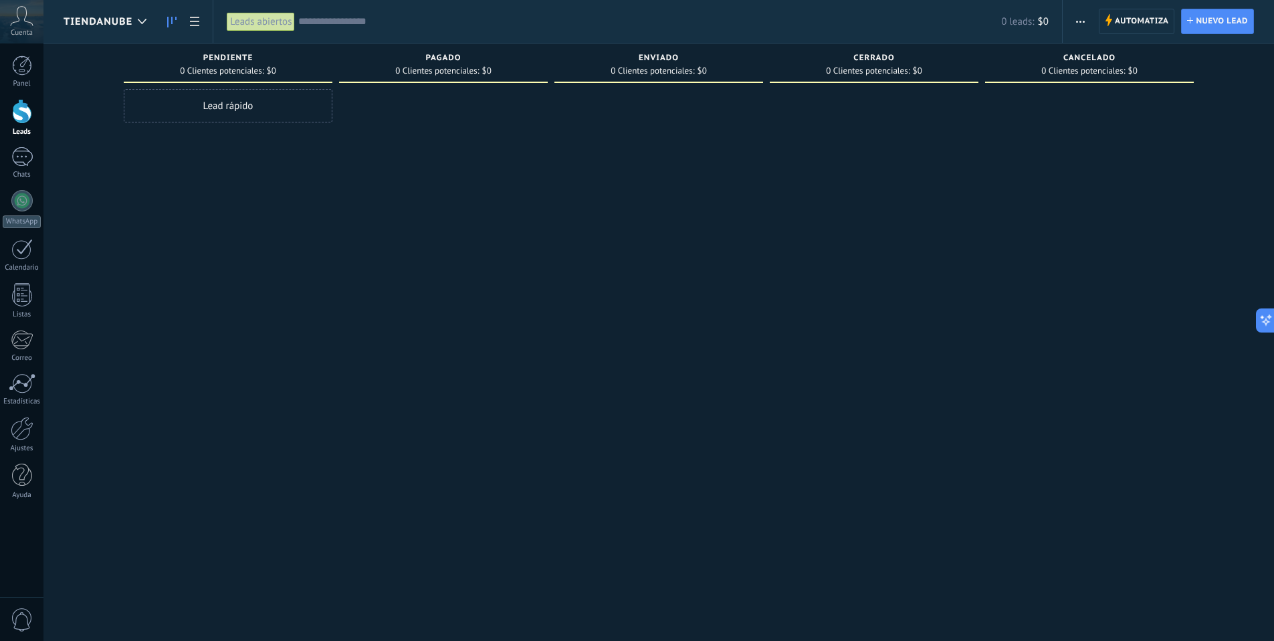
click at [1083, 21] on icon "button" at bounding box center [1080, 22] width 9 height 2
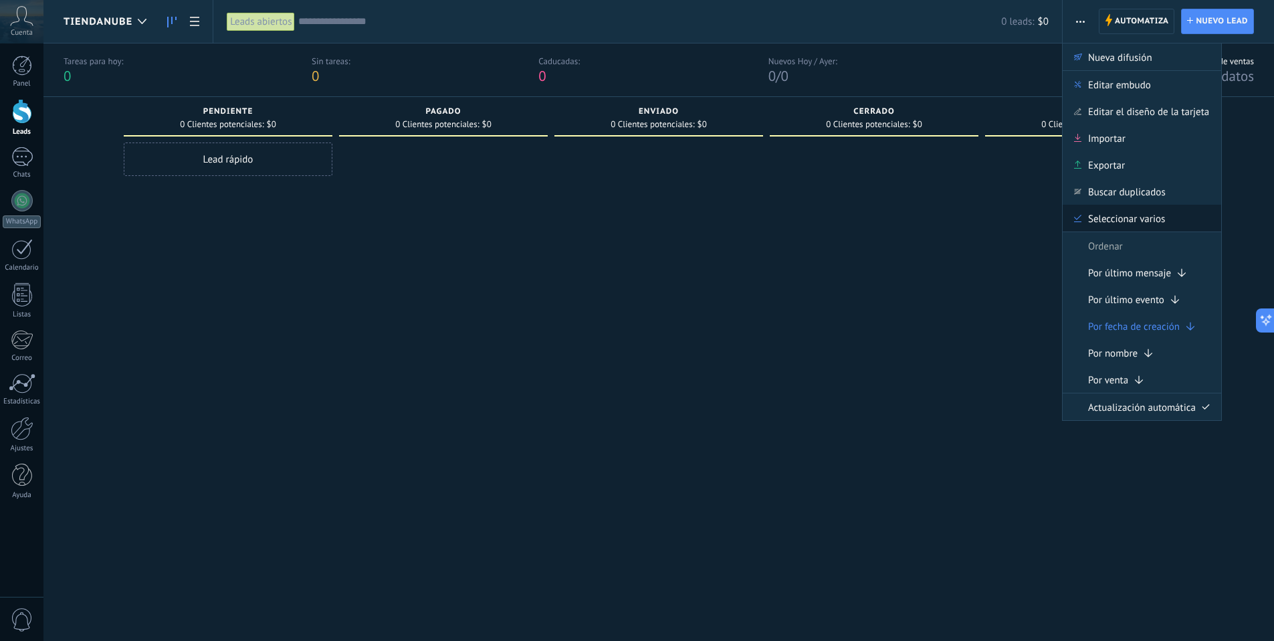
click at [1214, 208] on div "Seleccionar varios" at bounding box center [1142, 218] width 158 height 27
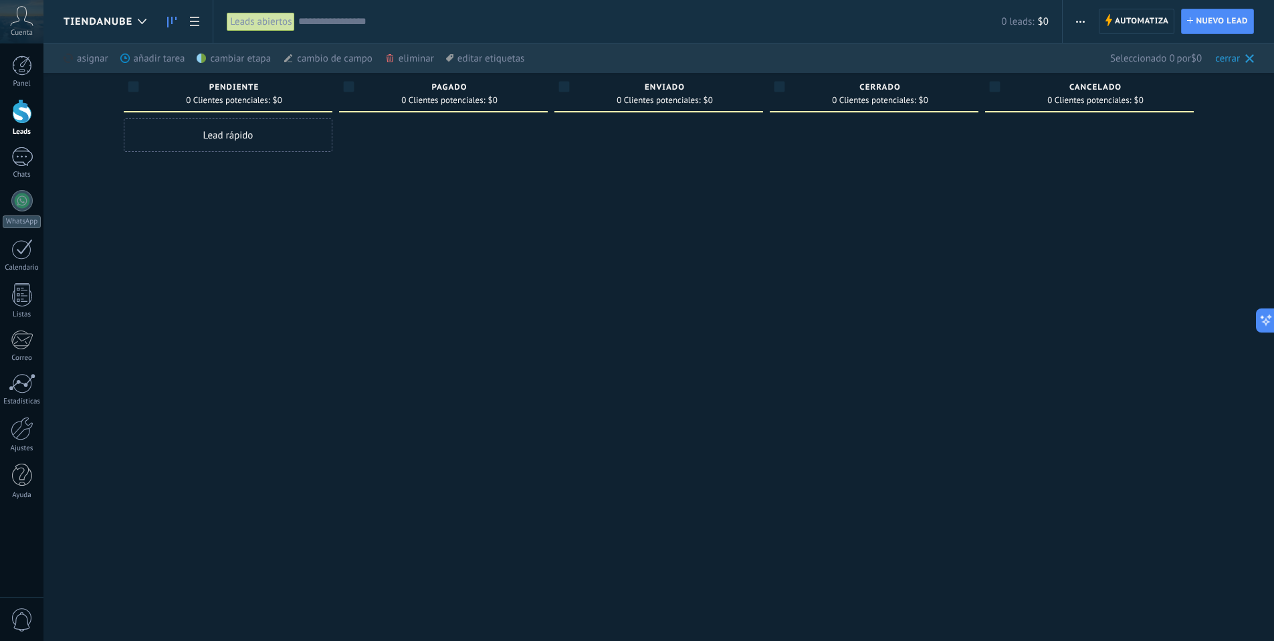
click at [1256, 52] on div "asignar màs añadir tarea màs cambiar etapa màs cambio de campo màs eliminar màs…" at bounding box center [658, 57] width 1231 height 29
click at [1246, 54] on use at bounding box center [1249, 58] width 9 height 9
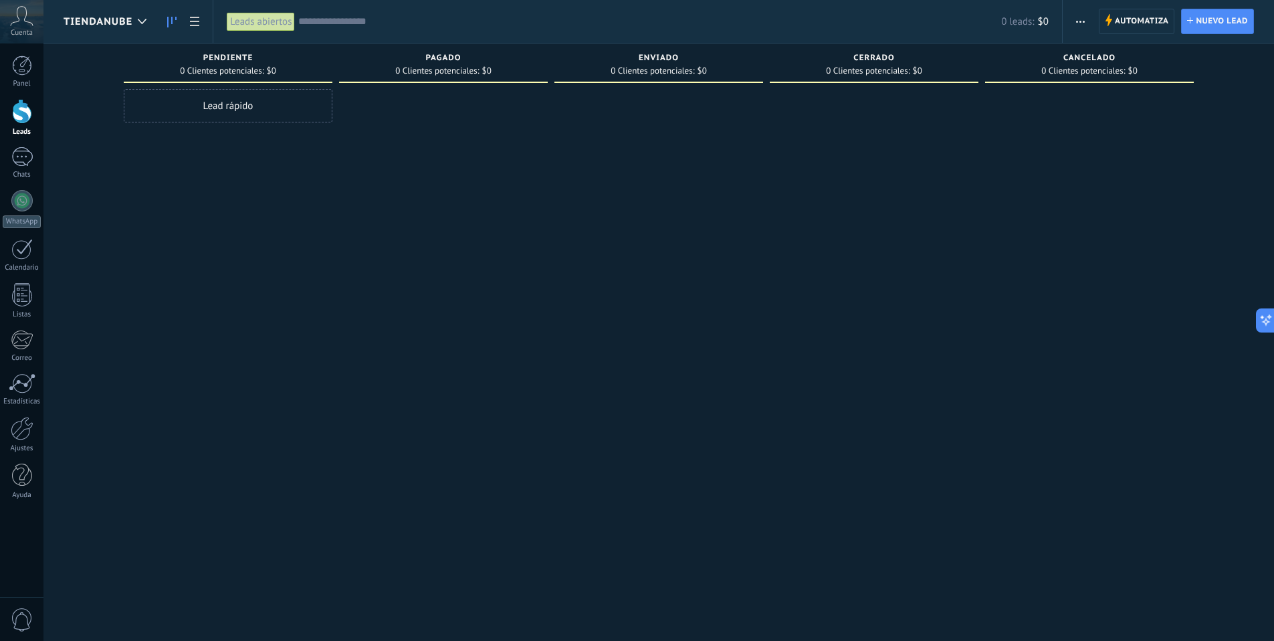
click at [237, 60] on span "Pendiente" at bounding box center [227, 58] width 49 height 9
click at [237, 70] on span "0 Clientes potenciales:" at bounding box center [222, 71] width 84 height 8
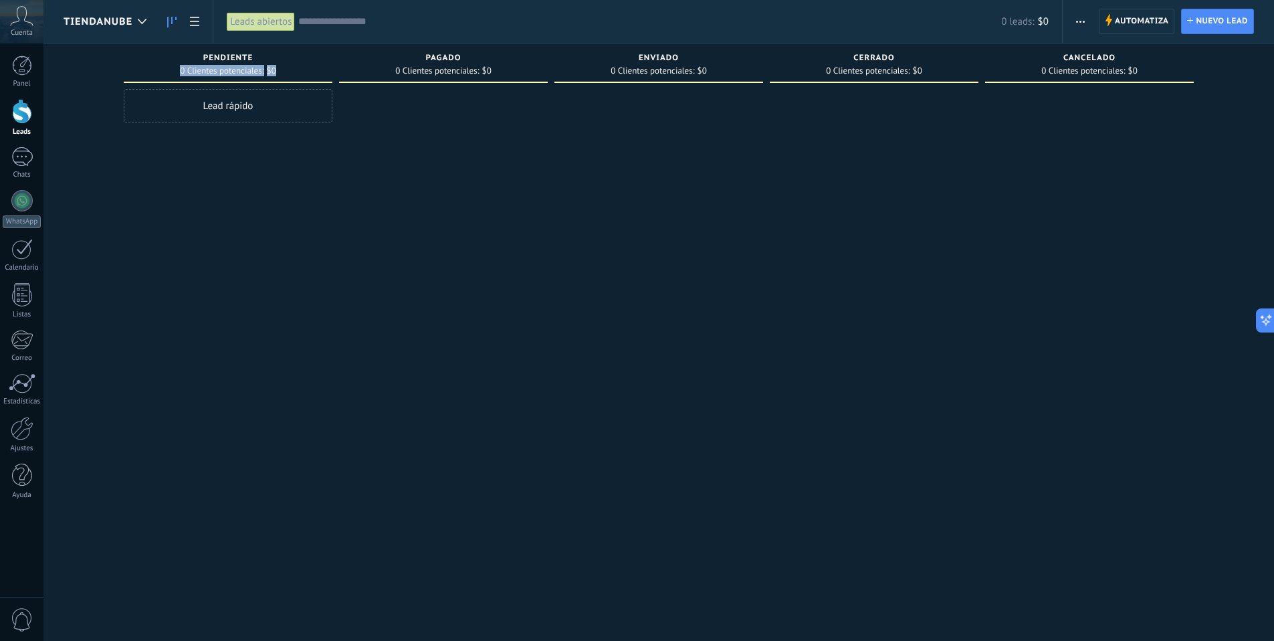
drag, startPoint x: 265, startPoint y: 70, endPoint x: 330, endPoint y: 59, distance: 65.9
click at [266, 70] on div "0 Clientes potenciales: $0" at bounding box center [228, 71] width 96 height 8
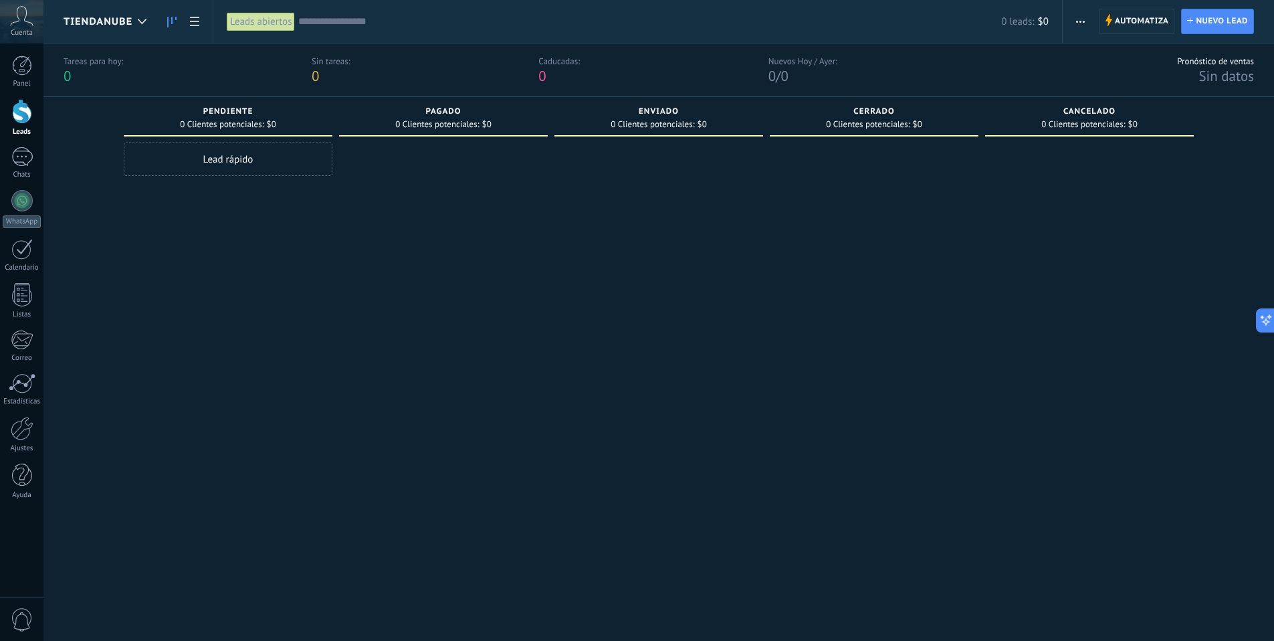
drag, startPoint x: 358, startPoint y: 167, endPoint x: 360, endPoint y: 175, distance: 8.1
click at [360, 174] on div at bounding box center [443, 375] width 209 height 466
click at [142, 20] on icon at bounding box center [142, 21] width 9 height 5
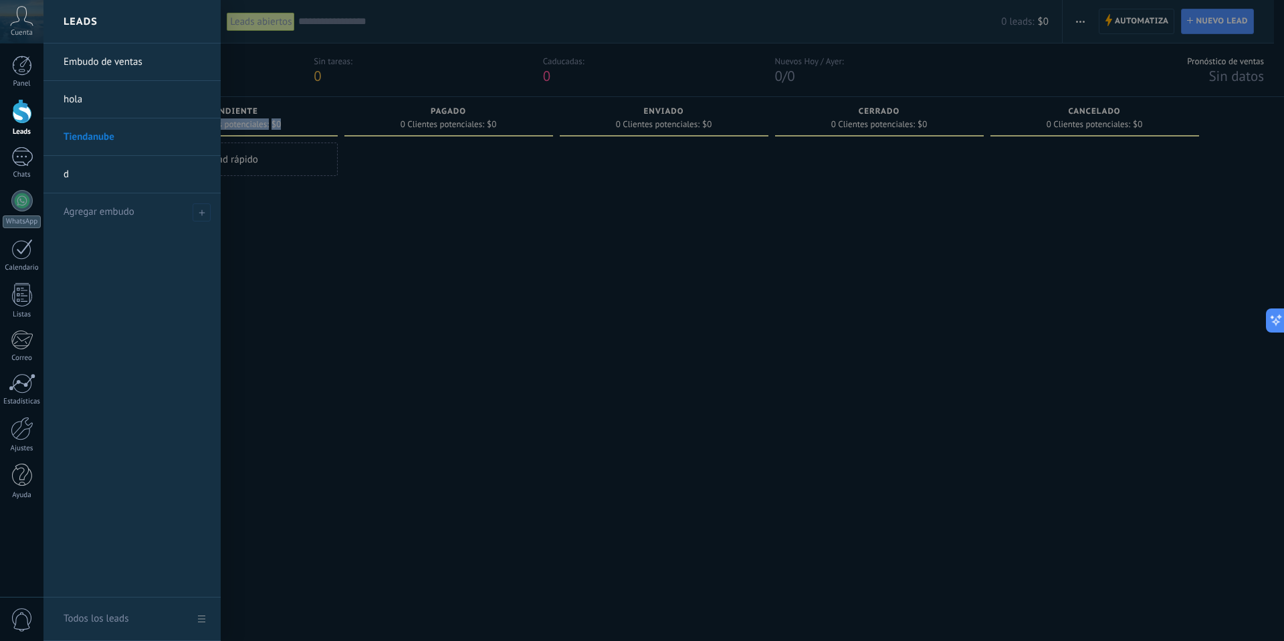
click at [347, 337] on div at bounding box center [685, 320] width 1284 height 641
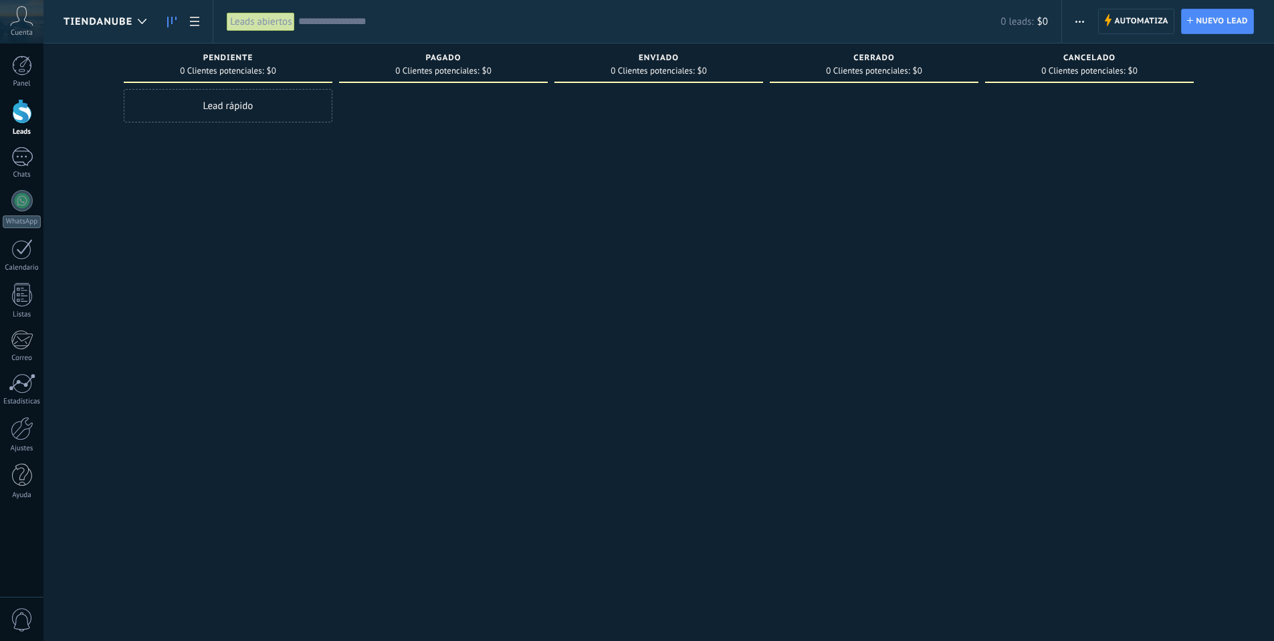
click at [122, 19] on span "Tiendanube" at bounding box center [98, 21] width 69 height 13
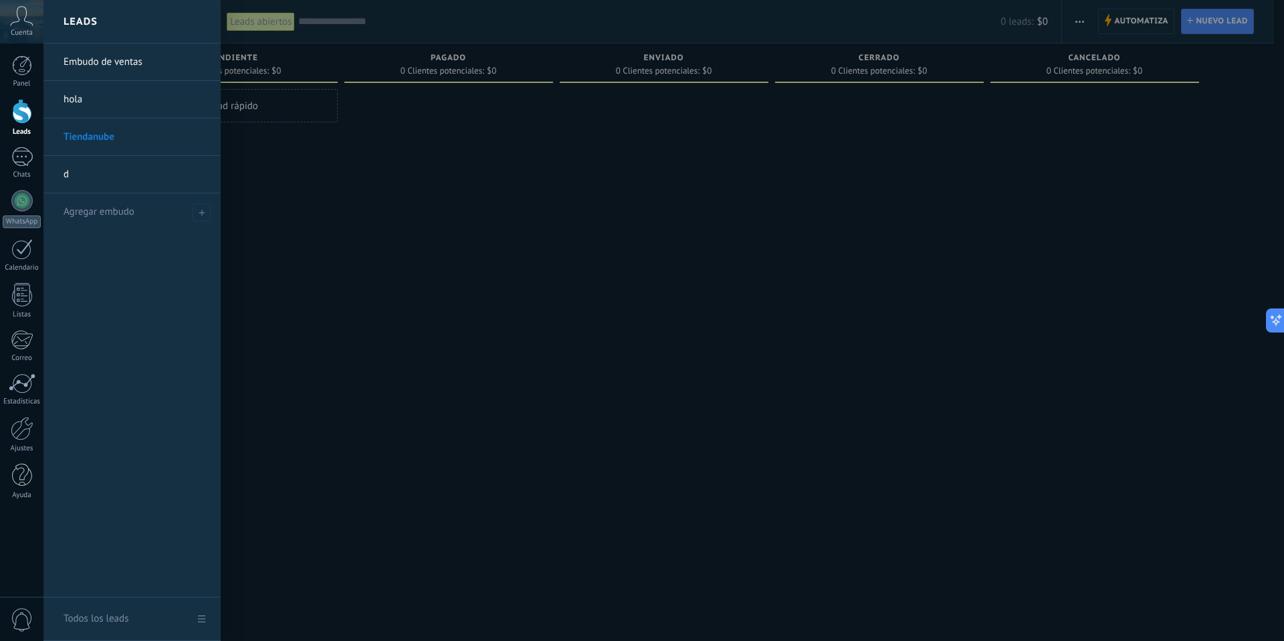
click at [332, 201] on div at bounding box center [685, 320] width 1284 height 641
